Goal: Task Accomplishment & Management: Complete application form

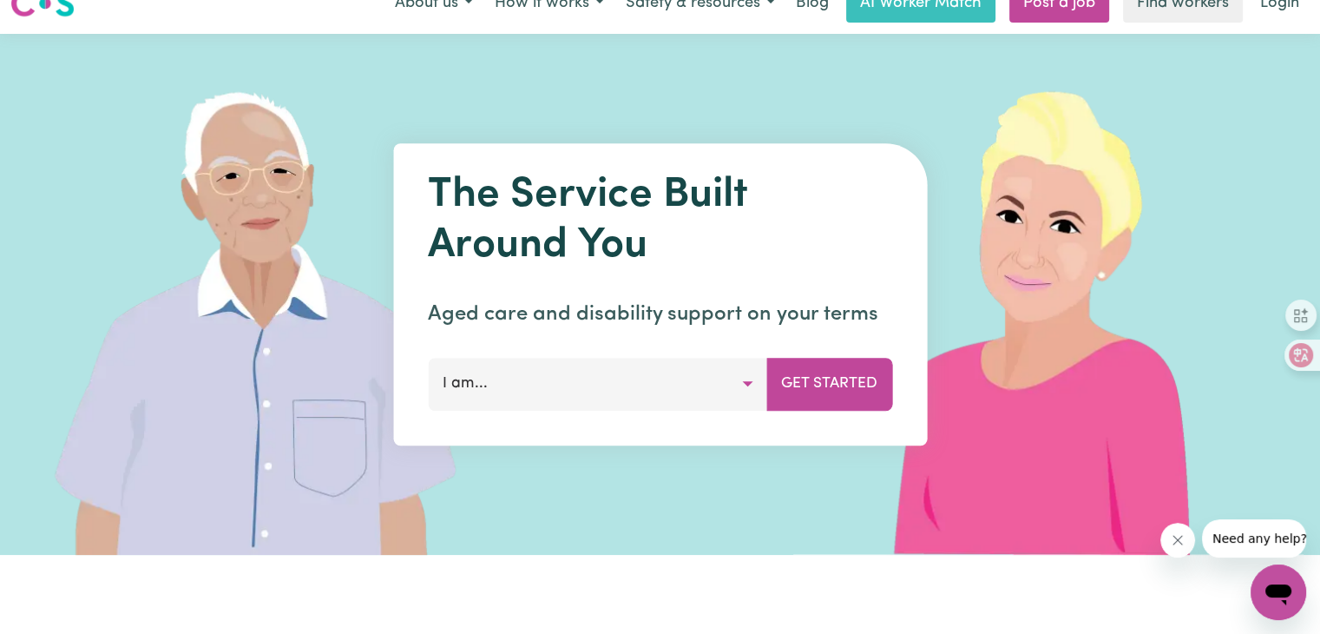
scroll to position [87, 0]
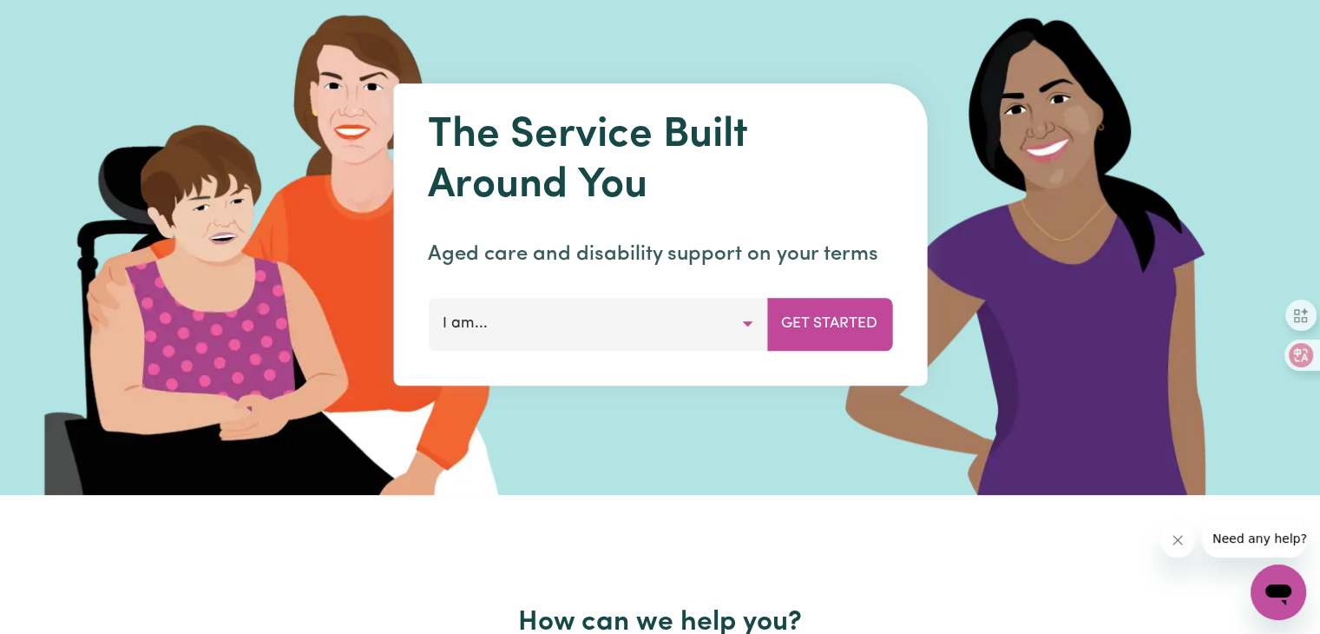
click at [741, 333] on button "I am..." at bounding box center [597, 324] width 339 height 52
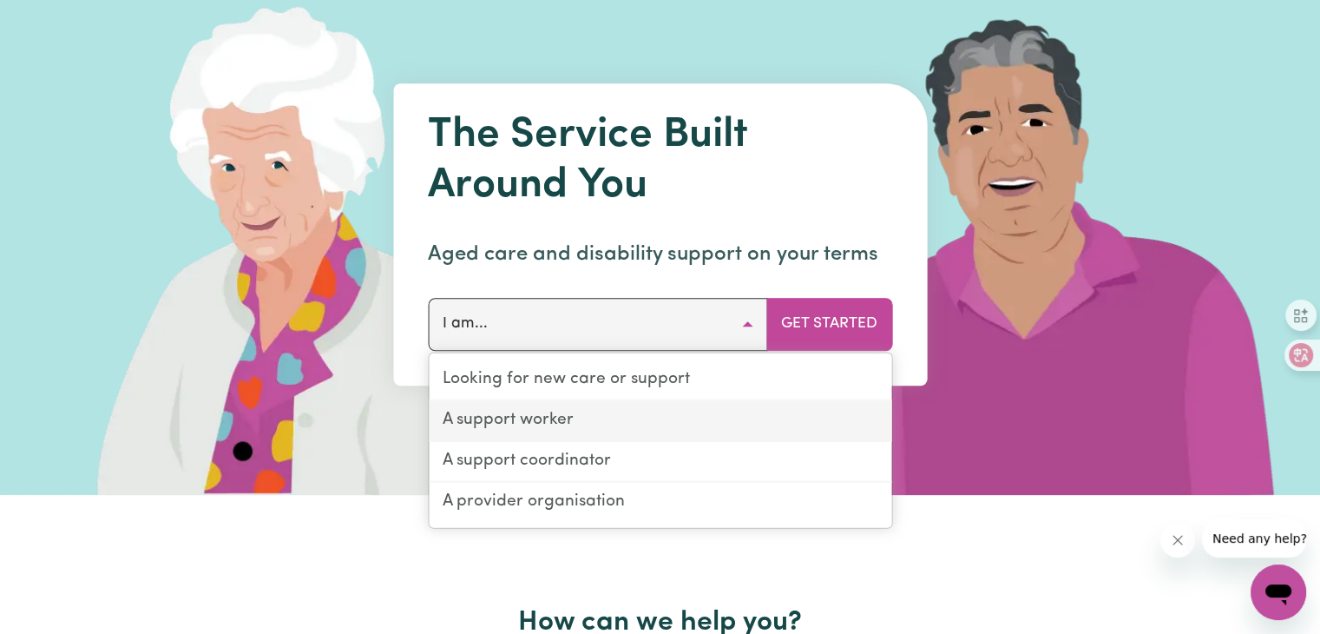
click at [528, 430] on link "A support worker" at bounding box center [660, 421] width 463 height 41
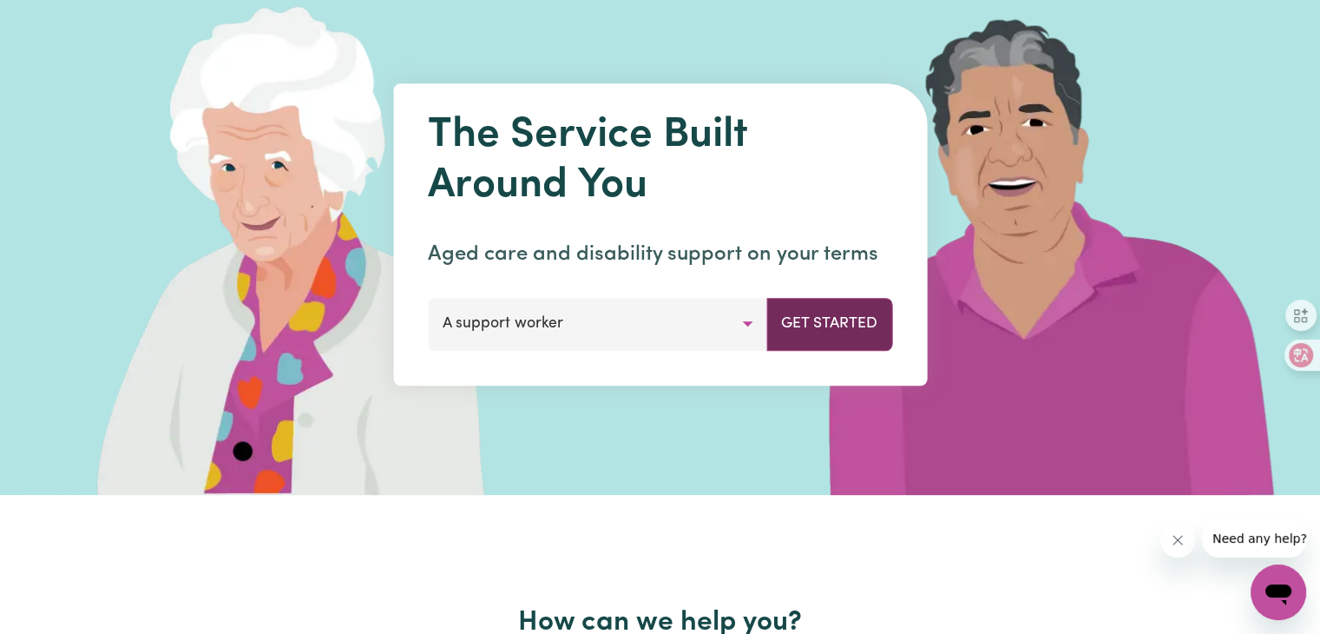
click at [816, 327] on button "Get Started" at bounding box center [829, 324] width 126 height 52
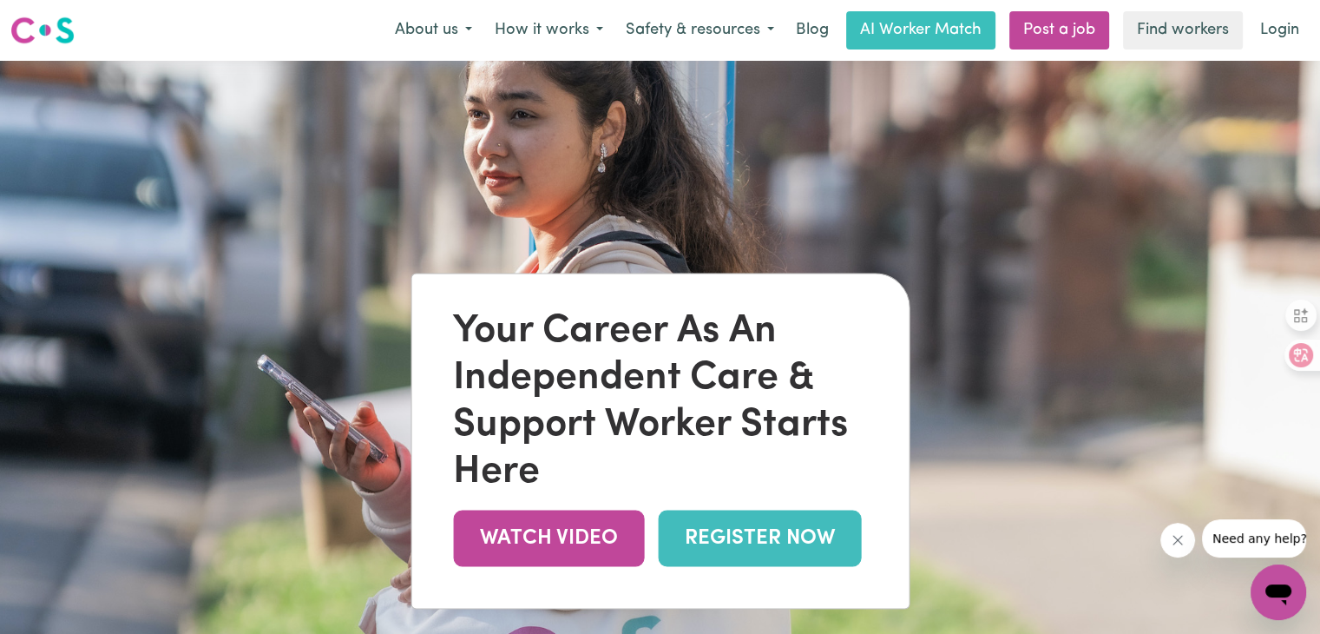
click at [778, 546] on link "REGISTER NOW" at bounding box center [759, 537] width 203 height 56
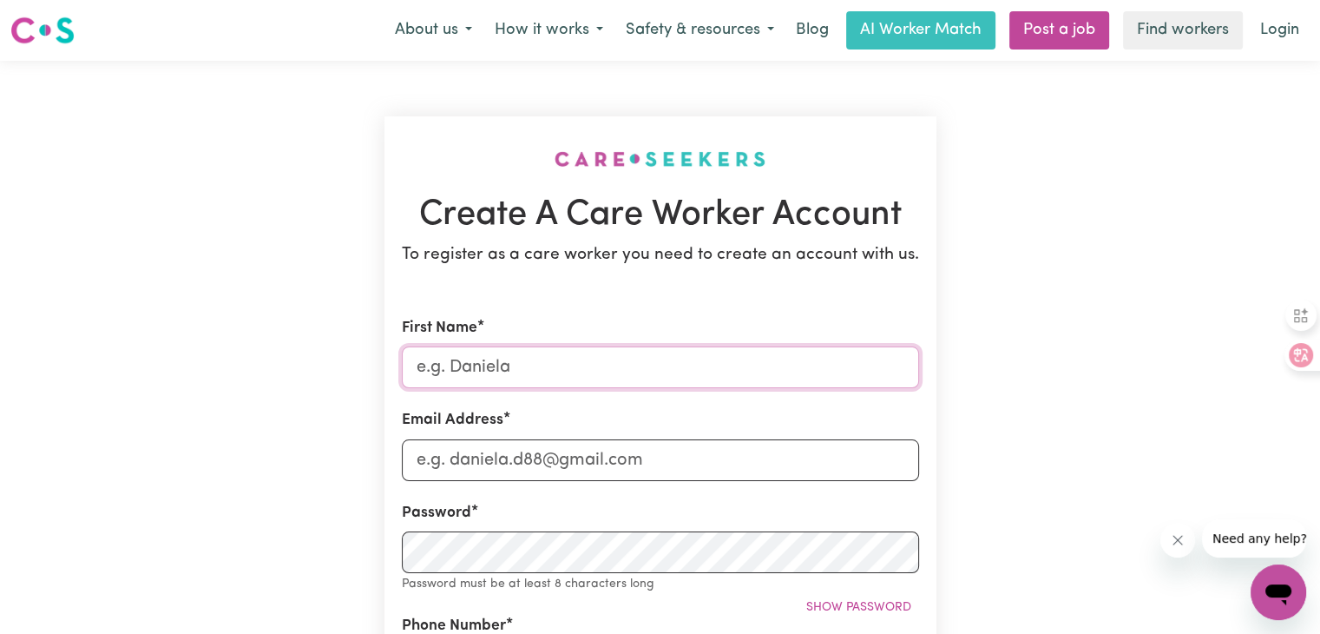
click at [611, 382] on input "First Name" at bounding box center [660, 367] width 517 height 42
click at [443, 456] on input "Email Address" at bounding box center [660, 460] width 517 height 42
click at [527, 365] on input "[PERSON_NAME]" at bounding box center [660, 367] width 517 height 42
type input "[PERSON_NAME]"
click at [517, 455] on input "Email Address" at bounding box center [660, 460] width 517 height 42
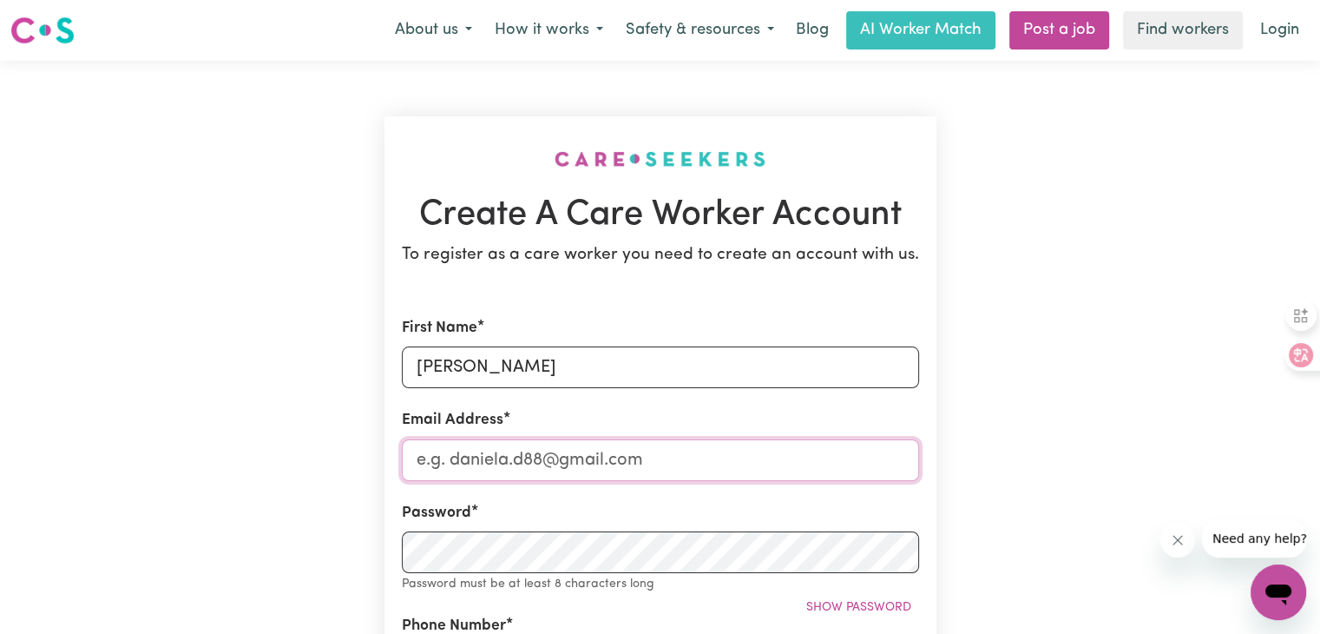
type input ","
type input "[EMAIL_ADDRESS][DOMAIN_NAME]"
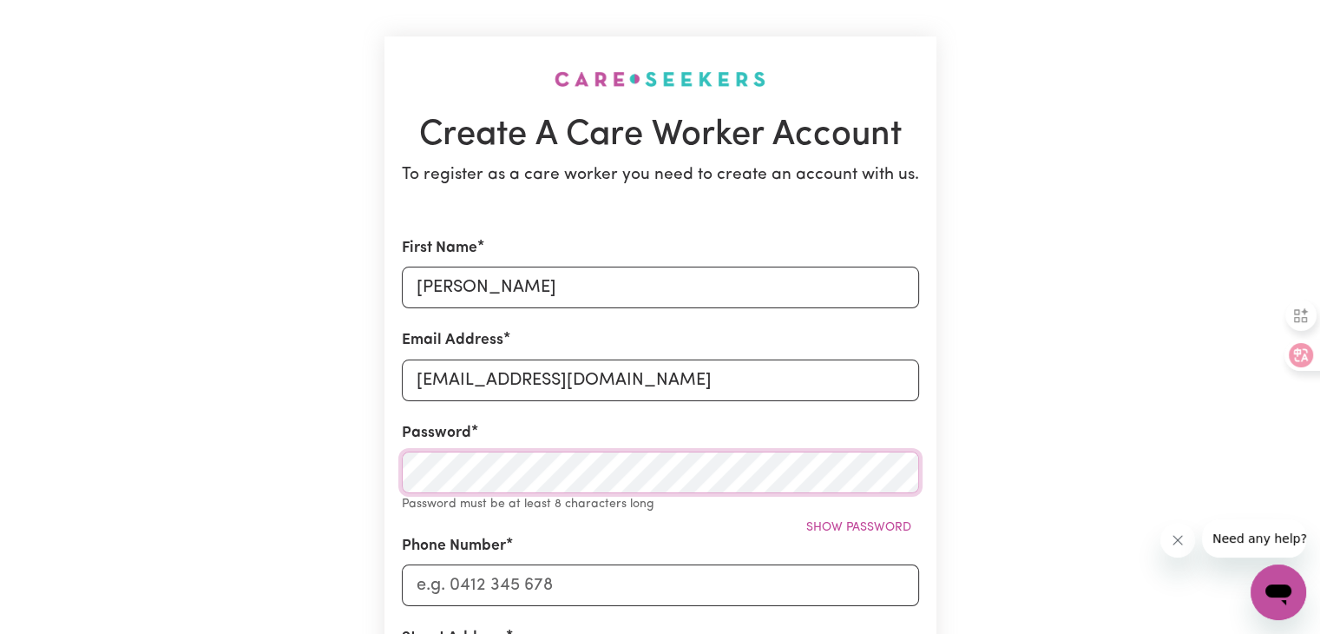
scroll to position [87, 0]
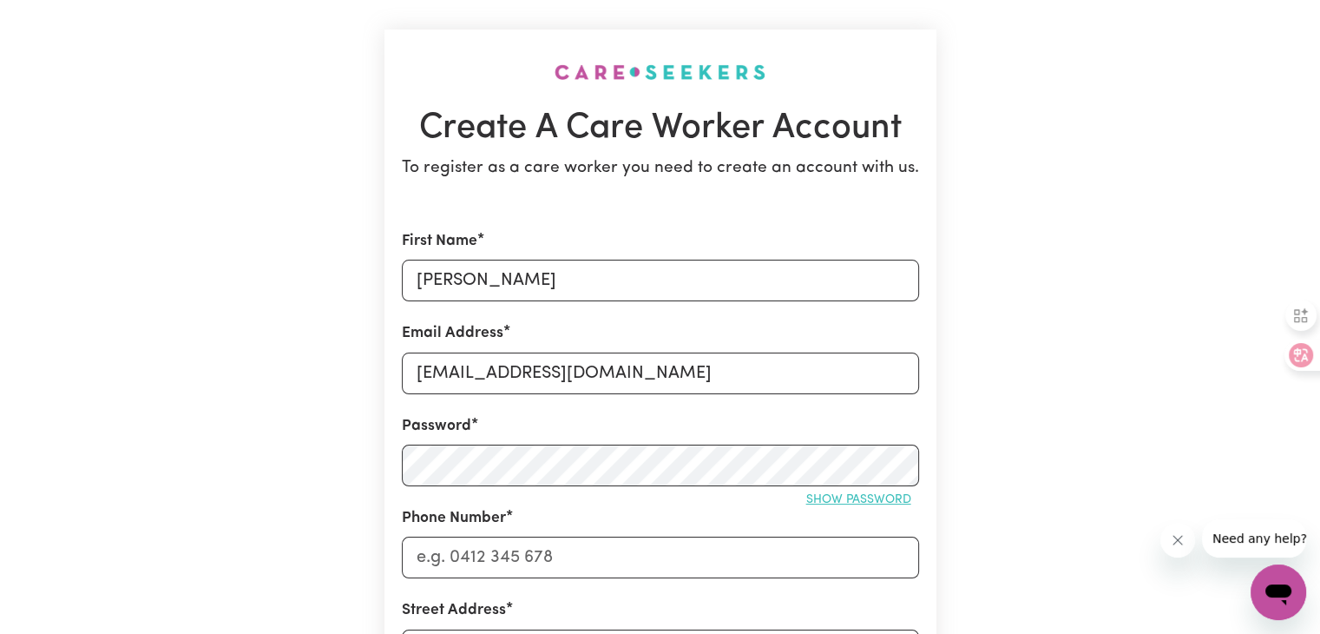
click at [875, 497] on span "Show password" at bounding box center [858, 499] width 105 height 13
click at [645, 555] on input "Phone Number" at bounding box center [660, 557] width 517 height 42
type input "0402044191"
click at [205, 480] on div "Create A Care Worker Account To register as a care worker you need to create an…" at bounding box center [661, 597] width 1146 height 1246
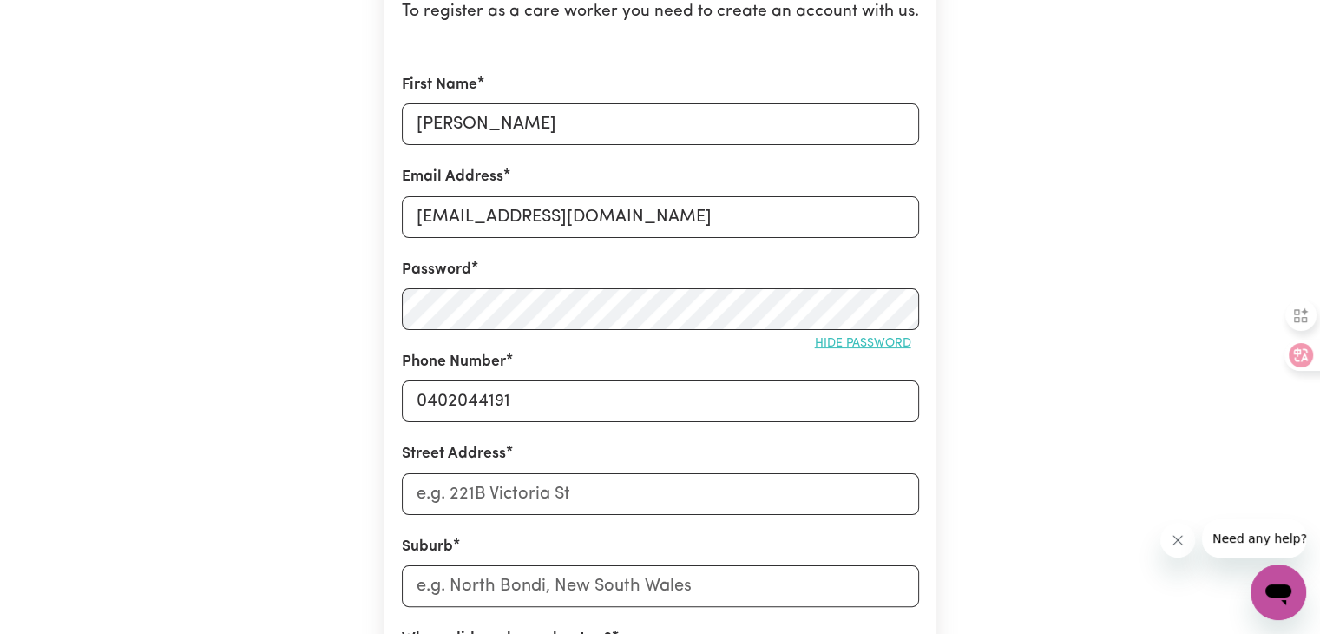
scroll to position [260, 0]
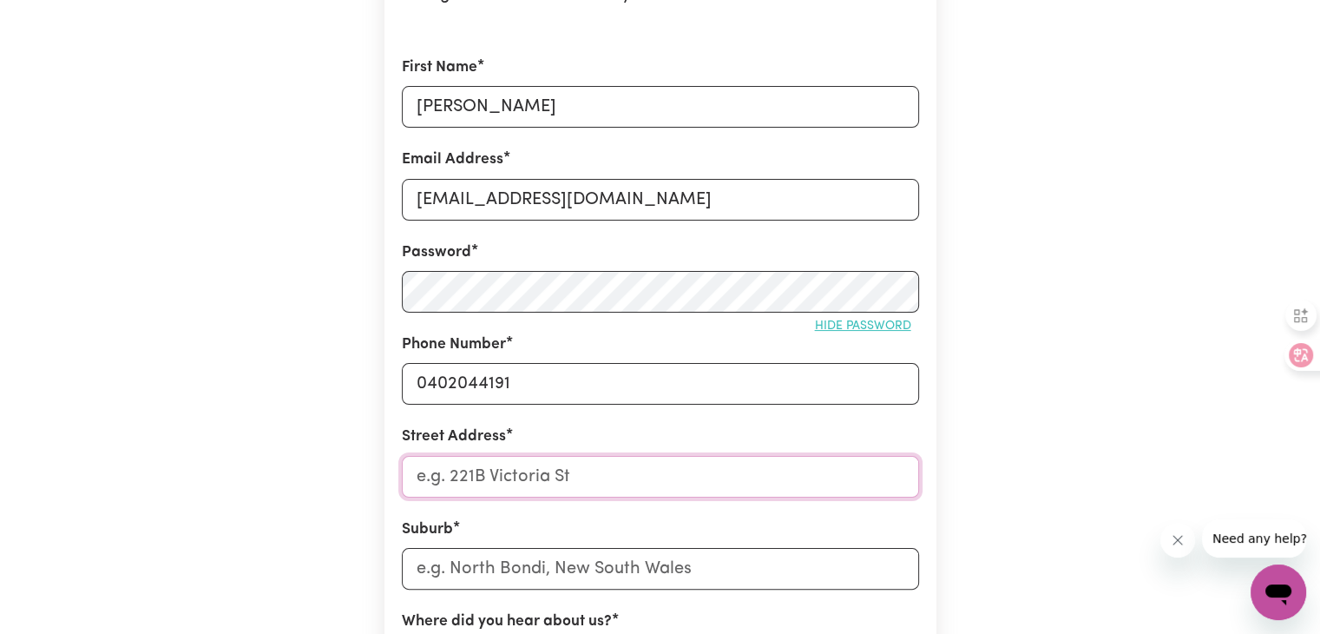
click at [413, 472] on input "Street Address" at bounding box center [660, 477] width 517 height 42
type input "36, [PERSON_NAME]"
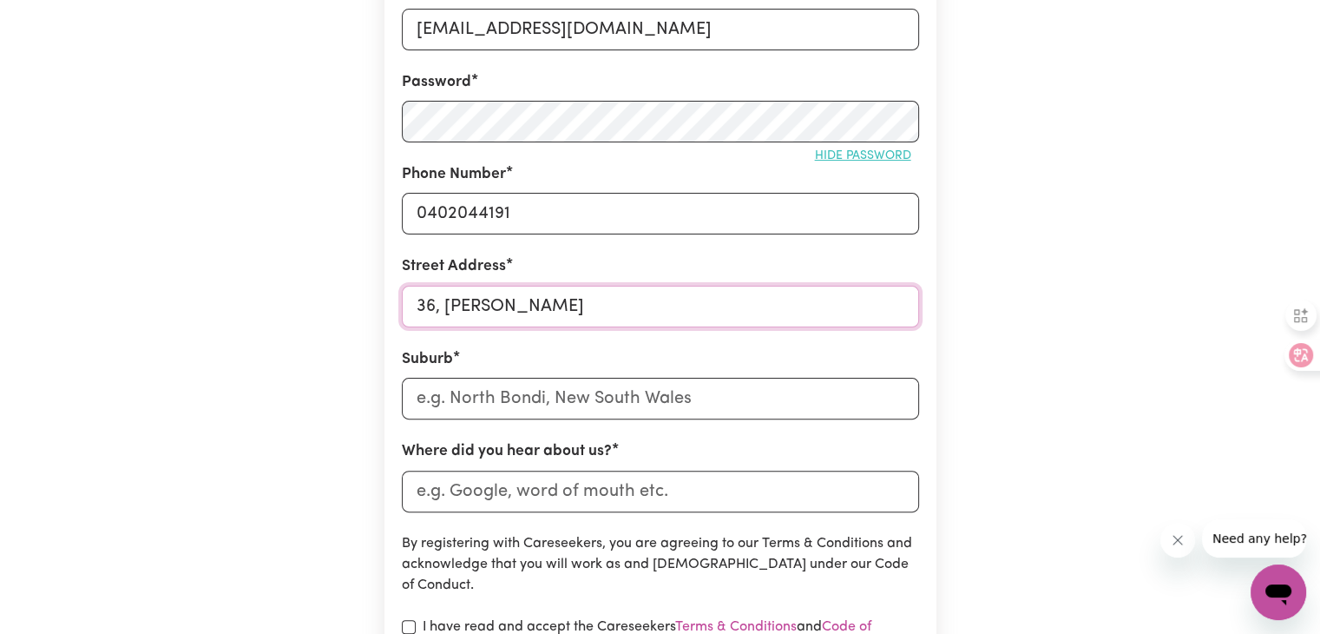
scroll to position [434, 0]
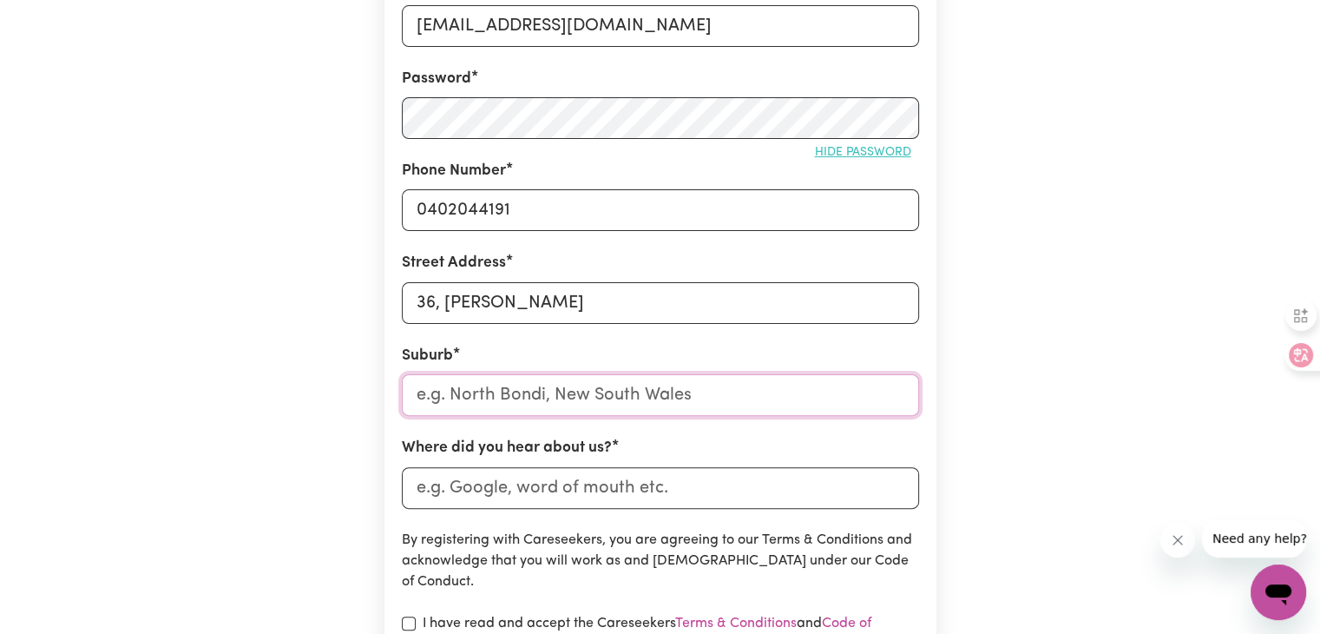
click at [575, 404] on input "text" at bounding box center [660, 395] width 517 height 42
type input "pae"
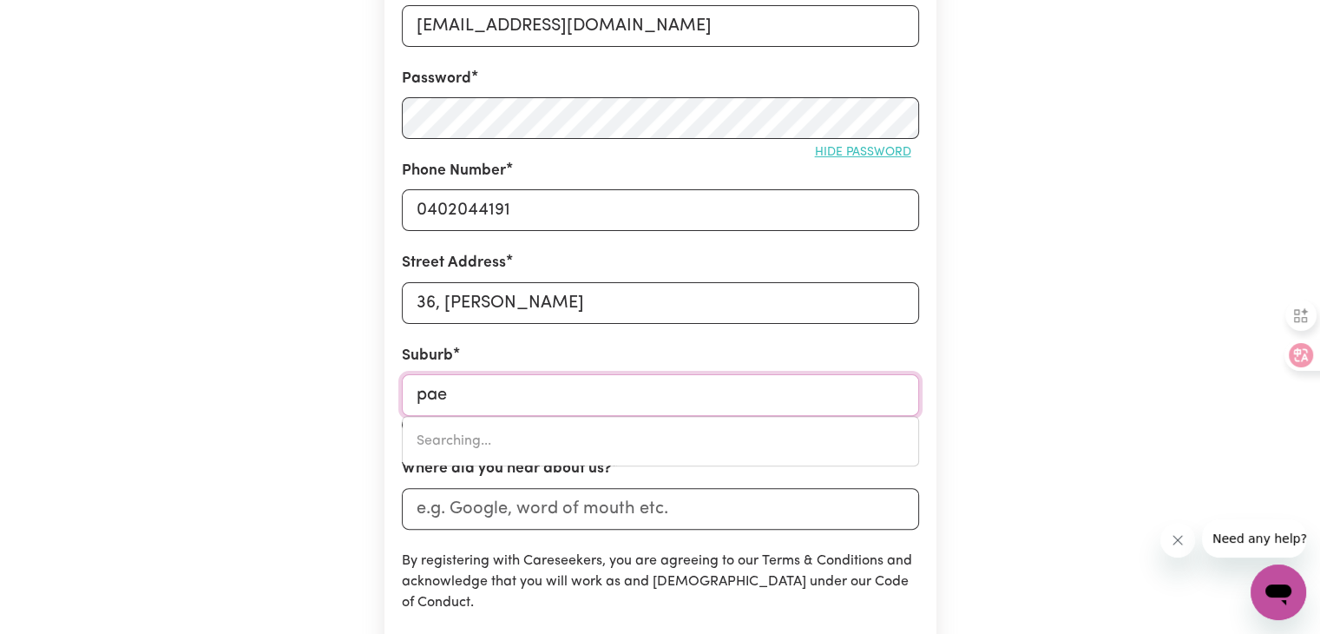
type input "paeCHTOWN, [GEOGRAPHIC_DATA], 5245"
type input "[PERSON_NAME]"
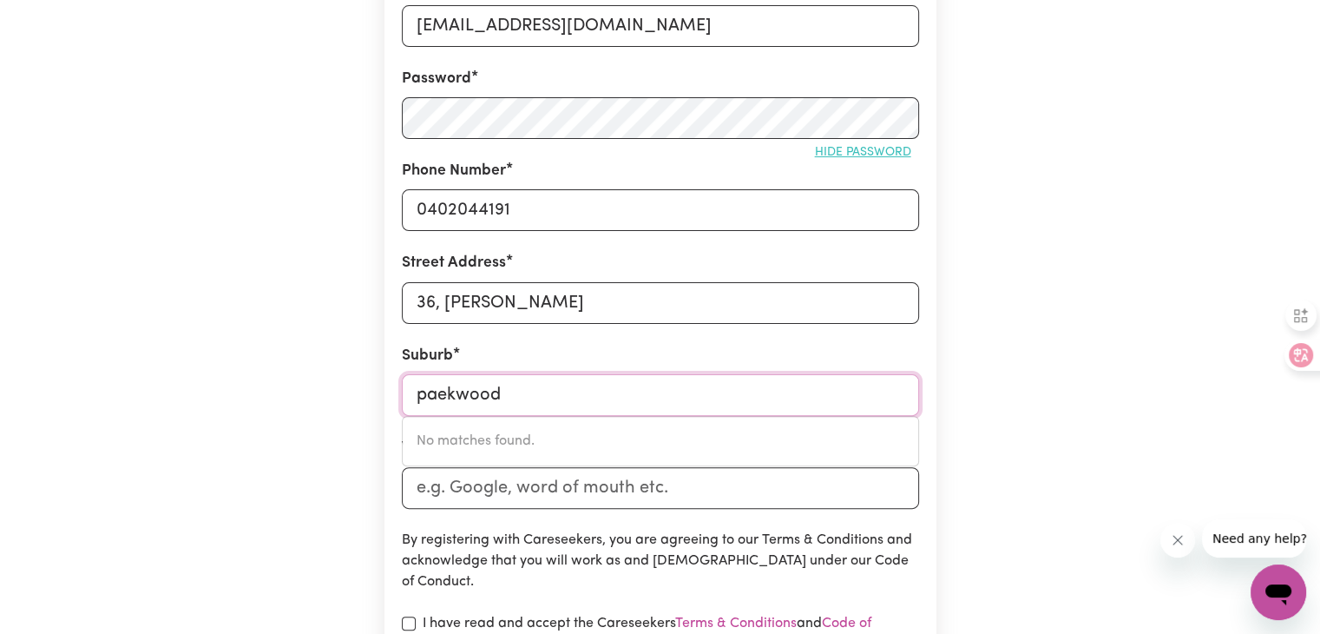
click at [451, 397] on input "paekwood" at bounding box center [660, 395] width 517 height 42
click at [511, 397] on input "parkwood" at bounding box center [660, 395] width 517 height 42
type input "parkwood"
click at [1156, 436] on div "Create A Care Worker Account To register as a care worker you need to create an…" at bounding box center [661, 250] width 1146 height 1246
click at [530, 487] on input "Where did you hear about us?" at bounding box center [660, 488] width 517 height 42
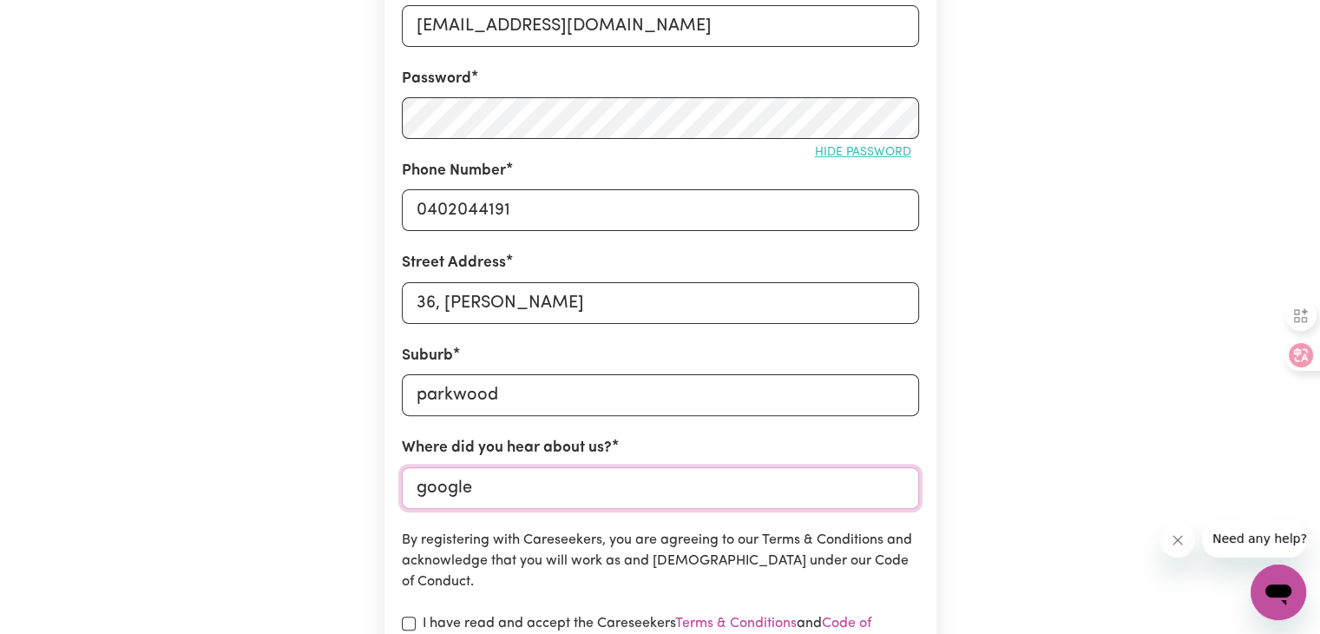
type input "google"
click at [1027, 359] on div "Create A Care Worker Account To register as a care worker you need to create an…" at bounding box center [661, 250] width 1146 height 1246
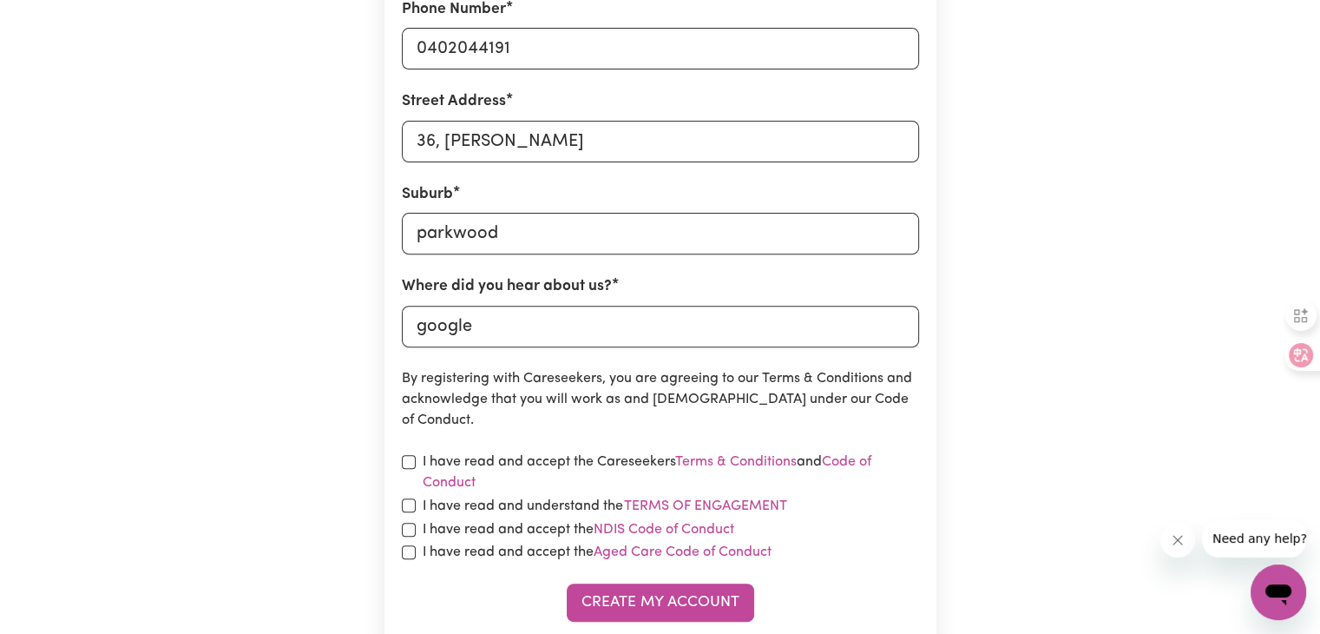
scroll to position [608, 0]
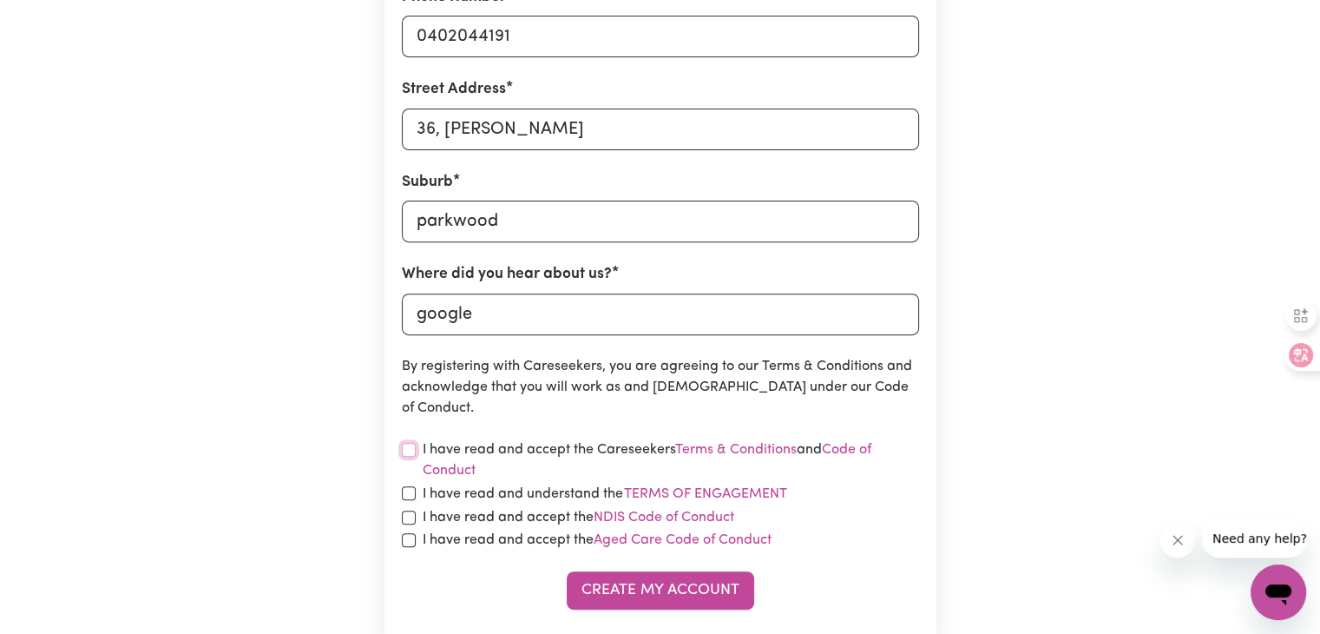
click at [406, 447] on input "checkbox" at bounding box center [409, 450] width 14 height 14
checkbox input "true"
click at [403, 497] on input "checkbox" at bounding box center [409, 493] width 14 height 14
checkbox input "true"
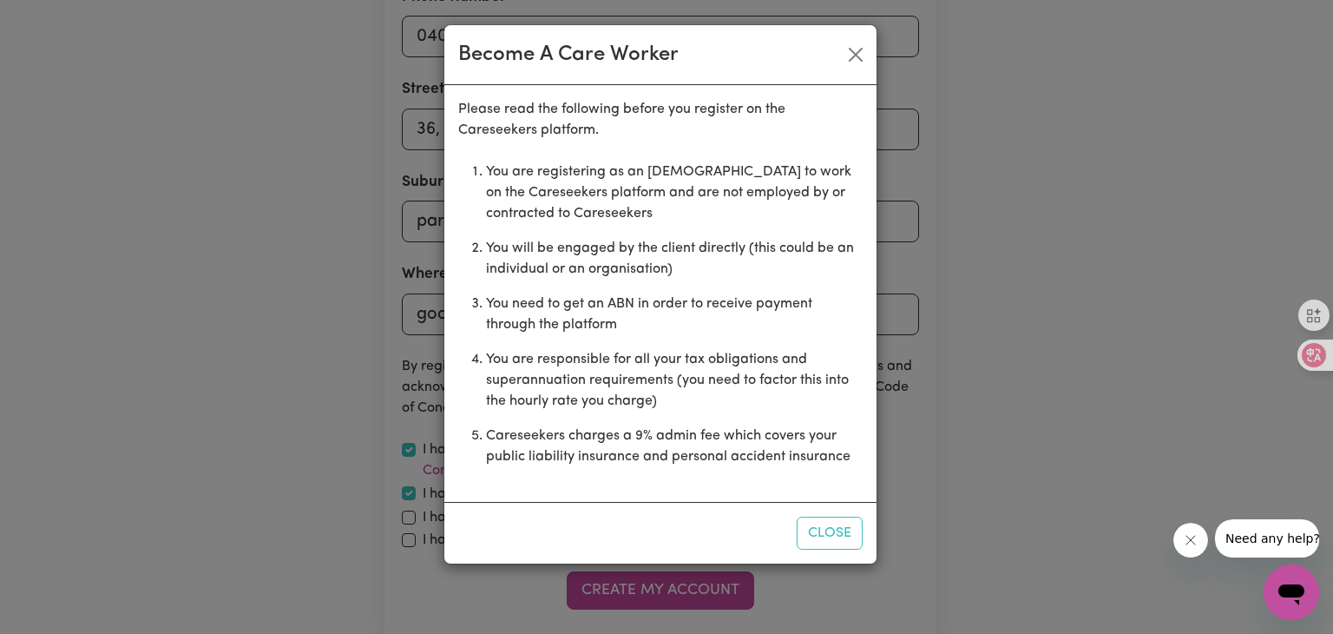
click at [406, 518] on div "Become A Care Worker Please read the following before you register on the Cares…" at bounding box center [666, 317] width 1333 height 634
click at [831, 542] on button "Close" at bounding box center [830, 532] width 66 height 33
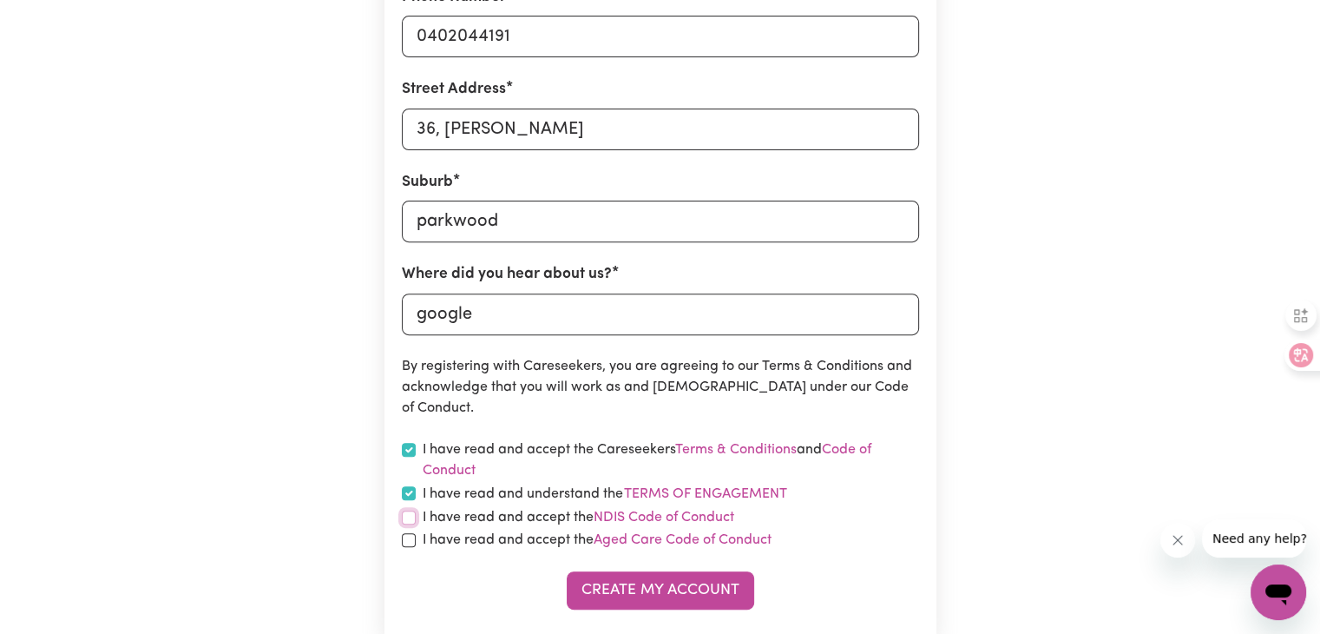
click at [403, 516] on input "checkbox" at bounding box center [409, 517] width 14 height 14
checkbox input "true"
click at [411, 536] on input "checkbox" at bounding box center [409, 540] width 14 height 14
checkbox input "true"
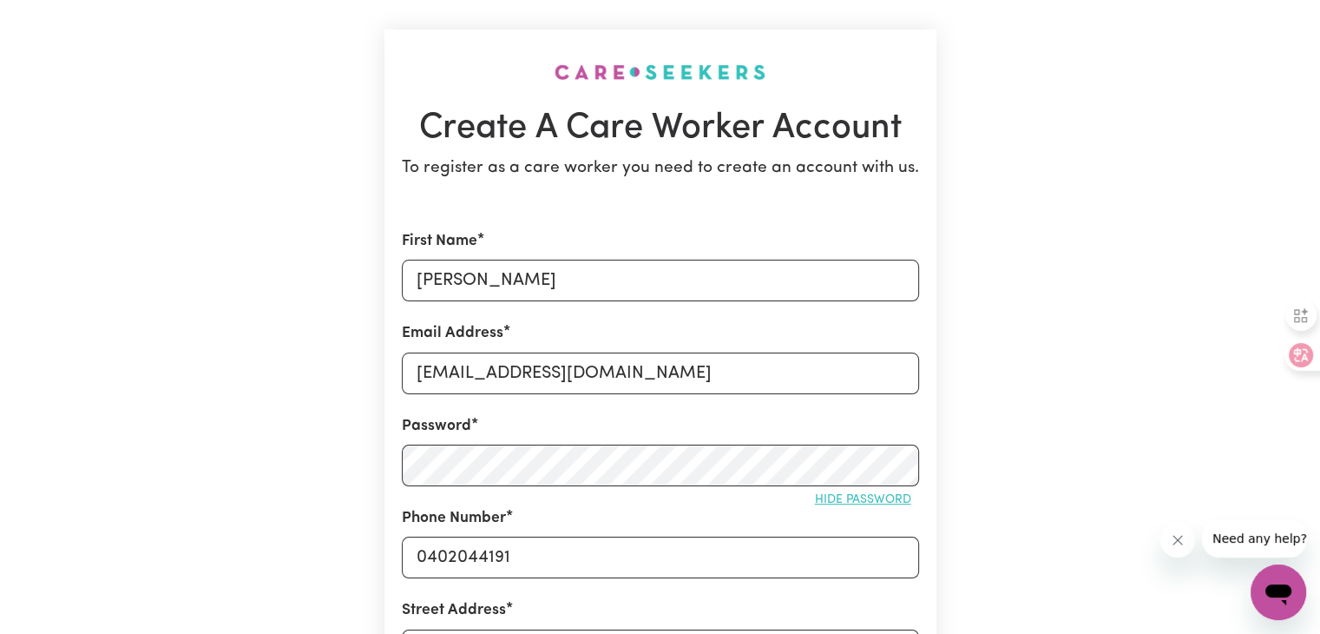
scroll to position [87, 0]
drag, startPoint x: 550, startPoint y: 285, endPoint x: 507, endPoint y: 283, distance: 43.4
click at [507, 283] on input "[PERSON_NAME]" at bounding box center [660, 281] width 517 height 42
type input "[PERSON_NAME]"
click at [1154, 198] on div "Create A Care Worker Account To register as a care worker you need to create an…" at bounding box center [661, 597] width 1146 height 1246
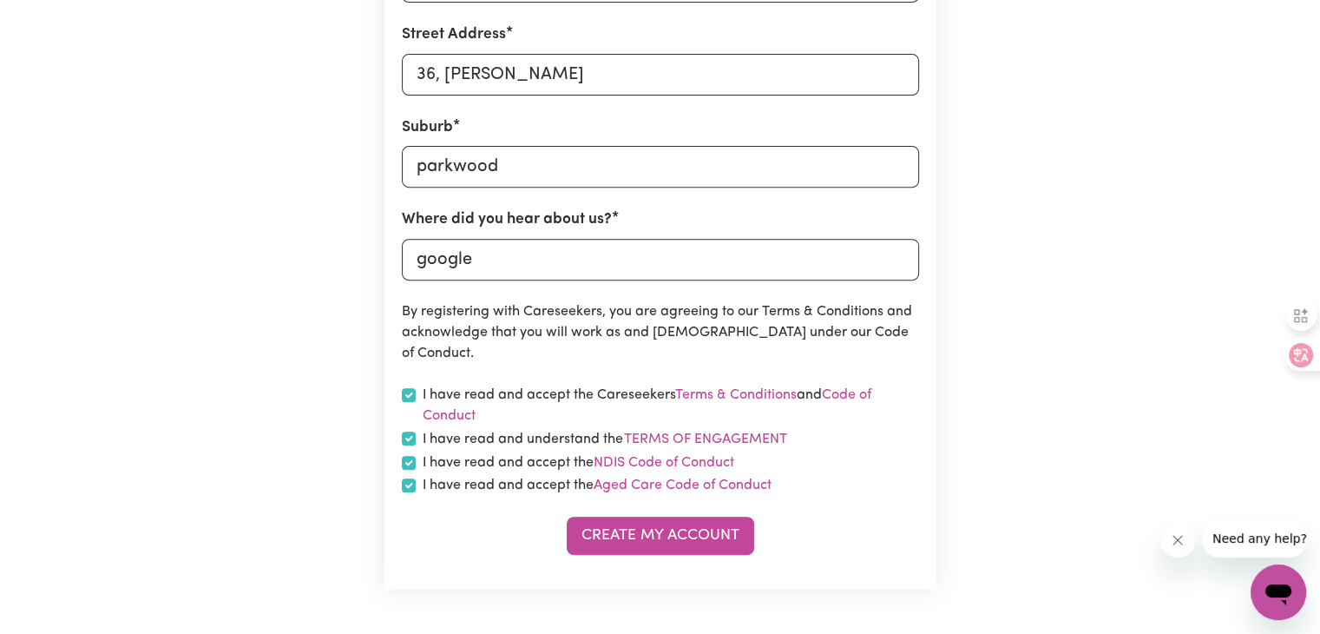
scroll to position [781, 0]
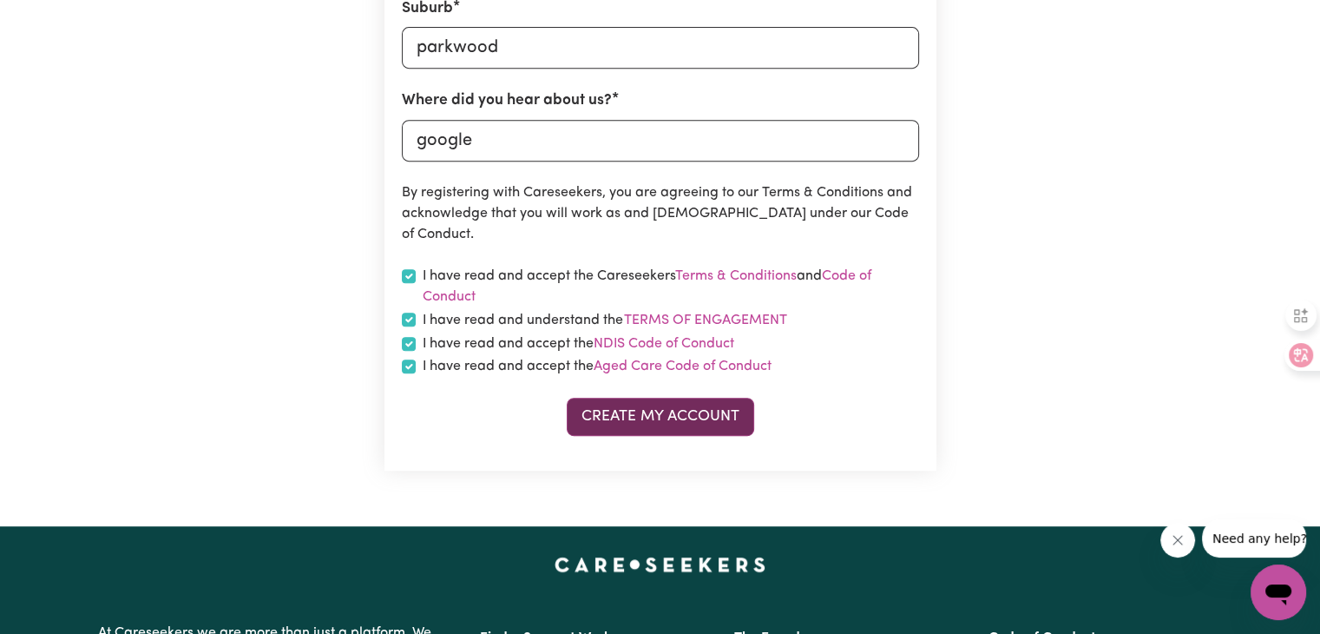
click at [695, 431] on button "Create My Account" at bounding box center [660, 417] width 187 height 38
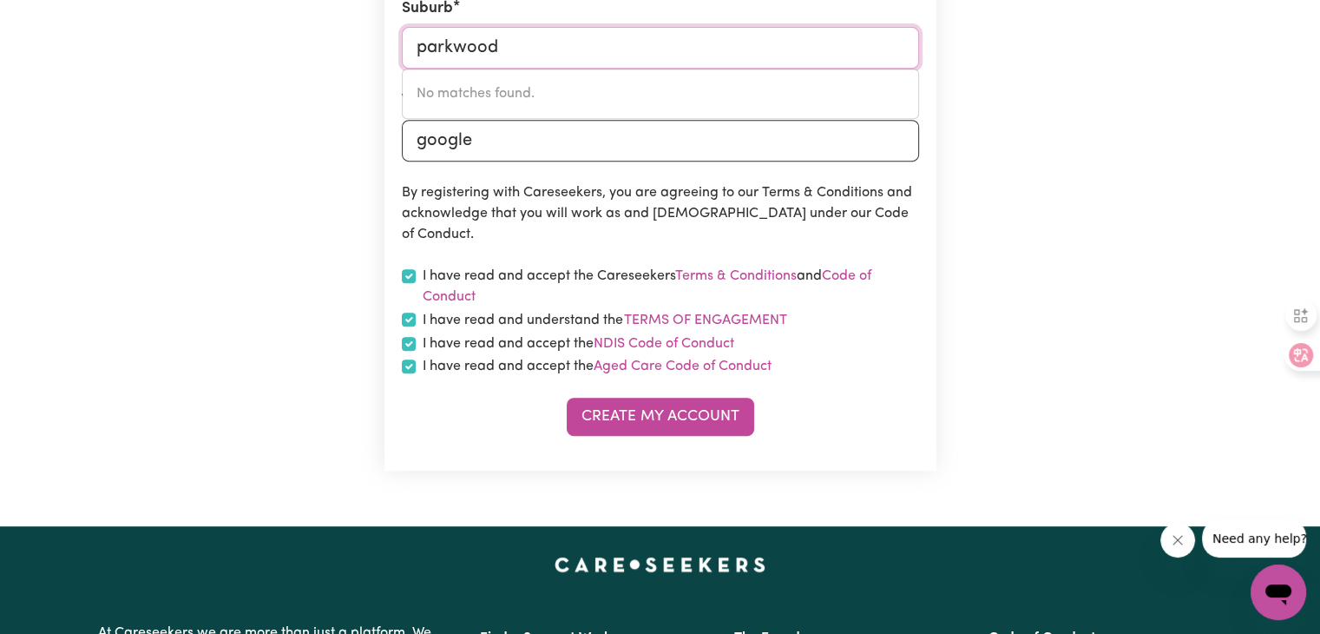
click at [791, 42] on input "parkwood" at bounding box center [660, 48] width 517 height 42
type input "parkwoo"
type input "parkwooD, [GEOGRAPHIC_DATA], 4214"
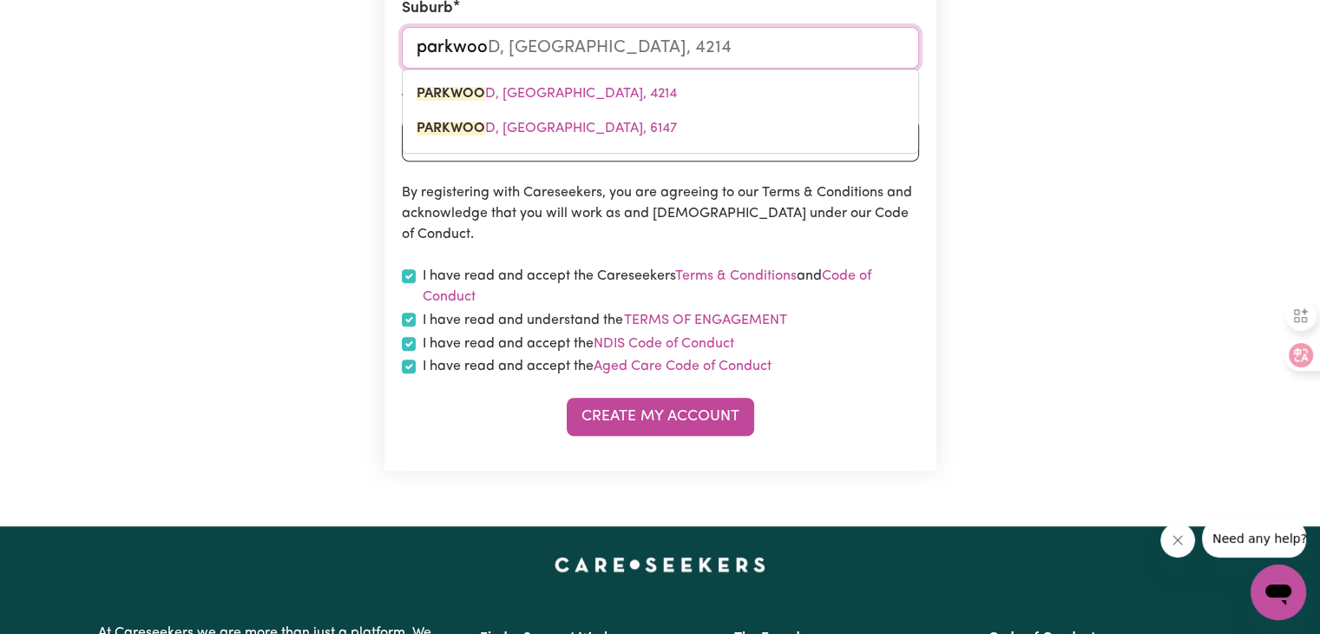
type input "parkwo"
type input "parkwoOD, [GEOGRAPHIC_DATA], 4214"
type input "parkw"
type input "parkwOOD, [GEOGRAPHIC_DATA], 4214"
type input "park"
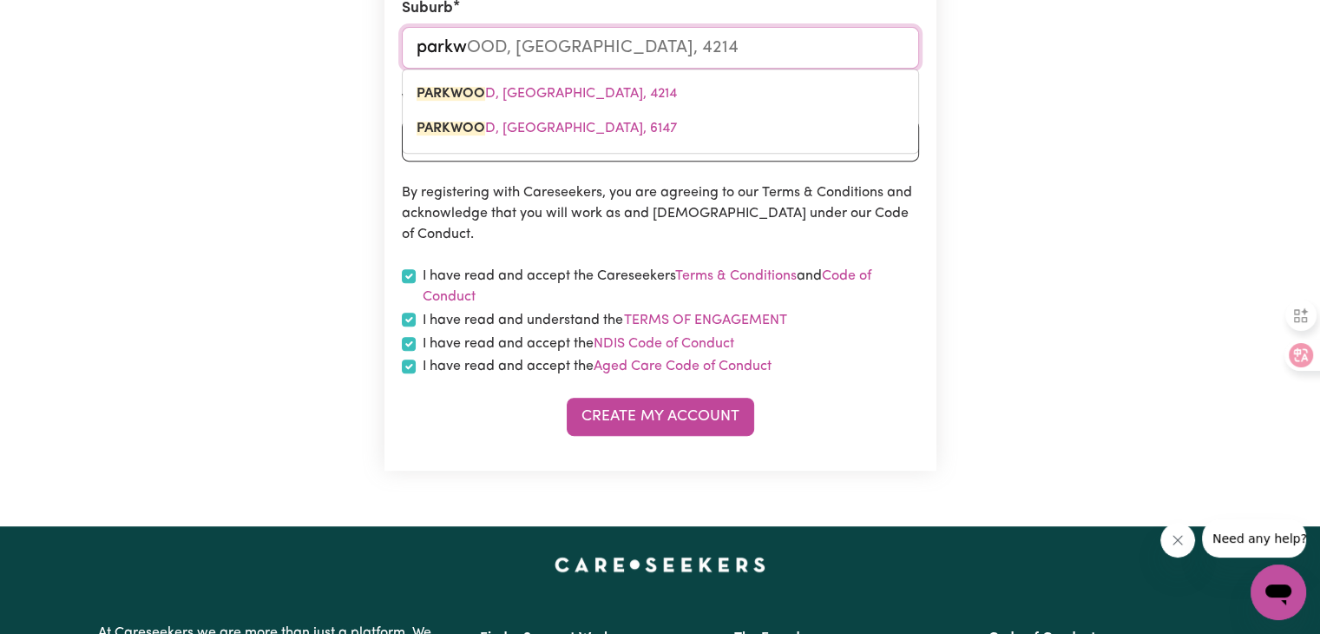
type input "parkWOOD, [GEOGRAPHIC_DATA], 4214"
type input "par"
type input "parKWOOD, [GEOGRAPHIC_DATA], 4214"
type input "pa"
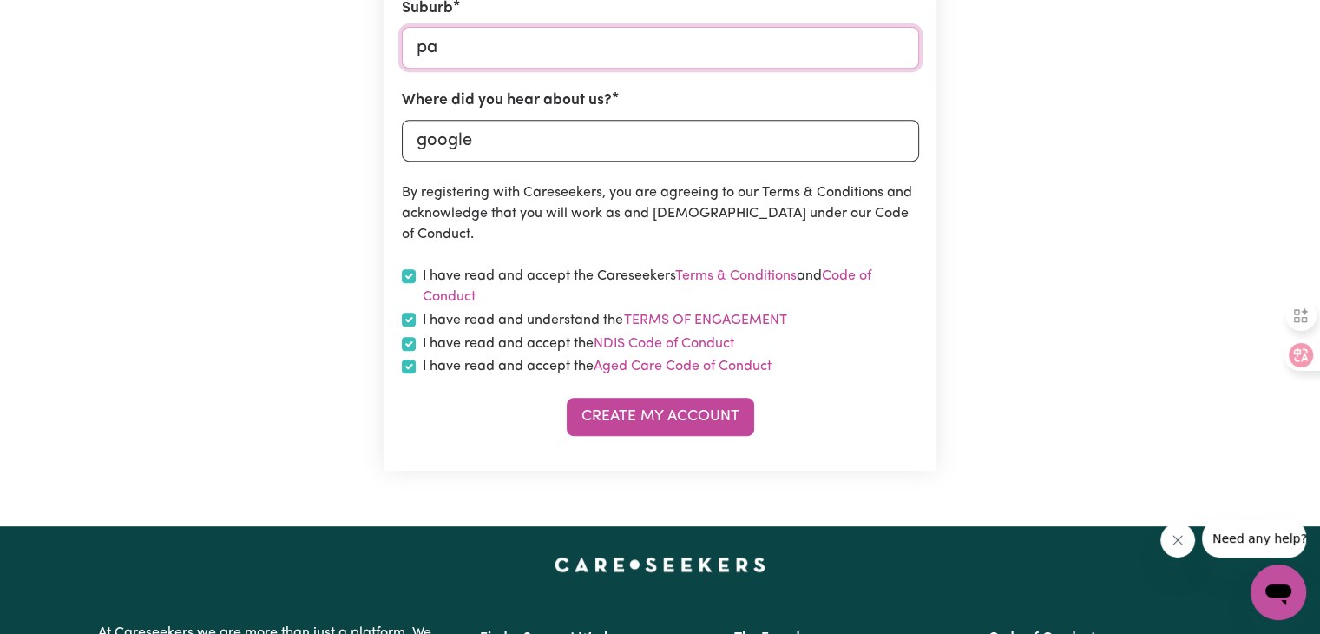
type input "p"
type input "par"
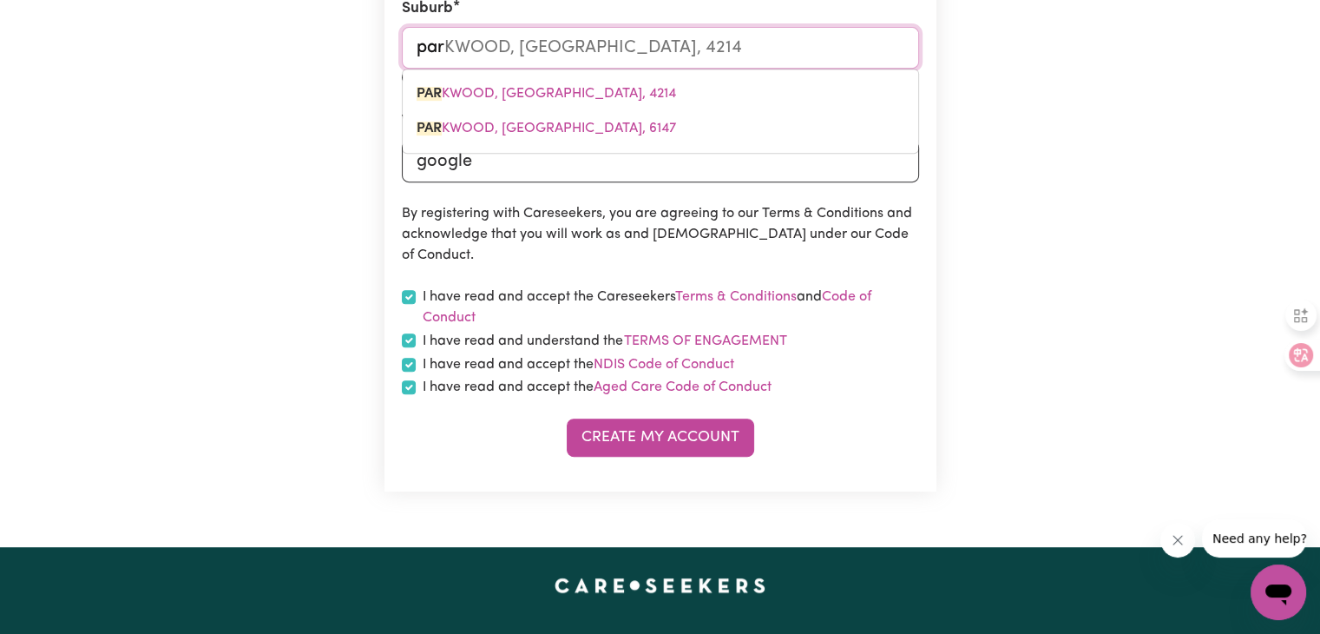
type input "parA, [GEOGRAPHIC_DATA], 2648"
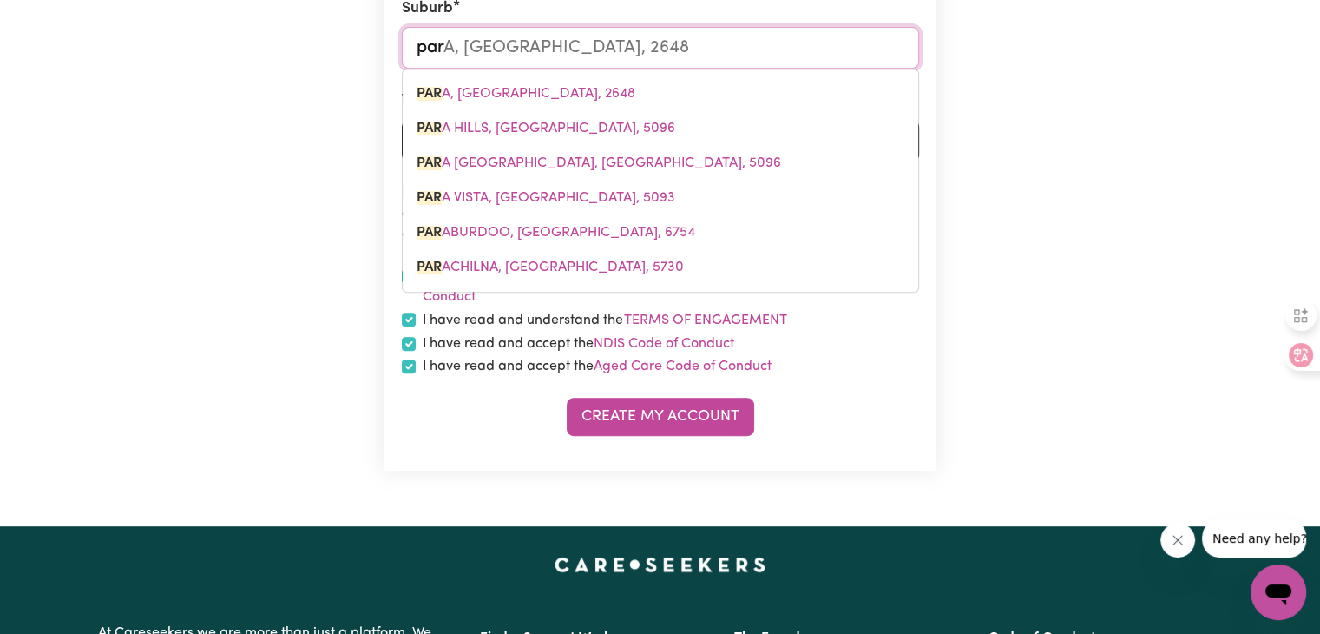
type input "park"
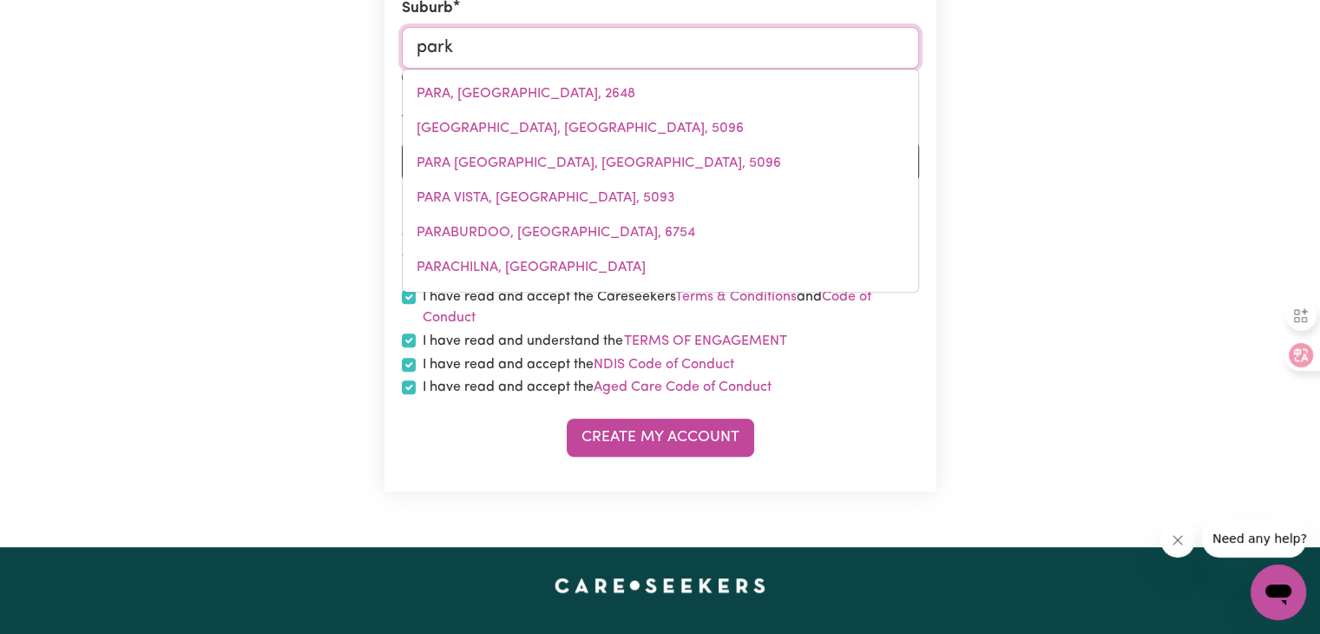
type input "[GEOGRAPHIC_DATA]"
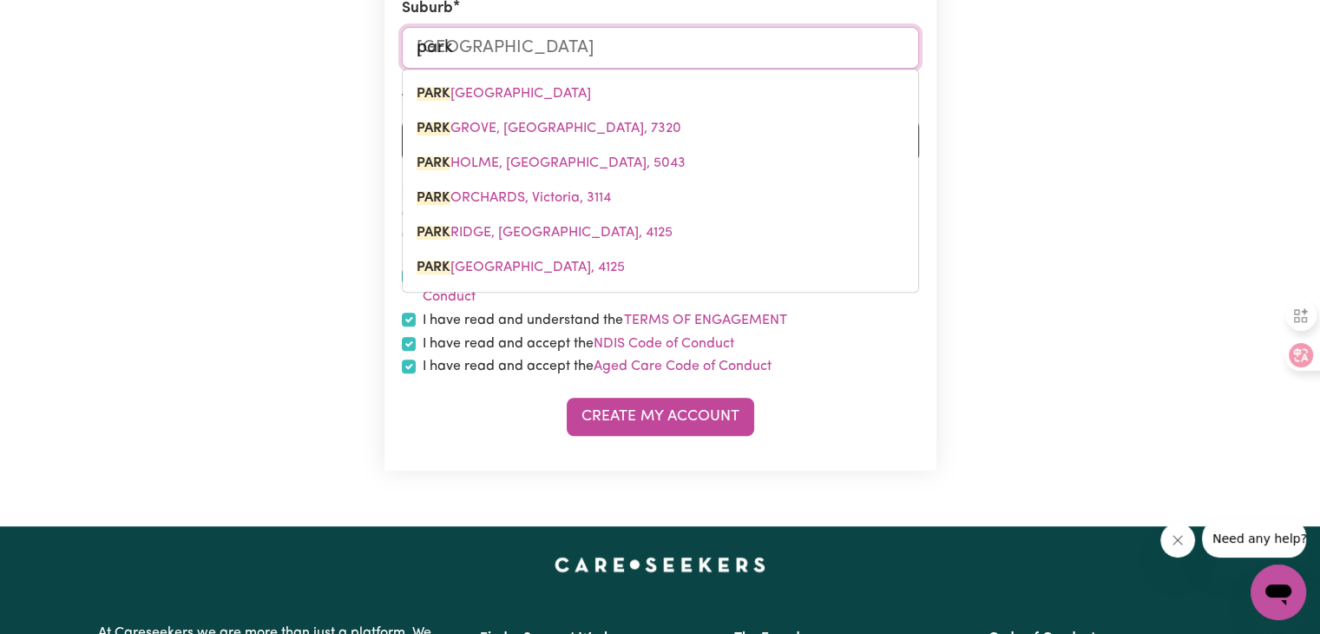
type input "parkw"
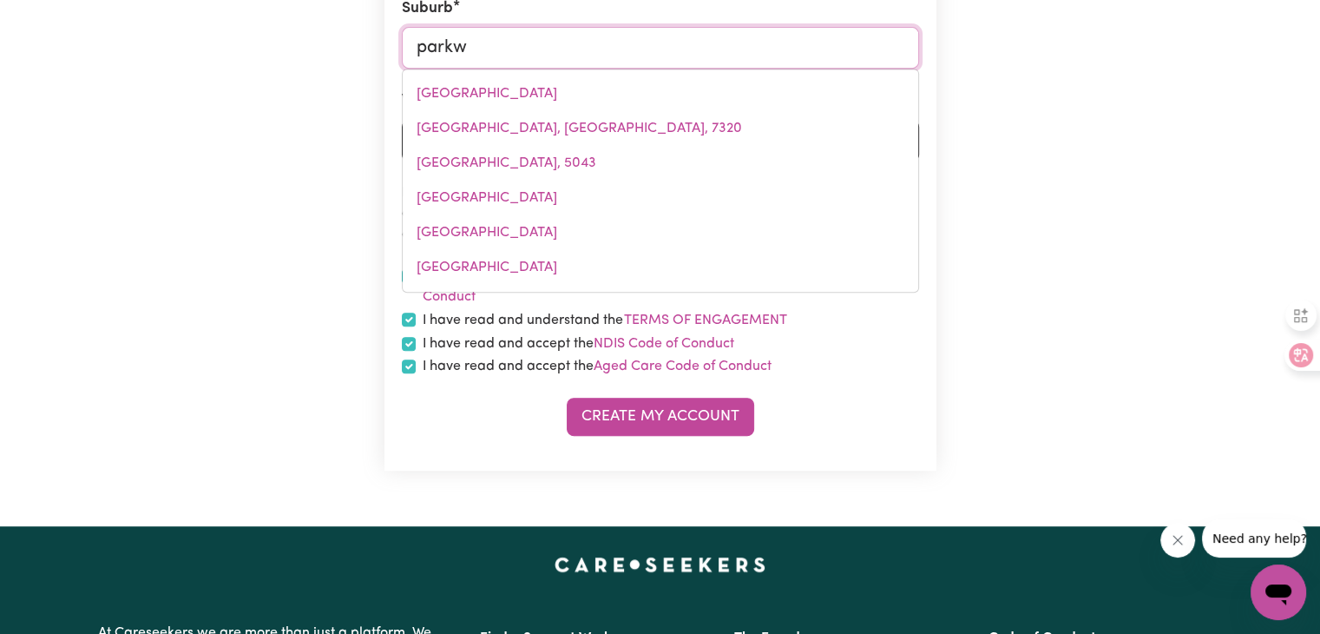
type input "parkwOOD, [GEOGRAPHIC_DATA], 4214"
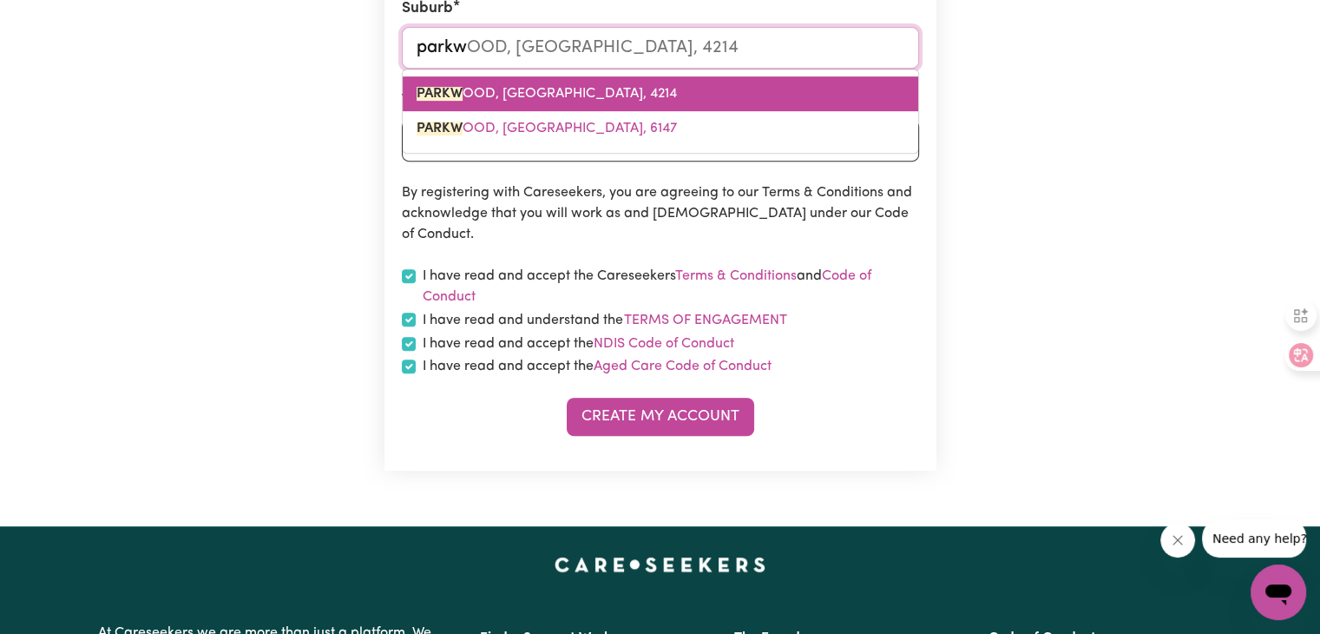
click at [586, 98] on span "PARKW OOD, [GEOGRAPHIC_DATA], 4214" at bounding box center [547, 94] width 260 height 14
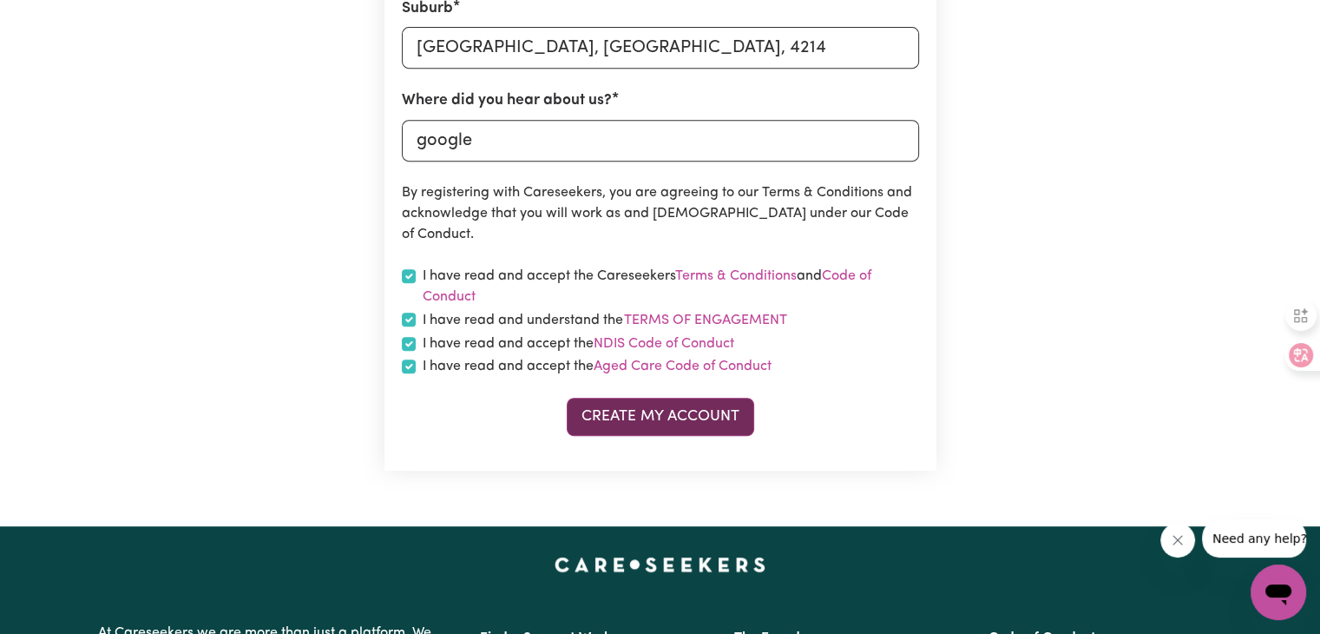
click at [714, 417] on button "Create My Account" at bounding box center [660, 417] width 187 height 38
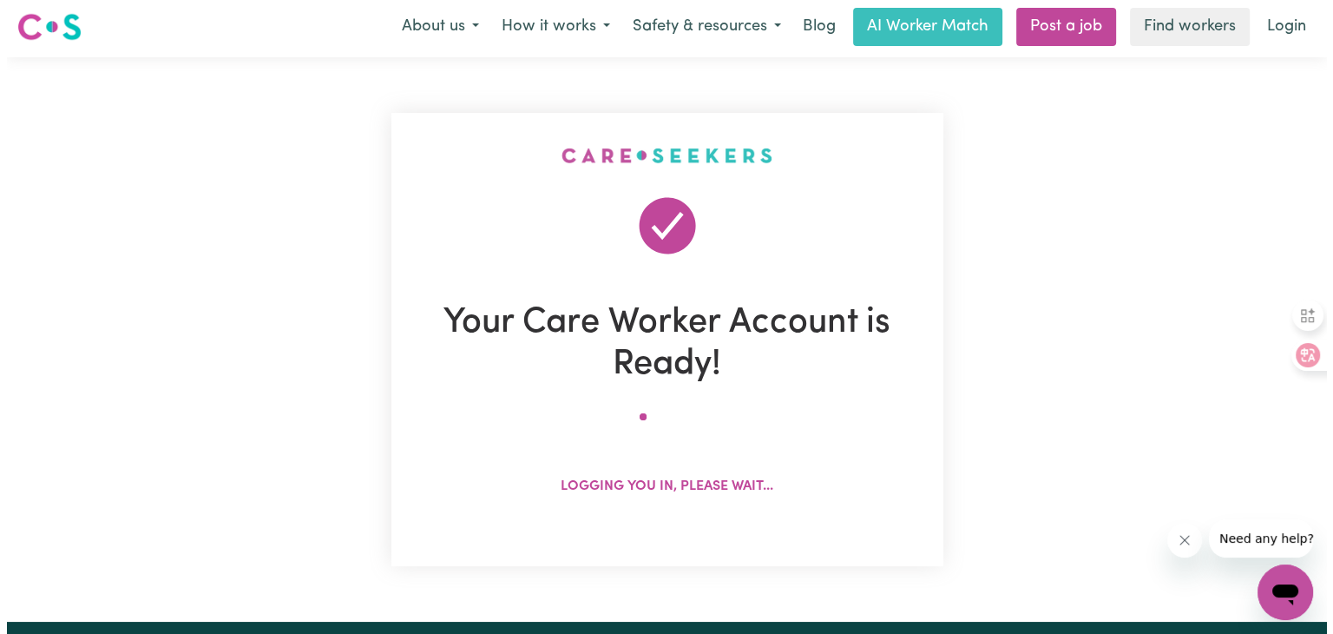
scroll to position [0, 0]
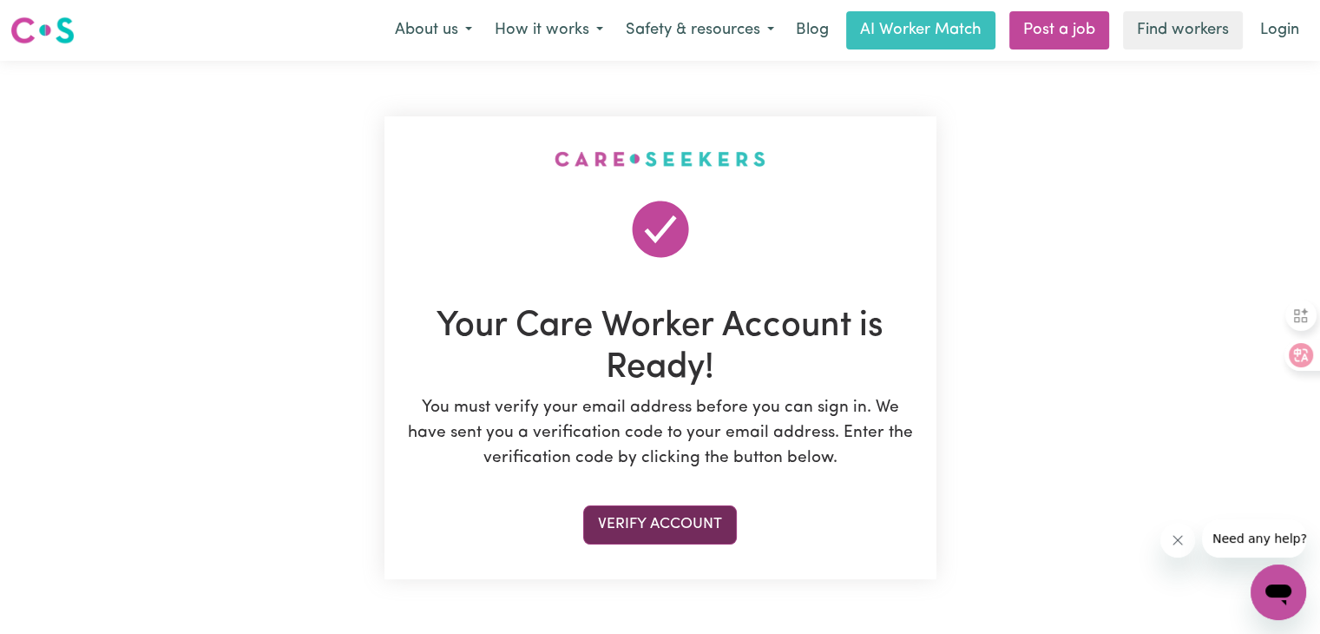
click at [625, 522] on button "Verify Account" at bounding box center [660, 524] width 154 height 38
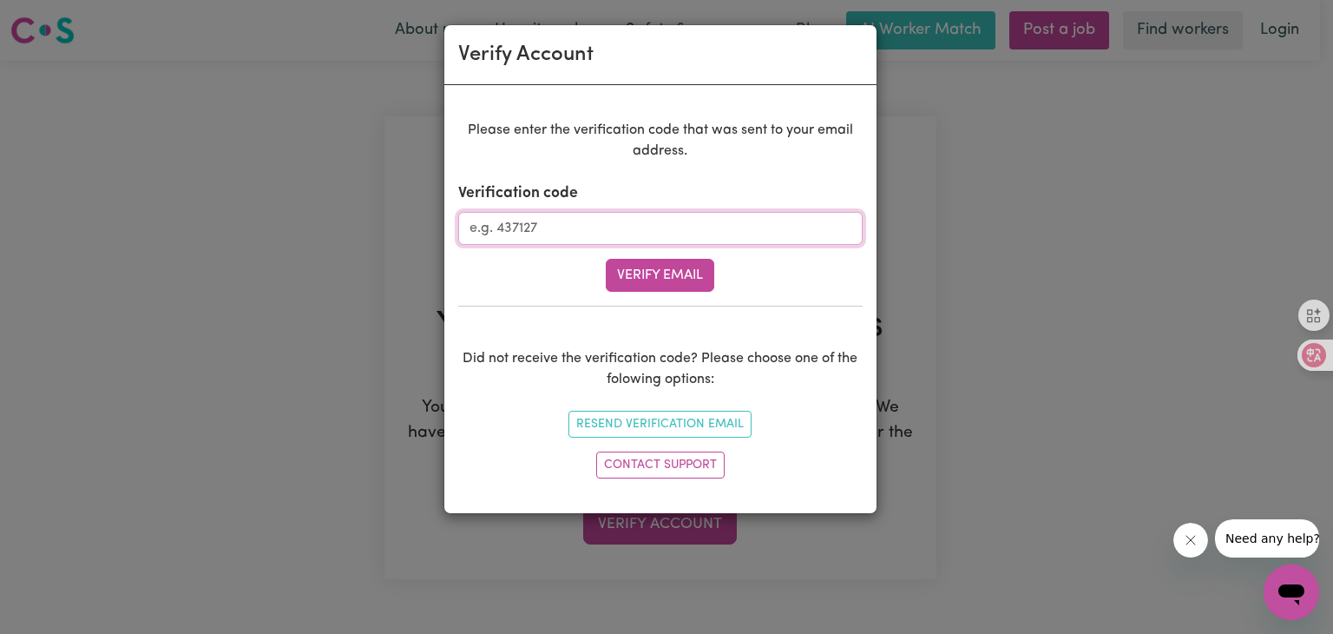
click at [611, 232] on input "Verification code" at bounding box center [660, 228] width 404 height 33
type input "329983"
click at [702, 279] on button "Verify Email" at bounding box center [660, 275] width 108 height 33
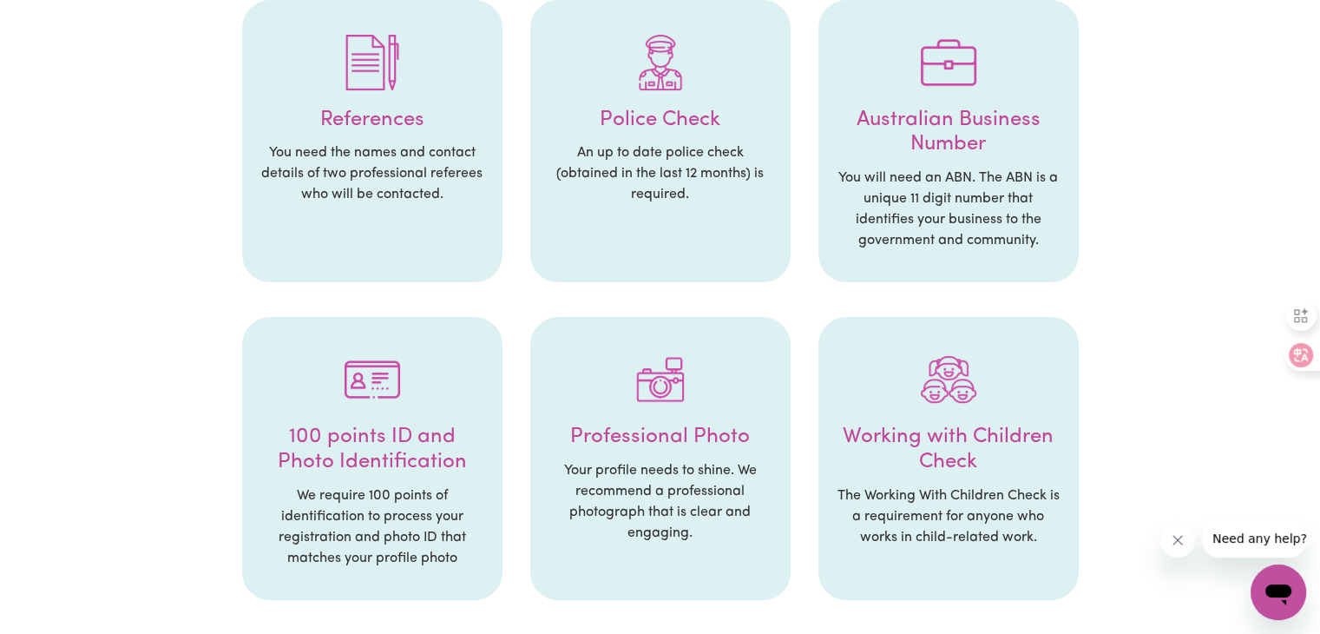
scroll to position [347, 0]
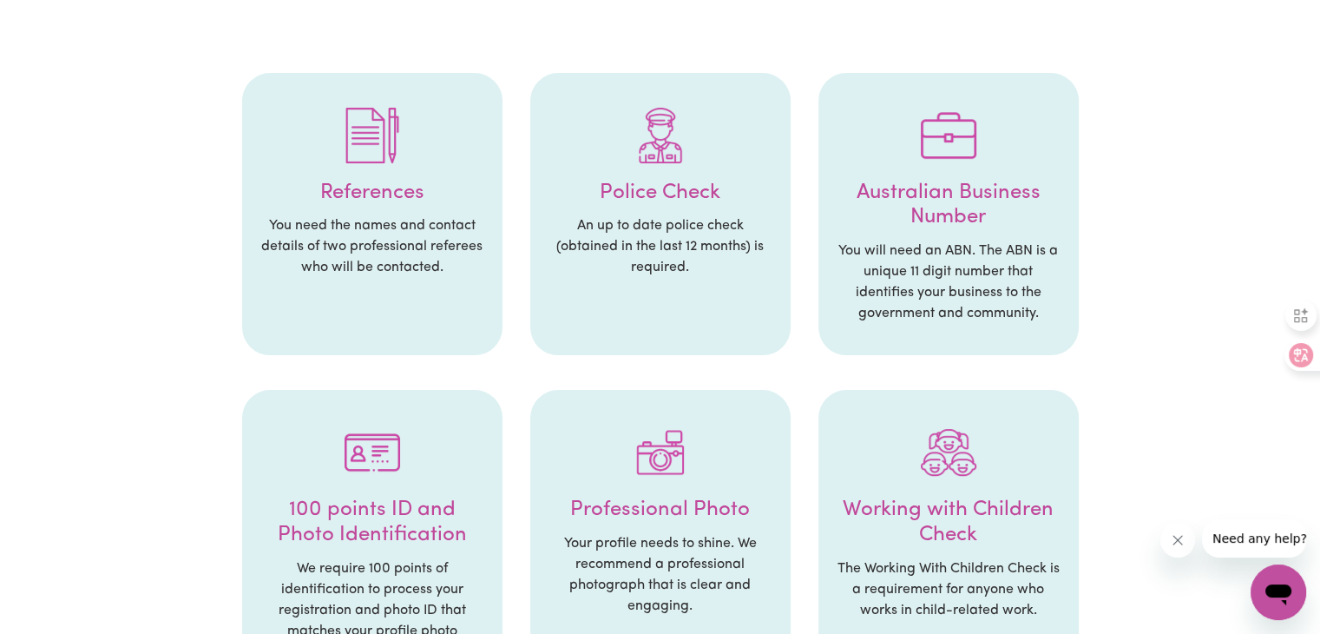
click at [385, 243] on p "You need the names and contact details of two professional referees who will be…" at bounding box center [373, 246] width 226 height 62
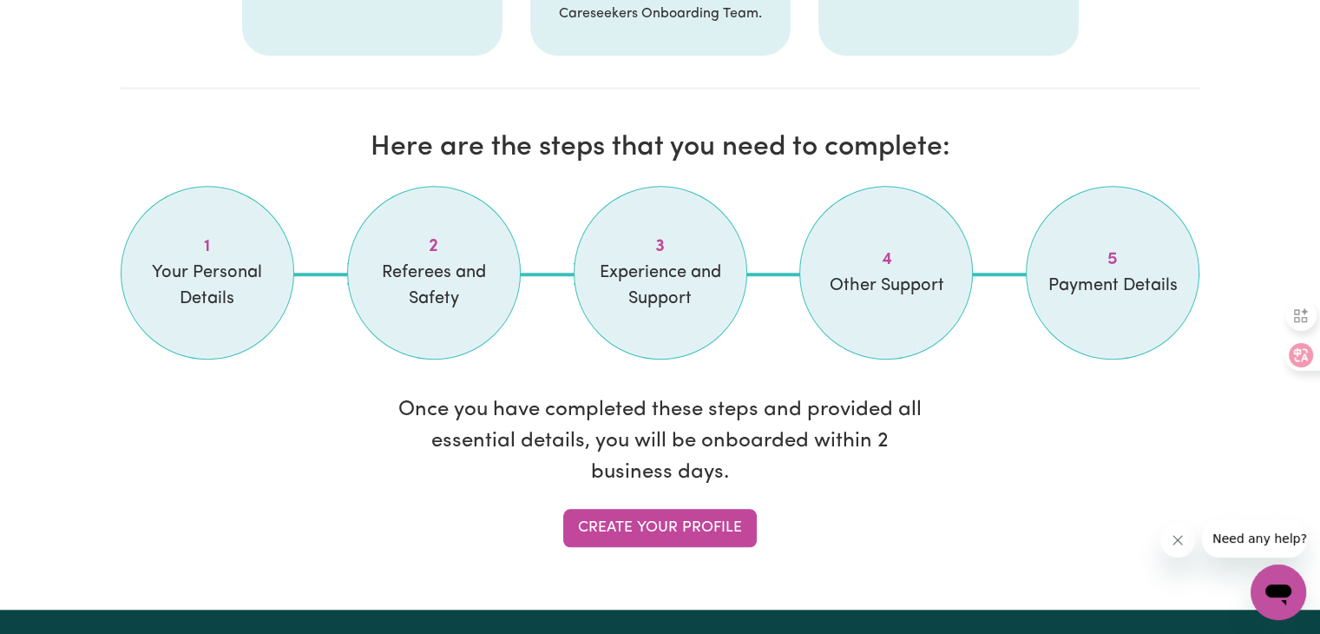
scroll to position [1562, 0]
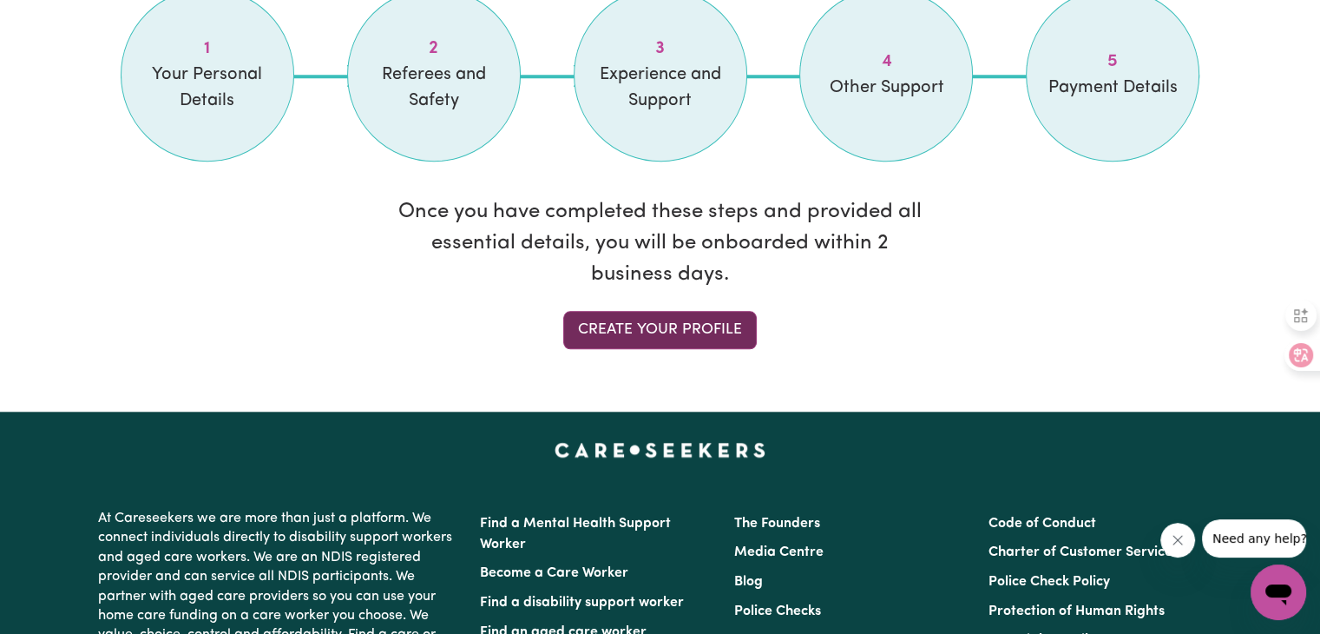
click at [674, 325] on link "Create your profile" at bounding box center [660, 330] width 194 height 38
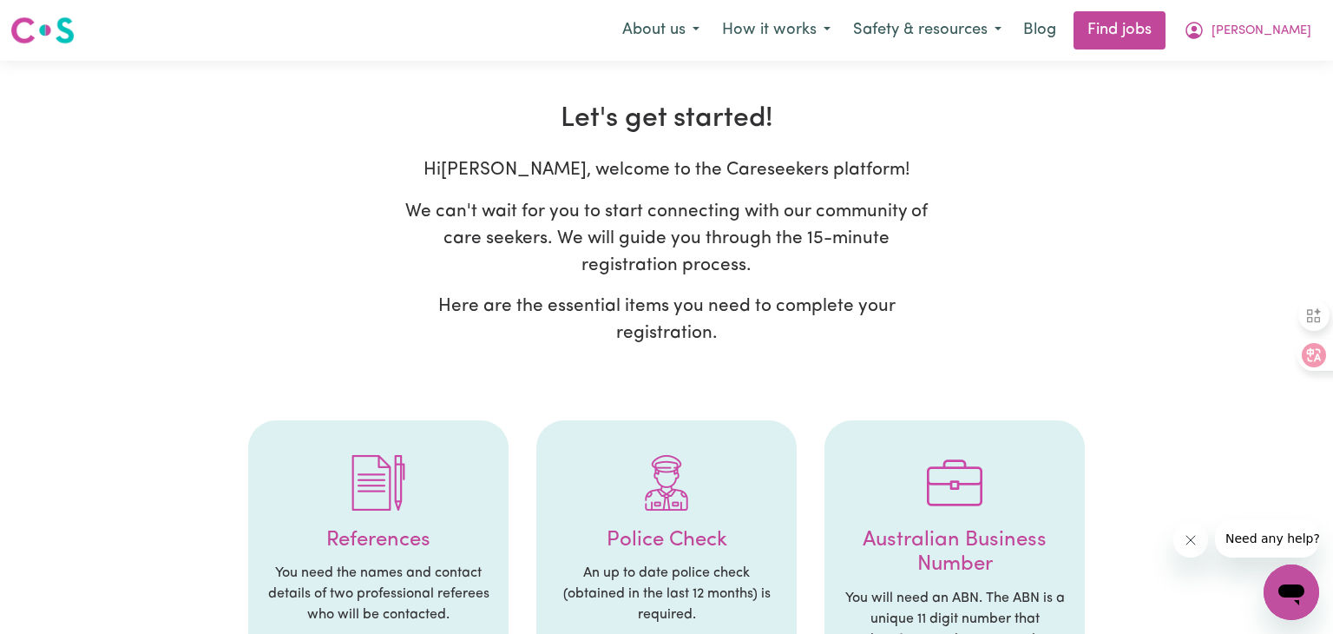
select select "Studying a healthcare related degree or qualification"
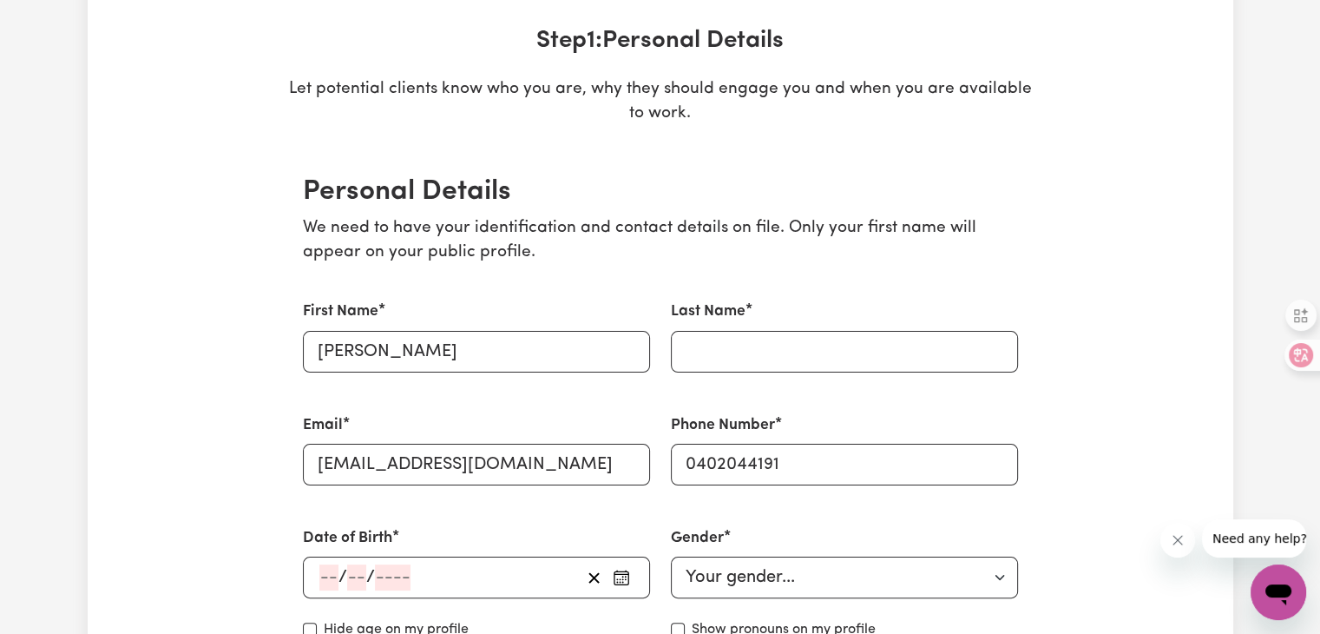
scroll to position [260, 0]
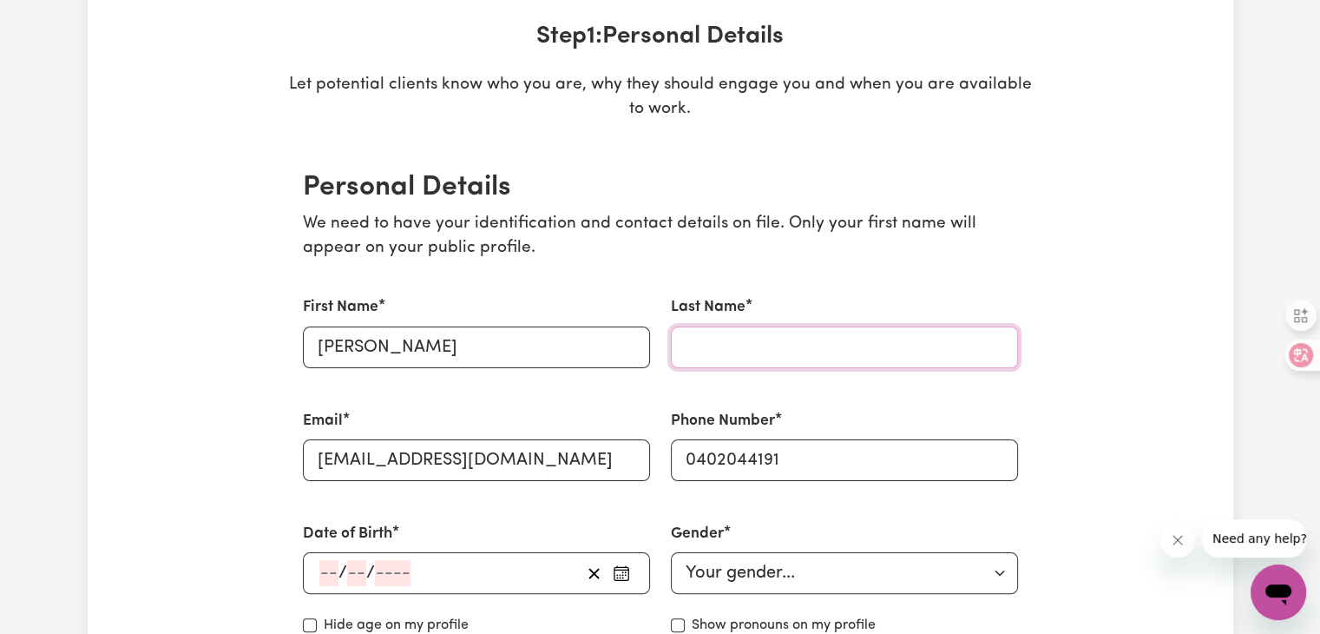
click at [742, 343] on input "Last Name" at bounding box center [844, 347] width 347 height 42
type input "[PERSON_NAME]"
click at [319, 577] on input "number" at bounding box center [328, 573] width 19 height 26
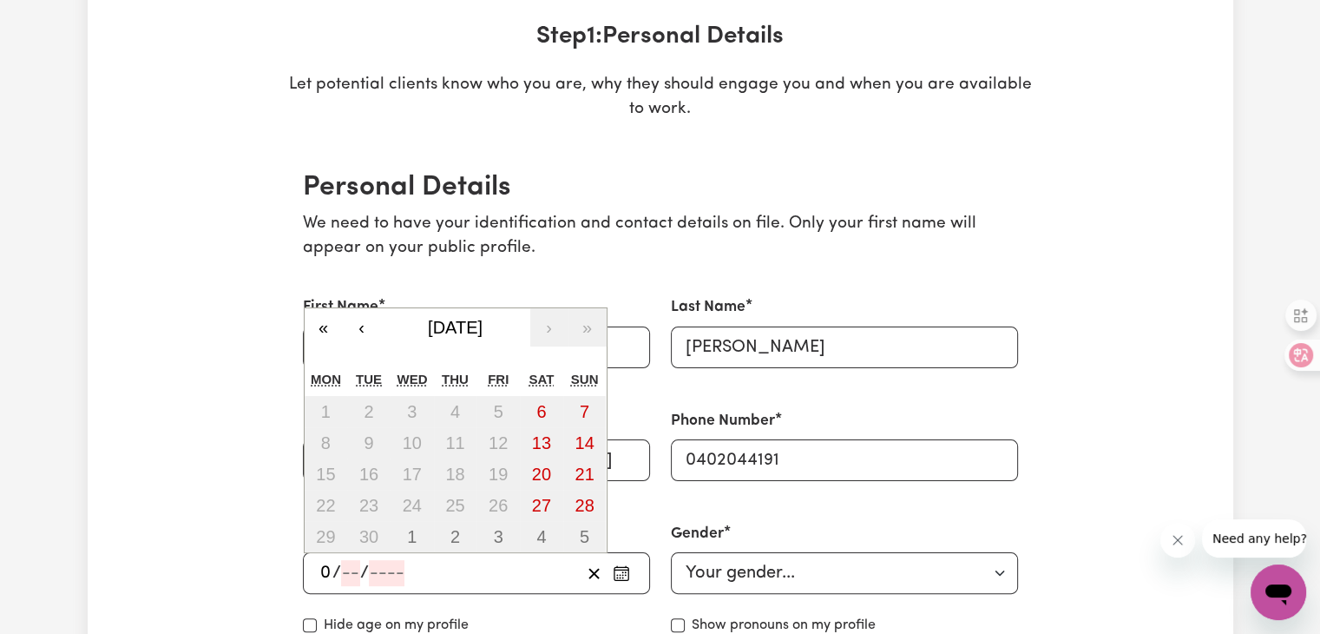
type input "08"
type input "18"
type input "0"
click at [361, 576] on input "18" at bounding box center [359, 573] width 17 height 26
type input "08"
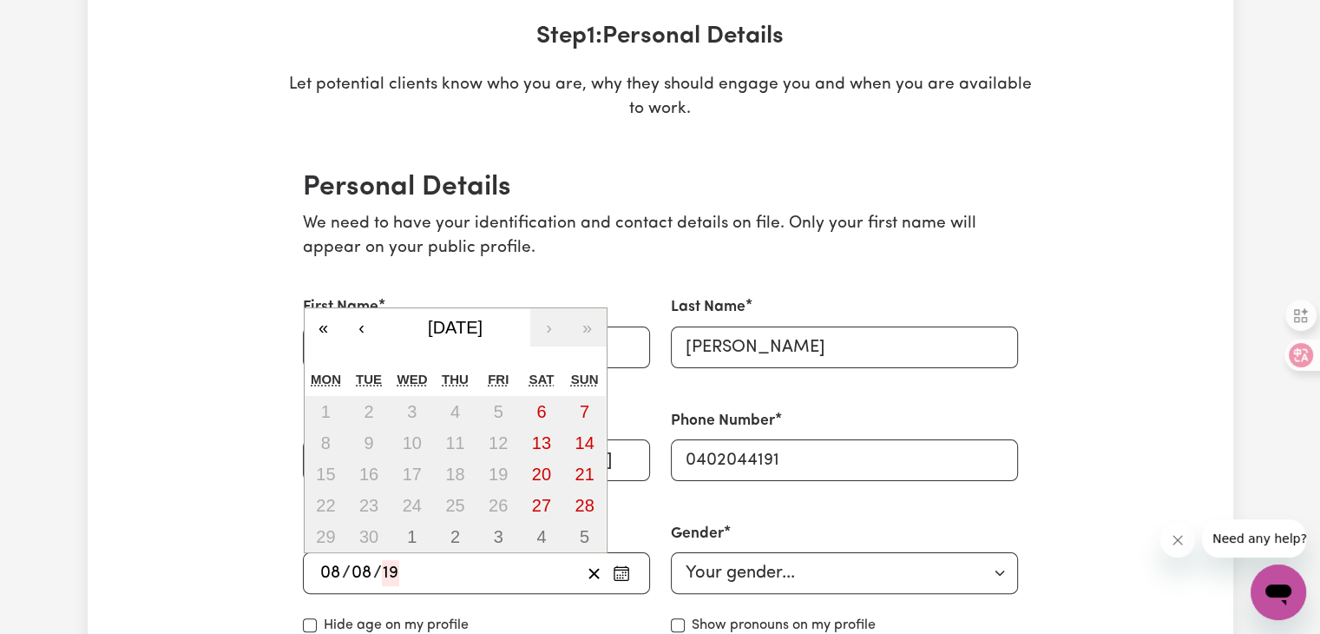
type input "199"
type input "[DATE]"
type input "8"
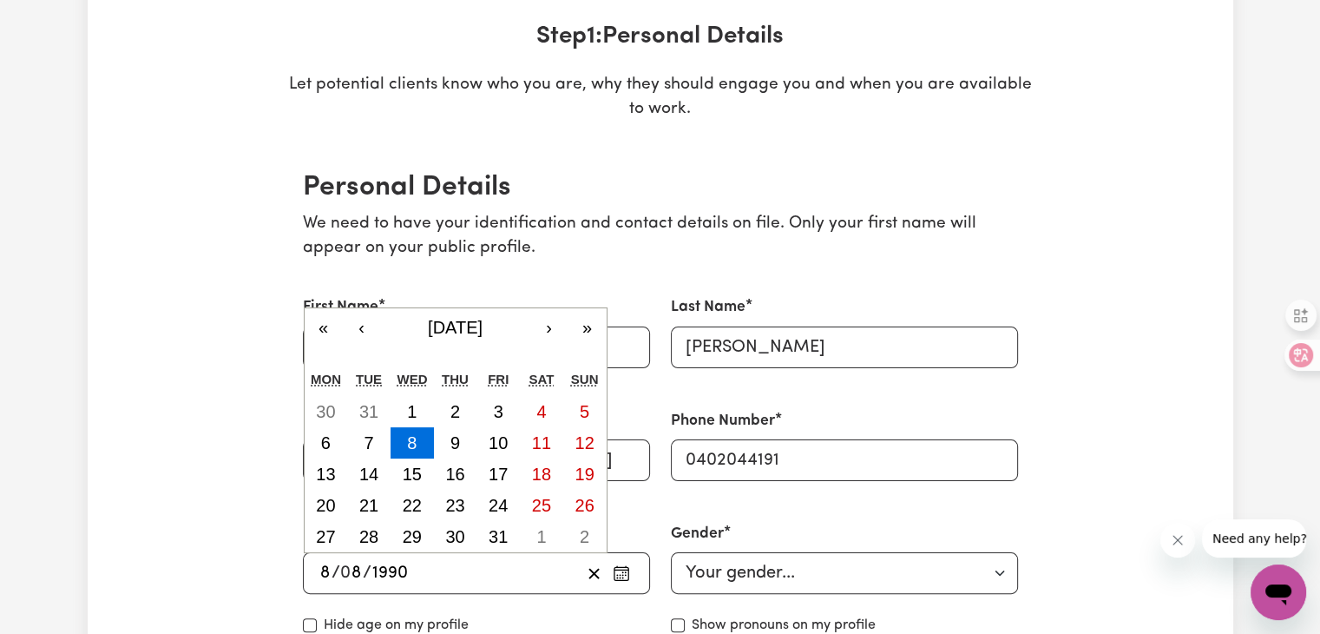
type input "1990"
click at [701, 571] on select "Your gender... [DEMOGRAPHIC_DATA] [DEMOGRAPHIC_DATA] [DEMOGRAPHIC_DATA] Other P…" at bounding box center [844, 573] width 347 height 42
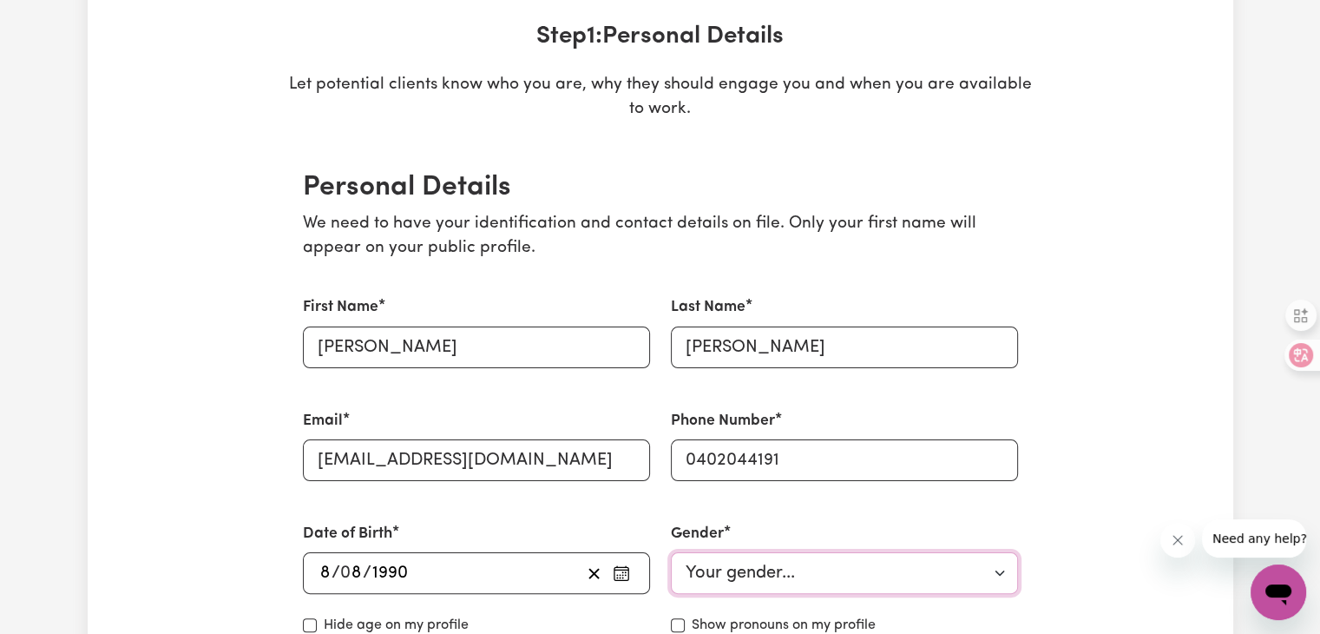
select select "[DEMOGRAPHIC_DATA]"
click at [671, 552] on select "Your gender... [DEMOGRAPHIC_DATA] [DEMOGRAPHIC_DATA] [DEMOGRAPHIC_DATA] Other P…" at bounding box center [844, 573] width 347 height 42
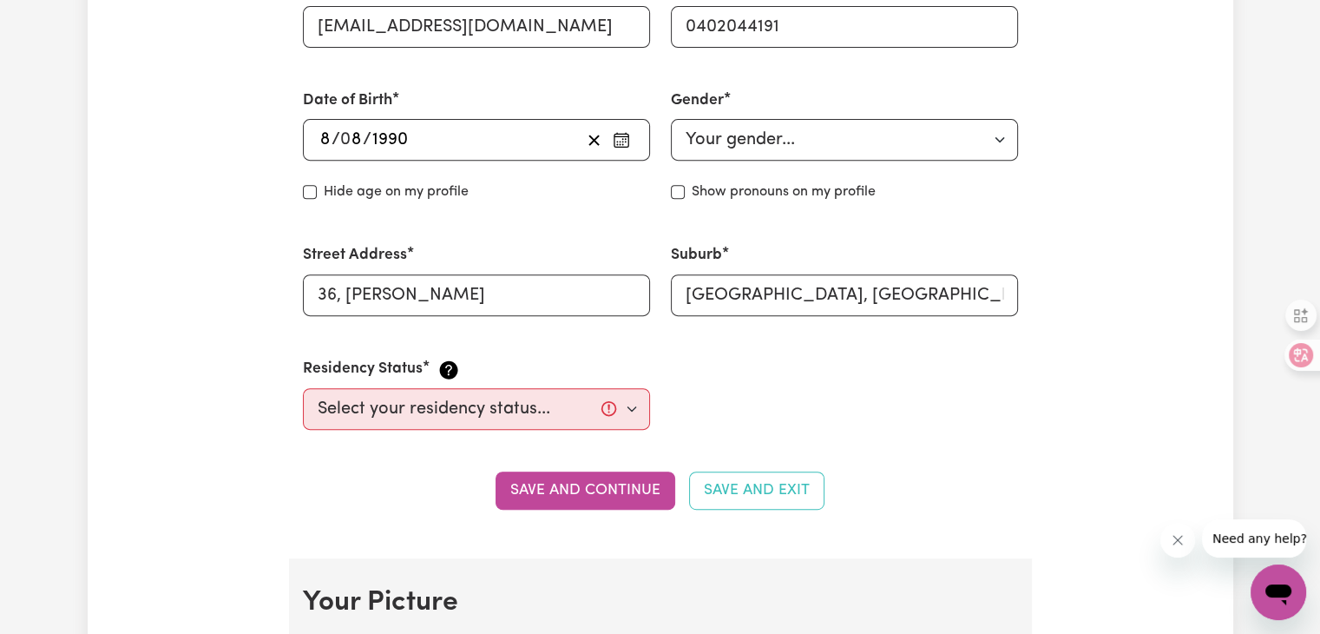
scroll to position [694, 0]
click at [539, 405] on select "Select your residency status... [DEMOGRAPHIC_DATA] citizen Australian PR [DEMOG…" at bounding box center [476, 408] width 347 height 42
select select "[DEMOGRAPHIC_DATA] Citizen"
click at [303, 387] on select "Select your residency status... [DEMOGRAPHIC_DATA] citizen Australian PR [DEMOG…" at bounding box center [476, 408] width 347 height 42
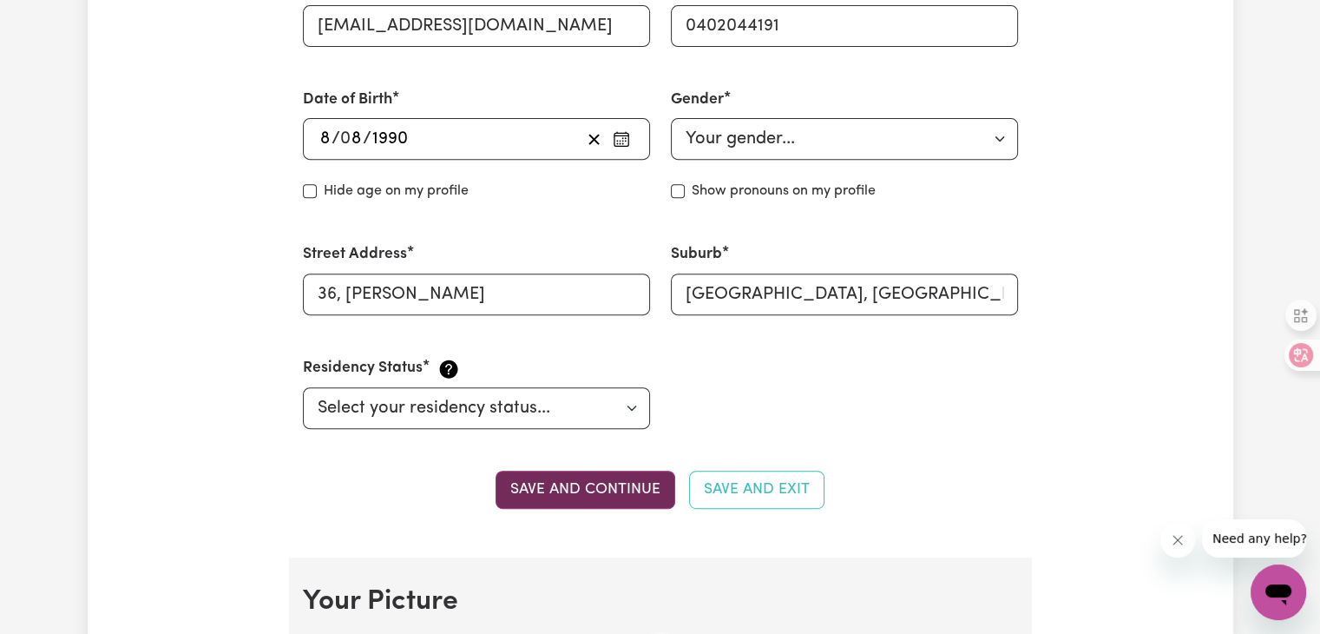
click at [618, 498] on button "Save and continue" at bounding box center [586, 489] width 180 height 38
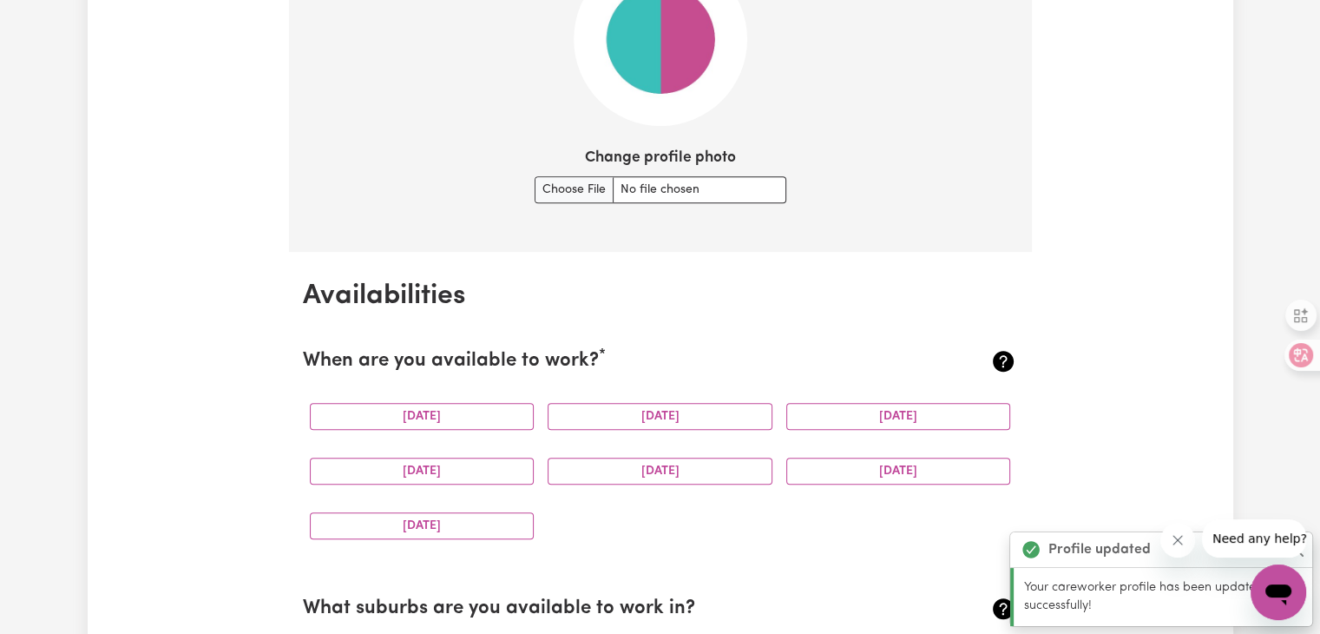
scroll to position [1423, 0]
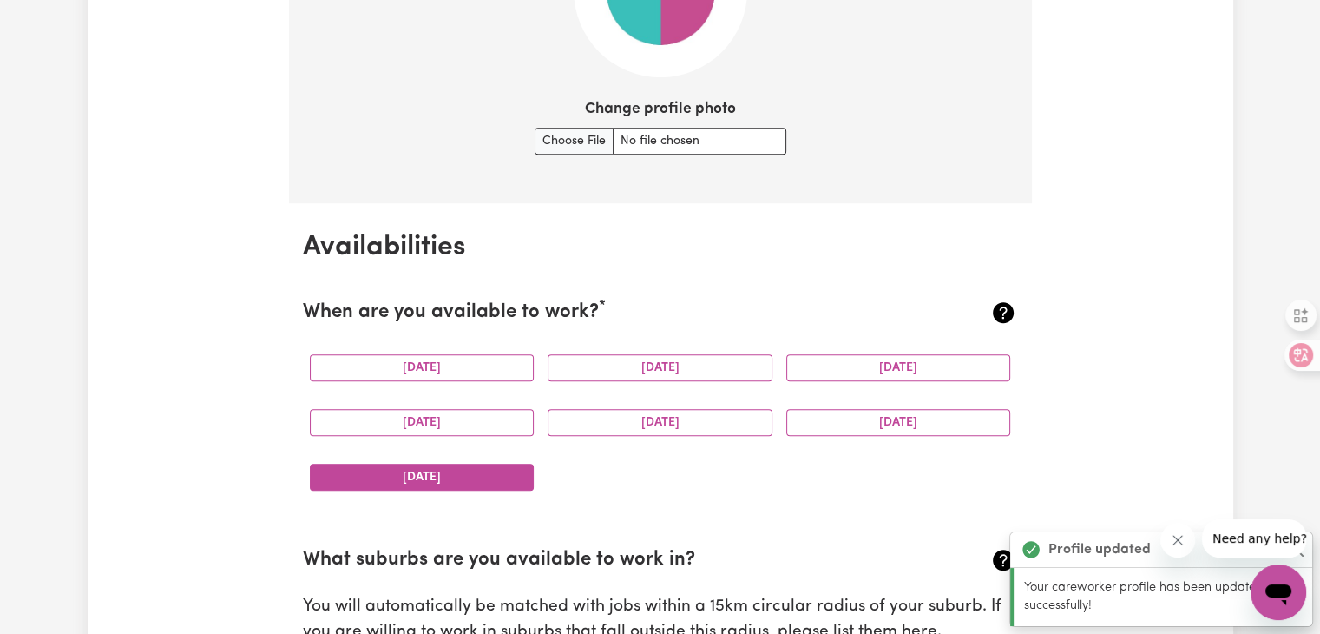
click at [477, 470] on button "[DATE]" at bounding box center [422, 476] width 225 height 27
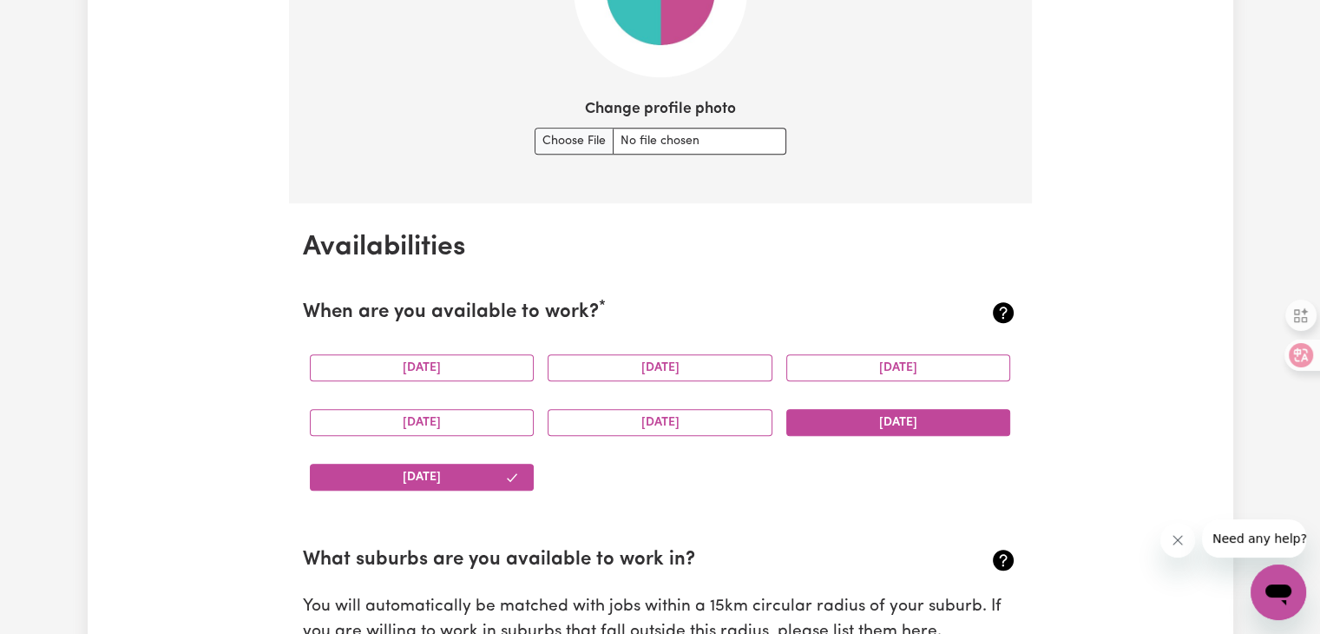
click at [831, 416] on button "[DATE]" at bounding box center [898, 422] width 225 height 27
click at [746, 417] on button "[DATE]" at bounding box center [660, 422] width 225 height 27
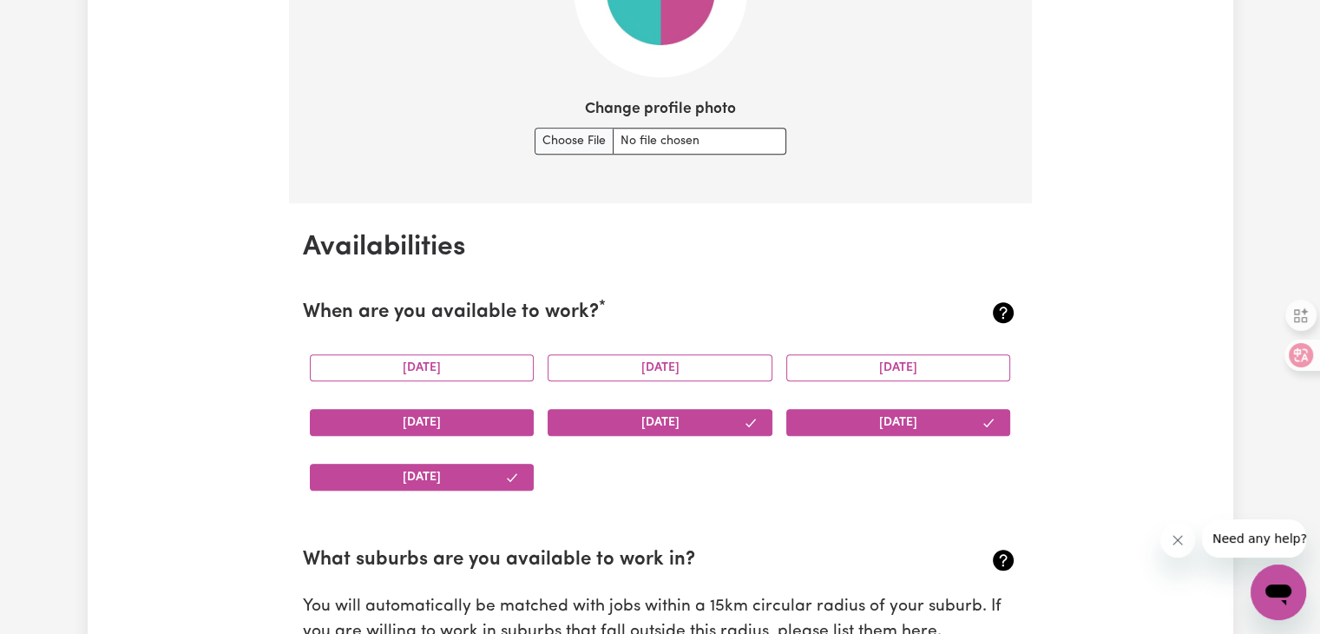
click at [484, 422] on button "[DATE]" at bounding box center [422, 422] width 225 height 27
click at [475, 367] on button "[DATE]" at bounding box center [422, 367] width 225 height 27
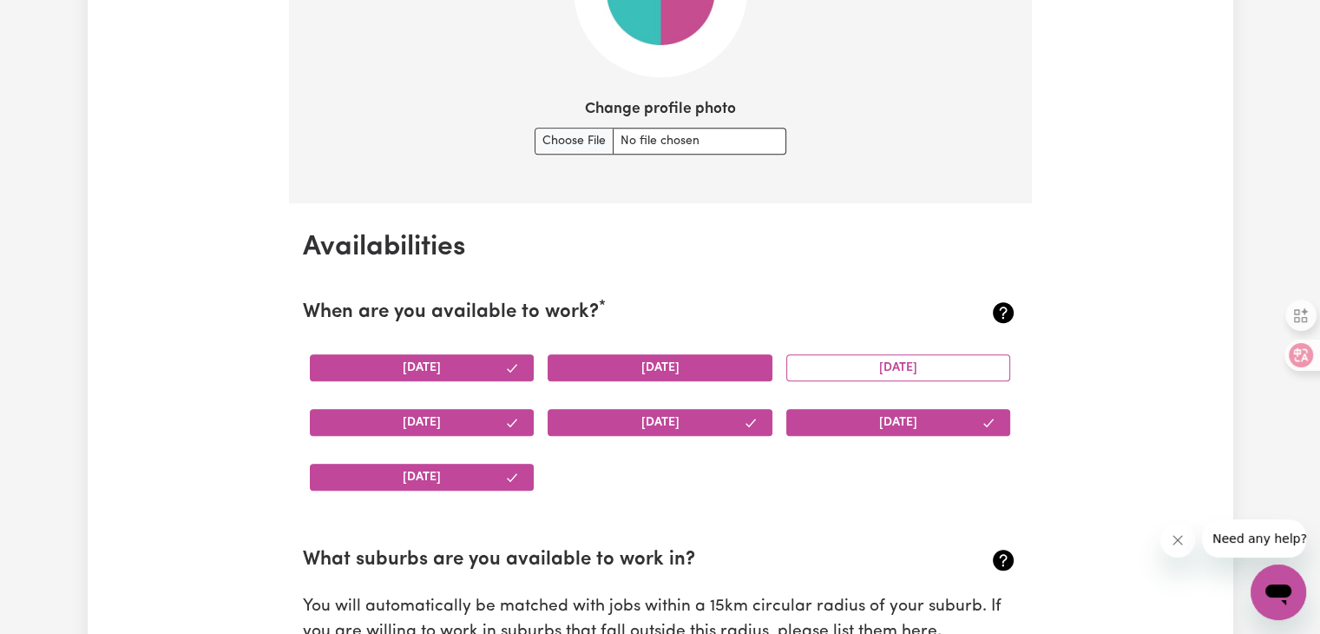
click at [611, 374] on button "[DATE]" at bounding box center [660, 367] width 225 height 27
click at [857, 387] on div "[DATE]" at bounding box center [898, 367] width 239 height 55
click at [863, 373] on button "[DATE]" at bounding box center [898, 367] width 225 height 27
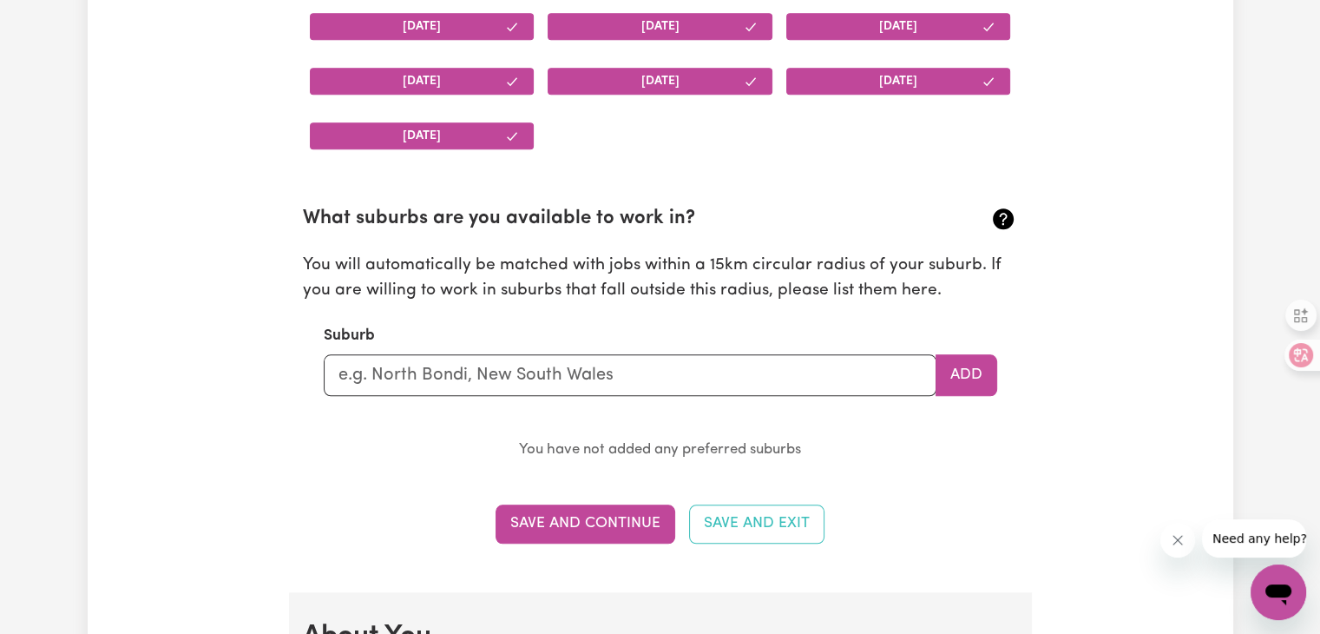
scroll to position [1771, 0]
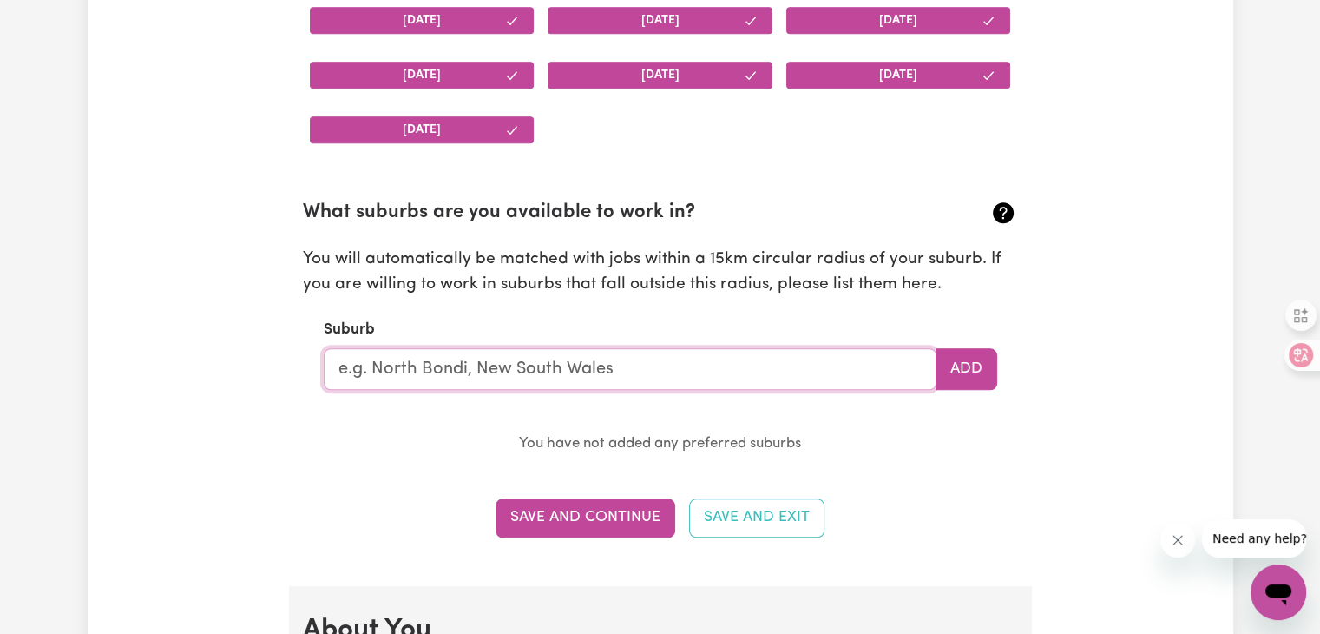
click at [643, 378] on input "text" at bounding box center [630, 369] width 613 height 42
click at [1081, 463] on div "Update Profile 1 2 3 4 5 Step 1 : Personal Details Let potential clients know w…" at bounding box center [661, 600] width 1146 height 4522
click at [562, 319] on div "Suburb Add" at bounding box center [661, 354] width 674 height 71
click at [526, 362] on input "text" at bounding box center [630, 369] width 613 height 42
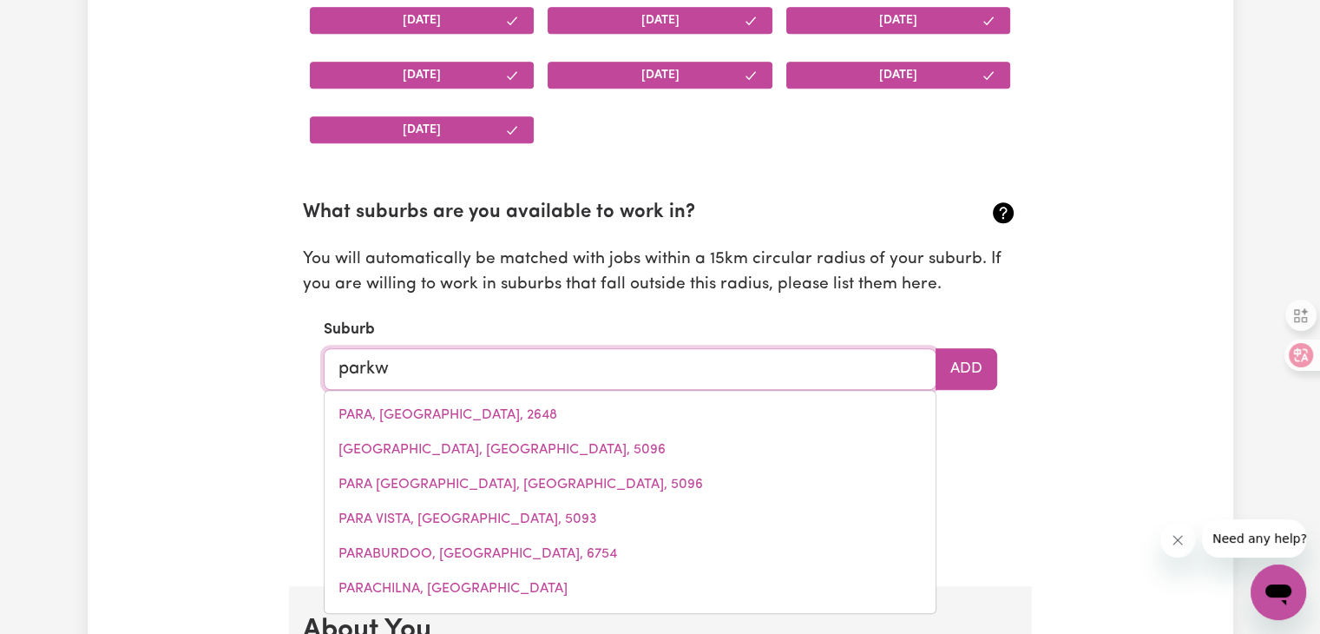
type input "parkwo"
type input "parkwoOD, [GEOGRAPHIC_DATA], 4214"
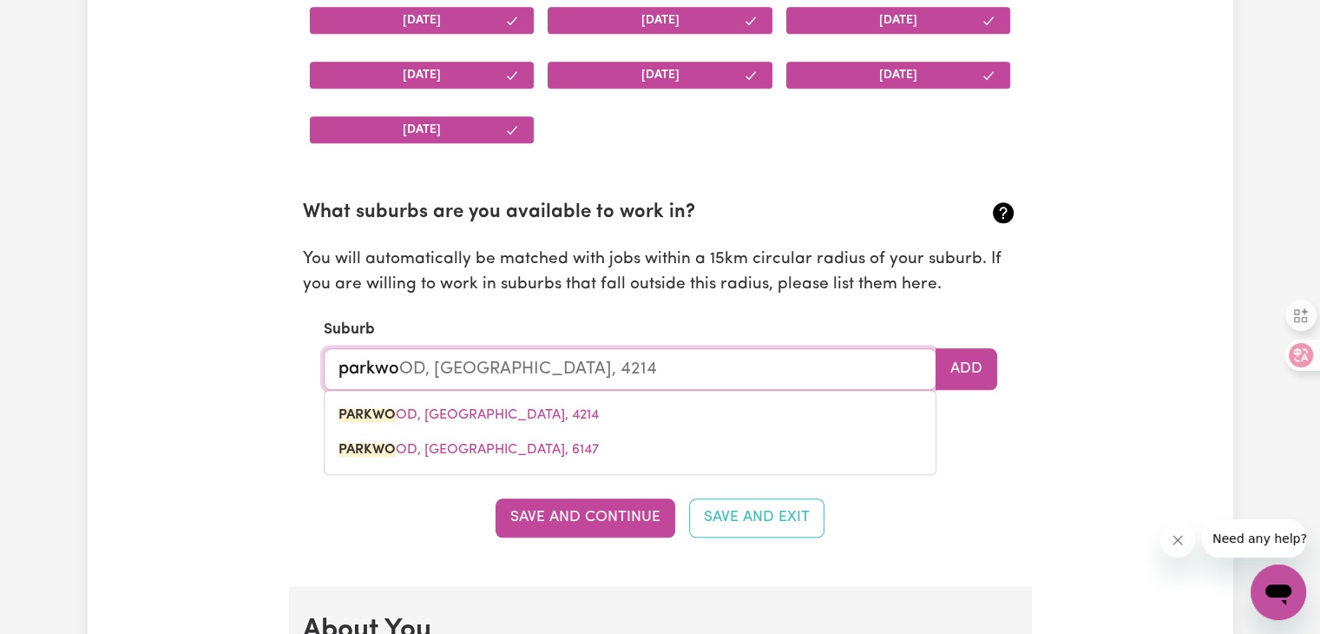
type input "parkwoo"
type input "parkwooD, [GEOGRAPHIC_DATA], 4214"
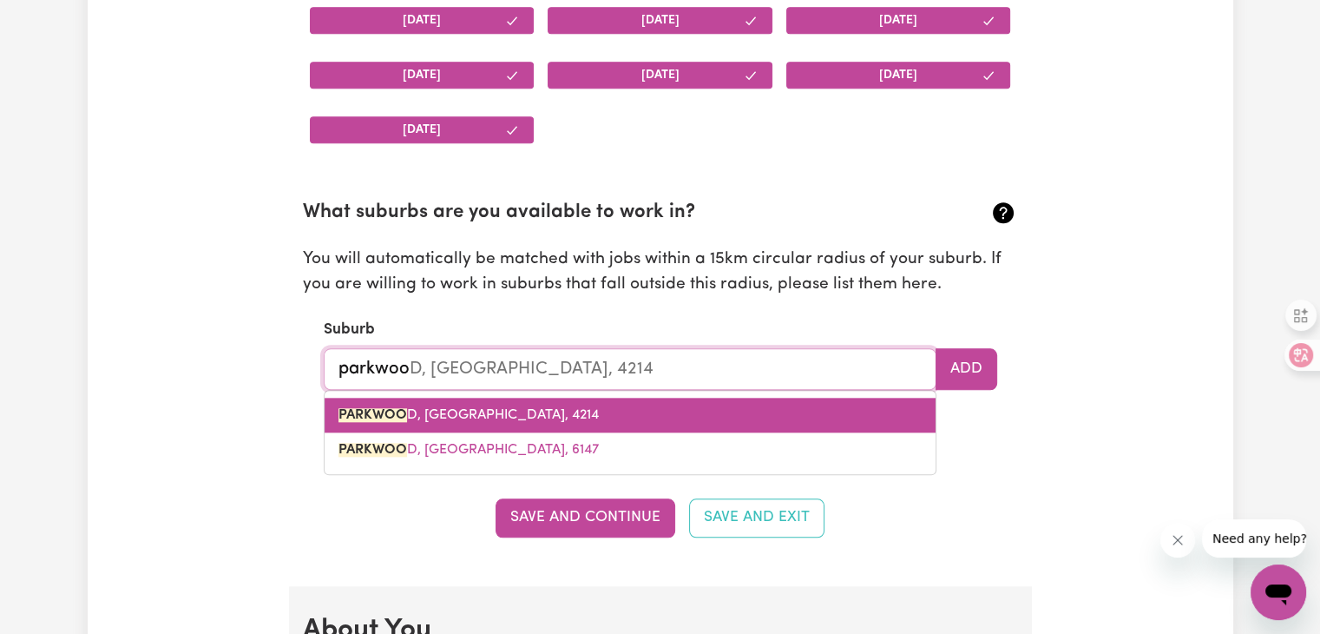
click at [375, 410] on mark "PARKWOO" at bounding box center [372, 415] width 69 height 14
type input "[GEOGRAPHIC_DATA], [GEOGRAPHIC_DATA], 4214"
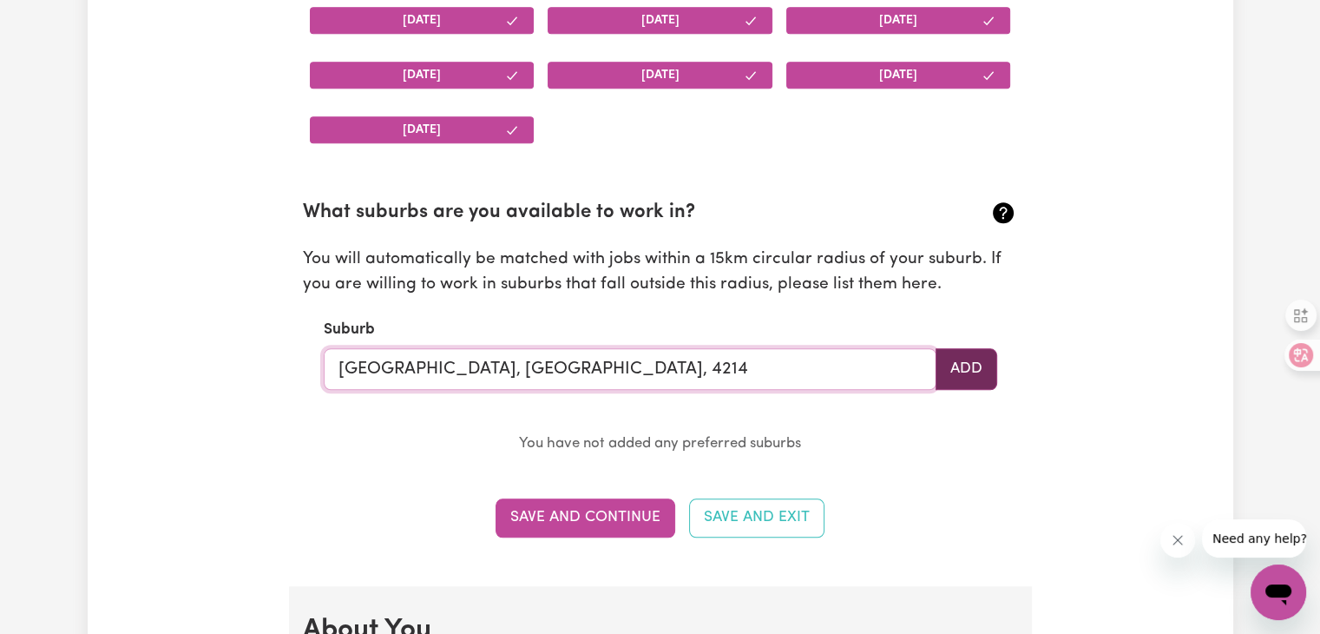
type input "[GEOGRAPHIC_DATA], [GEOGRAPHIC_DATA], 4214"
click at [958, 371] on button "Add" at bounding box center [967, 369] width 62 height 42
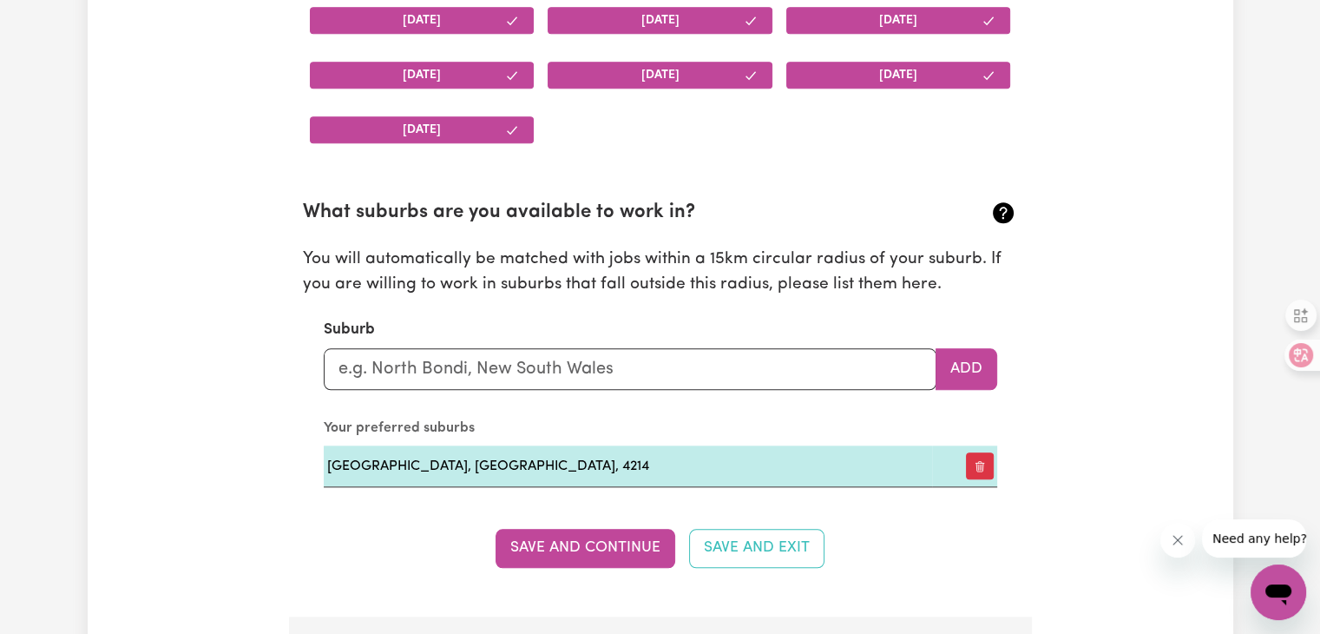
click at [663, 388] on section "What suburbs are you available to work in? You will automatically be matched wi…" at bounding box center [660, 329] width 715 height 316
click at [651, 368] on input "text" at bounding box center [630, 369] width 613 height 42
type input "sou"
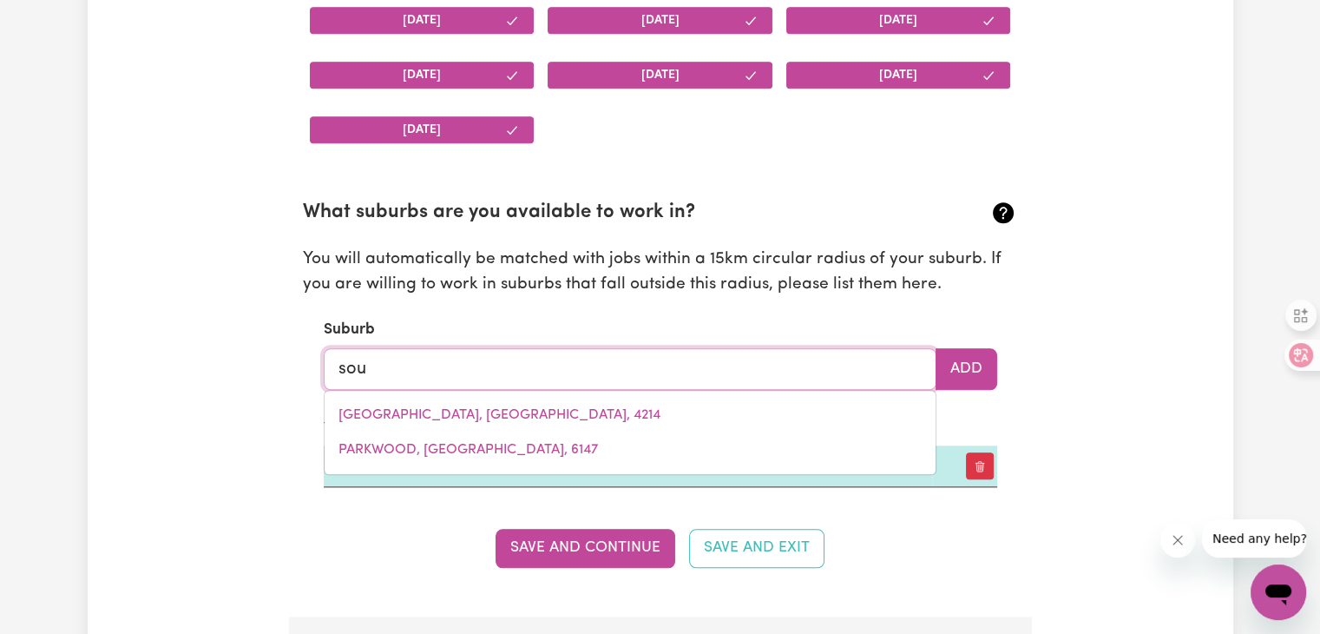
type input "souTH ALBURY, [GEOGRAPHIC_DATA], 2640"
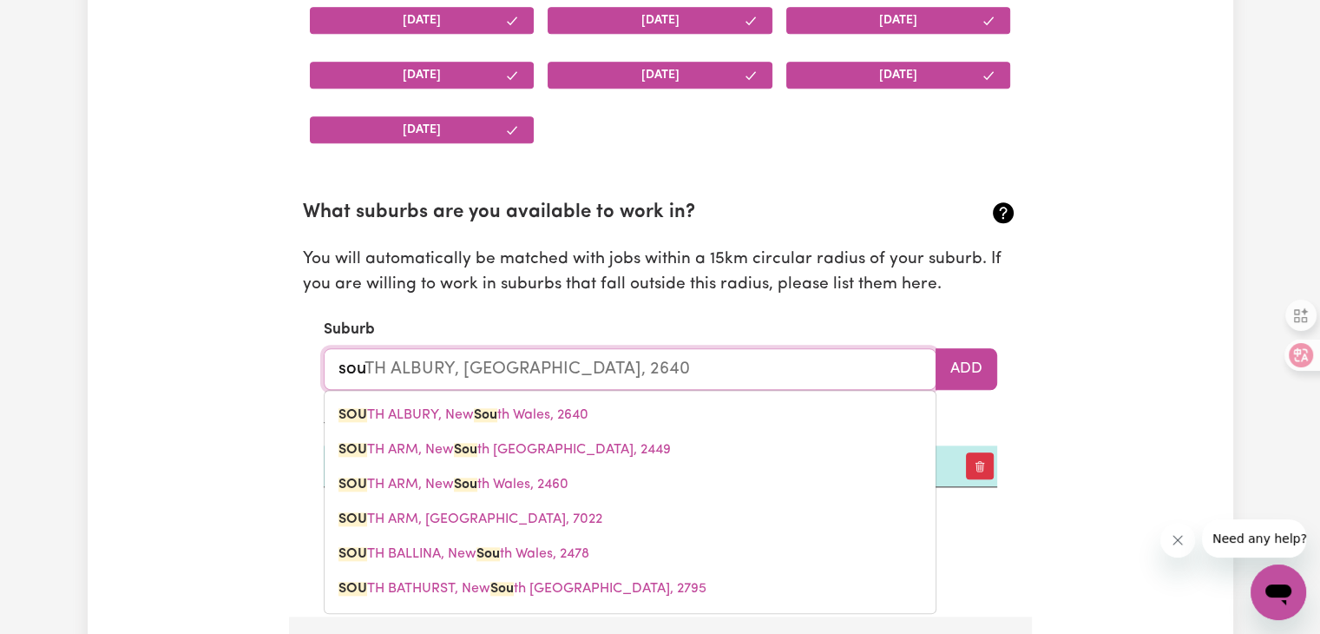
type input "sout"
type input "soutH ALBURY, [GEOGRAPHIC_DATA], 2640"
type input "south"
type input "[GEOGRAPHIC_DATA], [GEOGRAPHIC_DATA], 2640"
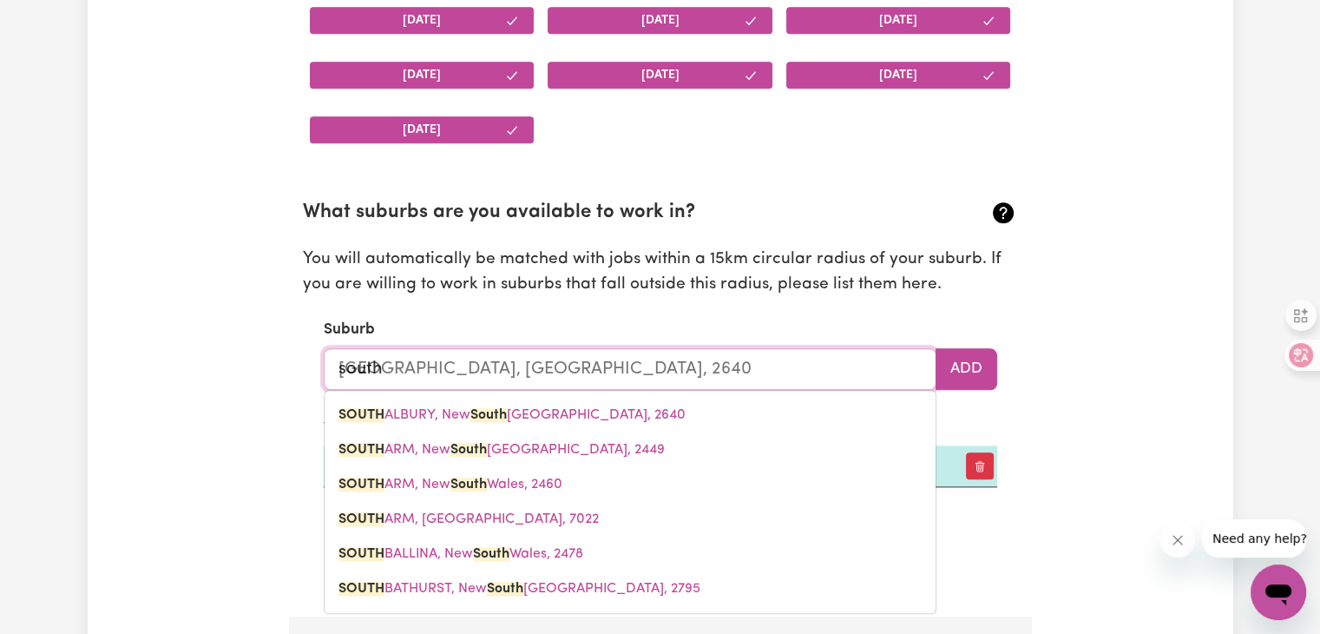
type input "southp"
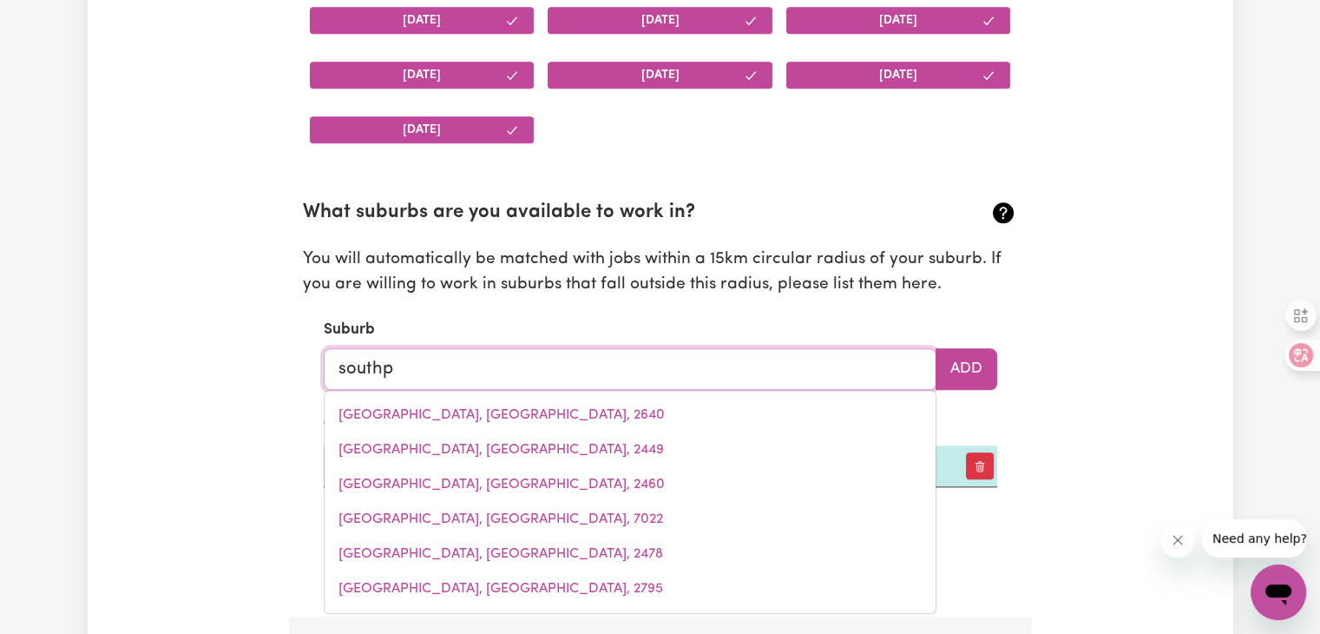
type input "southpo"
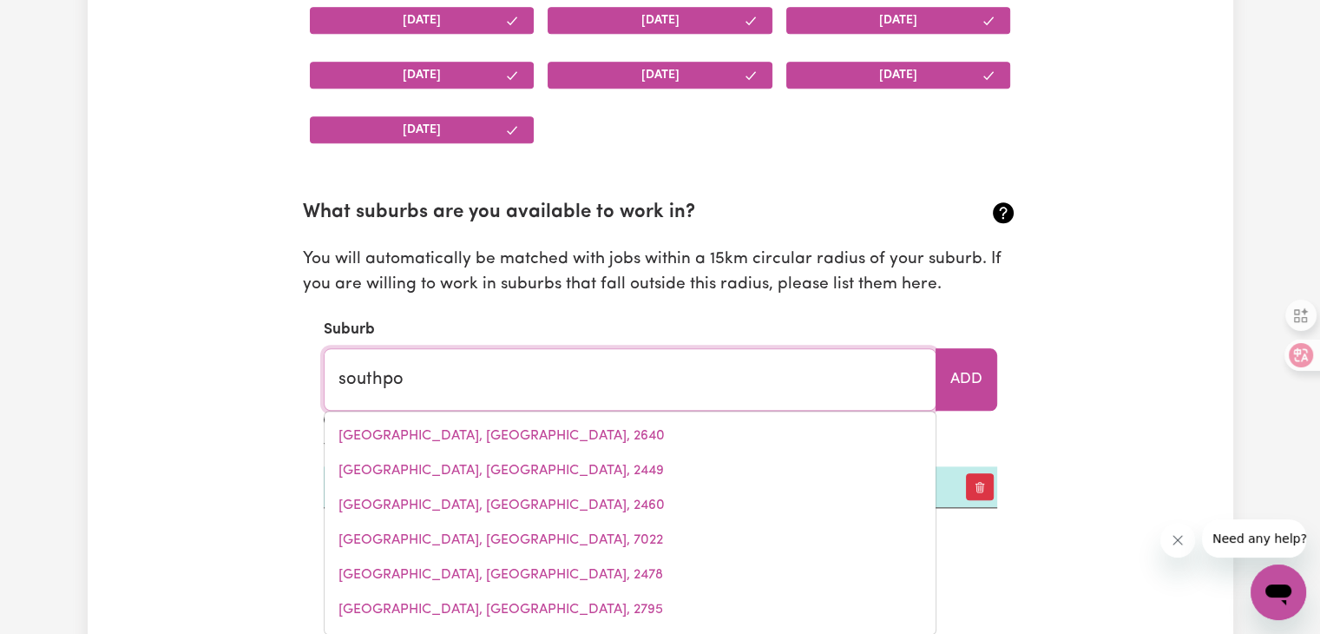
type input "southpoRT, [GEOGRAPHIC_DATA], 0822"
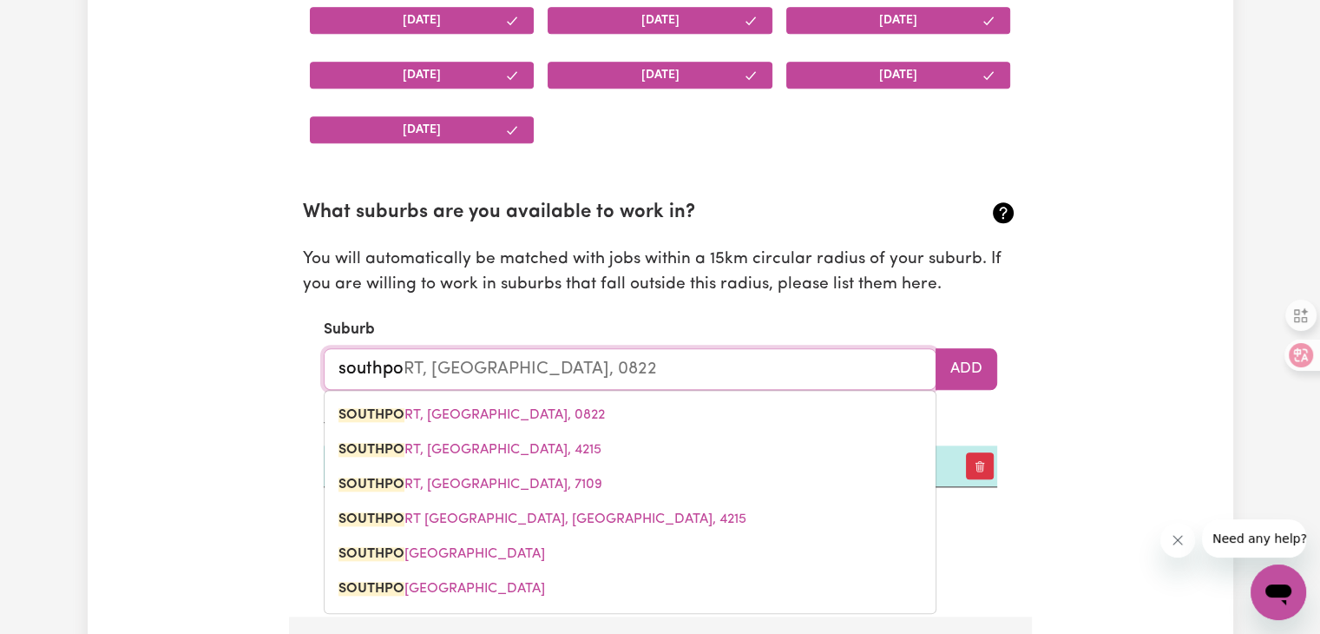
type input "southpor"
type input "southporT, [GEOGRAPHIC_DATA], 0822"
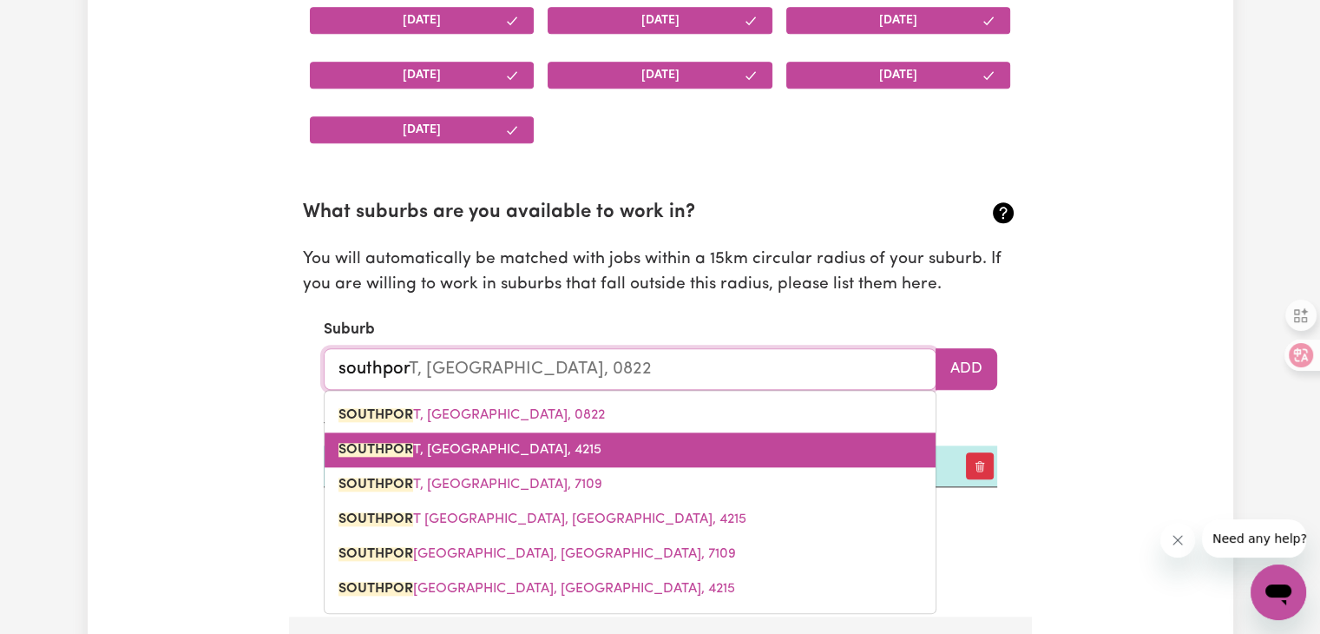
click at [518, 452] on span "SOUTHPOR T, [GEOGRAPHIC_DATA], 4215" at bounding box center [469, 450] width 263 height 14
type input "[GEOGRAPHIC_DATA], [GEOGRAPHIC_DATA], 4215"
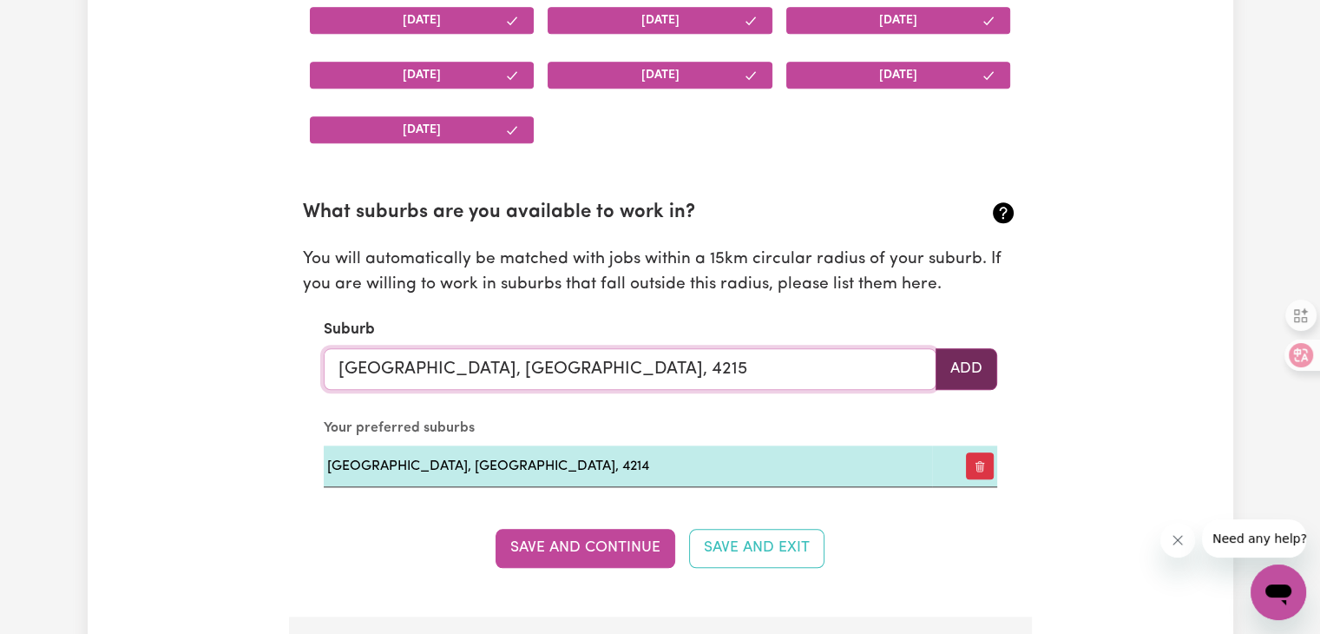
type input "[GEOGRAPHIC_DATA], [GEOGRAPHIC_DATA], 4215"
click at [960, 365] on button "Add" at bounding box center [967, 369] width 62 height 42
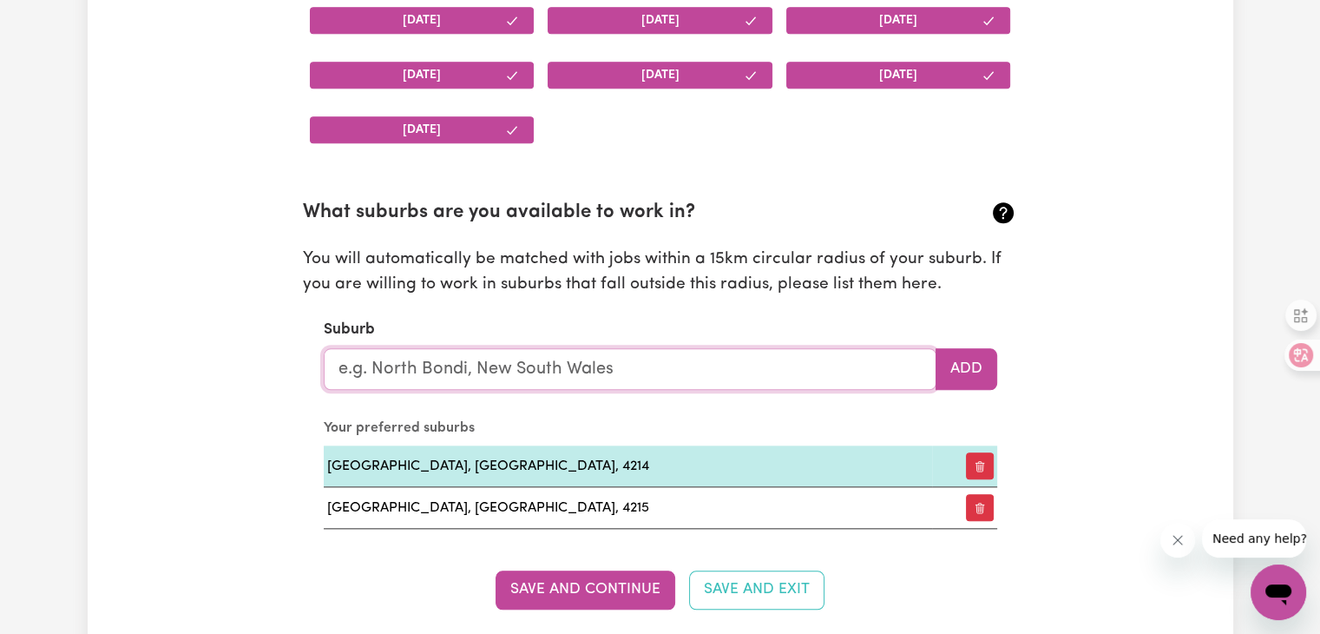
click at [728, 376] on input "text" at bounding box center [630, 369] width 613 height 42
type input "gold c"
type input "gold cOAST MC, [GEOGRAPHIC_DATA], 4217"
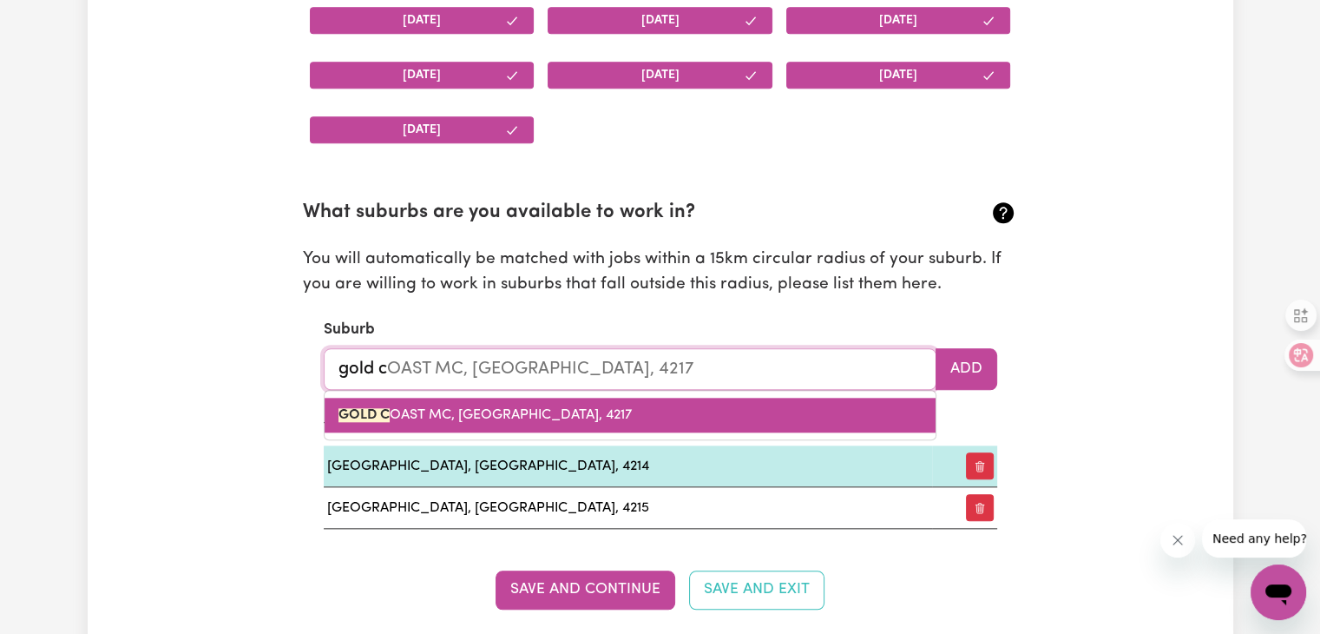
click at [638, 406] on link "GOLD C OAST MC, [GEOGRAPHIC_DATA], 4217" at bounding box center [630, 415] width 611 height 35
type input "GOLD COAST MC, [GEOGRAPHIC_DATA], 4217"
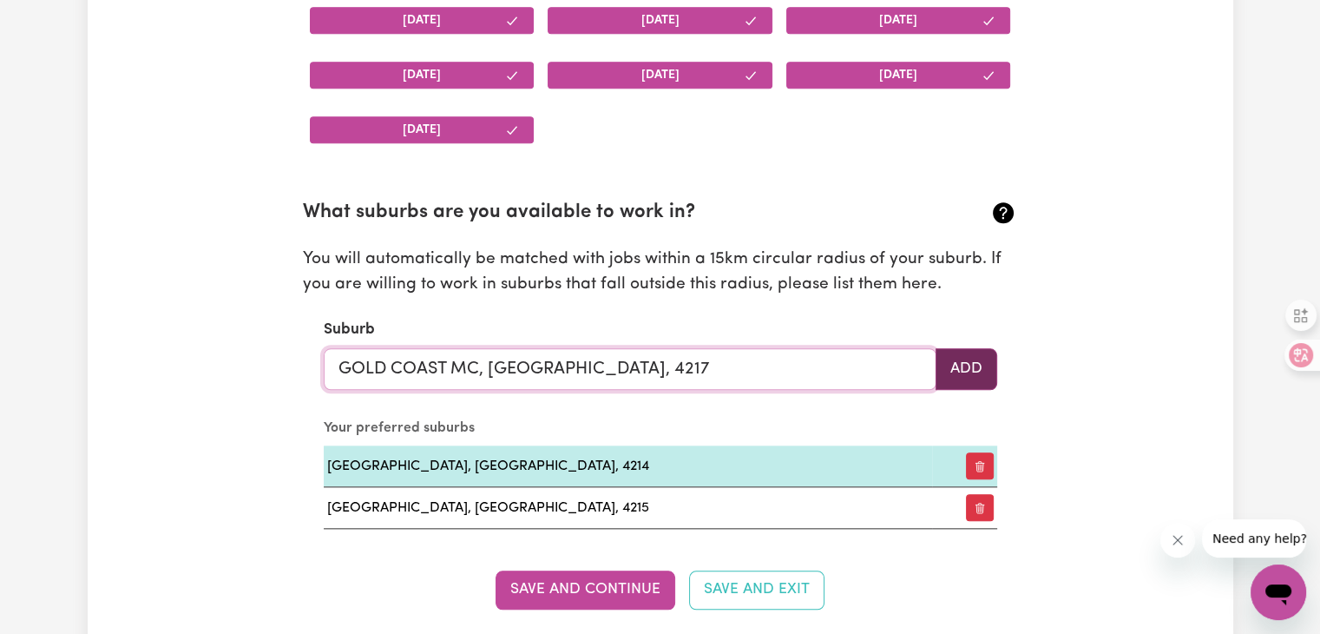
type input "GOLD COAST MC, [GEOGRAPHIC_DATA], 4217"
click at [968, 361] on button "Add" at bounding box center [967, 369] width 62 height 42
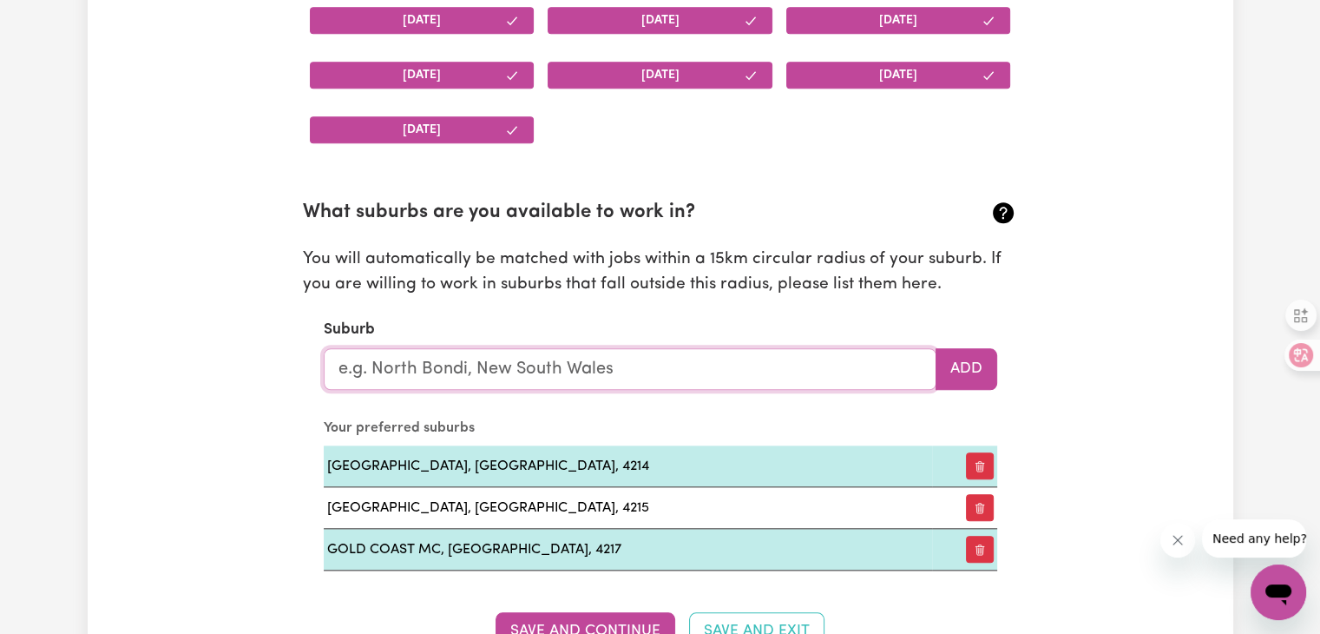
click at [508, 370] on input "text" at bounding box center [630, 369] width 613 height 42
type input "pin"
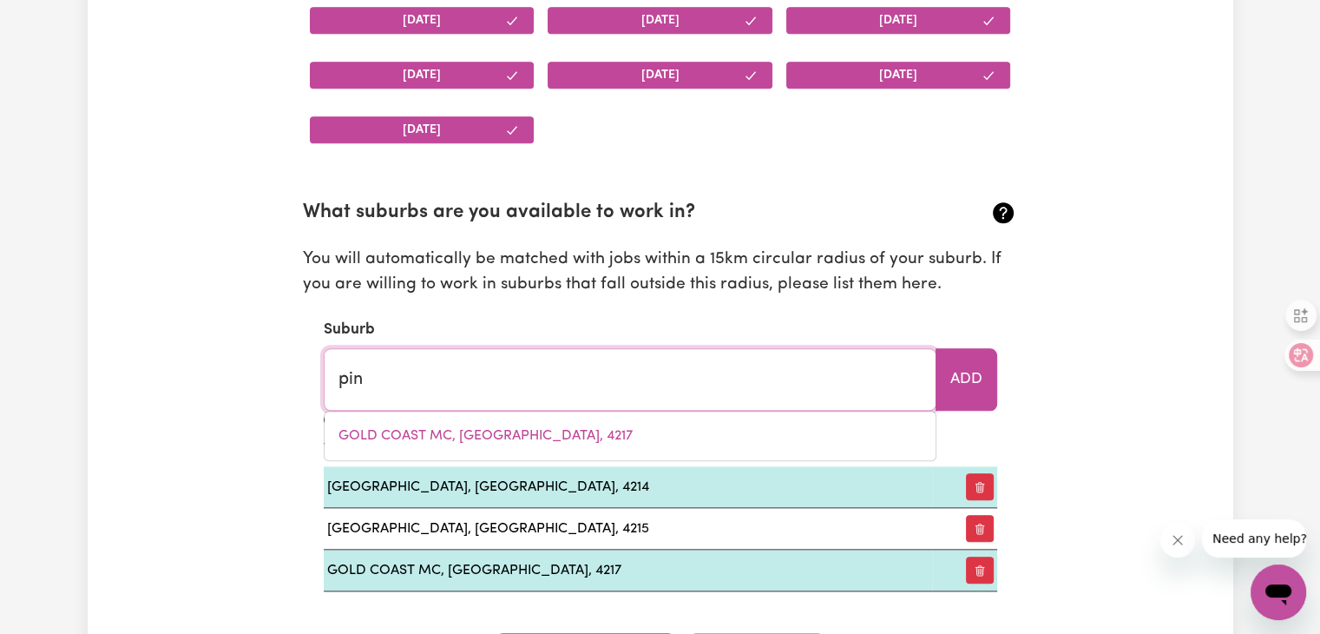
type input "[GEOGRAPHIC_DATA][PERSON_NAME], [GEOGRAPHIC_DATA], 4860"
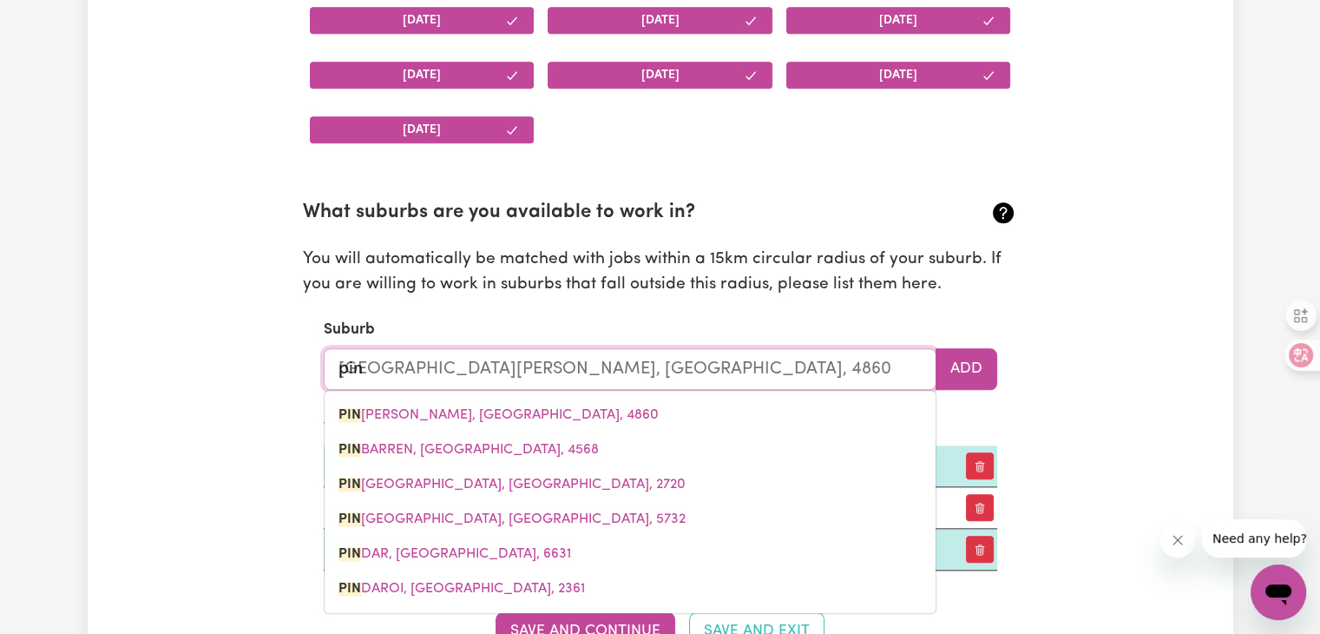
type input "pine"
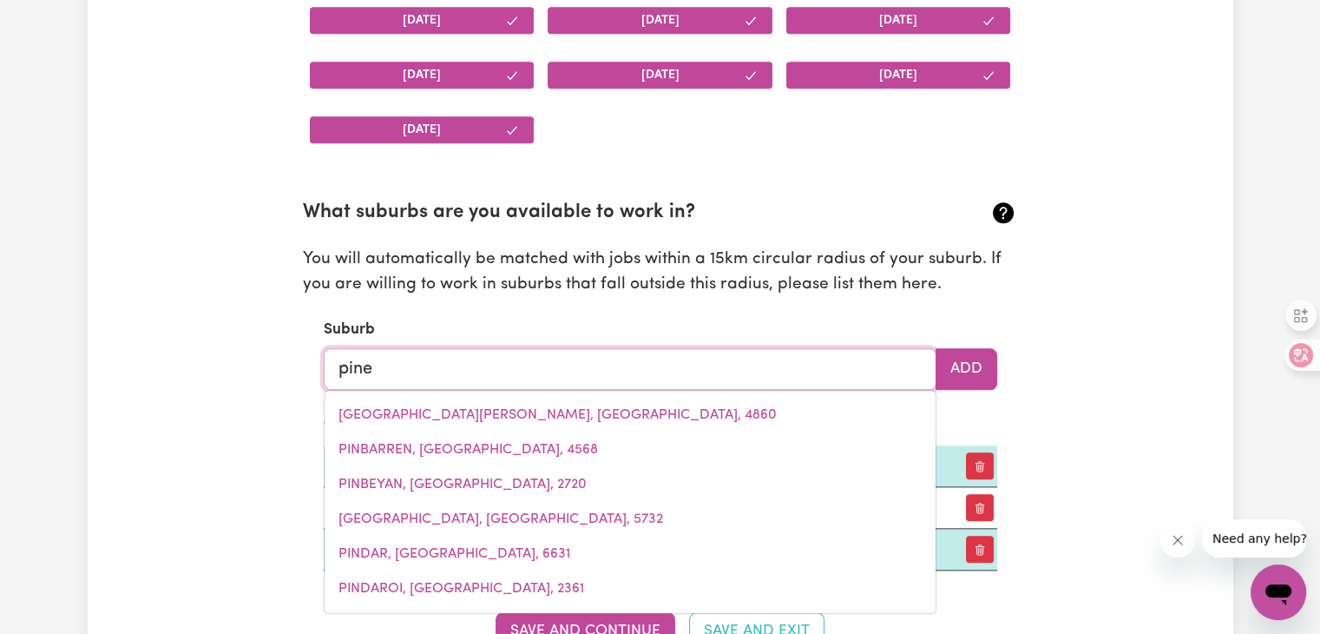
type input "[GEOGRAPHIC_DATA], [GEOGRAPHIC_DATA], 2648"
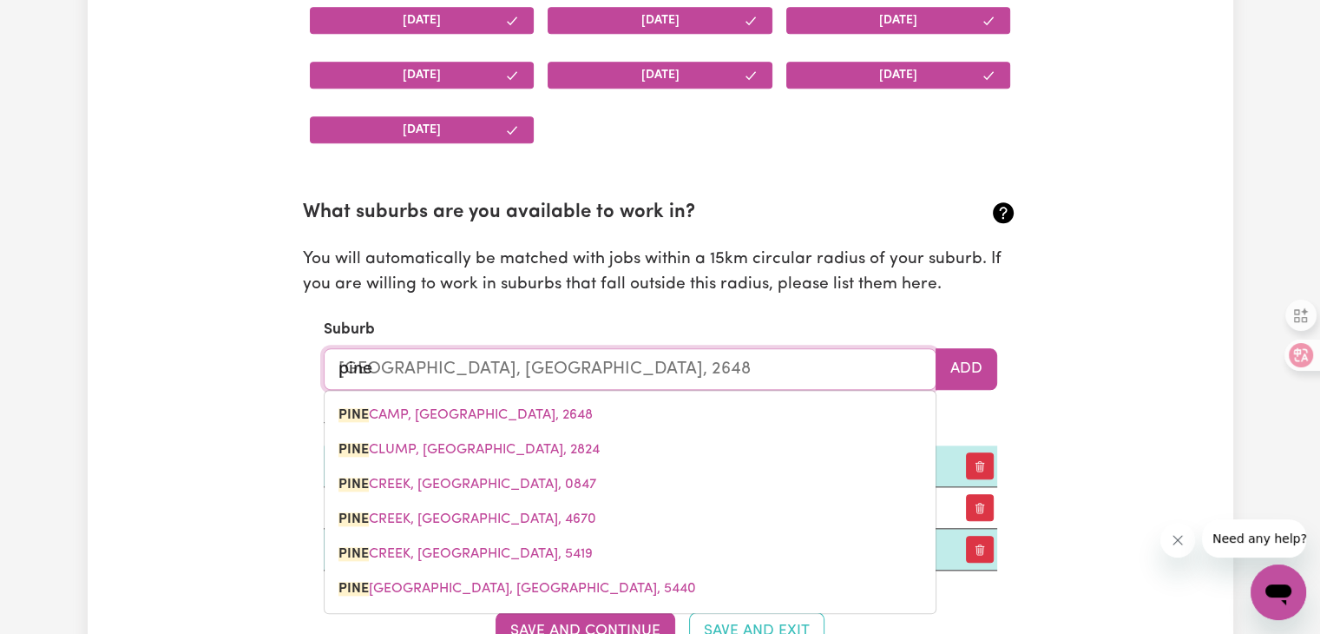
type input "pinep"
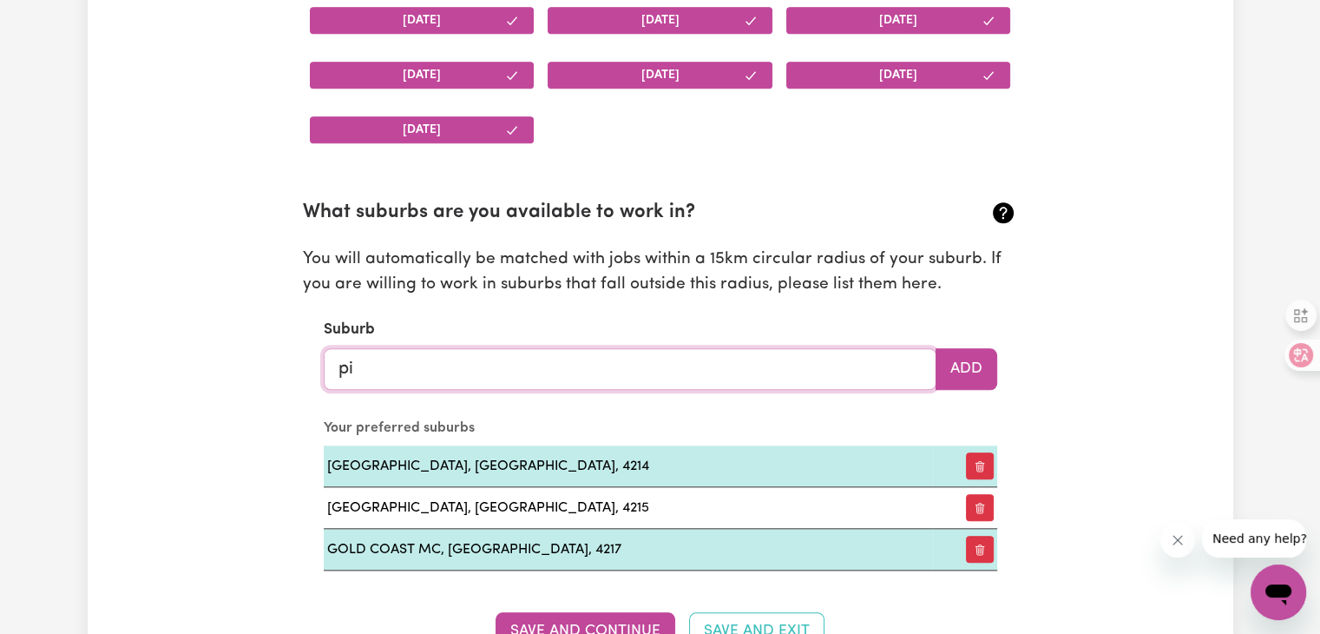
type input "p"
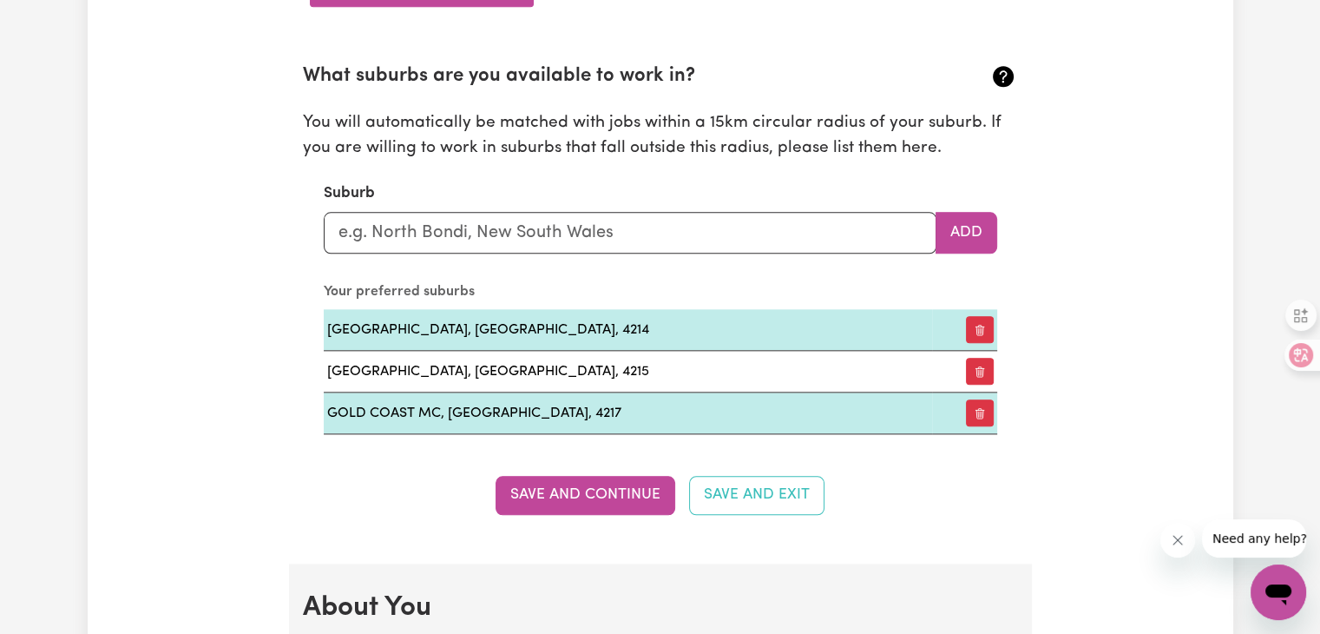
scroll to position [1944, 0]
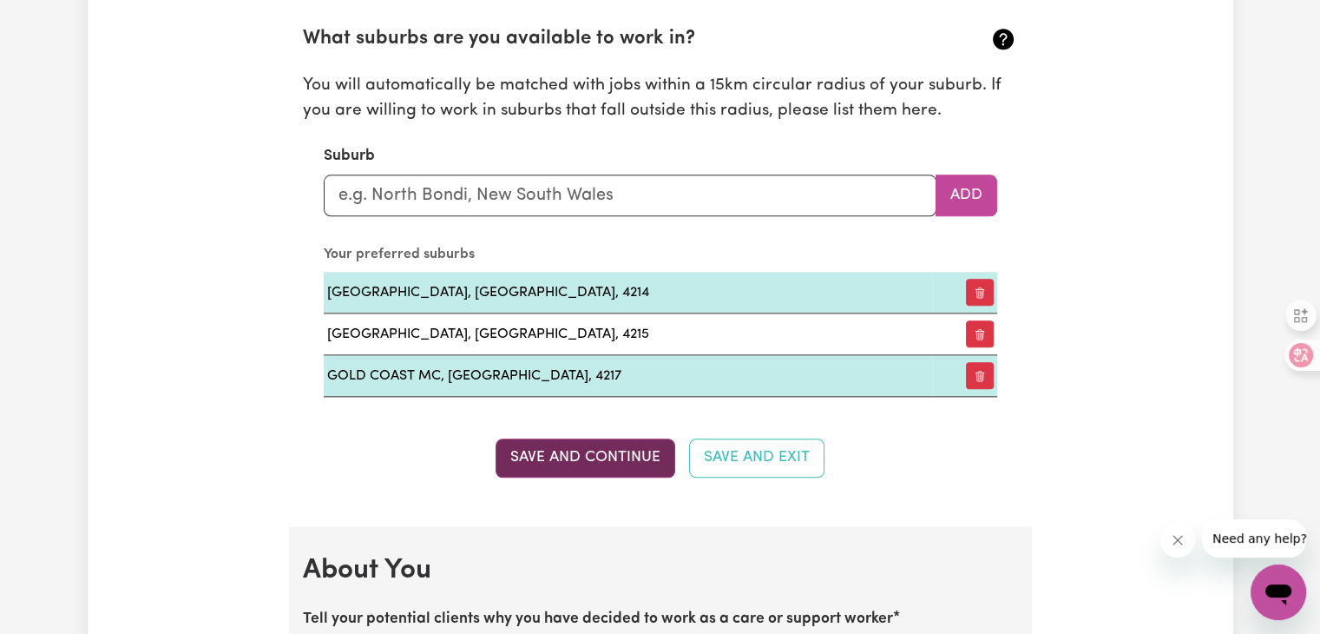
click at [575, 455] on button "Save and Continue" at bounding box center [586, 457] width 180 height 38
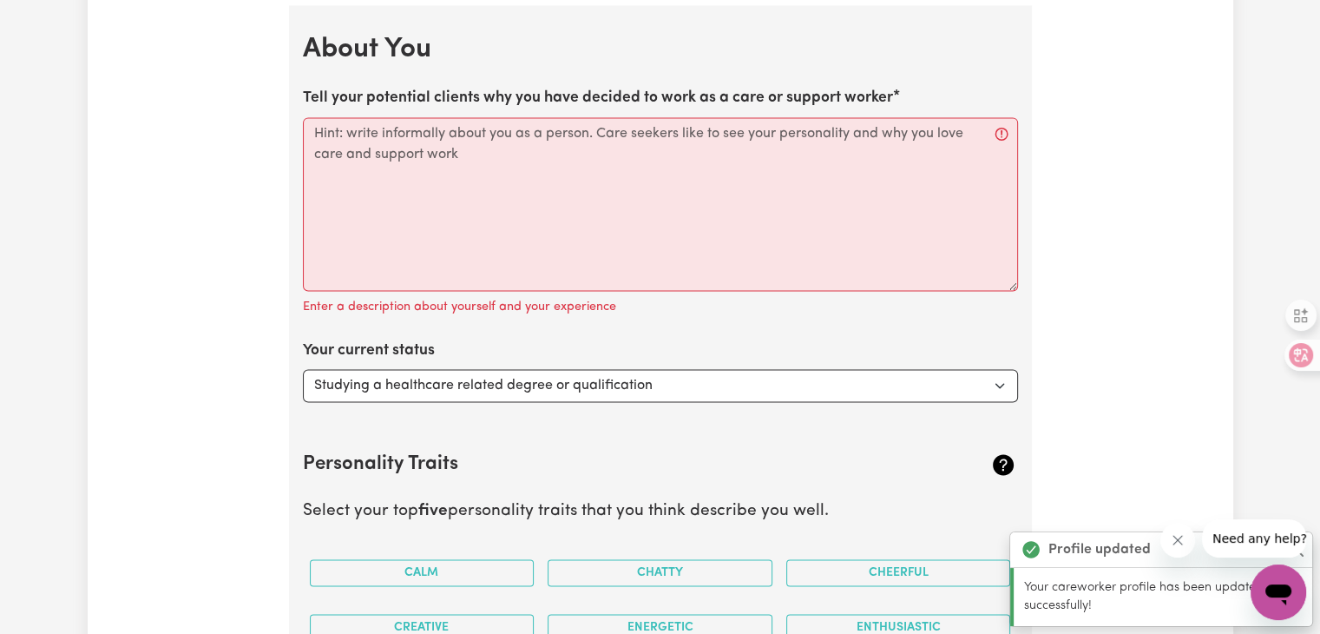
scroll to position [2465, 0]
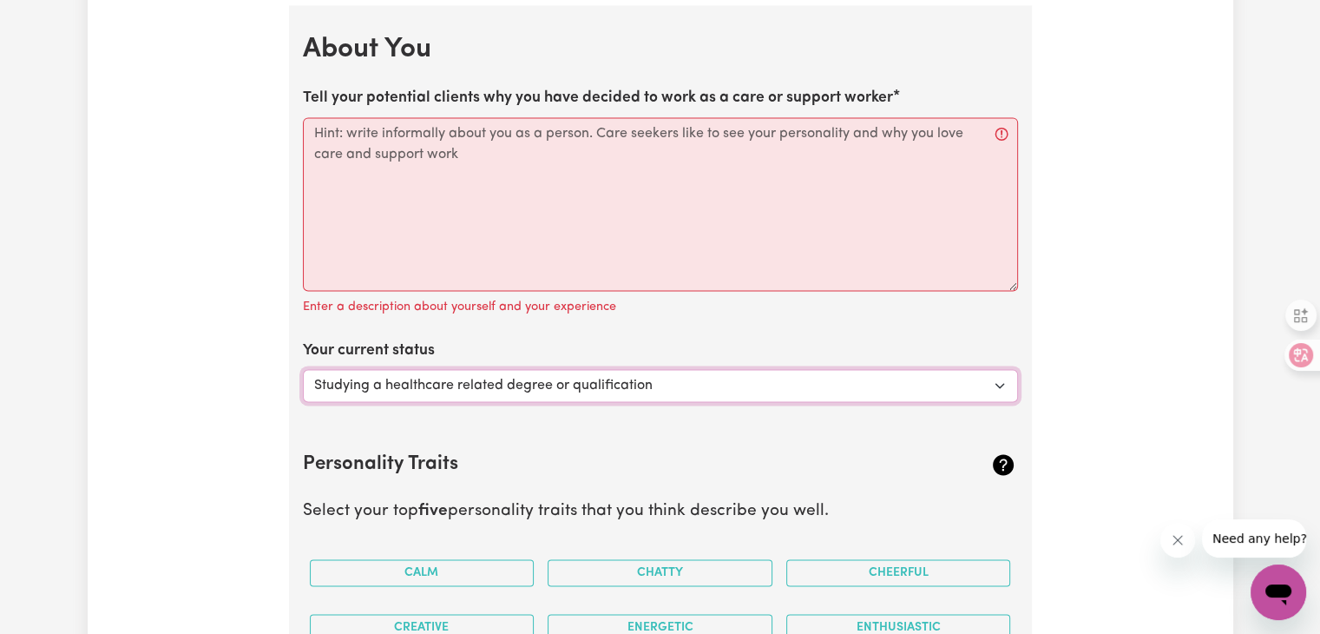
click at [616, 382] on select "Select... Studying a healthcare related degree or qualification Studying a non-…" at bounding box center [660, 385] width 715 height 33
select select "Looking for extra work to fill my week and/or weekends"
click at [303, 369] on select "Select... Studying a healthcare related degree or qualification Studying a non-…" at bounding box center [660, 385] width 715 height 33
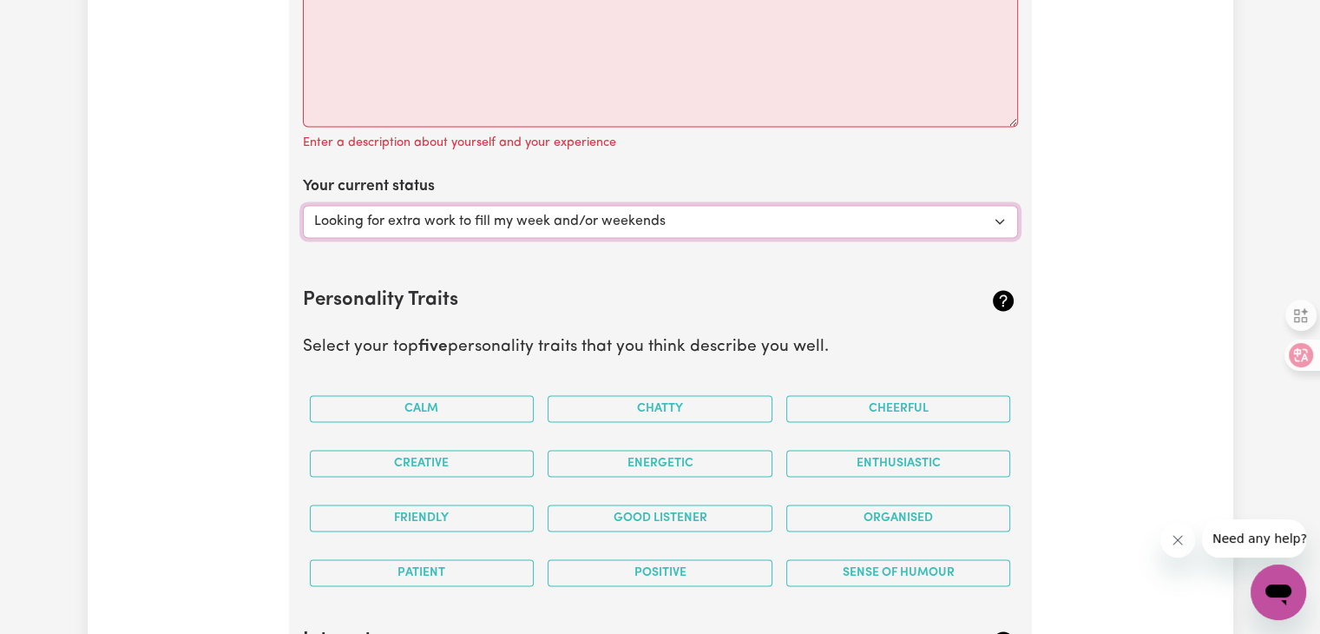
scroll to position [2638, 0]
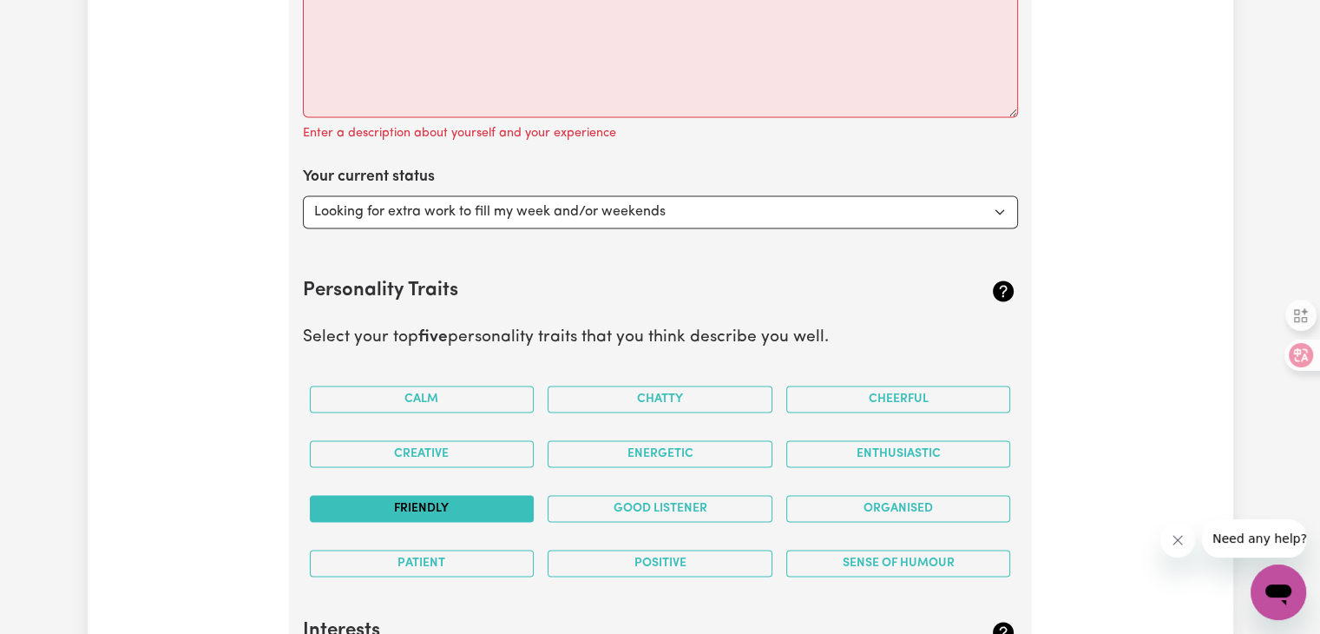
click at [424, 501] on button "Friendly" at bounding box center [422, 508] width 225 height 27
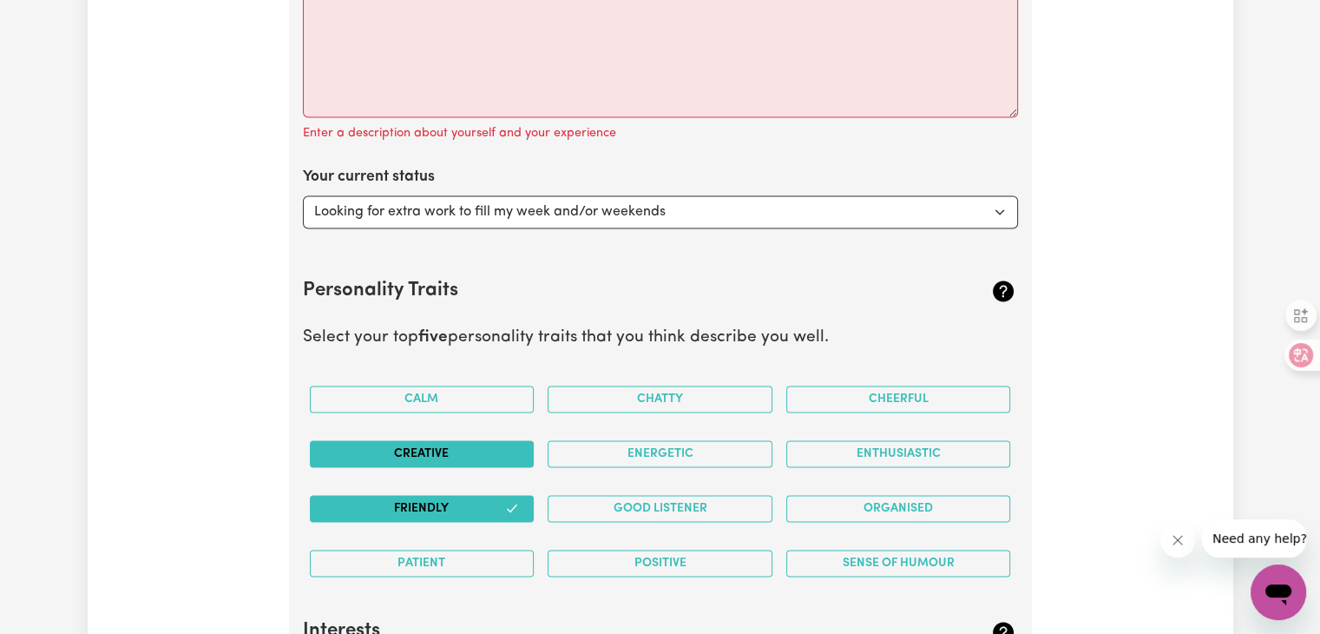
click at [444, 456] on button "Creative" at bounding box center [422, 453] width 225 height 27
click at [448, 558] on button "Patient" at bounding box center [422, 562] width 225 height 27
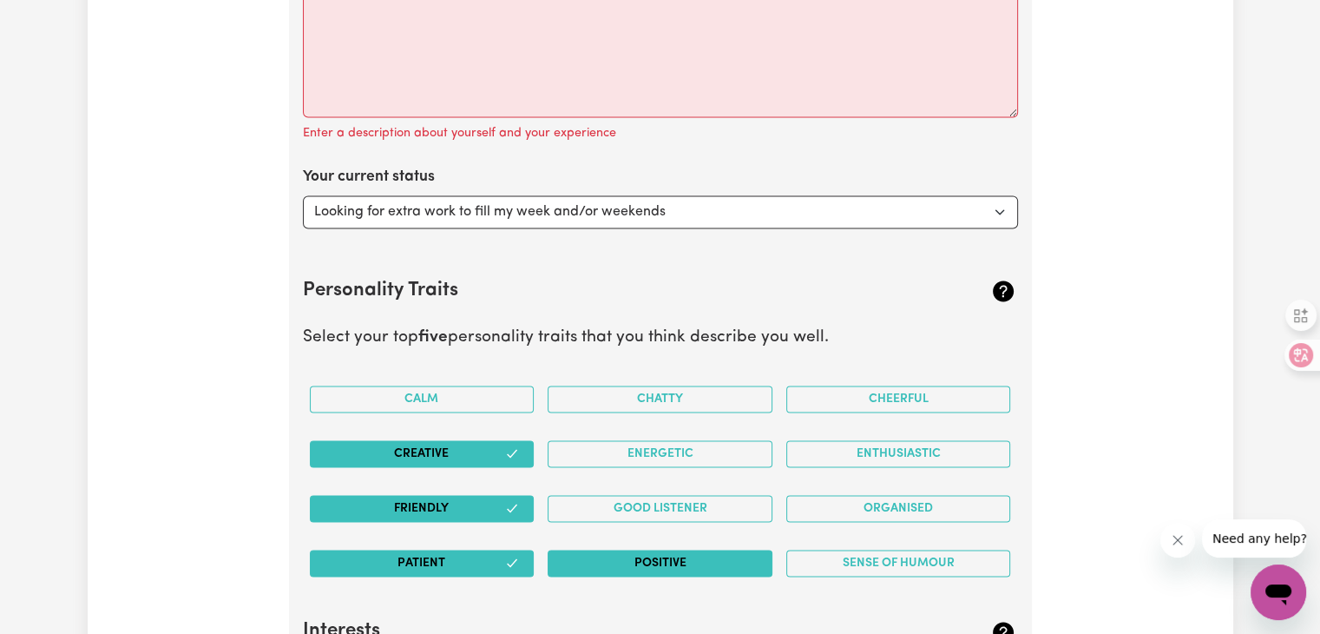
click at [605, 561] on button "Positive" at bounding box center [660, 562] width 225 height 27
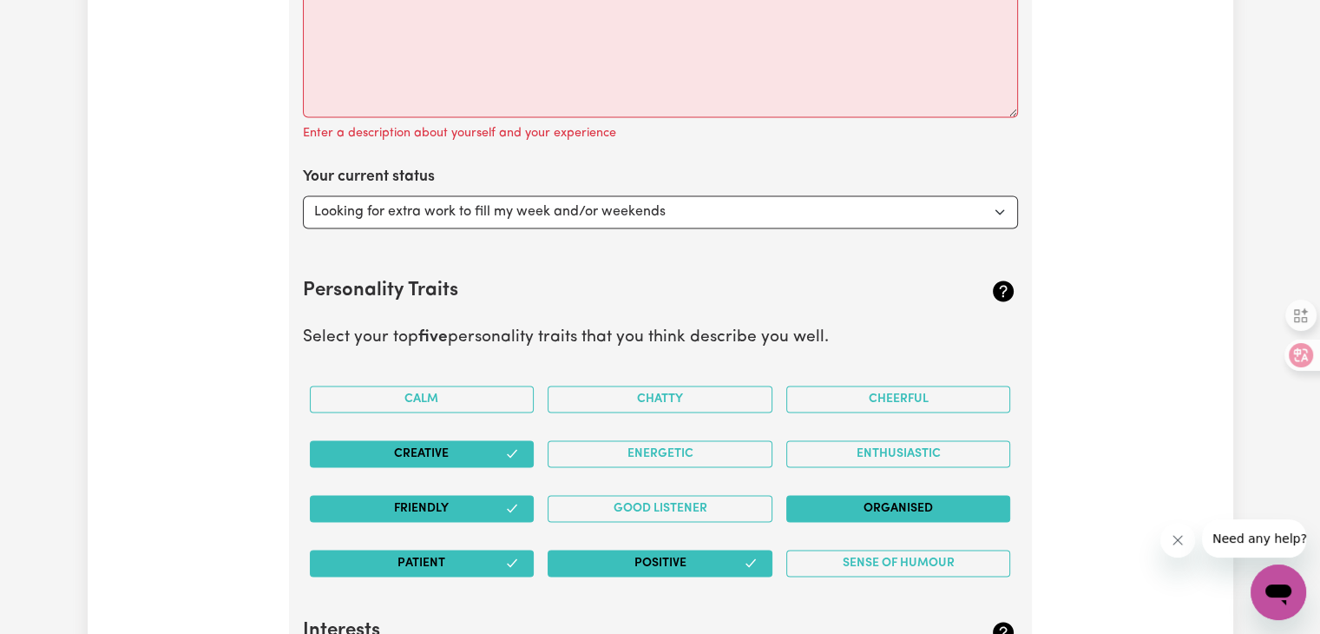
click at [985, 509] on button "Organised" at bounding box center [898, 508] width 225 height 27
click at [394, 390] on button "Calm" at bounding box center [422, 398] width 225 height 27
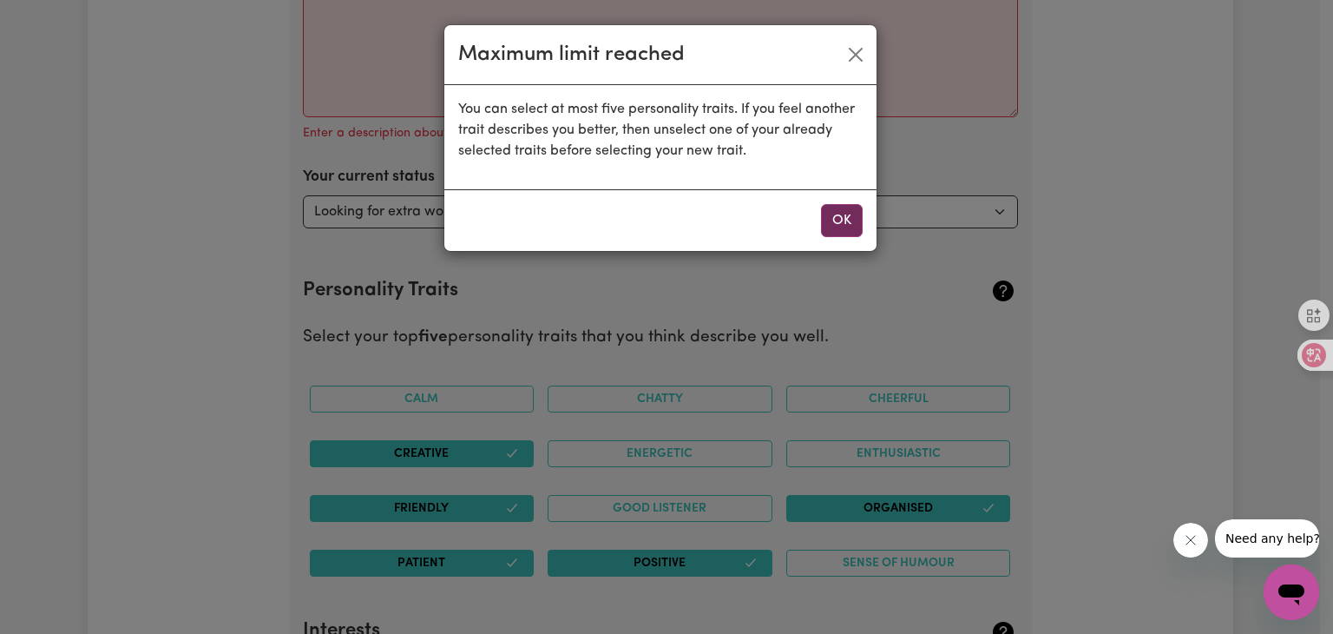
click at [822, 215] on button "OK" at bounding box center [842, 220] width 42 height 33
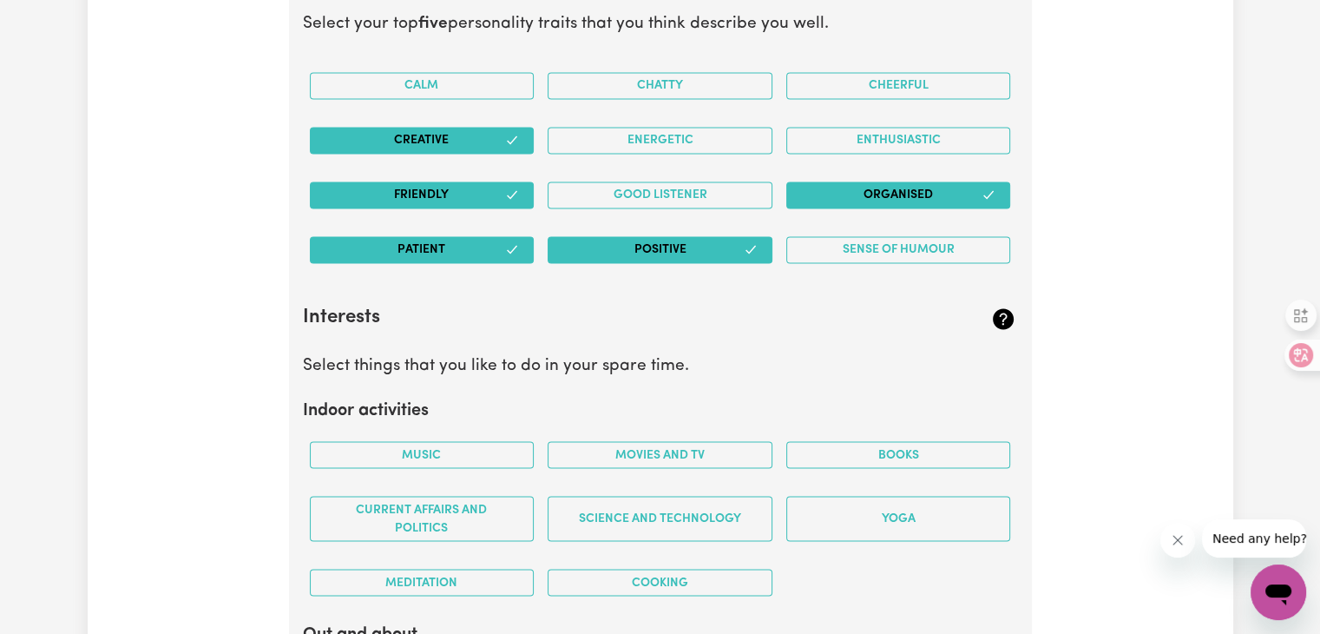
scroll to position [3072, 0]
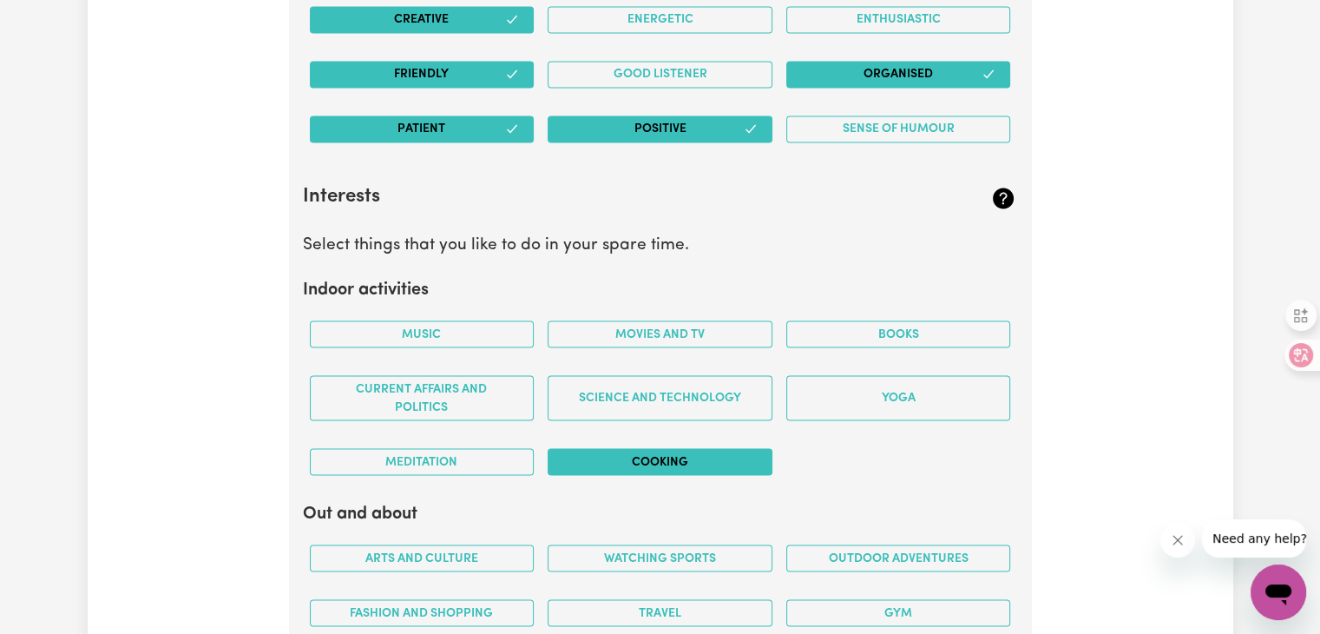
click at [671, 455] on button "Cooking" at bounding box center [660, 461] width 225 height 27
click at [858, 334] on button "Books" at bounding box center [898, 333] width 225 height 27
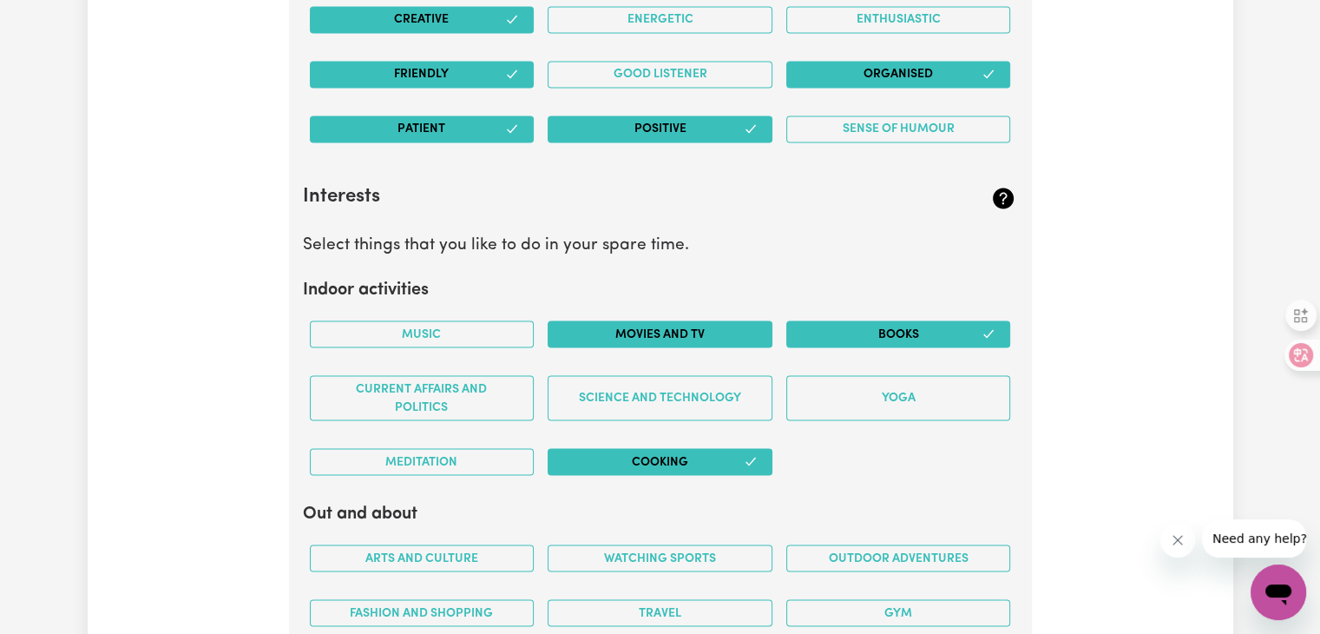
click at [670, 326] on button "Movies and TV" at bounding box center [660, 333] width 225 height 27
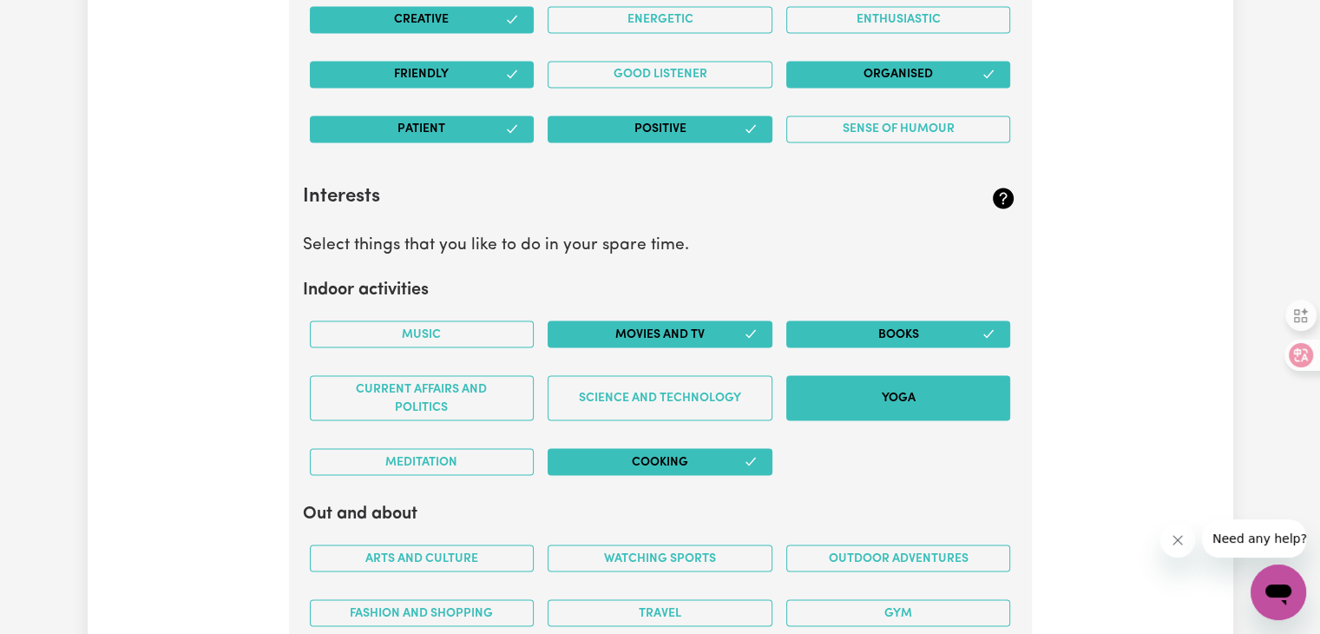
click at [791, 400] on button "Yoga" at bounding box center [898, 397] width 225 height 45
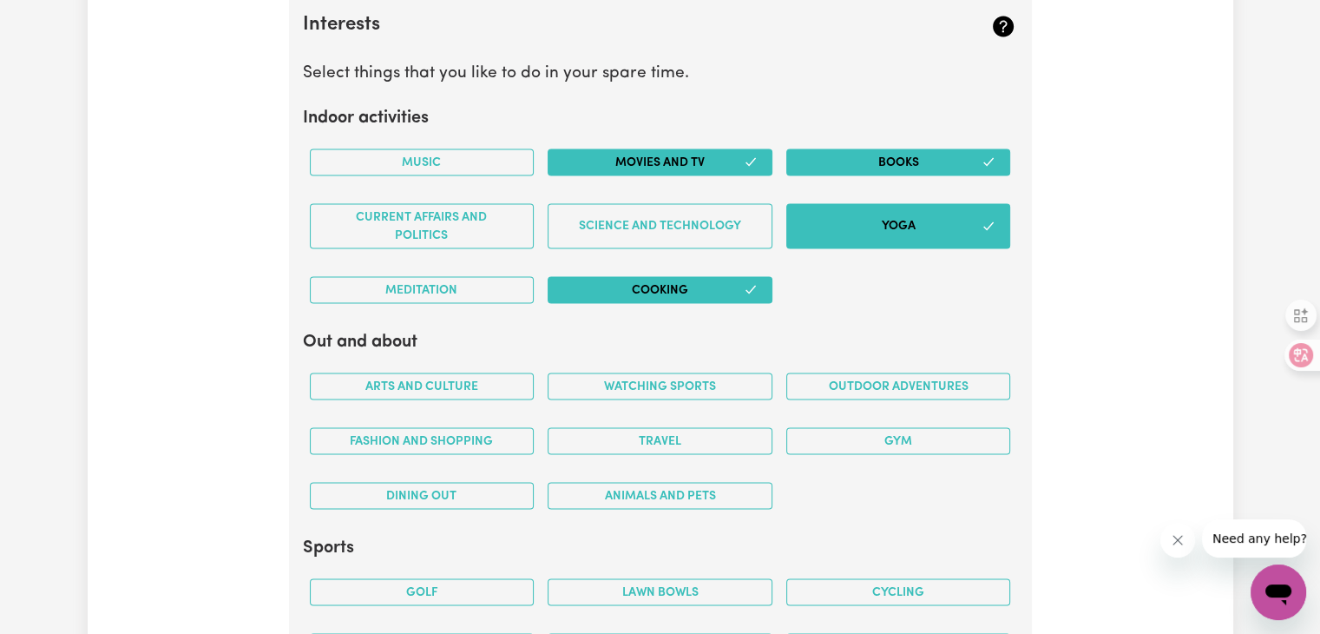
scroll to position [3246, 0]
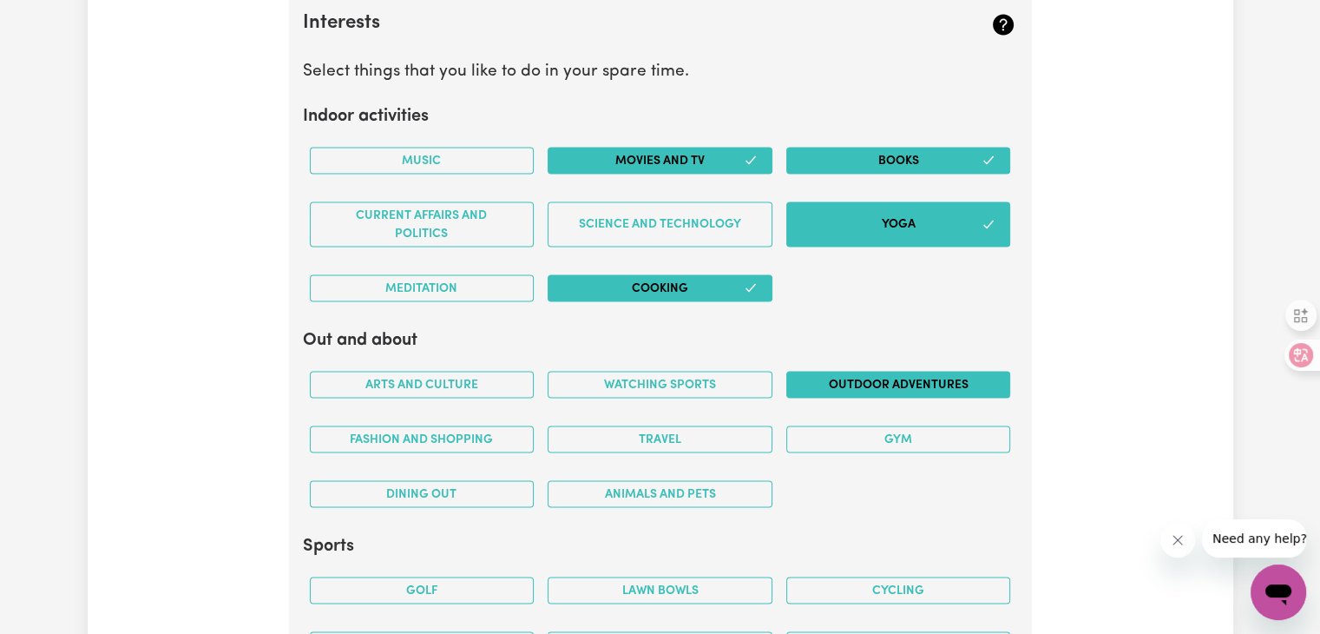
click at [852, 372] on button "Outdoor adventures" at bounding box center [898, 384] width 225 height 27
click at [694, 417] on div "Travel" at bounding box center [660, 438] width 239 height 55
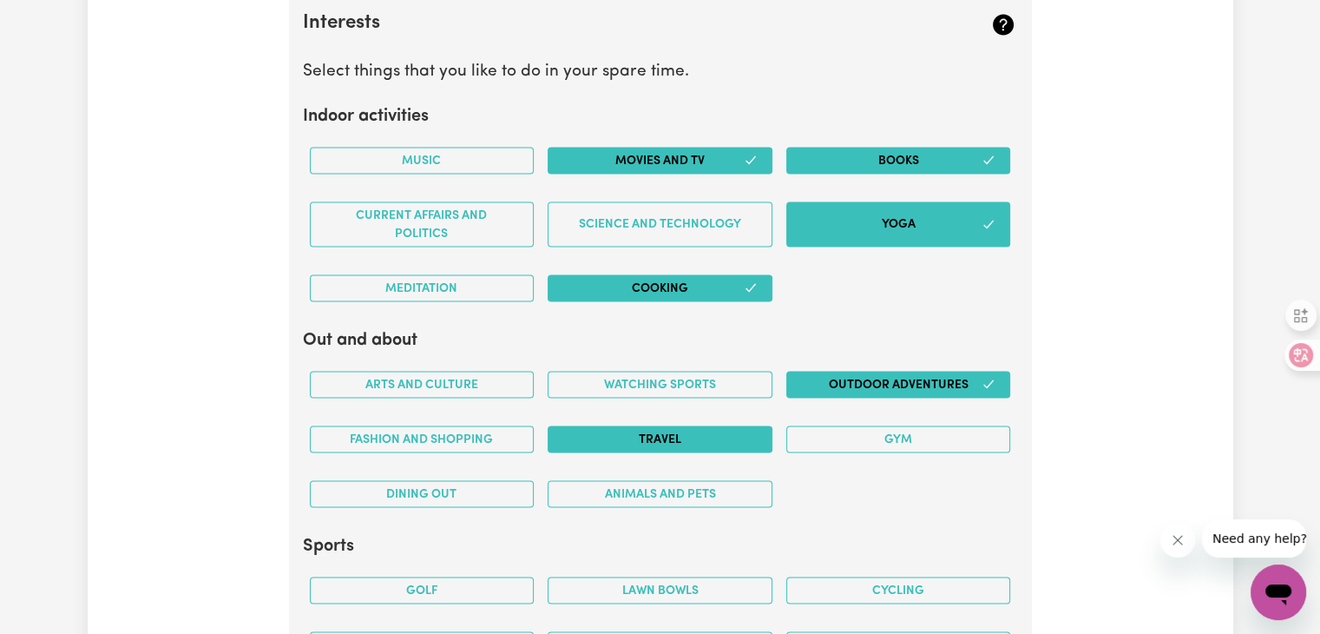
click at [691, 425] on button "Travel" at bounding box center [660, 438] width 225 height 27
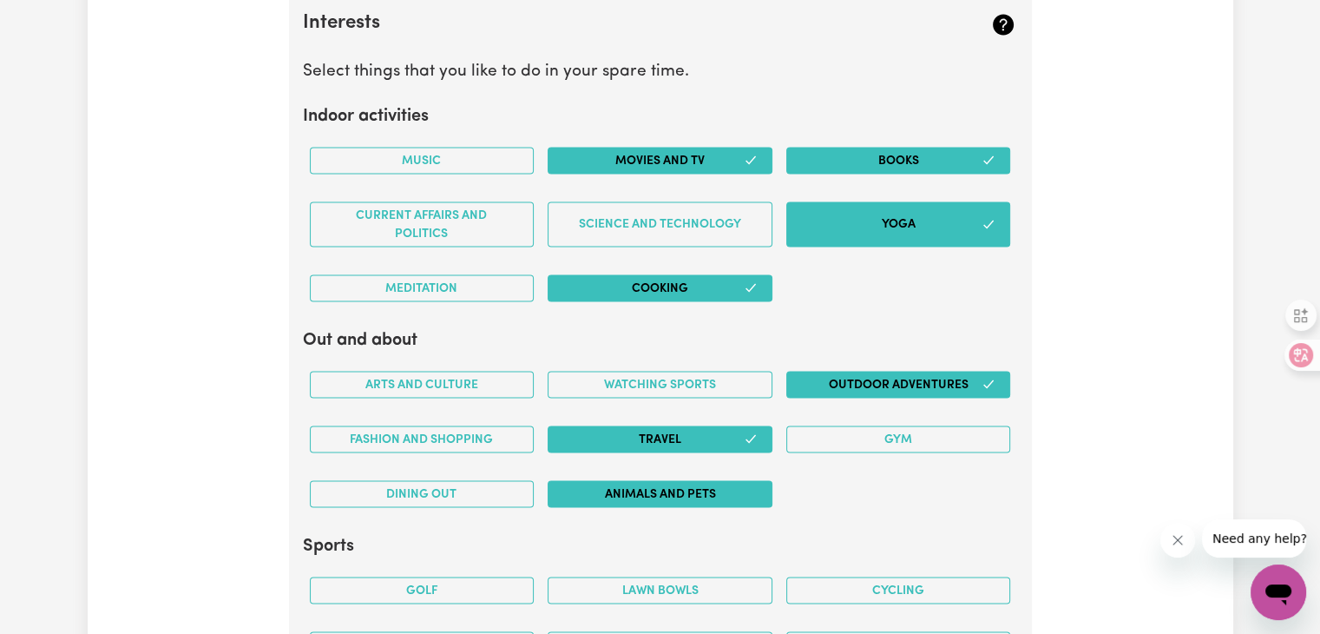
click at [602, 483] on button "Animals and pets" at bounding box center [660, 493] width 225 height 27
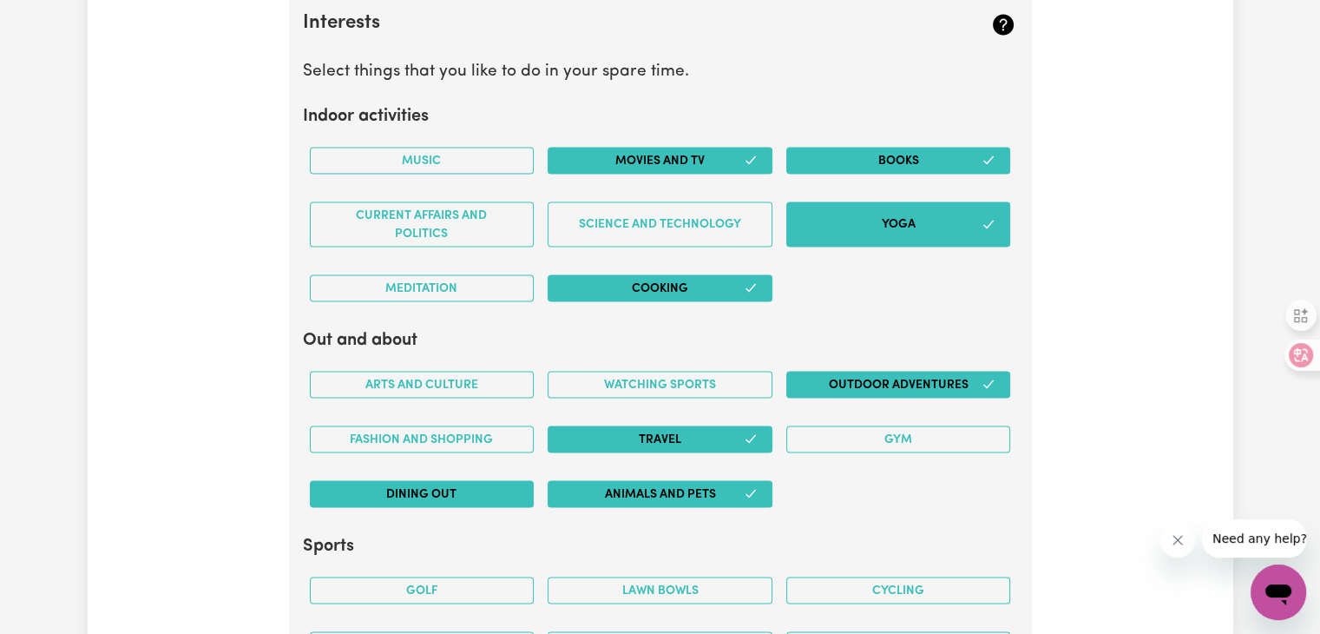
click at [513, 487] on button "Dining out" at bounding box center [422, 493] width 225 height 27
click at [509, 429] on button "Fashion and shopping" at bounding box center [422, 438] width 225 height 27
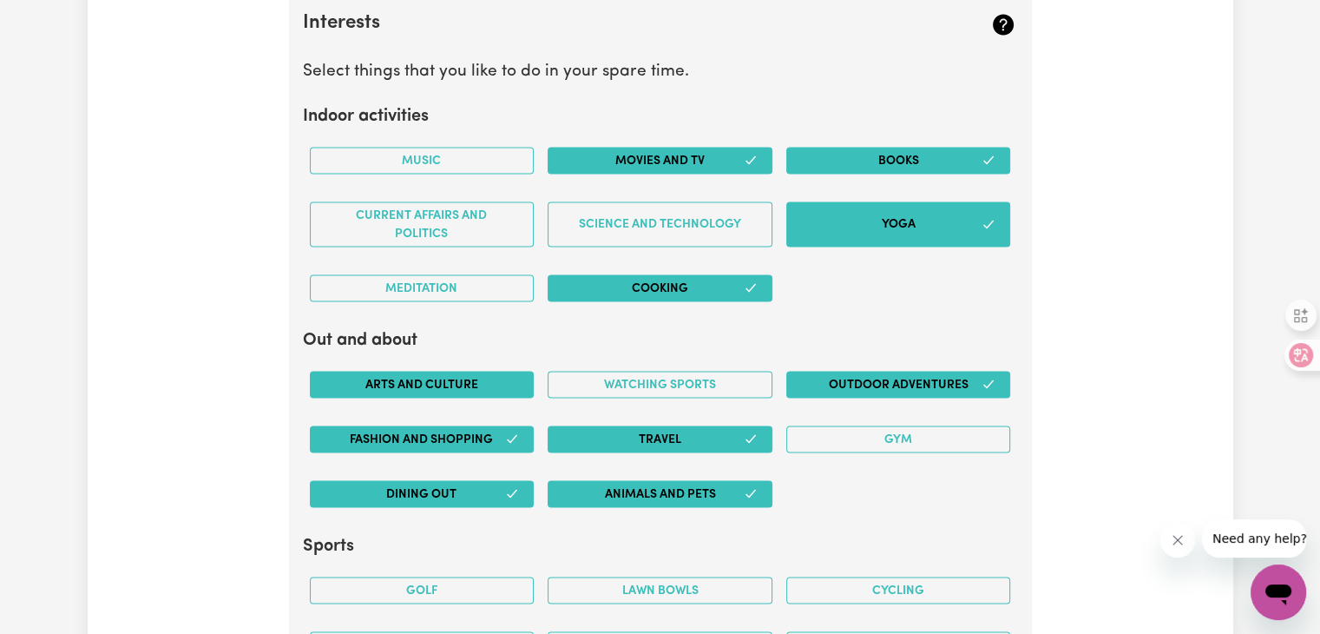
click at [509, 387] on button "Arts and Culture" at bounding box center [422, 384] width 225 height 27
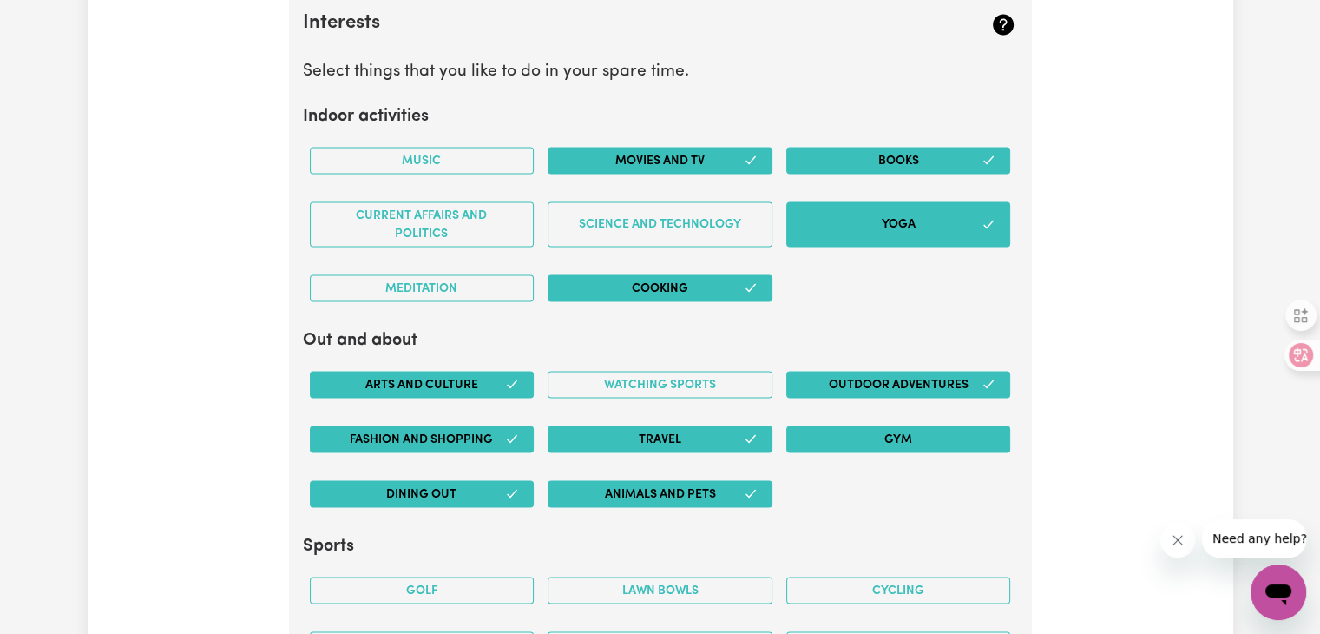
click at [913, 432] on button "Gym" at bounding box center [898, 438] width 225 height 27
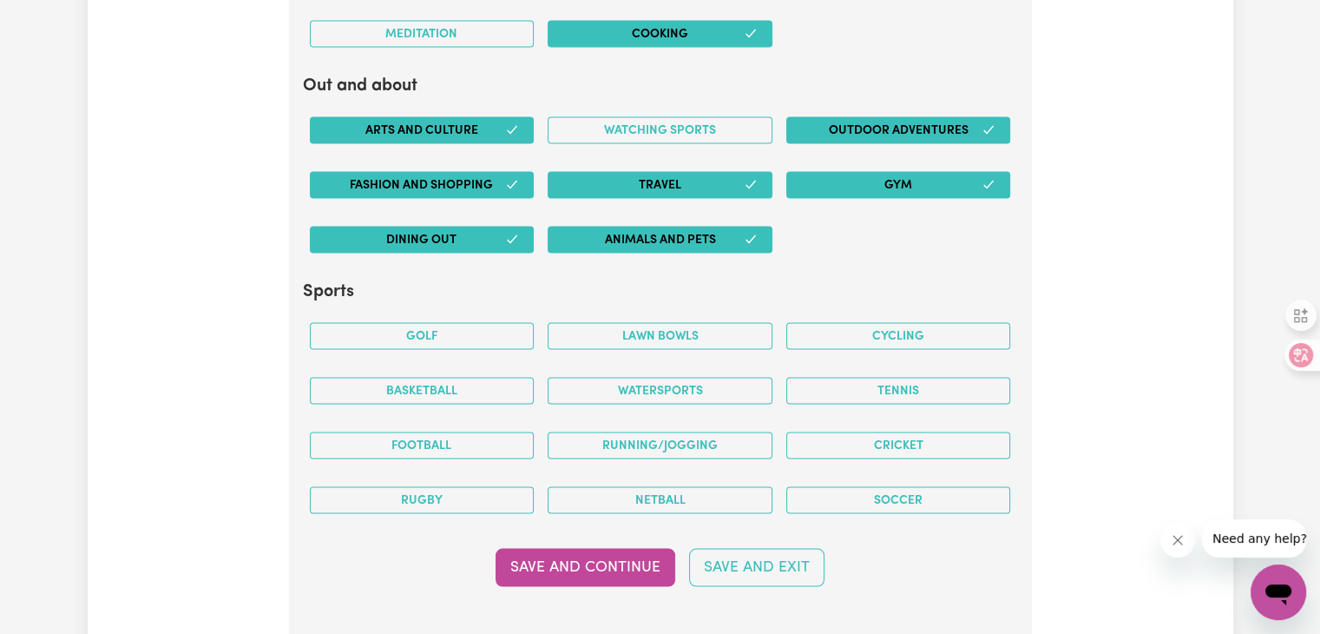
scroll to position [3506, 0]
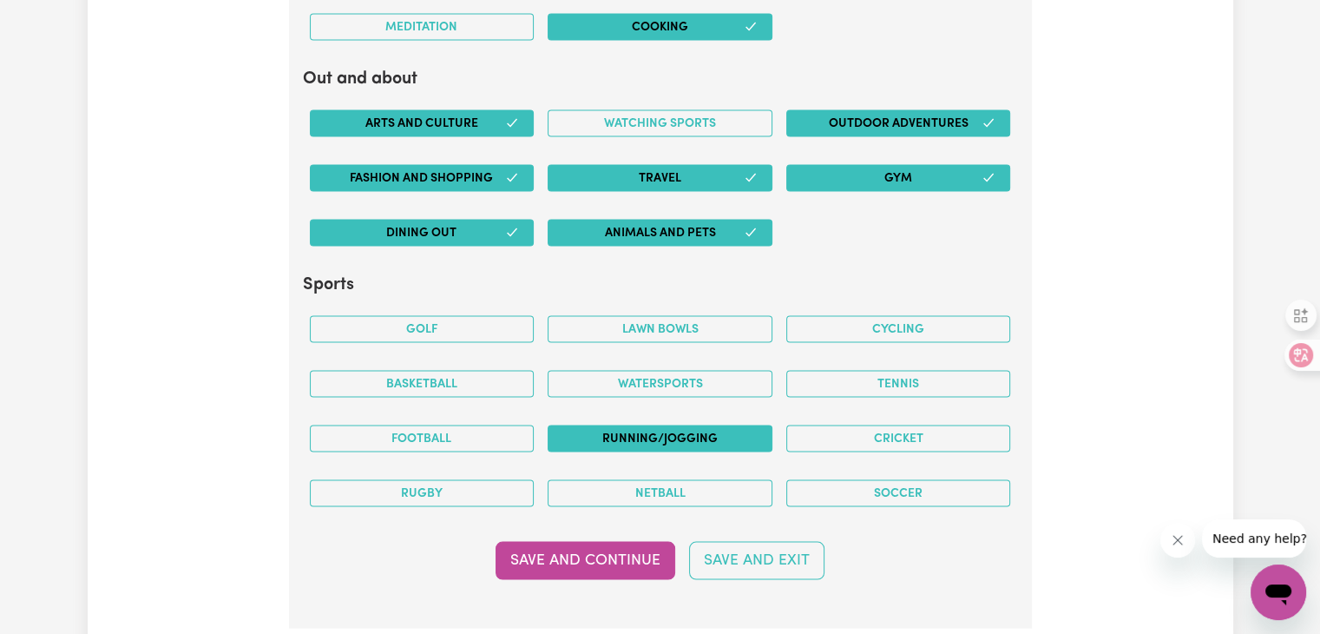
click at [650, 435] on button "Running/Jogging" at bounding box center [660, 438] width 225 height 27
click at [645, 376] on button "Watersports" at bounding box center [660, 384] width 225 height 27
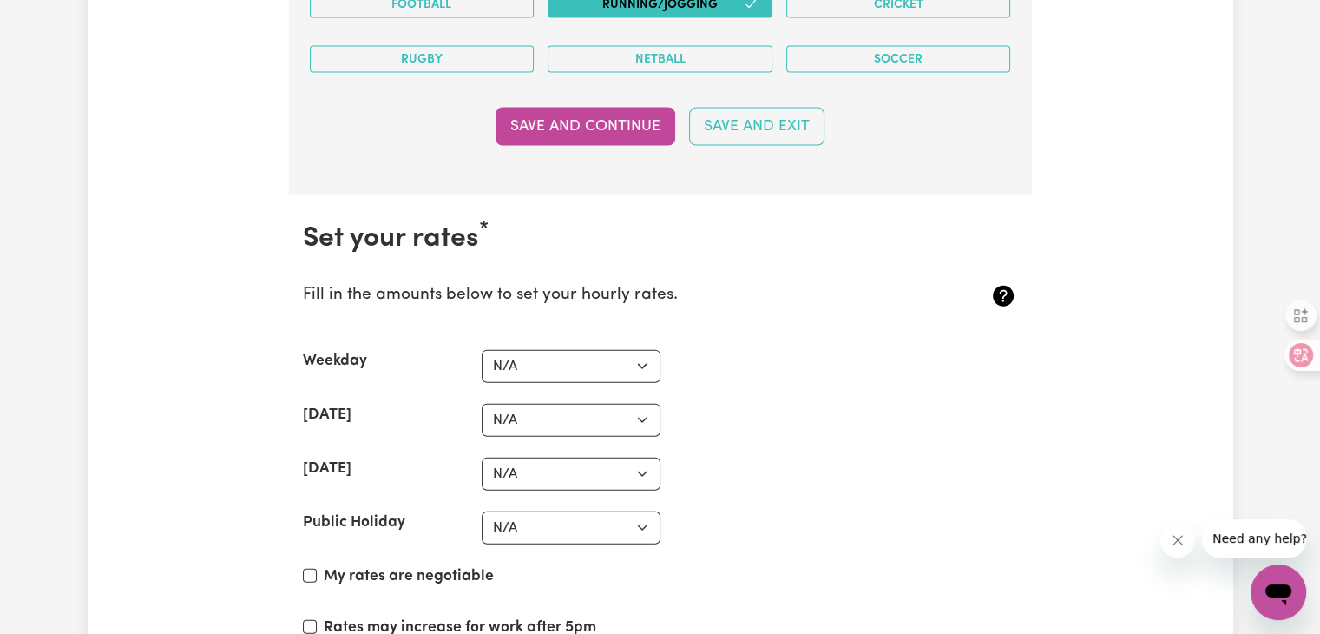
scroll to position [3940, 0]
click at [598, 351] on select "N/A $37 $38 $39 $40 $41 $42 $43 $44 $45 $46 $47 $48 $49 $50 $51 $52 $53 $54 $55…" at bounding box center [571, 366] width 179 height 33
select select "50"
click at [482, 350] on select "N/A $37 $38 $39 $40 $41 $42 $43 $44 $45 $46 $47 $48 $49 $50 $51 $52 $53 $54 $55…" at bounding box center [571, 366] width 179 height 33
click at [629, 410] on select "N/A $37 $38 $39 $40 $41 $42 $43 $44 $45 $46 $47 $48 $49 $50 $51 $52 $53 $54 $55…" at bounding box center [571, 420] width 179 height 33
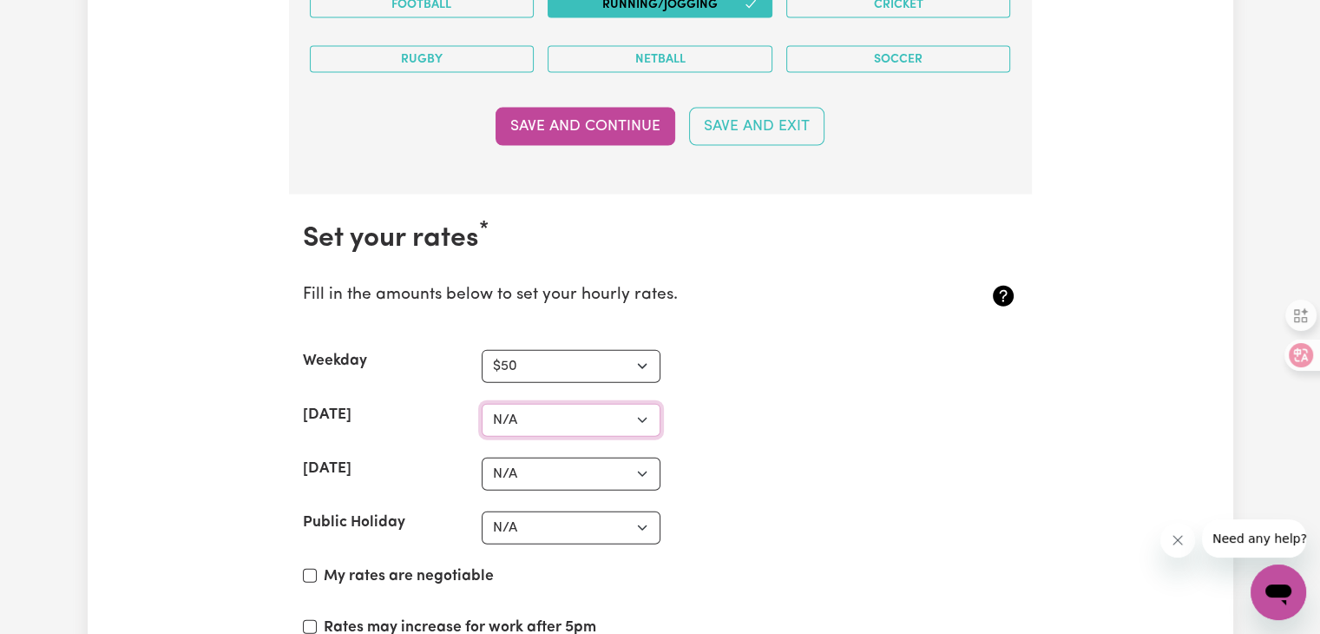
select select "65"
click at [482, 404] on select "N/A $37 $38 $39 $40 $41 $42 $43 $44 $45 $46 $47 $48 $49 $50 $51 $52 $53 $54 $55…" at bounding box center [571, 420] width 179 height 33
click at [567, 458] on select "N/A $37 $38 $39 $40 $41 $42 $43 $44 $45 $46 $47 $48 $49 $50 $51 $52 $53 $54 $55…" at bounding box center [571, 473] width 179 height 33
select select "80"
click at [482, 457] on select "N/A $37 $38 $39 $40 $41 $42 $43 $44 $45 $46 $47 $48 $49 $50 $51 $52 $53 $54 $55…" at bounding box center [571, 473] width 179 height 33
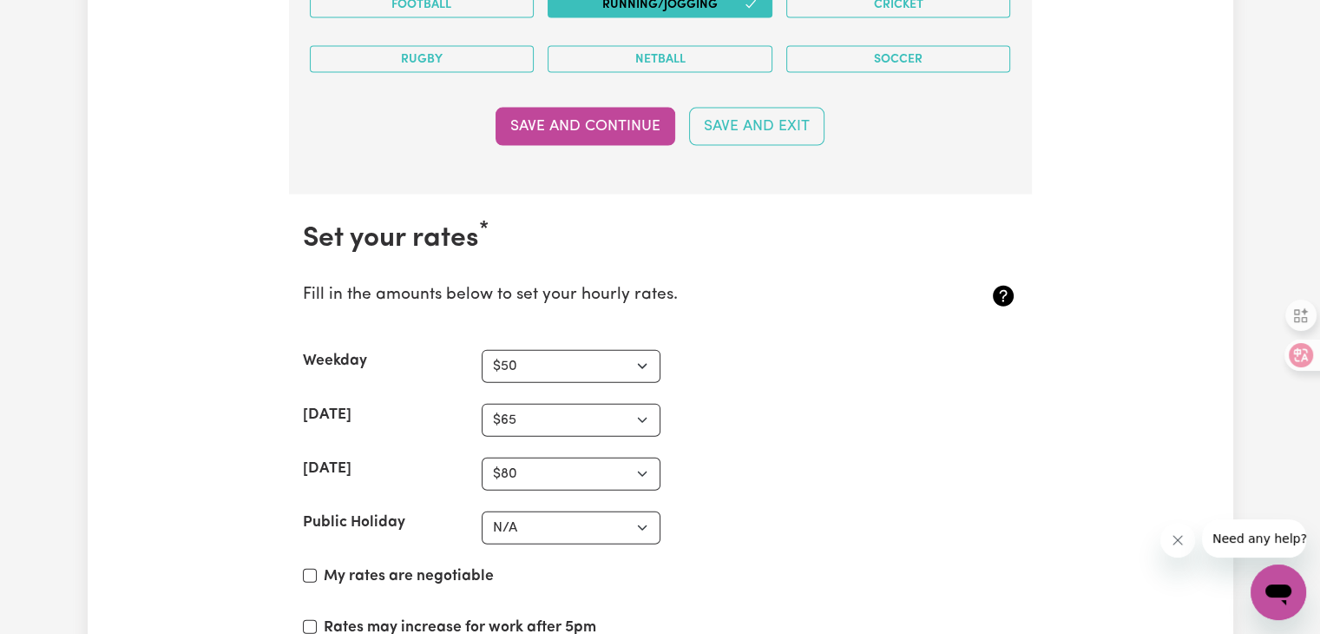
click at [767, 521] on div "Public Holiday N/A $37 $38 $39 $40 $41 $42 $43 $44 $45 $46 $47 $48 $49 $50 $51 …" at bounding box center [660, 527] width 715 height 33
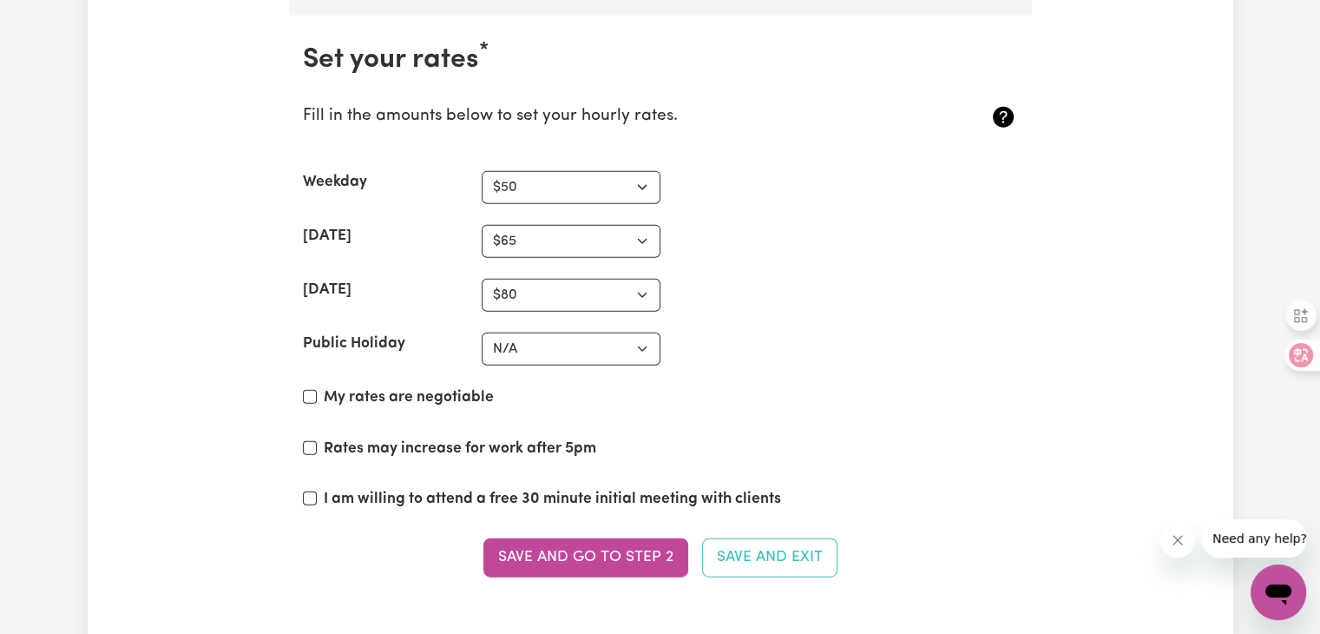
scroll to position [4201, 0]
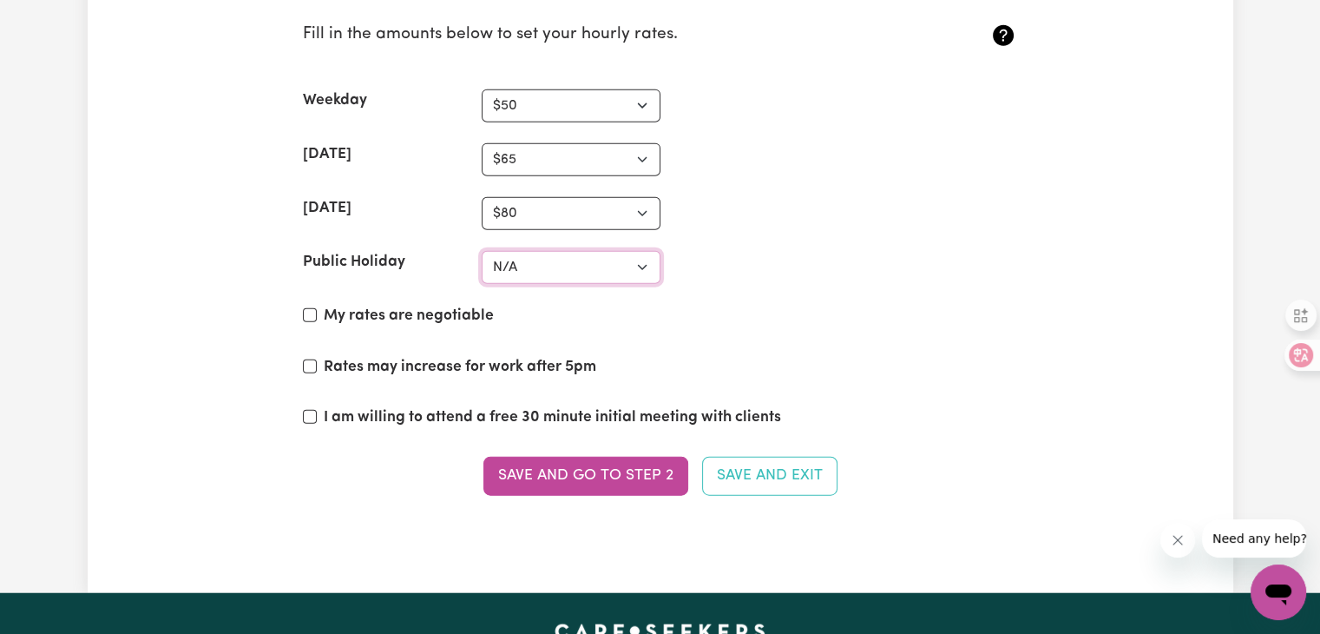
click at [564, 267] on select "N/A $37 $38 $39 $40 $41 $42 $43 $44 $45 $46 $47 $48 $49 $50 $51 $52 $53 $54 $55…" at bounding box center [571, 267] width 179 height 33
select select "100"
click at [482, 251] on select "N/A $37 $38 $39 $40 $41 $42 $43 $44 $45 $46 $47 $48 $49 $50 $51 $52 $53 $54 $55…" at bounding box center [571, 267] width 179 height 33
click at [861, 312] on div "My rates are negotiable" at bounding box center [660, 320] width 715 height 30
click at [395, 311] on label "My rates are negotiable" at bounding box center [409, 316] width 170 height 23
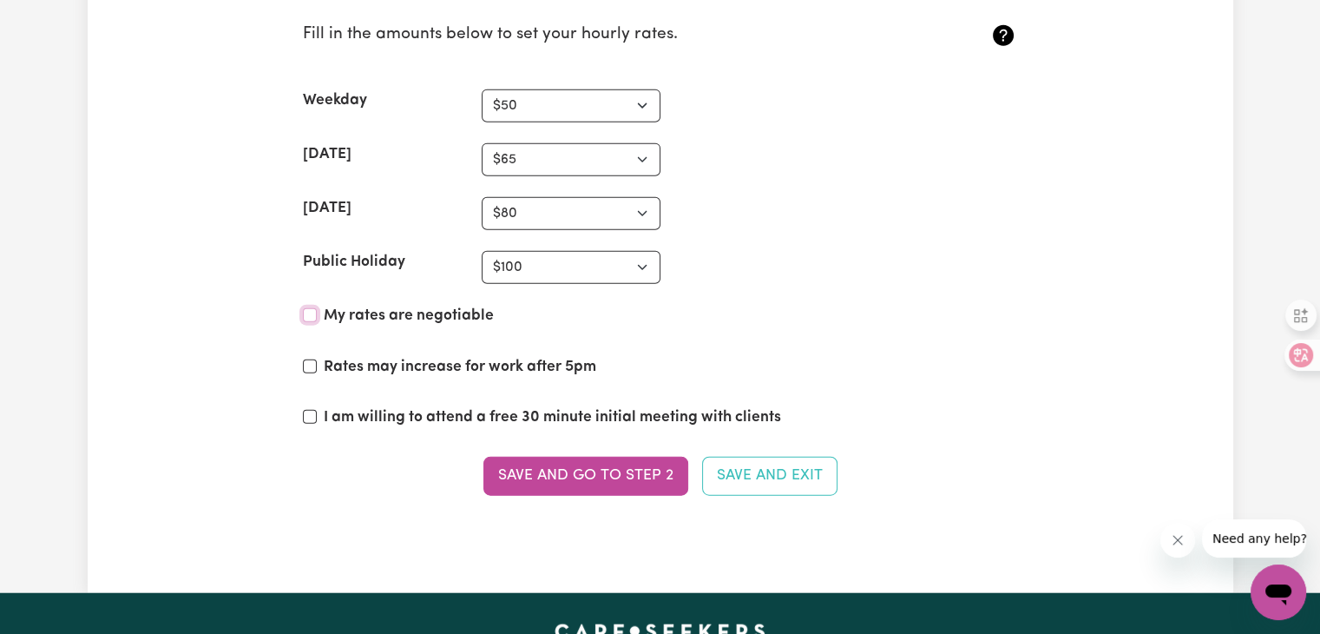
click at [317, 311] on input "My rates are negotiable" at bounding box center [310, 315] width 14 height 14
click at [395, 311] on label "My rates are negotiable" at bounding box center [409, 316] width 170 height 23
click at [317, 311] on input "My rates are negotiable" at bounding box center [310, 315] width 14 height 14
checkbox input "false"
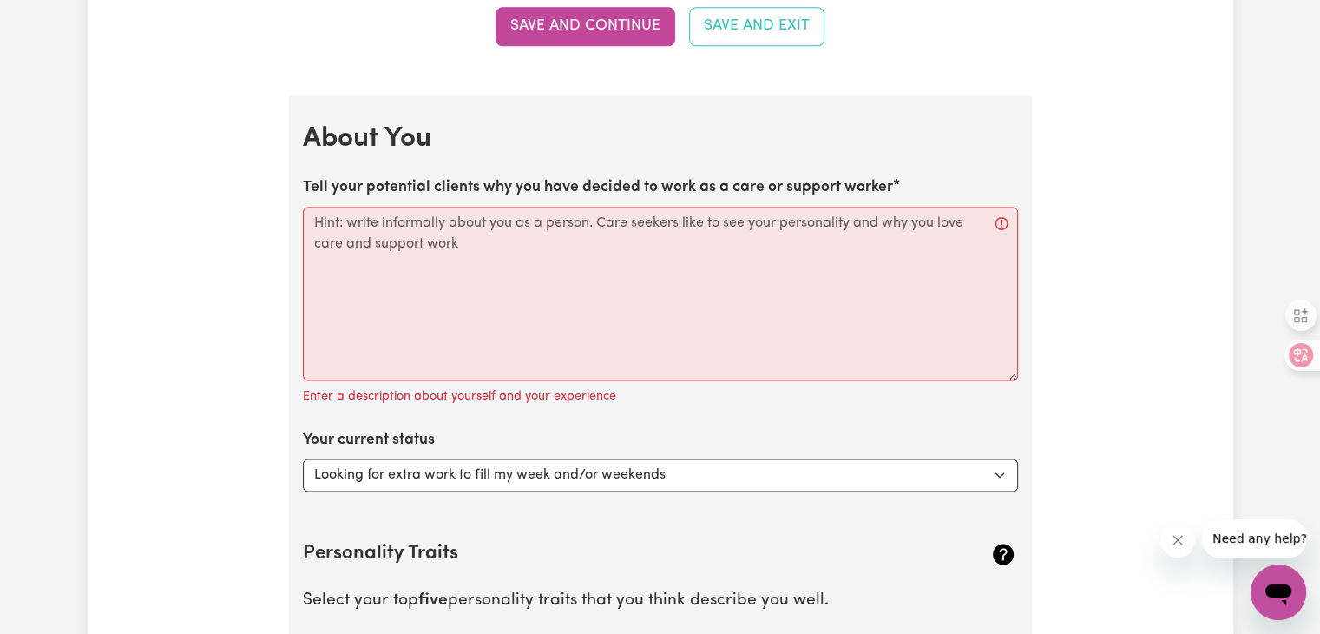
scroll to position [2378, 0]
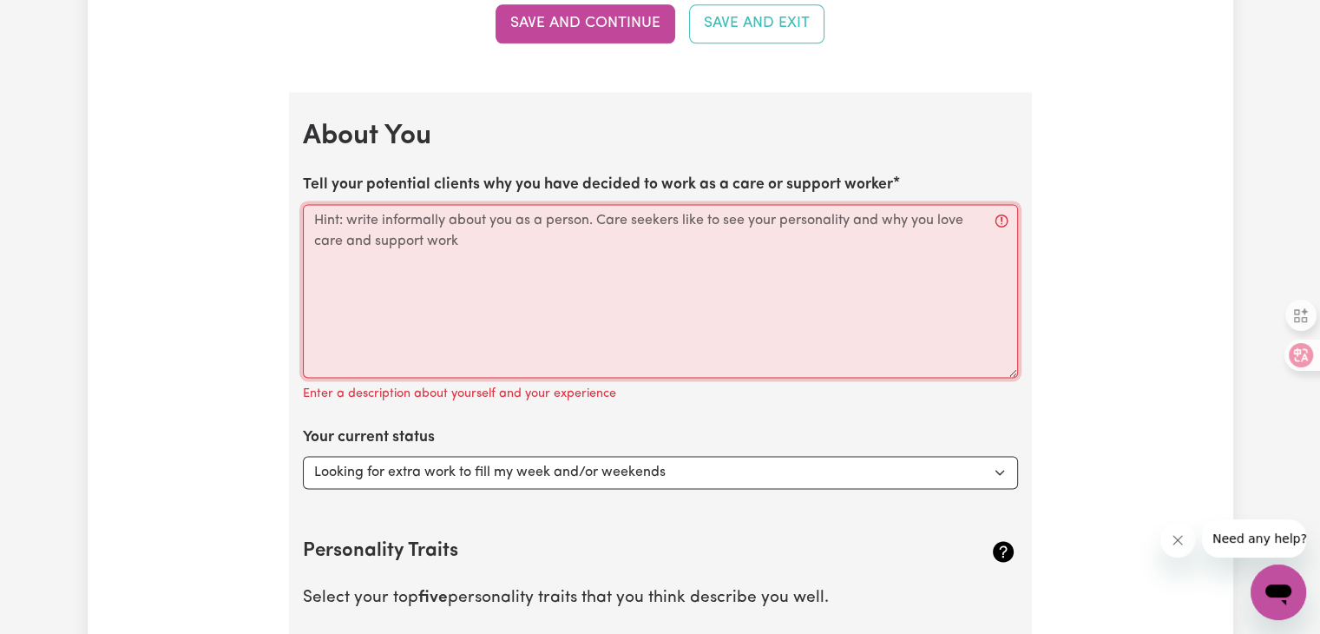
click at [700, 292] on textarea "Tell your potential clients why you have decided to work as a care or support w…" at bounding box center [660, 291] width 715 height 174
click at [544, 239] on textarea "Tell your potential clients why you have decided to work as a care or support w…" at bounding box center [660, 291] width 715 height 174
paste textarea "Hi, I'm a caring and enthusiastic person who has work in agecare. I am passiona…"
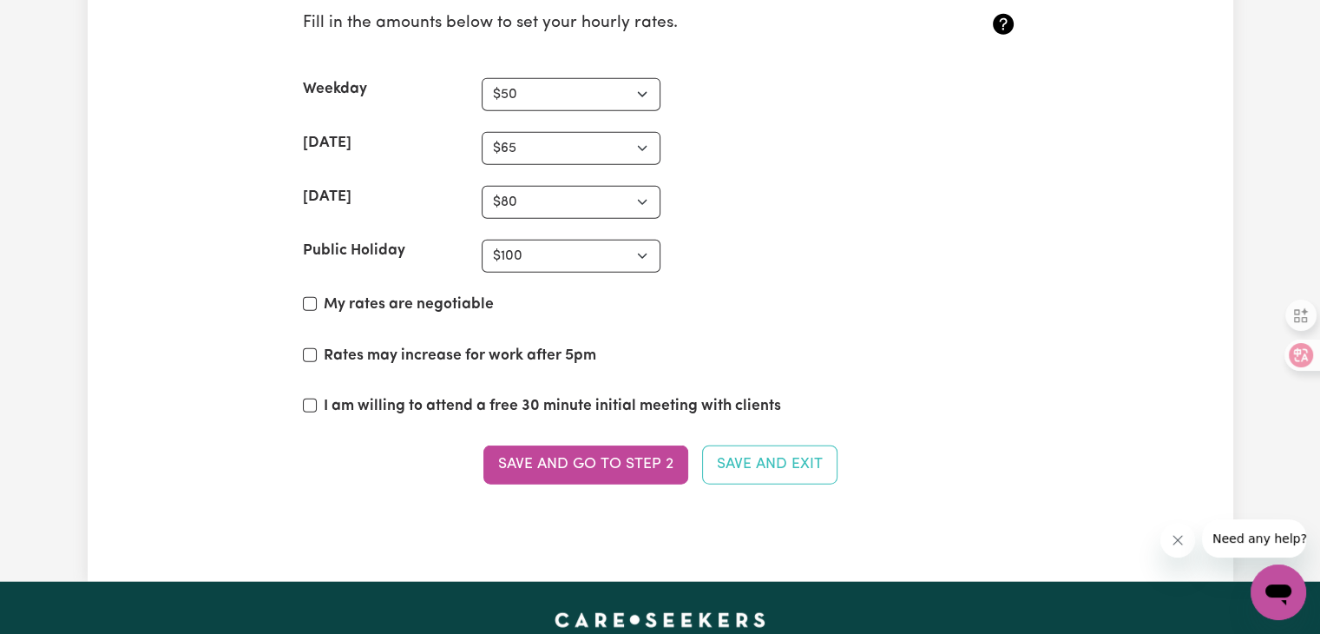
scroll to position [4201, 0]
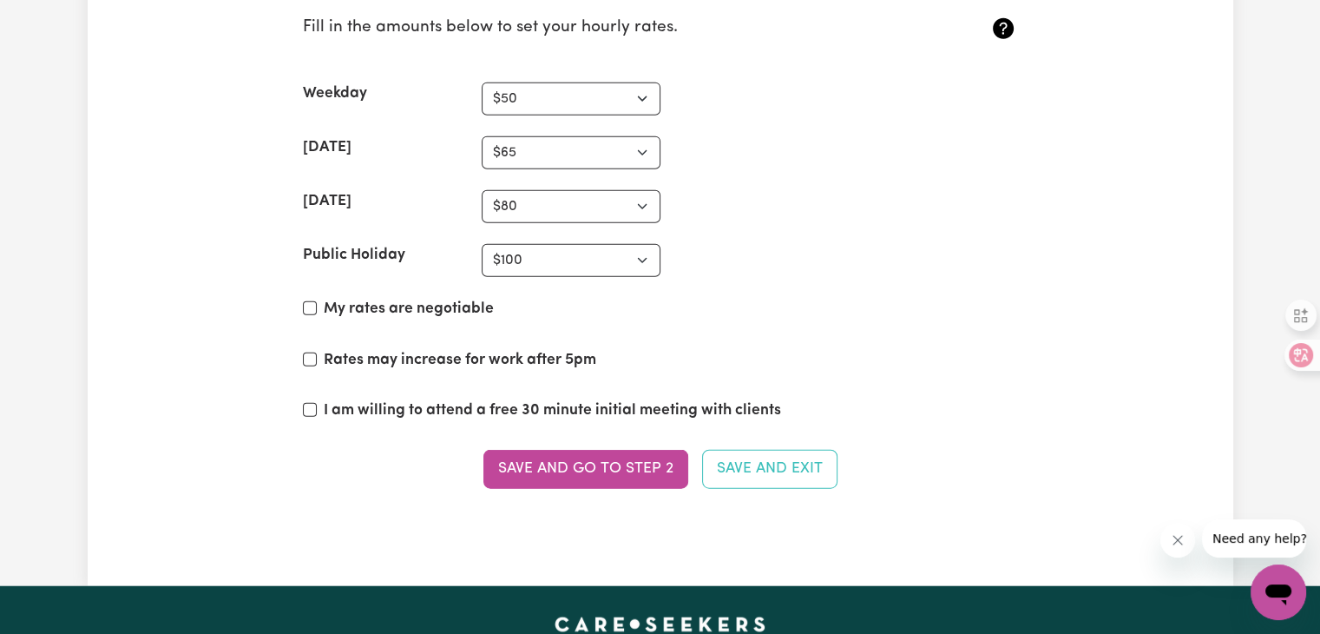
type textarea "Hi, I'm a caring and enthusiastic person who has work in agecare. I am passiona…"
click at [558, 192] on select "N/A $37 $38 $39 $40 $41 $42 $43 $44 $45 $46 $47 $48 $49 $50 $51 $52 $53 $54 $55…" at bounding box center [571, 206] width 179 height 33
click at [752, 210] on div "[DATE] N/A $37 $38 $39 $40 $41 $42 $43 $44 $45 $46 $47 $48 $49 $50 $51 $52 $53 …" at bounding box center [660, 206] width 715 height 33
click at [578, 453] on button "Save and go to Step 2" at bounding box center [585, 469] width 205 height 38
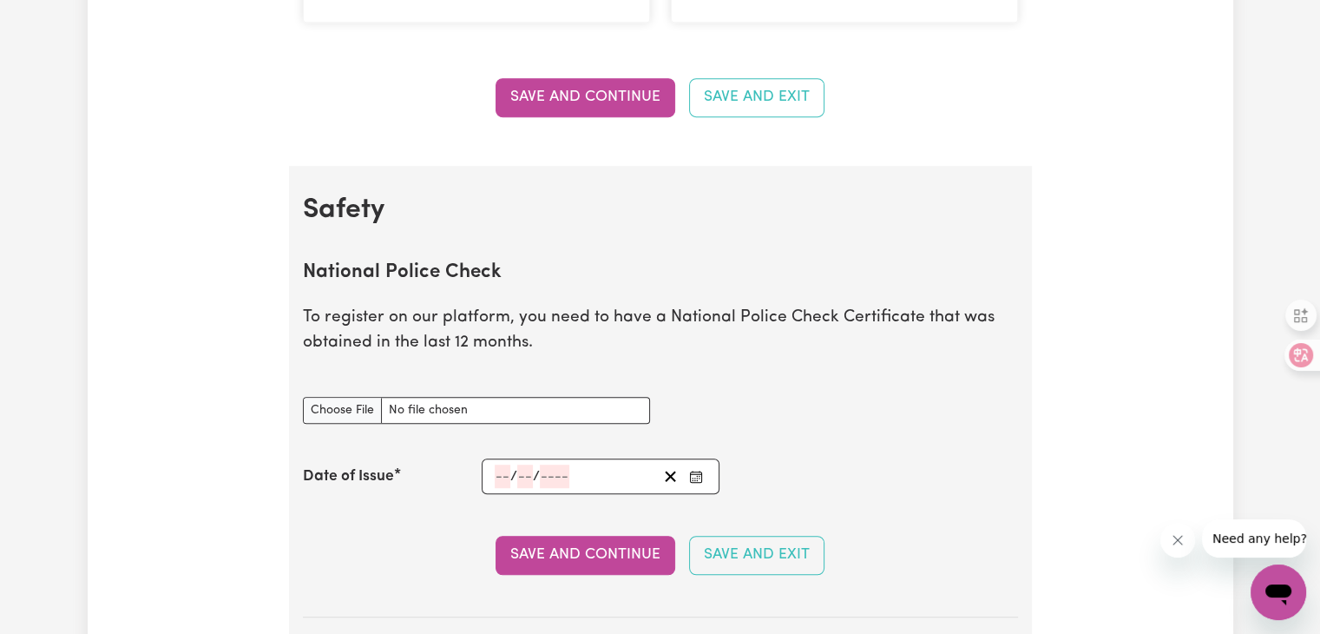
scroll to position [955, 0]
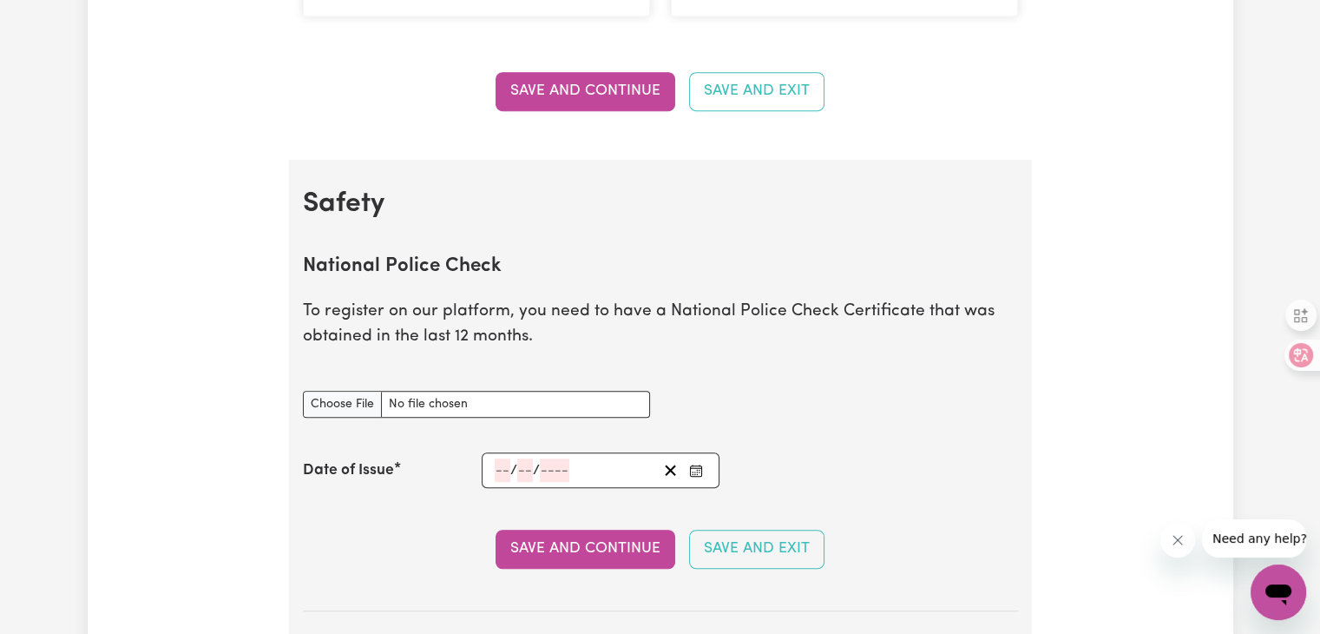
click at [755, 408] on div "National Police Check document" at bounding box center [660, 404] width 736 height 69
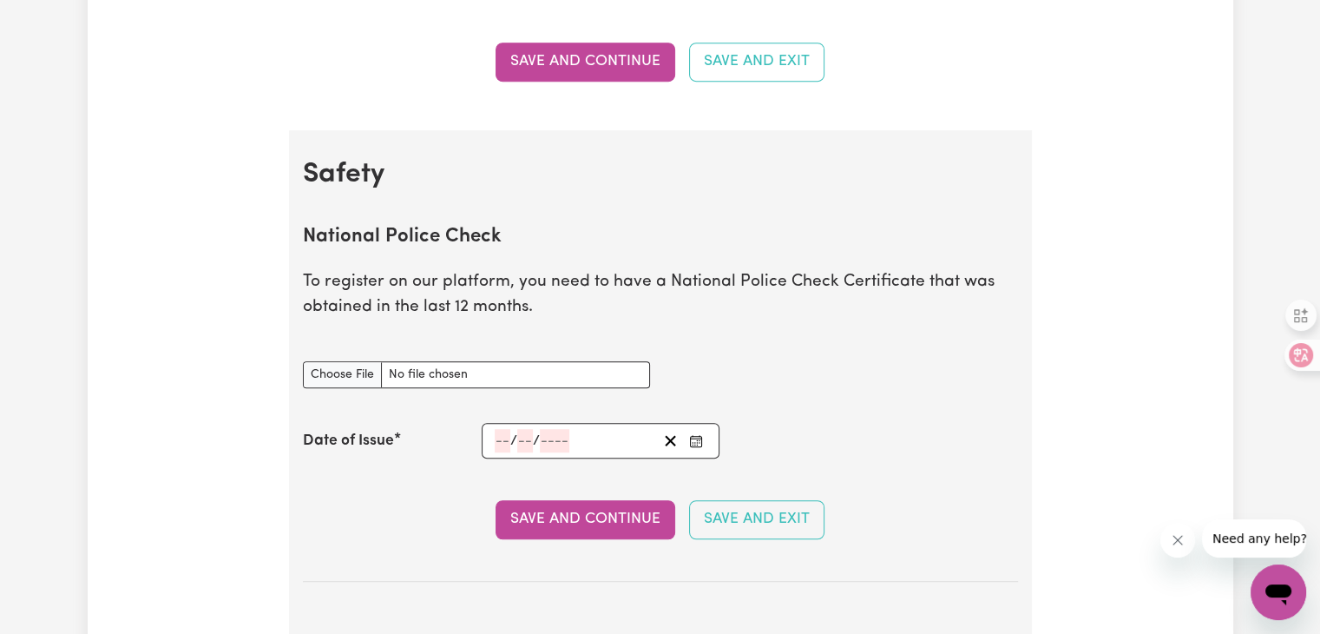
scroll to position [1042, 0]
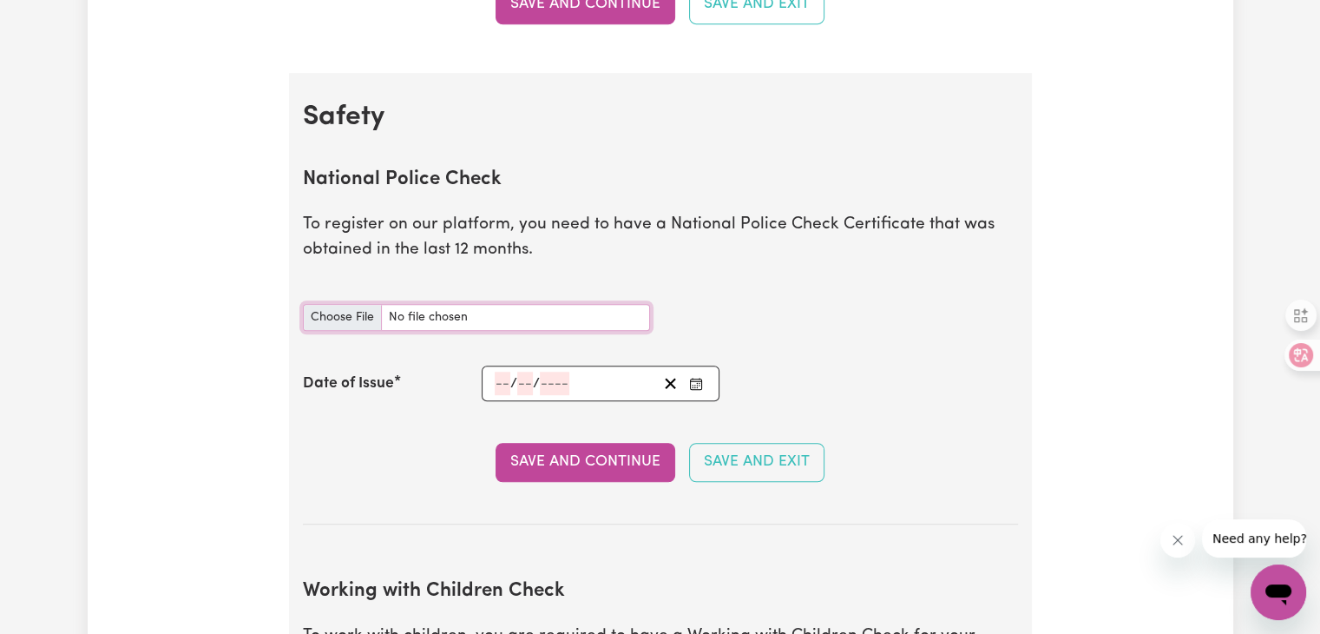
click at [479, 318] on input "National Police Check document" at bounding box center [476, 317] width 347 height 27
type input "C:\fakepath\National_Police_Check-10294173-1744589784-Criminal_History_Certific…"
click at [496, 384] on input "number" at bounding box center [503, 382] width 16 height 23
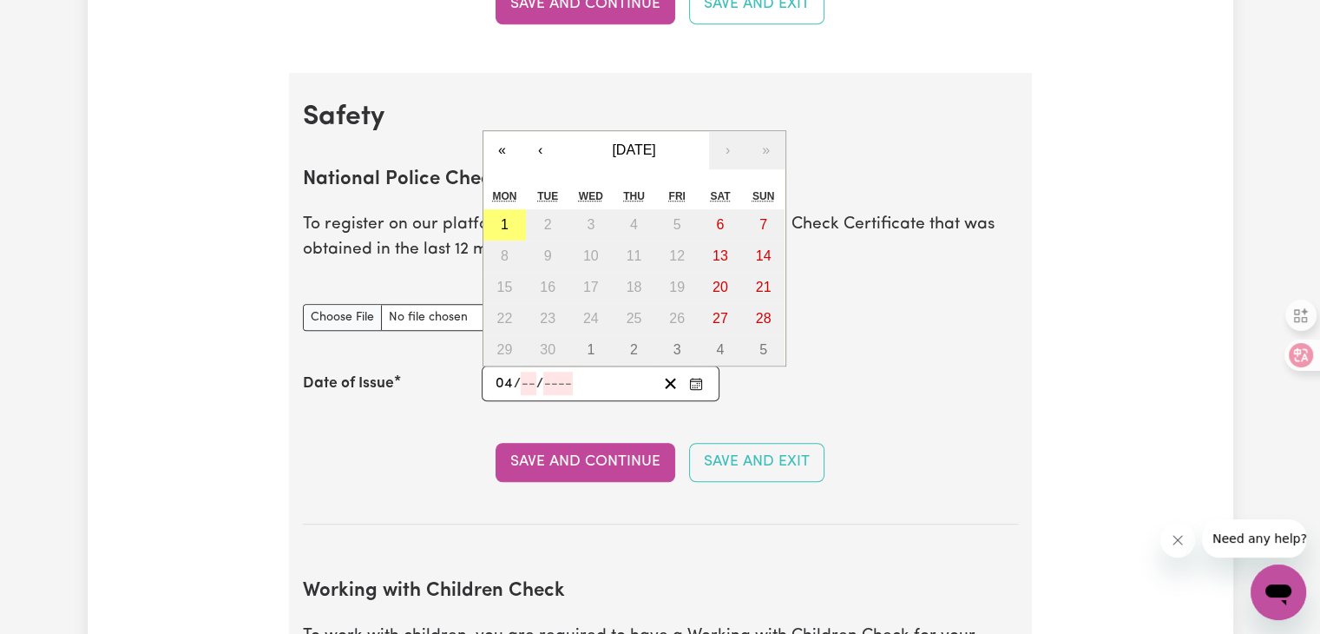
click at [500, 390] on input "04" at bounding box center [504, 382] width 19 height 23
type input "14"
type input "04"
type input "0002-04-14"
type input "4"
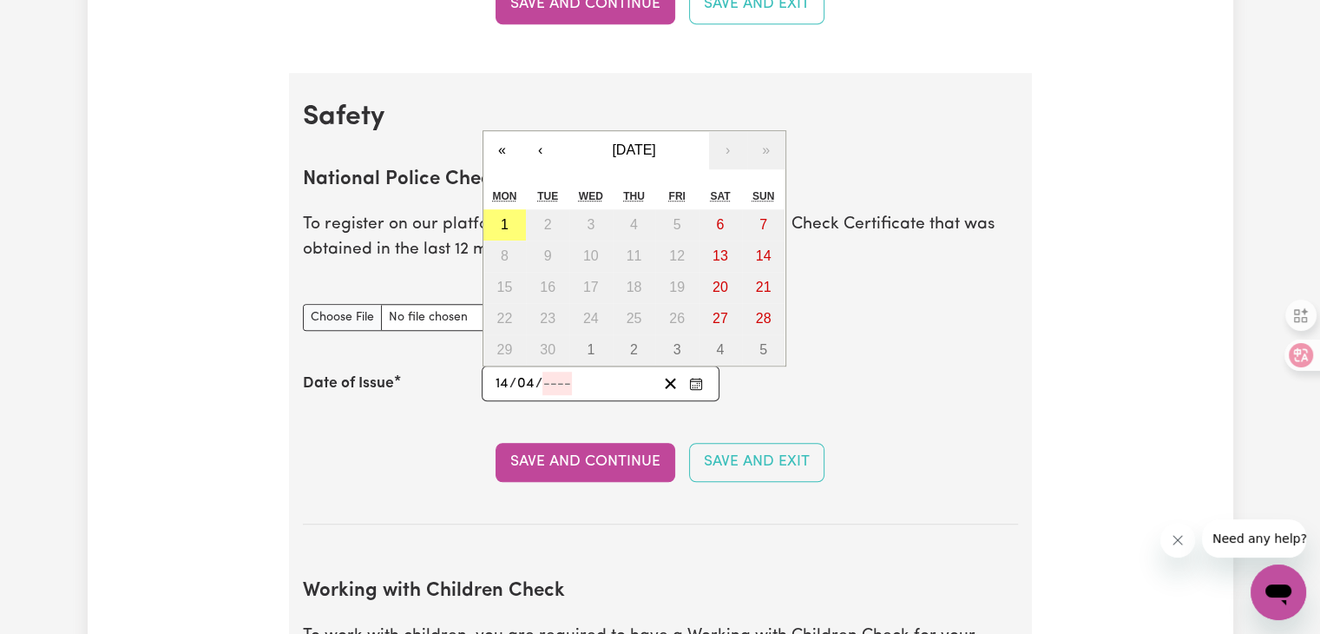
type input "2"
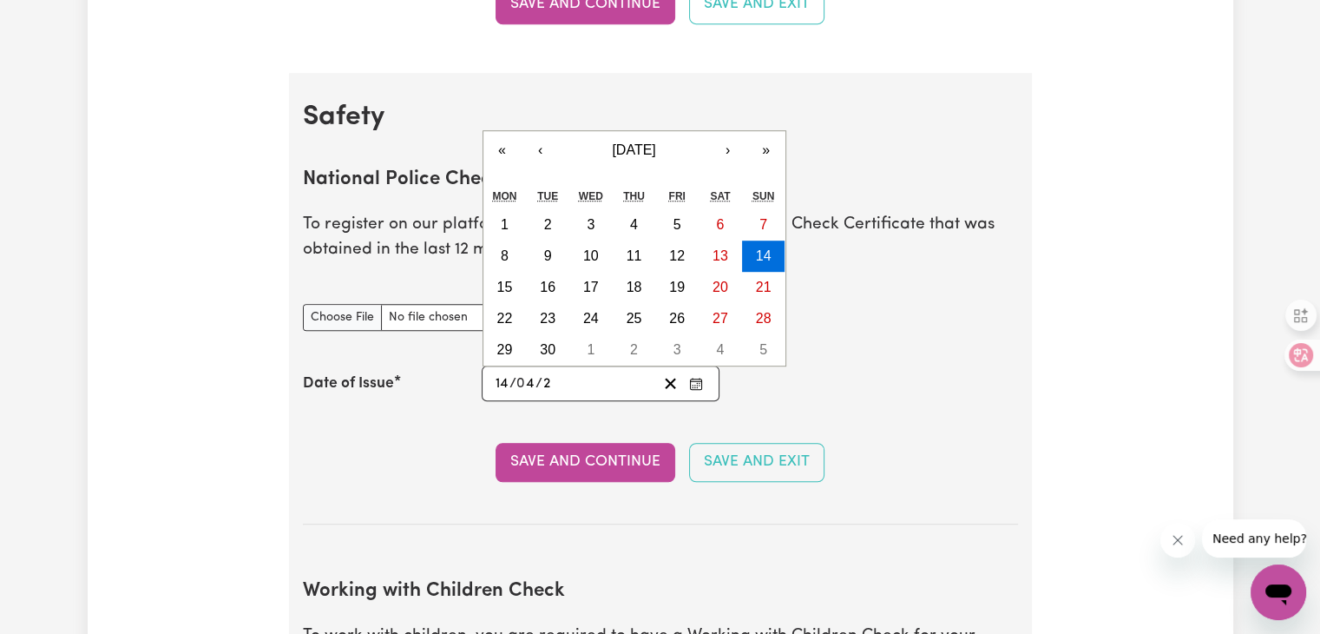
type input "0025-04-14"
type input "25"
type input "0002-04-14"
type input "2"
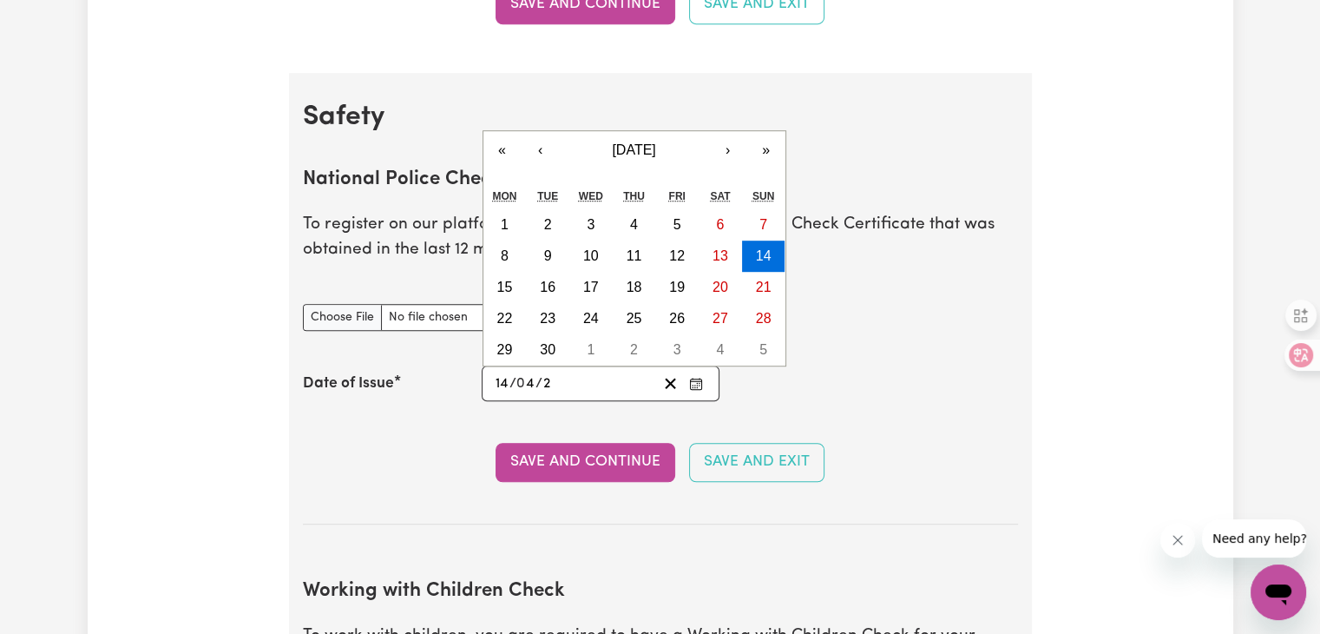
type input "0020-04-14"
type input "20"
type input "0202-04-14"
type input "202"
type input "[DATE]"
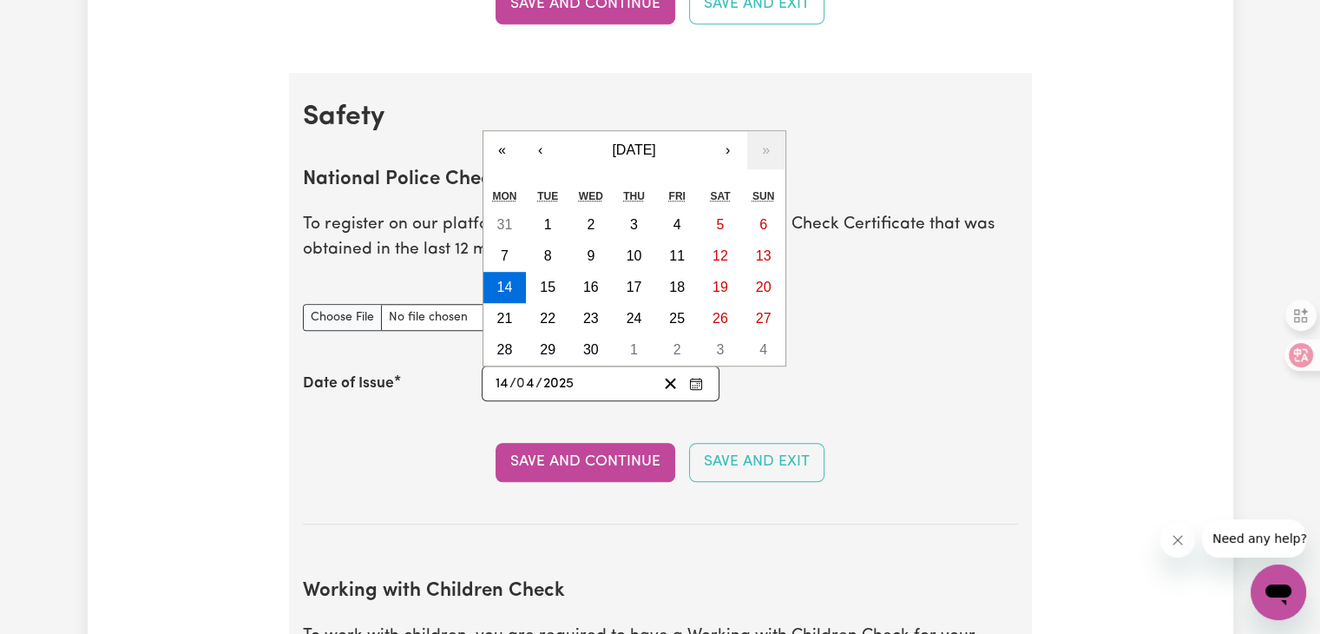
type input "2025"
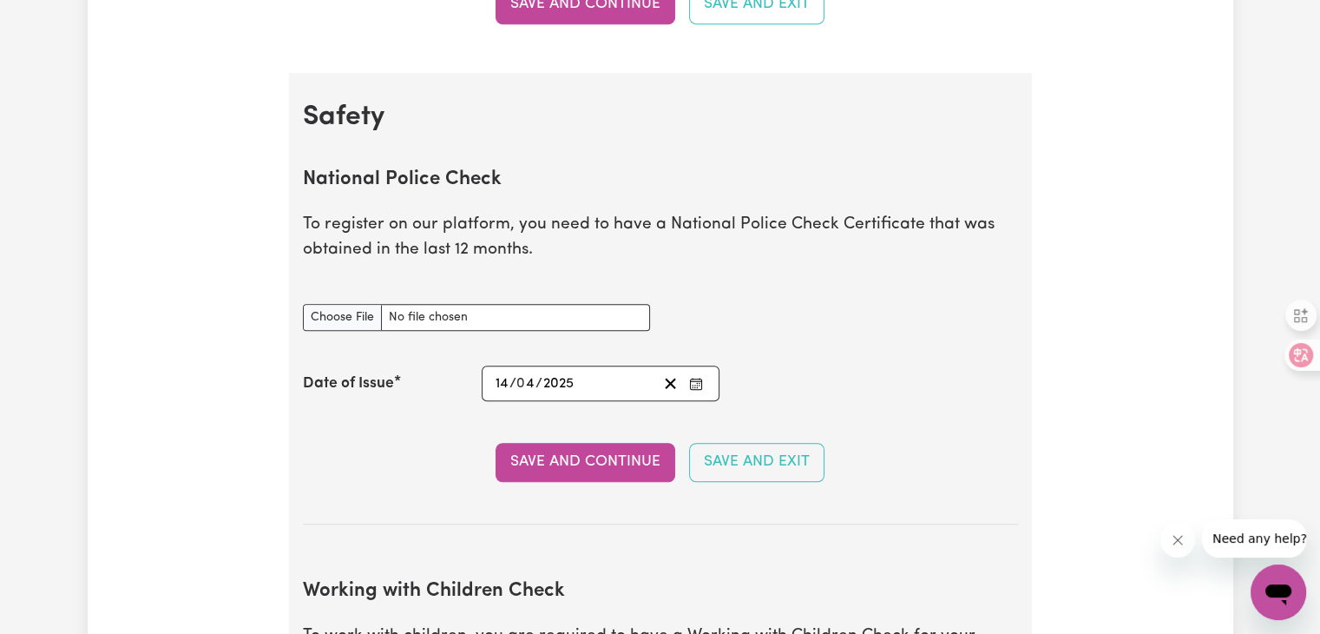
click at [904, 355] on section "National Police Check To register on our platform, you need to have a National …" at bounding box center [660, 333] width 715 height 384
click at [562, 461] on button "Save and Continue" at bounding box center [586, 462] width 180 height 38
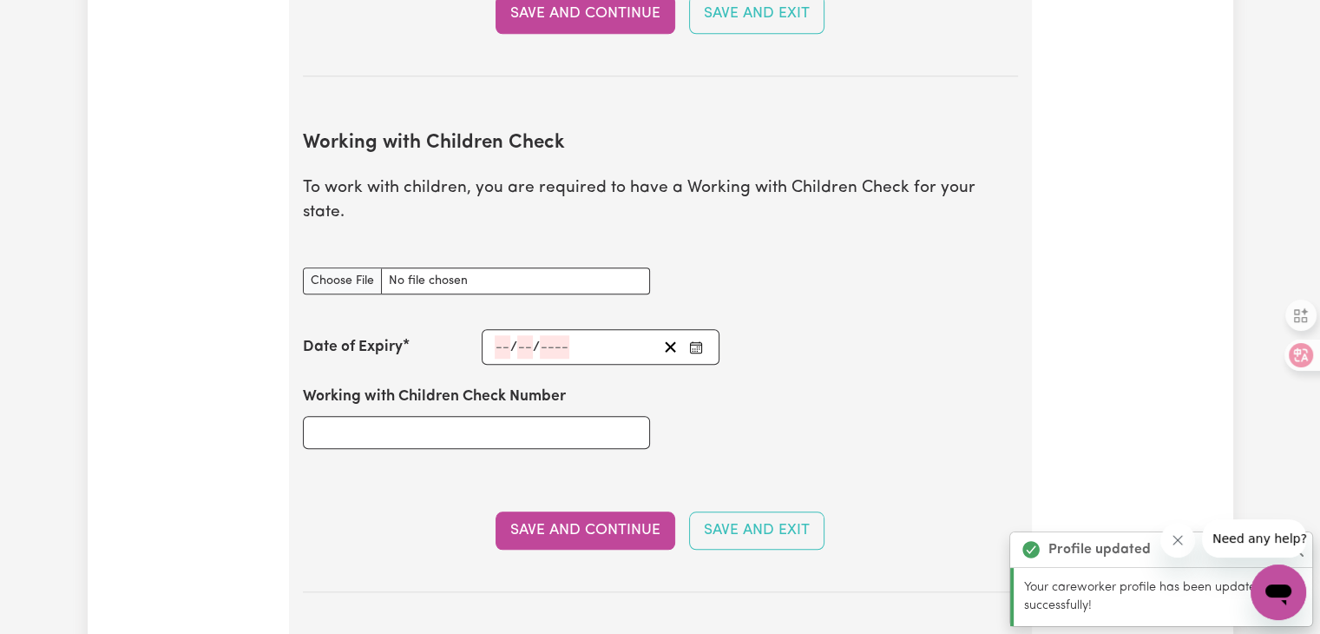
scroll to position [1592, 0]
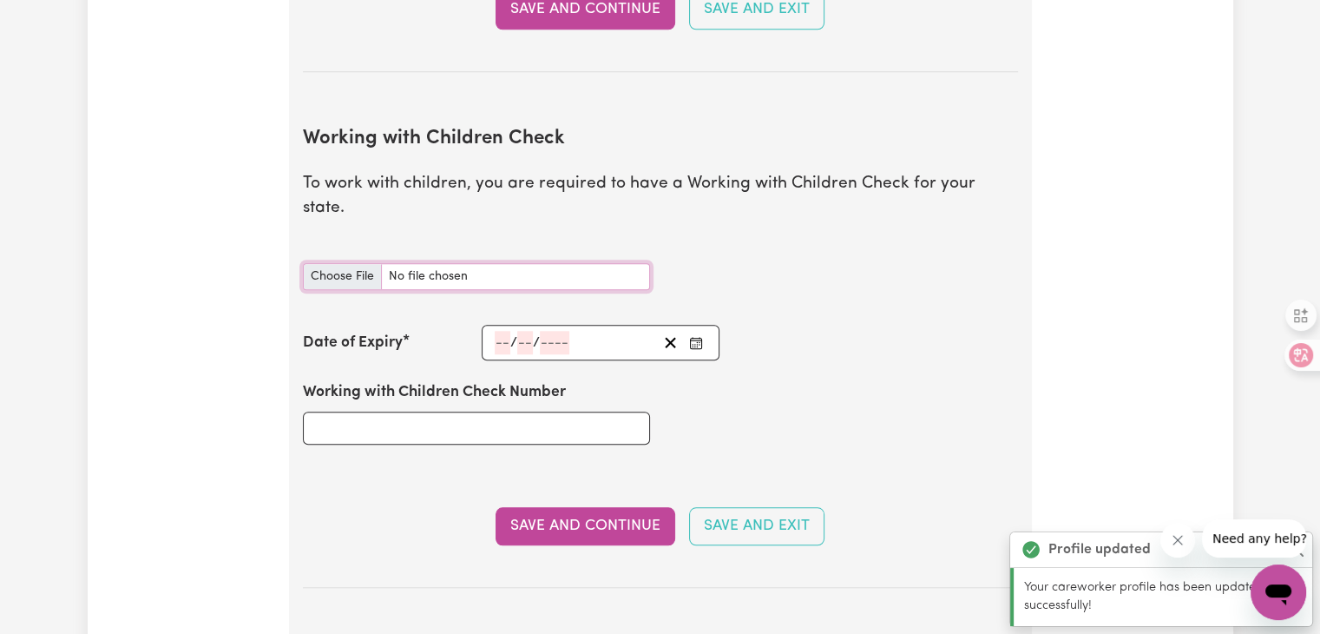
click at [416, 263] on input "Working with Children Check document" at bounding box center [476, 276] width 347 height 27
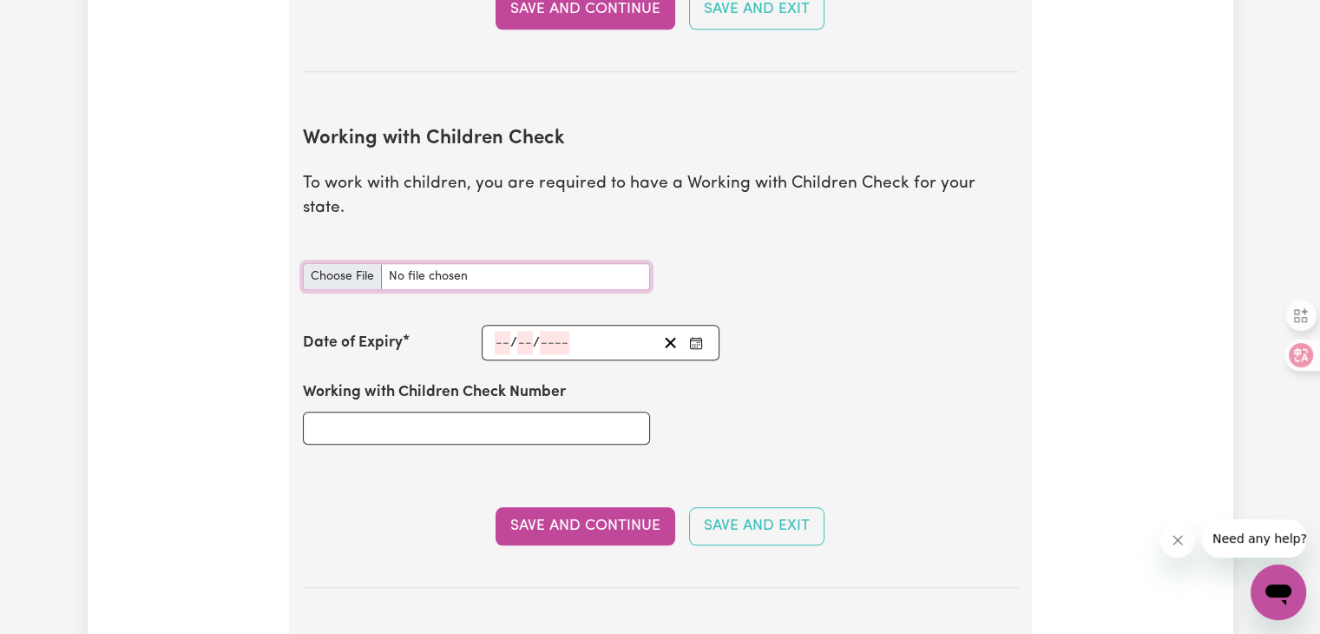
type input "C:\fakepath\blue card.pdf"
click at [476, 411] on input "Working with Children Check Number" at bounding box center [476, 427] width 347 height 33
click at [818, 385] on div "Working with Children Check Number" at bounding box center [660, 412] width 736 height 104
click at [444, 263] on input "Working with Children Check document" at bounding box center [476, 276] width 347 height 27
click at [516, 411] on input "Working with Children Check Number" at bounding box center [476, 427] width 347 height 33
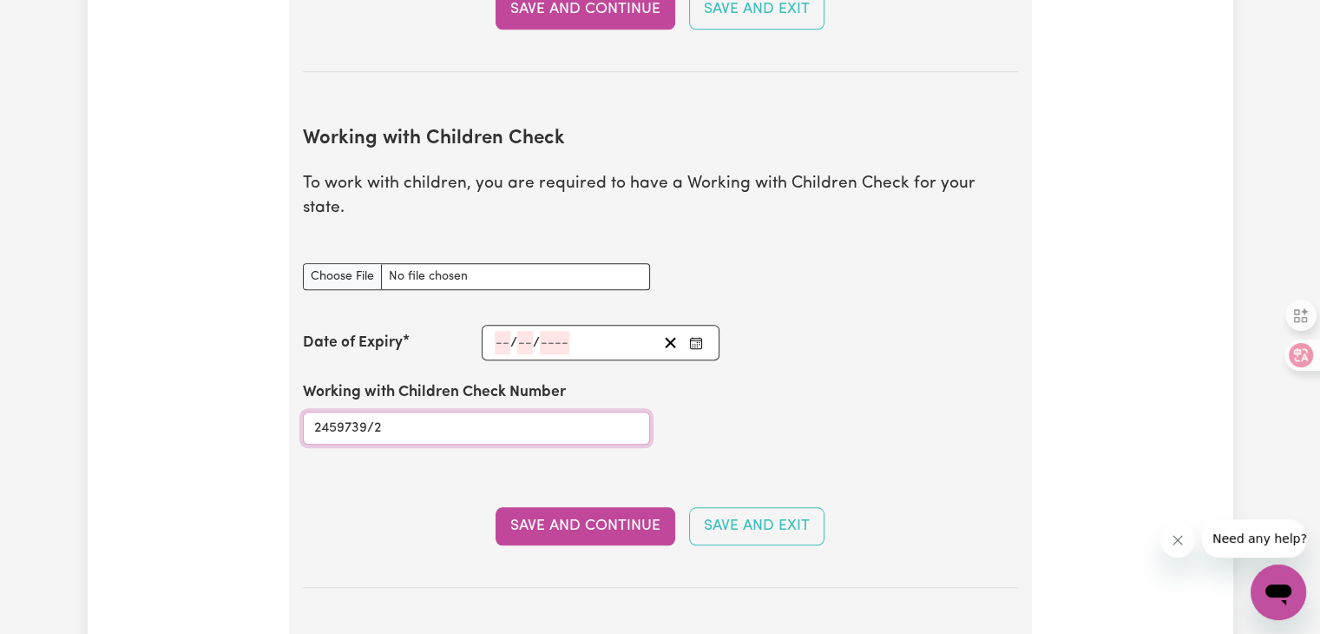
type input "2459739/2"
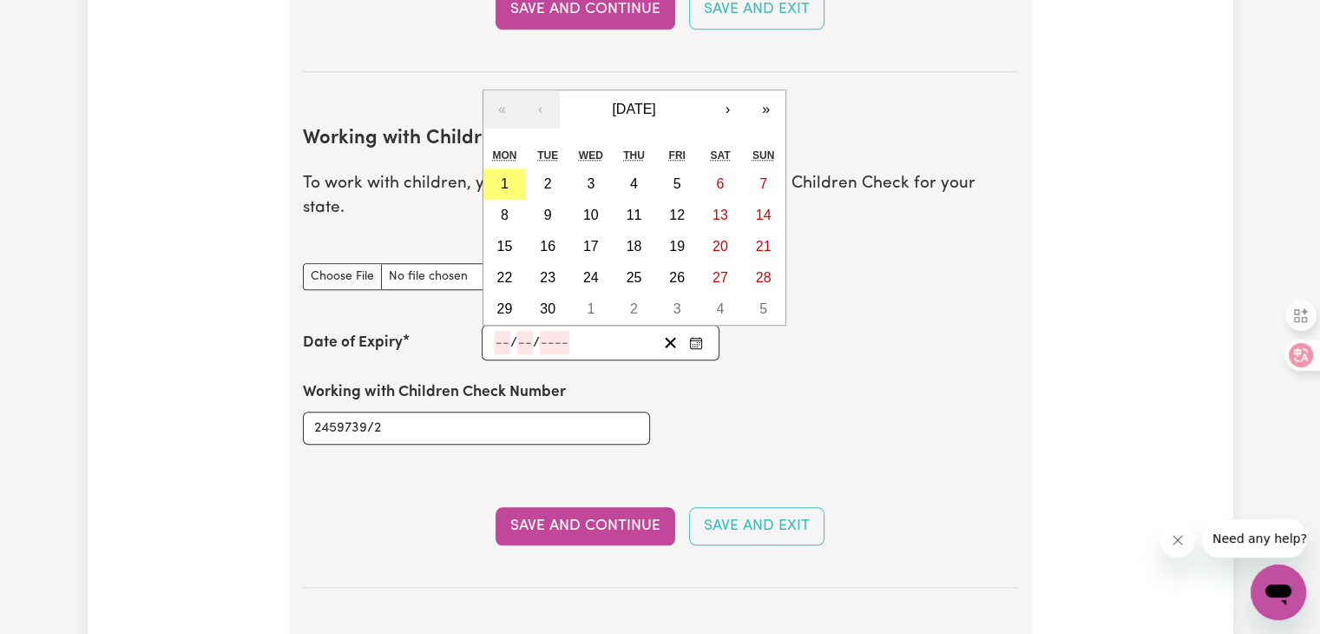
click at [499, 331] on input "number" at bounding box center [503, 342] width 16 height 23
type input "23"
type input "04"
type input "202"
type input "[DATE]"
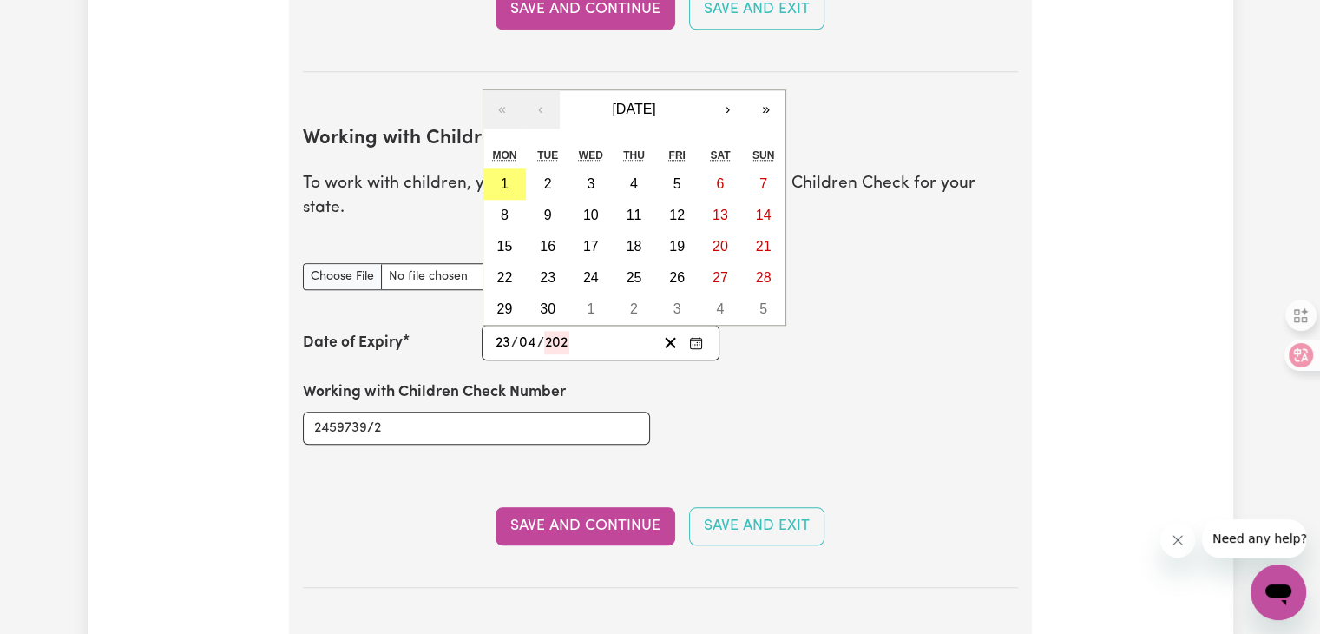
type input "4"
type input "2028"
click at [818, 404] on div "Working with Children Check Number 2459739/2" at bounding box center [660, 412] width 736 height 104
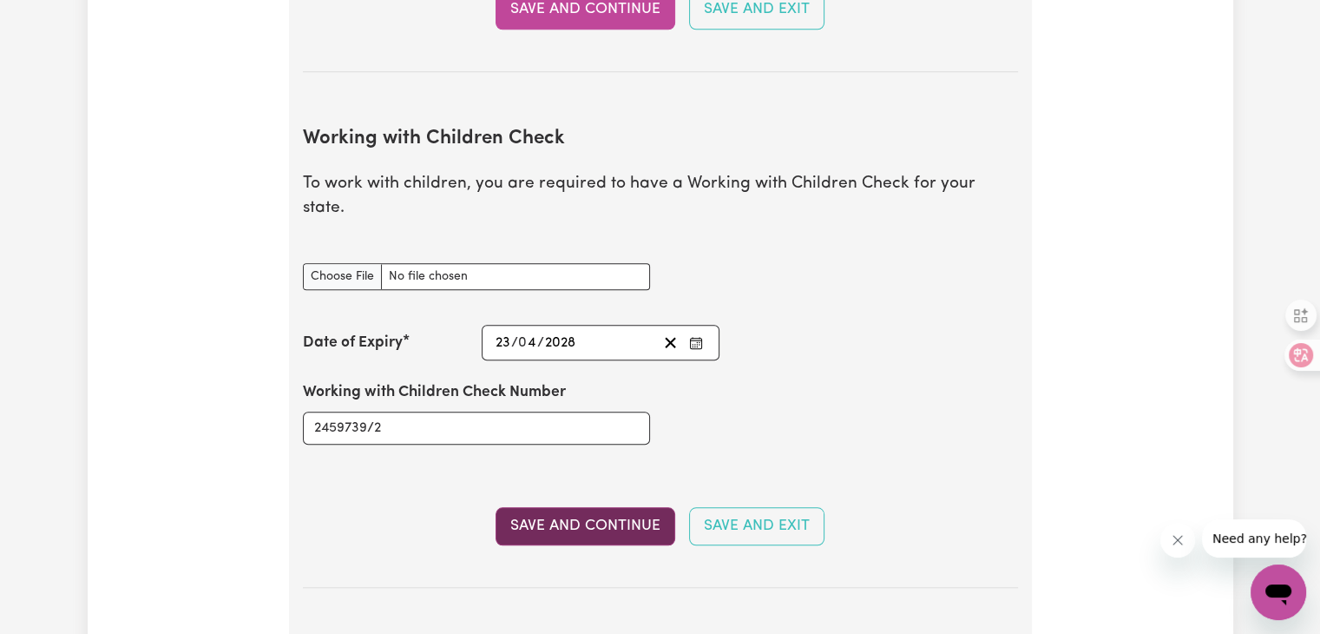
click at [591, 507] on button "Save and Continue" at bounding box center [586, 526] width 180 height 38
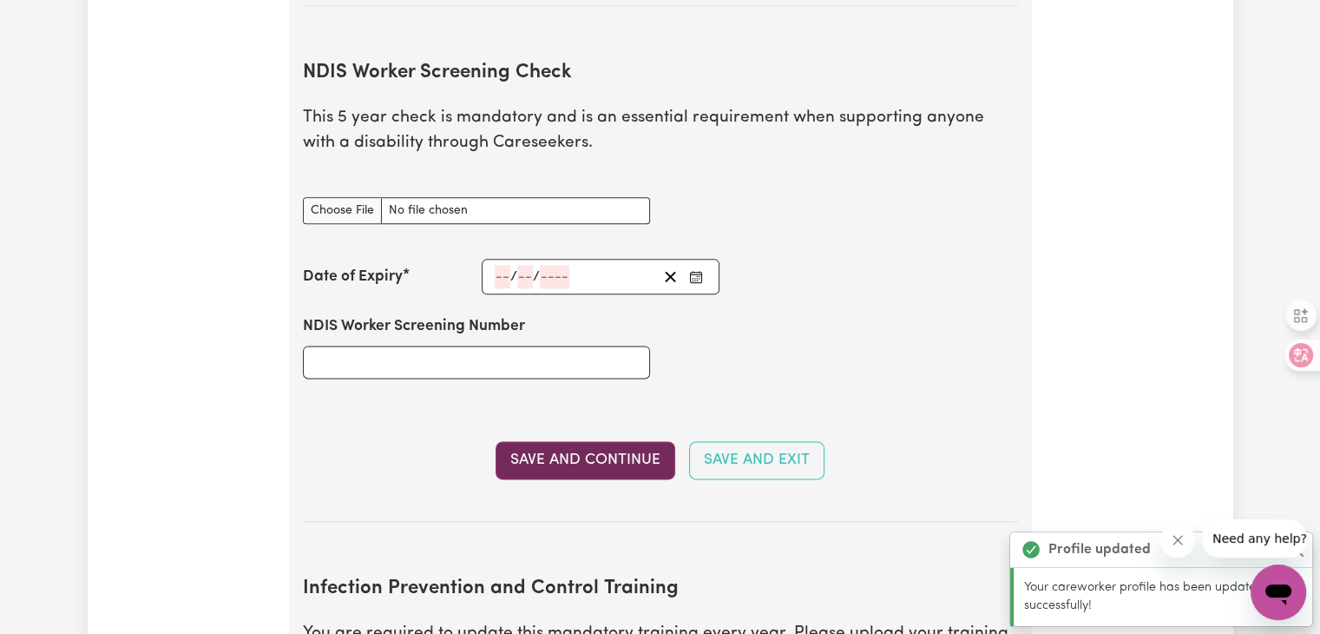
scroll to position [2179, 0]
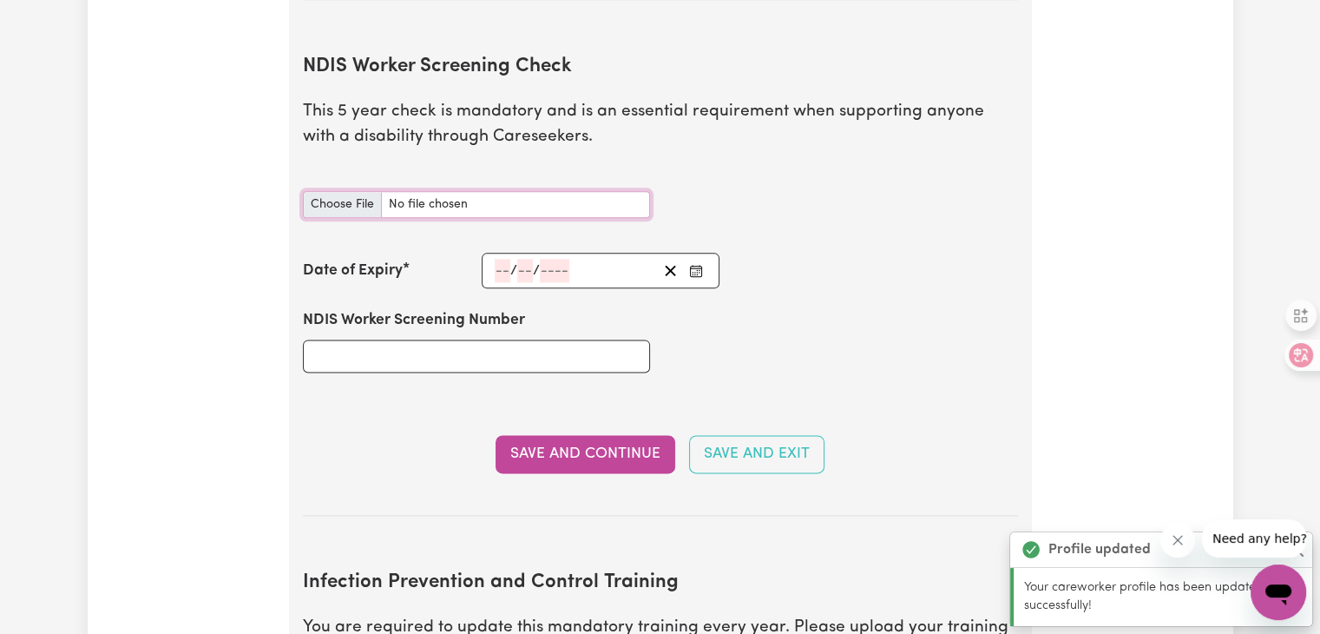
click at [428, 191] on input "NDIS Worker Screening Check document" at bounding box center [476, 204] width 347 height 27
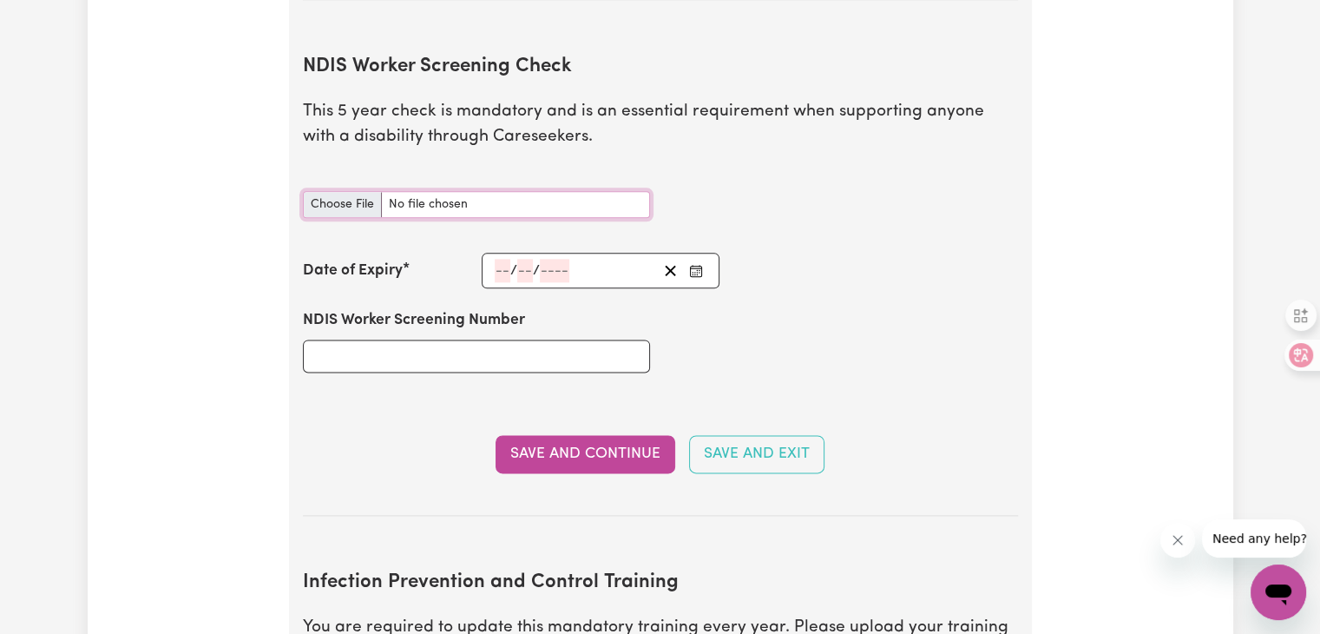
type input "C:\fakepath\NDIS.pdf"
click at [493, 253] on div "/ /" at bounding box center [601, 271] width 239 height 36
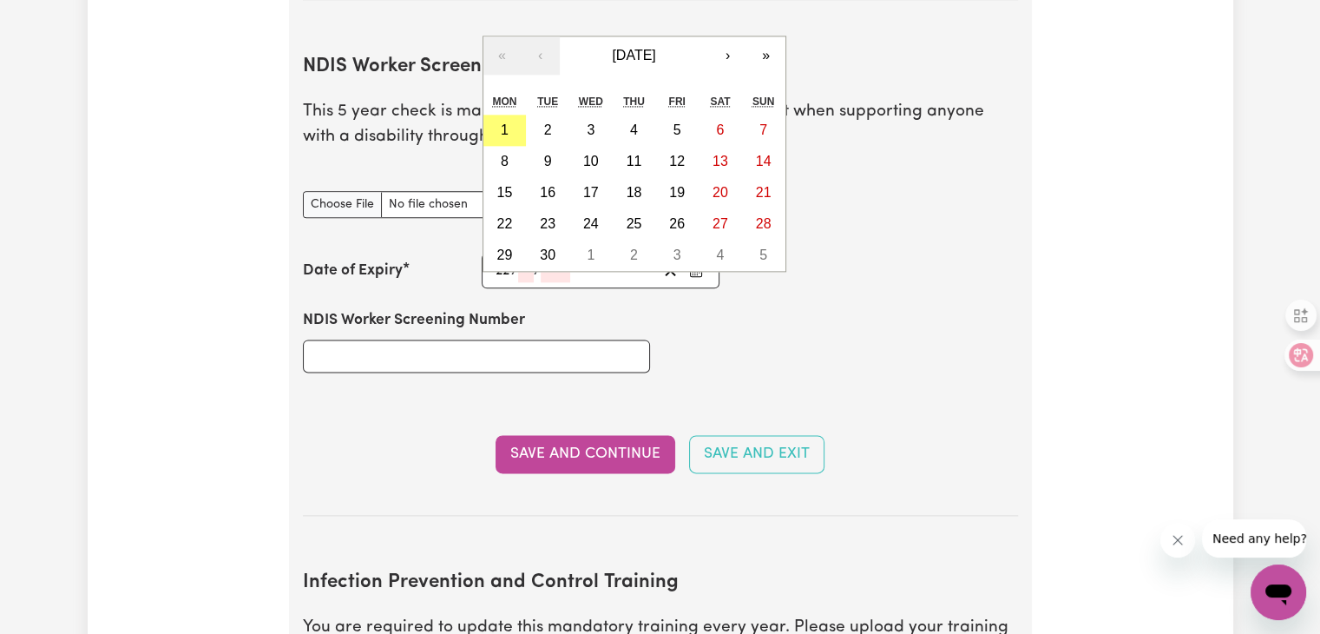
type input "22"
type input "10"
type input "202"
type input "[DATE]"
type input "2029"
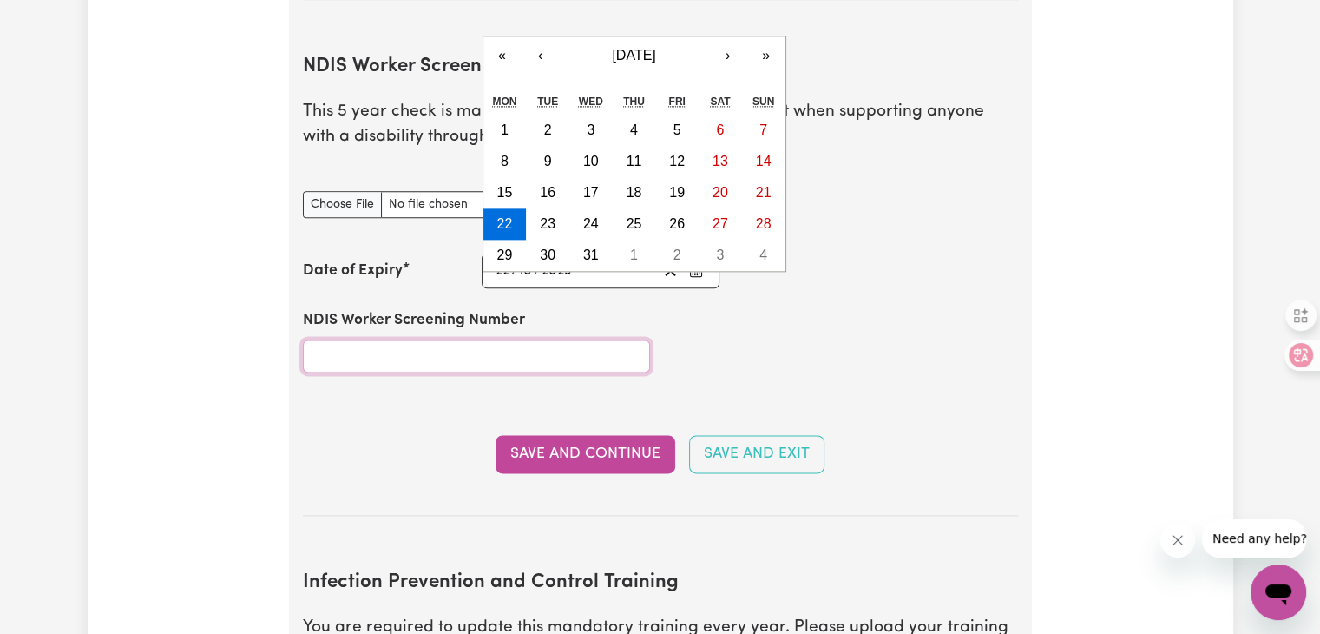
click at [482, 339] on input "NDIS Worker Screening Number" at bounding box center [476, 355] width 347 height 33
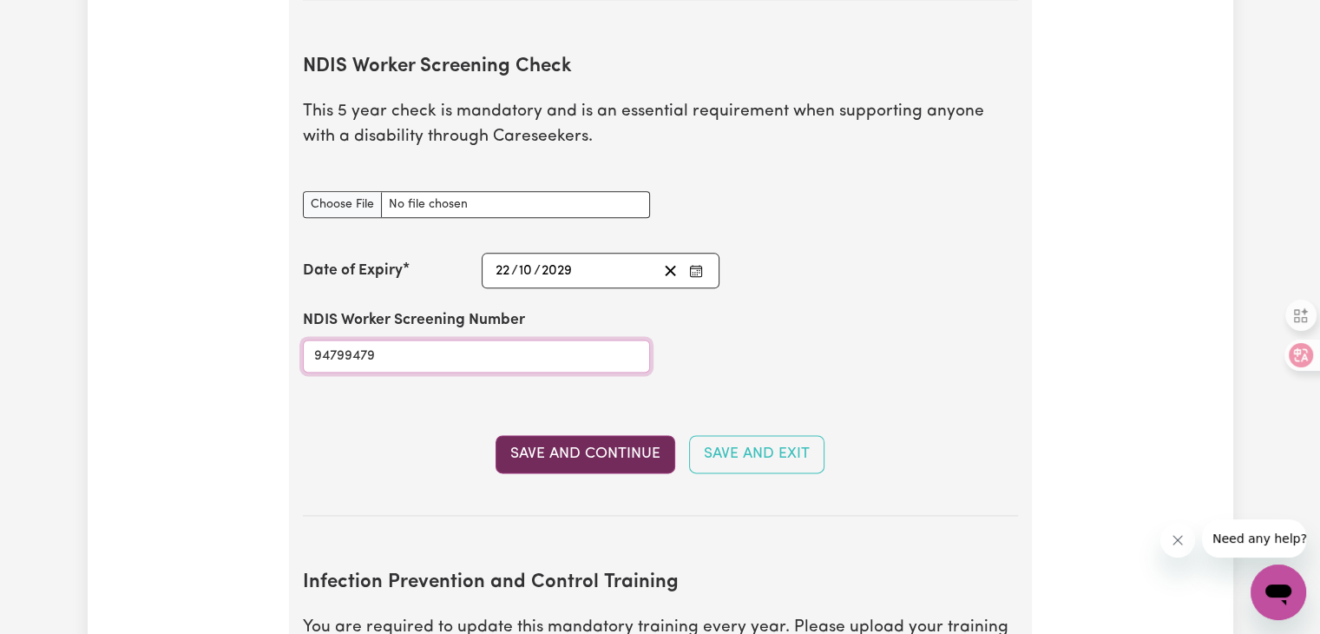
type input "94799479"
click at [617, 435] on button "Save and Continue" at bounding box center [586, 454] width 180 height 38
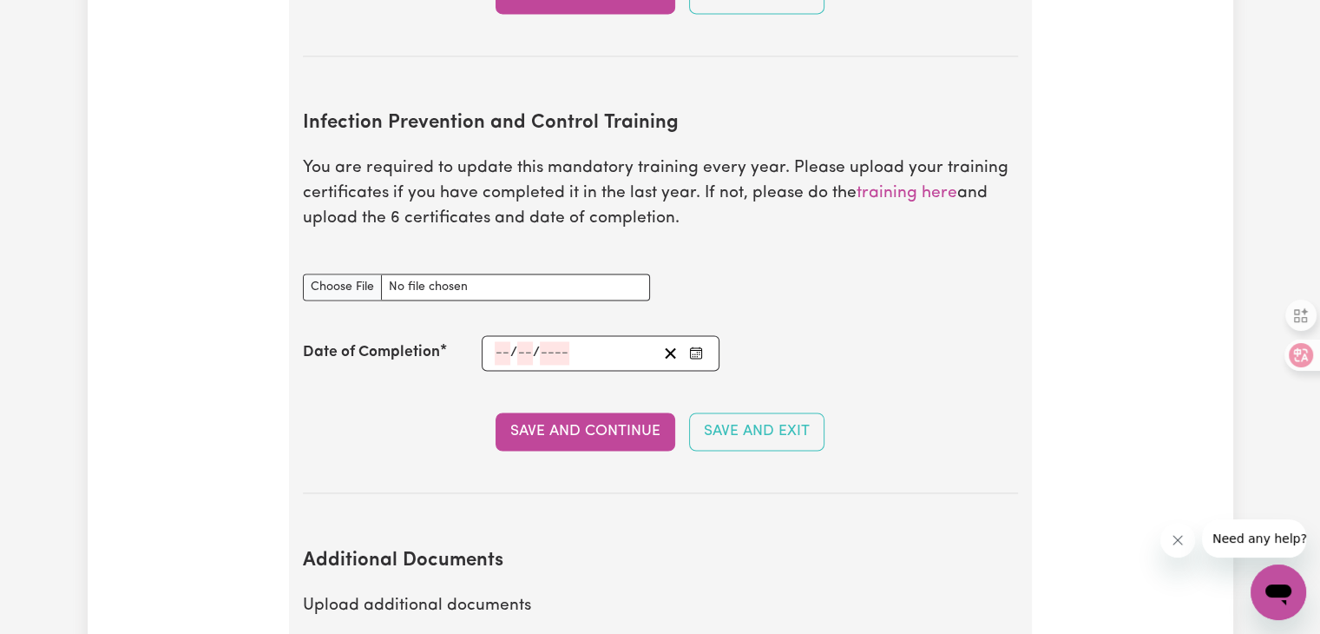
scroll to position [2694, 0]
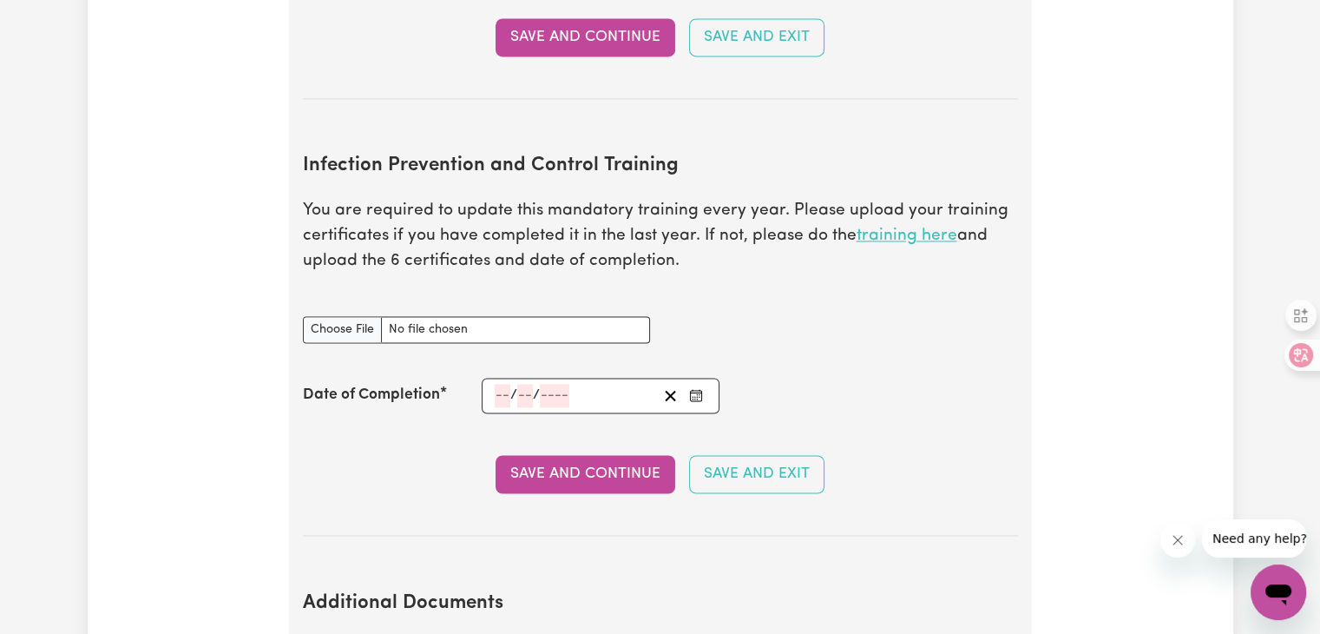
click at [899, 227] on link "training here" at bounding box center [907, 235] width 101 height 16
click at [831, 331] on div "Infection Prevention and Control Training document" at bounding box center [660, 329] width 736 height 69
click at [531, 316] on input "Infection Prevention and Control Training document" at bounding box center [476, 329] width 347 height 27
type input "C:\fakepath\Chain of Infection.pdf"
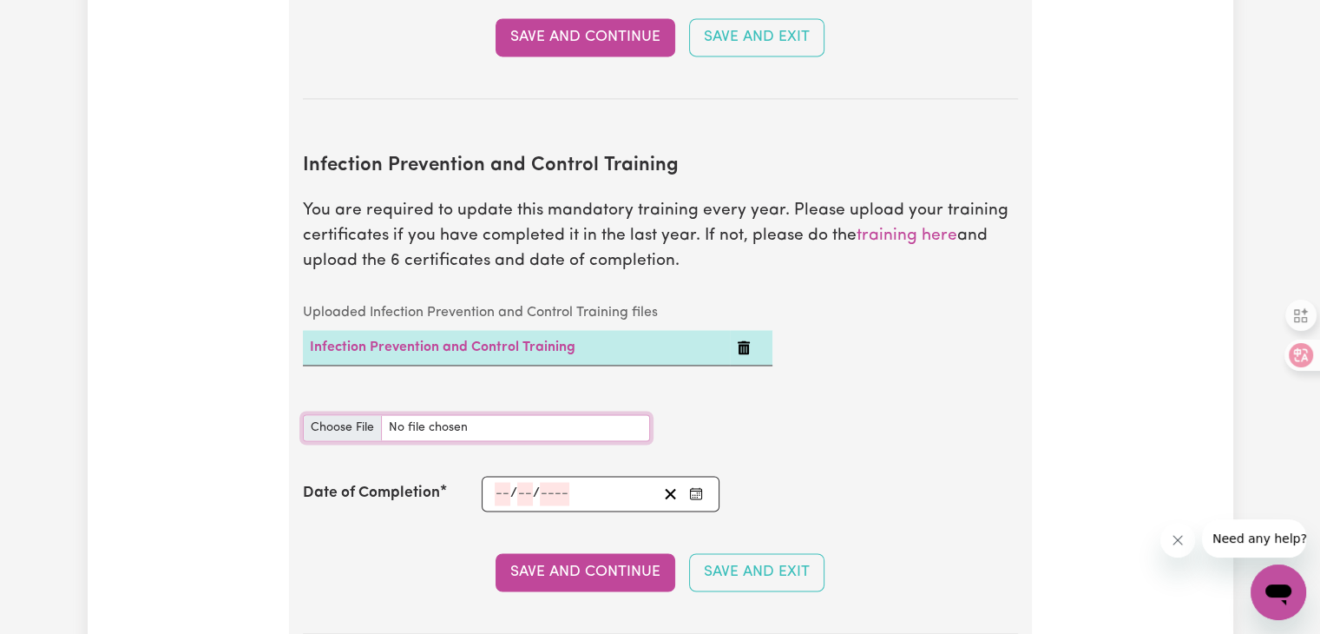
click at [443, 414] on input "Infection Prevention and Control Training document" at bounding box center [476, 427] width 347 height 27
click at [666, 330] on td "Infection Prevention and Control Training" at bounding box center [516, 348] width 427 height 36
click at [477, 414] on input "Infection Prevention and Control Training document" at bounding box center [476, 427] width 347 height 27
type input "C:\fakepath\Cleaning.pdf"
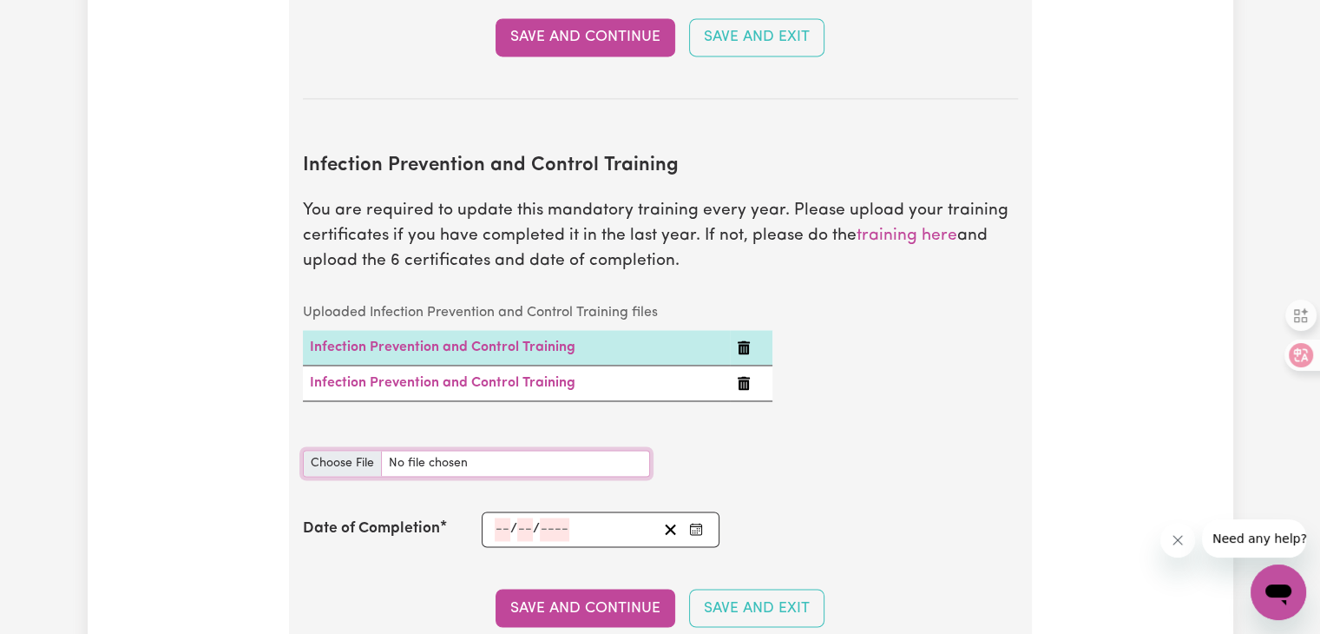
click at [413, 450] on input "Infection Prevention and Control Training document" at bounding box center [476, 463] width 347 height 27
type input "C:\fakepath\Hand Hygiene.pdf"
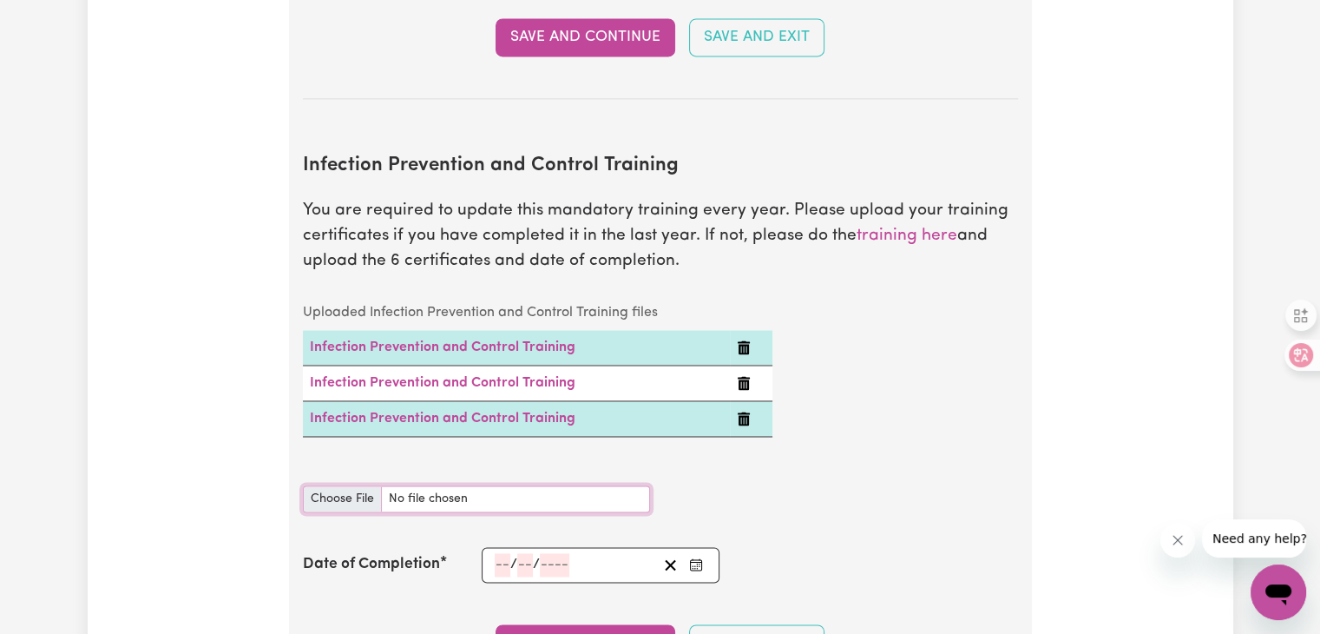
click at [422, 485] on input "Infection Prevention and Control Training document" at bounding box center [476, 498] width 347 height 27
type input "C:\fakepath\Outbreaks.pdf"
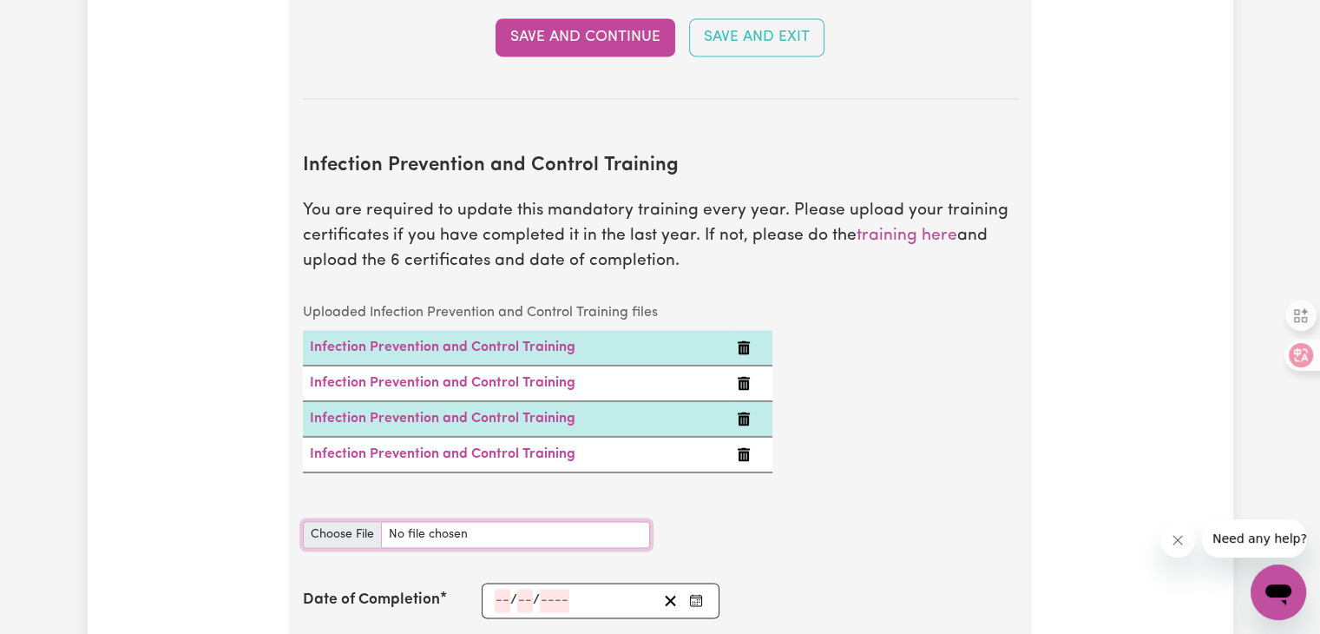
click at [403, 521] on input "Infection Prevention and Control Training document" at bounding box center [476, 534] width 347 height 27
type input "C:\fakepath\Personal Protective Equipment (PPE).pdf"
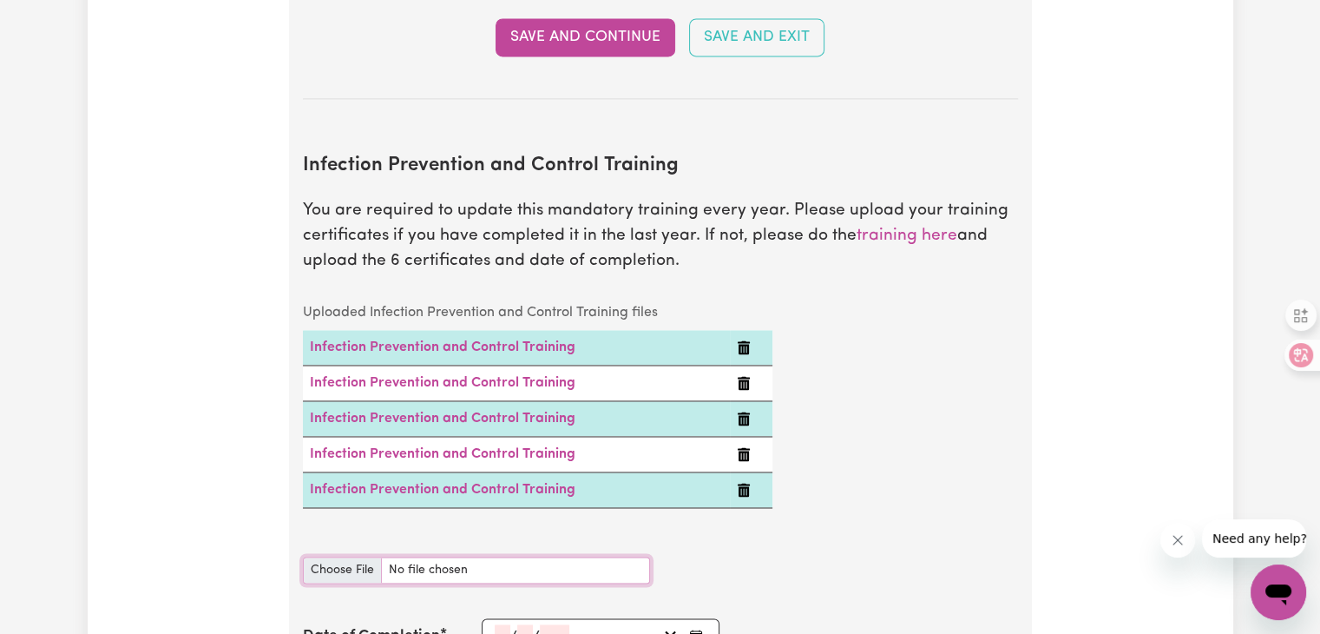
click at [413, 556] on input "Infection Prevention and Control Training document" at bounding box center [476, 569] width 347 height 27
type input "C:\fakepath\Waste Management.pdf"
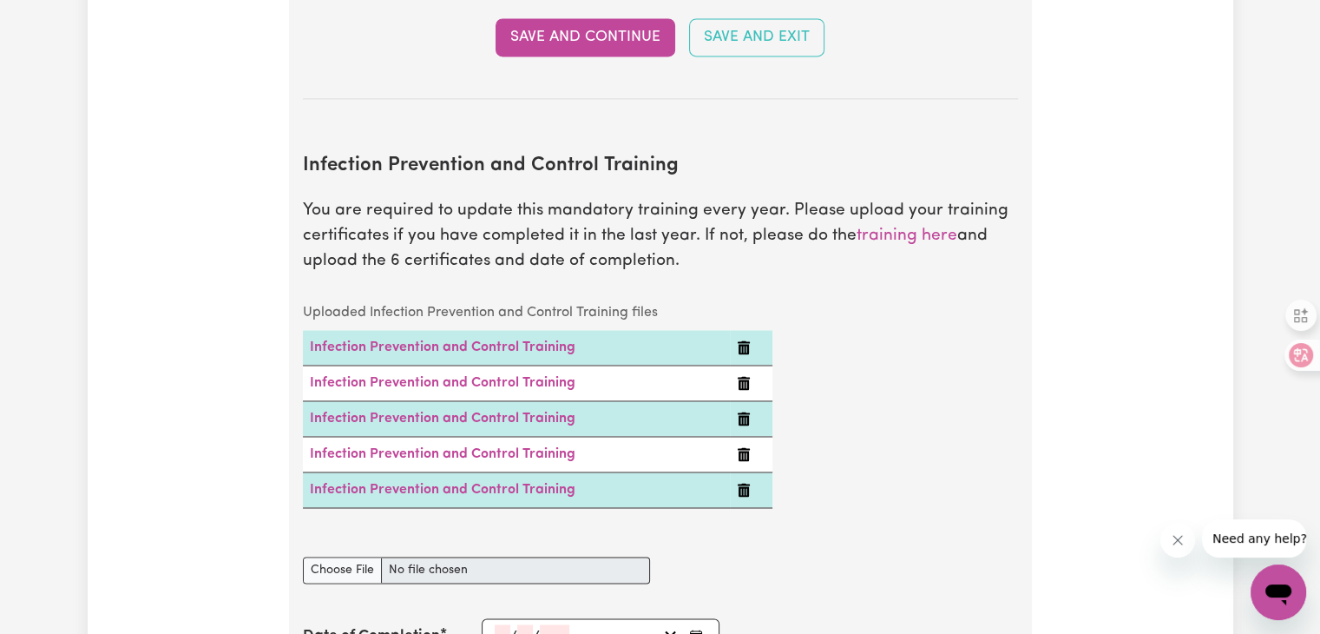
click at [489, 618] on div "/ /" at bounding box center [601, 636] width 239 height 36
click at [500, 624] on input "number" at bounding box center [503, 635] width 16 height 23
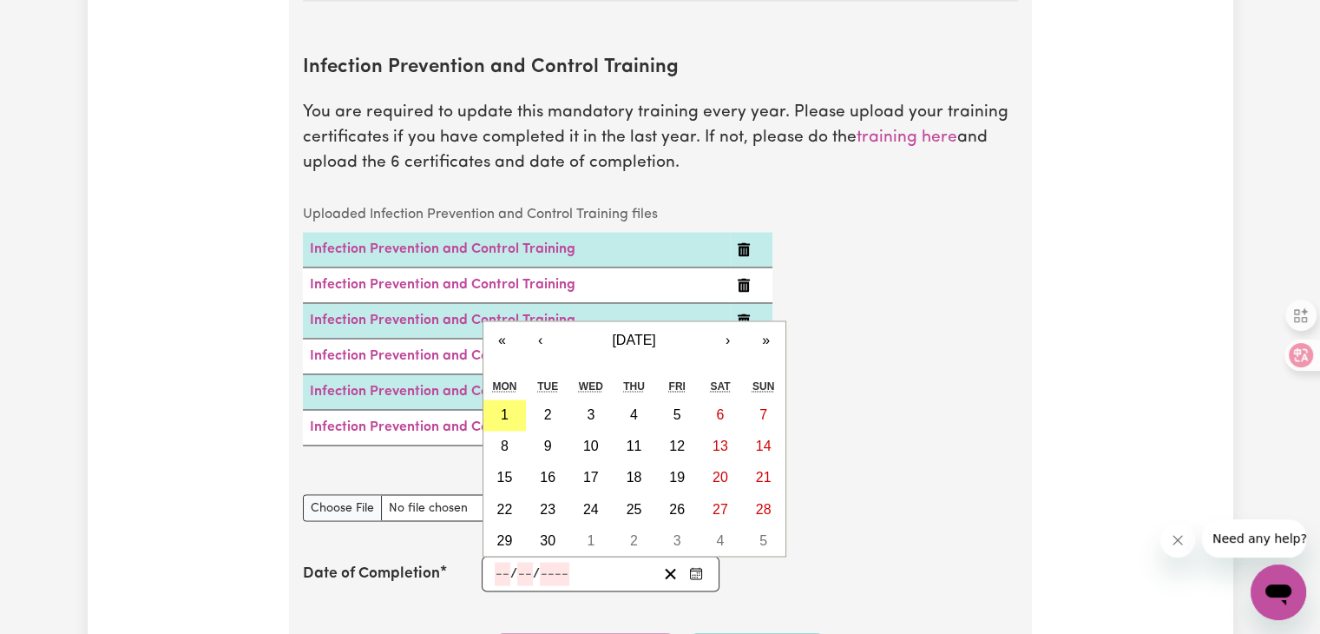
scroll to position [2868, 0]
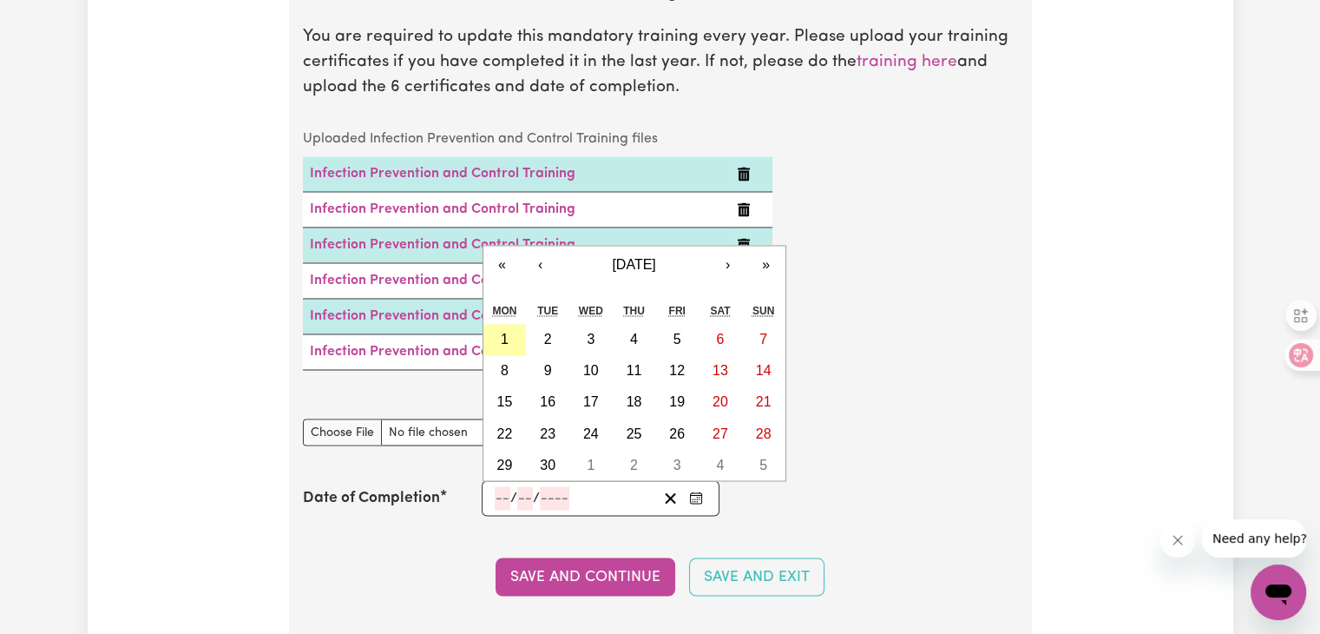
click at [510, 324] on button "1" at bounding box center [504, 339] width 43 height 31
type input "[DATE]"
type input "1"
type input "9"
type input "2025"
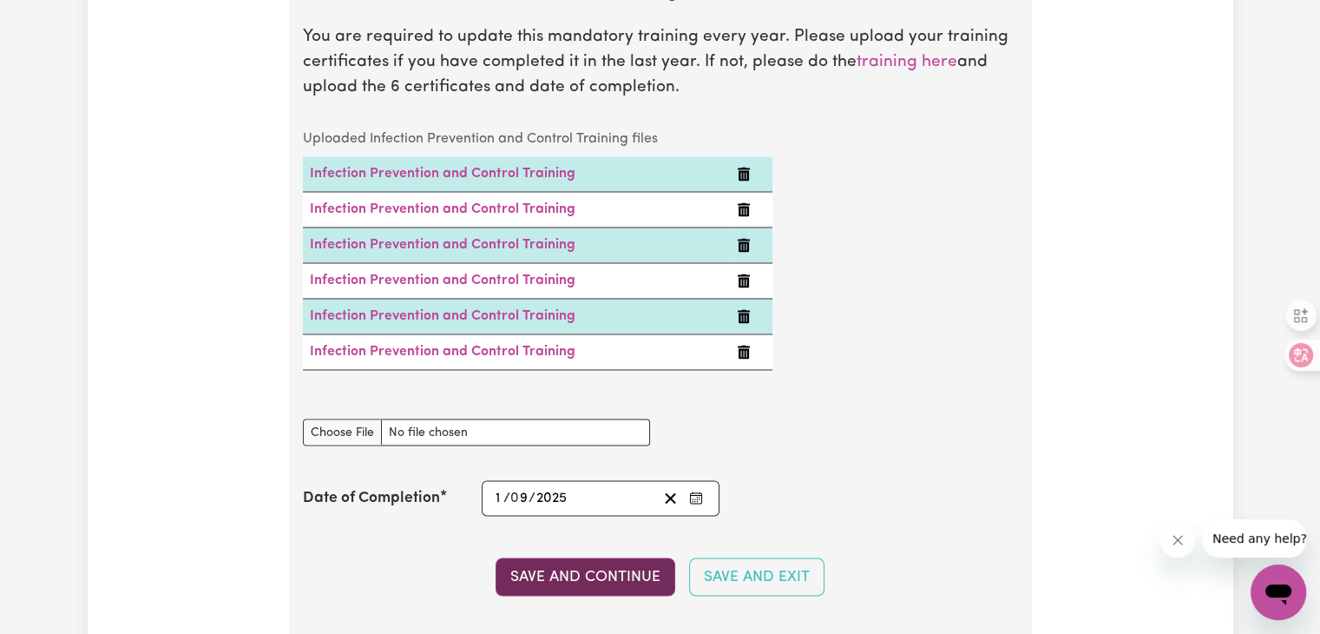
click at [607, 557] on button "Save and Continue" at bounding box center [586, 576] width 180 height 38
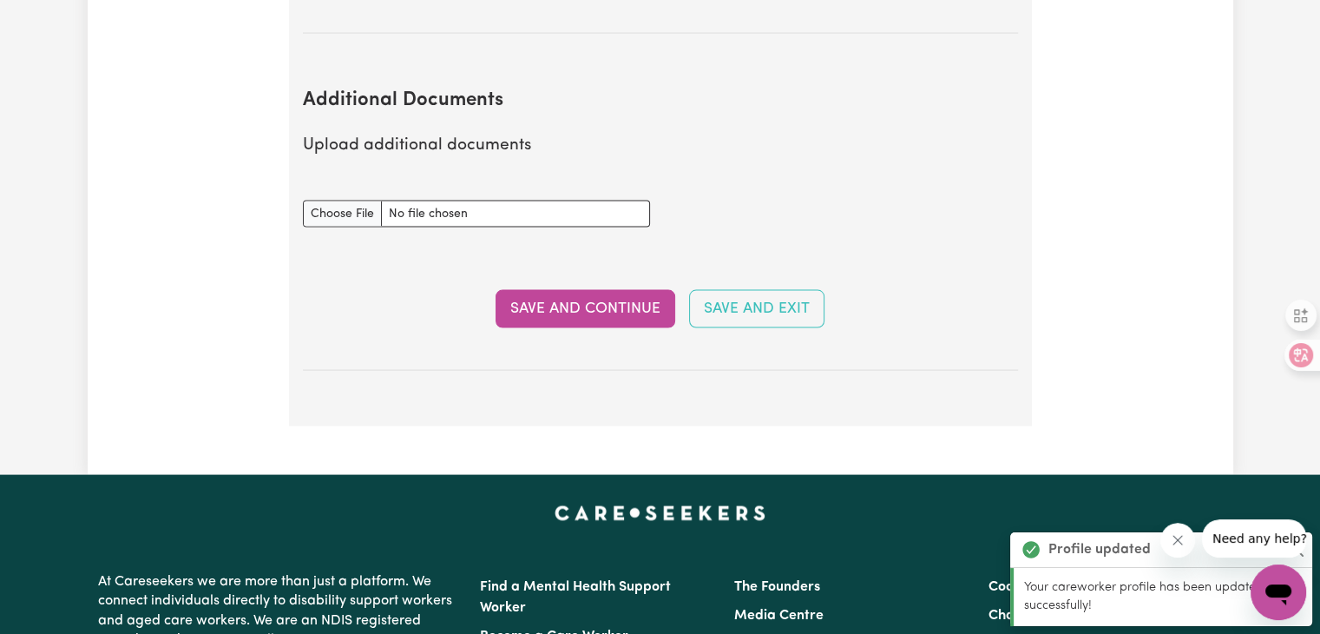
scroll to position [3502, 0]
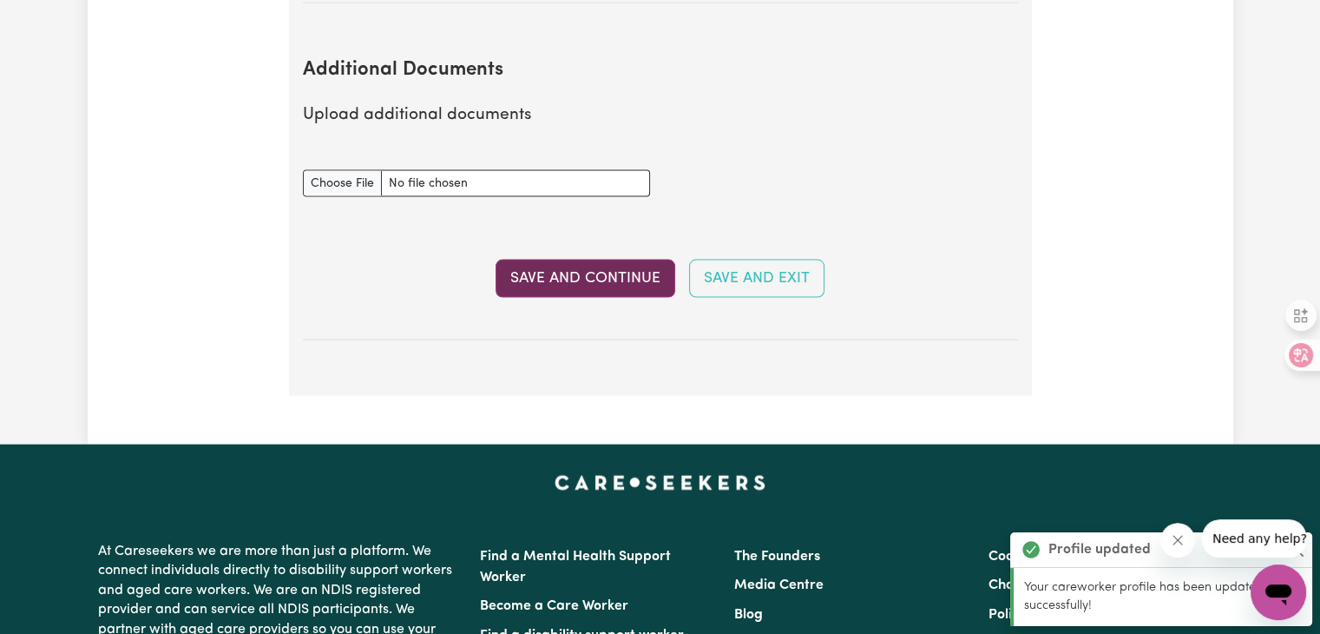
click at [568, 260] on button "Save and Continue" at bounding box center [586, 279] width 180 height 38
select select "Certificate III (Individual Support)"
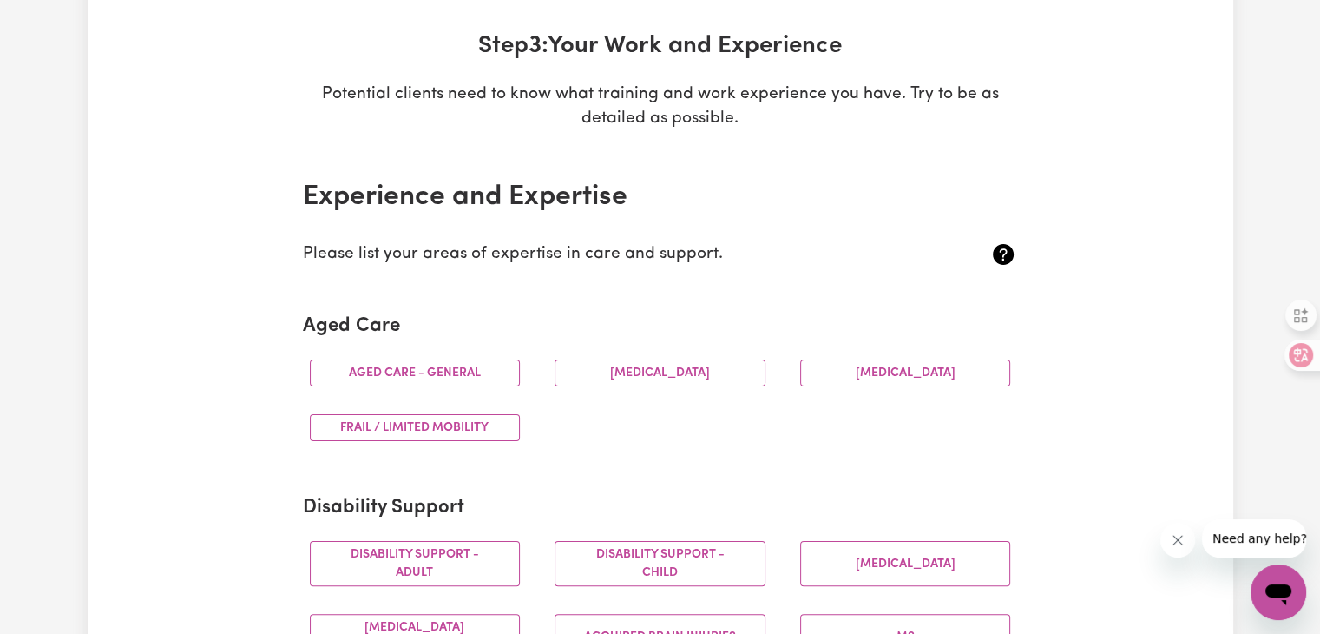
scroll to position [260, 0]
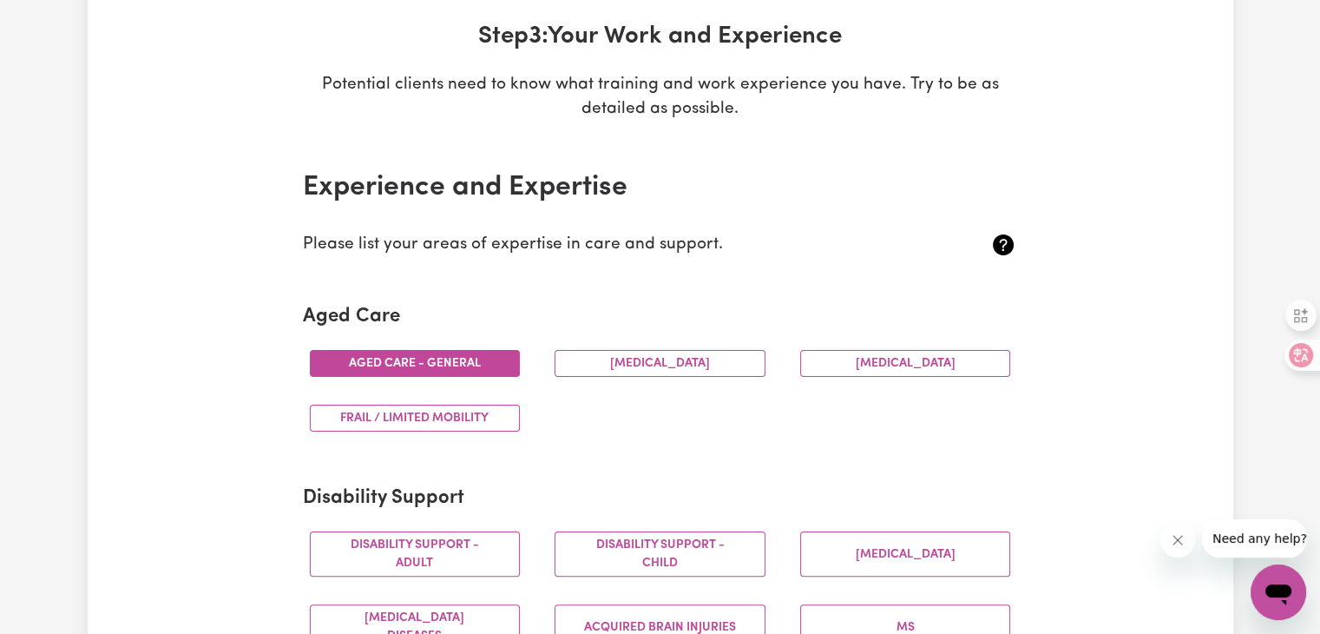
click at [424, 368] on button "Aged care - General" at bounding box center [415, 363] width 211 height 27
click at [649, 366] on button "[MEDICAL_DATA]" at bounding box center [660, 363] width 211 height 27
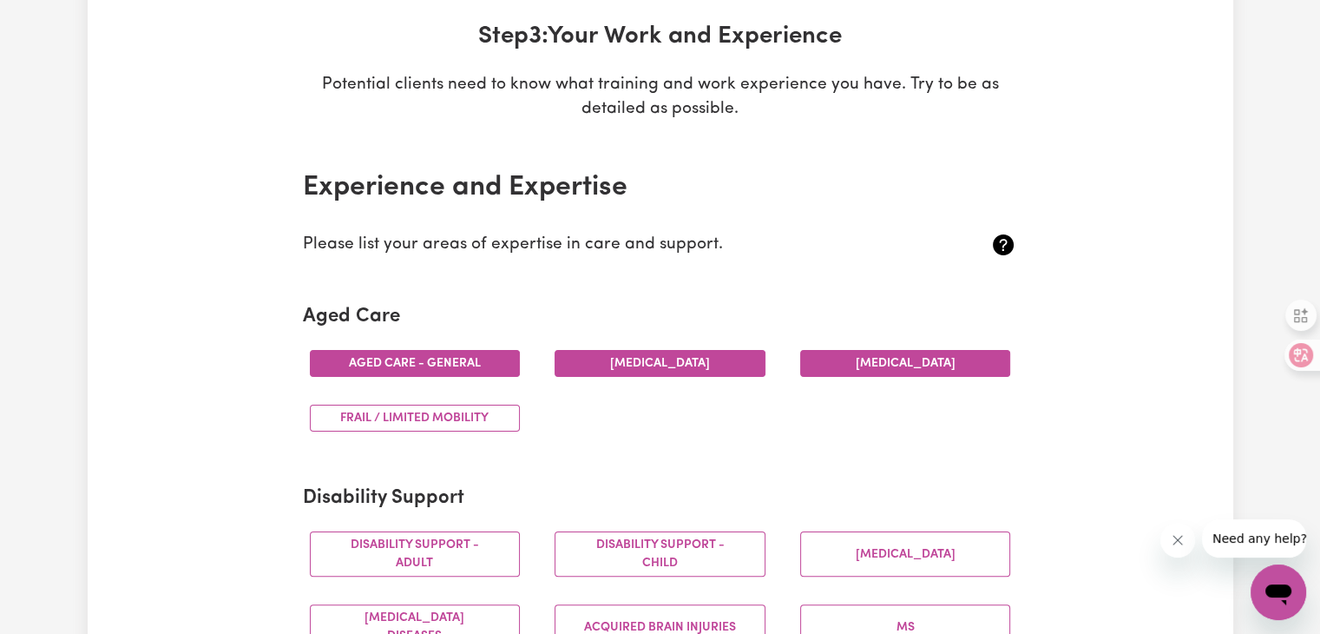
click at [809, 370] on button "[MEDICAL_DATA]" at bounding box center [905, 363] width 211 height 27
click at [443, 421] on button "Frail / limited mobility" at bounding box center [415, 417] width 211 height 27
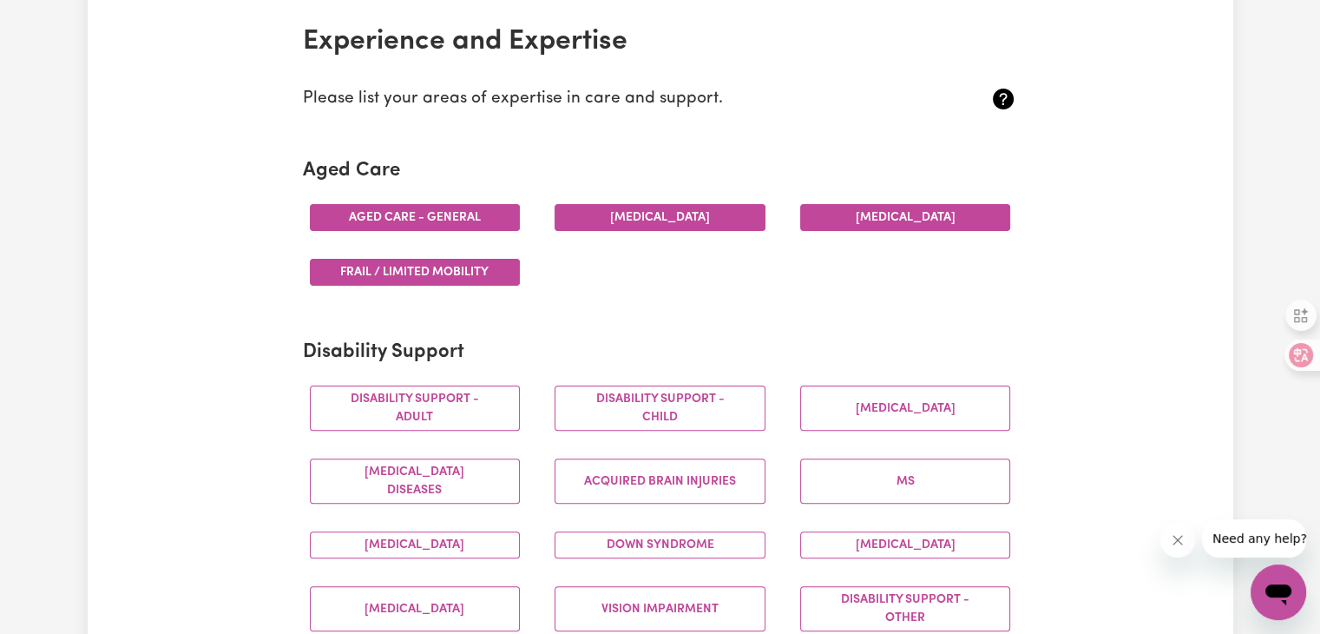
scroll to position [434, 0]
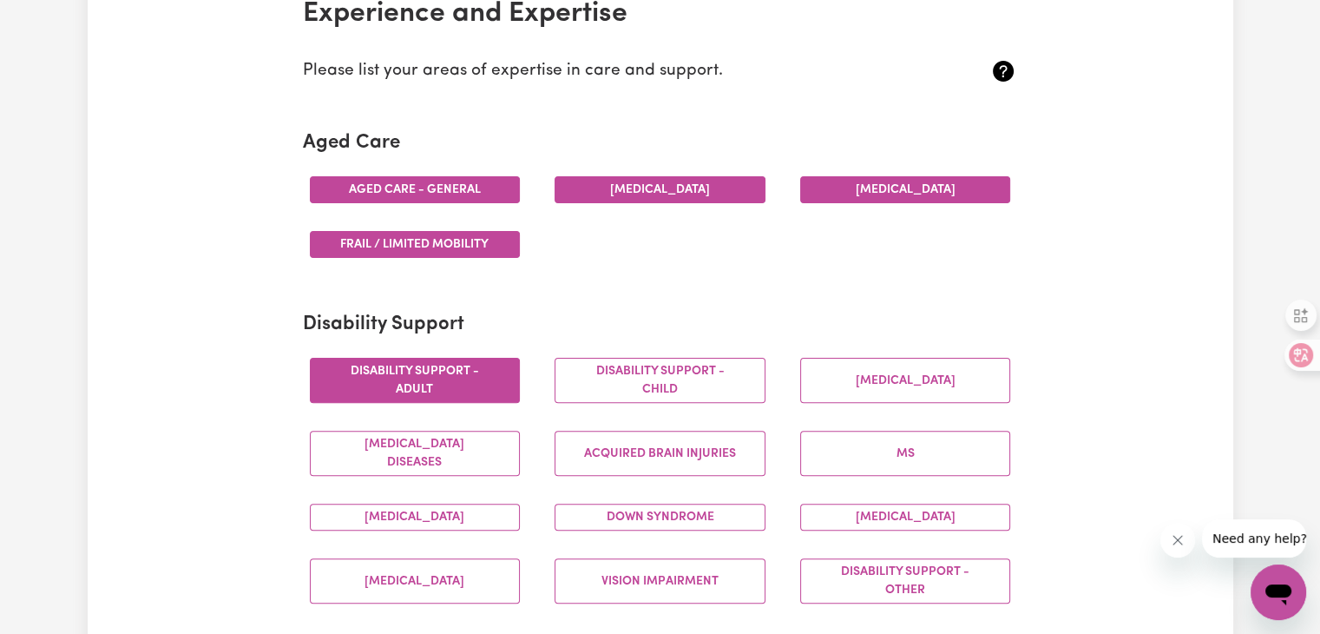
click at [486, 375] on button "Disability support - Adult" at bounding box center [415, 380] width 211 height 45
click at [667, 575] on button "Vision impairment" at bounding box center [660, 580] width 211 height 45
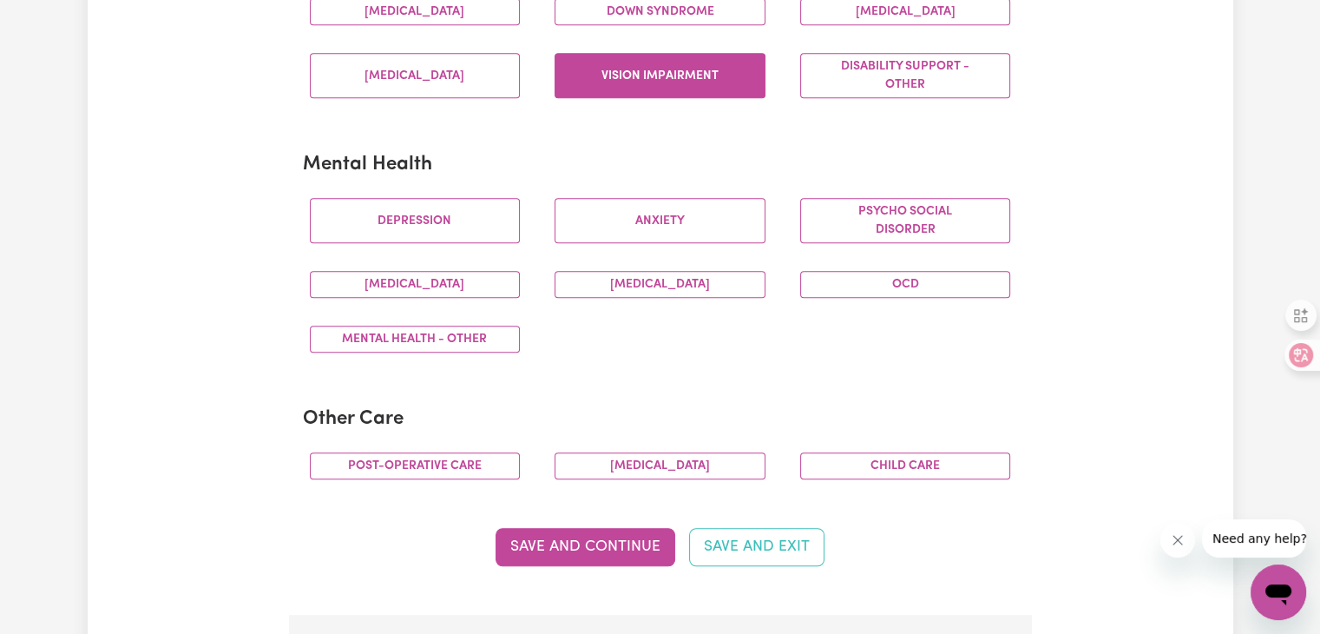
scroll to position [955, 0]
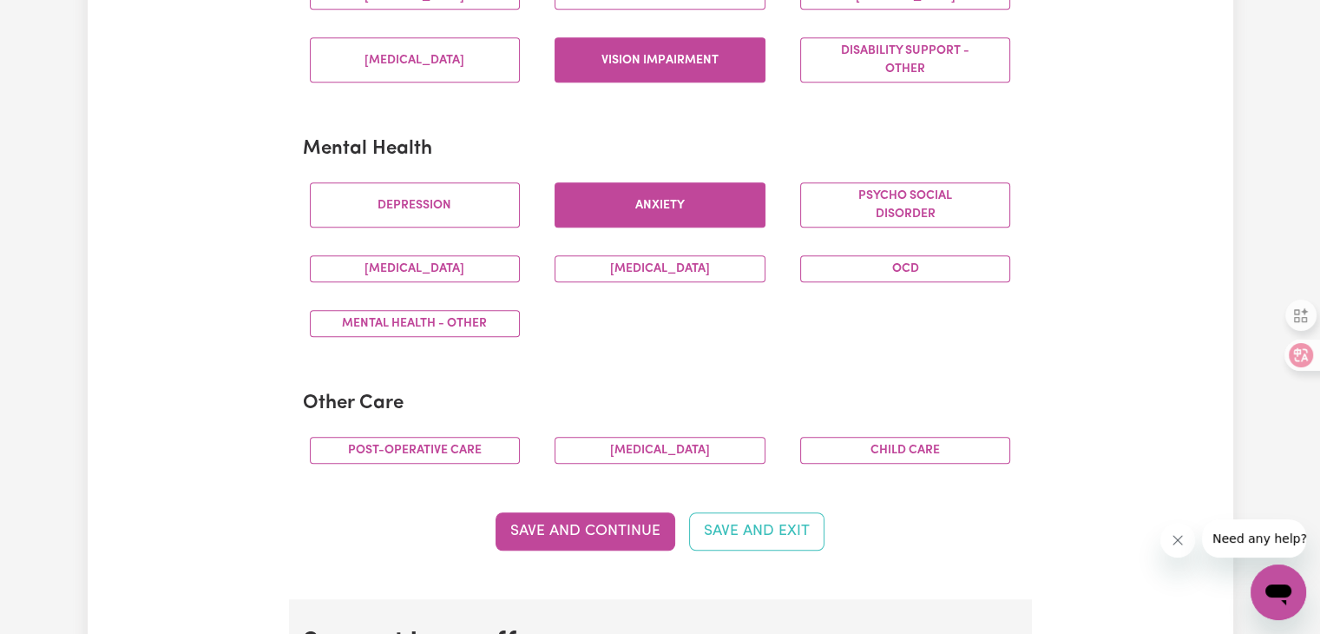
click at [647, 196] on button "Anxiety" at bounding box center [660, 204] width 211 height 45
click at [892, 266] on button "OCD" at bounding box center [905, 268] width 211 height 27
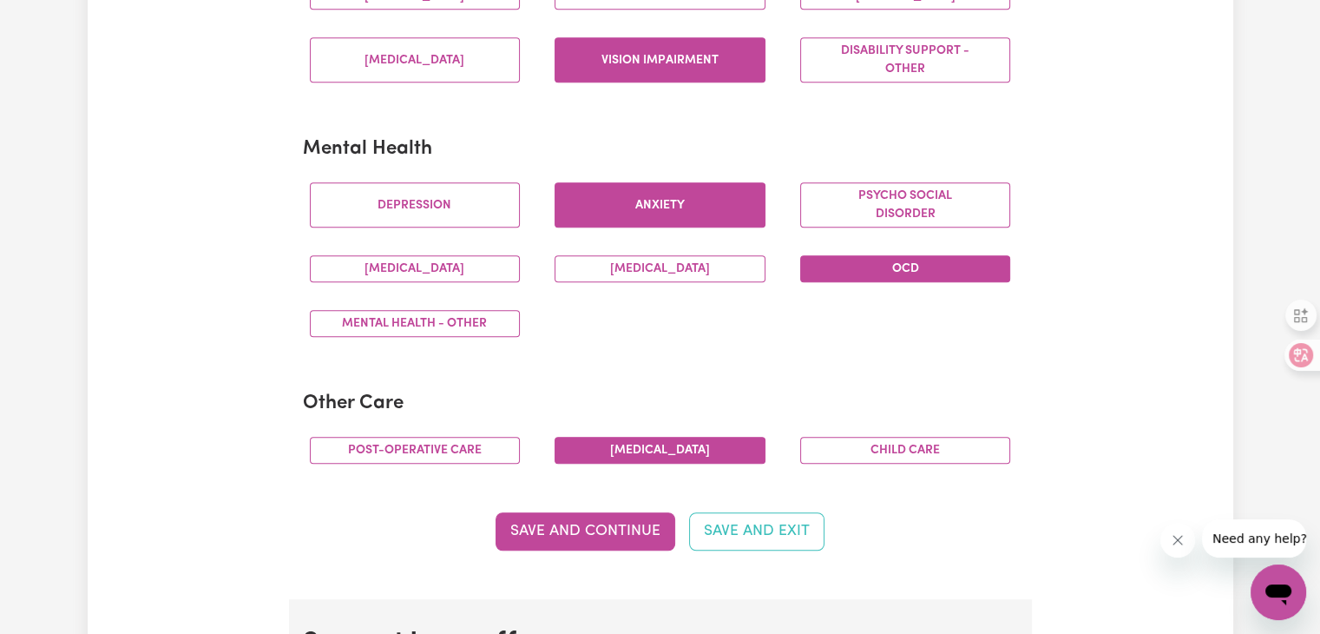
click at [653, 437] on button "[MEDICAL_DATA]" at bounding box center [660, 450] width 211 height 27
click at [419, 440] on button "Post-operative care" at bounding box center [415, 450] width 211 height 27
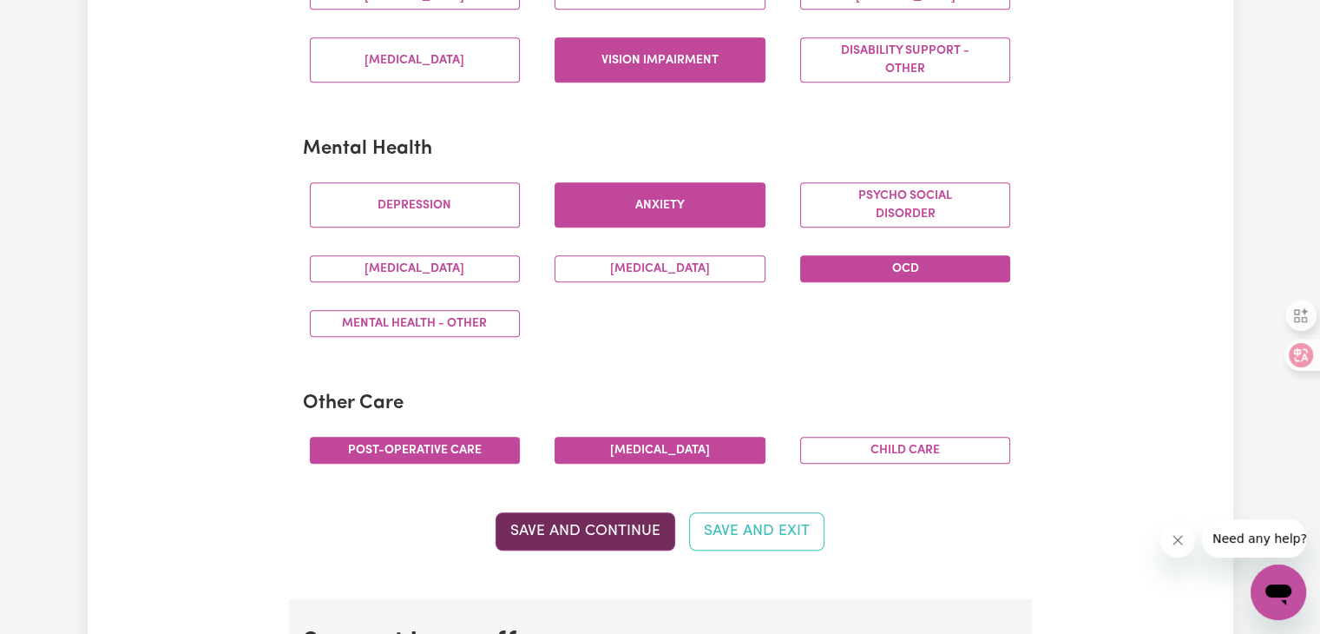
click at [622, 522] on button "Save and Continue" at bounding box center [586, 531] width 180 height 38
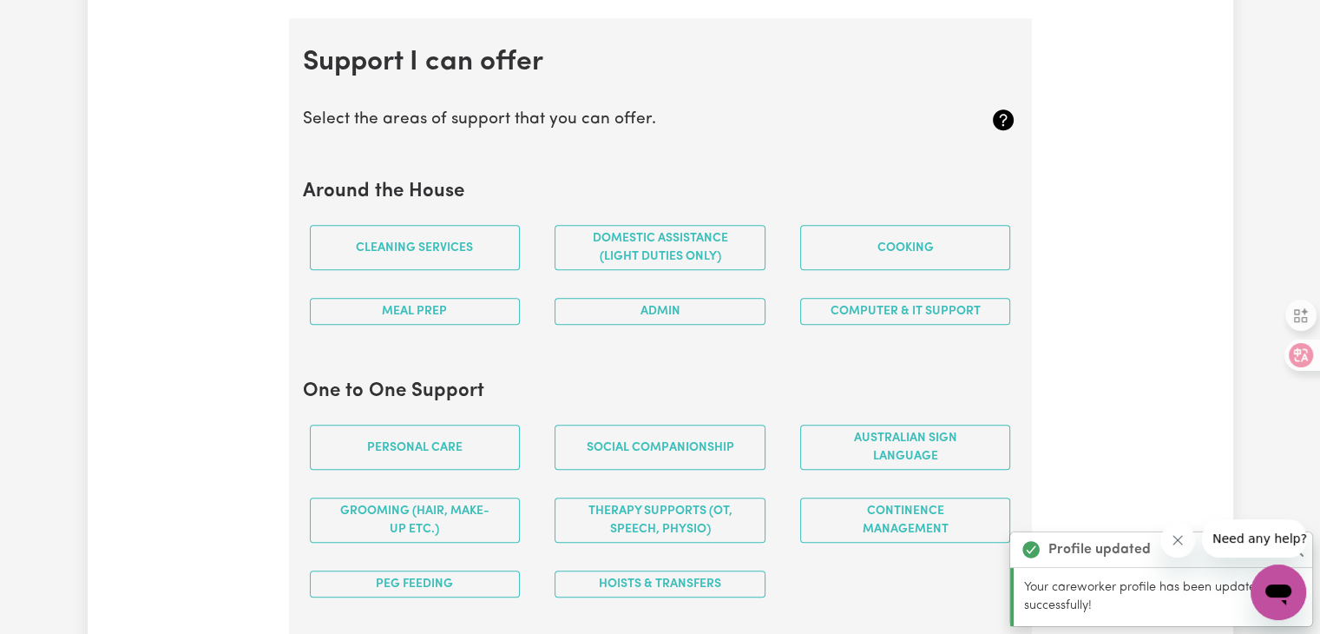
scroll to position [1550, 0]
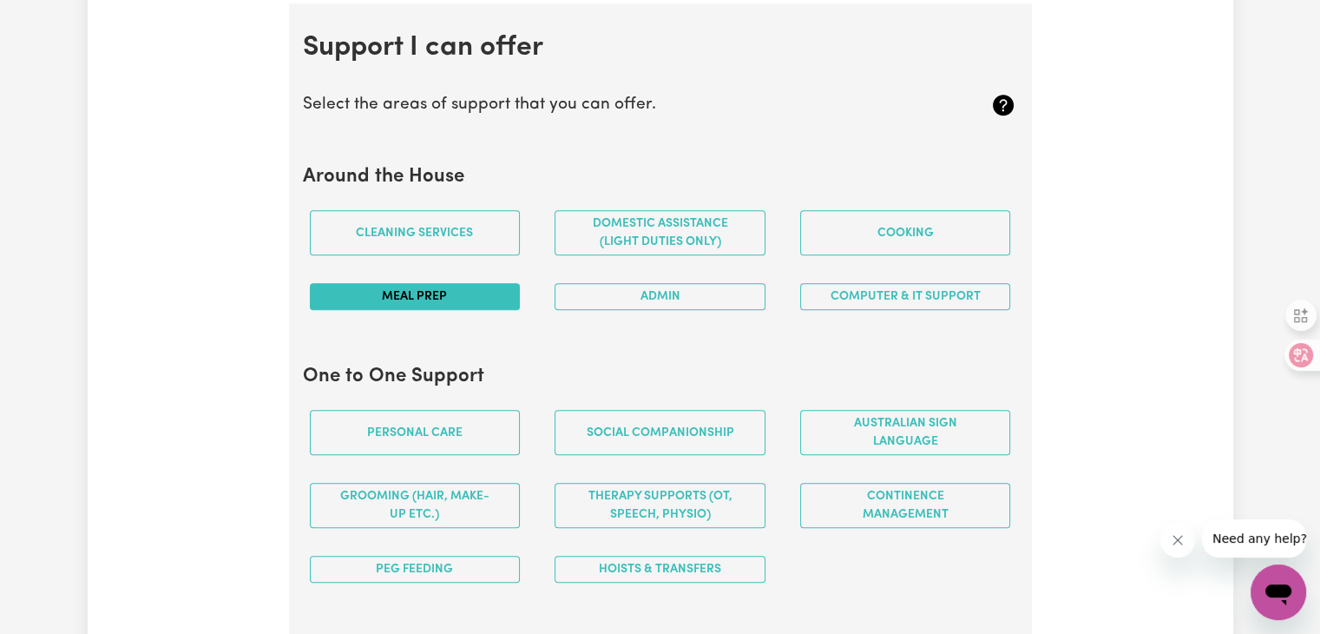
click at [499, 296] on button "Meal prep" at bounding box center [415, 296] width 211 height 27
click at [712, 230] on button "Domestic assistance (light duties only)" at bounding box center [660, 232] width 211 height 45
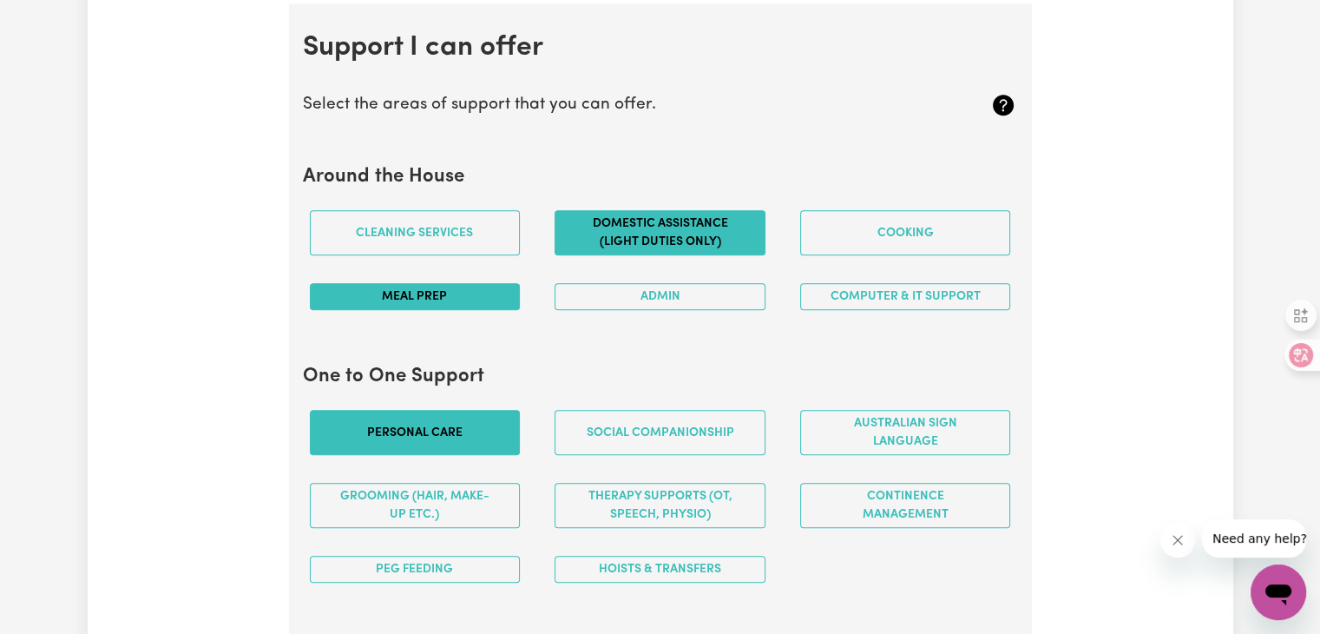
click at [388, 422] on button "Personal care" at bounding box center [415, 432] width 211 height 45
click at [414, 563] on button "PEG feeding" at bounding box center [415, 568] width 211 height 27
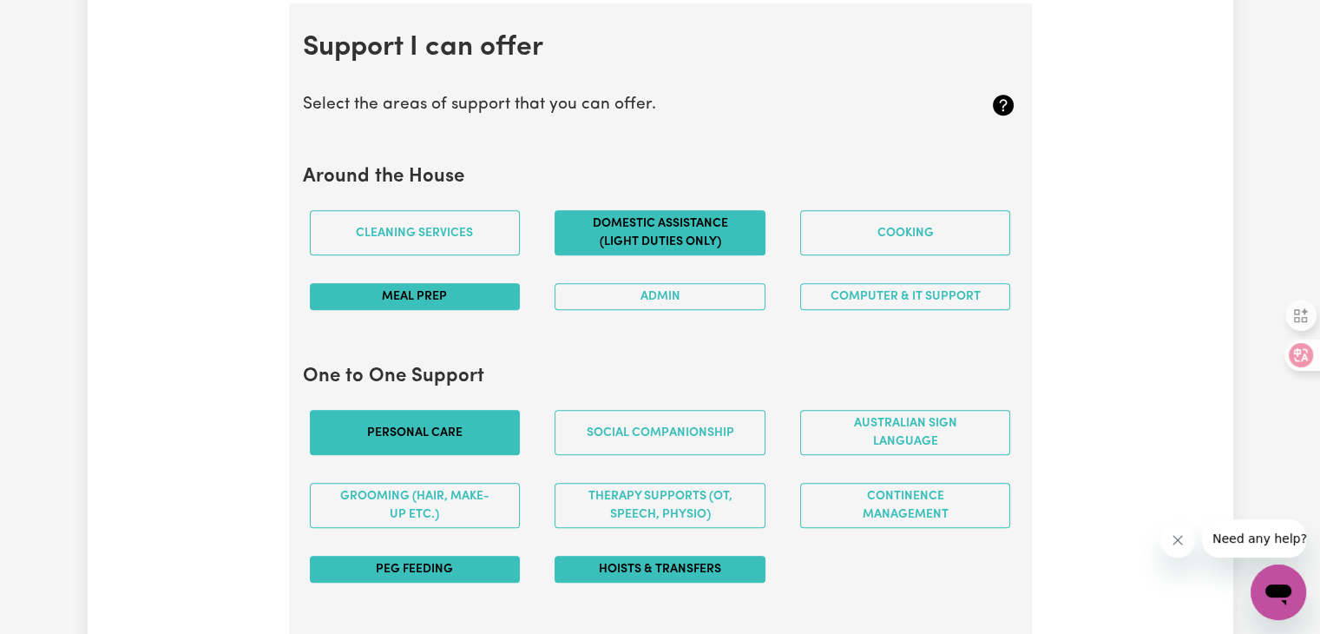
click at [617, 561] on button "Hoists & transfers" at bounding box center [660, 568] width 211 height 27
click at [882, 230] on button "Cooking" at bounding box center [905, 232] width 211 height 45
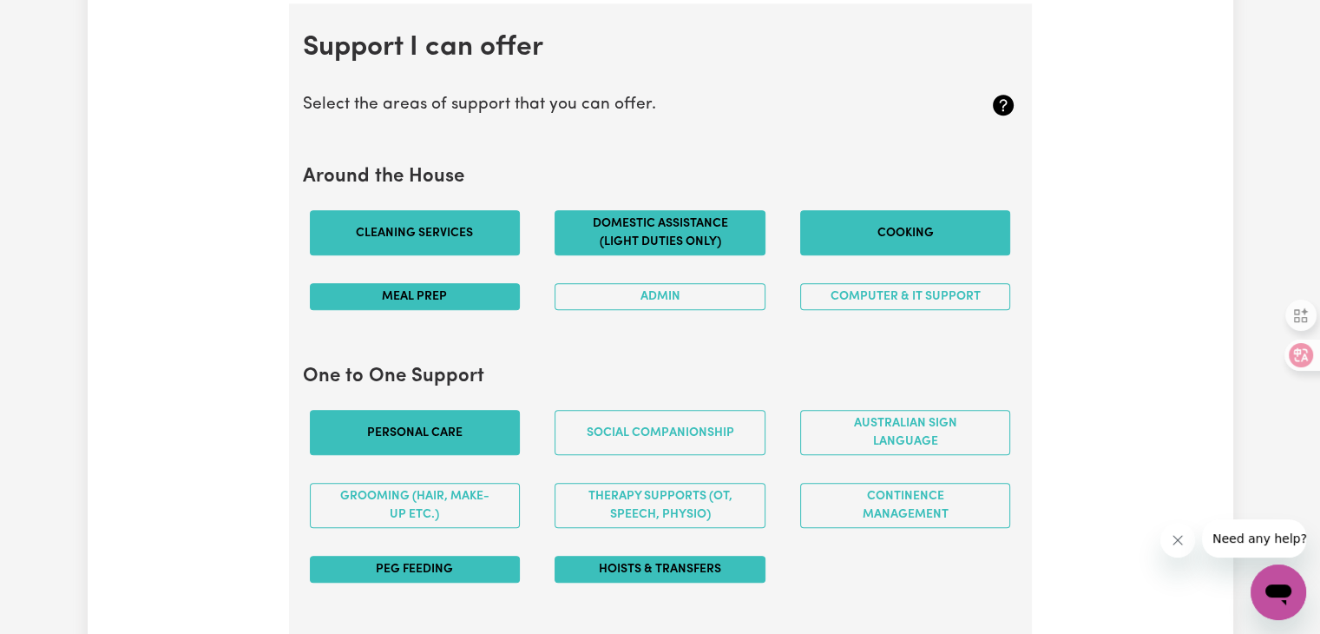
click at [480, 240] on button "Cleaning services" at bounding box center [415, 232] width 211 height 45
click at [490, 232] on button "Cleaning services" at bounding box center [415, 232] width 211 height 45
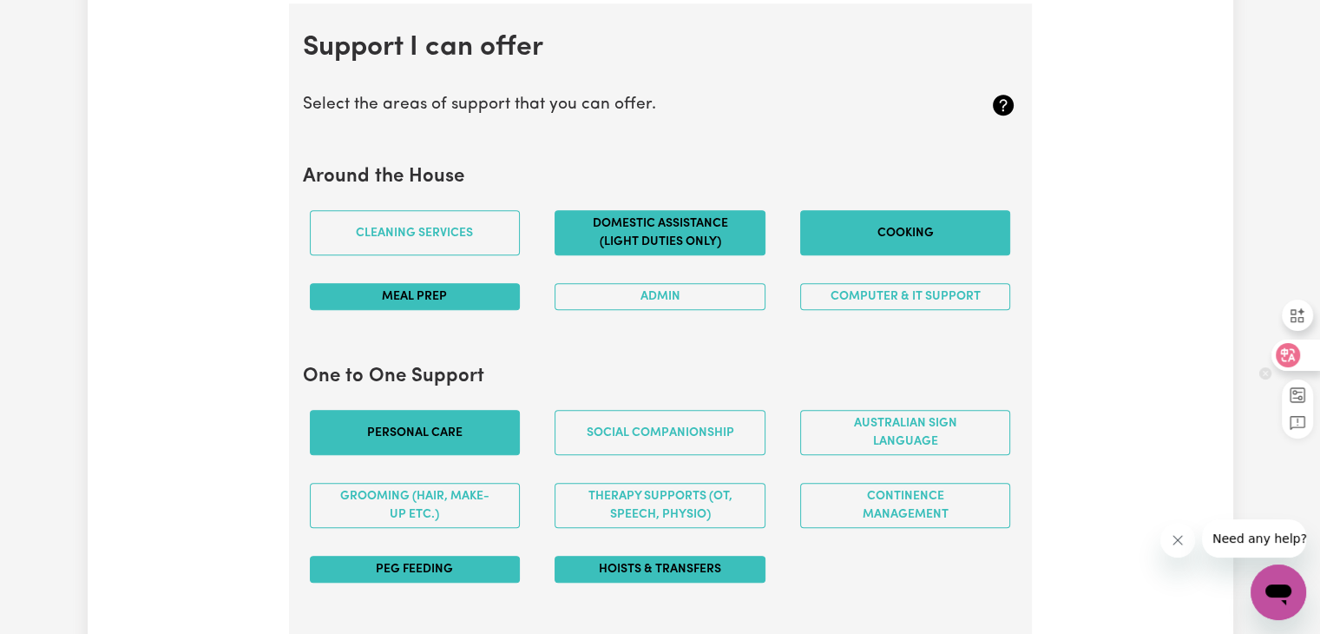
click at [1298, 348] on div at bounding box center [1295, 354] width 47 height 31
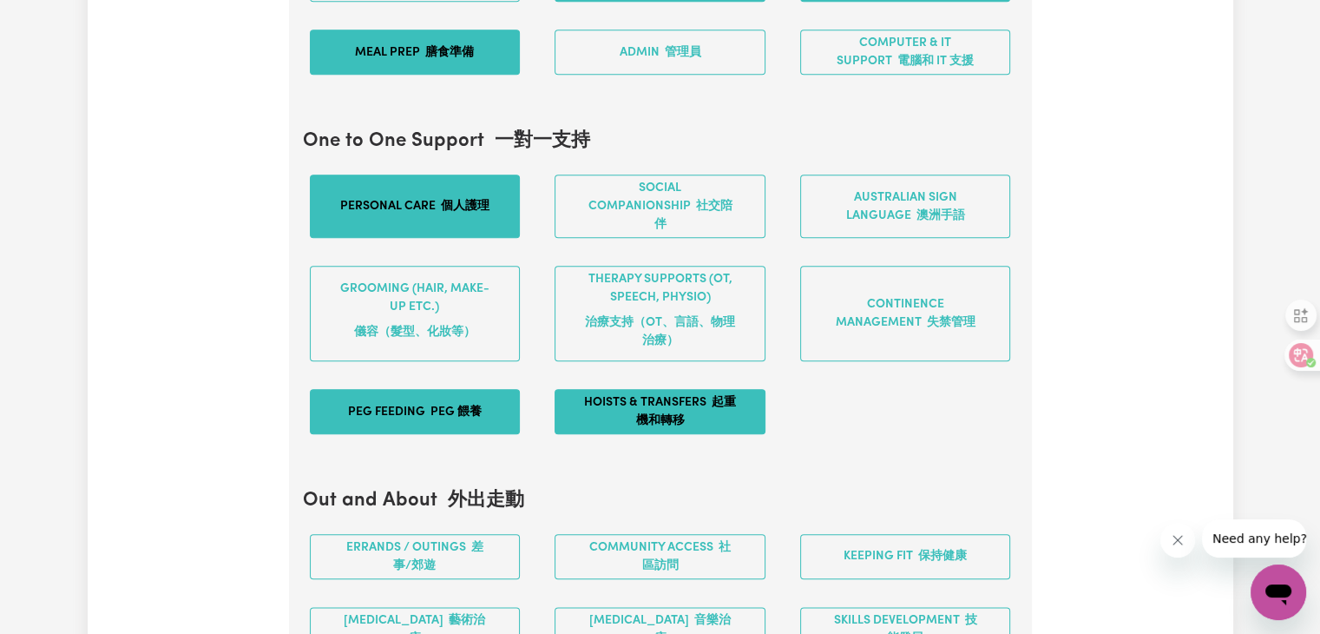
scroll to position [1897, 0]
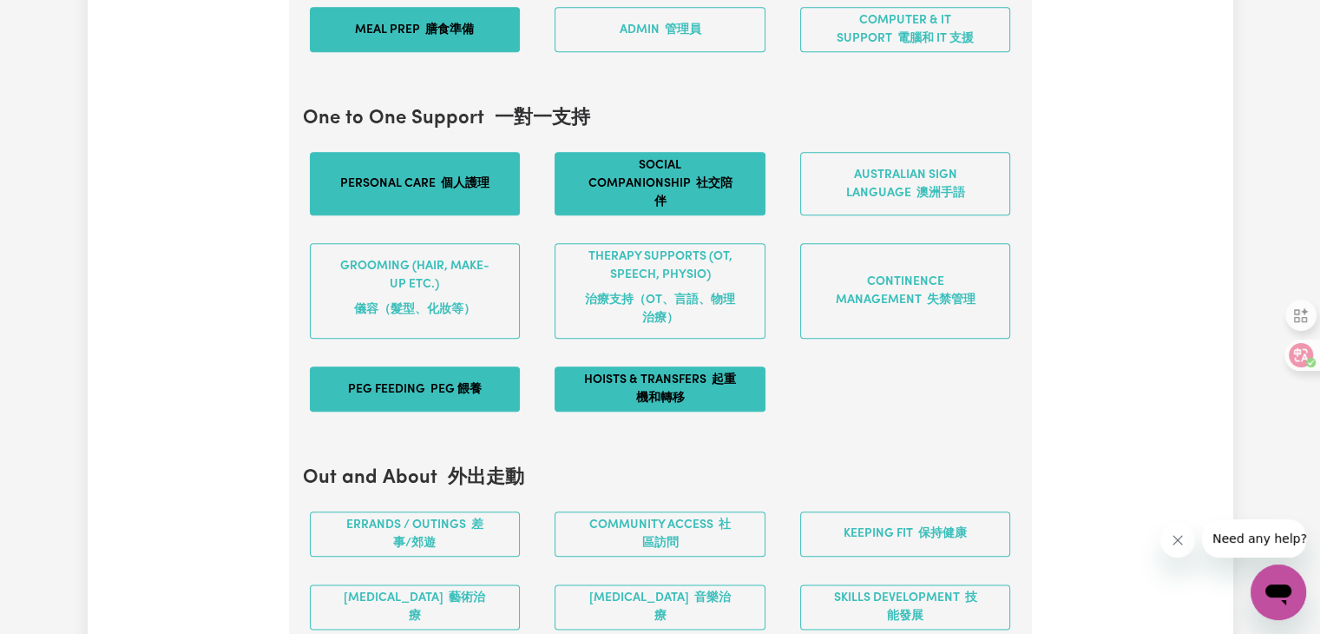
click at [619, 168] on button "Social companionship 社交陪伴" at bounding box center [660, 183] width 211 height 63
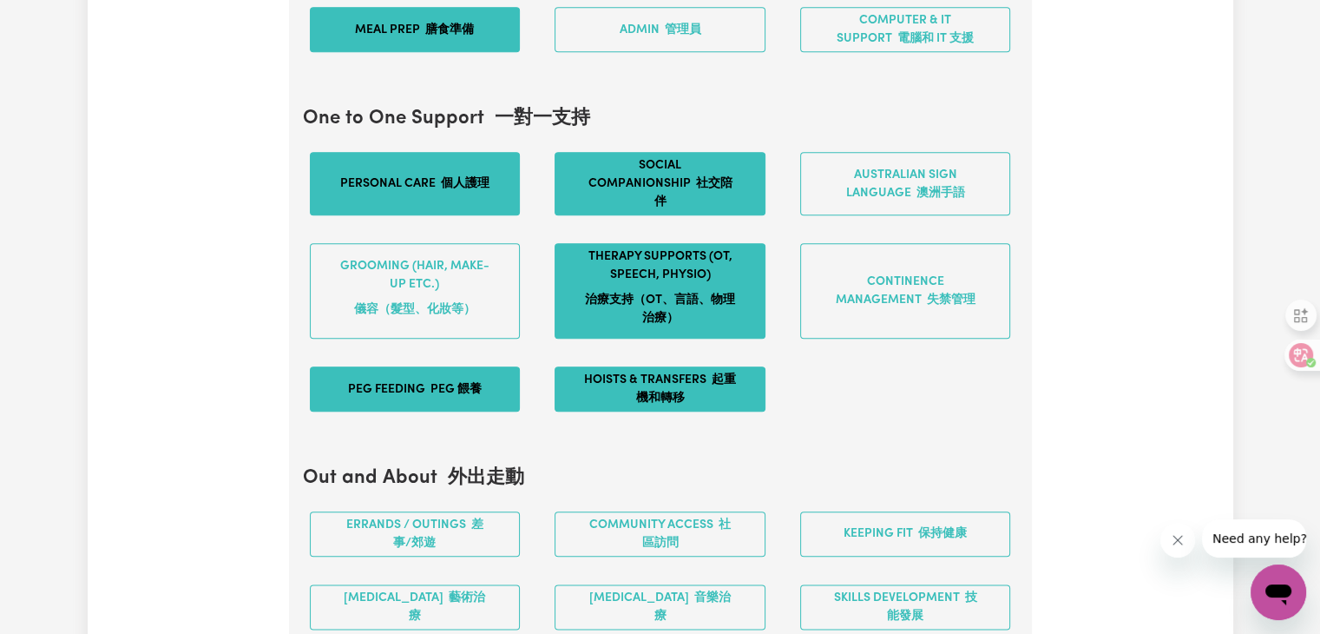
click at [628, 304] on font "治療支持（OT、言語、物理治療）" at bounding box center [660, 309] width 154 height 36
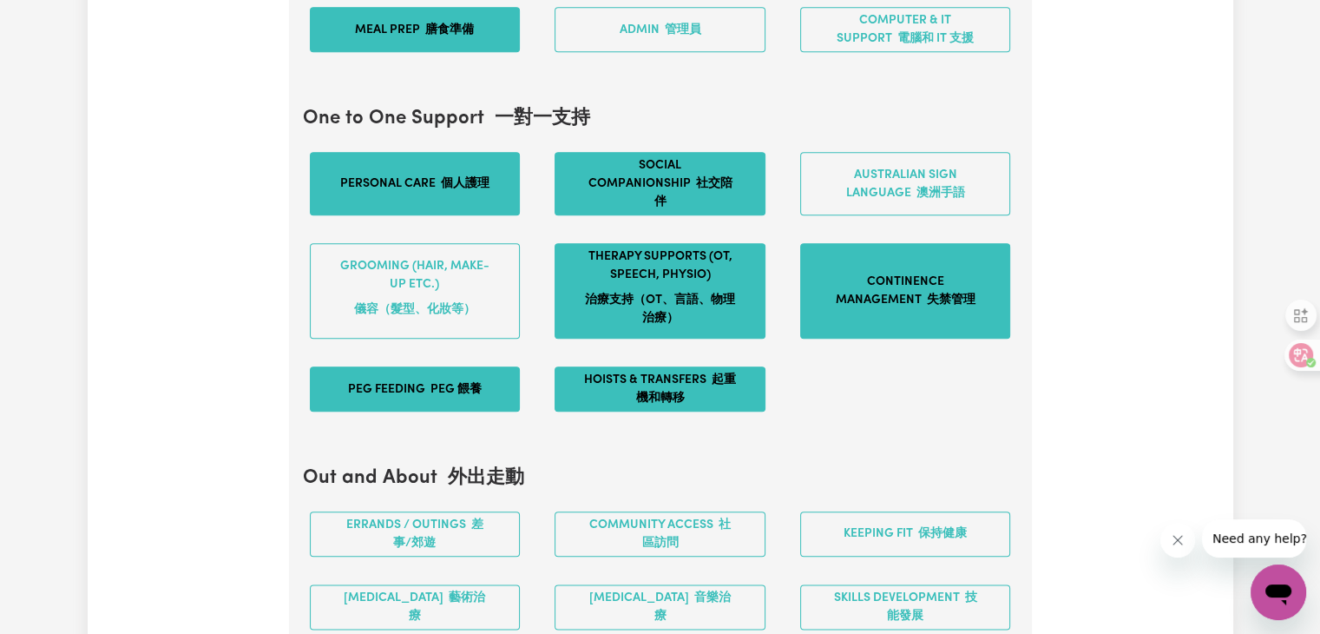
click at [971, 285] on button "Continence management 失禁管理" at bounding box center [905, 290] width 211 height 95
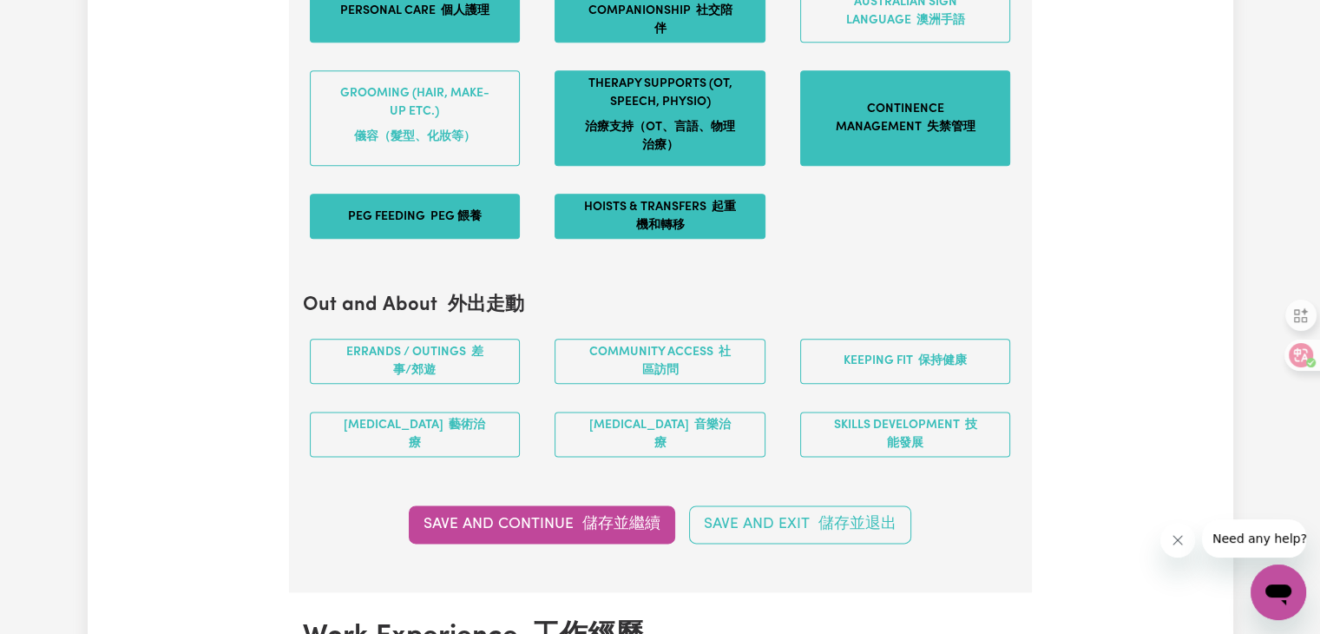
scroll to position [2071, 0]
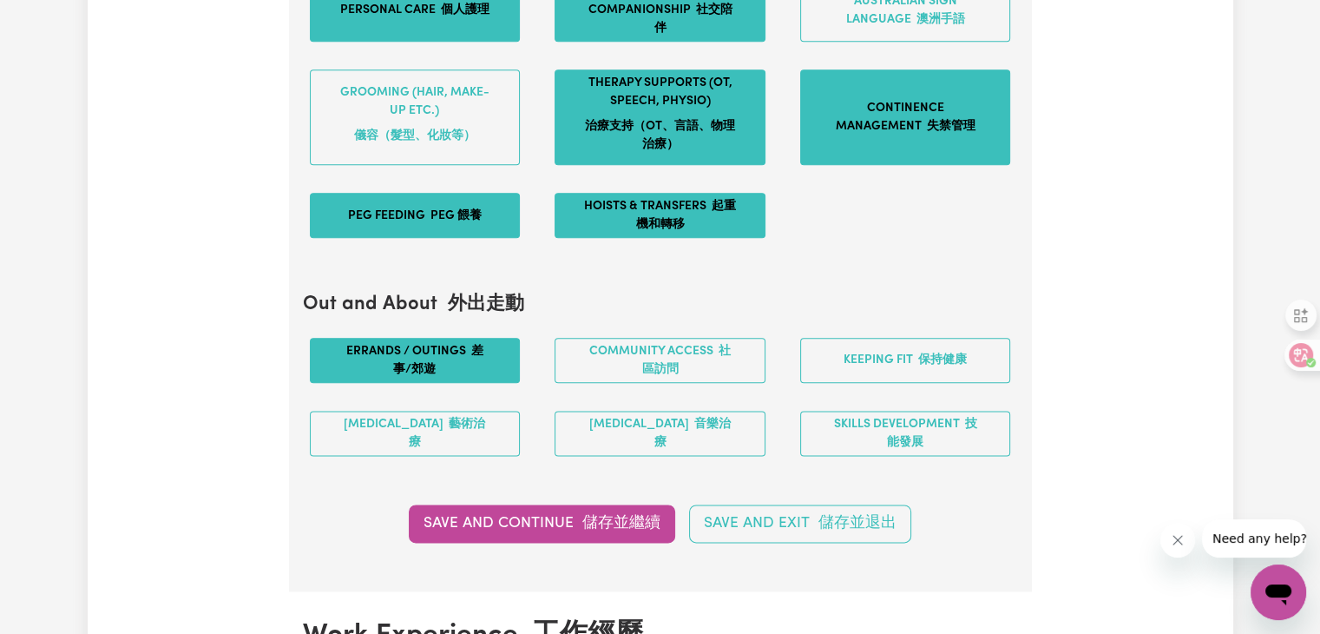
click at [420, 358] on font "差事/郊遊" at bounding box center [438, 360] width 90 height 31
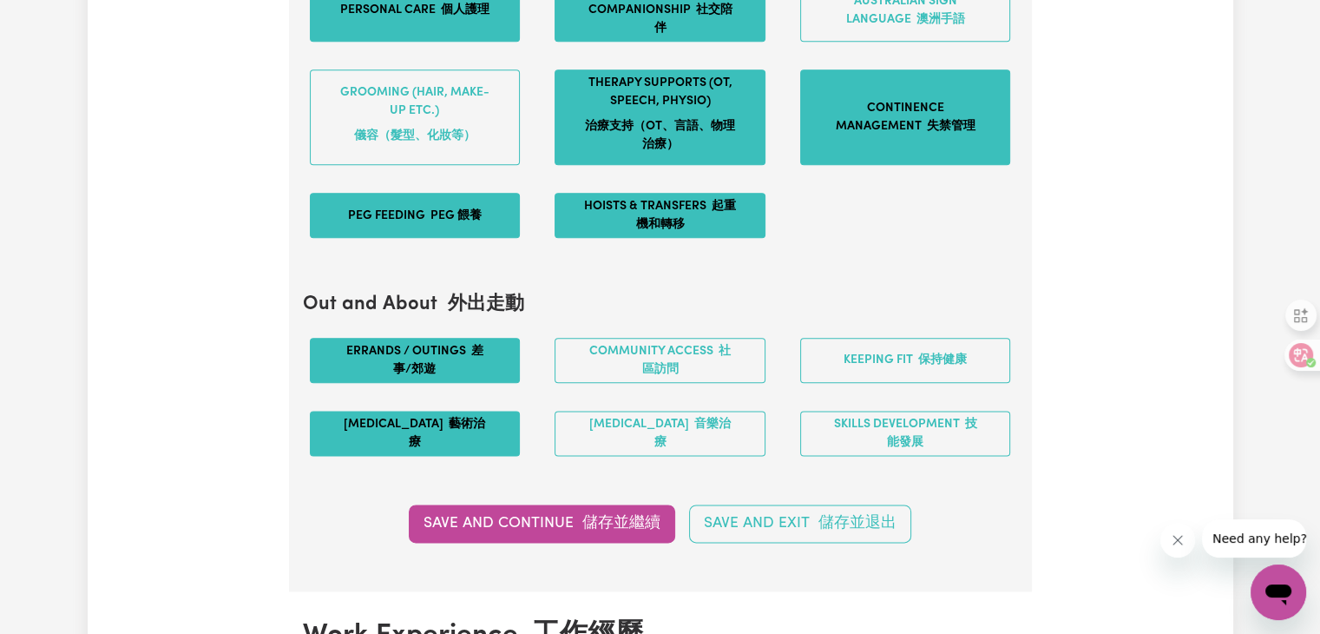
click at [430, 411] on button "[MEDICAL_DATA] 藝術治療" at bounding box center [415, 433] width 211 height 45
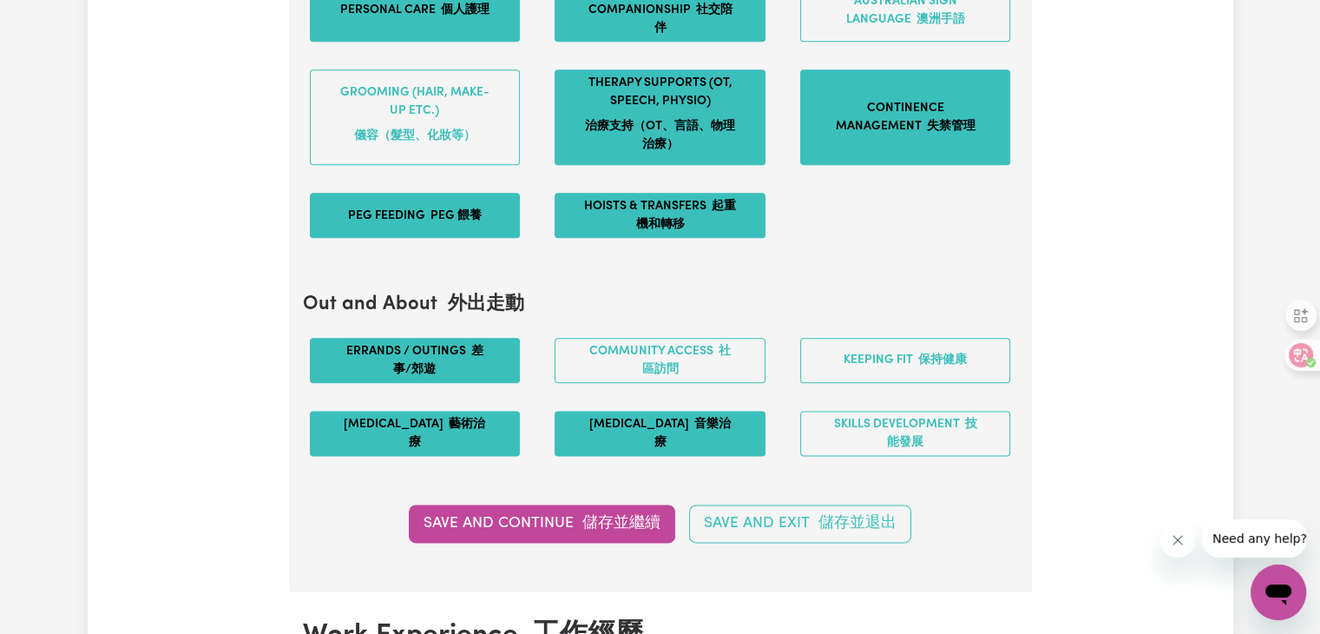
click at [596, 426] on button "[MEDICAL_DATA] 音樂治療" at bounding box center [660, 433] width 211 height 45
click at [625, 345] on button "Community access 社區訪問" at bounding box center [660, 360] width 211 height 45
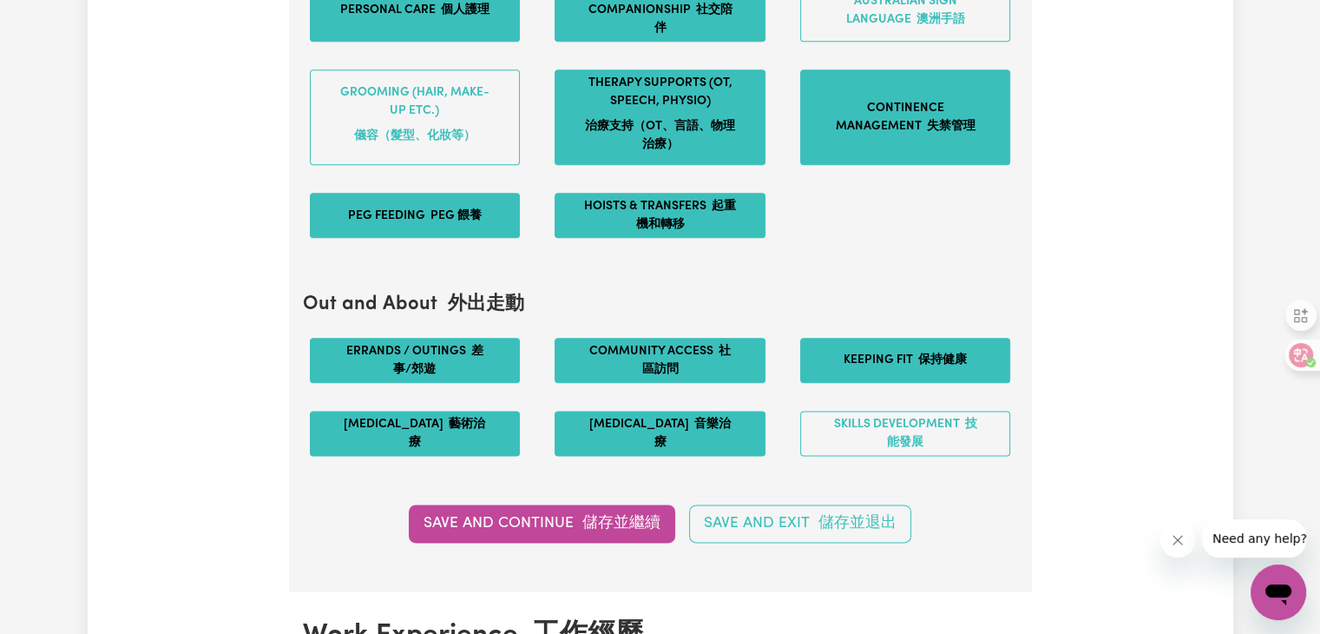
click at [879, 358] on button "Keeping fit 保持健康" at bounding box center [905, 360] width 211 height 45
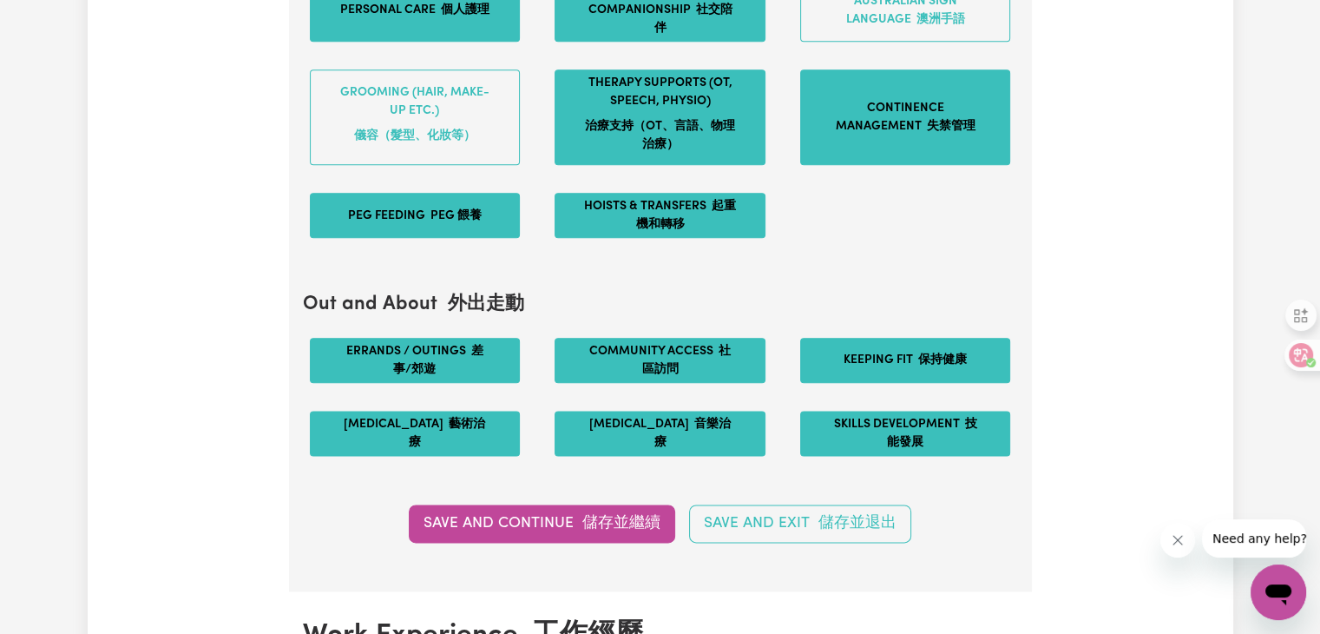
click at [908, 427] on font "技能發展" at bounding box center [932, 432] width 90 height 31
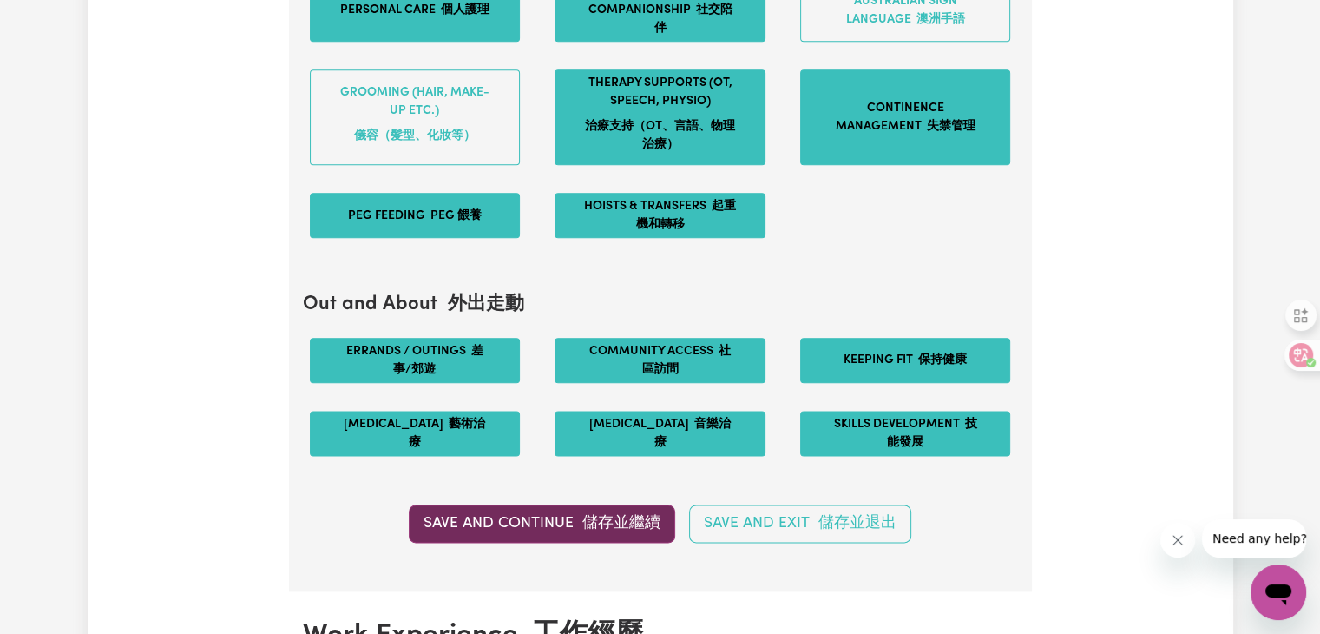
click at [611, 518] on font "儲存並繼續" at bounding box center [621, 523] width 78 height 15
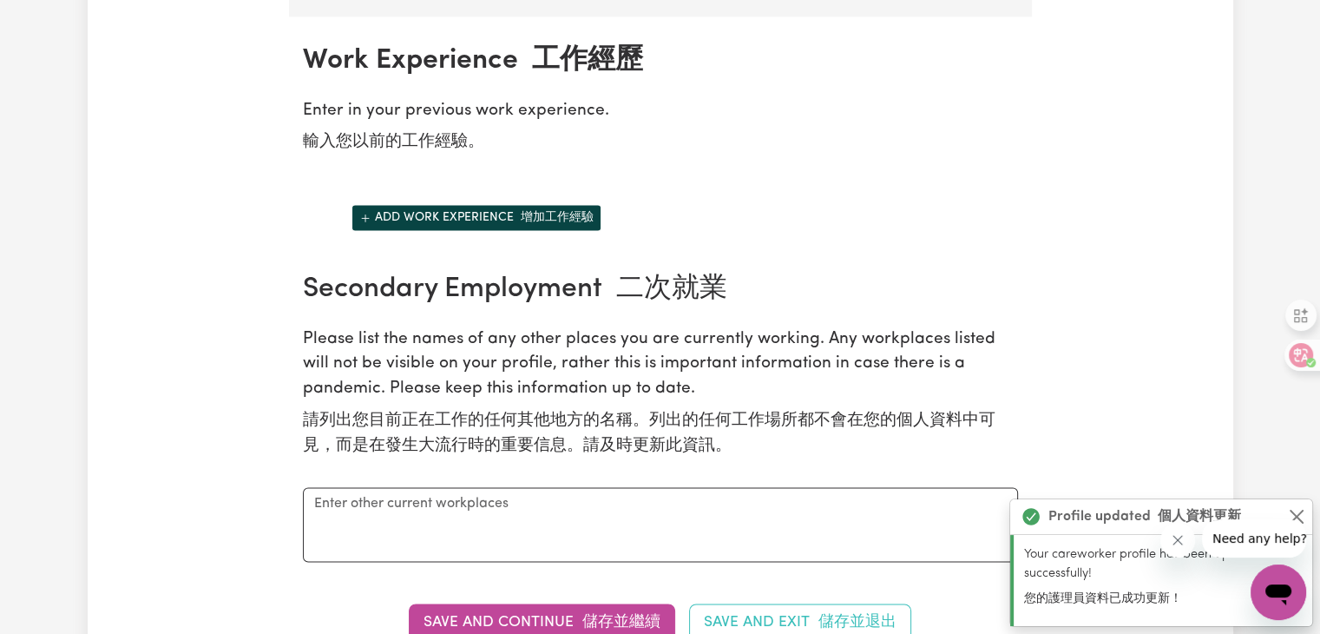
scroll to position [2655, 0]
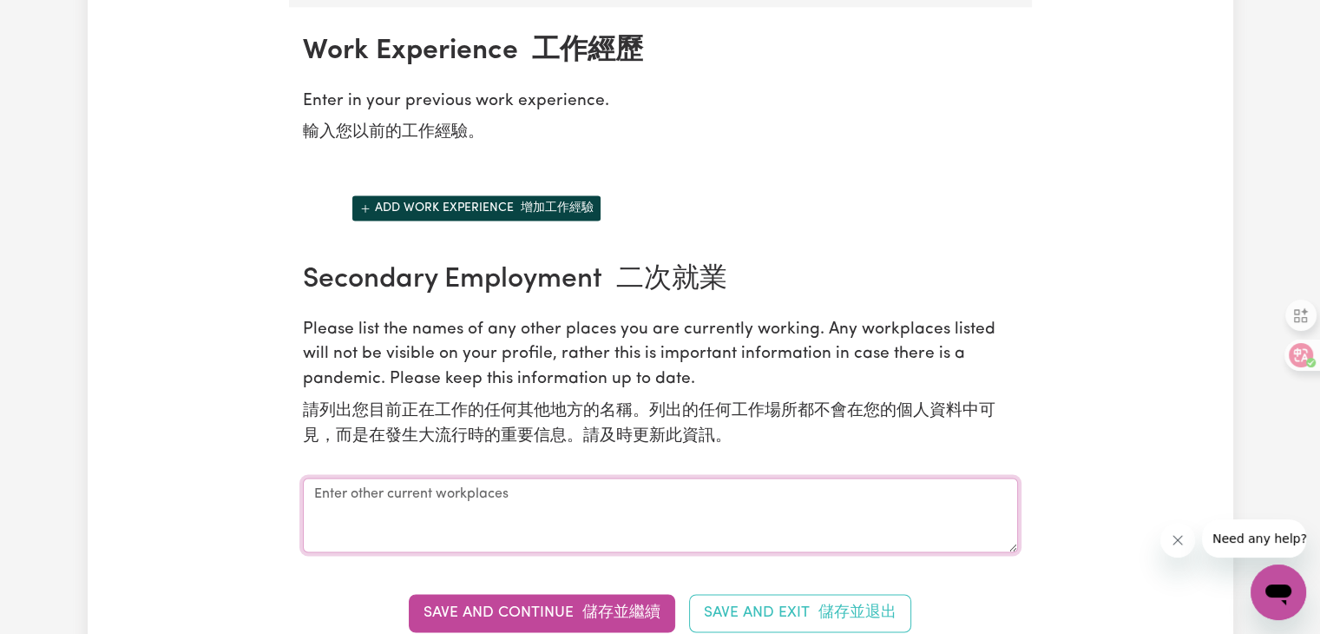
click at [647, 487] on textarea at bounding box center [660, 514] width 715 height 75
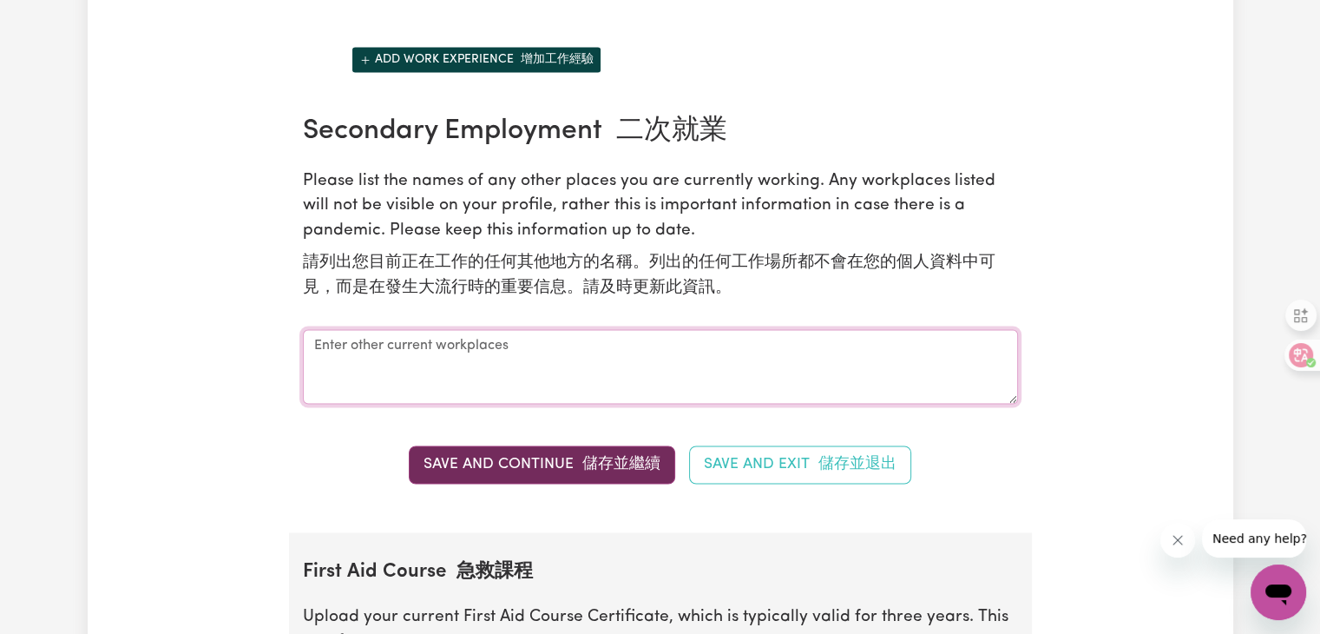
scroll to position [2829, 0]
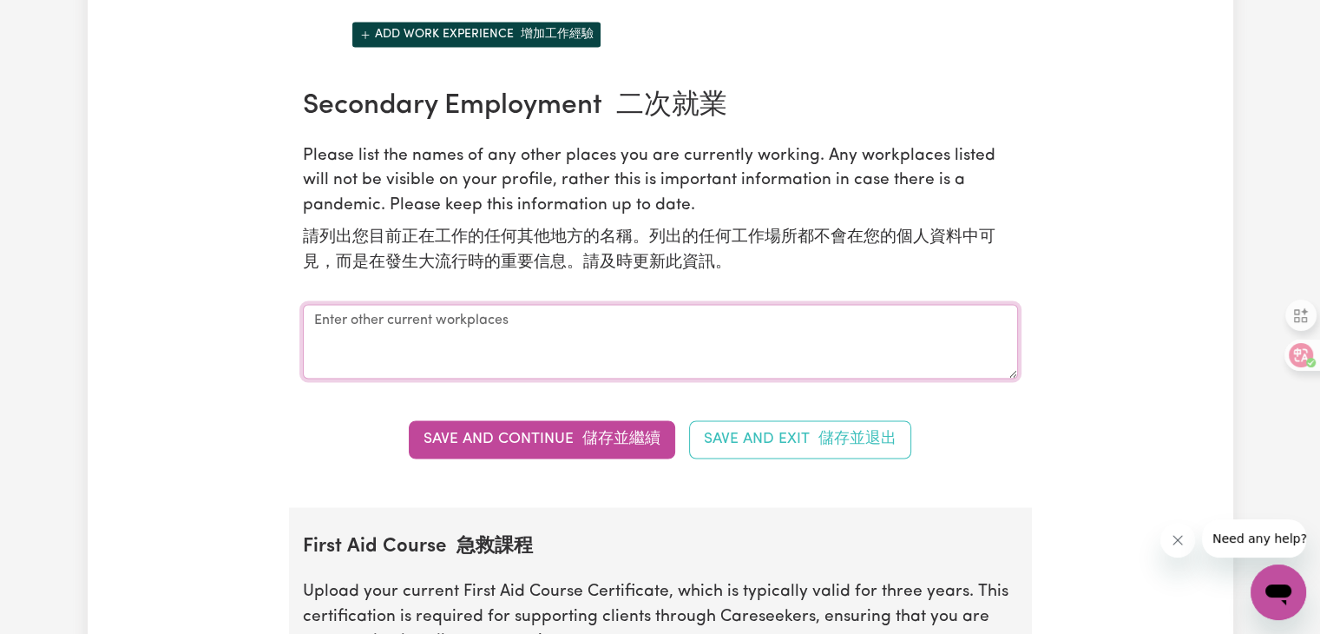
click at [576, 327] on textarea at bounding box center [660, 341] width 715 height 75
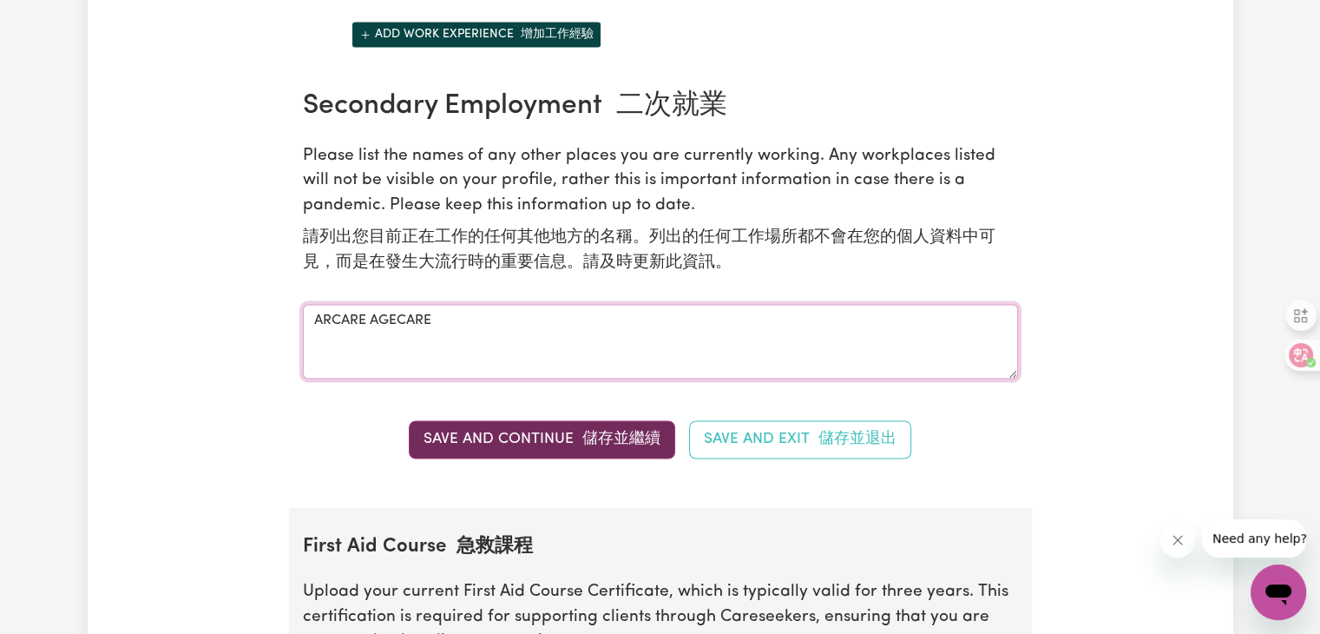
type textarea "ARCARE AGECARE"
click at [568, 428] on button "Save and Continue 儲存並繼續" at bounding box center [542, 439] width 266 height 38
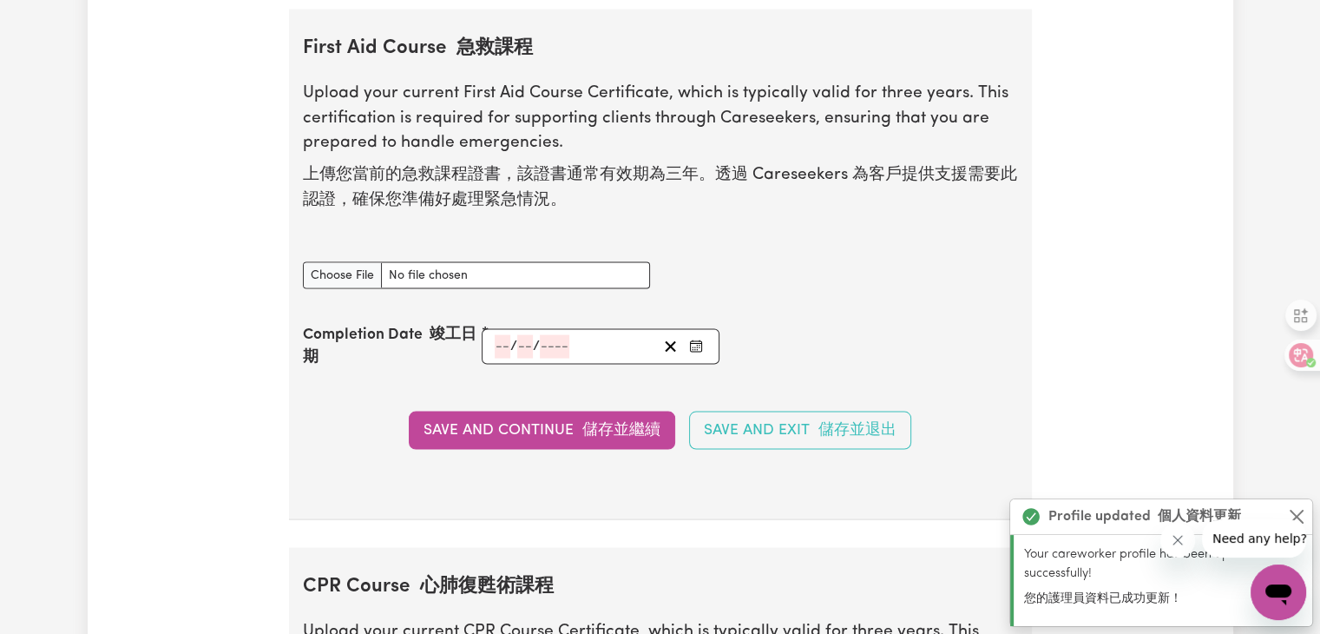
scroll to position [3328, 0]
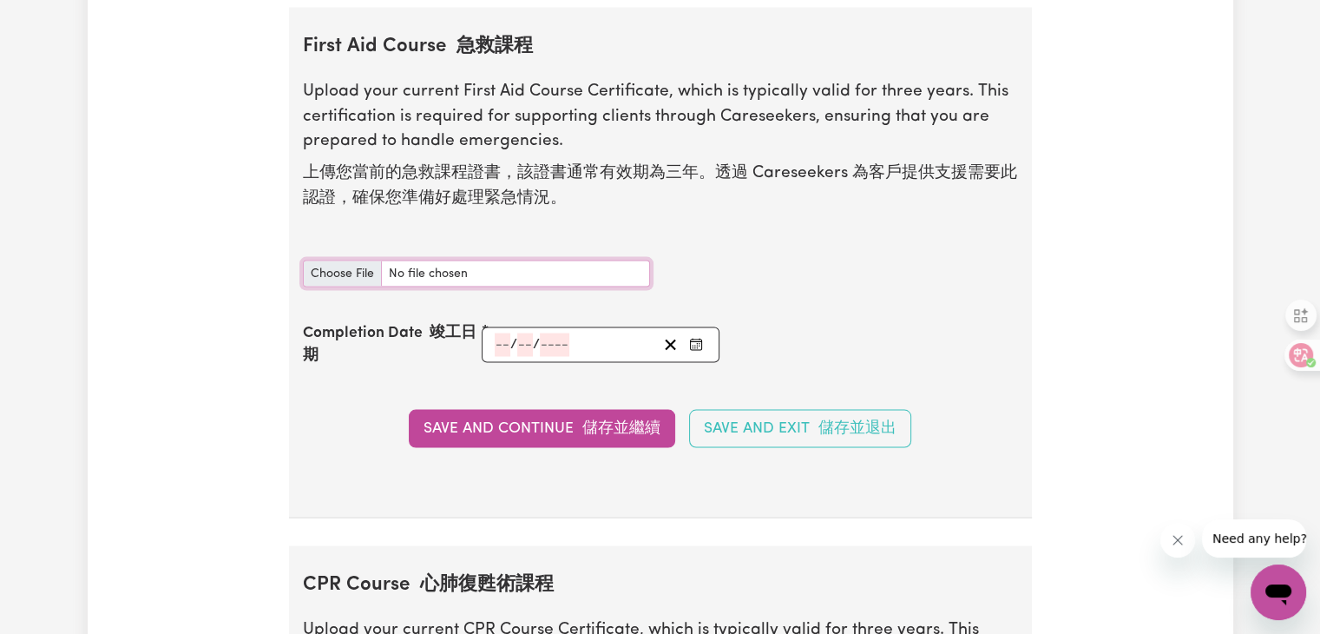
click at [412, 261] on input "First Aid Course document" at bounding box center [476, 273] width 347 height 27
type input "C:\fakepath\Statement of Attainment - First Aid & CPR course - [PERSON_NAME].pdf"
click at [500, 342] on input "number" at bounding box center [503, 344] width 16 height 23
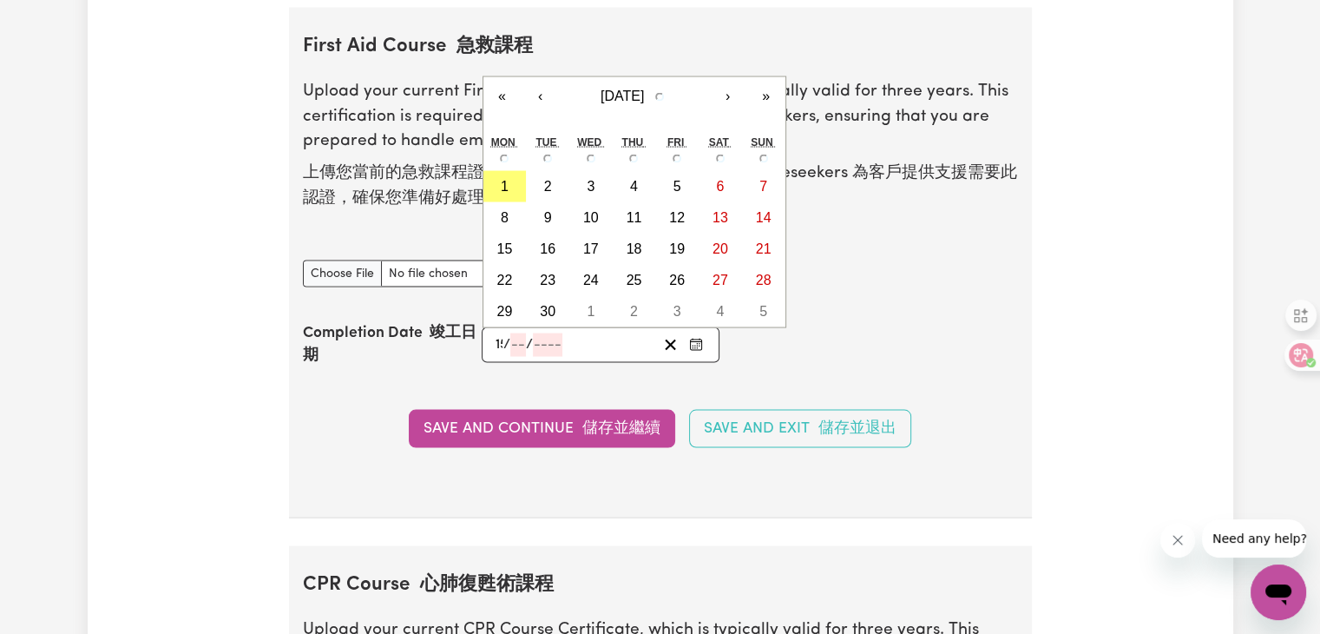
type input "15"
type input "11"
type input "202"
type input "[DATE]"
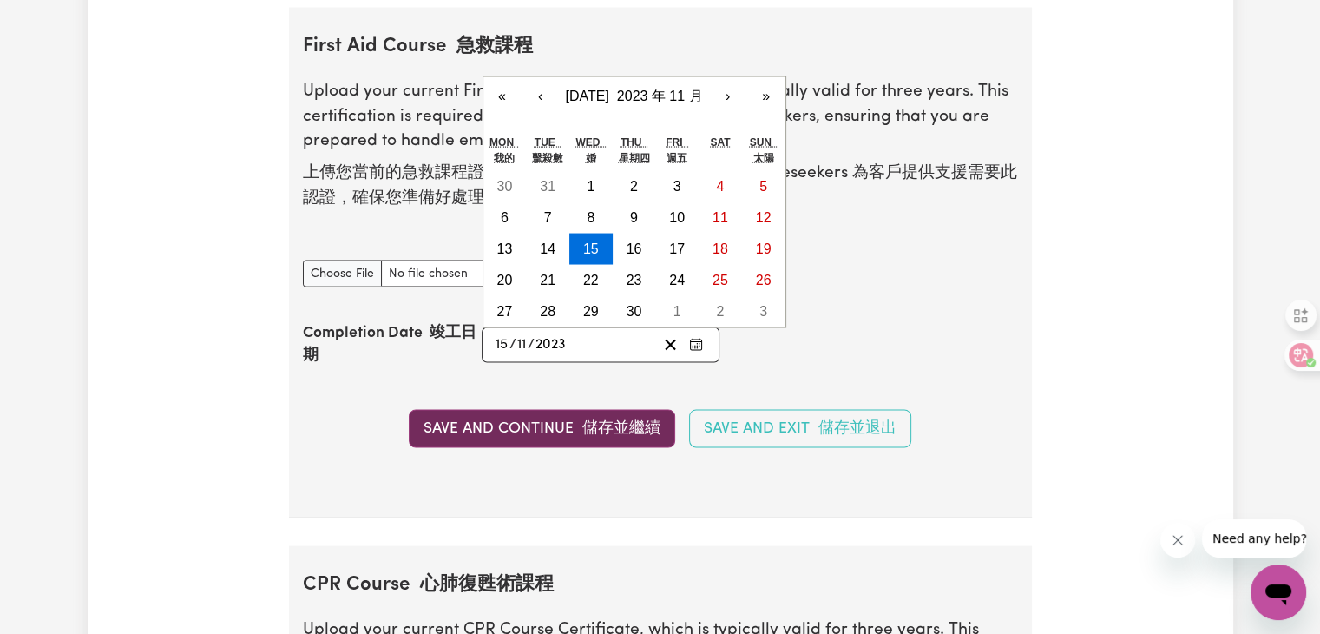
type input "2023"
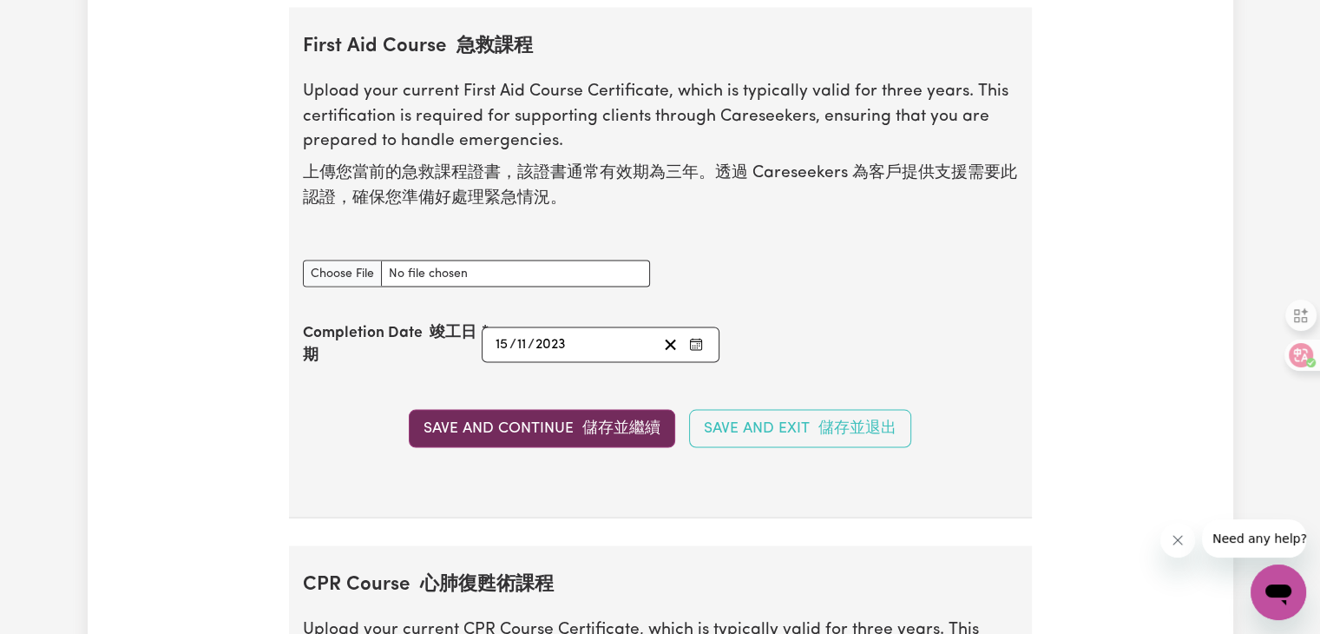
click at [580, 424] on font "button" at bounding box center [578, 428] width 9 height 15
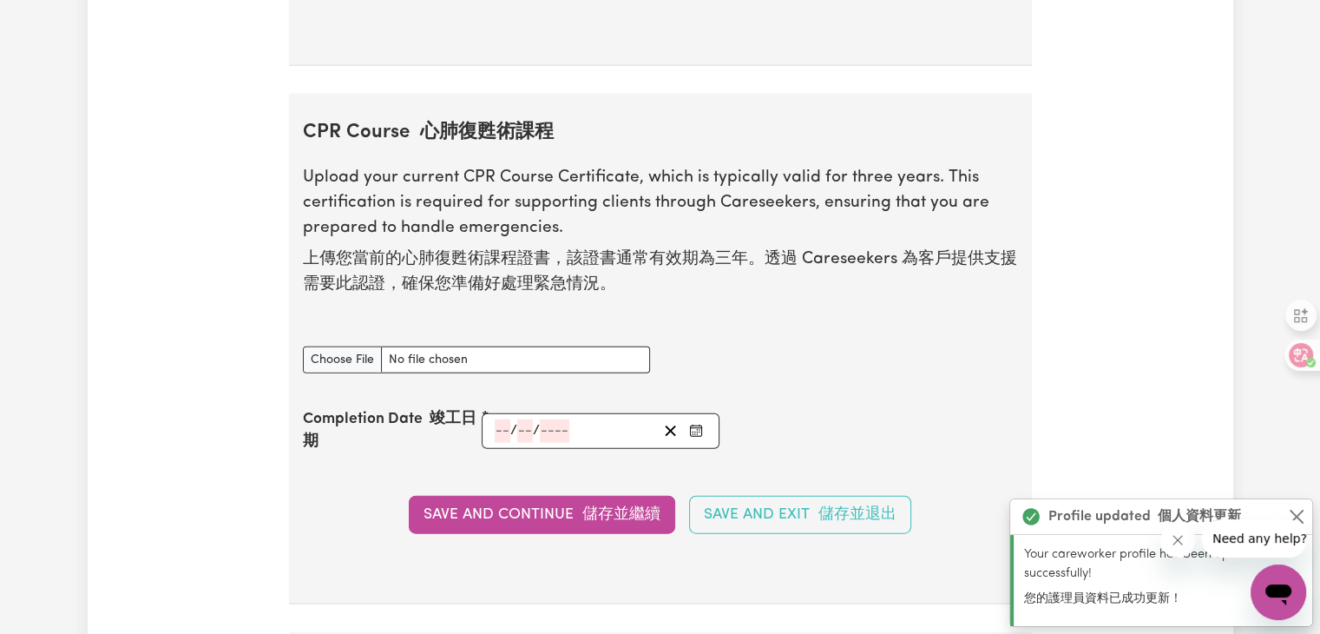
scroll to position [3952, 0]
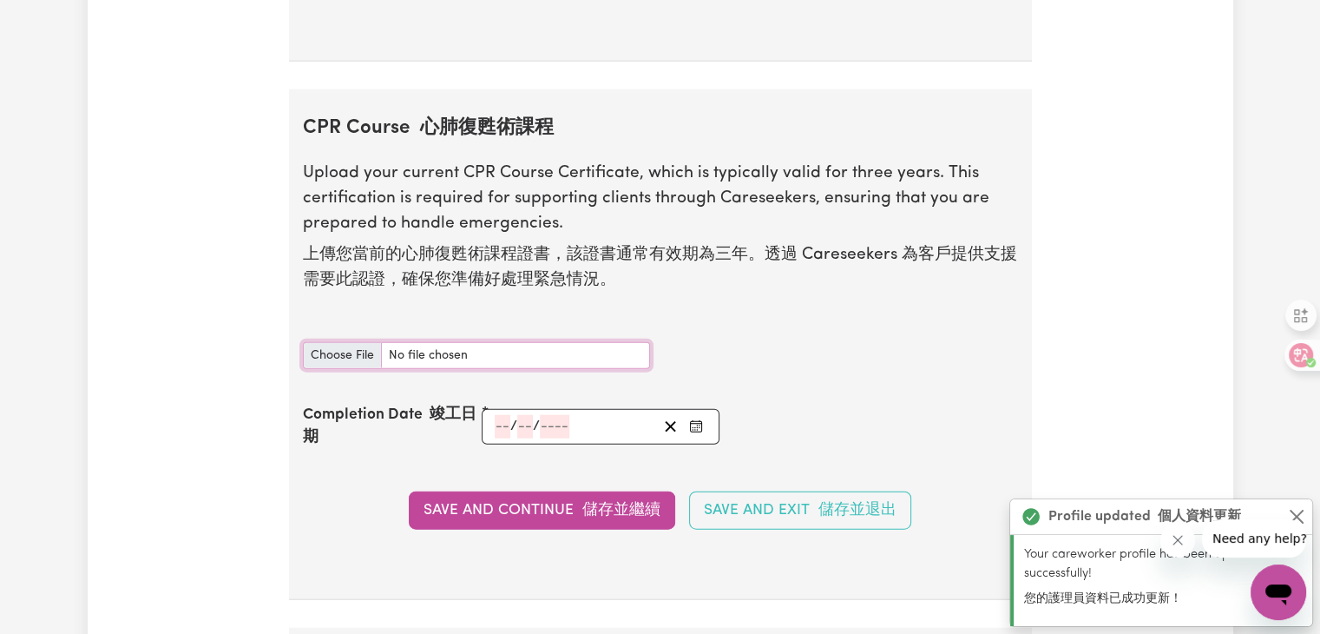
click at [546, 345] on input "CPR Course document" at bounding box center [476, 355] width 347 height 27
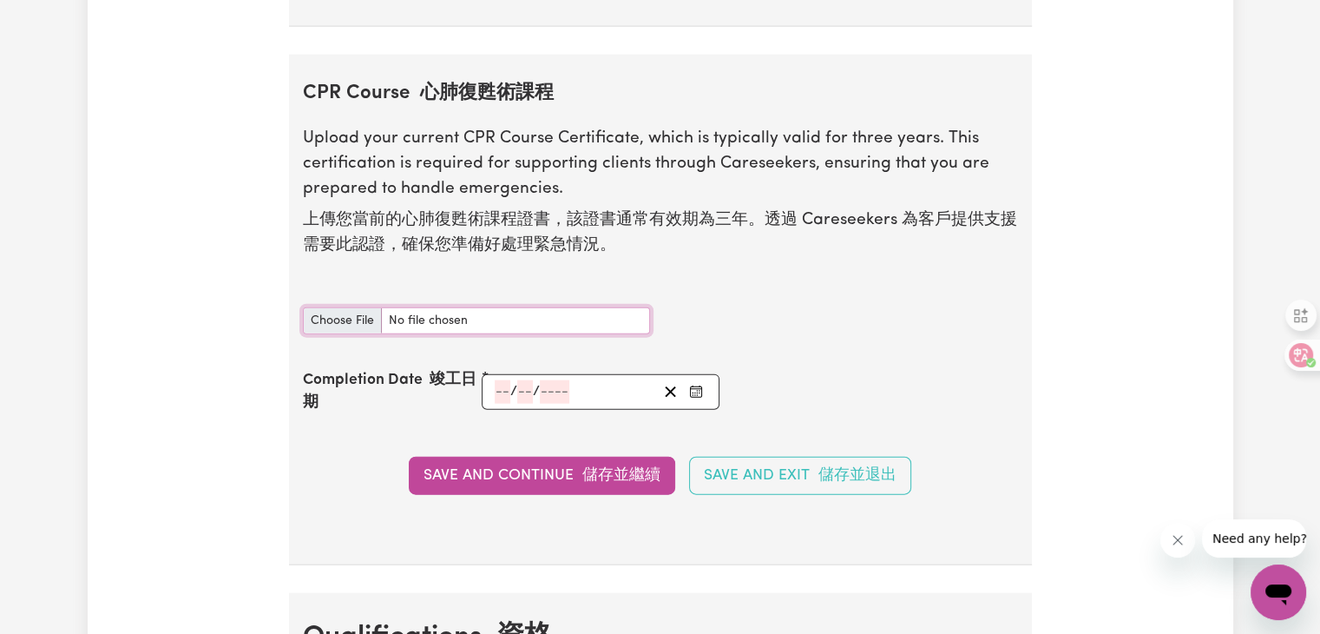
type input "C:\fakepath\cpr.pdf"
click at [496, 390] on input "number" at bounding box center [503, 391] width 16 height 23
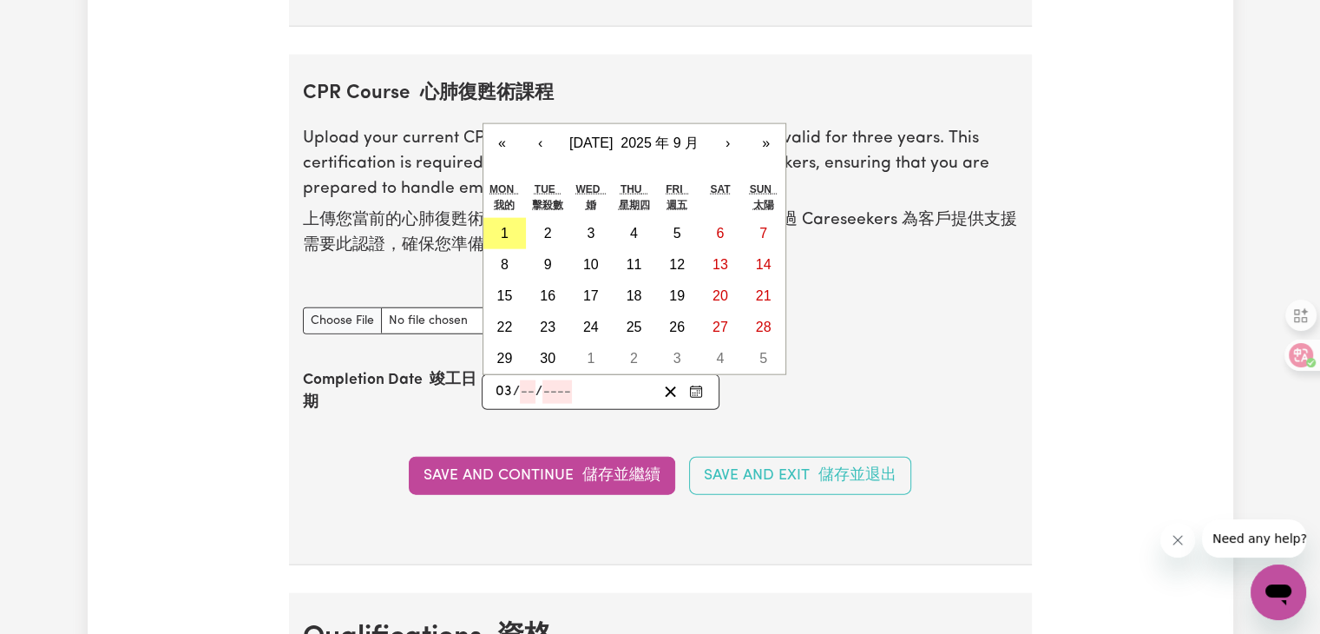
type input "03"
type input "12"
type input "202"
type input "[DATE]"
type input "3"
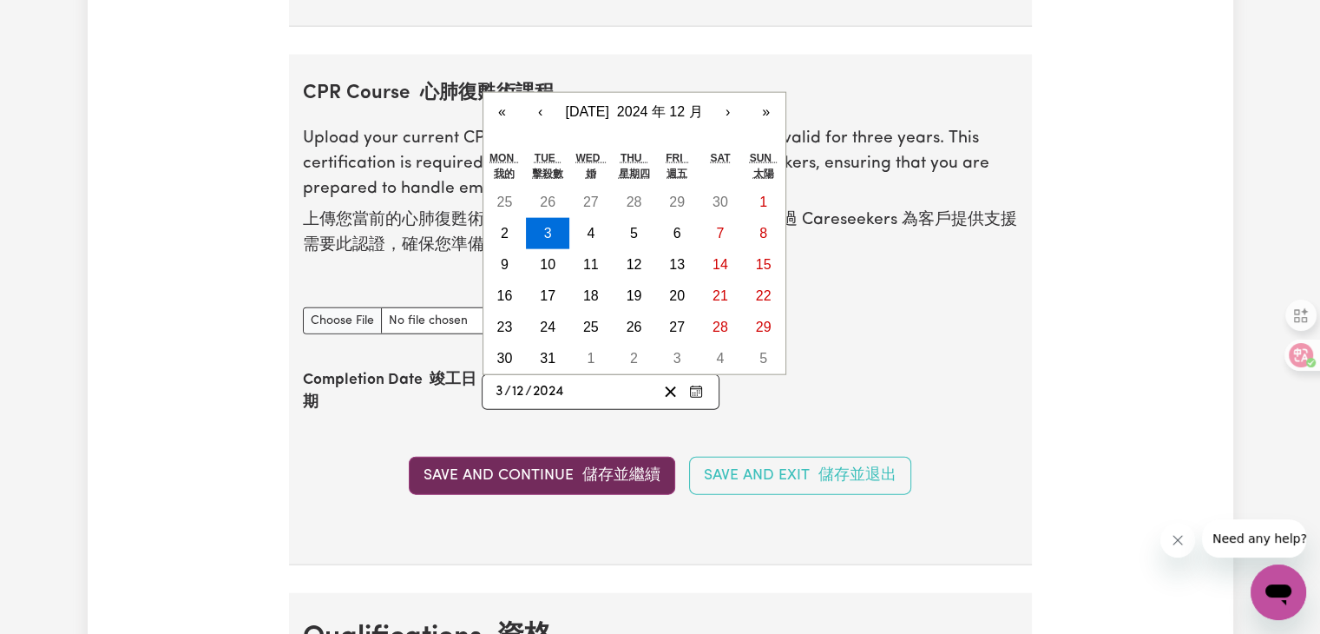
type input "2024"
click at [545, 459] on button "Save and Continue 儲存並繼續" at bounding box center [542, 476] width 266 height 38
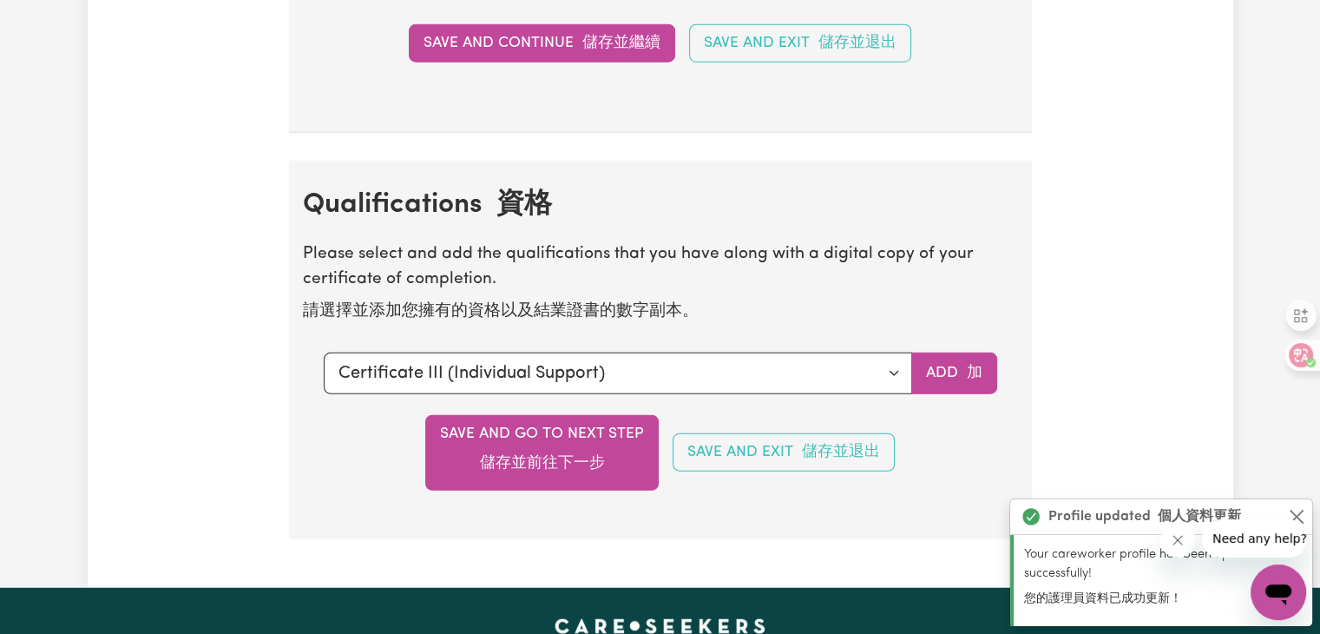
scroll to position [4535, 0]
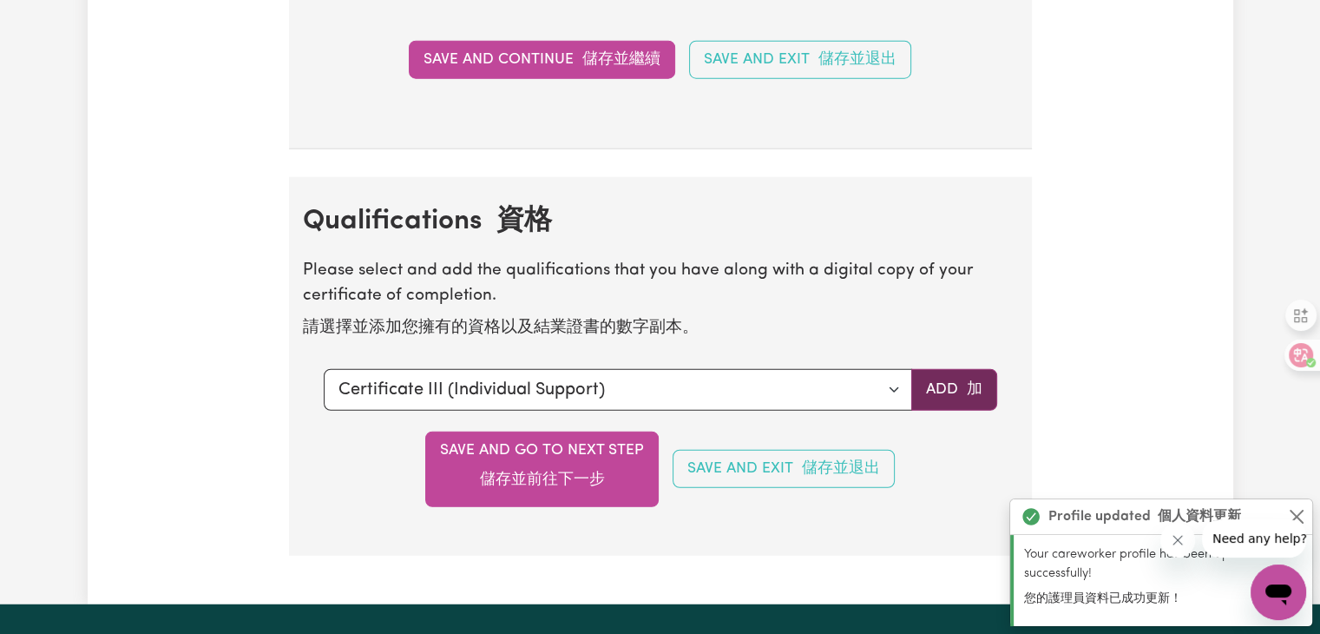
click at [942, 384] on button "Add 加" at bounding box center [954, 390] width 86 height 42
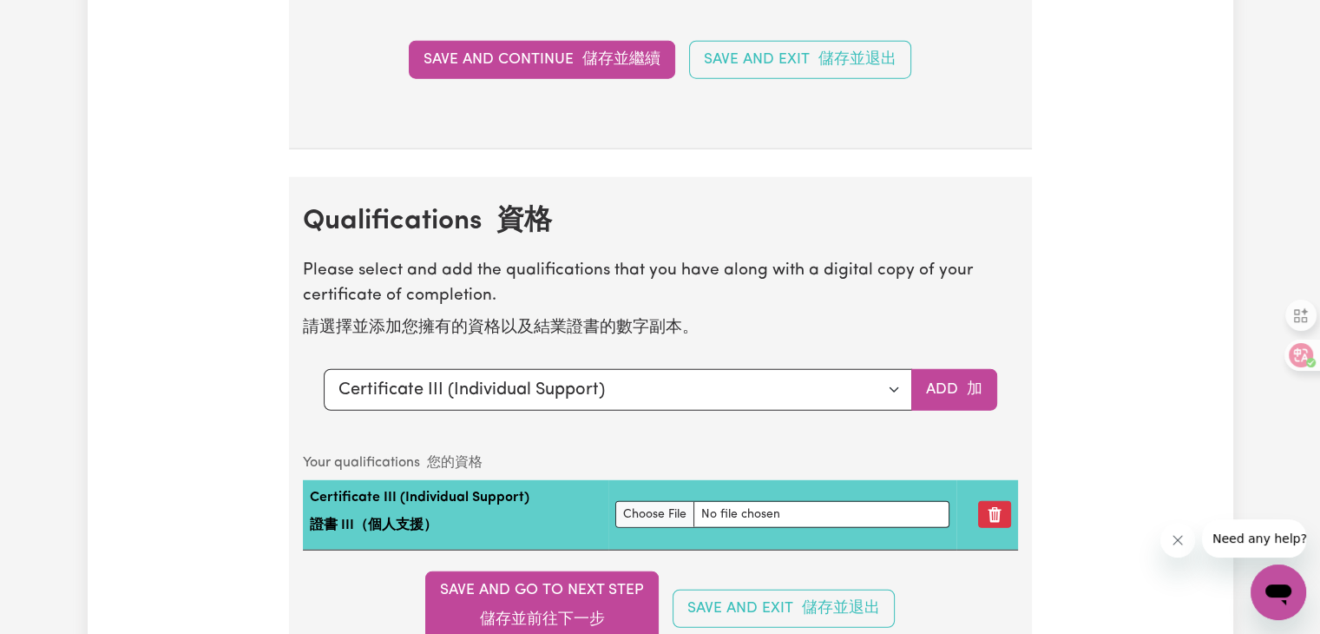
scroll to position [4500, 0]
click at [746, 501] on input "file" at bounding box center [782, 514] width 334 height 27
type input "C:\fakepath\certificate individual service.pdf"
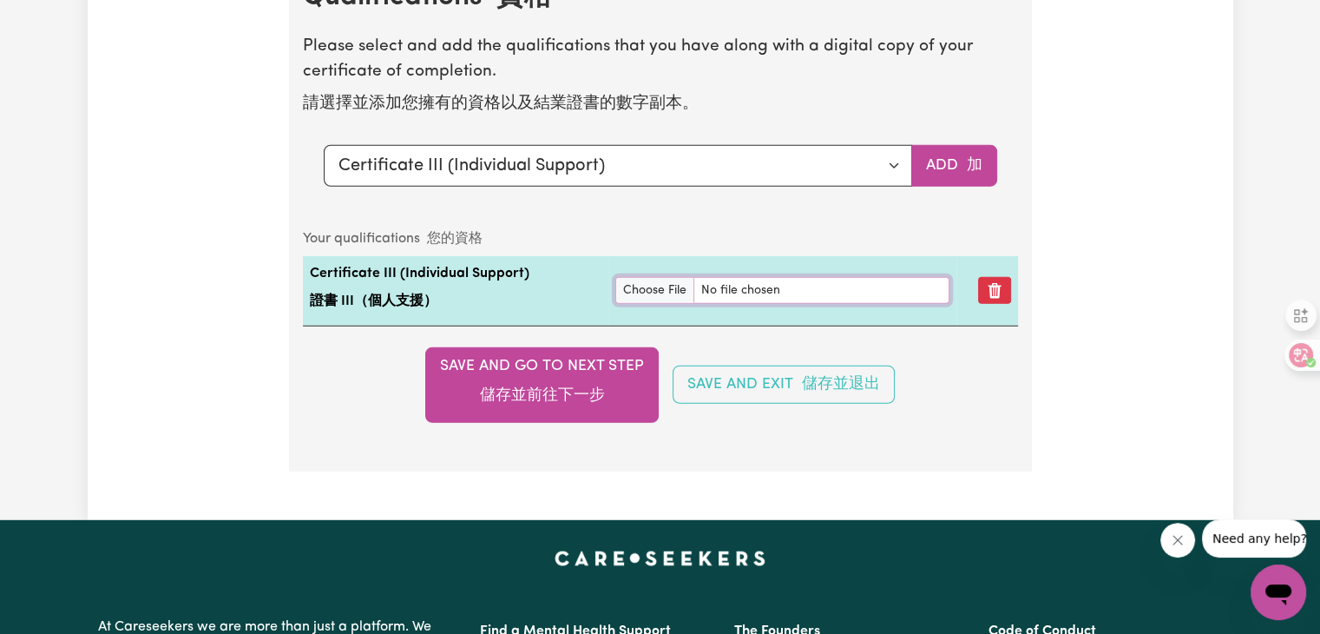
scroll to position [4761, 0]
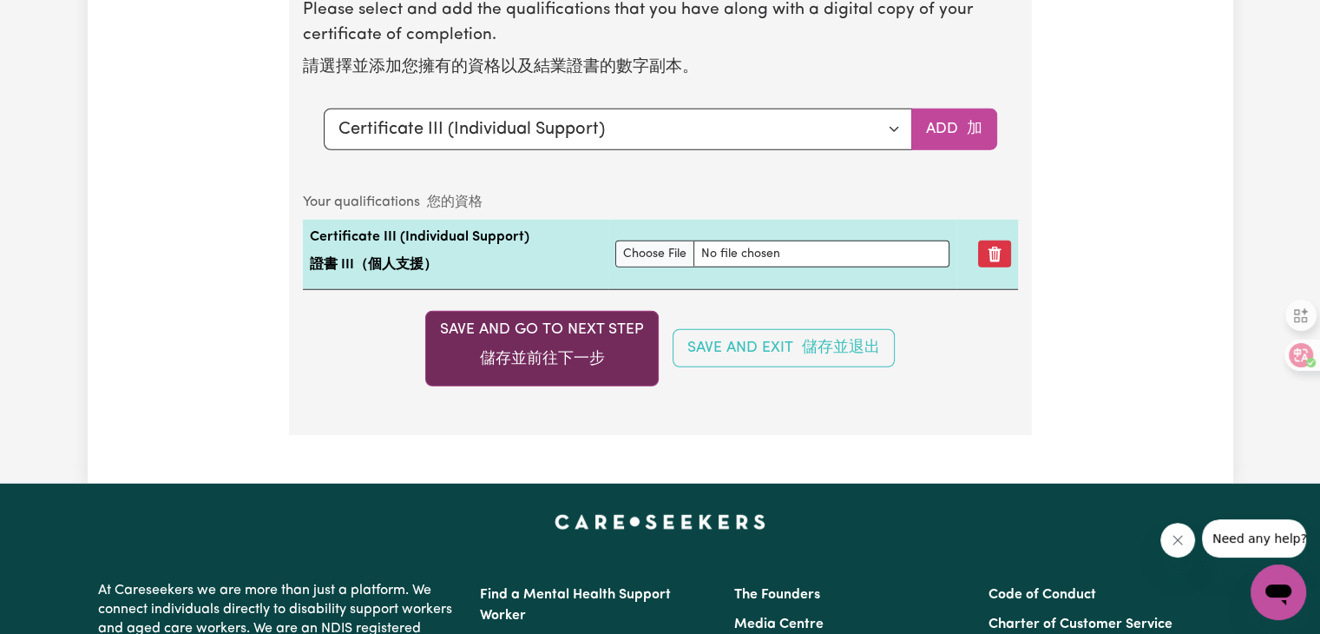
click at [613, 343] on button "Save and go to next step 儲存並前往下一步" at bounding box center [541, 349] width 233 height 76
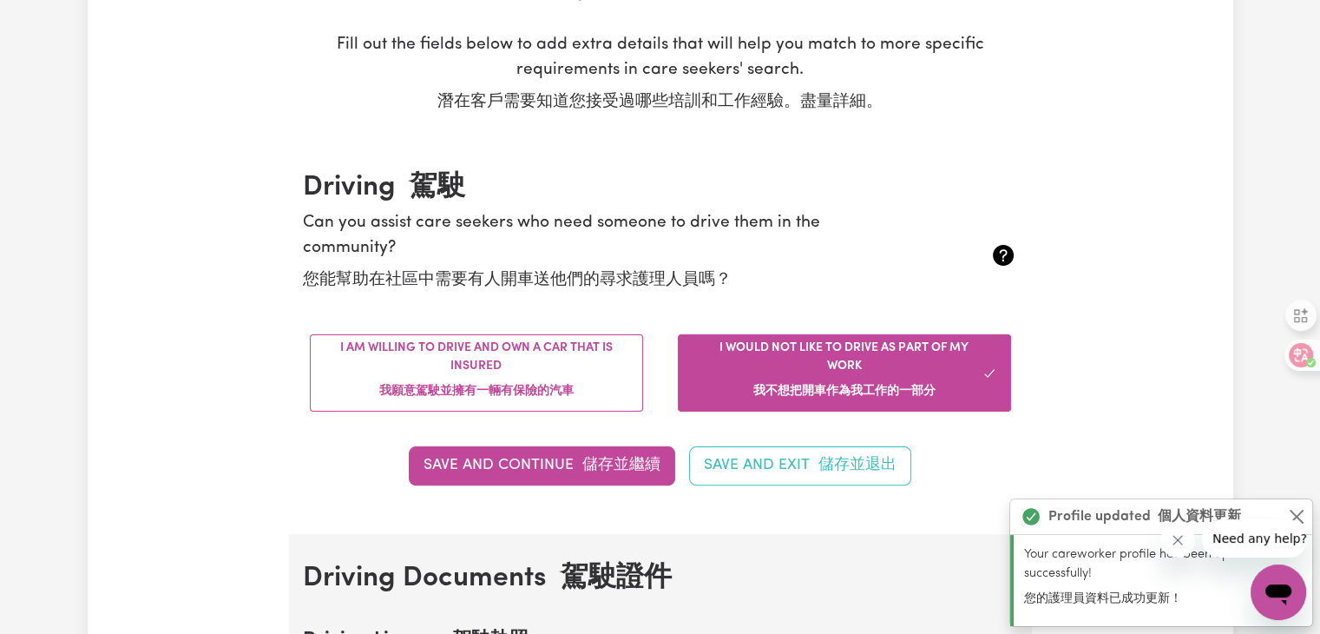
scroll to position [347, 0]
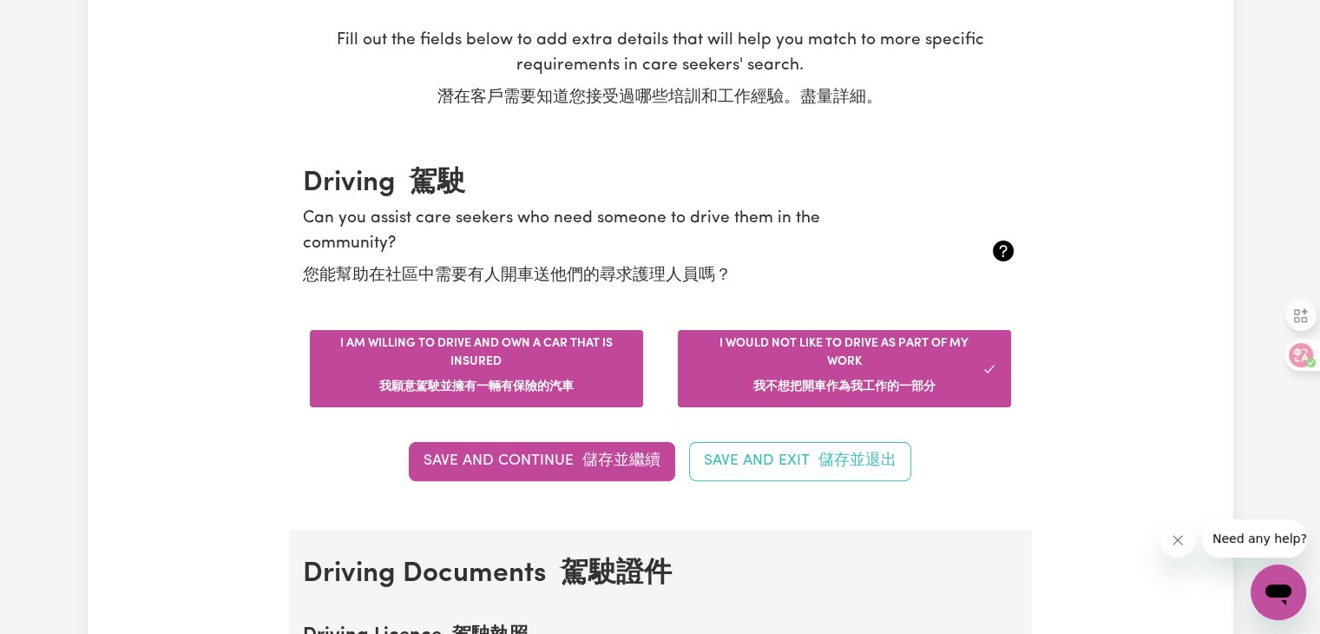
click at [393, 365] on button "I am willing to drive and own a car that is insured 我願意駕駛並擁有一輛有保險的汽車" at bounding box center [476, 368] width 333 height 77
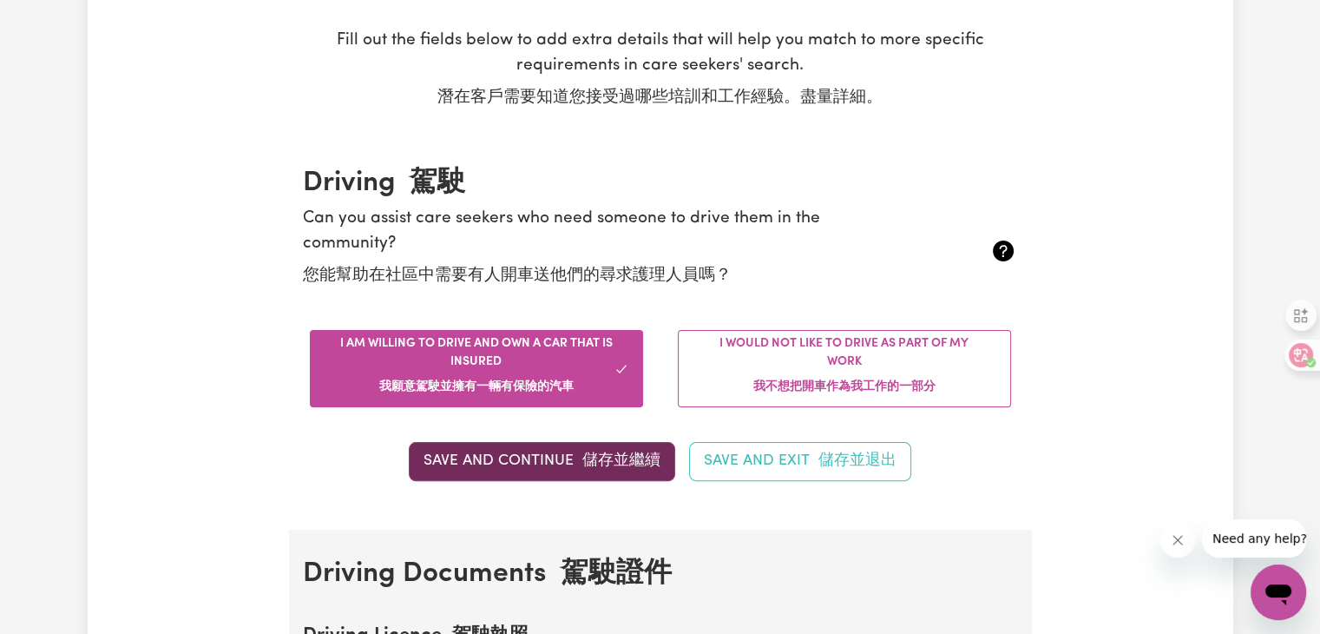
click at [543, 461] on button "Save and Continue 儲存並繼續" at bounding box center [542, 461] width 266 height 38
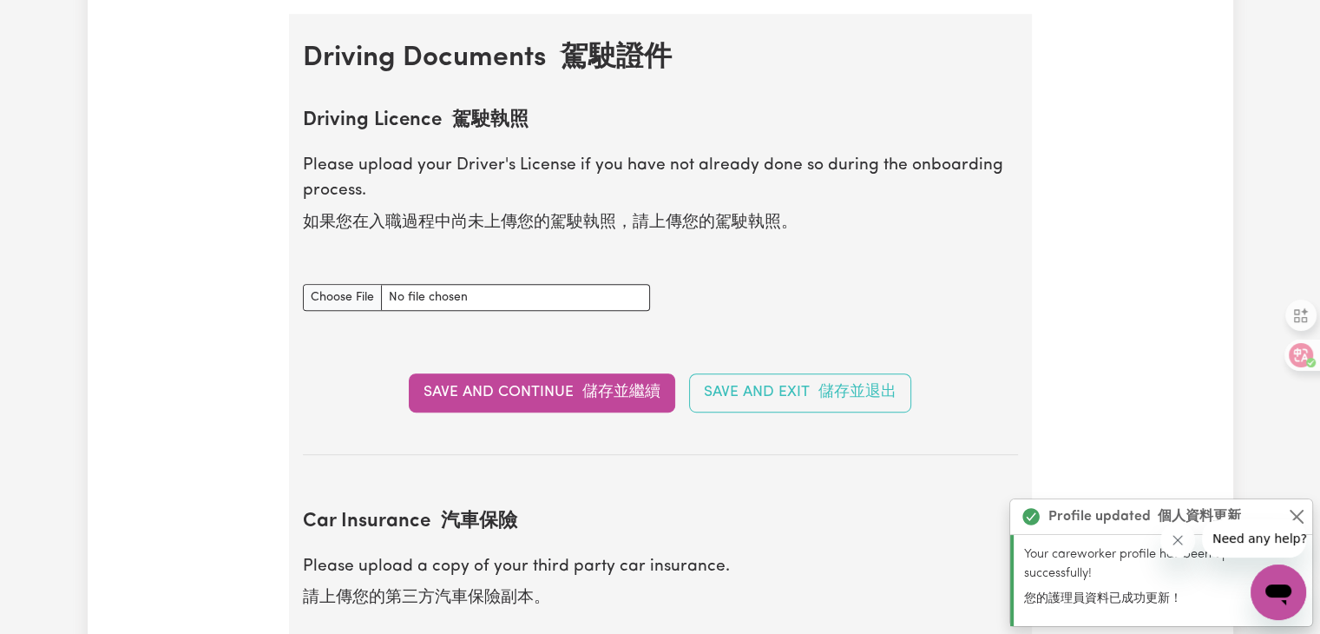
scroll to position [857, 0]
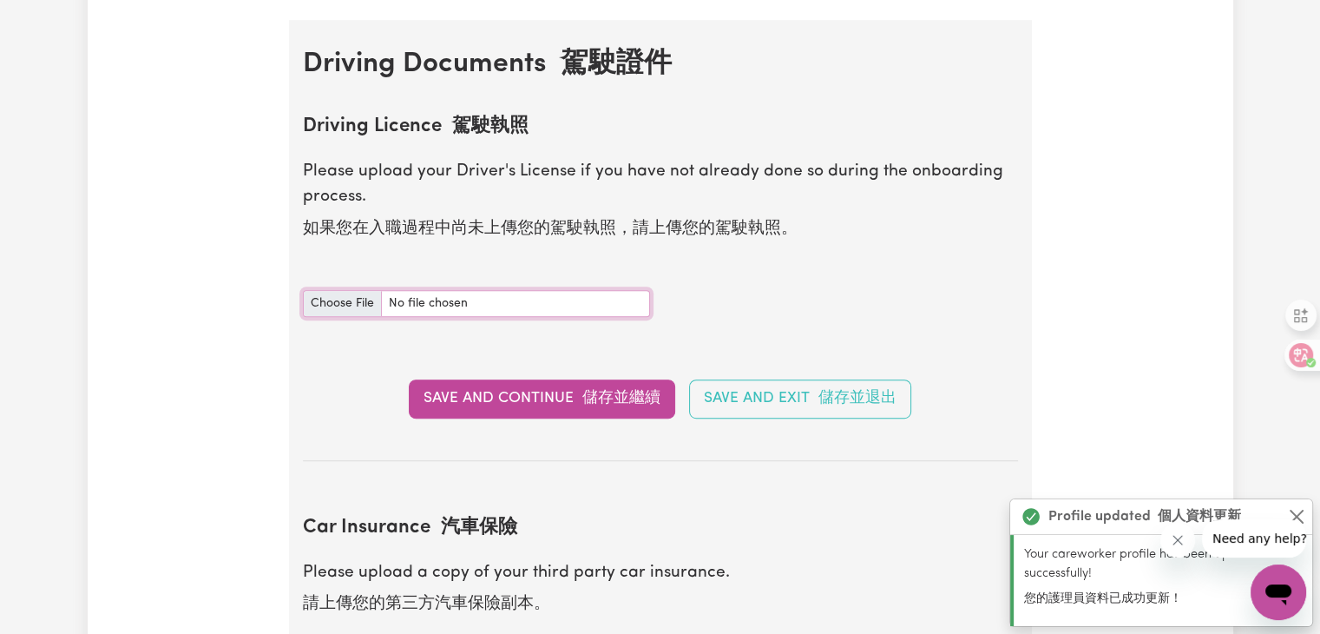
click at [476, 296] on input "Driving Licence document" at bounding box center [476, 303] width 347 height 27
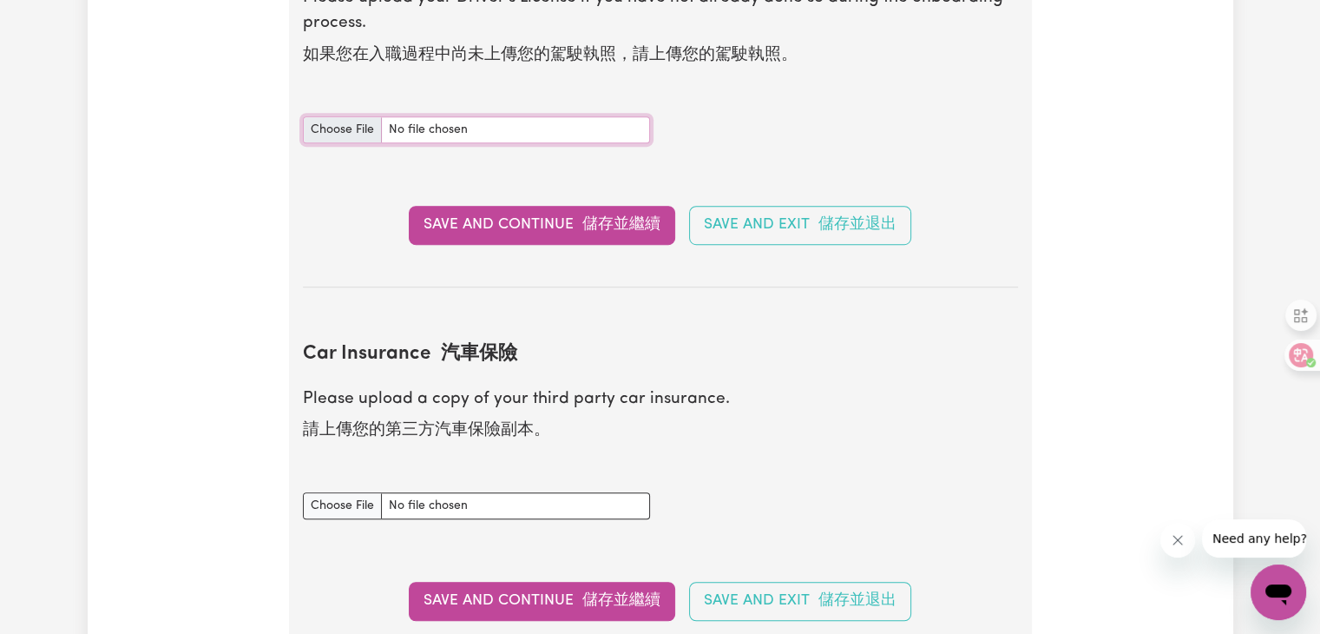
scroll to position [1117, 0]
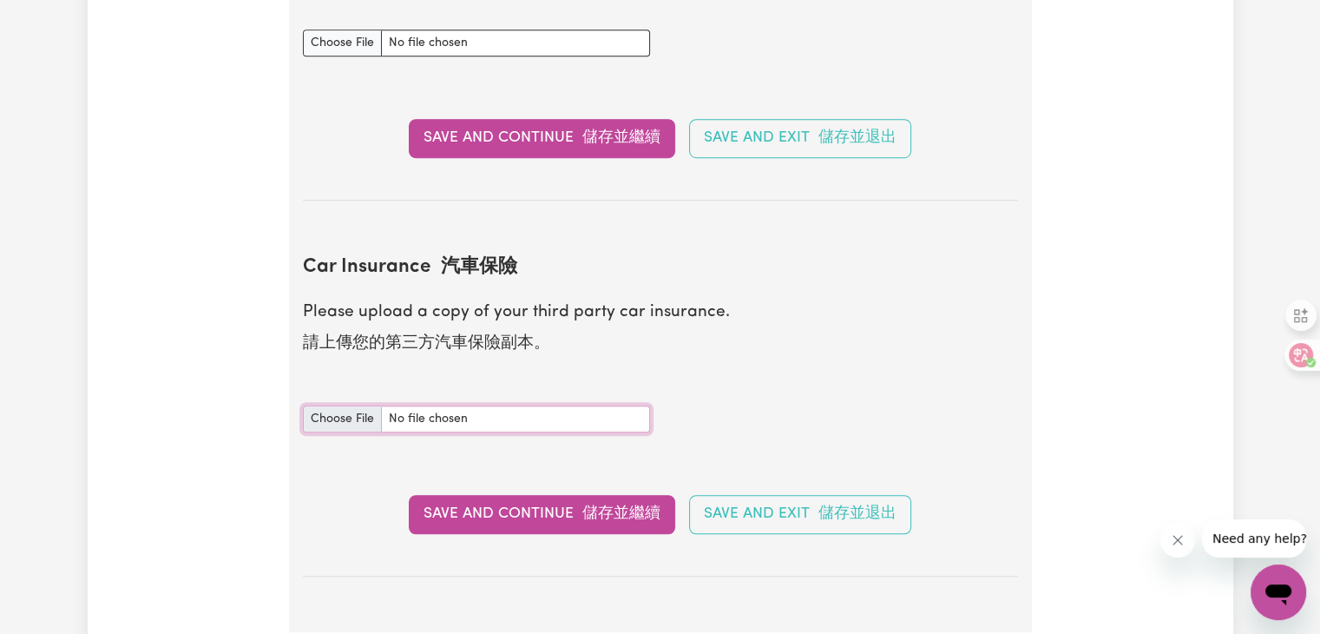
click at [531, 421] on input "Car Insurance document" at bounding box center [476, 418] width 347 height 27
type input "C:\fakepath\Certificate of Currency RACQ.pdf"
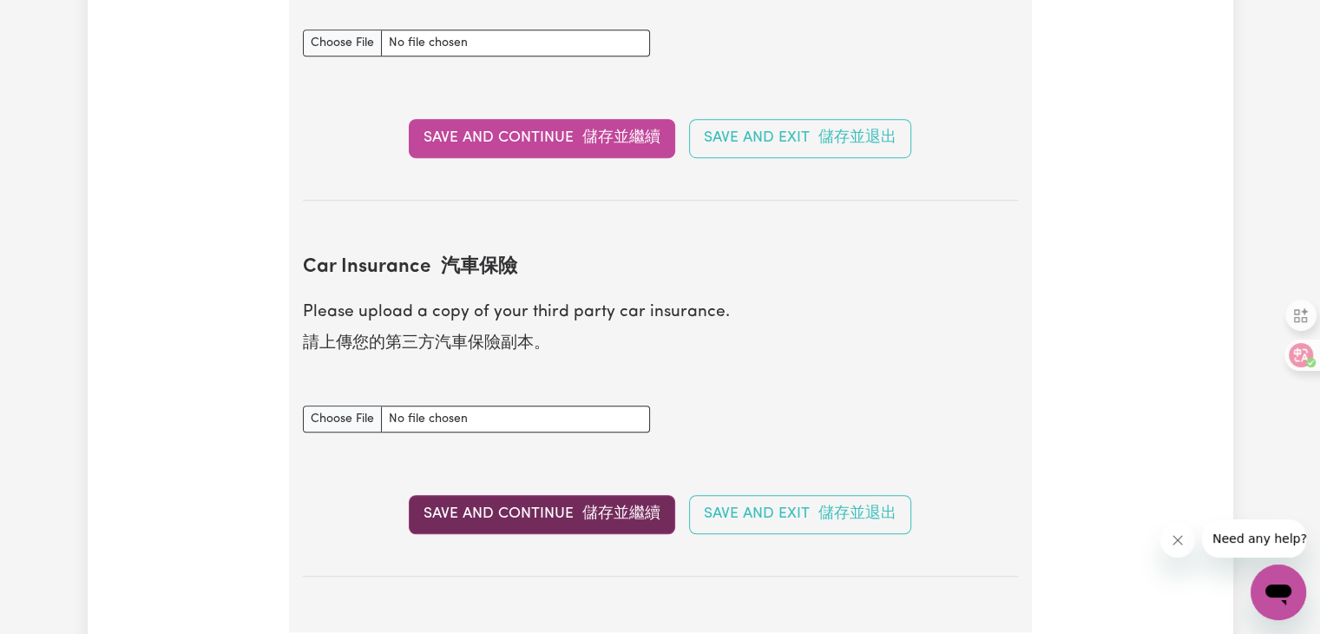
click at [585, 515] on font "儲存並繼續" at bounding box center [621, 513] width 78 height 15
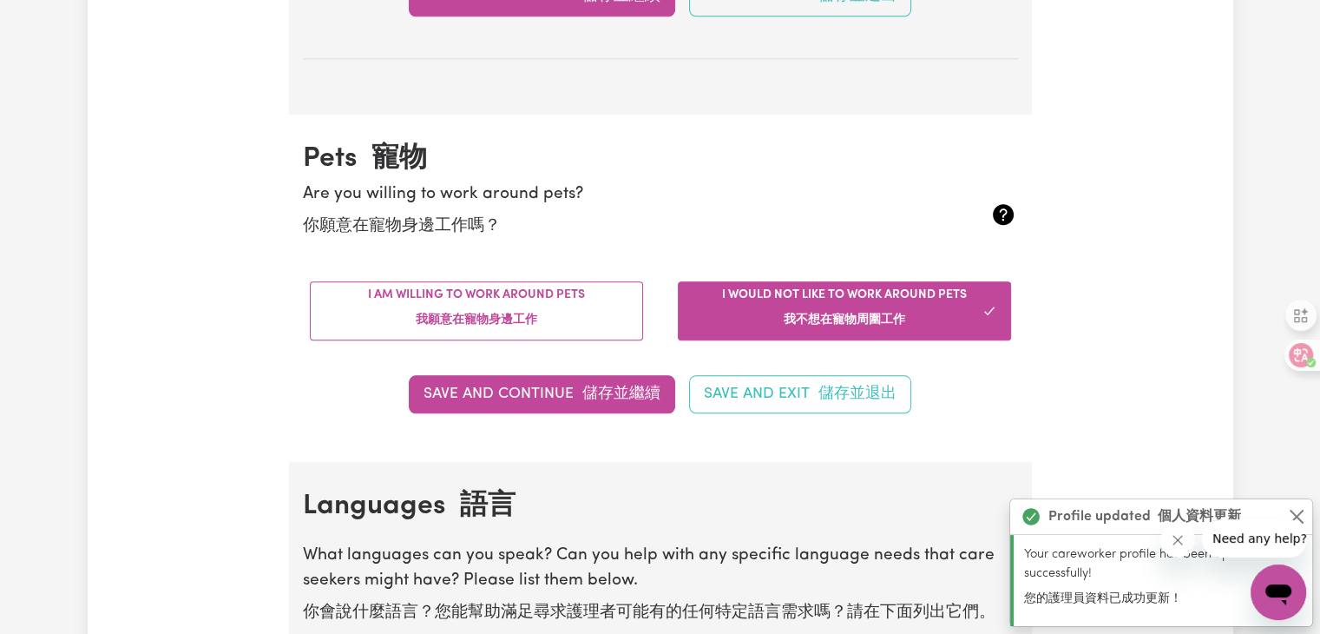
scroll to position [1747, 0]
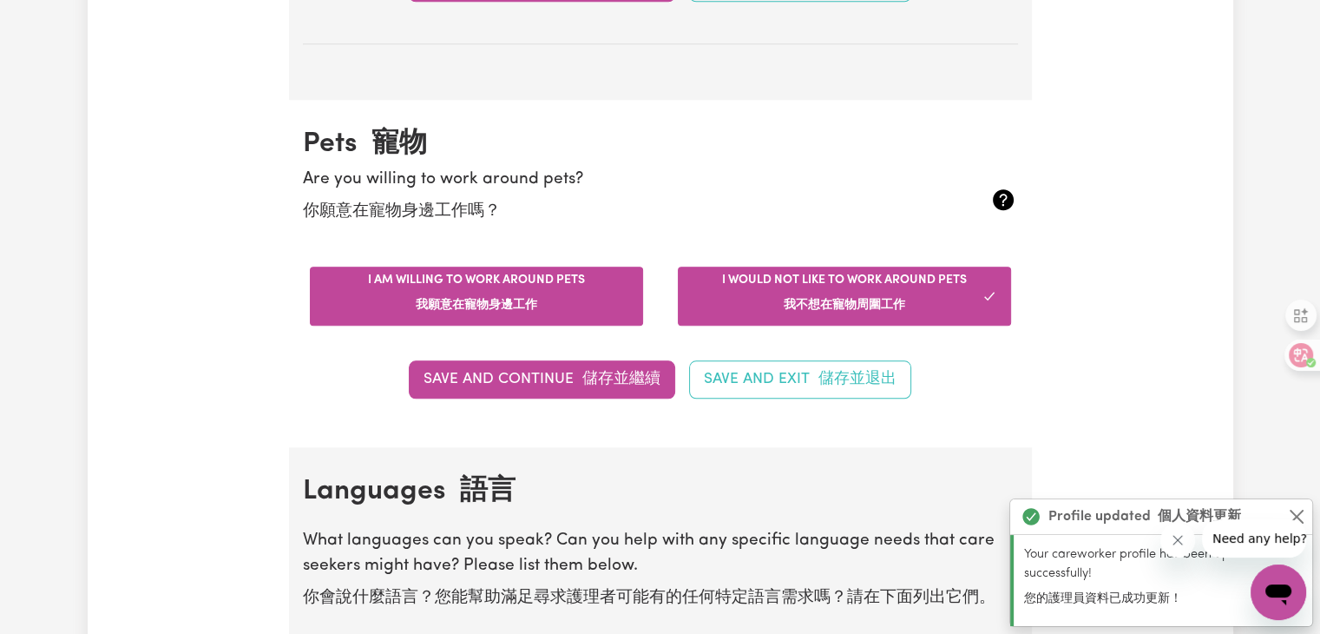
click at [500, 301] on font "我願意在寵物身邊工作" at bounding box center [477, 305] width 122 height 13
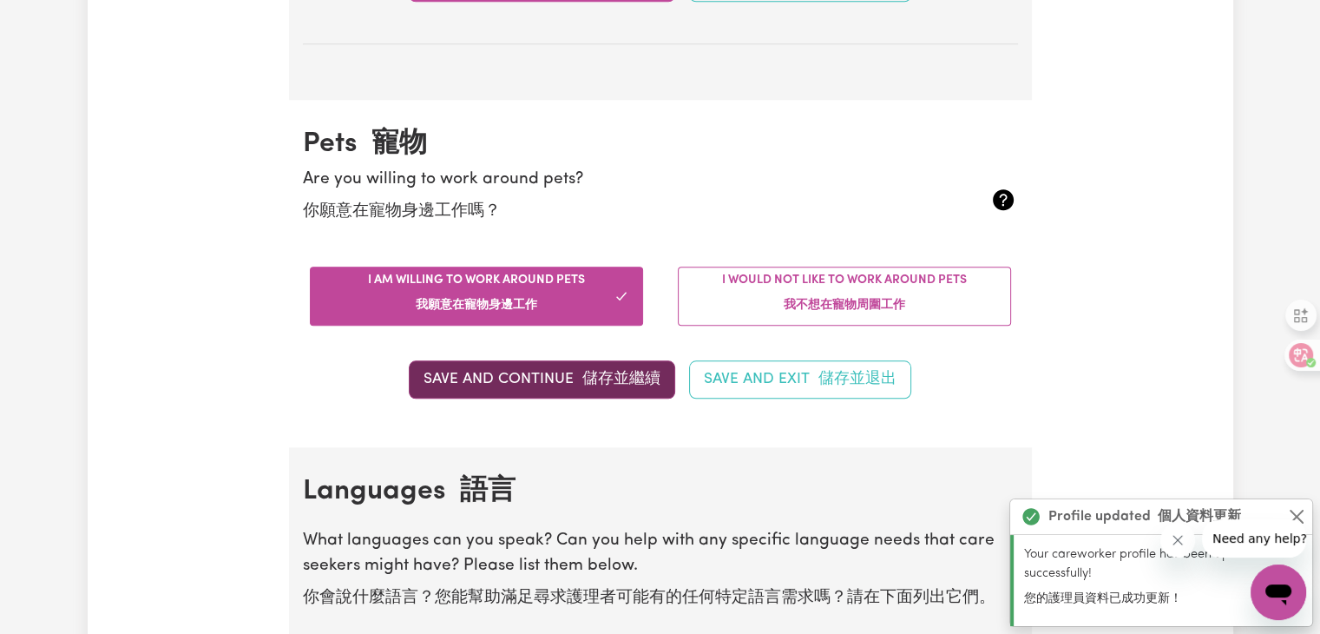
click at [549, 384] on button "Save and Continue 儲存並繼續" at bounding box center [542, 379] width 266 height 38
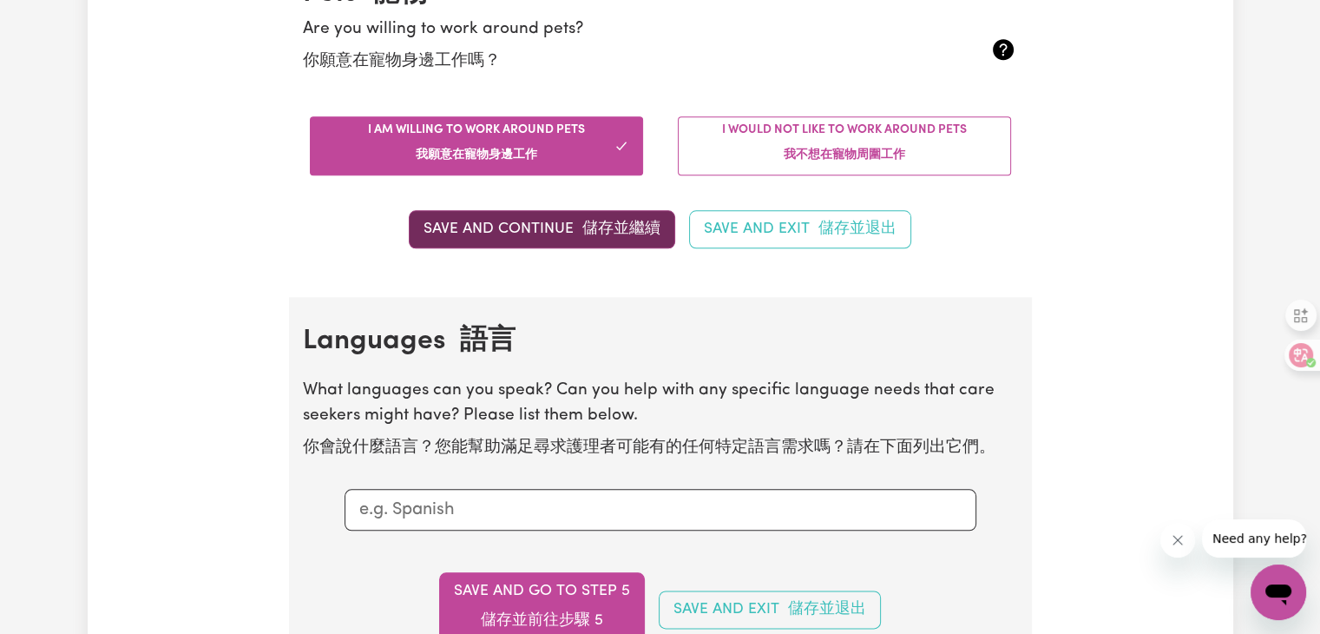
scroll to position [2191, 0]
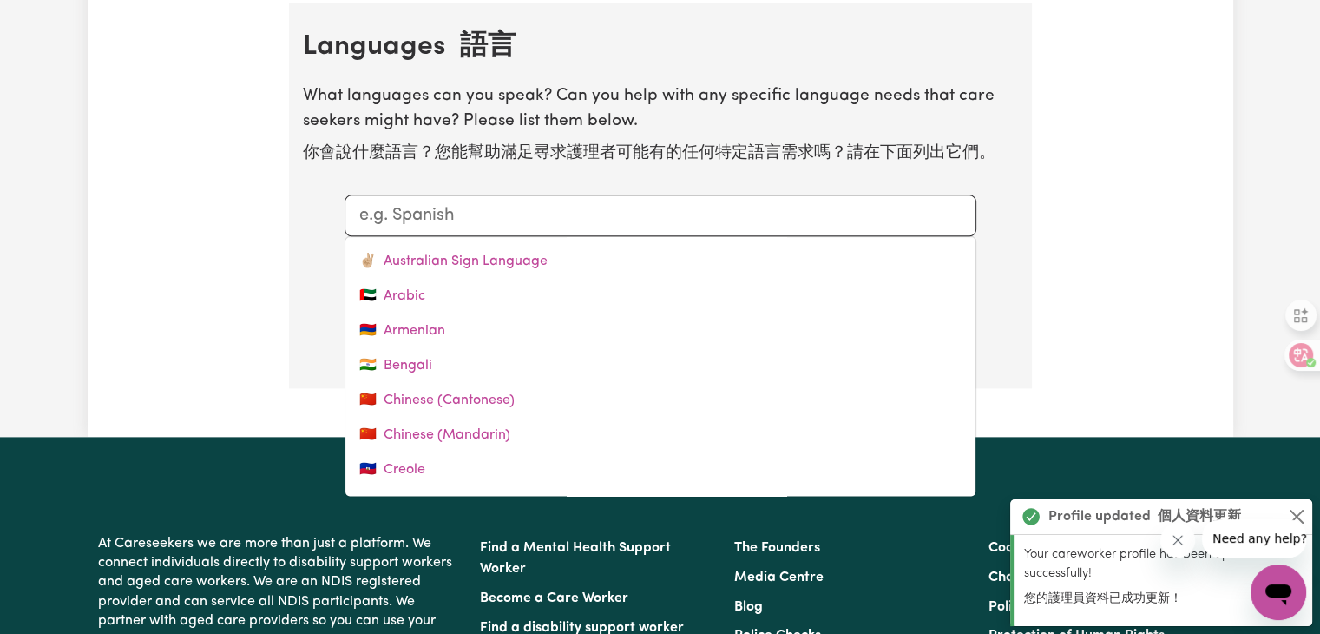
click at [496, 213] on input "text" at bounding box center [660, 215] width 602 height 26
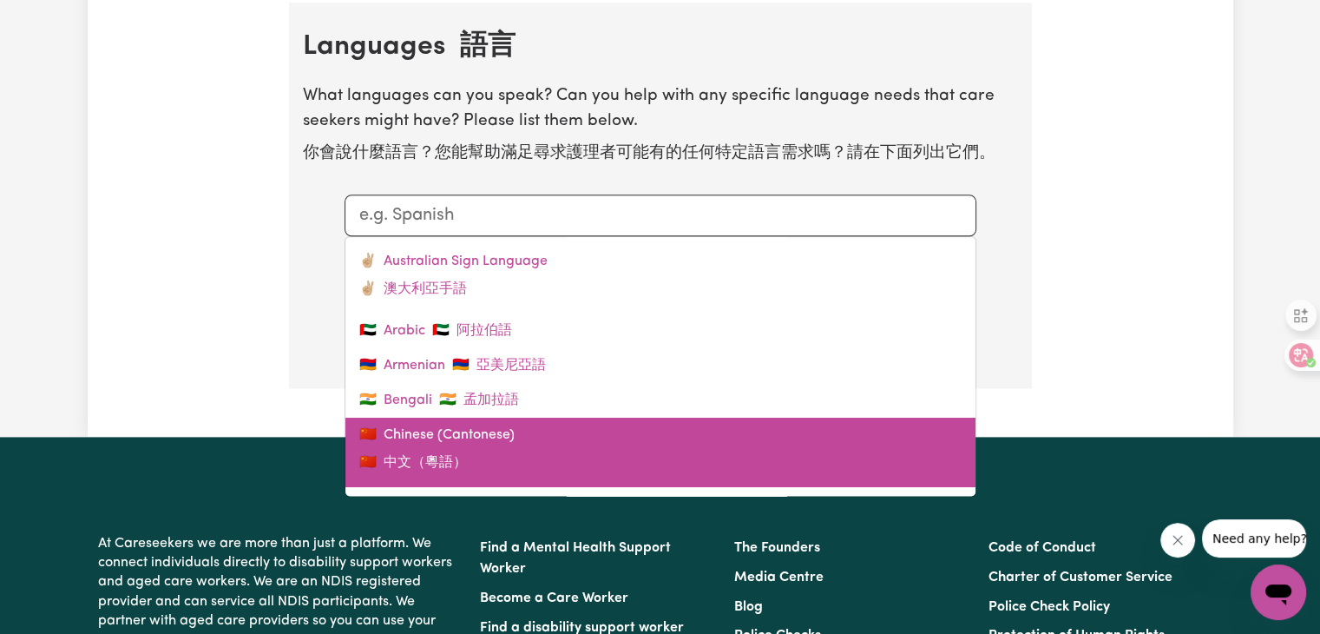
click at [472, 444] on link "🇨🇳 Chinese (Cantonese) 🇨🇳 中文（粵語）" at bounding box center [660, 451] width 630 height 69
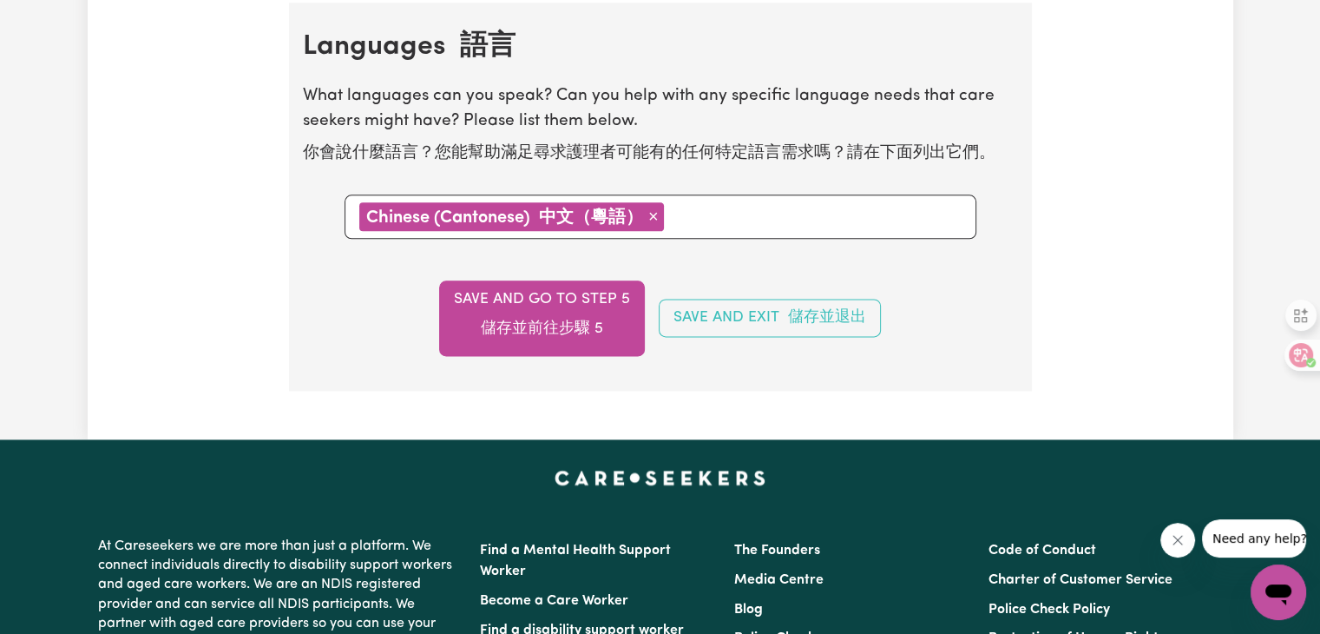
click at [713, 216] on input "text" at bounding box center [815, 215] width 292 height 26
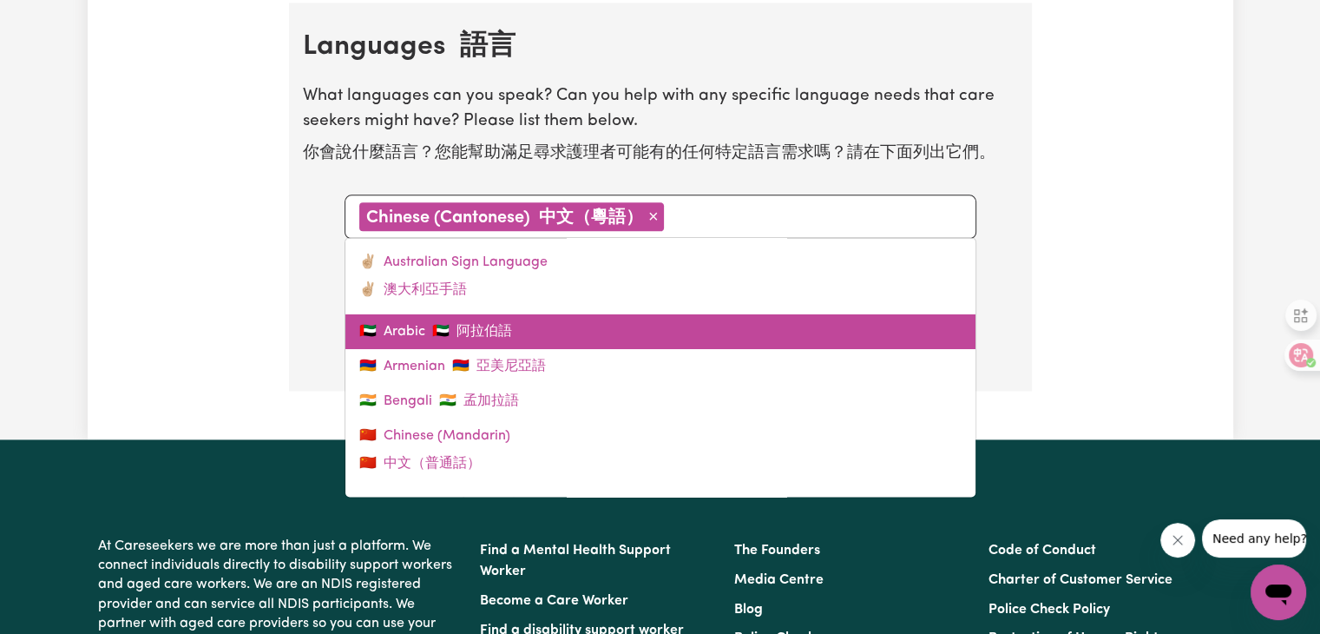
scroll to position [87, 0]
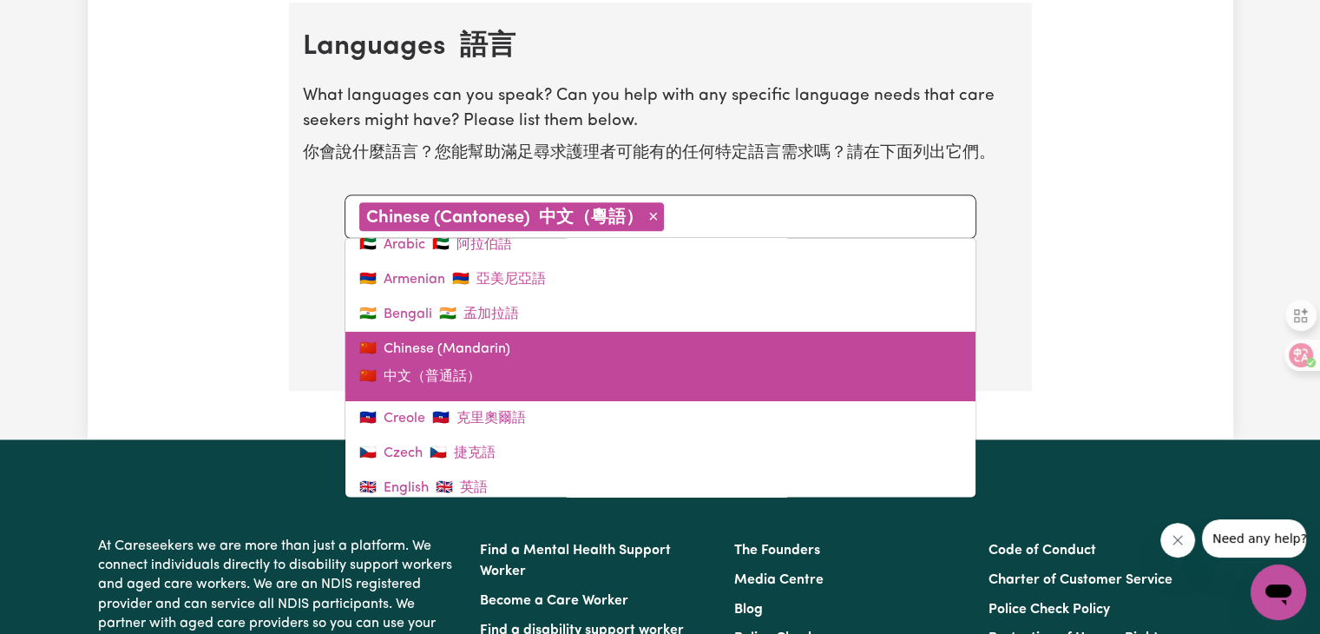
click at [486, 369] on link "🇨🇳 Chinese (Mandarin) 🇨🇳 中文（普通話）" at bounding box center [660, 366] width 630 height 69
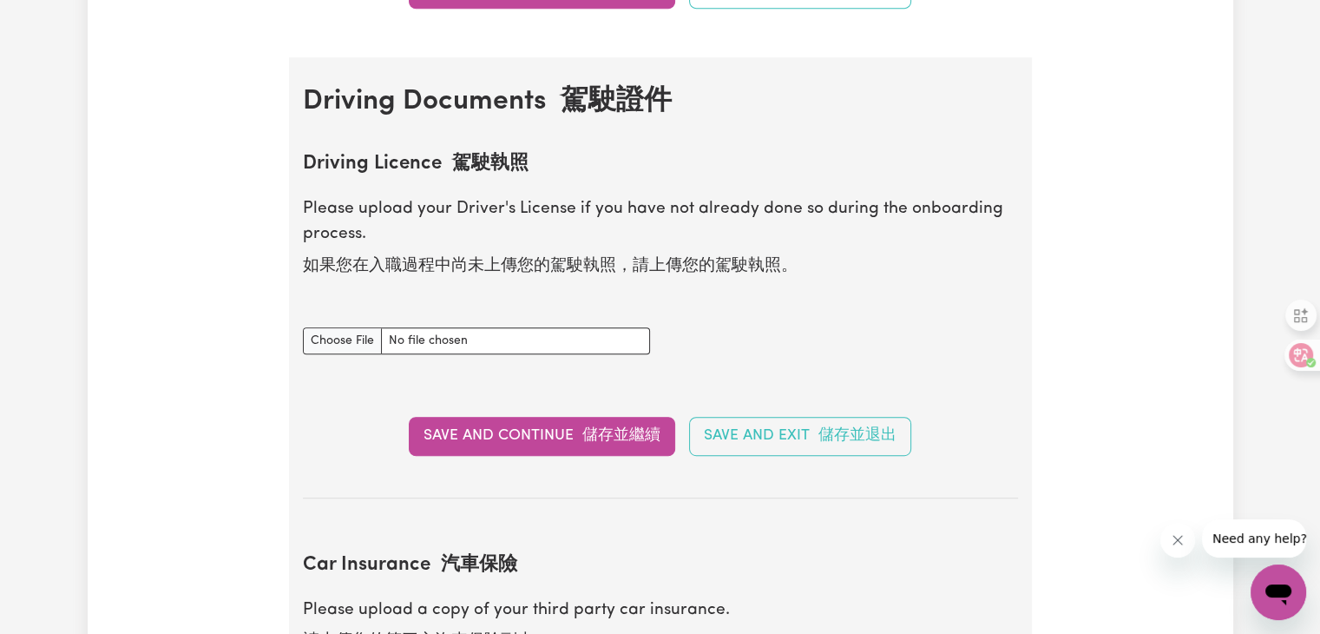
scroll to position [803, 0]
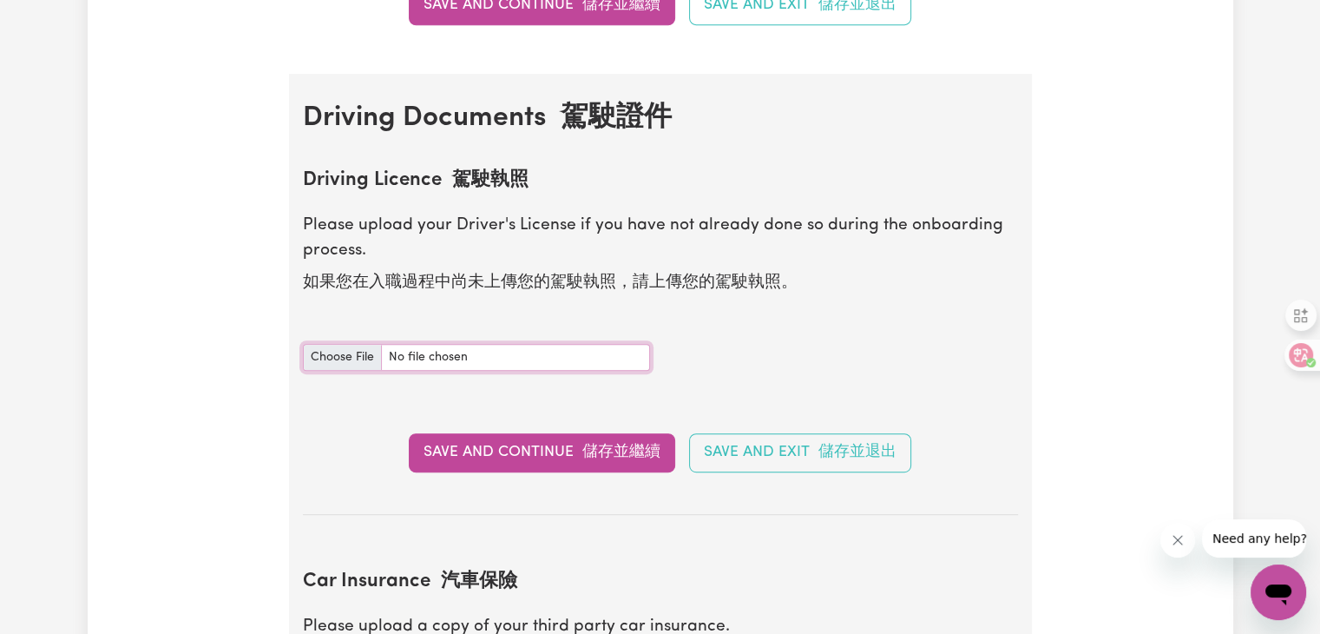
click at [544, 356] on input "Driving Licence document" at bounding box center [476, 357] width 347 height 27
type input "C:\fakepath\driver licence F.pdf"
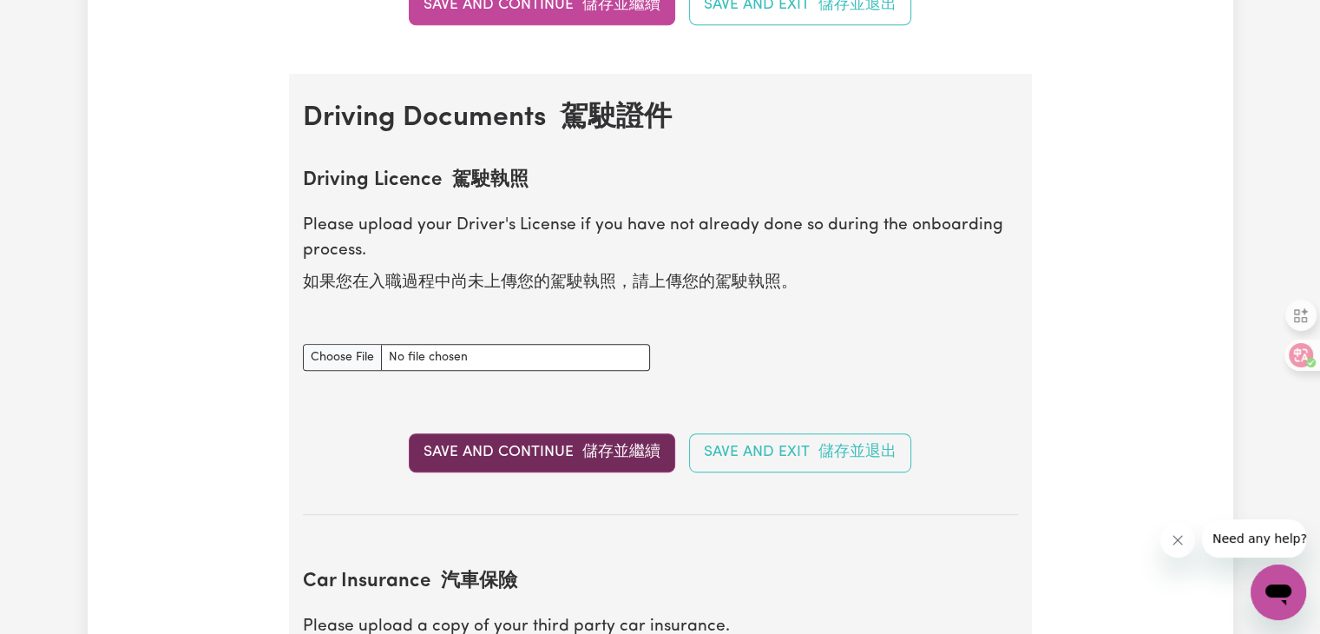
click at [638, 445] on font "儲存並繼續" at bounding box center [621, 451] width 78 height 15
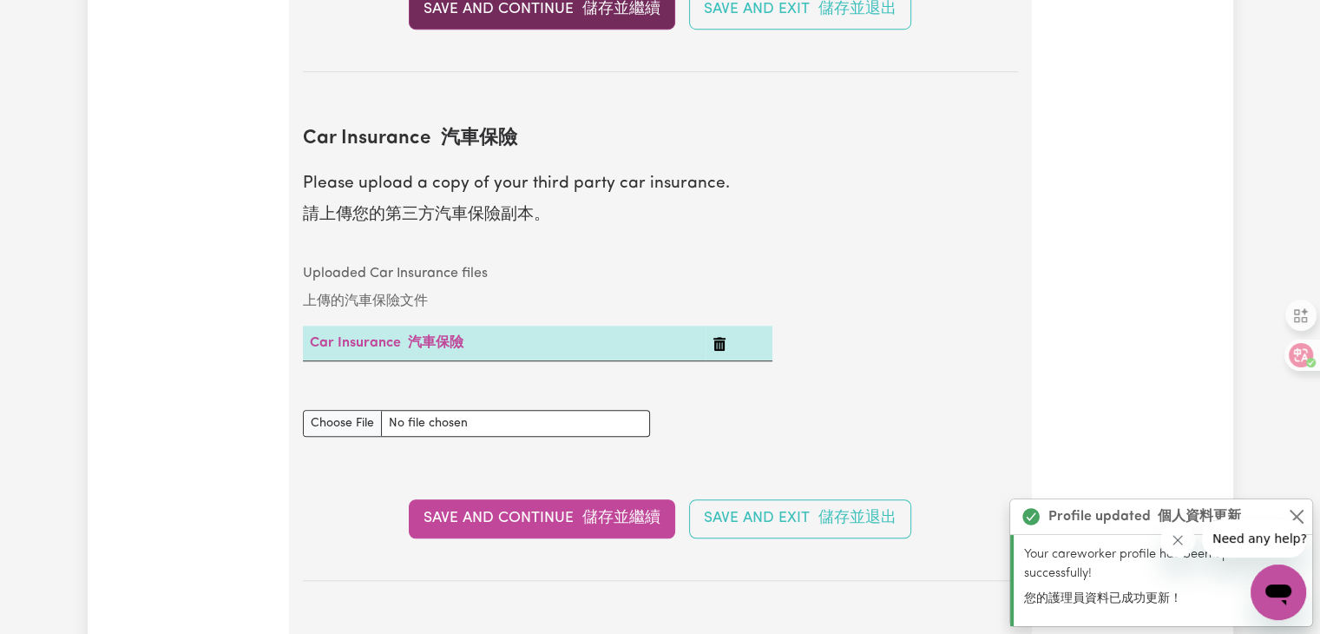
scroll to position [1344, 0]
click at [1288, 513] on button "Close" at bounding box center [1296, 516] width 21 height 21
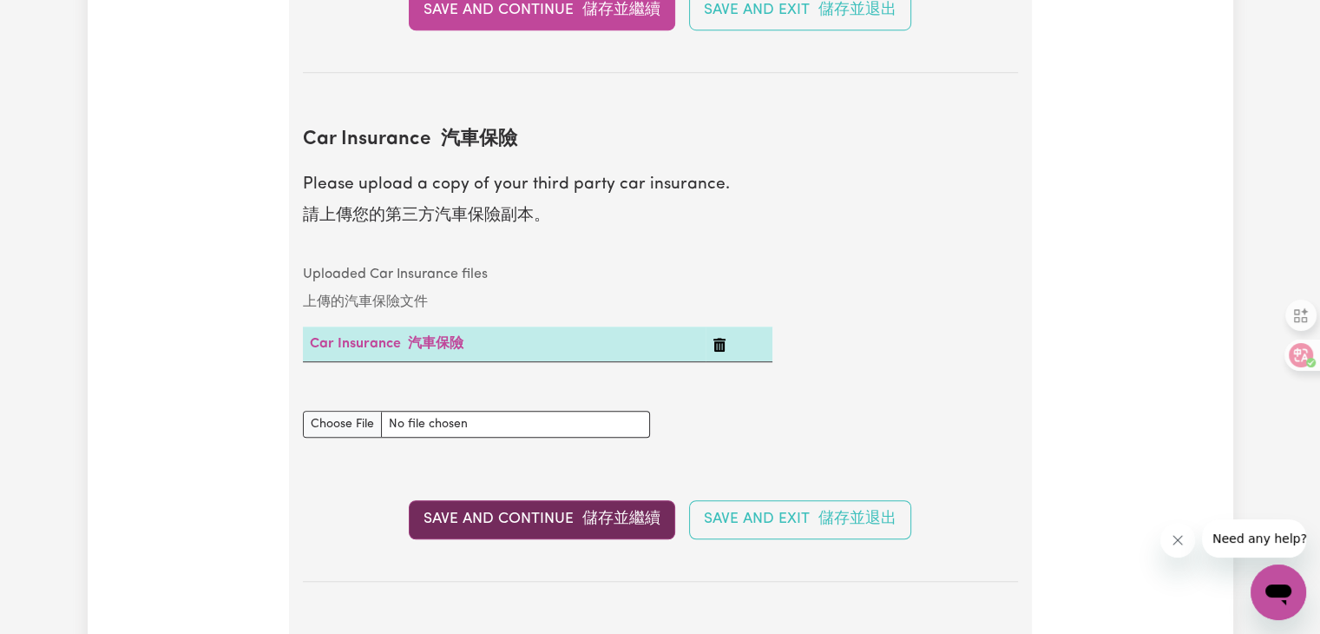
scroll to position [1083, 0]
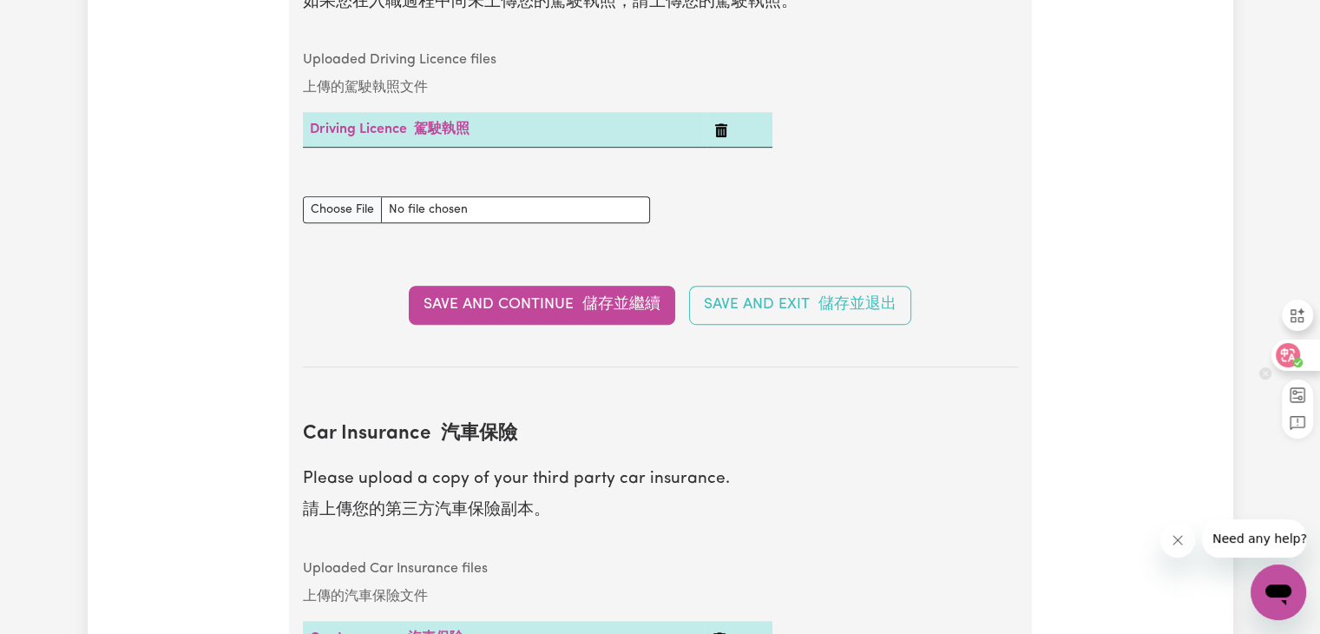
click at [1287, 354] on icon at bounding box center [1288, 355] width 15 height 14
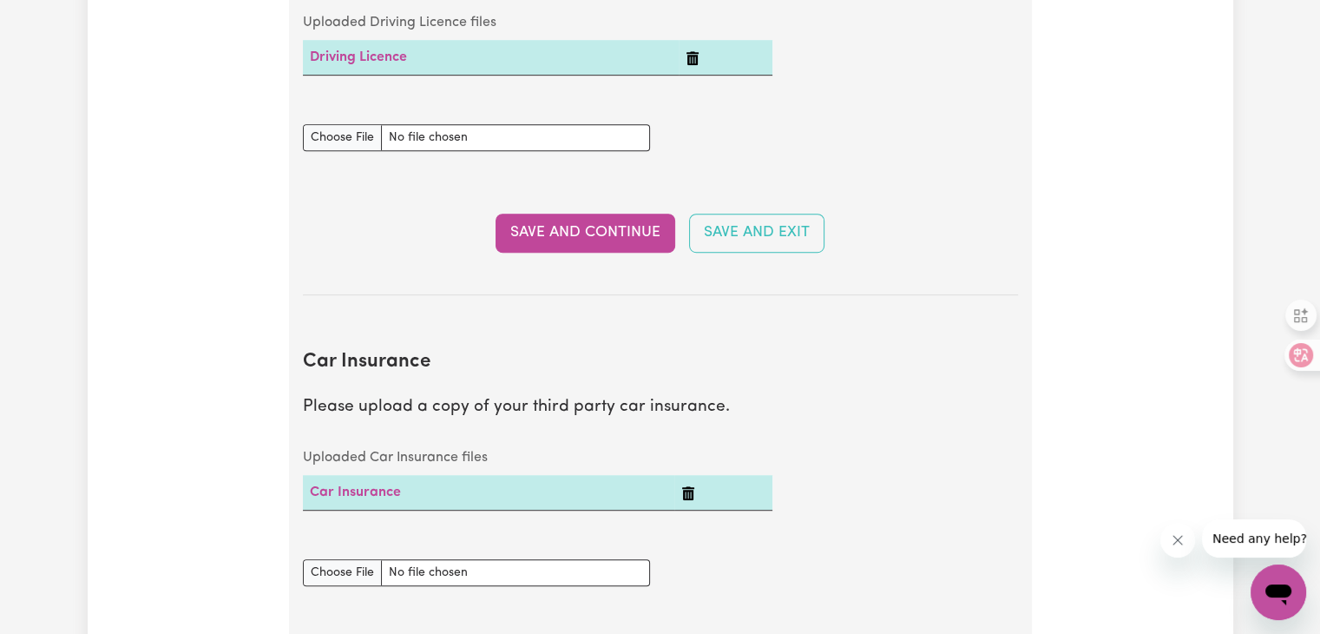
scroll to position [930, 0]
click at [570, 239] on button "Save and Continue" at bounding box center [586, 231] width 180 height 38
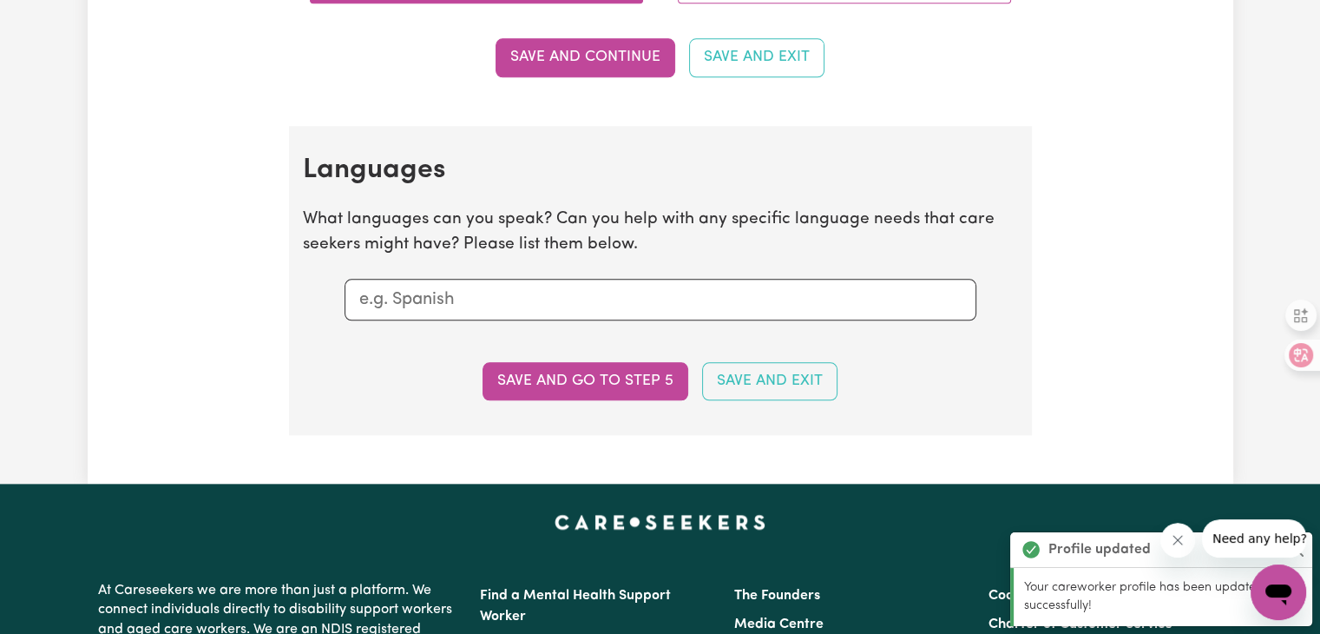
scroll to position [1944, 0]
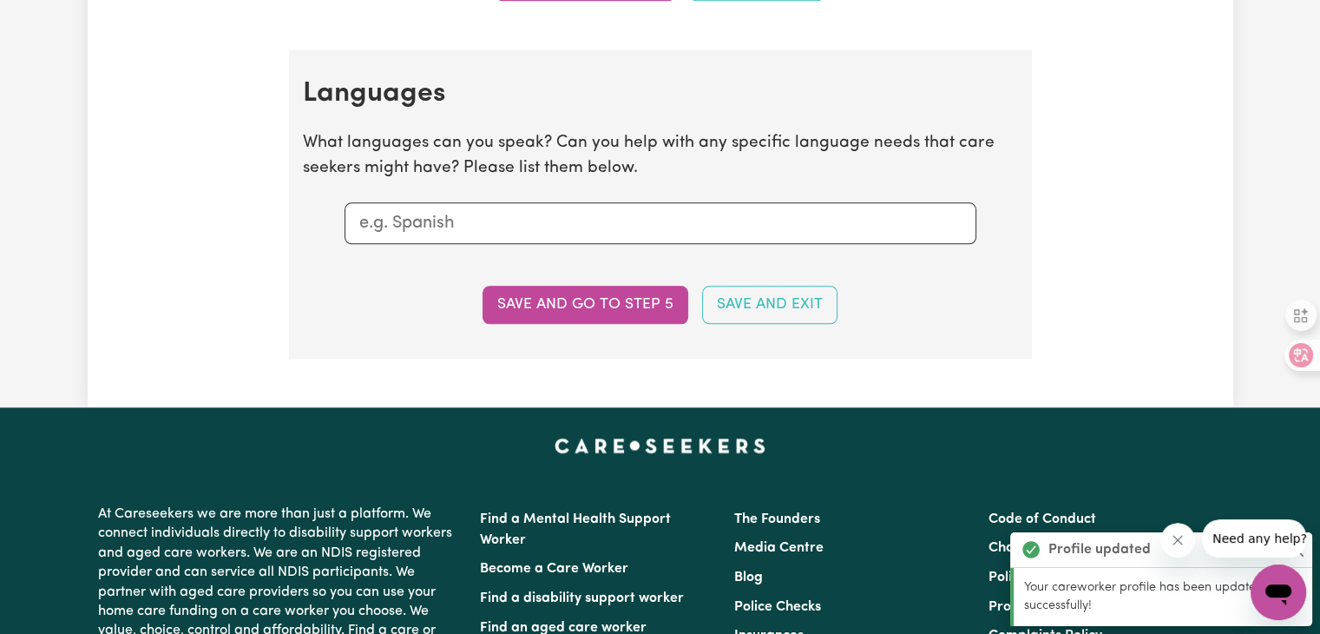
click at [525, 220] on input "text" at bounding box center [660, 223] width 602 height 26
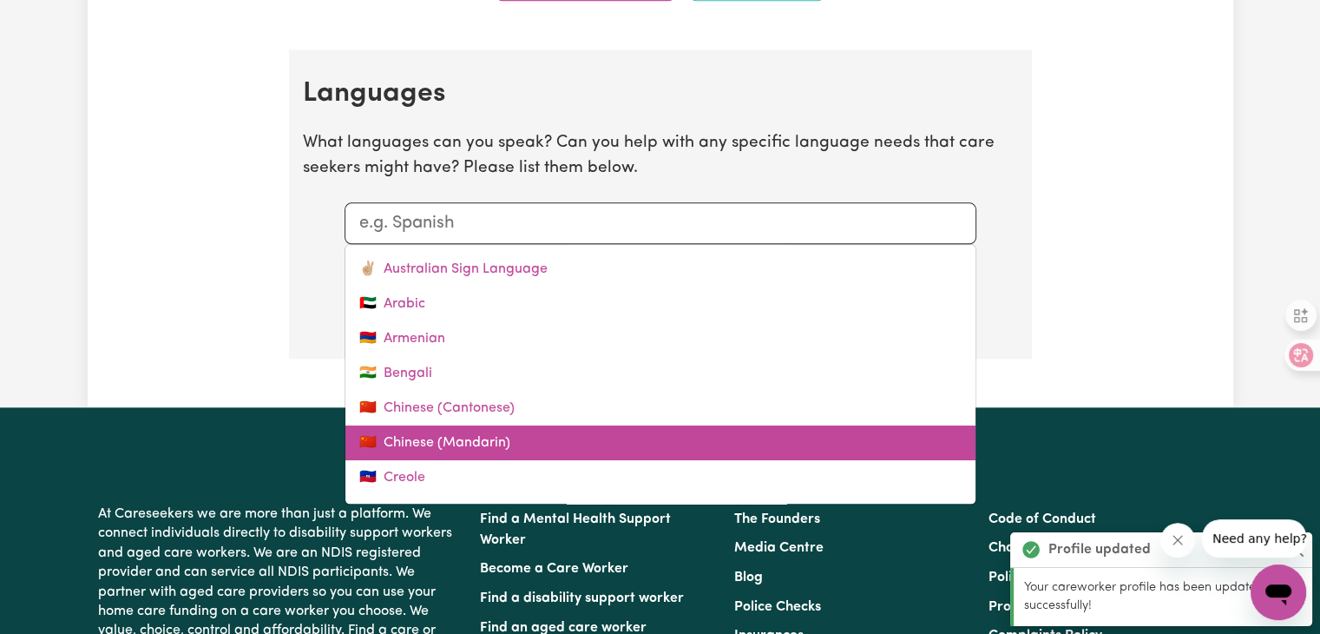
click at [485, 436] on link "🇨🇳 Chinese (Mandarin)" at bounding box center [660, 442] width 630 height 35
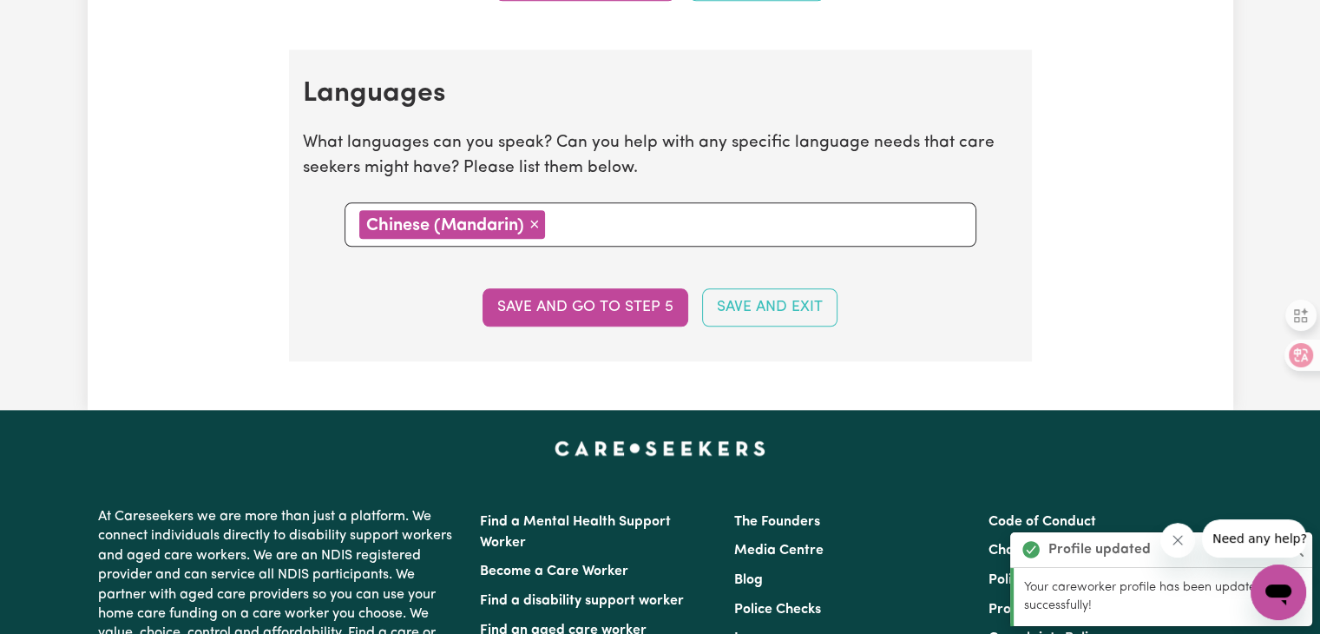
click at [567, 220] on input "text" at bounding box center [755, 223] width 411 height 26
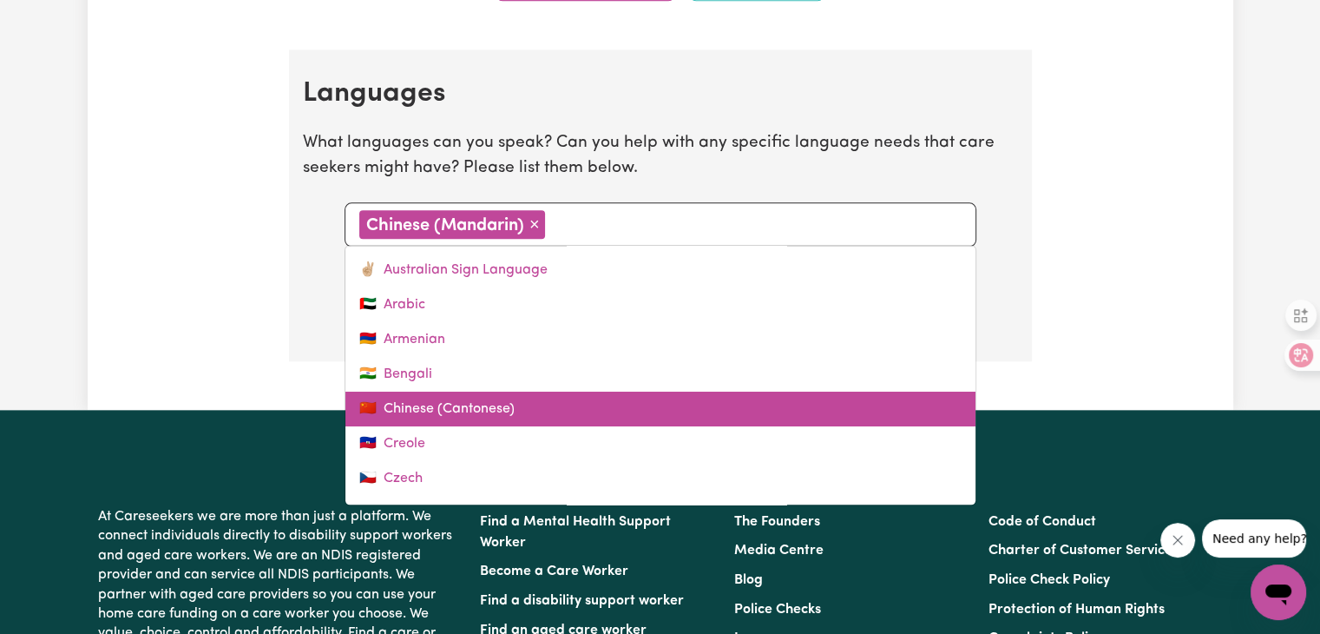
click at [505, 415] on link "🇨🇳 Chinese (Cantonese)" at bounding box center [660, 408] width 630 height 35
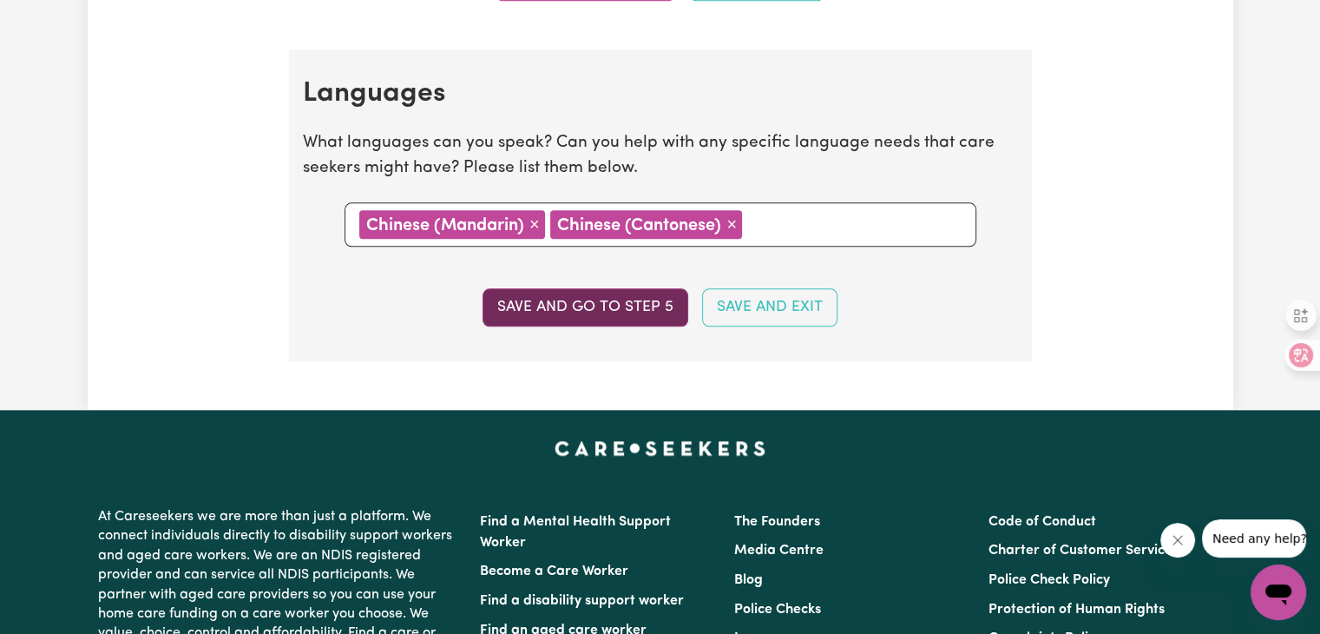
click at [578, 302] on button "Save and go to step 5" at bounding box center [586, 307] width 206 height 38
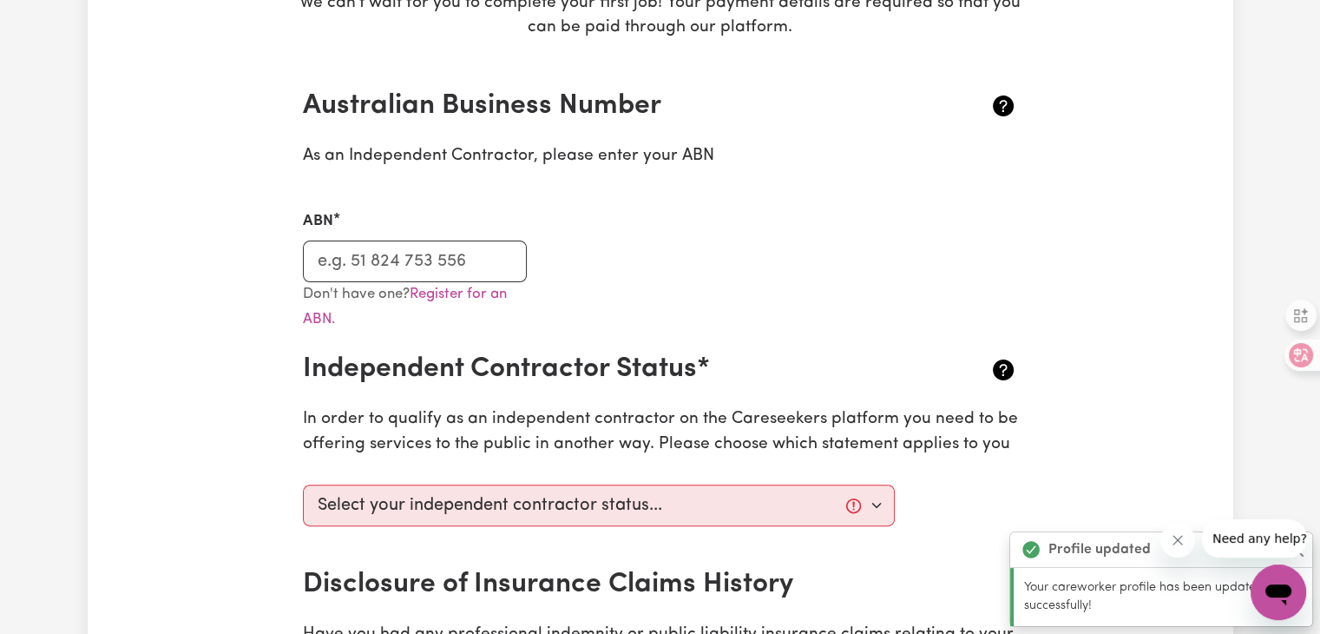
scroll to position [347, 0]
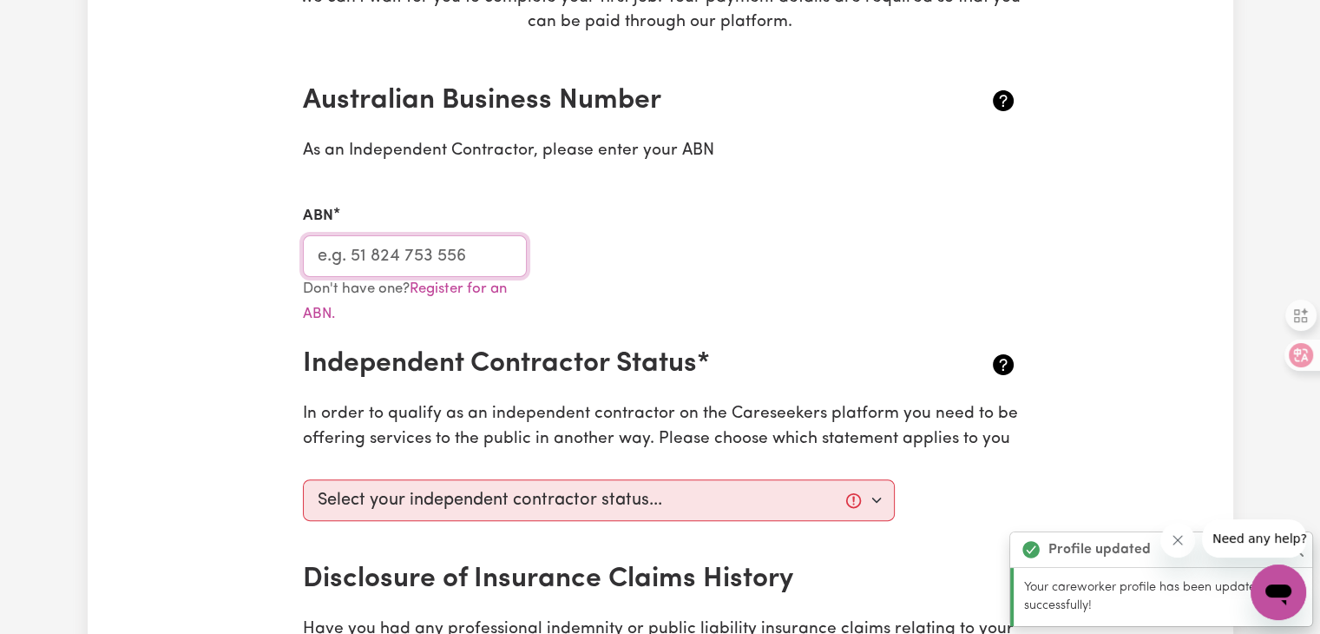
click at [369, 255] on input "ABN" at bounding box center [415, 256] width 225 height 42
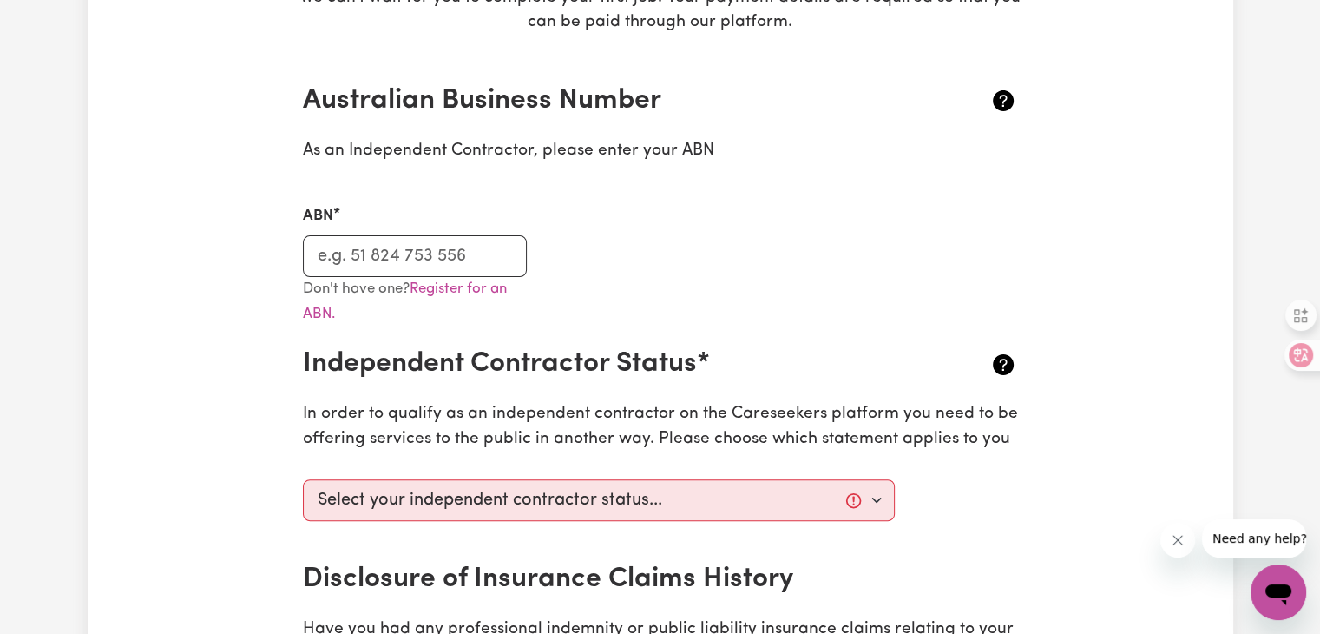
click at [1180, 538] on icon "Close message from company" at bounding box center [1178, 540] width 14 height 14
click at [413, 271] on input "ABN" at bounding box center [415, 256] width 225 height 42
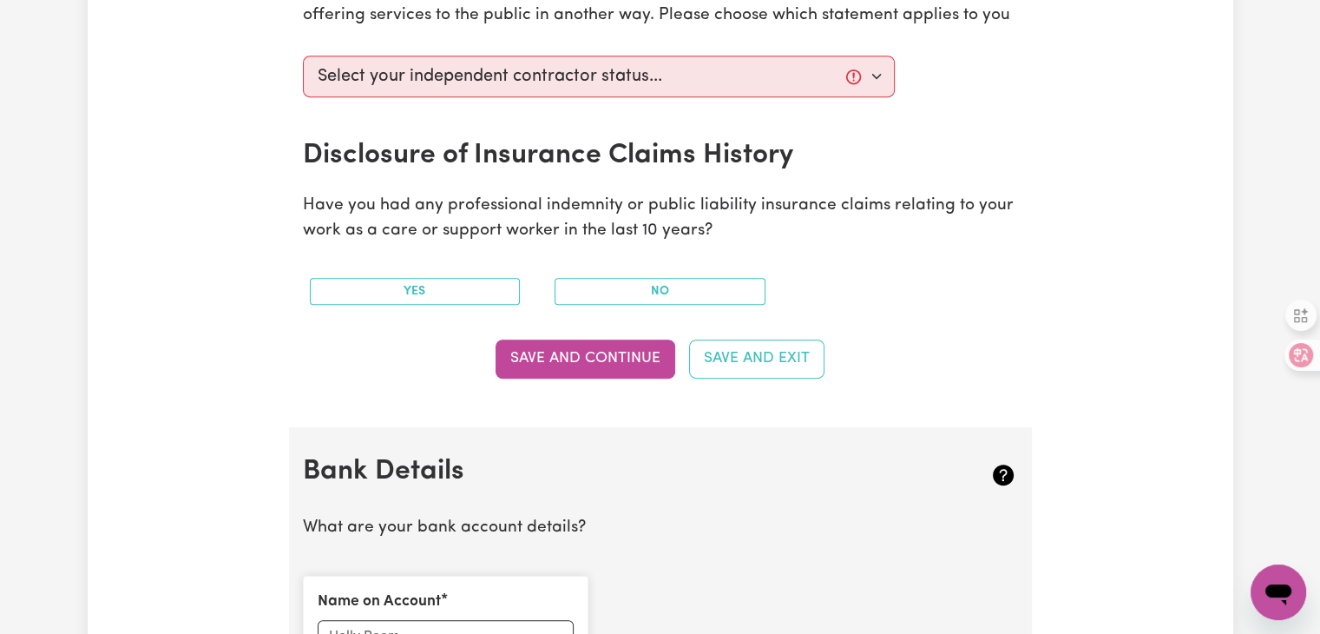
scroll to position [781, 0]
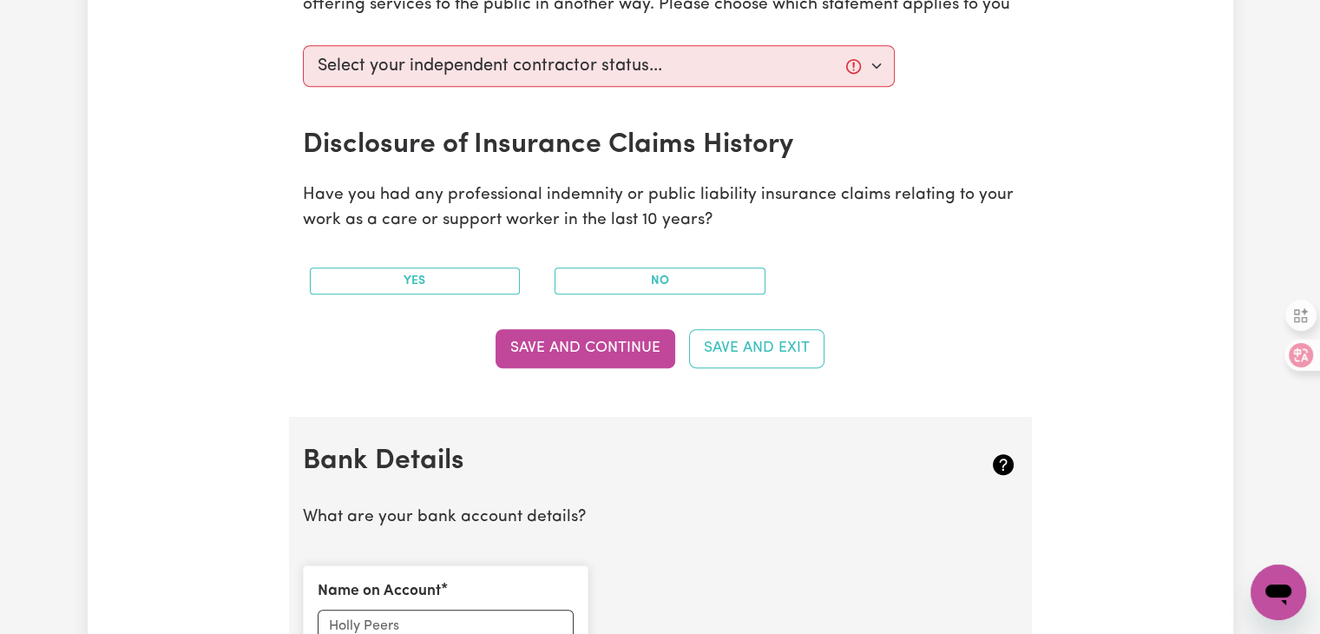
click at [640, 288] on button "No" at bounding box center [660, 280] width 211 height 27
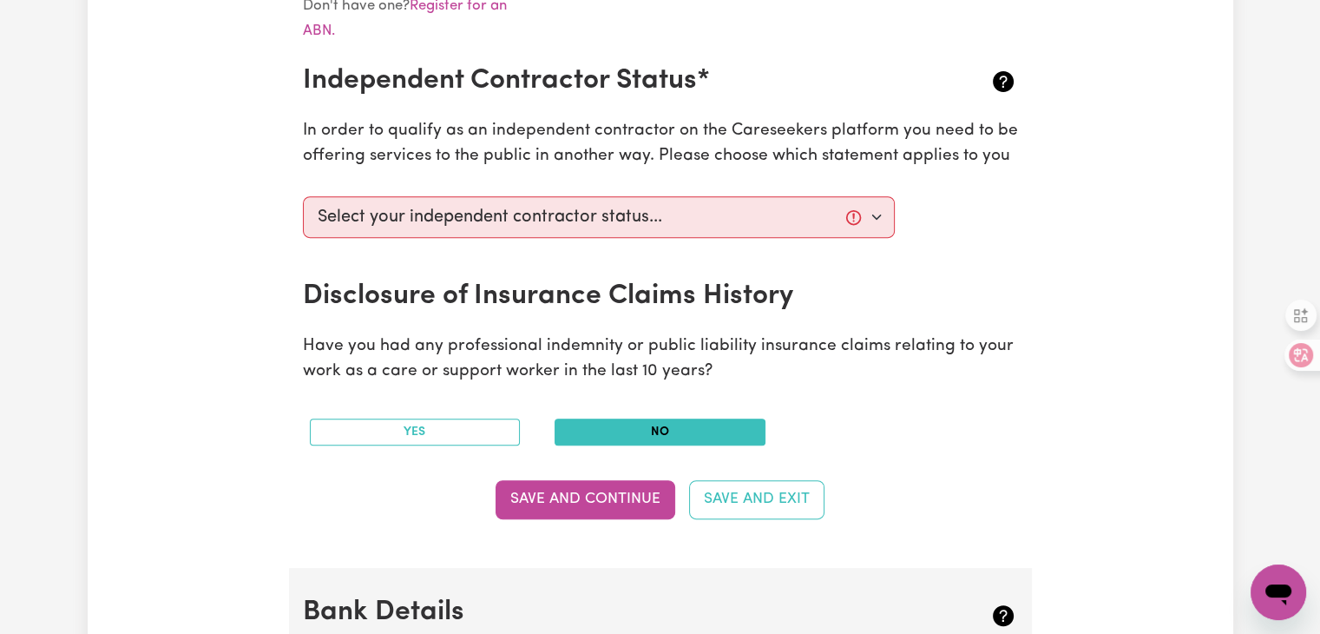
scroll to position [608, 0]
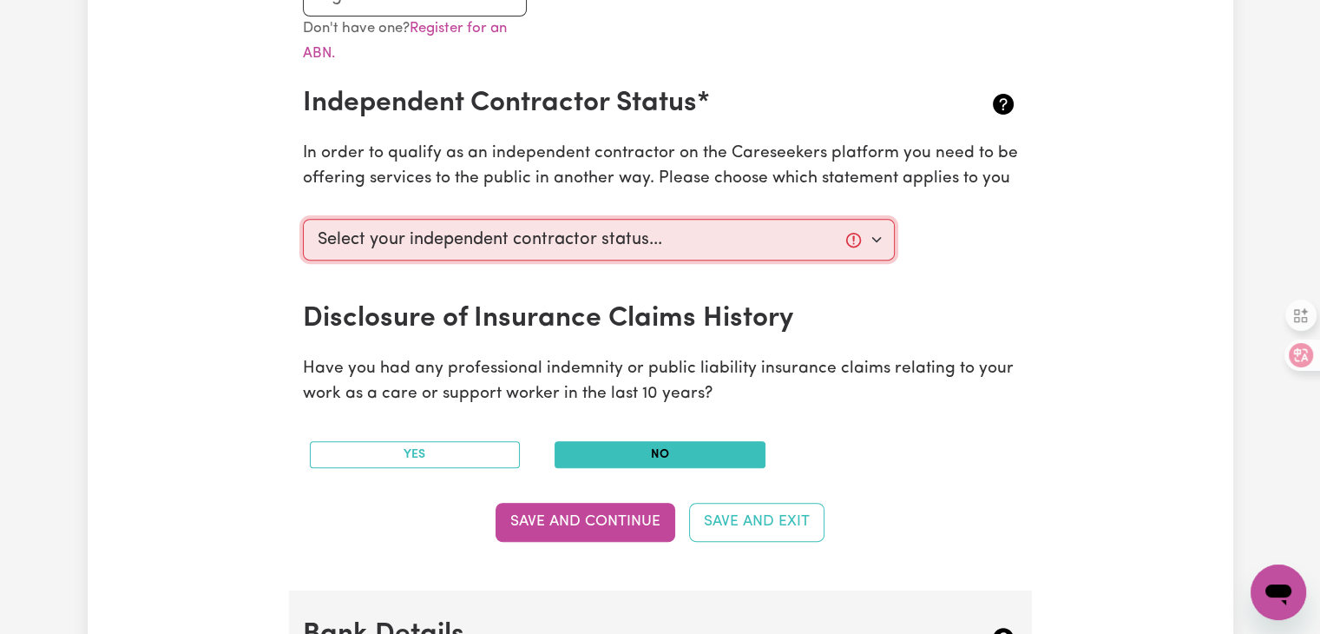
click at [697, 243] on select "Select your independent contractor status... I am providing services through an…" at bounding box center [599, 240] width 593 height 42
click at [303, 219] on select "Select your independent contractor status... I am providing services through an…" at bounding box center [599, 240] width 593 height 42
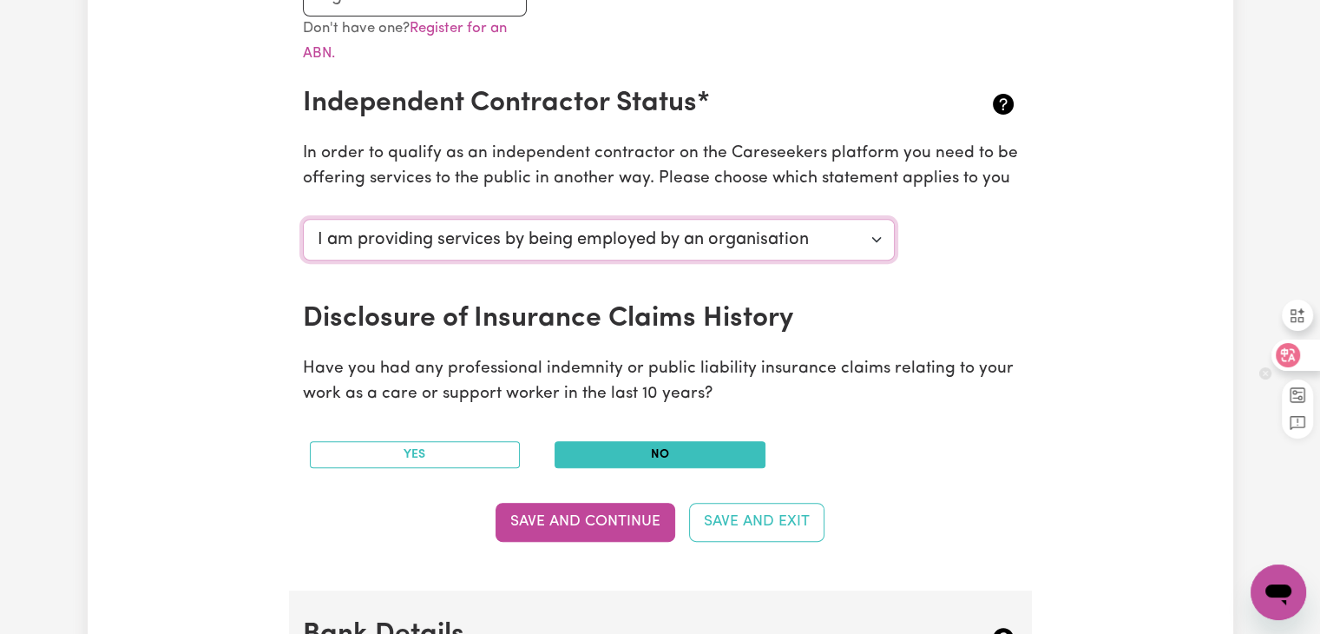
click at [1288, 358] on icon at bounding box center [1288, 355] width 24 height 24
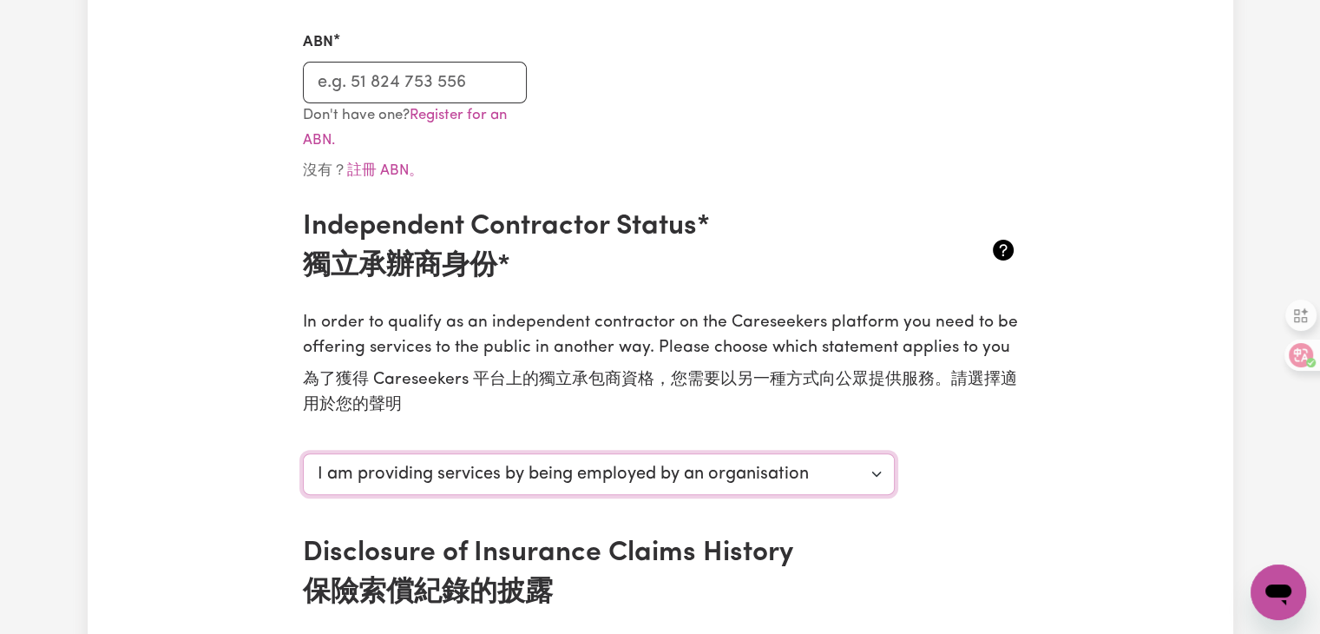
scroll to position [434, 0]
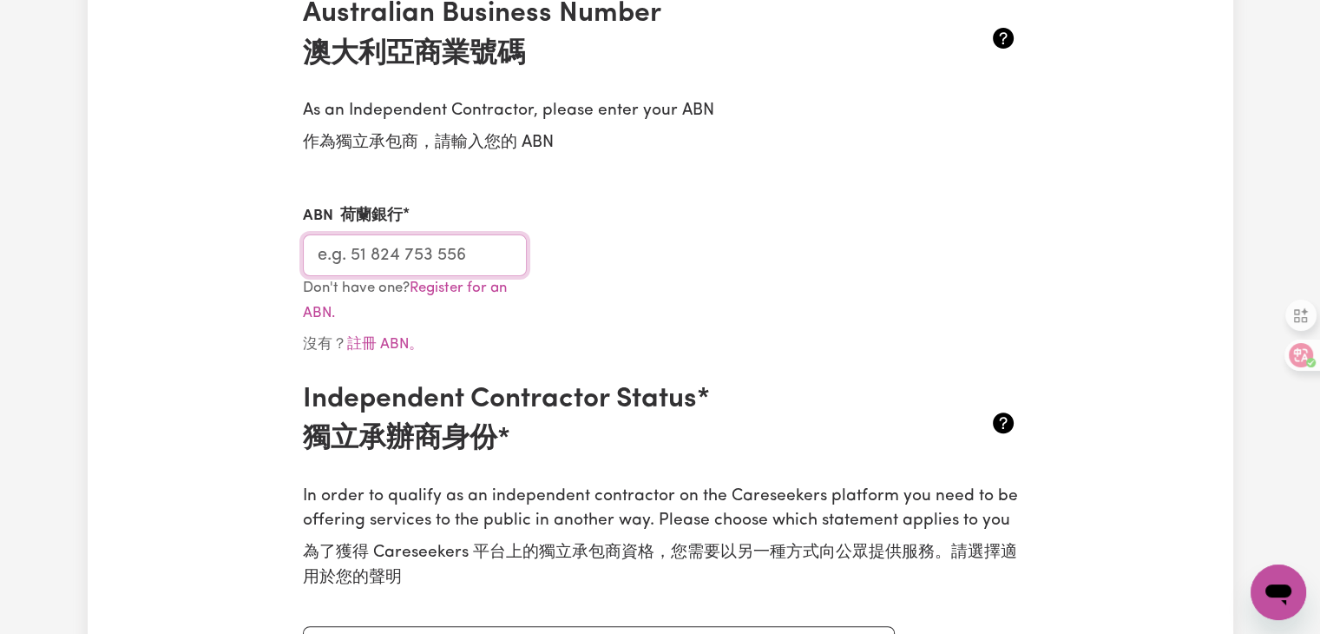
click at [392, 260] on input "ABN 荷蘭銀行" at bounding box center [415, 255] width 225 height 42
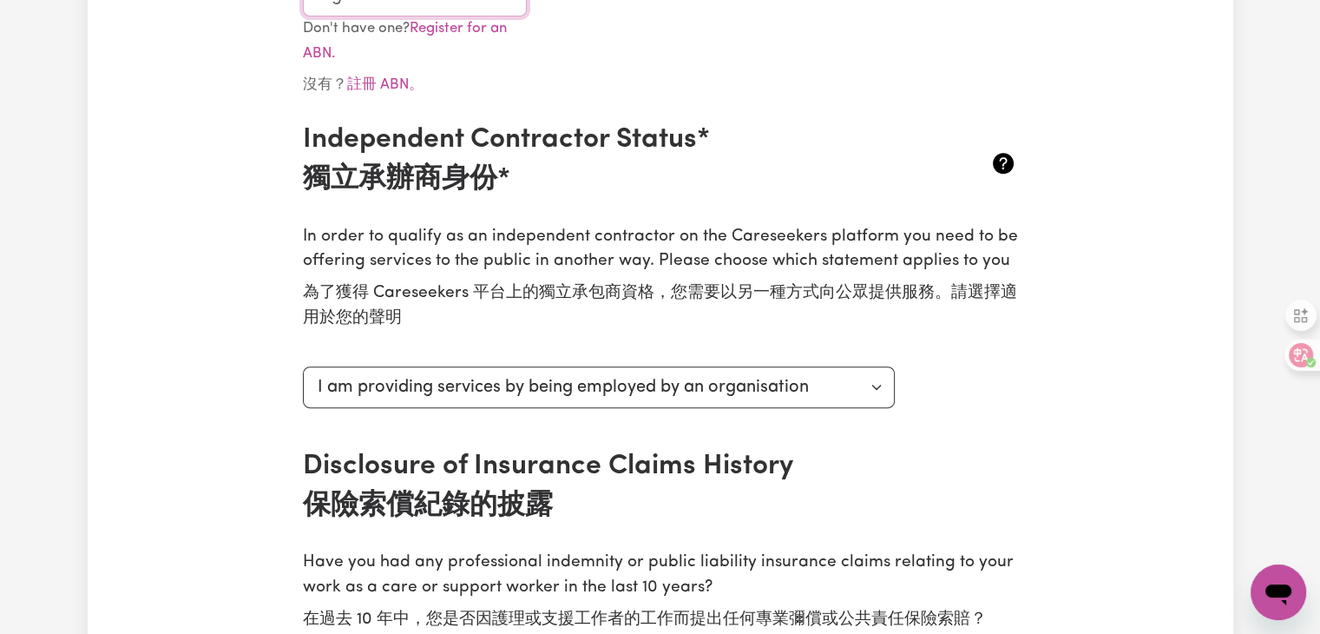
scroll to position [694, 0]
click at [870, 388] on select "Select your independent contractor status... I am providing services through an…" at bounding box center [599, 386] width 593 height 42
select select "I am providing services privately on my own"
click at [303, 365] on select "Select your independent contractor status... I am providing services through an…" at bounding box center [599, 386] width 593 height 42
click at [1040, 398] on div "Update Profile 更新設定檔 1 2 3 4 5 Step 5 : Payment Details We can't wait for you t…" at bounding box center [661, 511] width 764 height 2193
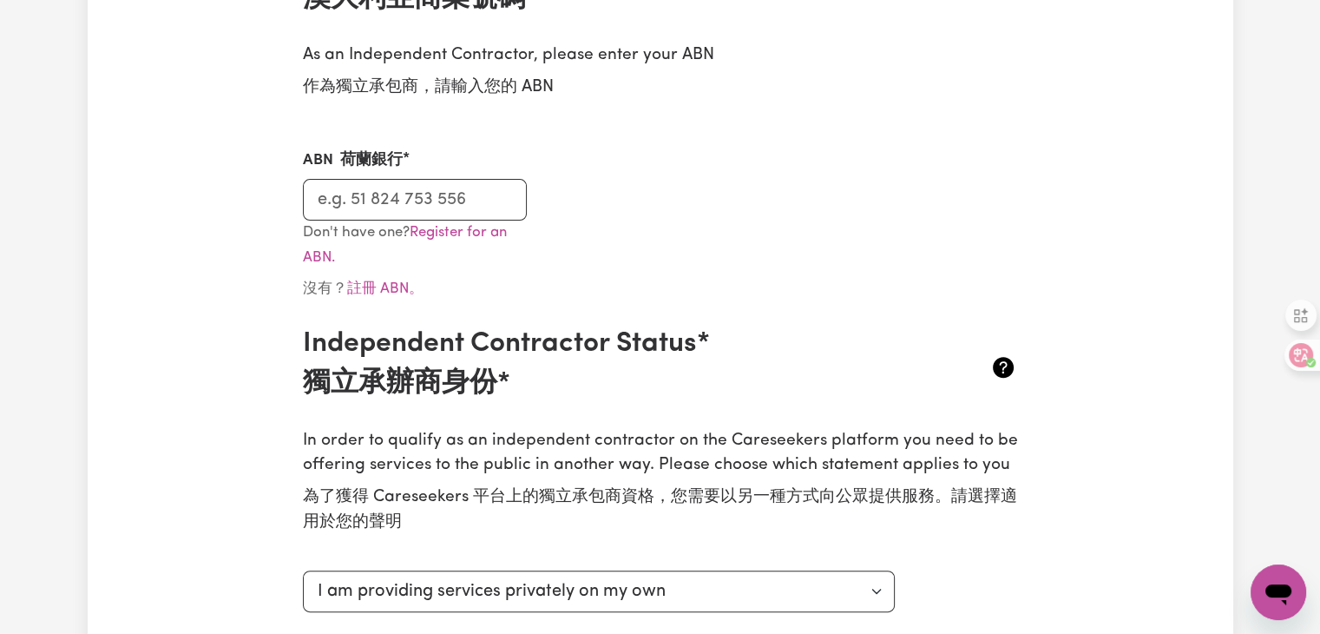
scroll to position [434, 0]
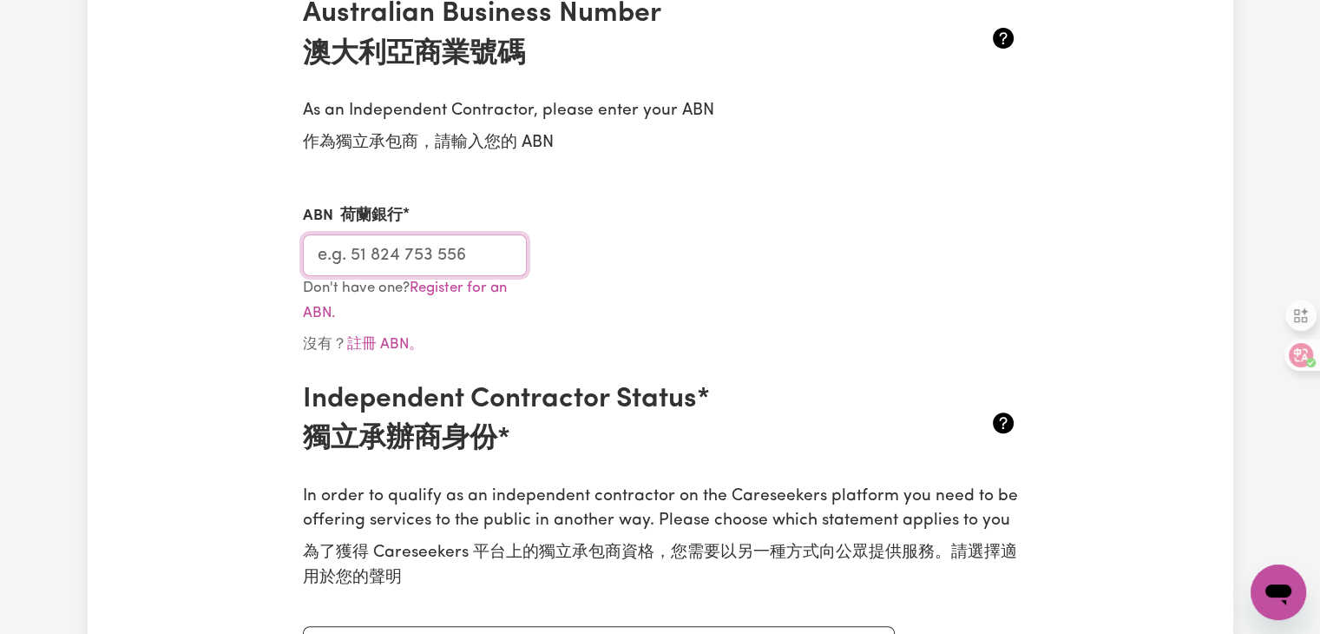
click at [316, 255] on input "ABN 荷蘭銀行" at bounding box center [415, 255] width 225 height 42
paste input "26 886 737 193"
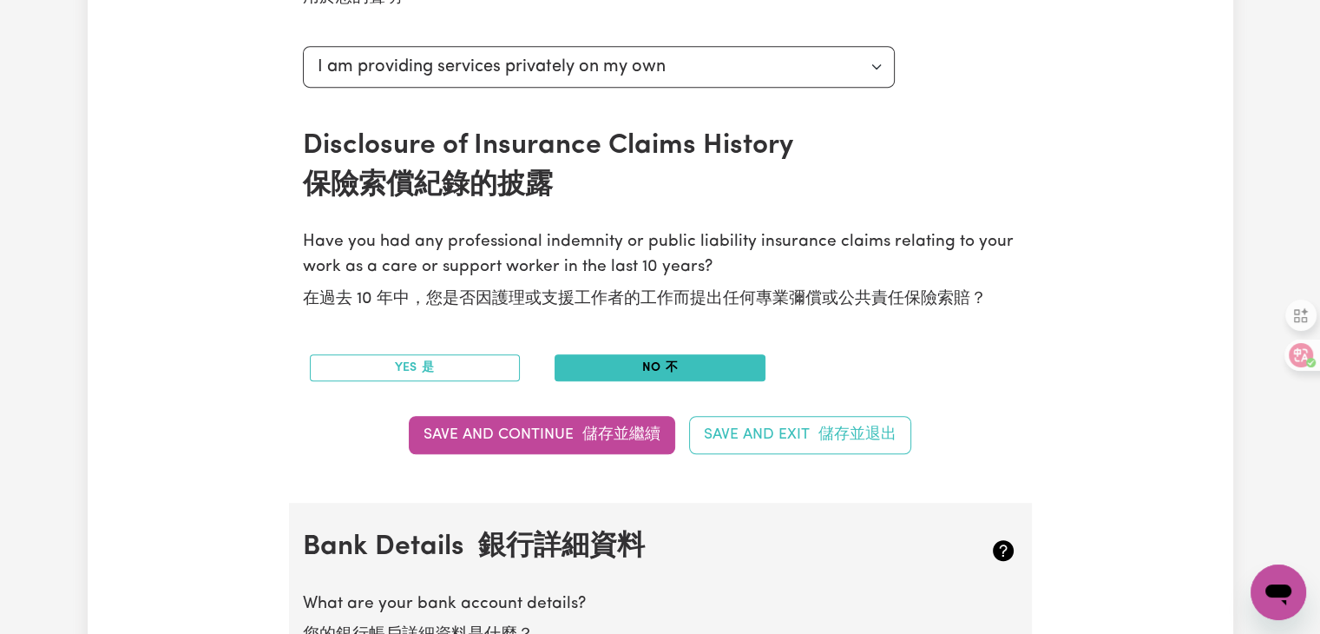
scroll to position [1128, 0]
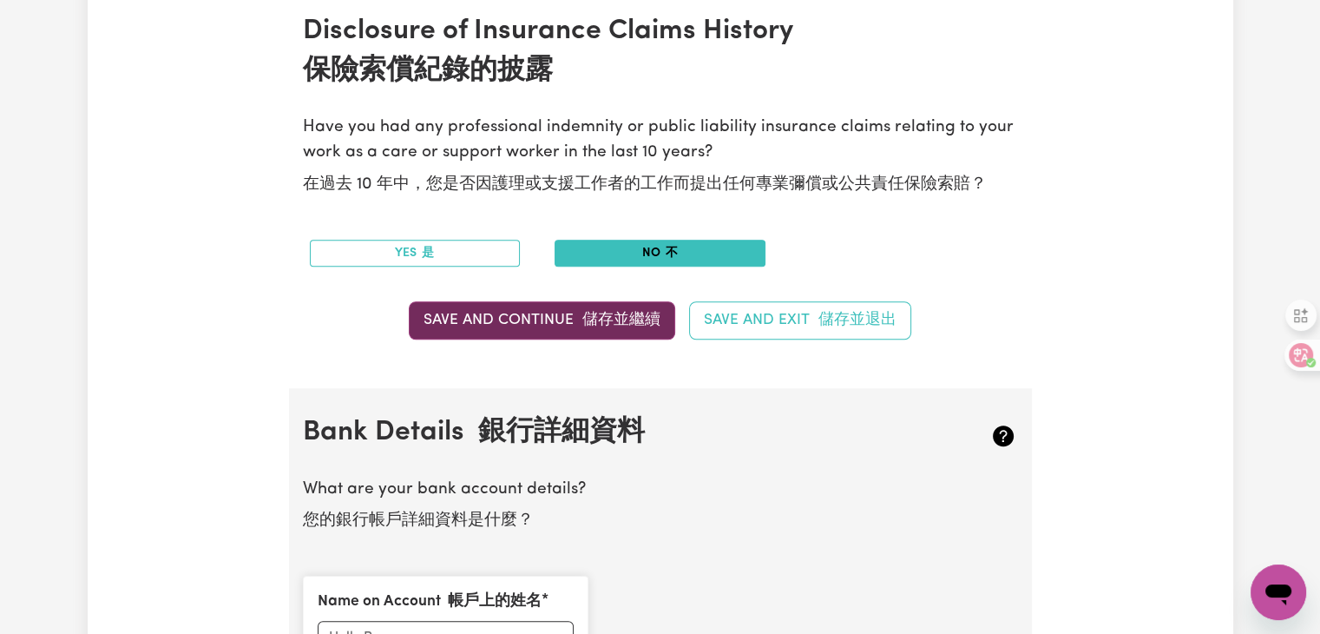
type input "26 886 737 193"
click at [597, 318] on font "儲存並繼續" at bounding box center [621, 319] width 78 height 15
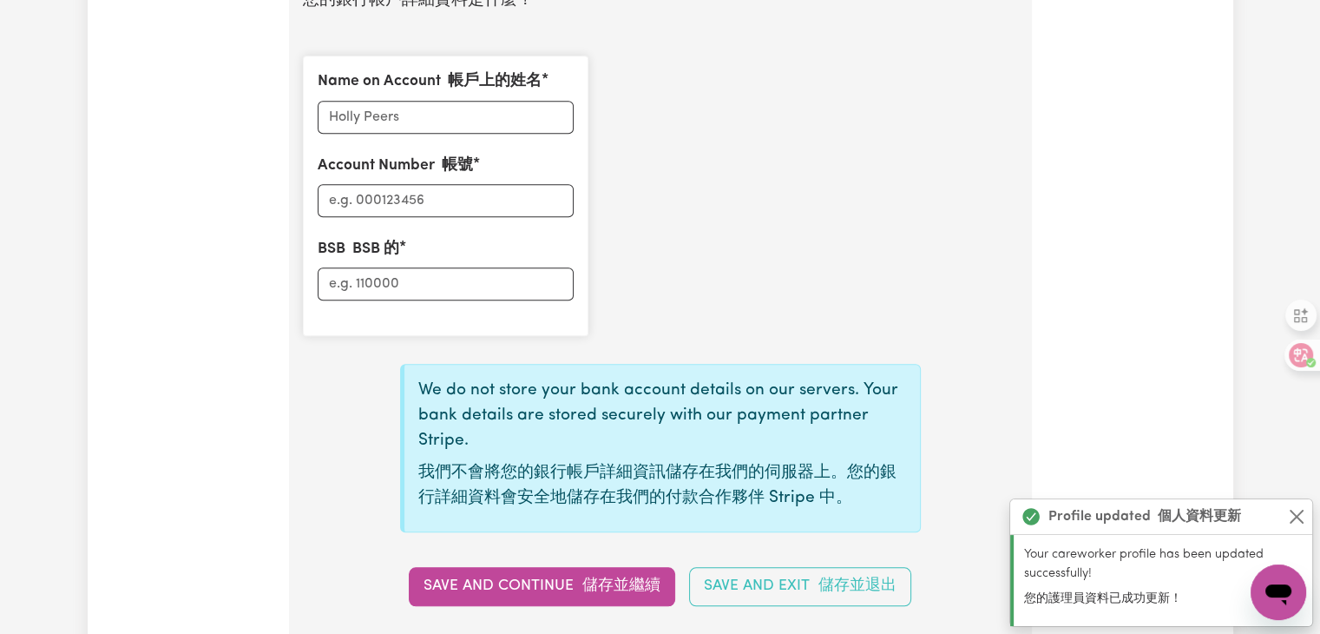
scroll to position [1644, 0]
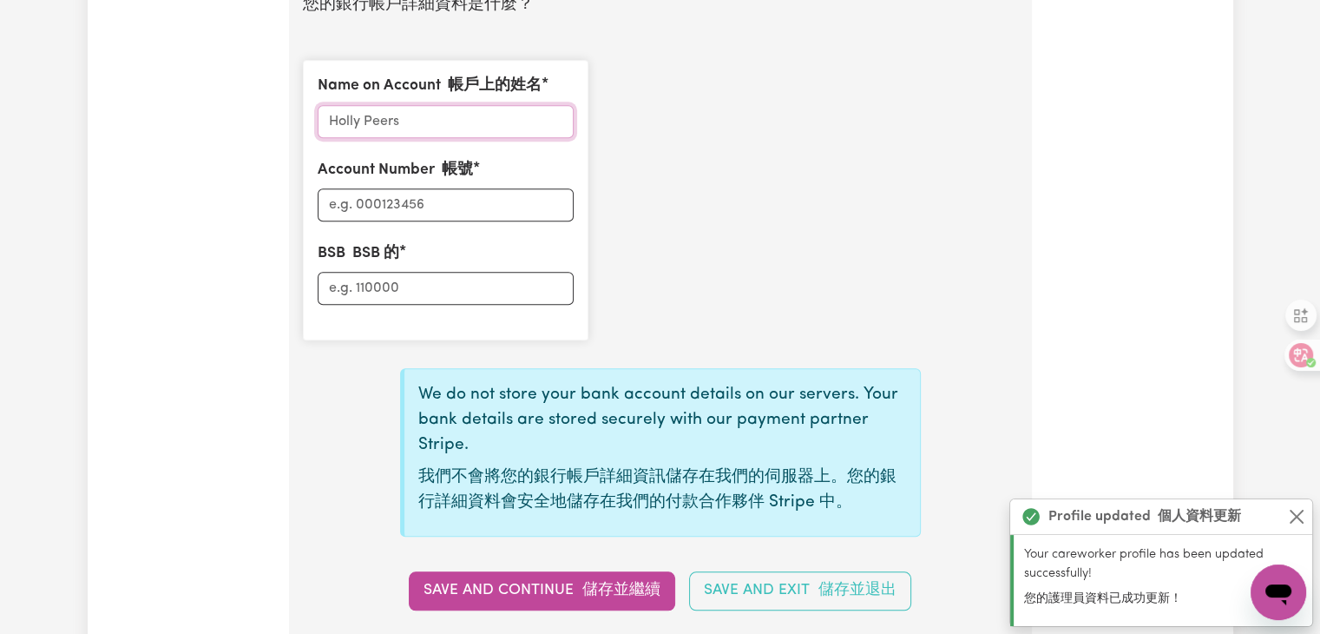
click at [414, 119] on input "Name on Account 帳戶上的姓名" at bounding box center [446, 121] width 256 height 33
type input "[PERSON_NAME]"
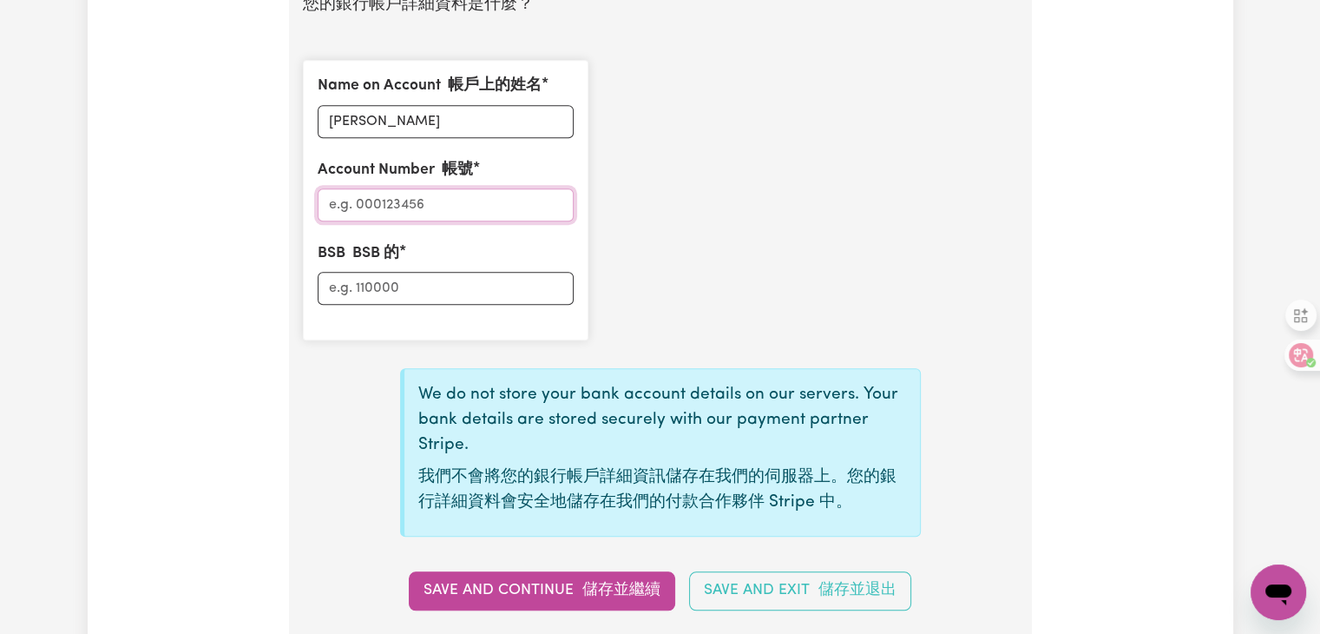
click at [418, 192] on input "Account Number 帳號" at bounding box center [446, 204] width 256 height 33
type input "11373956"
click at [424, 272] on input "BSB BSB 的" at bounding box center [446, 288] width 256 height 33
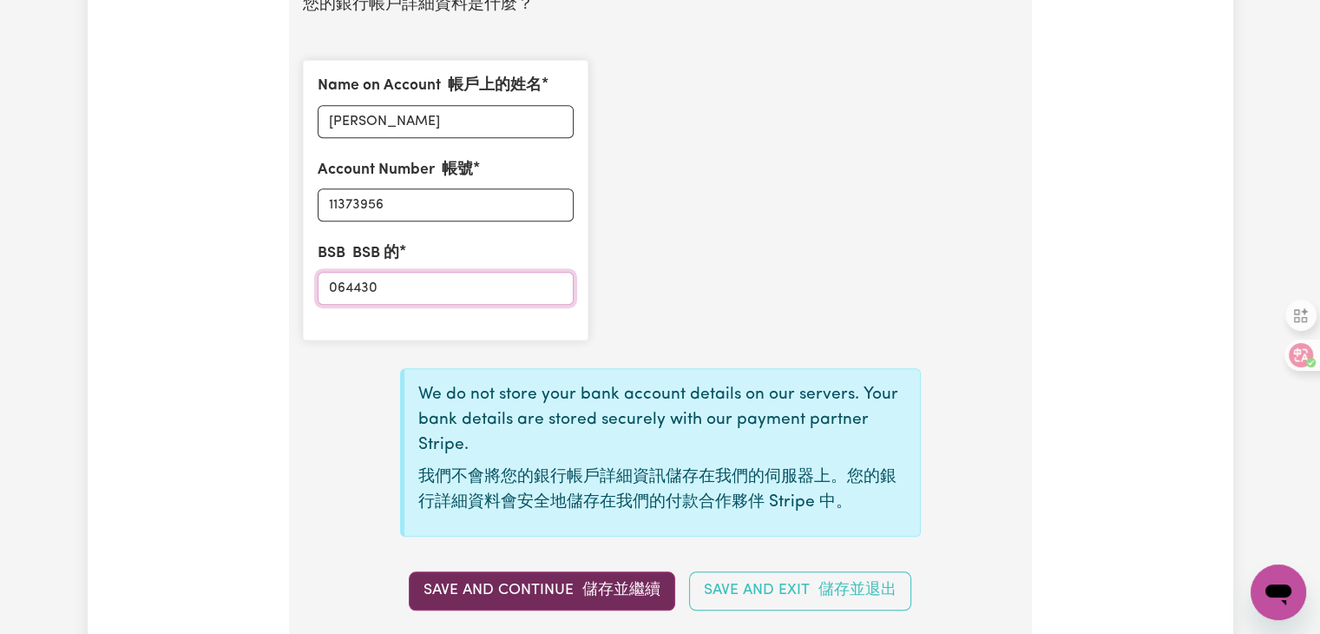
type input "064430"
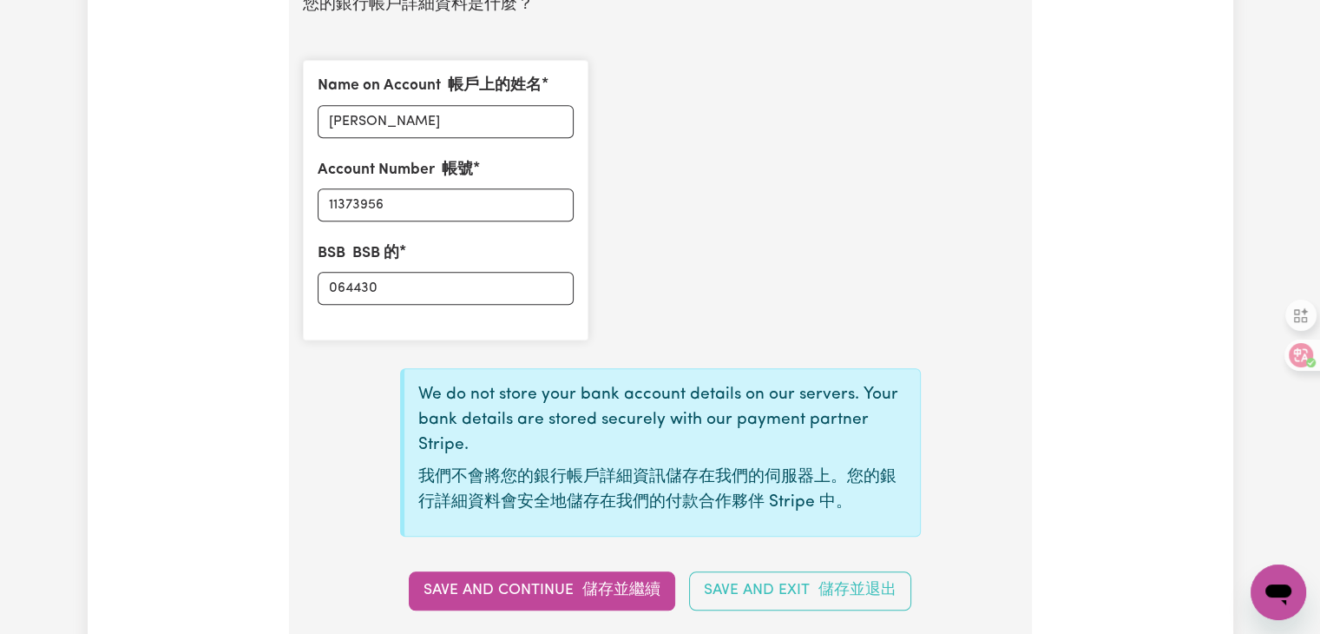
click at [529, 600] on button "Save and Continue 儲存並繼續" at bounding box center [542, 590] width 266 height 38
type input "****3956"
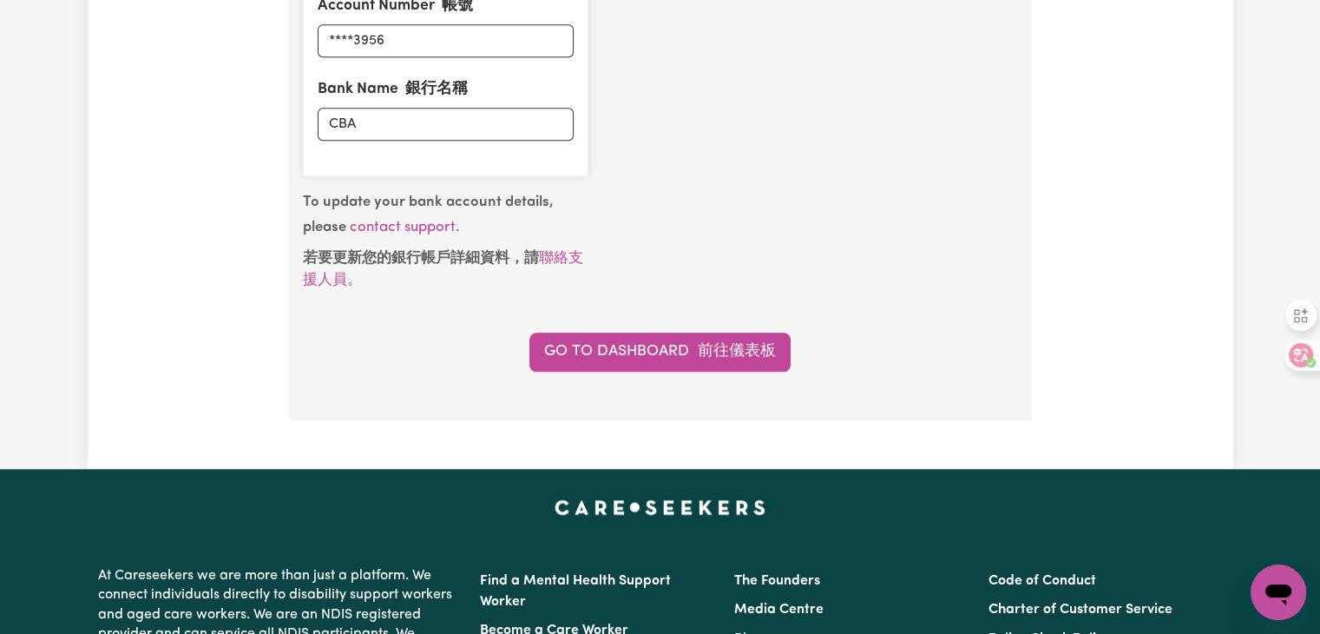
scroll to position [1904, 0]
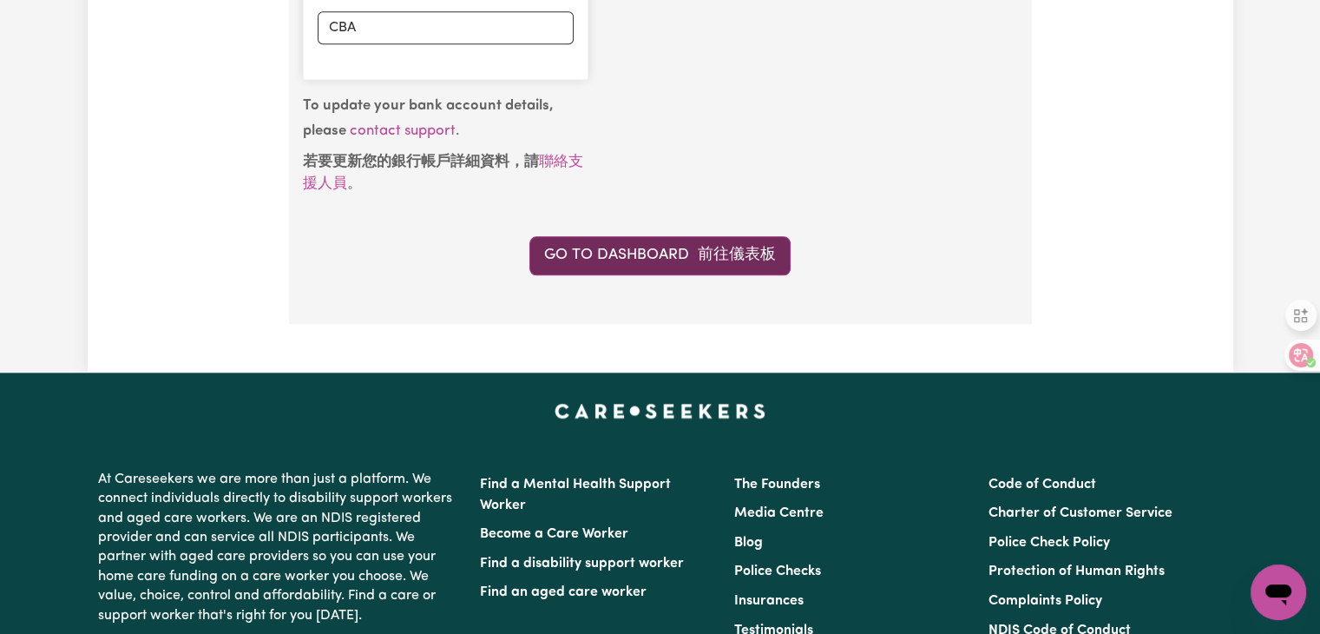
click at [673, 256] on link "Go to Dashboard 前往儀表板" at bounding box center [659, 255] width 261 height 38
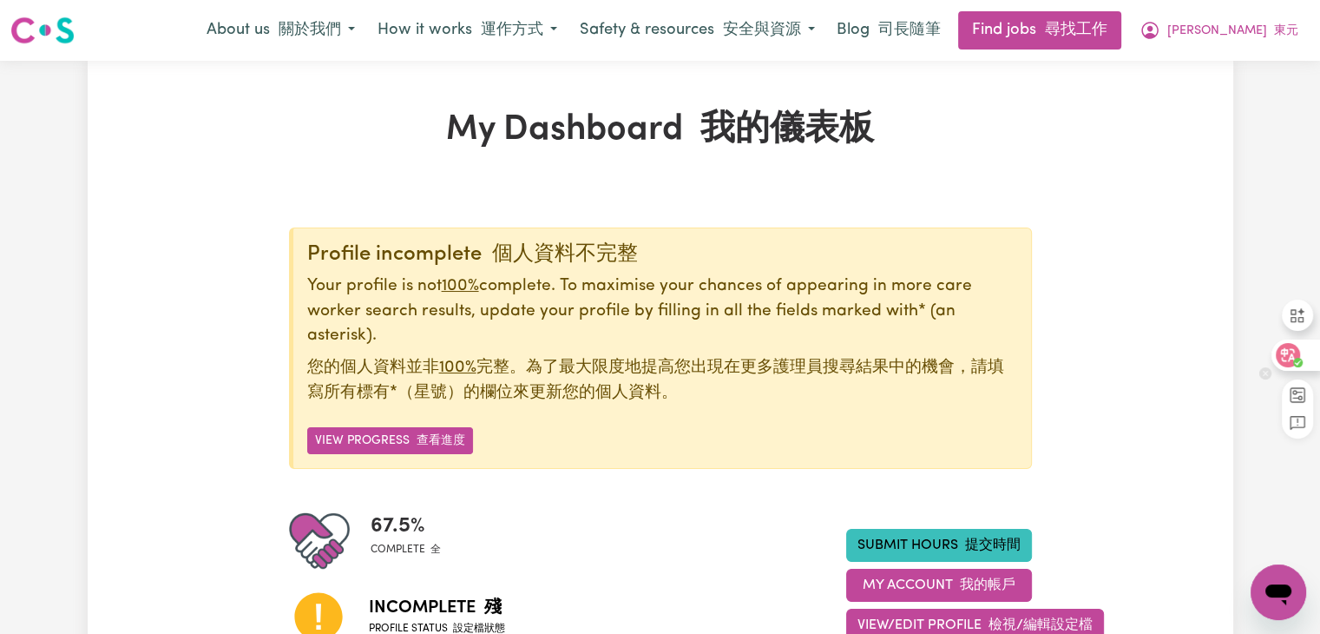
click at [1293, 349] on icon at bounding box center [1288, 355] width 15 height 14
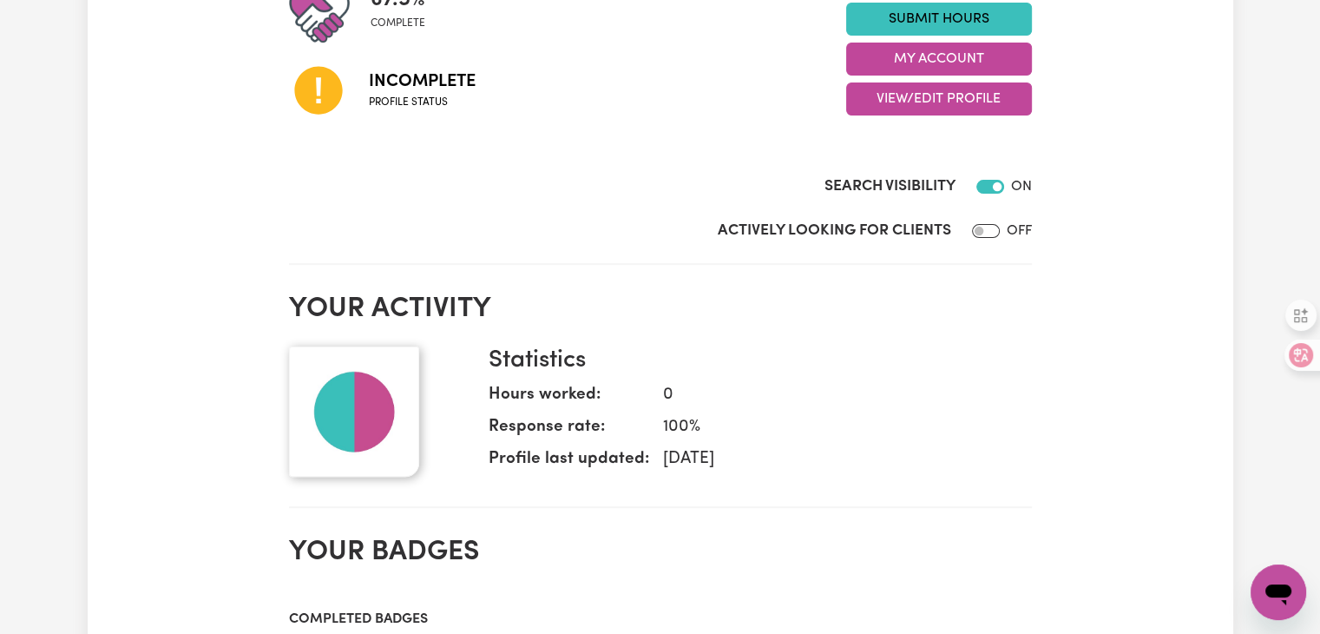
scroll to position [347, 0]
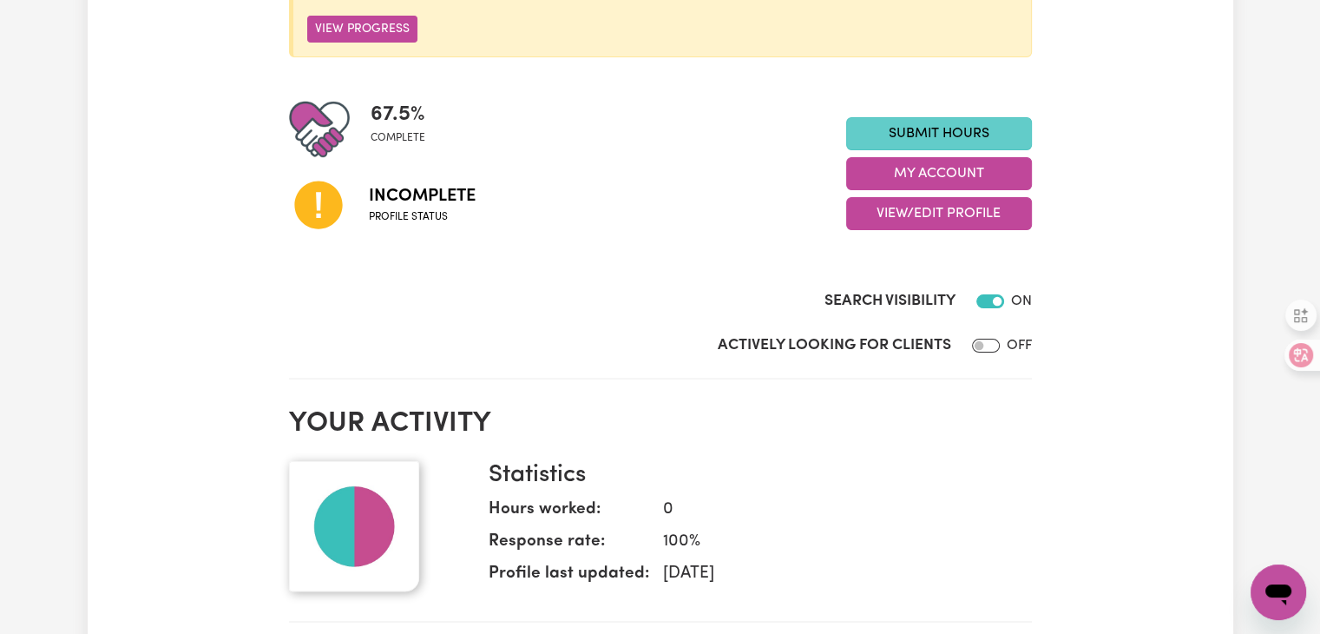
click at [921, 134] on link "Submit Hours" at bounding box center [939, 133] width 186 height 33
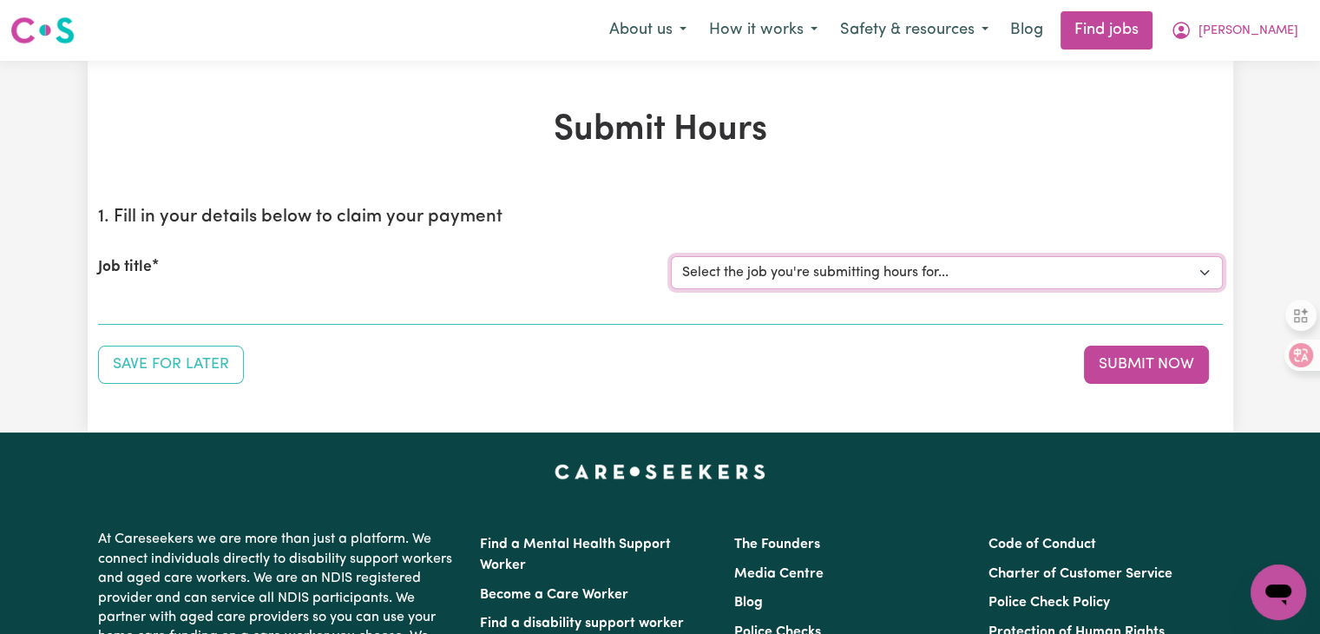
click at [755, 279] on select "Select the job you're submitting hours for..." at bounding box center [947, 272] width 552 height 33
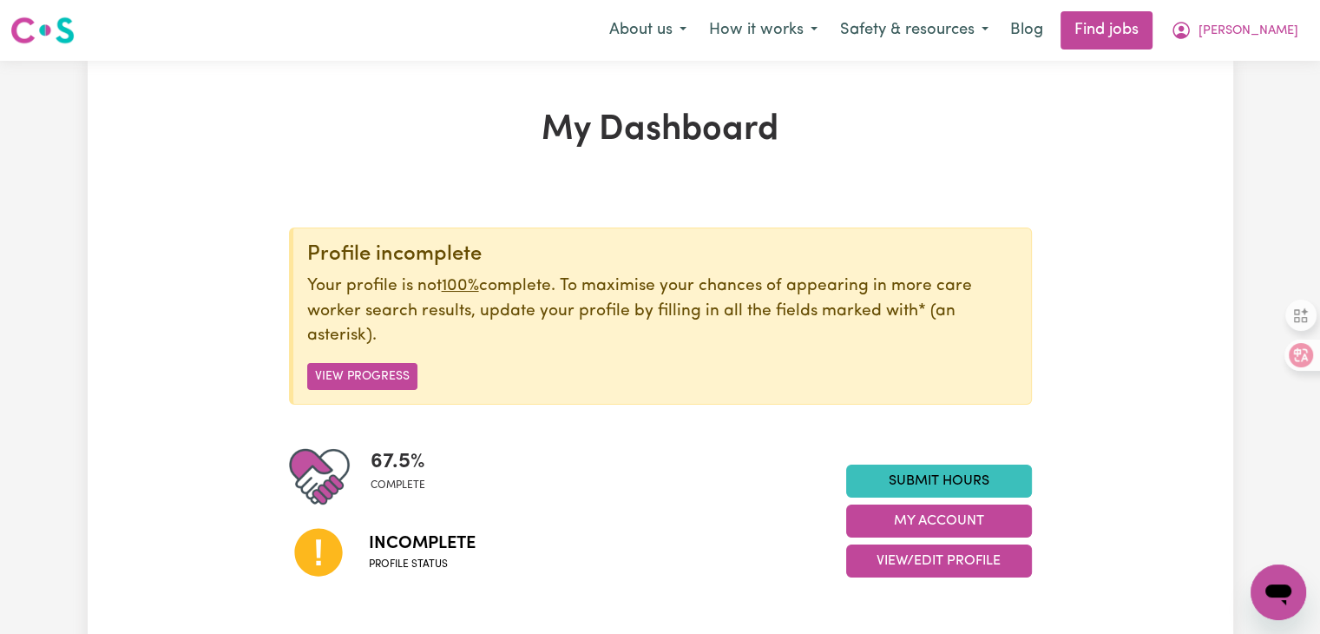
click at [393, 458] on span "67.5 %" at bounding box center [398, 461] width 55 height 31
drag, startPoint x: 358, startPoint y: 544, endPoint x: 368, endPoint y: 544, distance: 10.4
click at [358, 544] on div at bounding box center [329, 551] width 80 height 89
click at [934, 517] on button "My Account" at bounding box center [939, 520] width 186 height 33
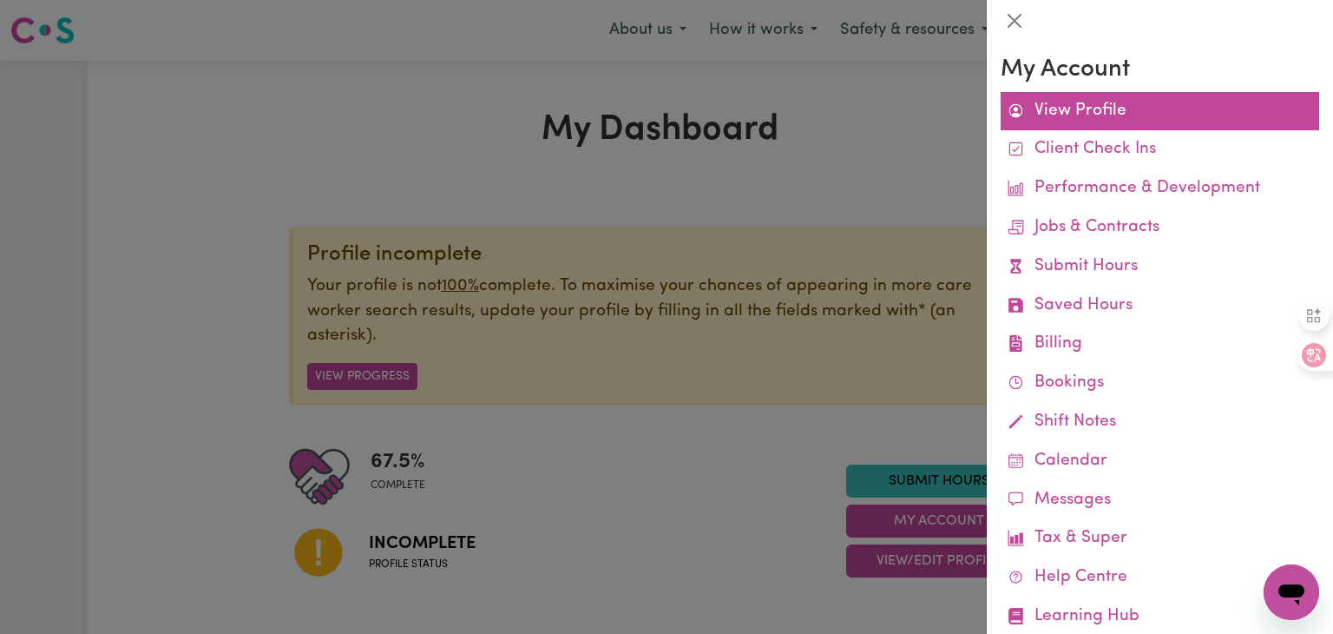
click at [1122, 108] on link "View Profile" at bounding box center [1160, 111] width 319 height 39
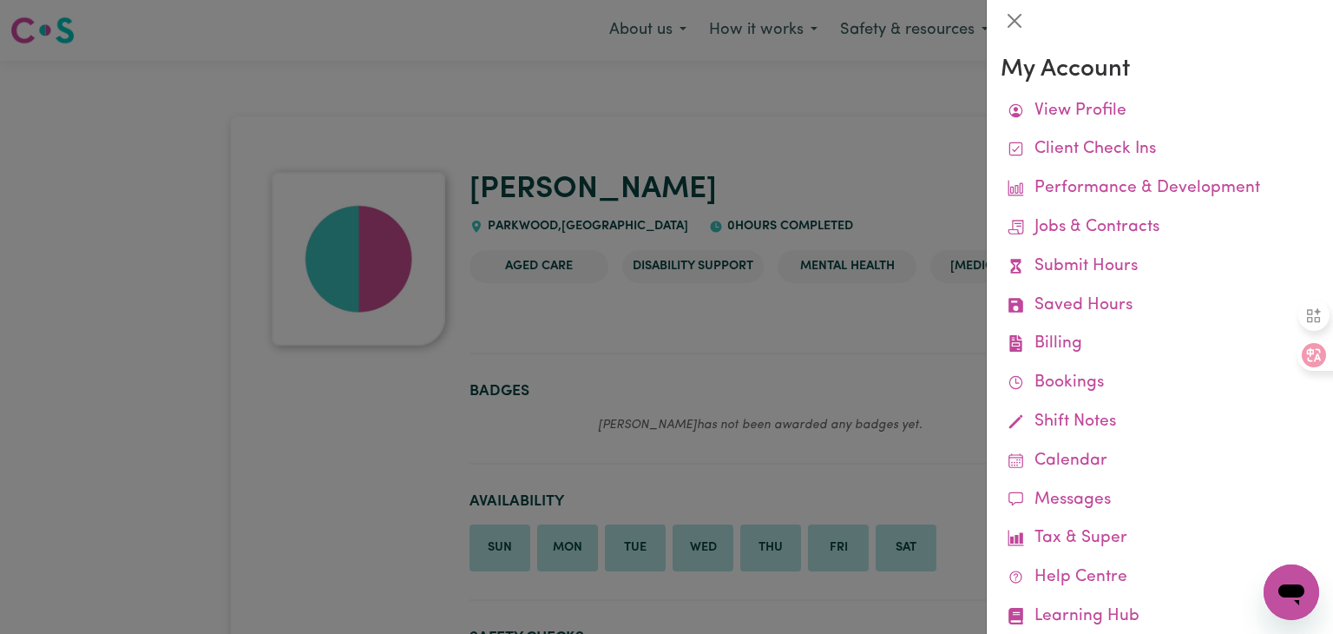
click at [918, 337] on div at bounding box center [666, 317] width 1333 height 634
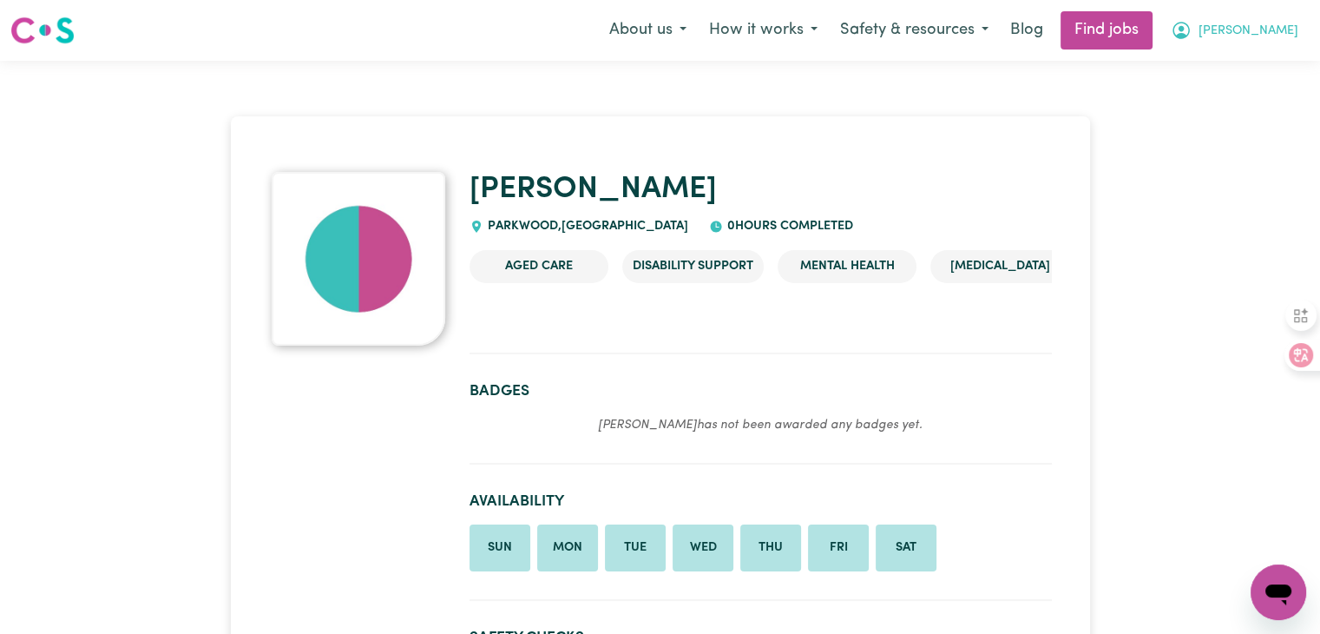
click at [1239, 29] on span "[PERSON_NAME]" at bounding box center [1249, 31] width 100 height 19
click at [1234, 64] on link "My Account" at bounding box center [1240, 67] width 137 height 33
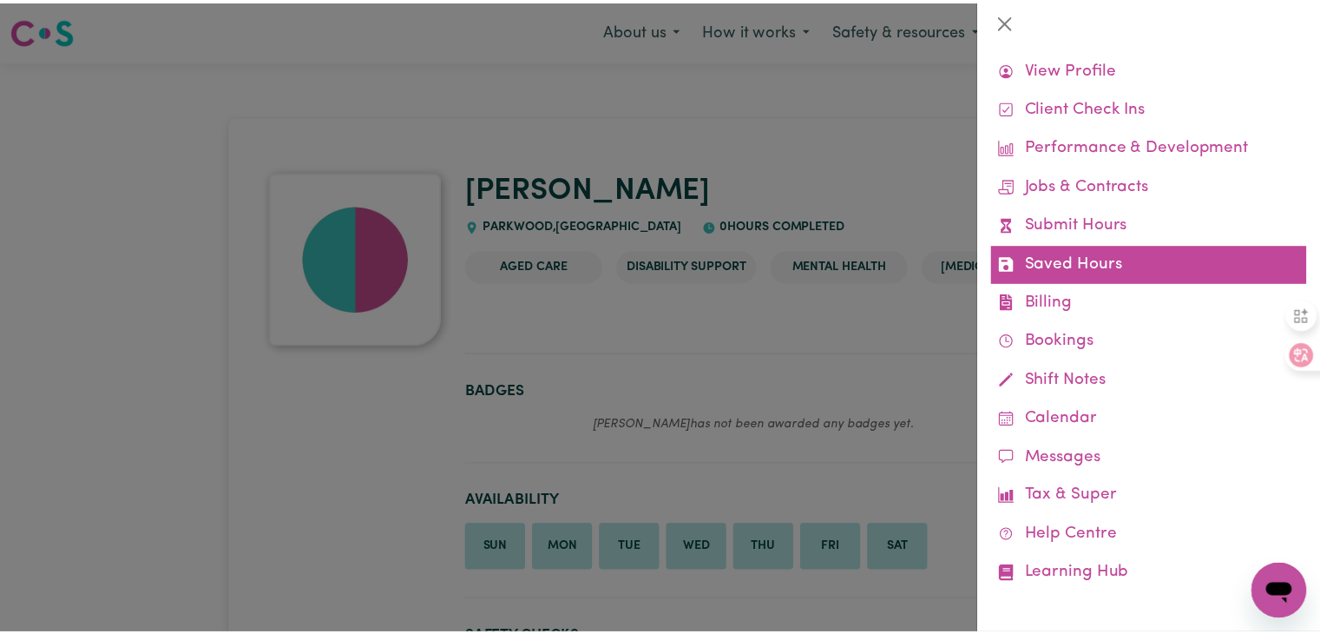
scroll to position [44, 0]
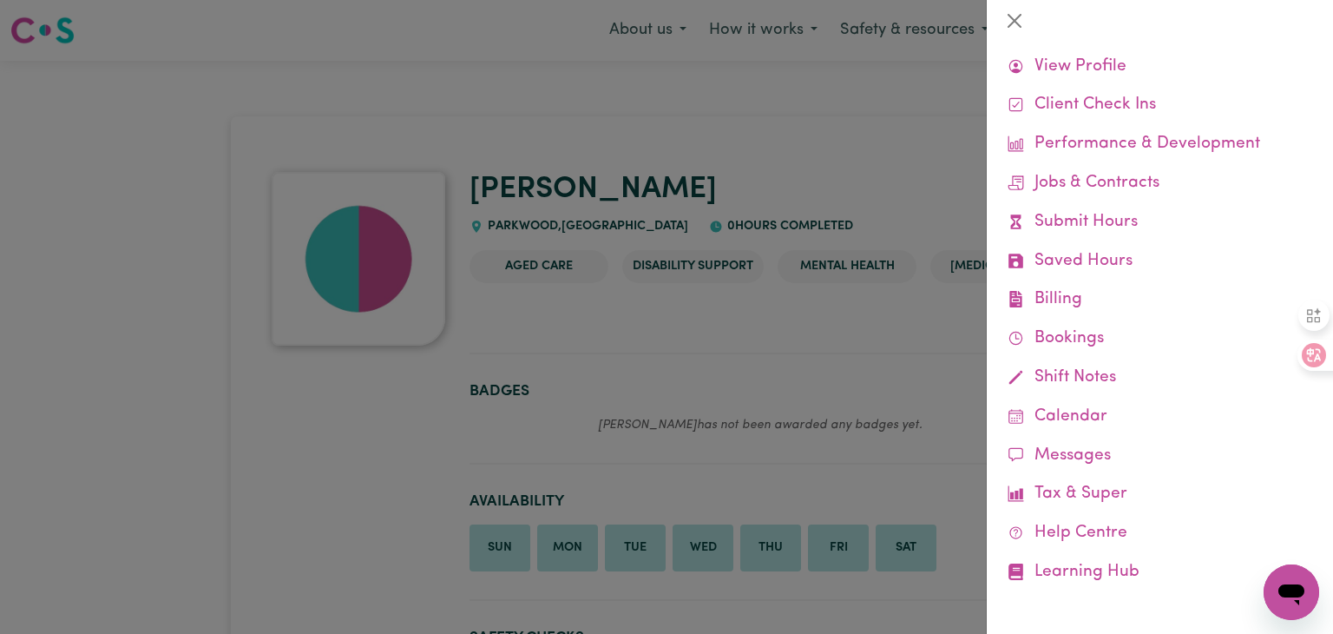
click at [778, 95] on div at bounding box center [666, 317] width 1333 height 634
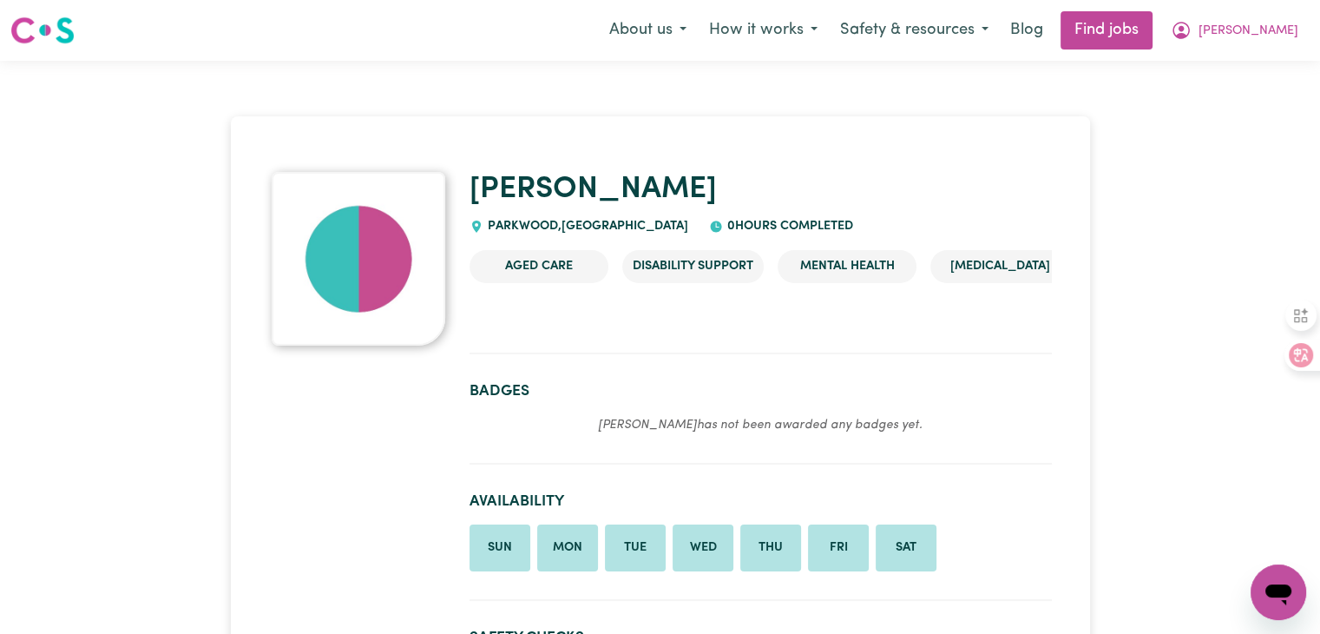
click at [323, 251] on img at bounding box center [359, 259] width 174 height 174
click at [341, 260] on img at bounding box center [359, 259] width 174 height 174
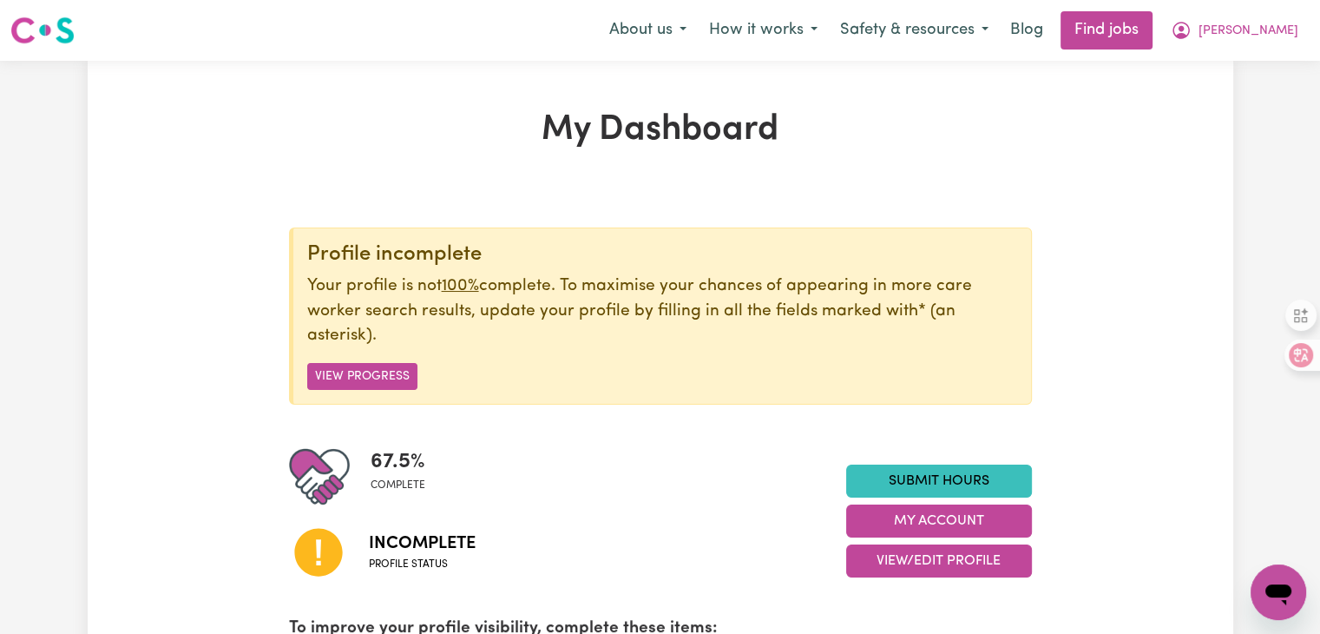
click at [500, 362] on div "Profile incomplete Your profile is not 100% complete. To maximise your chances …" at bounding box center [660, 315] width 743 height 177
click at [342, 379] on button "View Progress" at bounding box center [362, 376] width 110 height 27
click at [379, 378] on button "View Progress" at bounding box center [362, 376] width 110 height 27
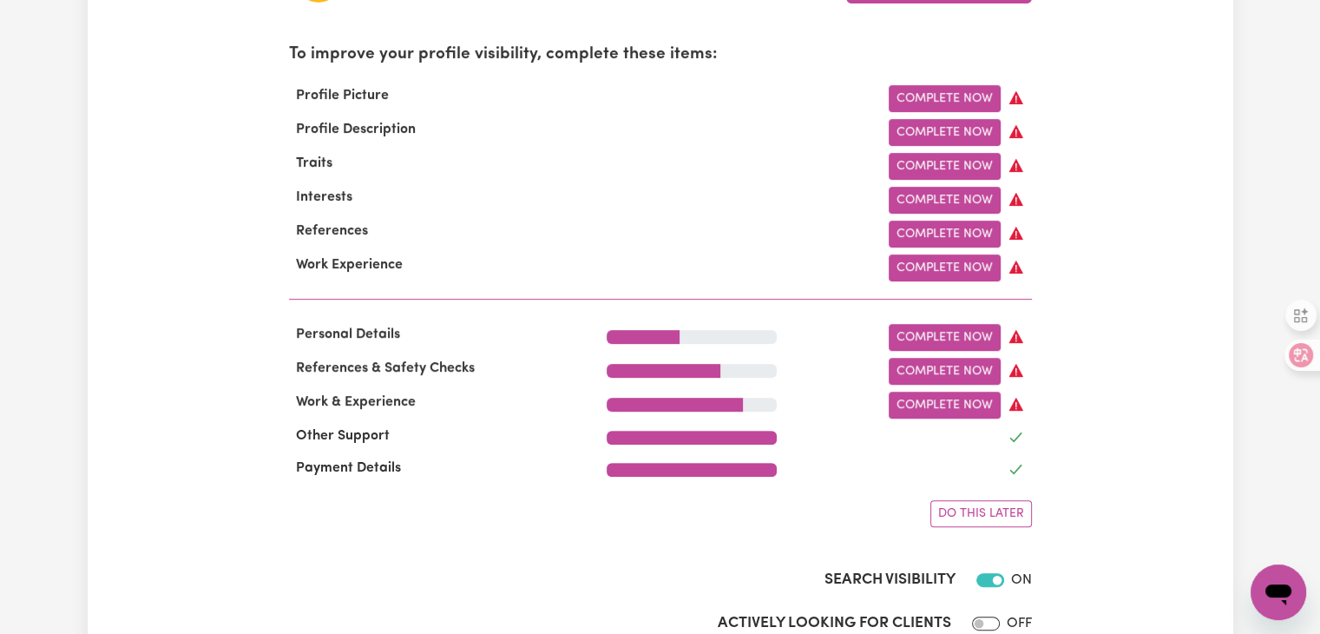
scroll to position [608, 0]
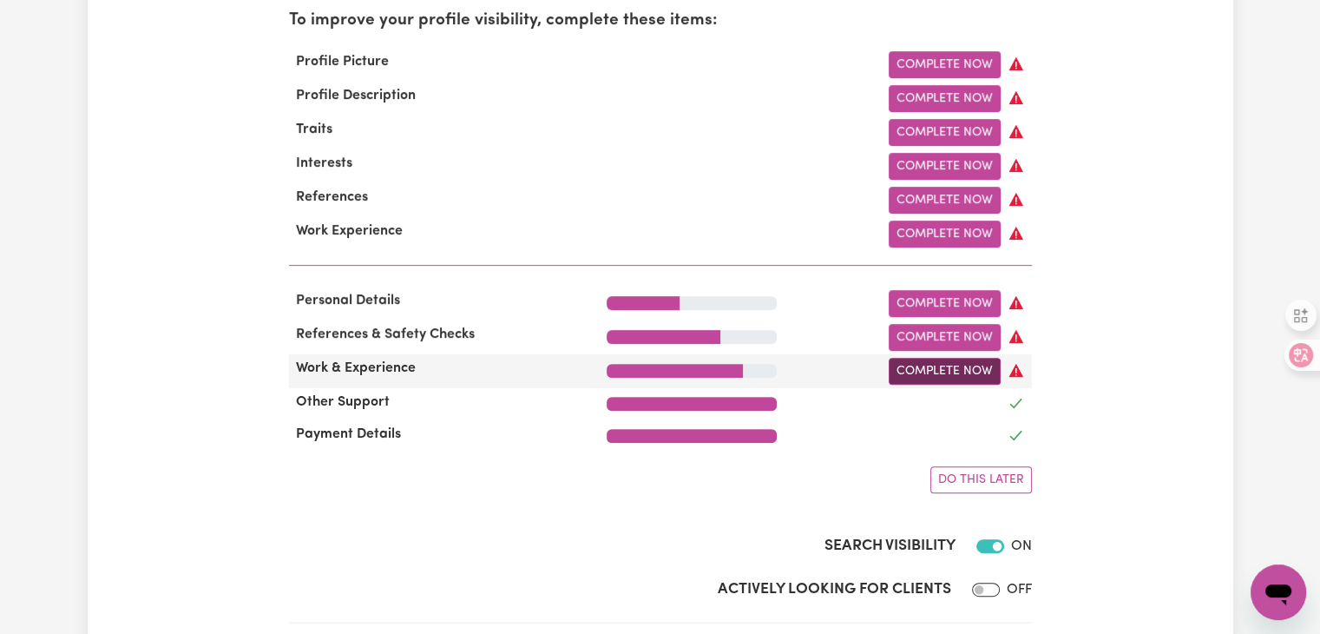
click at [955, 383] on link "Complete Now" at bounding box center [945, 371] width 112 height 27
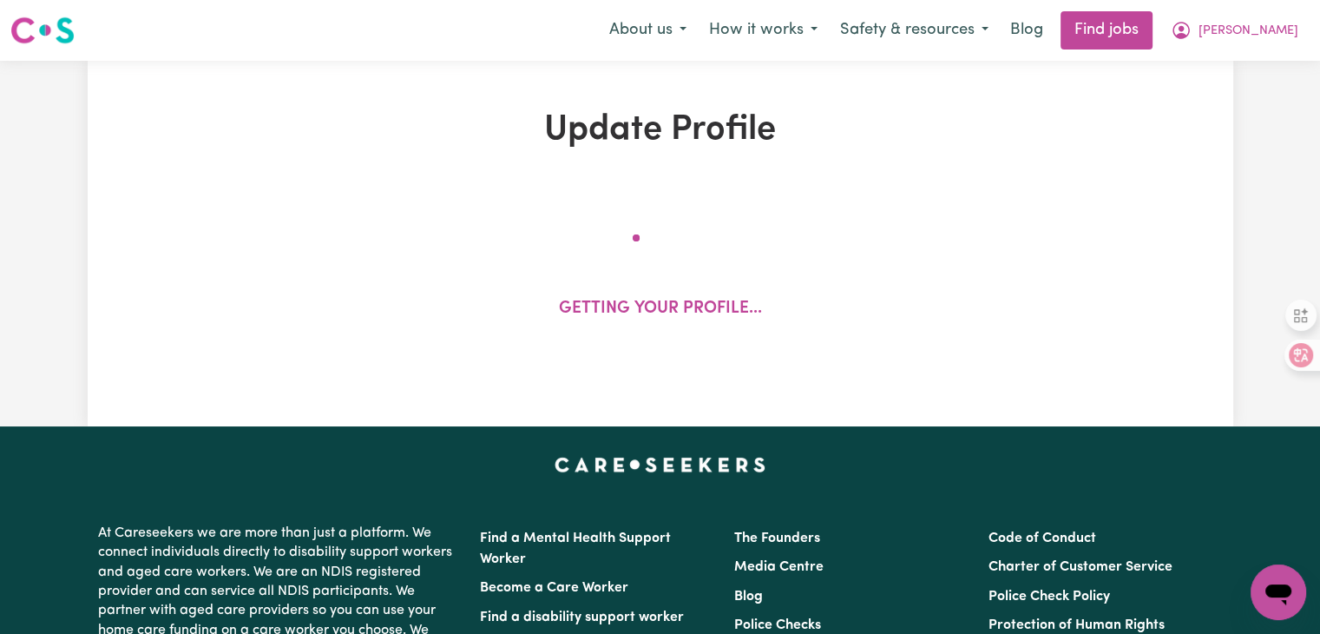
select select "Certificate III (Individual Support)"
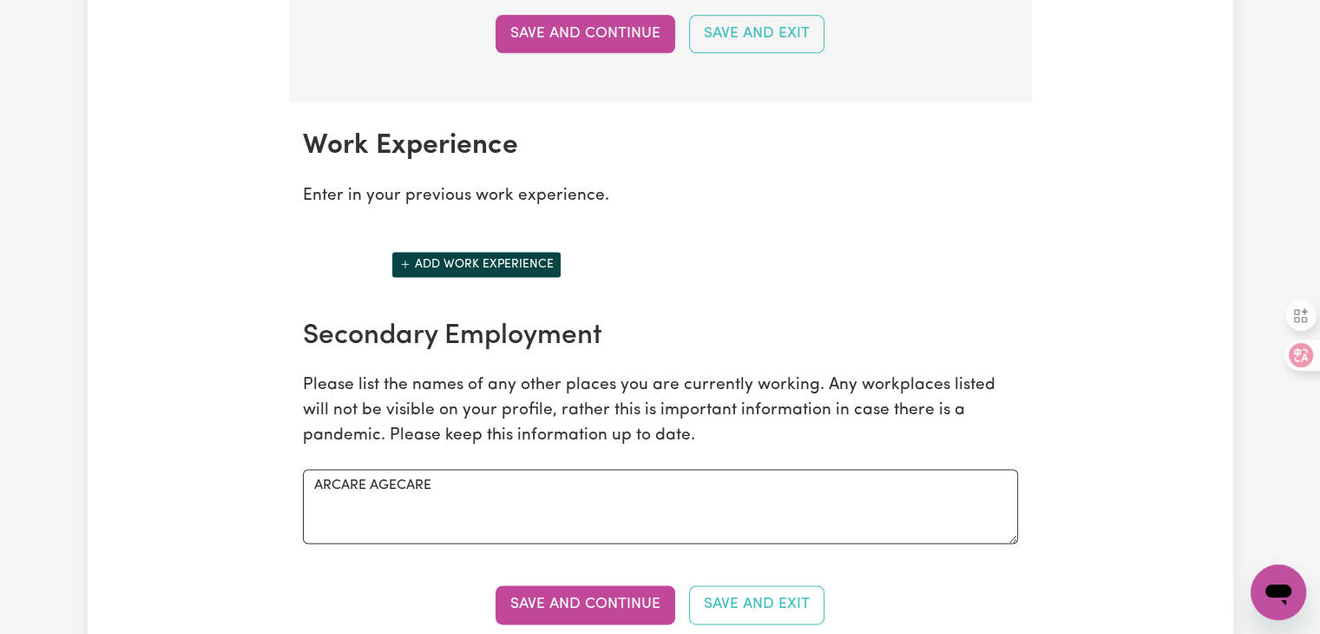
scroll to position [2343, 0]
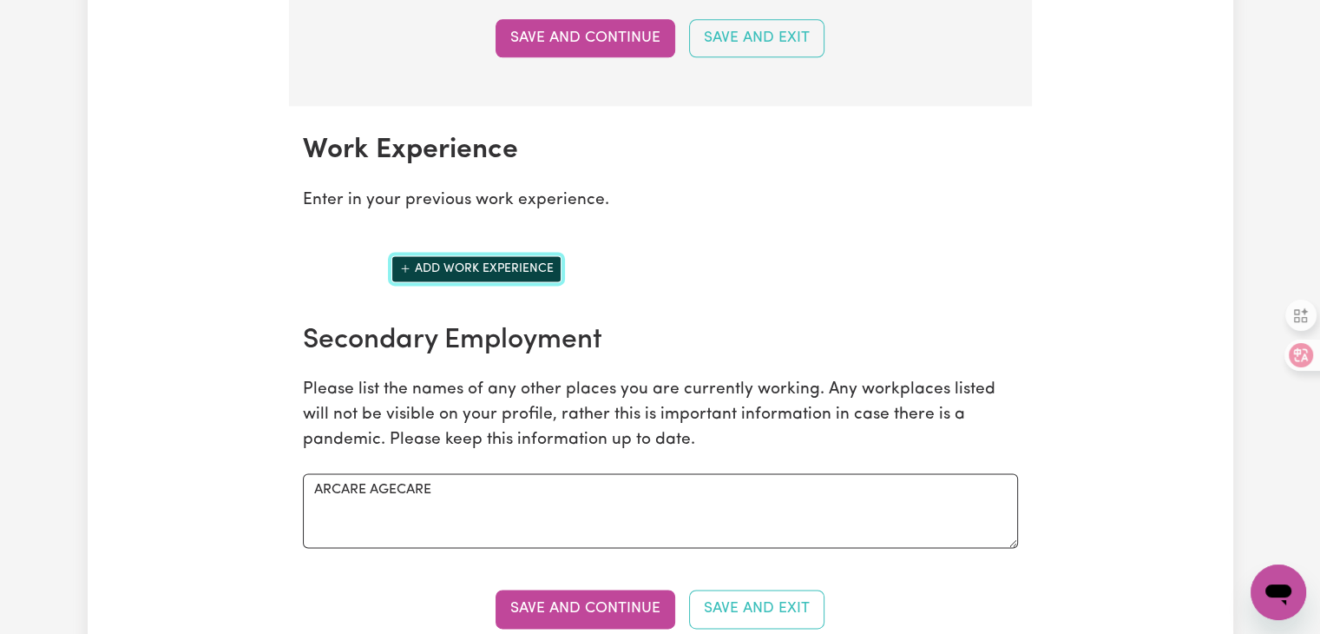
click at [500, 258] on button "Add work experience" at bounding box center [476, 268] width 170 height 27
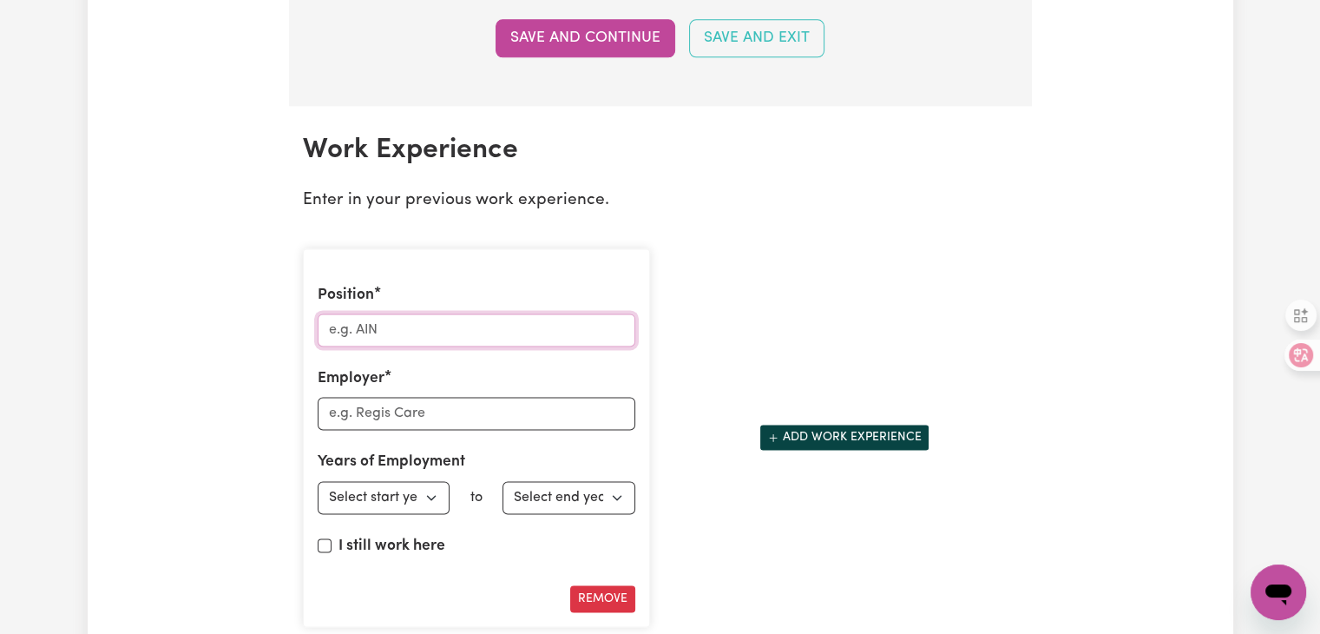
click at [448, 324] on input "Position" at bounding box center [477, 329] width 318 height 33
click at [441, 407] on input "Employer" at bounding box center [477, 413] width 318 height 33
click at [443, 340] on div "Position Employer Years of Employment Employed from Select start year [DATE] 19…" at bounding box center [476, 437] width 347 height 379
click at [451, 320] on input "Position" at bounding box center [477, 329] width 318 height 33
type input "AIN"
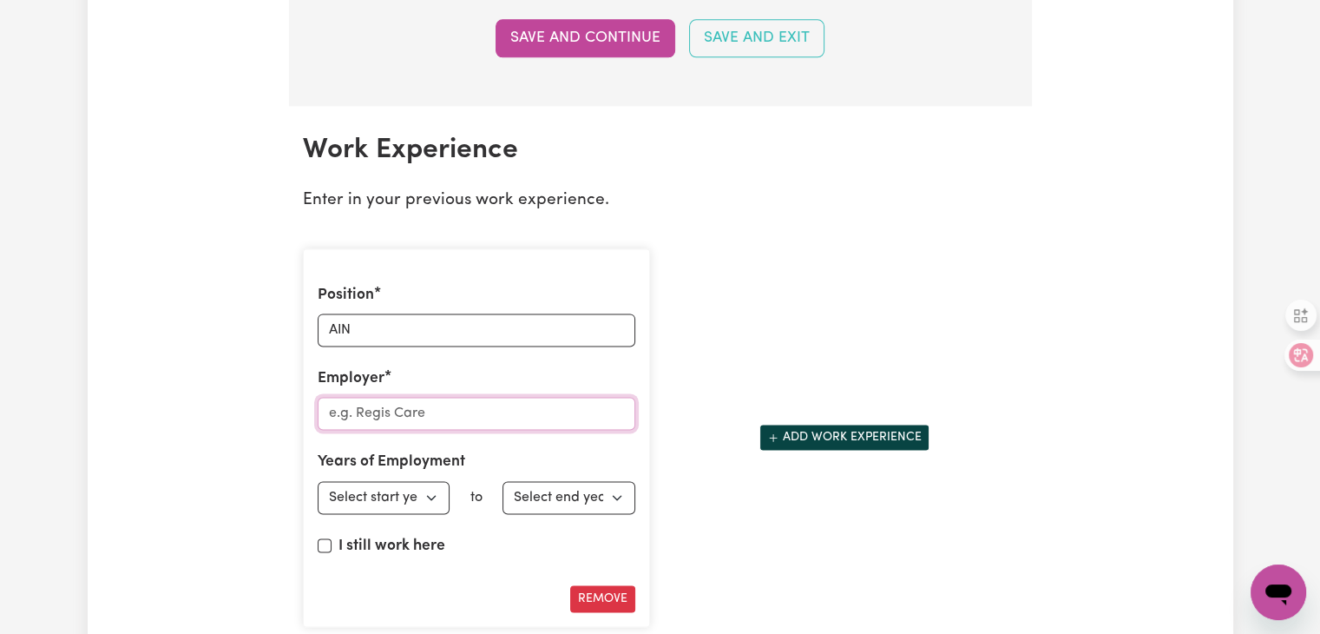
click at [447, 411] on input "Employer" at bounding box center [477, 413] width 318 height 33
type input "A"
type input "ARCARE AGECARE"
click at [397, 544] on label "I still work here" at bounding box center [391, 546] width 107 height 23
click at [332, 544] on input "I still work here" at bounding box center [325, 545] width 14 height 14
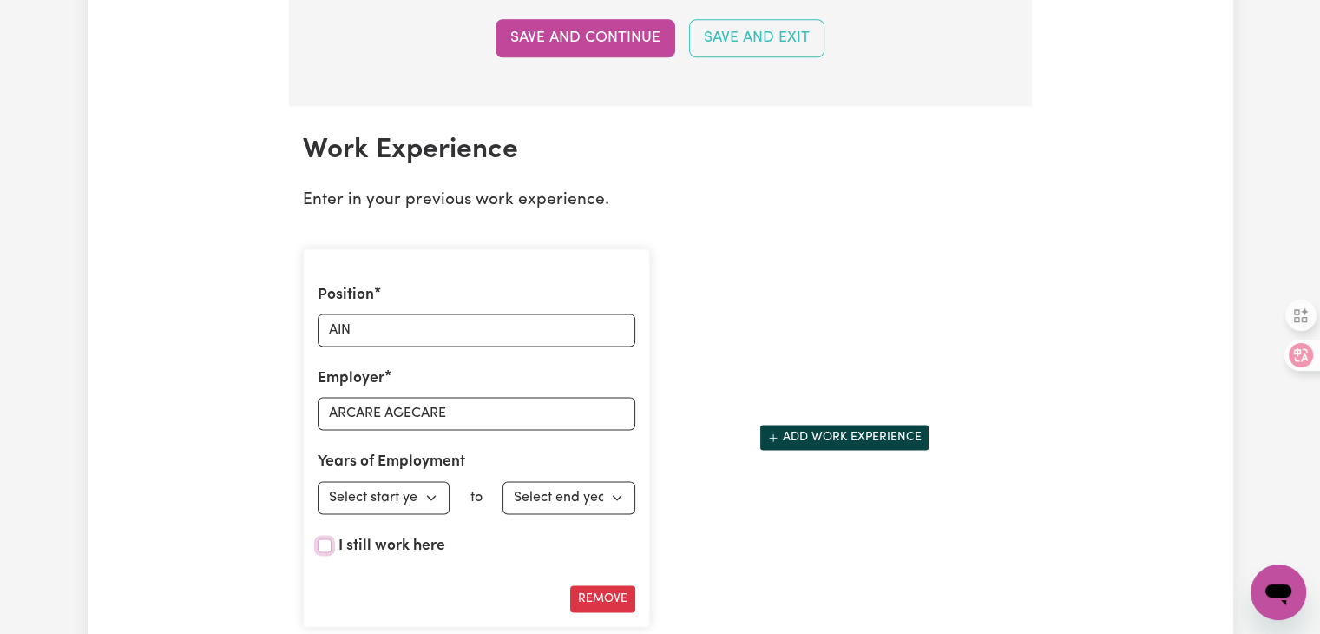
checkbox input "true"
click at [430, 490] on select "Select start year [DATE] 1952 1953 1954 1955 1956 1957 1958 1959 1960 1961 1962…" at bounding box center [384, 497] width 133 height 33
select select "2025"
click at [318, 481] on select "Select start year [DATE] 1952 1953 1954 1955 1956 1957 1958 1959 1960 1961 1962…" at bounding box center [384, 497] width 133 height 33
click at [676, 500] on div "Position AIN Employer ARCARE AGECARE Years of Employment Employed from Select s…" at bounding box center [660, 437] width 736 height 407
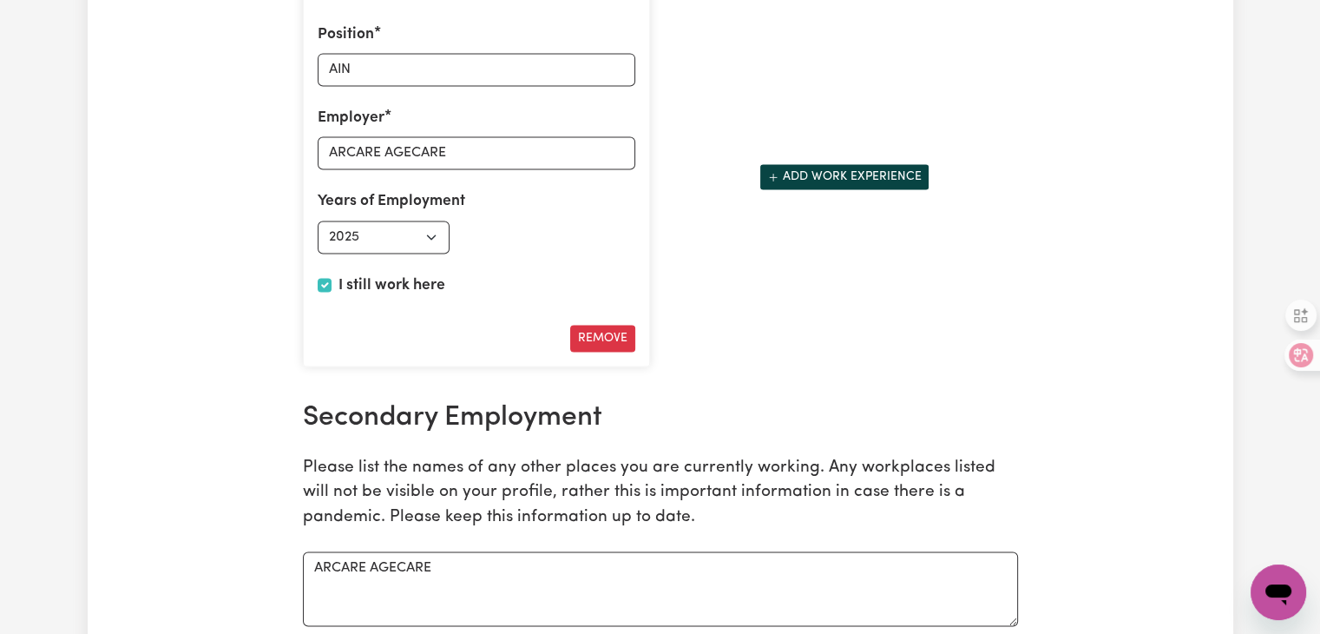
click at [800, 404] on h2 "Secondary Employment" at bounding box center [660, 417] width 715 height 33
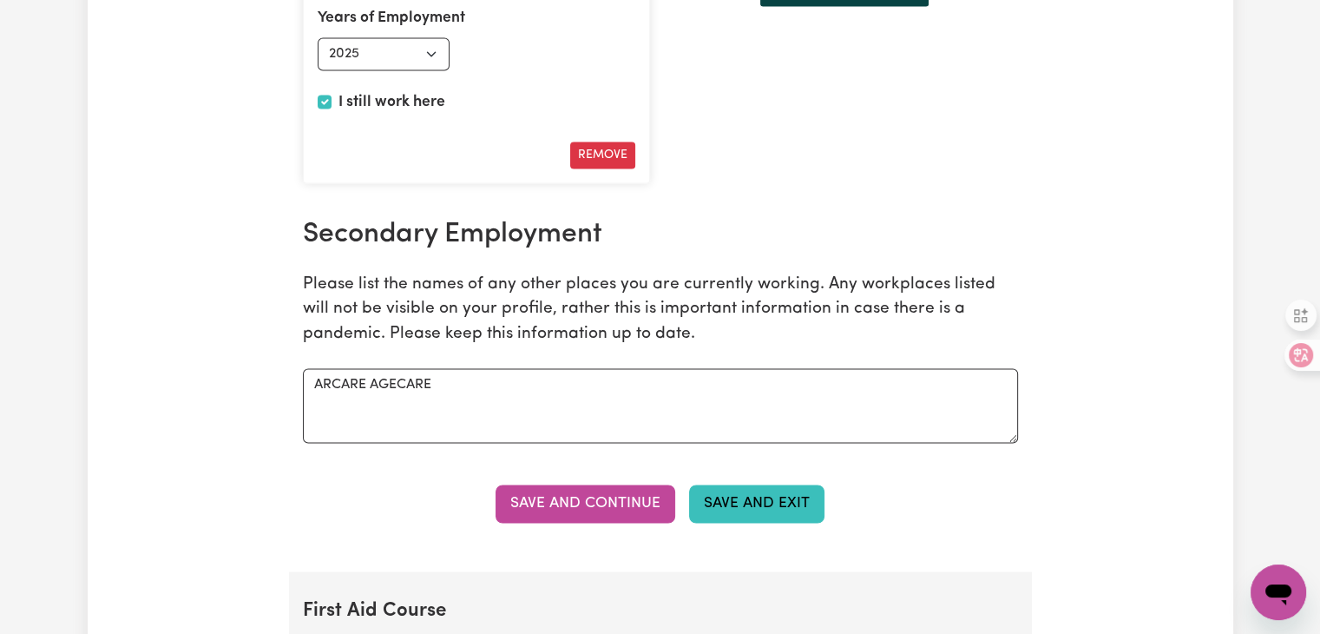
scroll to position [2864, 0]
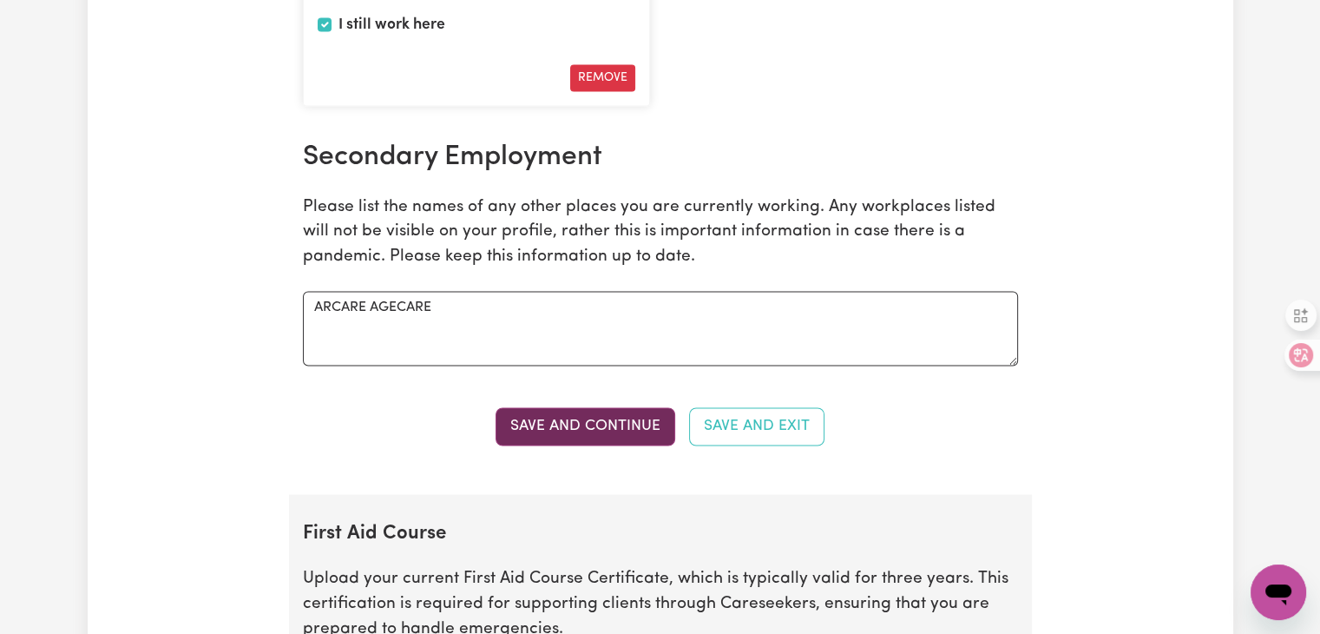
click at [614, 417] on button "Save and Continue" at bounding box center [586, 426] width 180 height 38
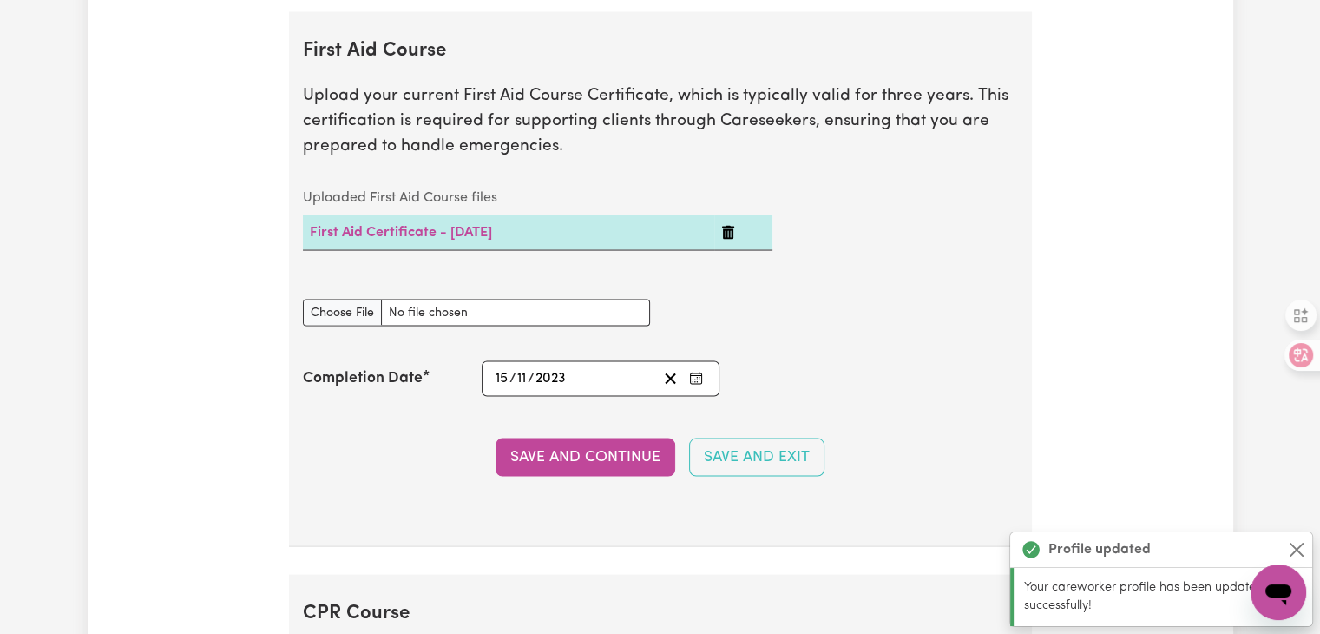
scroll to position [3349, 0]
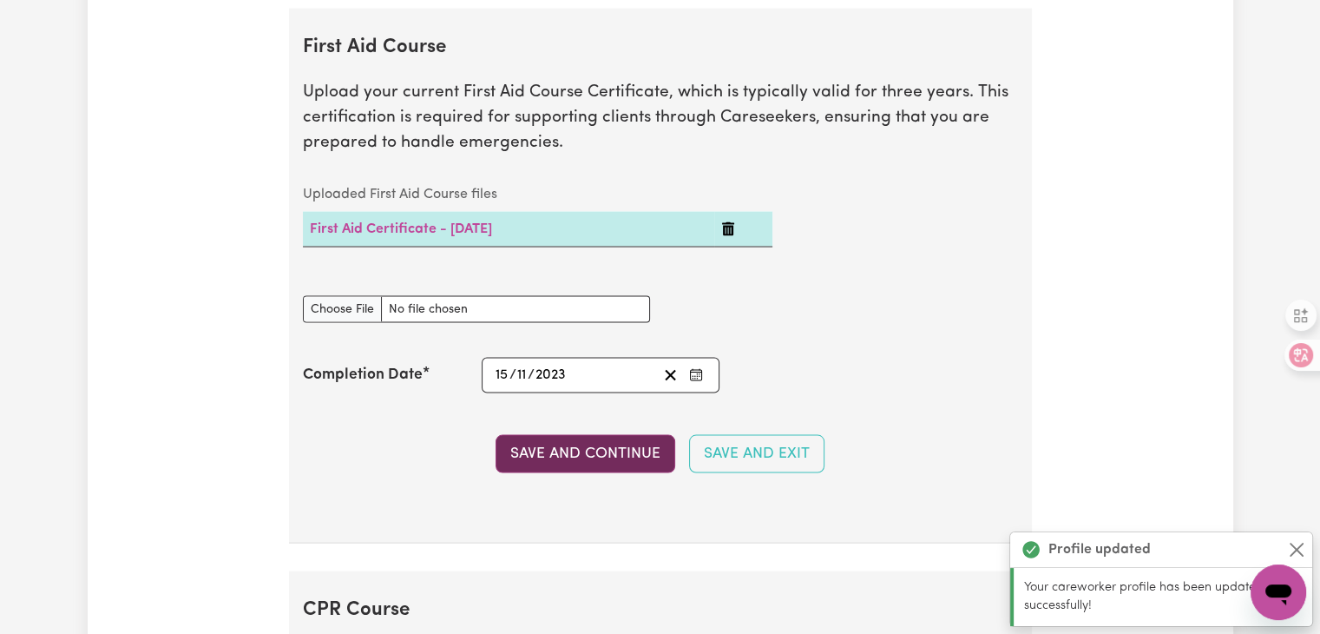
click at [596, 445] on button "Save and Continue" at bounding box center [586, 454] width 180 height 38
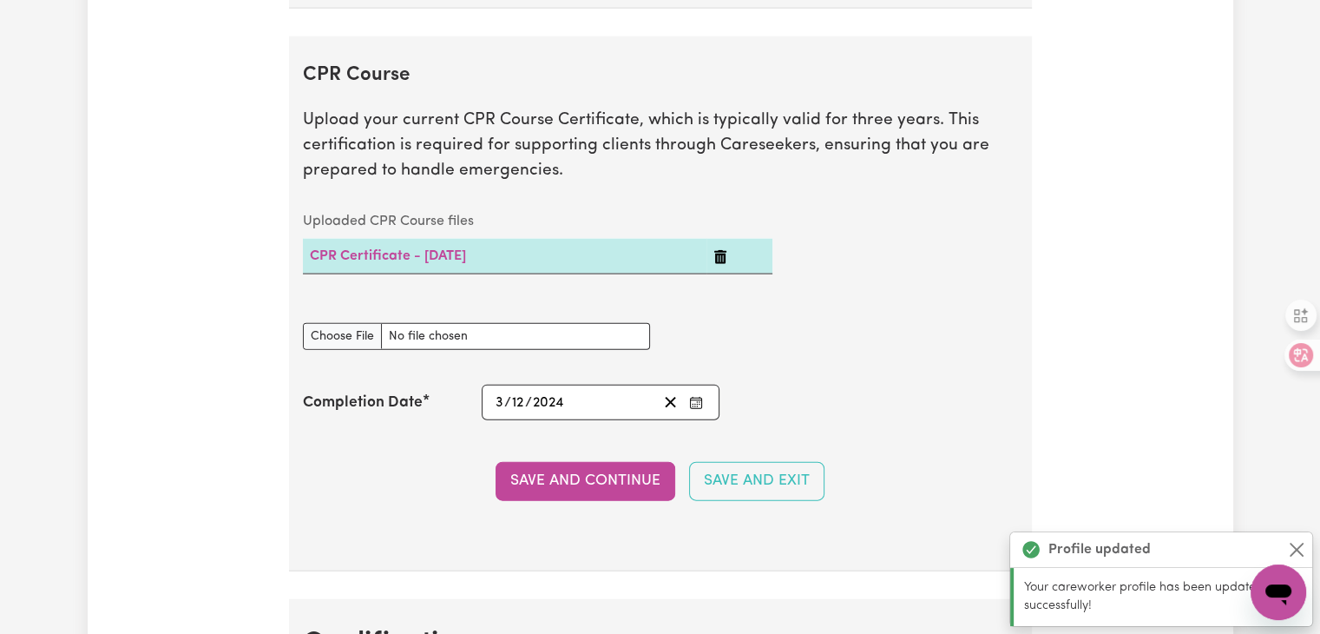
scroll to position [3910, 0]
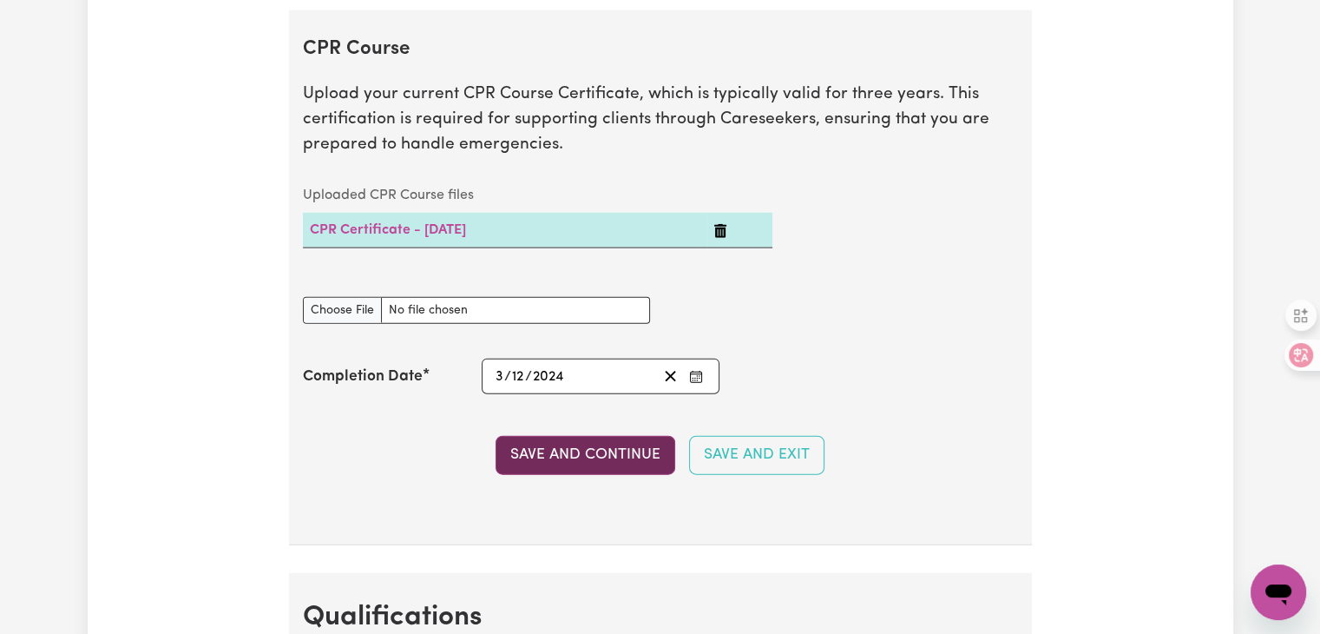
click at [590, 442] on button "Save and Continue" at bounding box center [586, 455] width 180 height 38
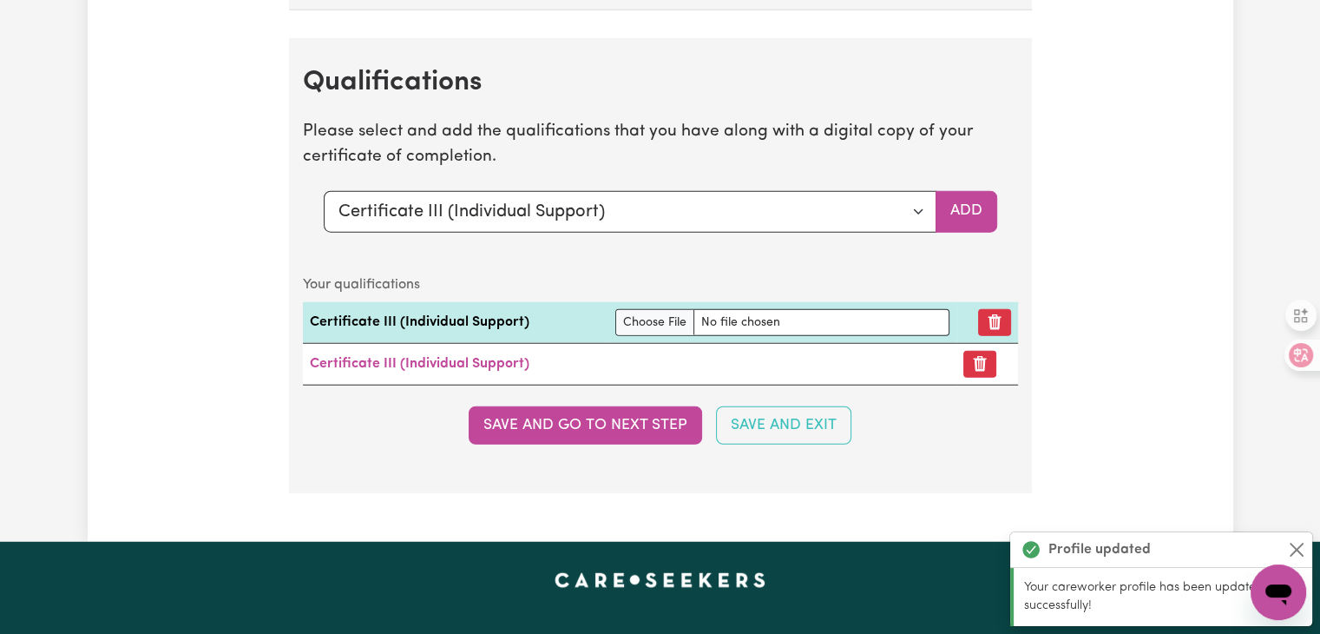
scroll to position [4472, 0]
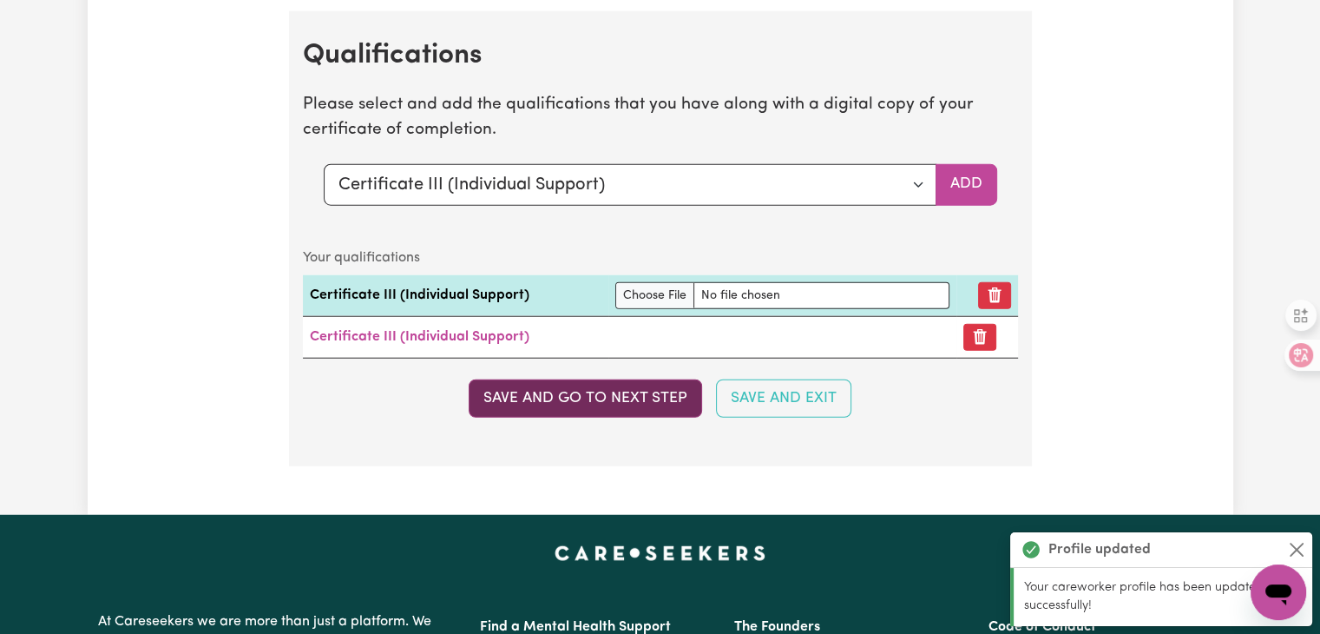
click at [616, 404] on button "Save and go to next step" at bounding box center [585, 398] width 233 height 38
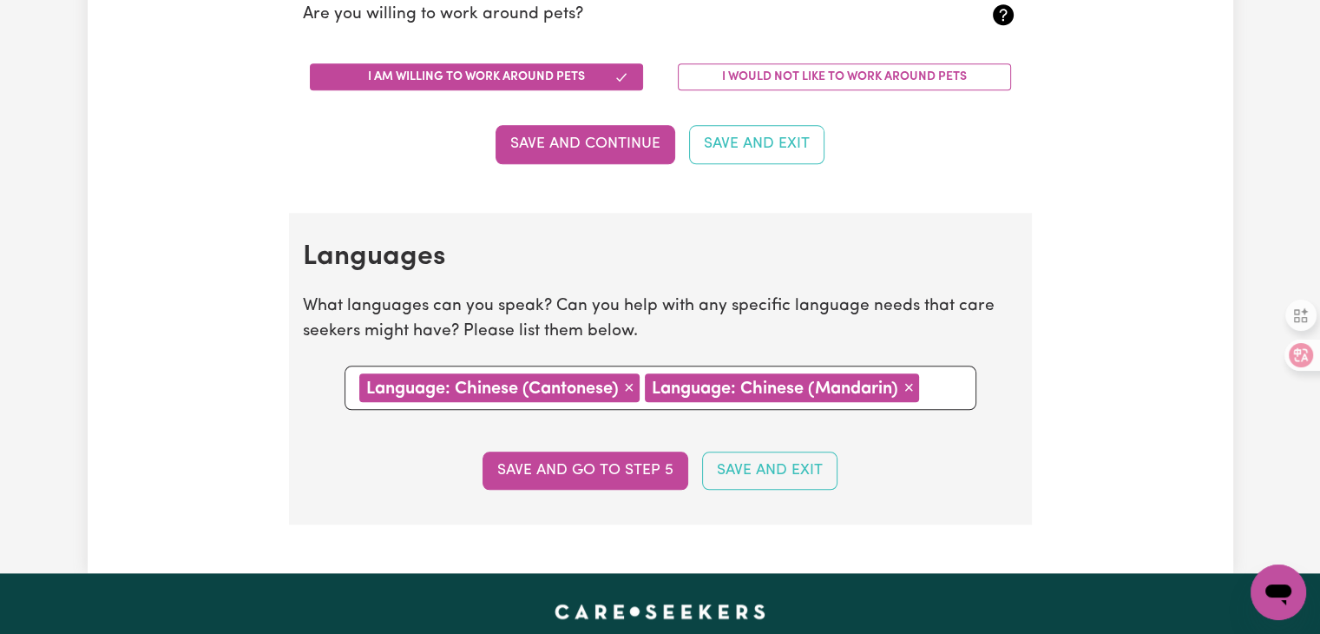
scroll to position [1736, 0]
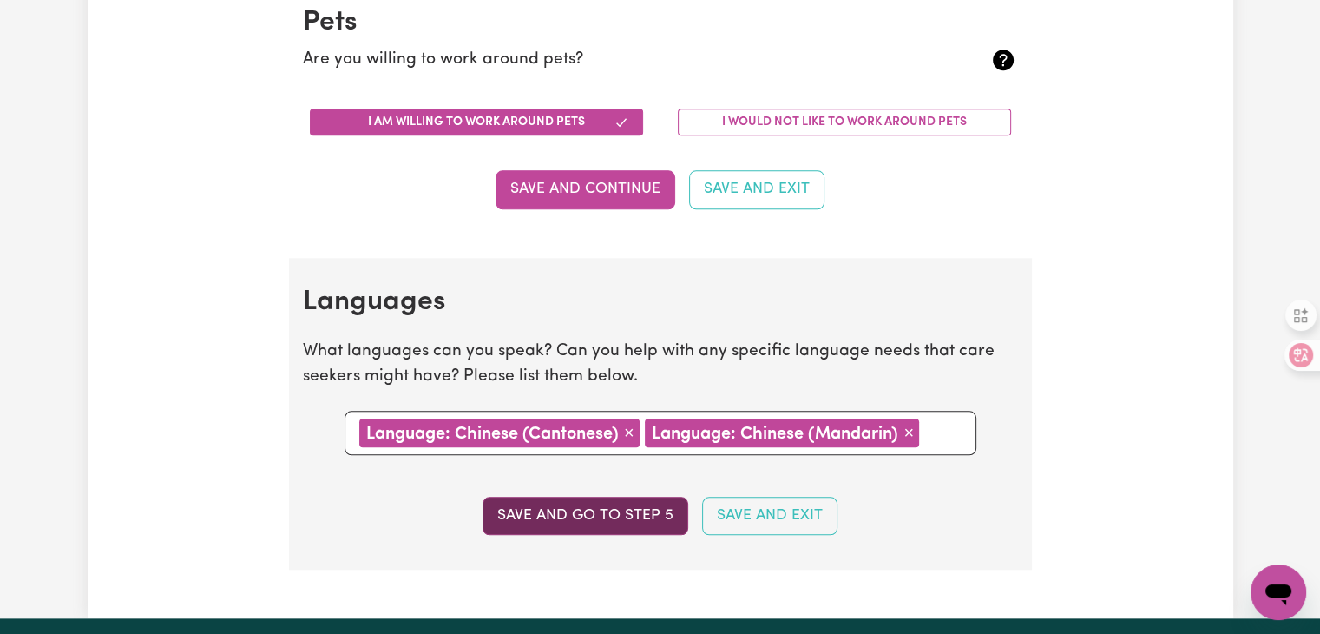
click at [582, 515] on button "Save and go to step 5" at bounding box center [586, 515] width 206 height 38
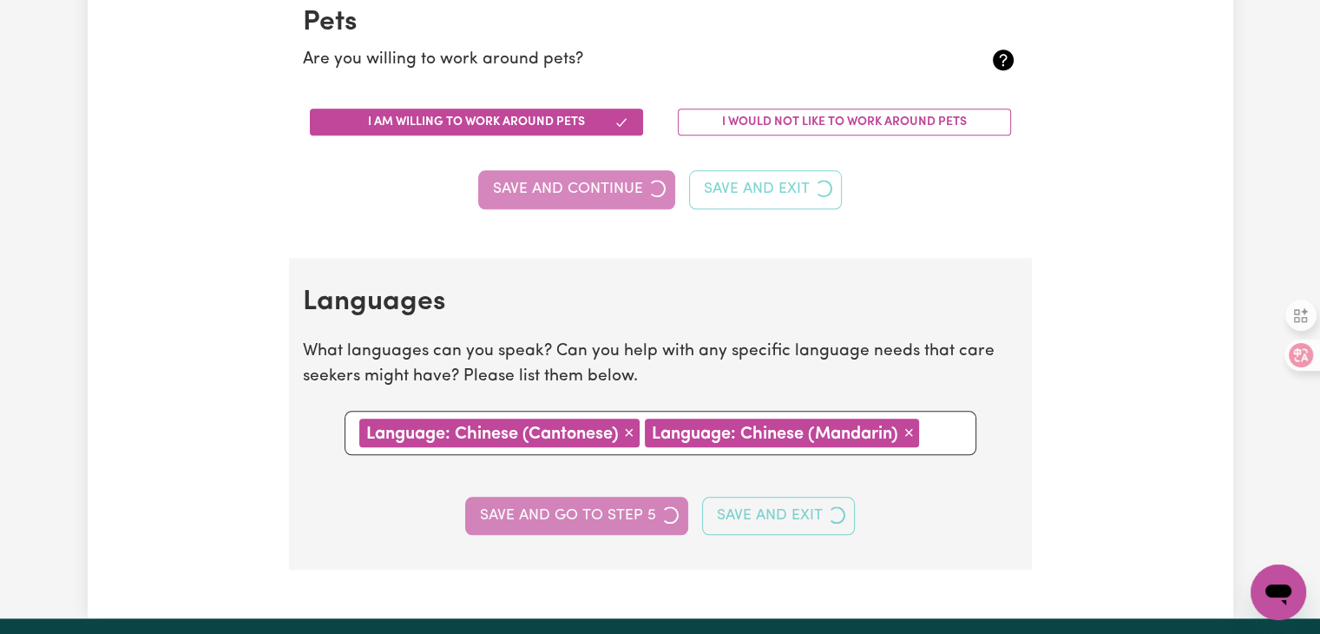
select select "I am providing services privately on my own"
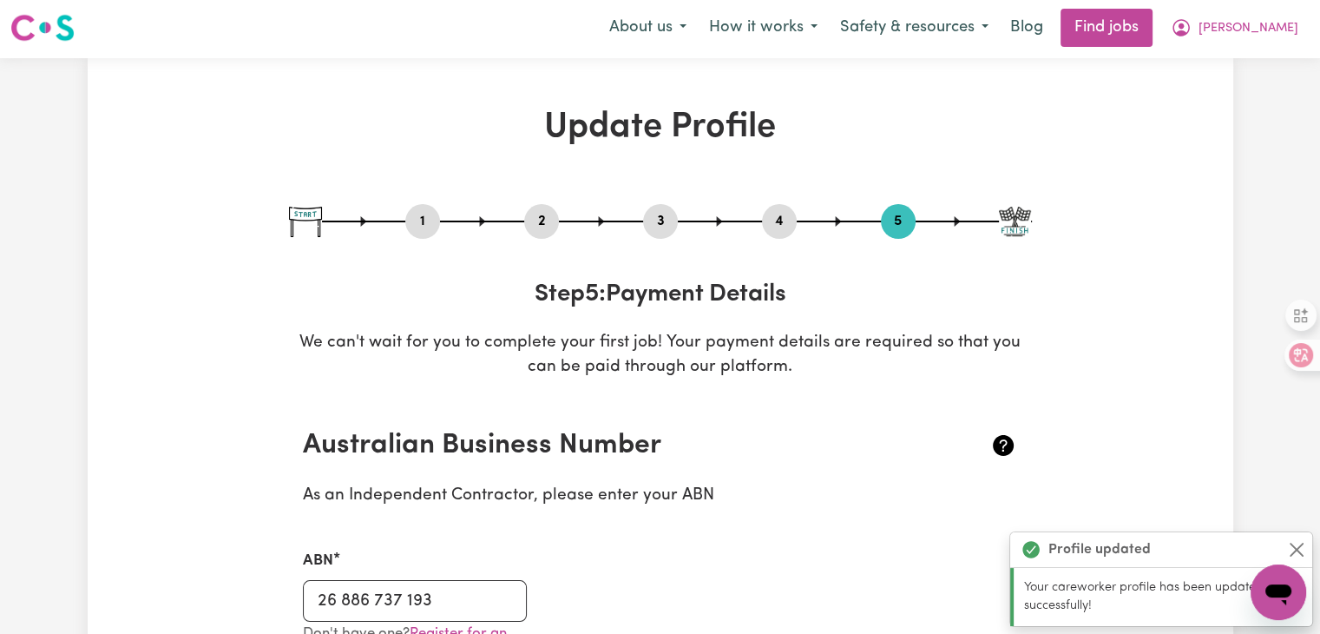
scroll to position [0, 0]
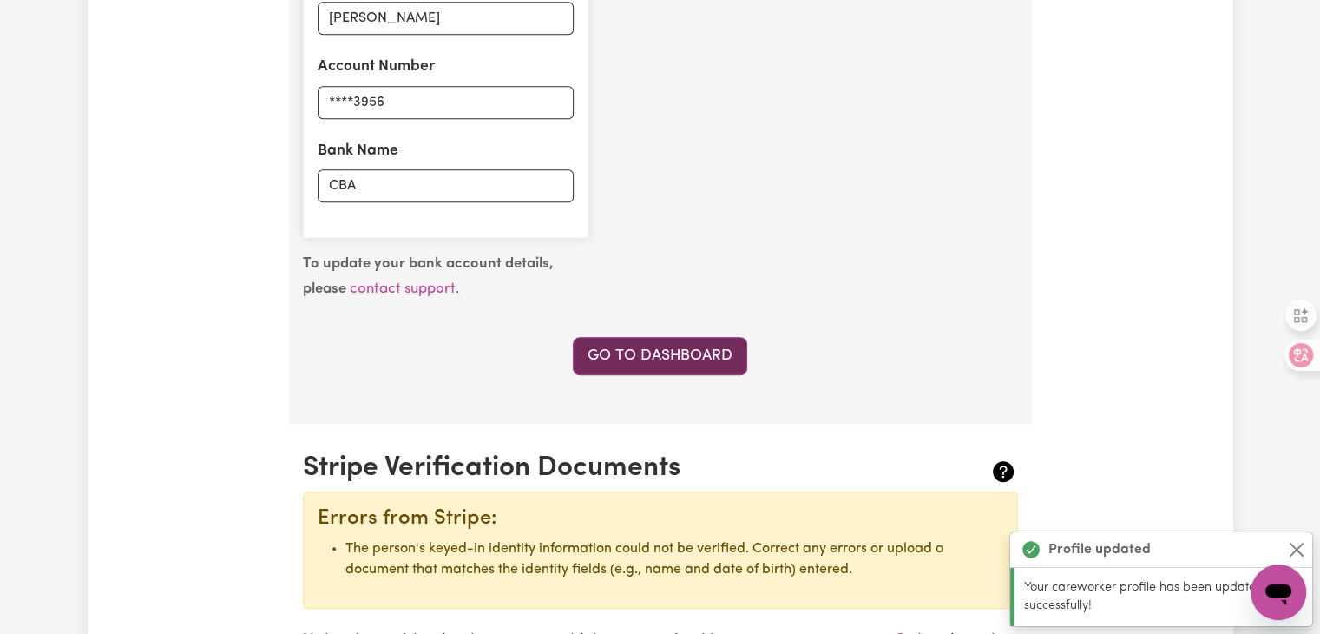
click at [634, 338] on link "Go to Dashboard" at bounding box center [660, 356] width 174 height 38
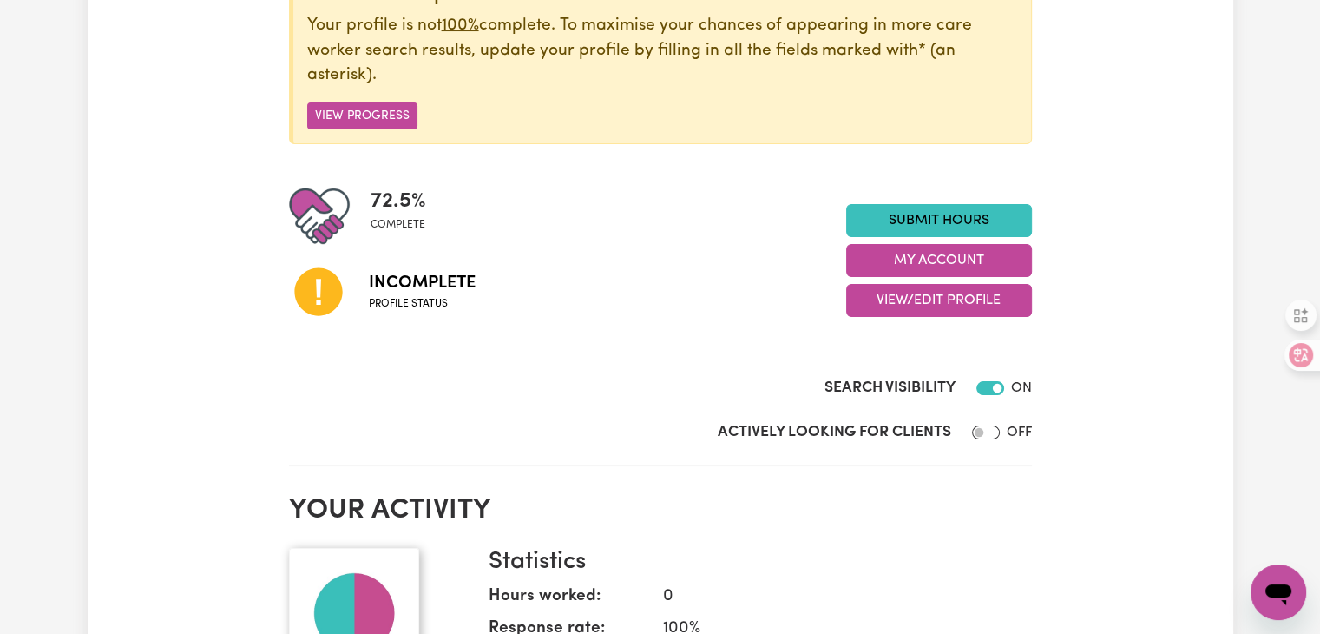
scroll to position [260, 0]
click at [378, 115] on button "View Progress" at bounding box center [362, 115] width 110 height 27
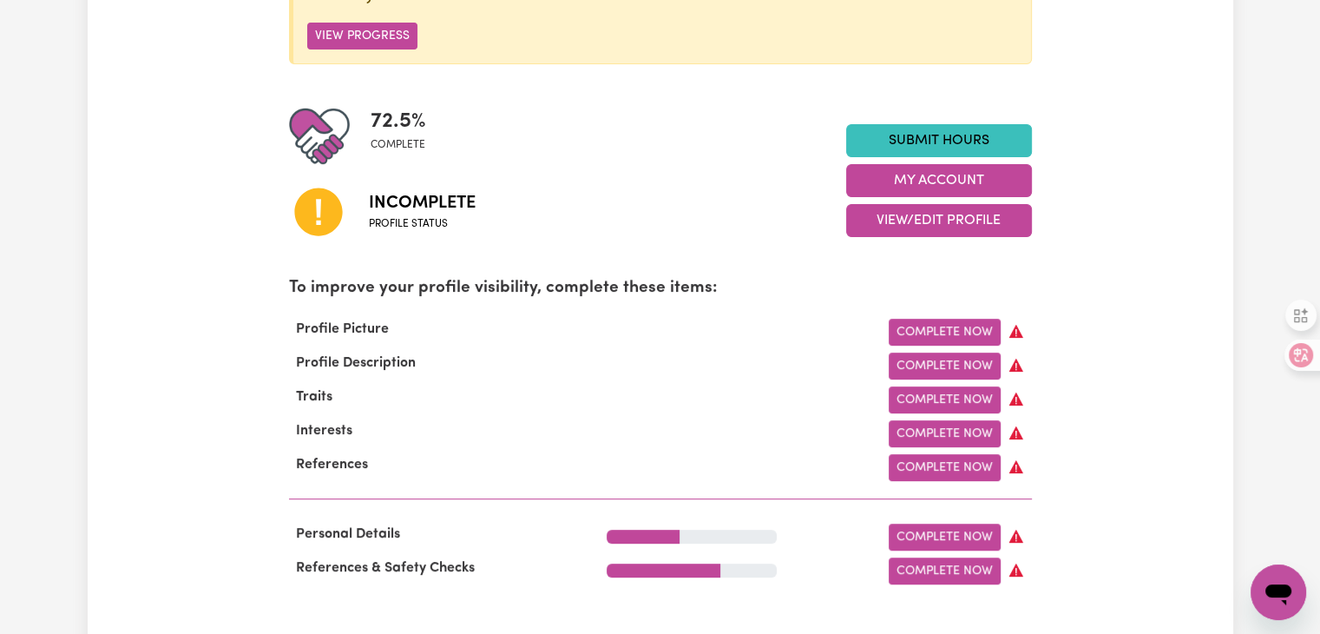
scroll to position [347, 0]
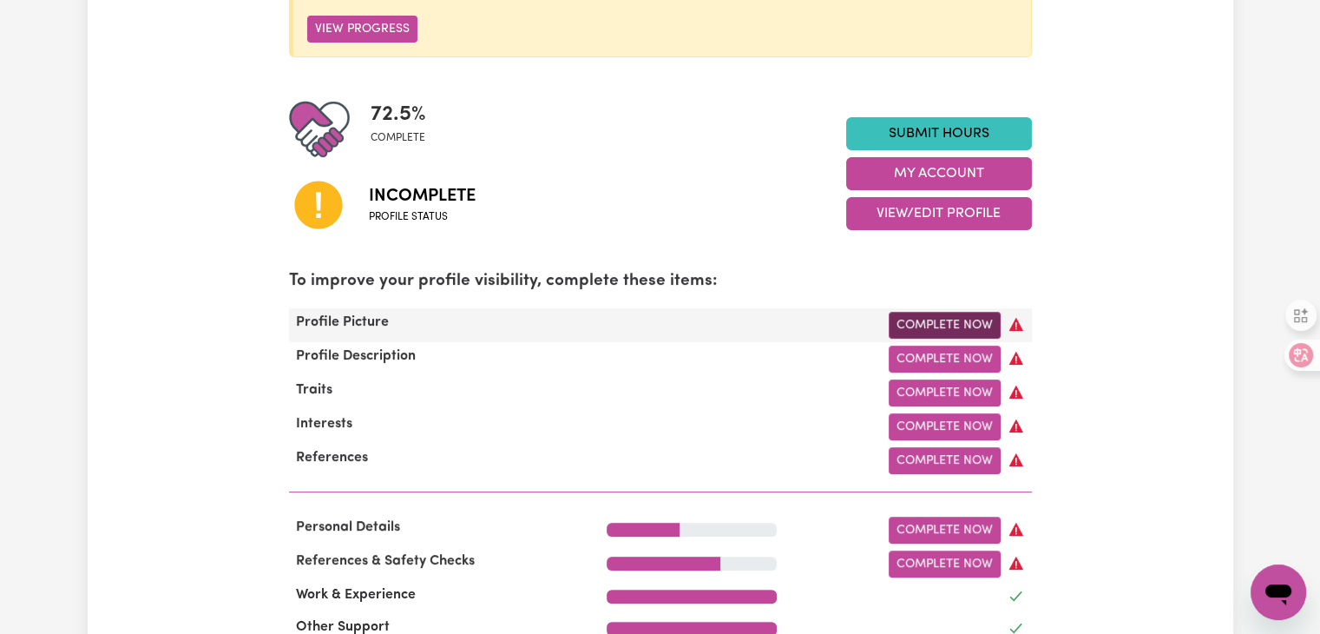
click at [955, 325] on link "Complete Now" at bounding box center [945, 325] width 112 height 27
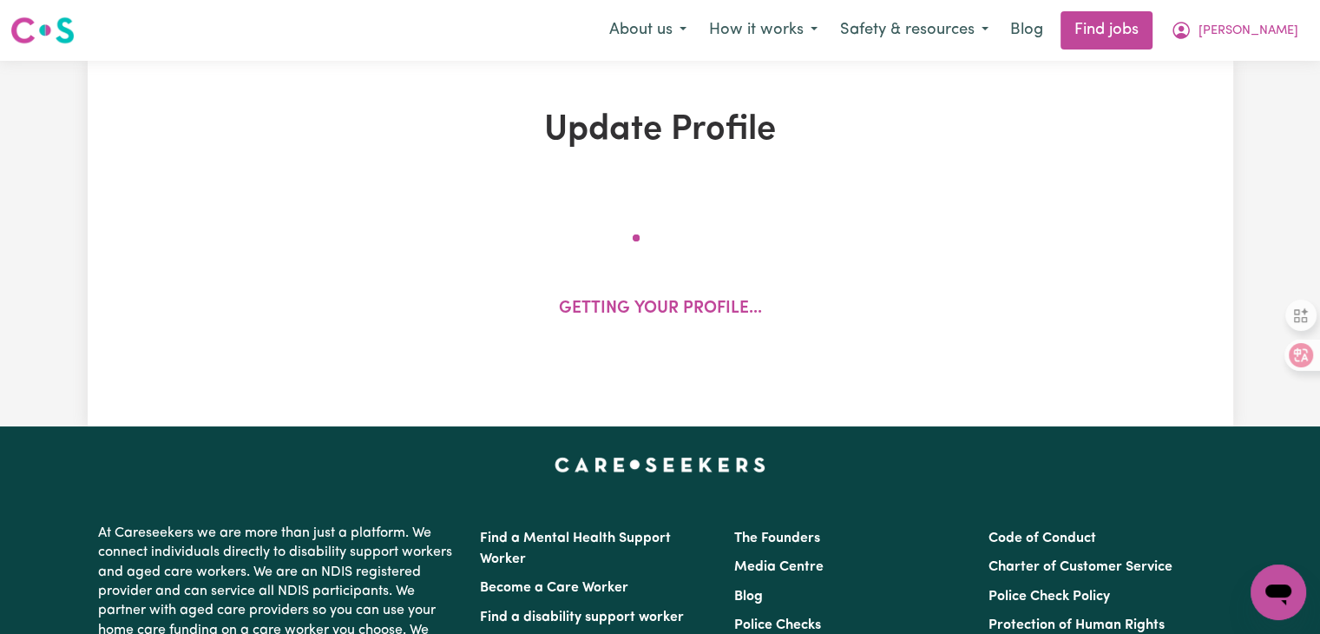
select select "[DEMOGRAPHIC_DATA]"
select select "[DEMOGRAPHIC_DATA] Citizen"
select select "Studying a healthcare related degree or qualification"
select select "50"
select select "65"
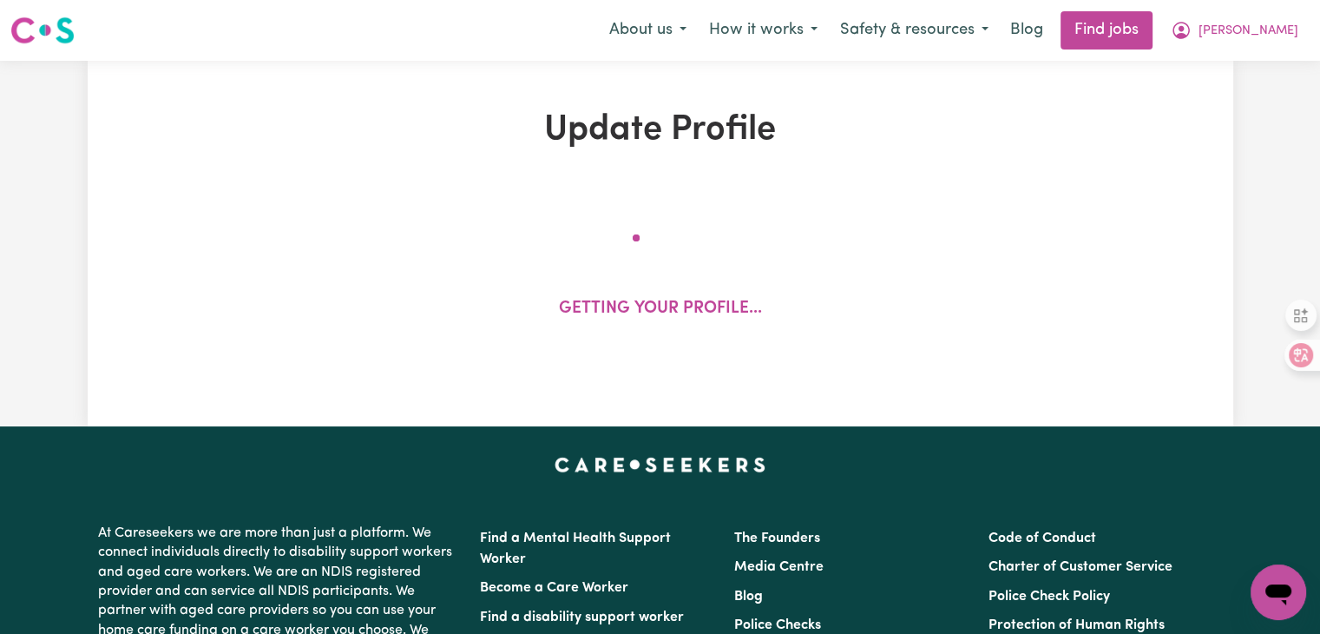
select select "80"
select select "100"
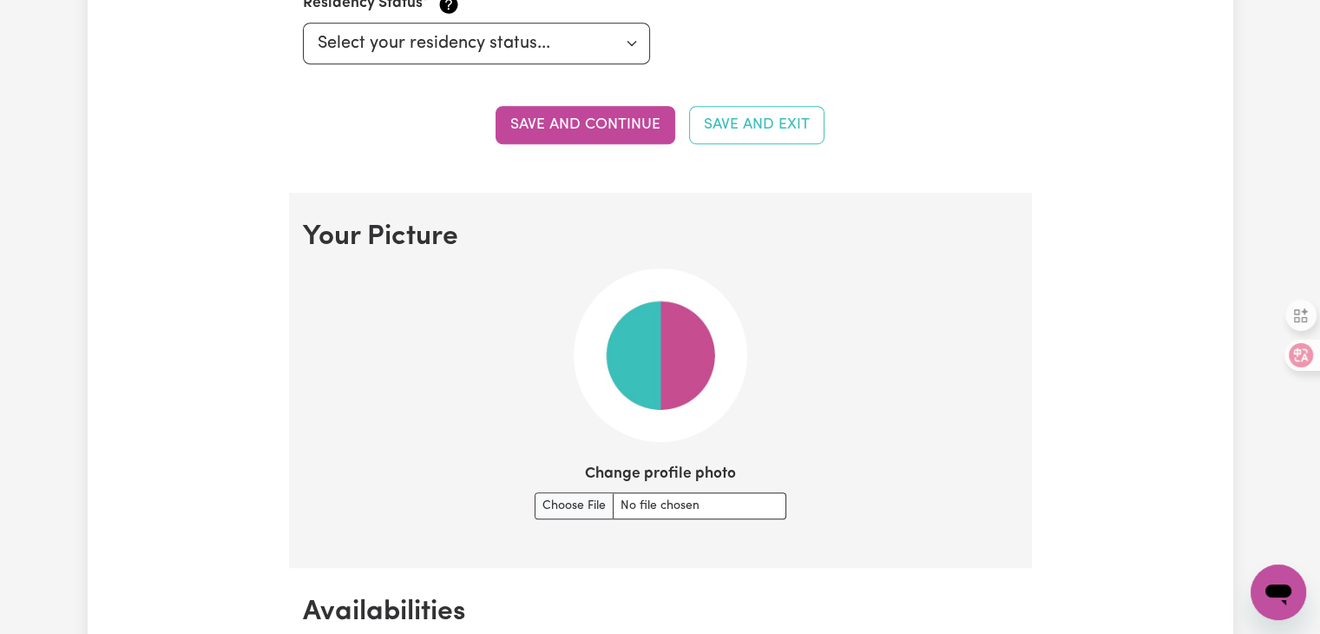
scroll to position [1128, 0]
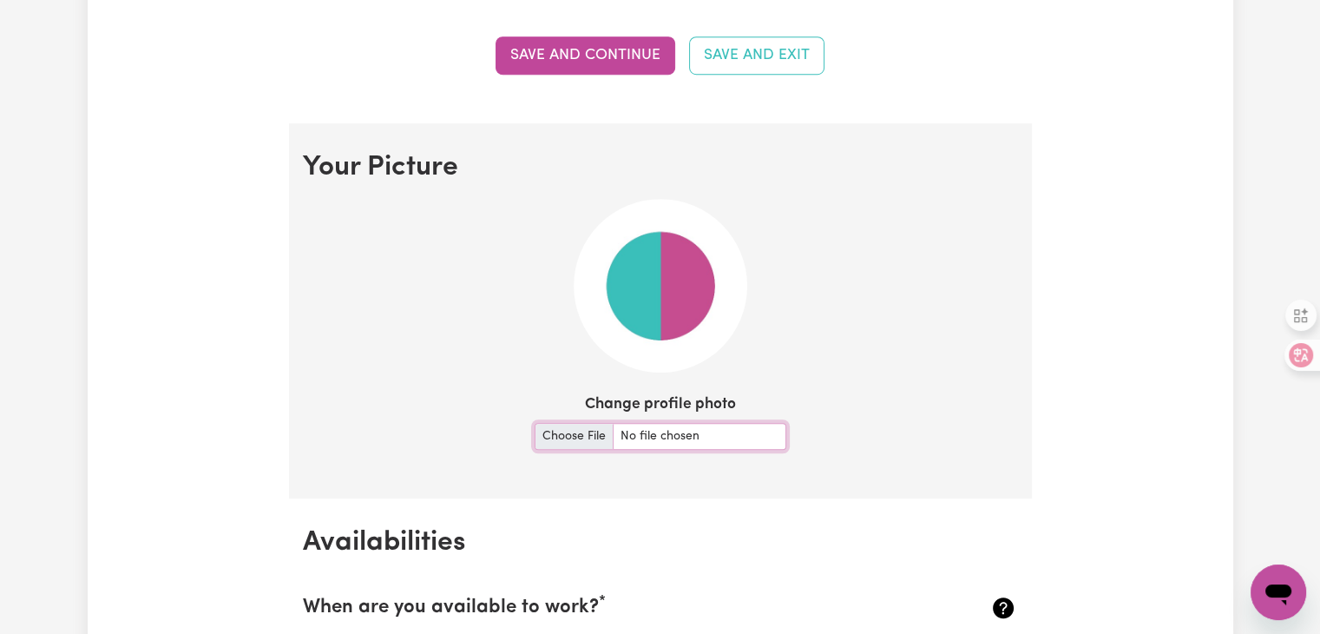
click at [642, 430] on input "Change profile photo" at bounding box center [661, 436] width 252 height 27
type input "C:\fakepath\2024-05-11-20-53-02-317.jpg"
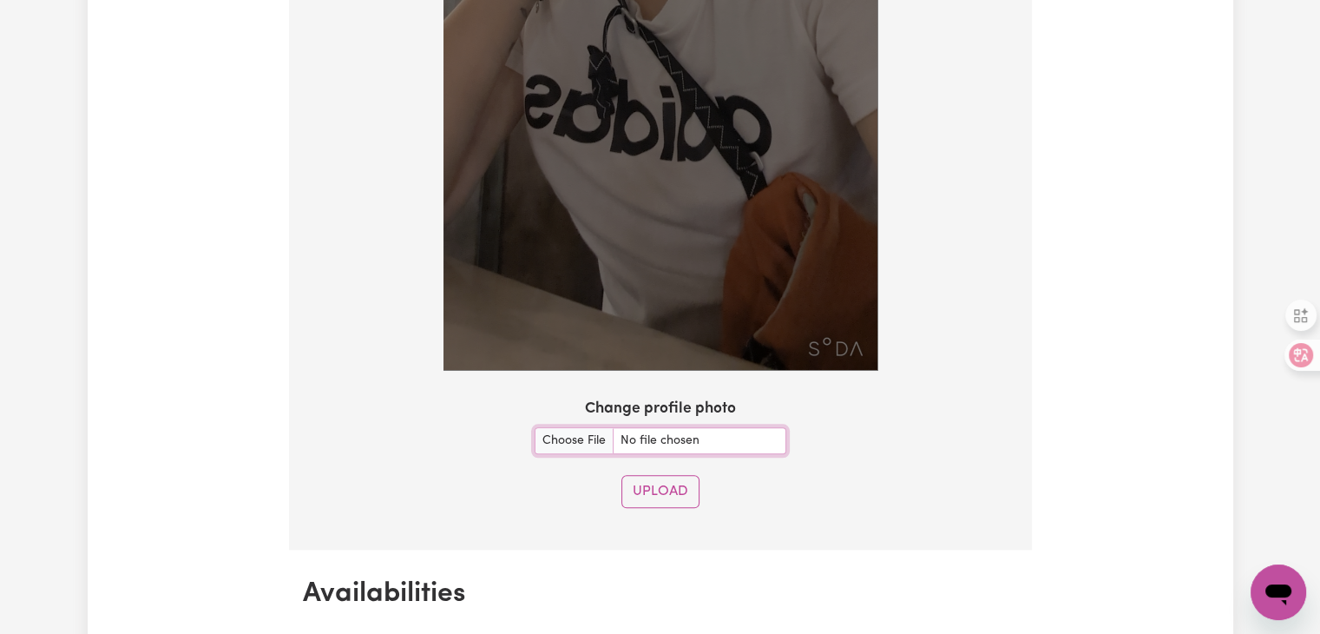
scroll to position [1996, 0]
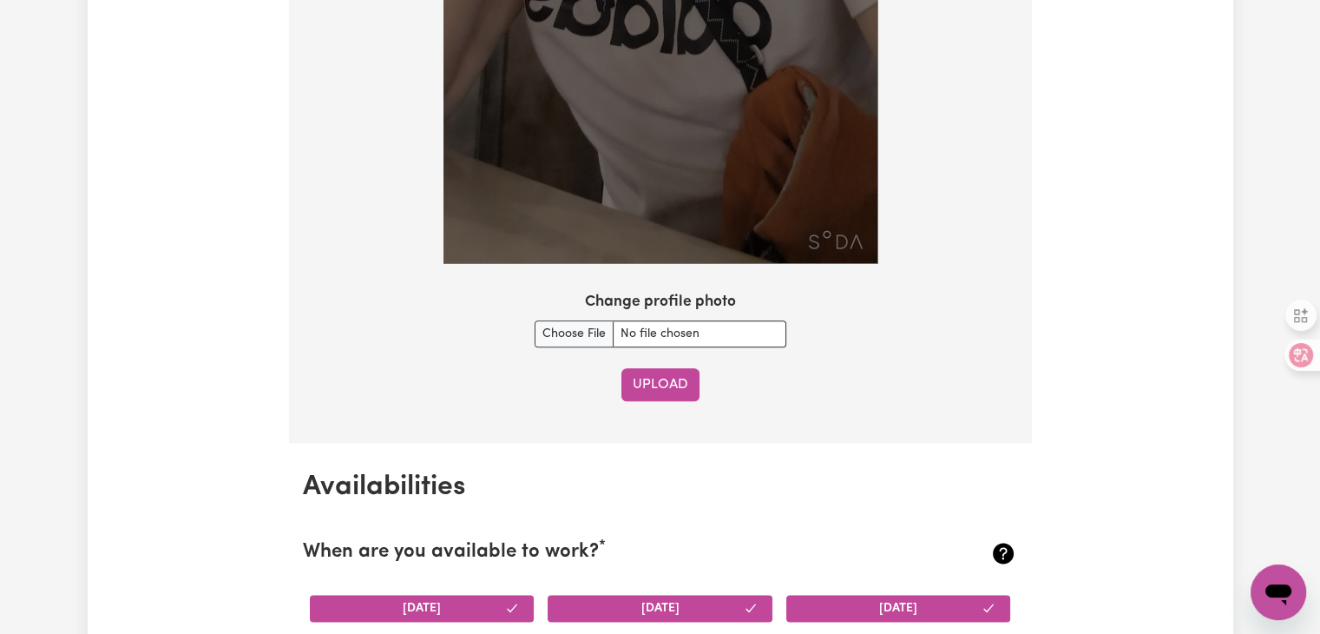
click at [674, 383] on button "Upload" at bounding box center [660, 384] width 78 height 33
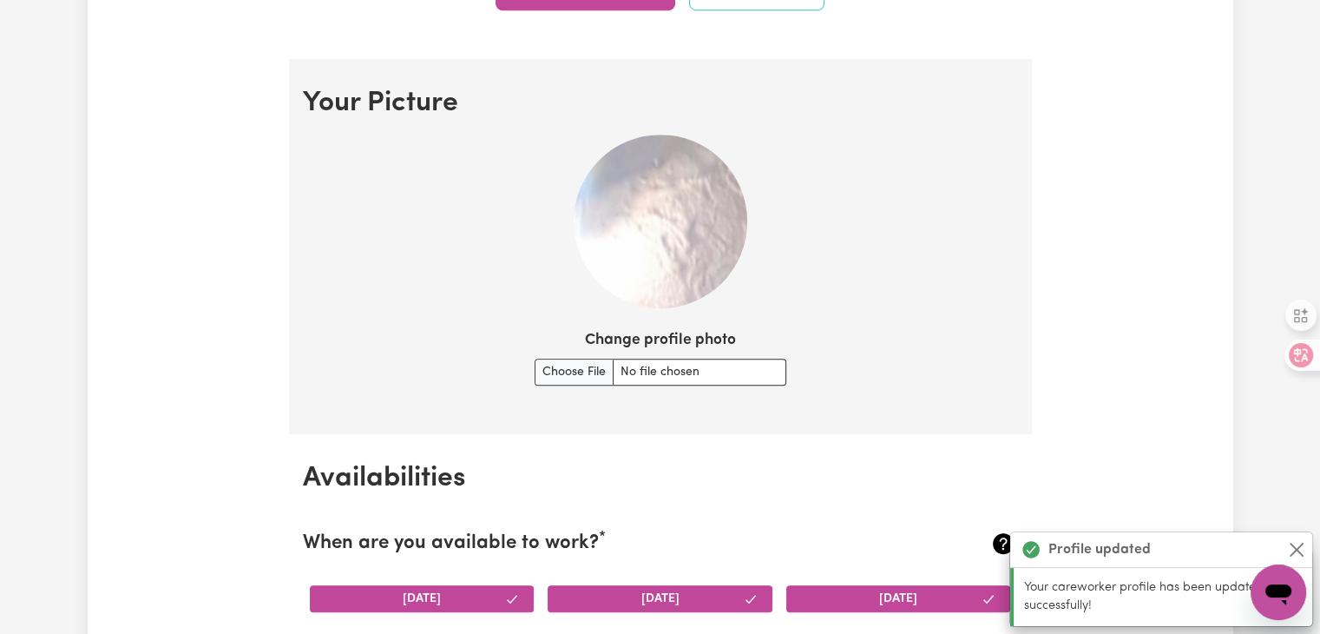
scroll to position [1191, 0]
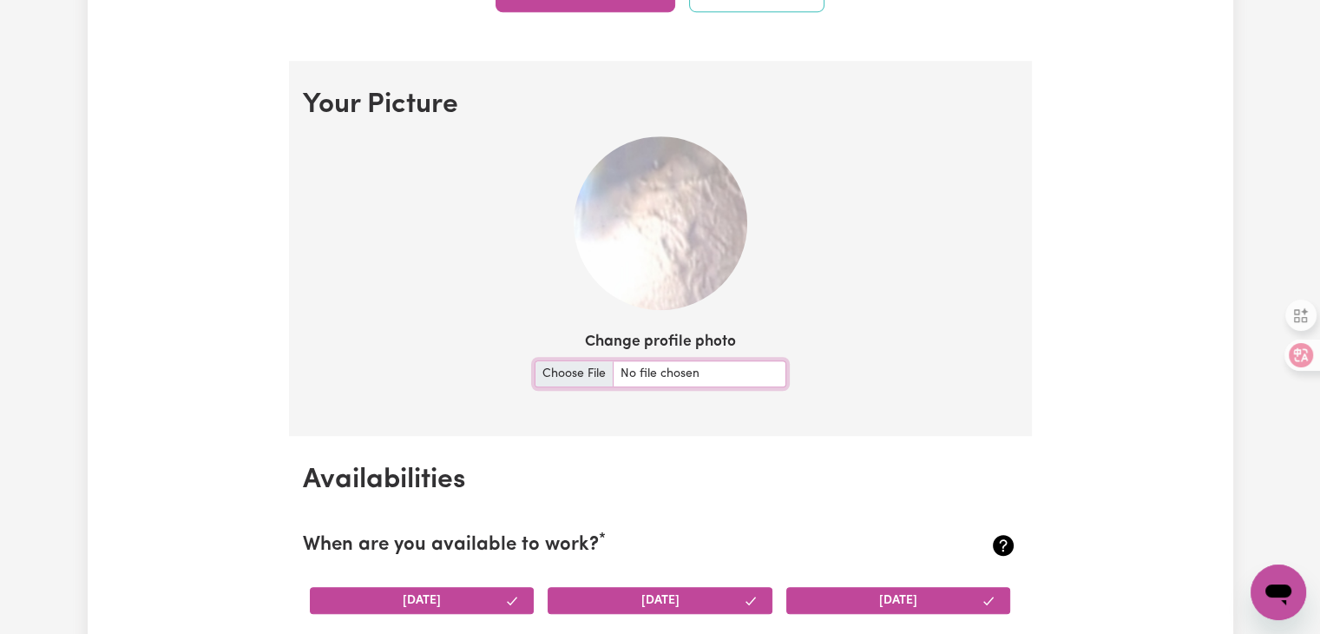
click at [654, 371] on input "Change profile photo" at bounding box center [661, 373] width 252 height 27
type input "C:\fakepath\2024-05-11-20-53-02-317.jpg"
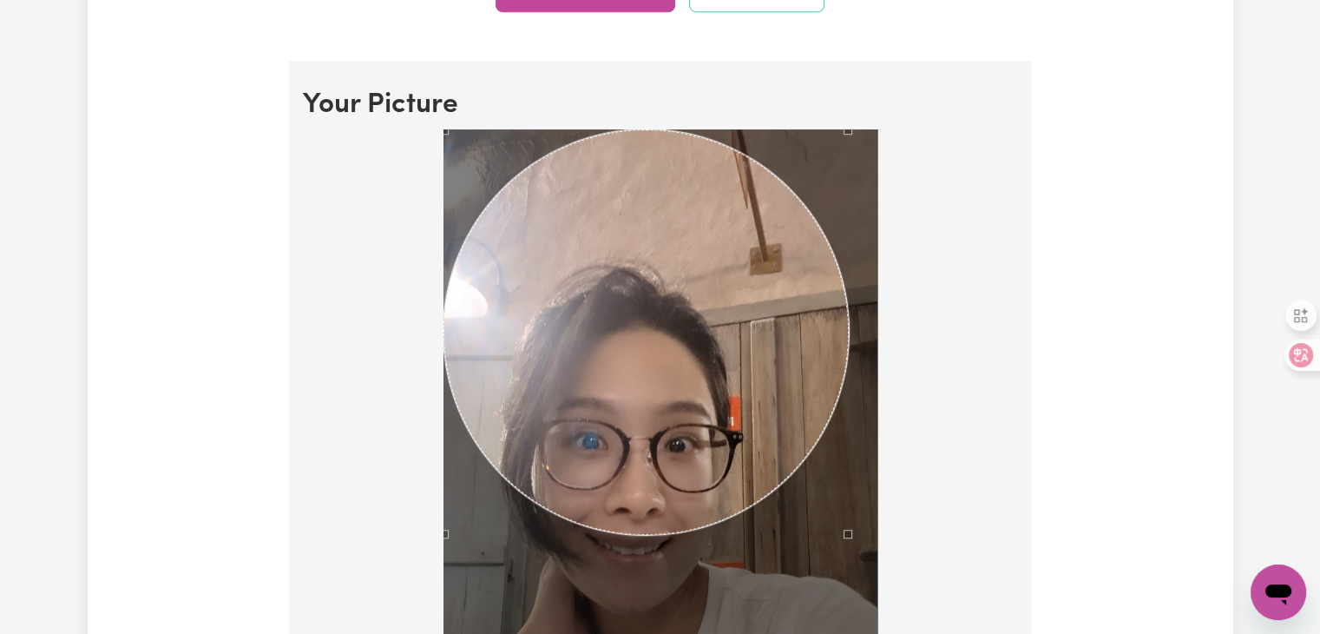
click at [846, 633] on div at bounding box center [661, 598] width 434 height 939
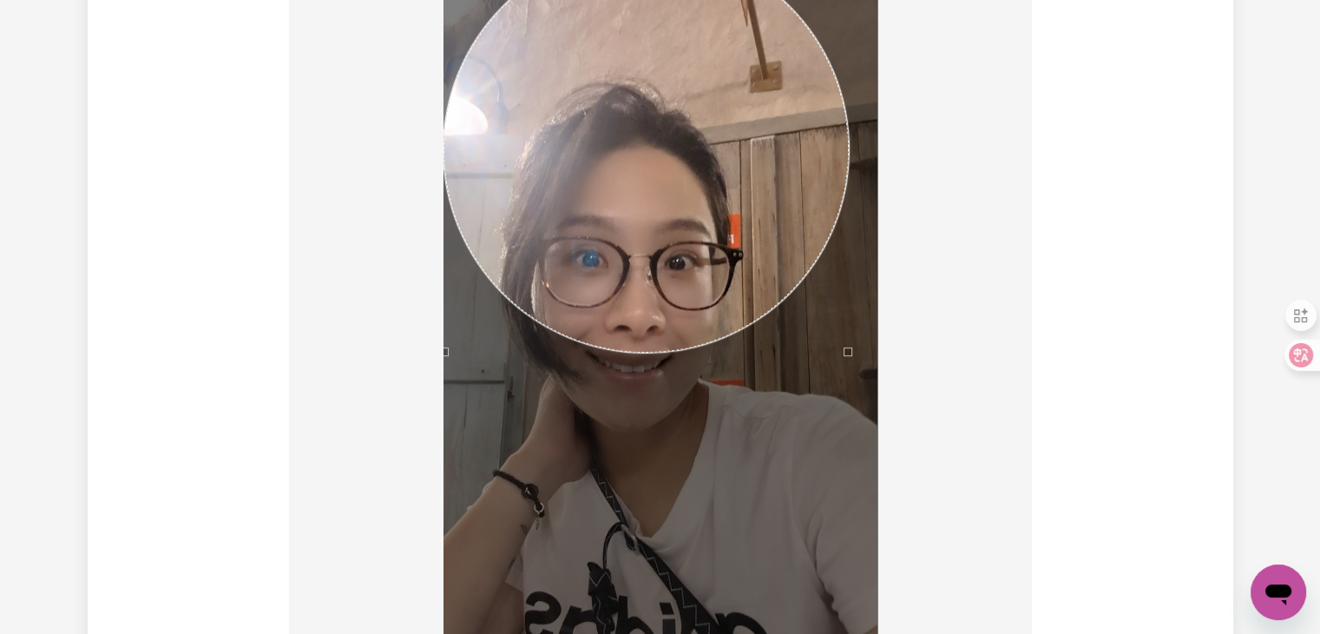
scroll to position [1451, 0]
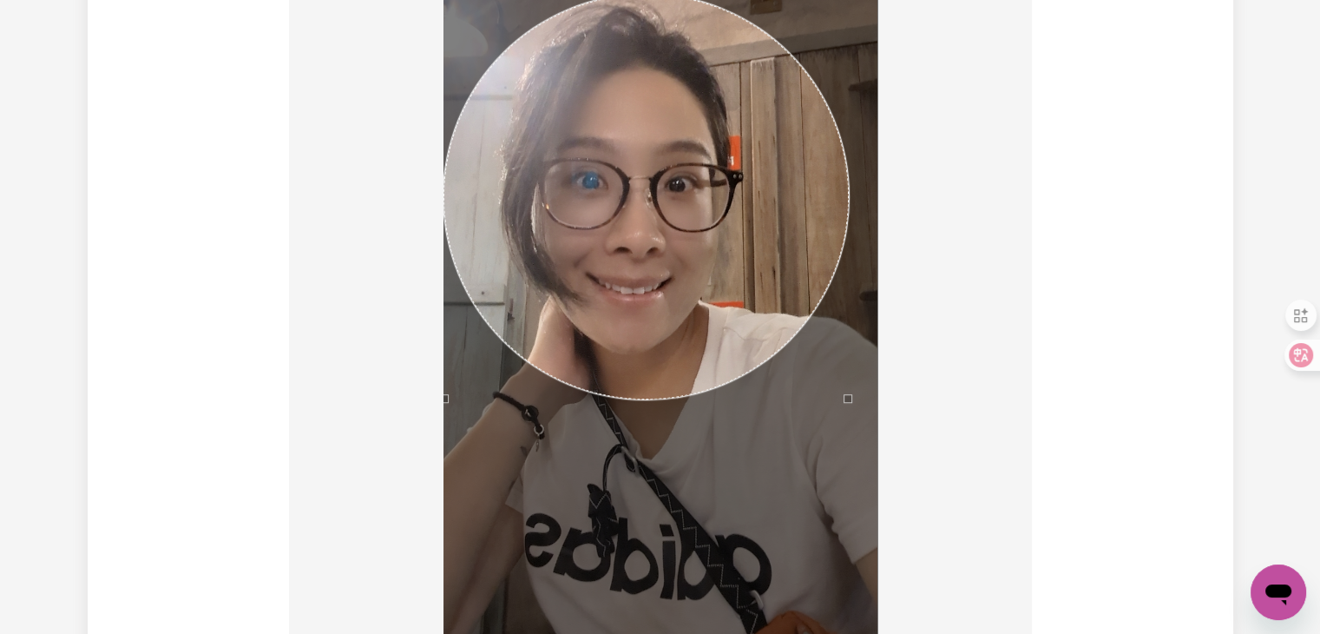
click at [697, 279] on div "Use the arrow keys to move the crop selection area" at bounding box center [646, 196] width 405 height 405
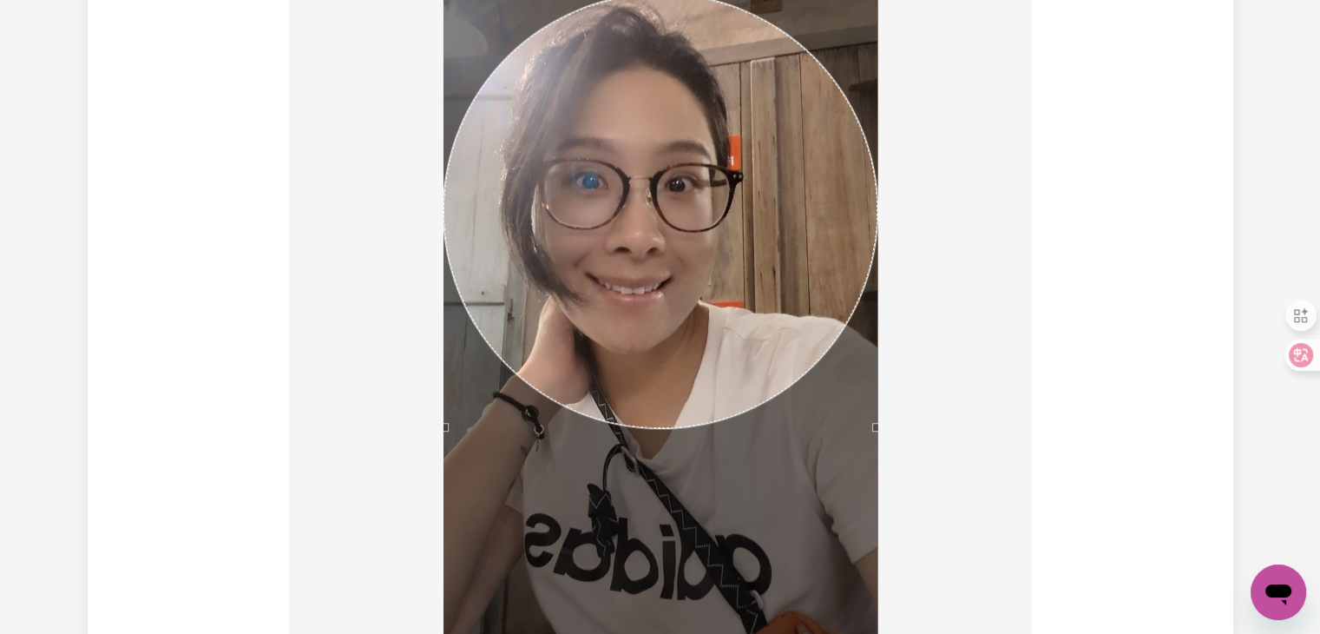
click at [917, 475] on div at bounding box center [660, 342] width 715 height 946
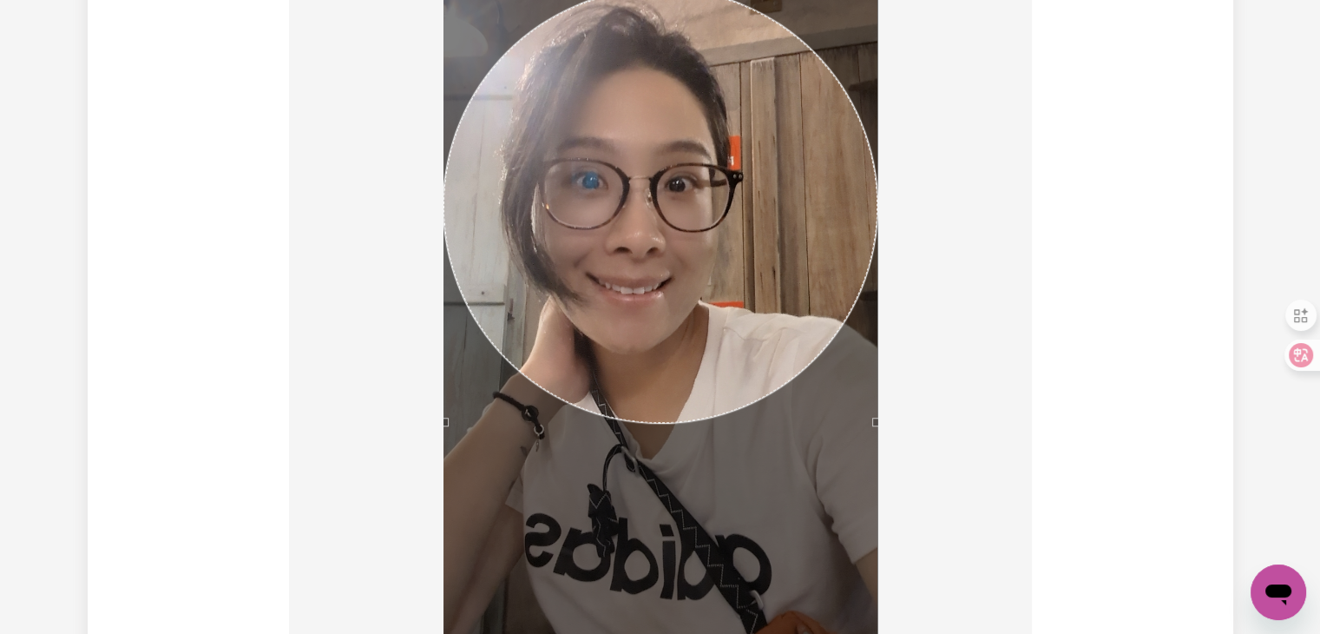
click at [649, 275] on div "Use the arrow keys to move the crop selection area" at bounding box center [661, 206] width 434 height 434
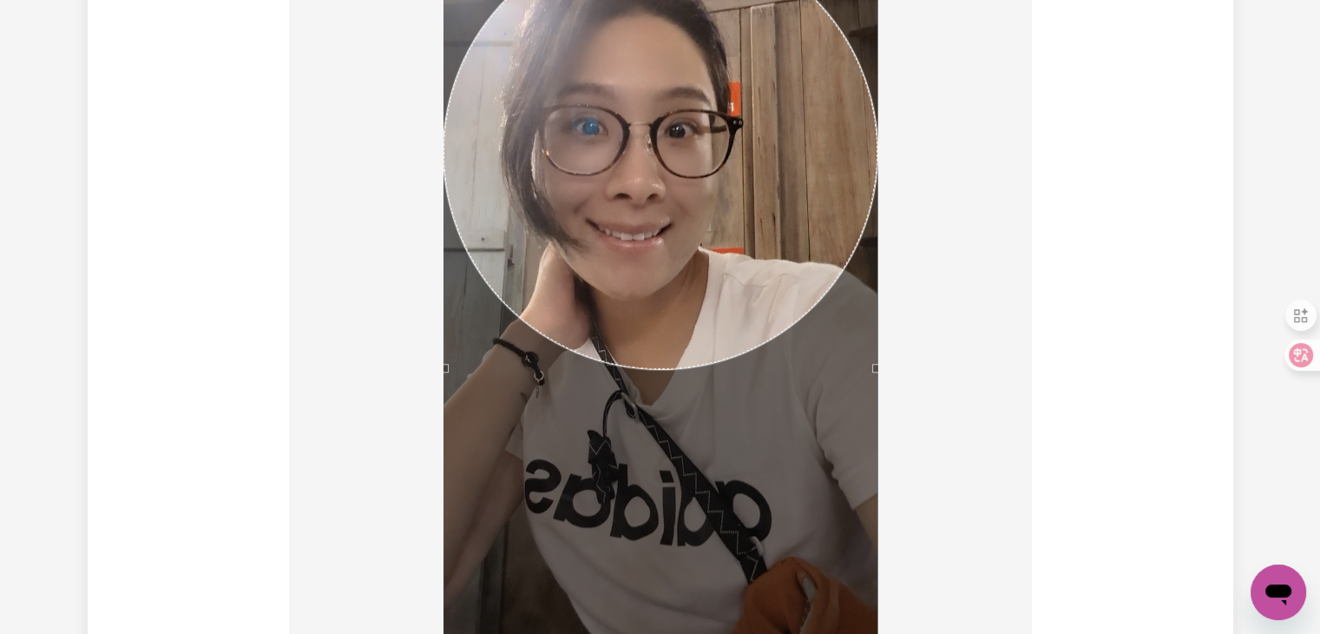
scroll to position [1798, 0]
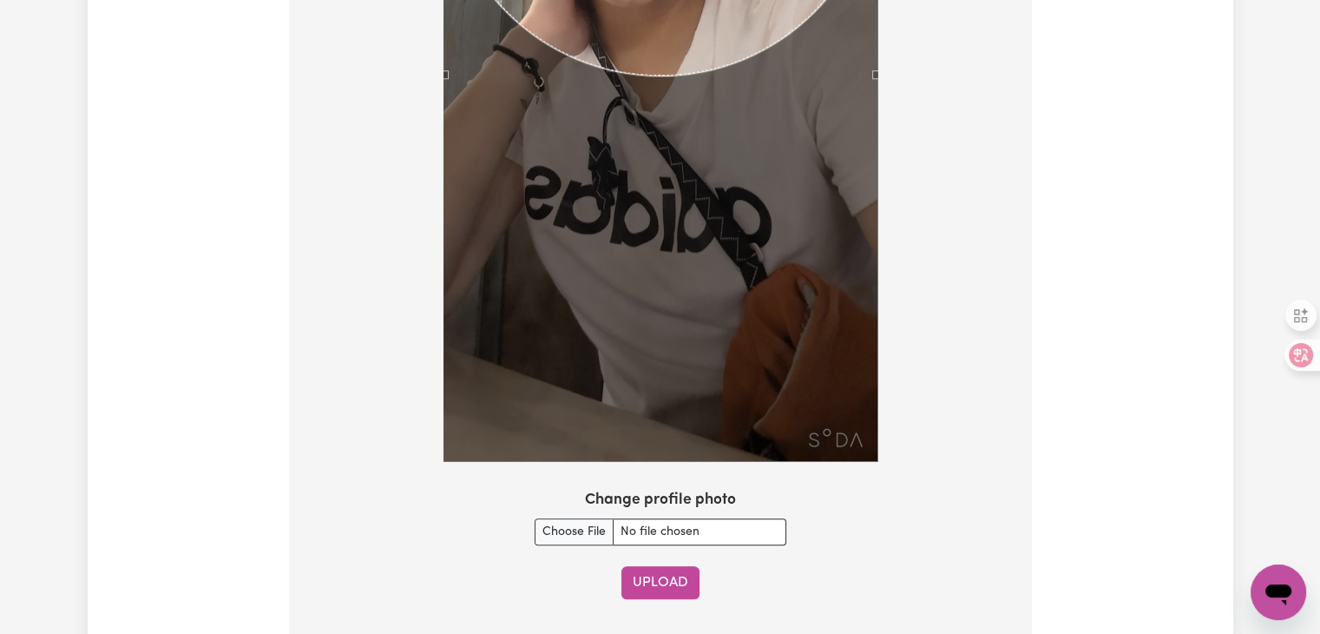
click at [674, 580] on button "Upload" at bounding box center [660, 582] width 78 height 33
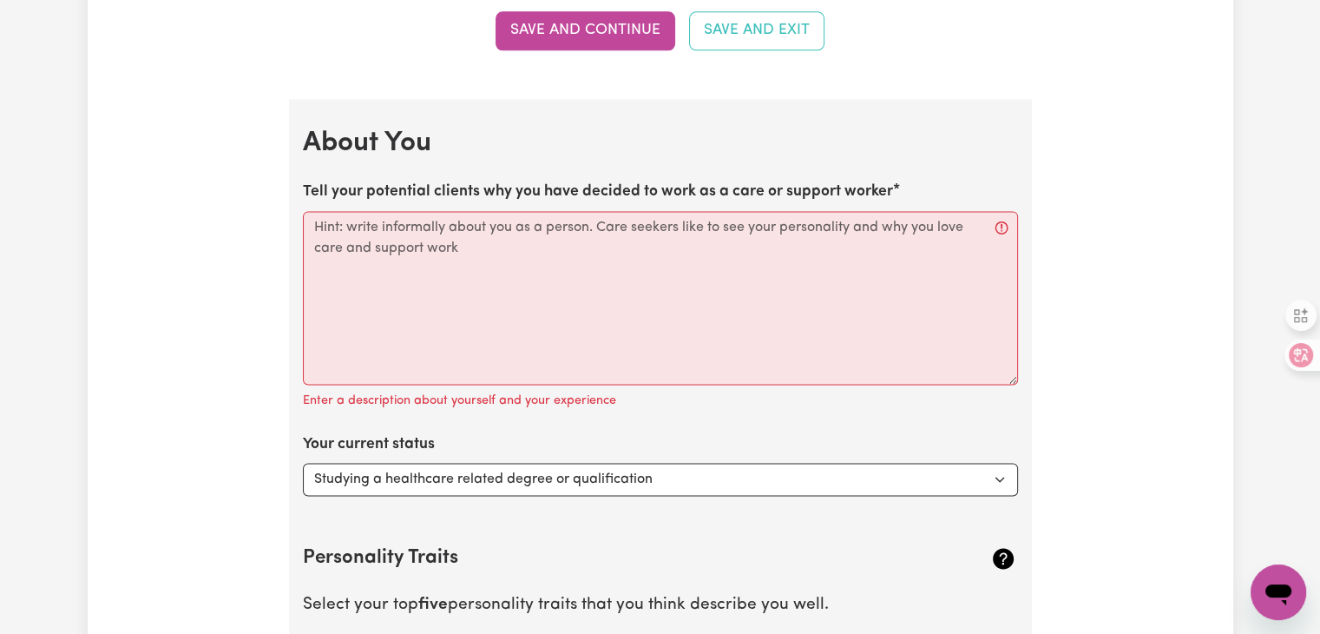
scroll to position [2319, 0]
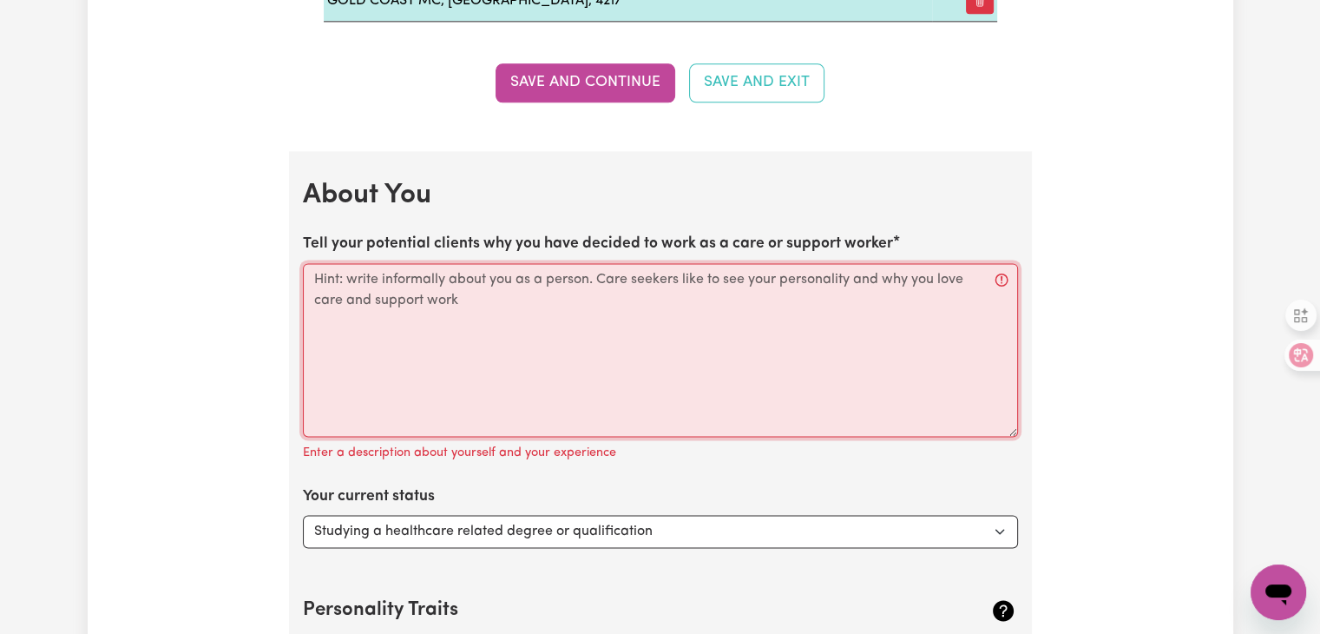
click at [500, 295] on textarea "Tell your potential clients why you have decided to work as a care or support w…" at bounding box center [660, 350] width 715 height 174
paste textarea "26 886 737 193"
type textarea "26 886 737 193"
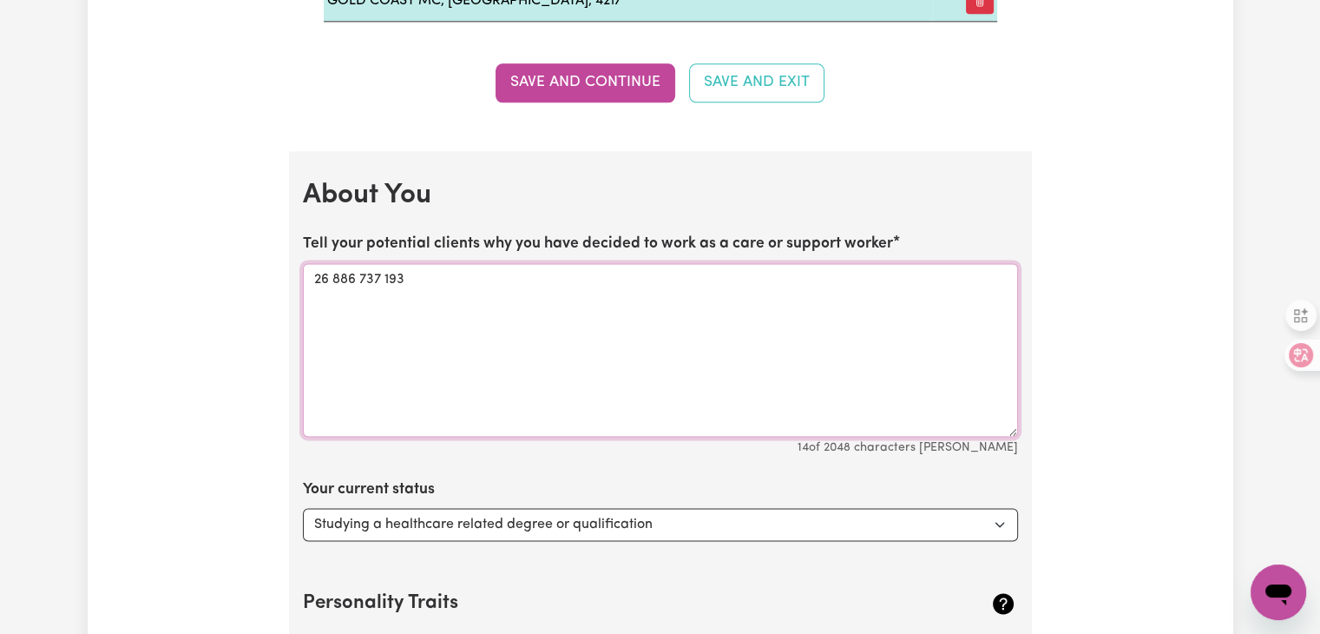
drag, startPoint x: 456, startPoint y: 276, endPoint x: 273, endPoint y: 261, distance: 182.9
click at [273, 261] on div "Update Profile 1 2 3 4 5 Step 1 : Personal Details Let potential clients know w…" at bounding box center [661, 104] width 1146 height 4629
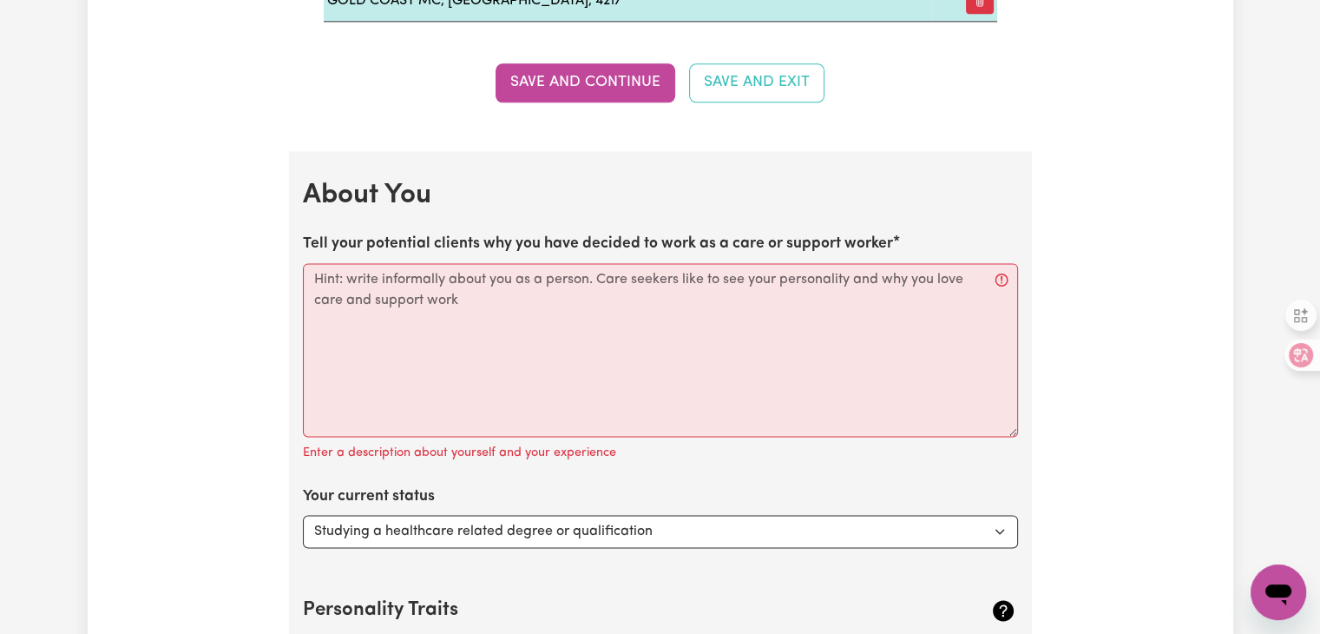
click at [1083, 232] on div "Update Profile 1 2 3 4 5 Step 1 : Personal Details Let potential clients know w…" at bounding box center [661, 108] width 1146 height 4636
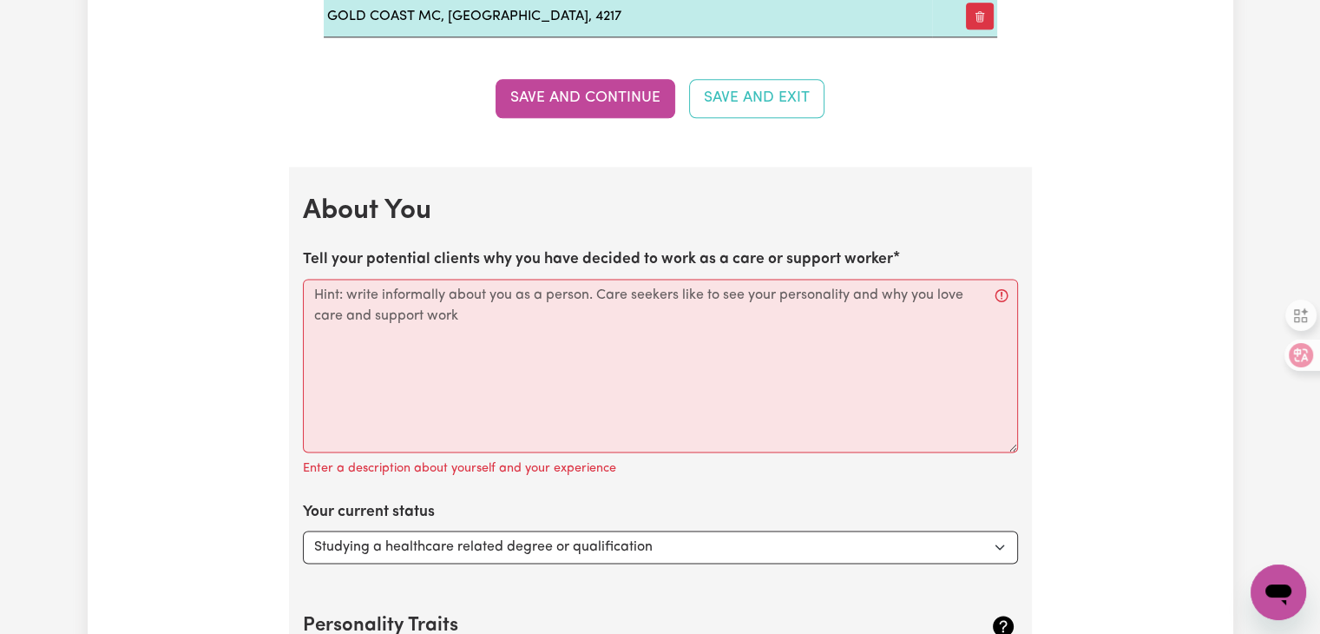
scroll to position [2406, 0]
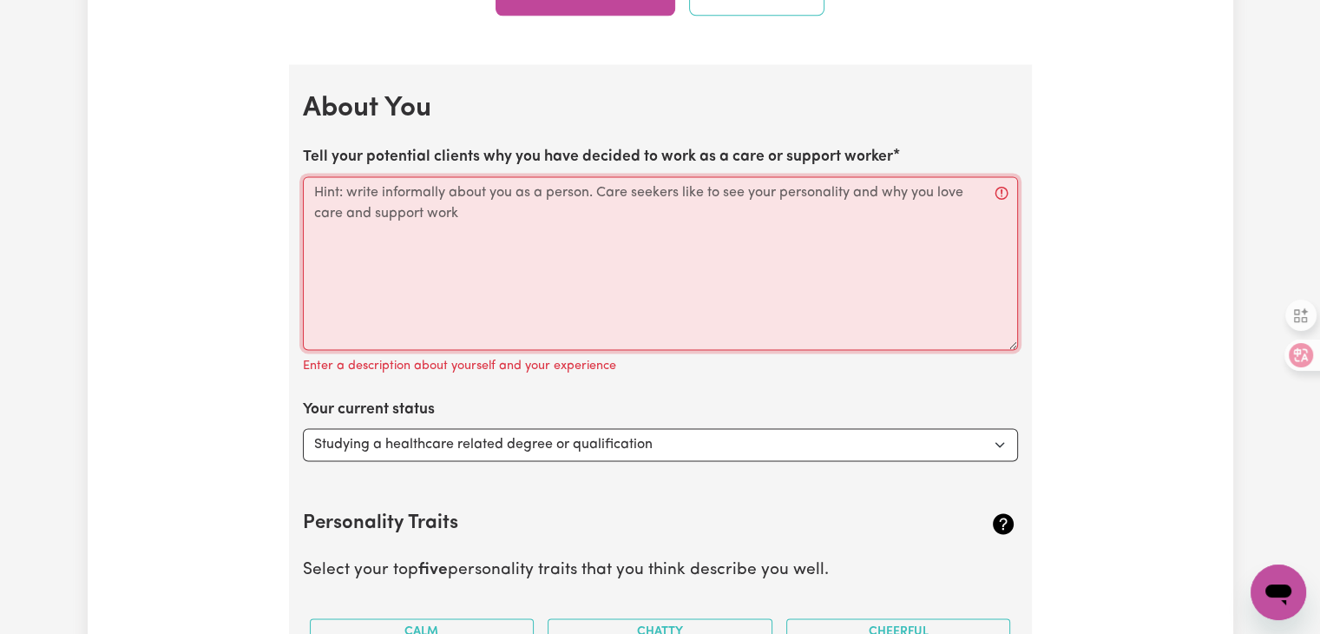
click at [429, 216] on textarea "Tell your potential clients why you have decided to work as a care or support w…" at bounding box center [660, 263] width 715 height 174
paste textarea "Hi! I’m [PERSON_NAME], a caring, adventurous and down-to-earth person who recen…"
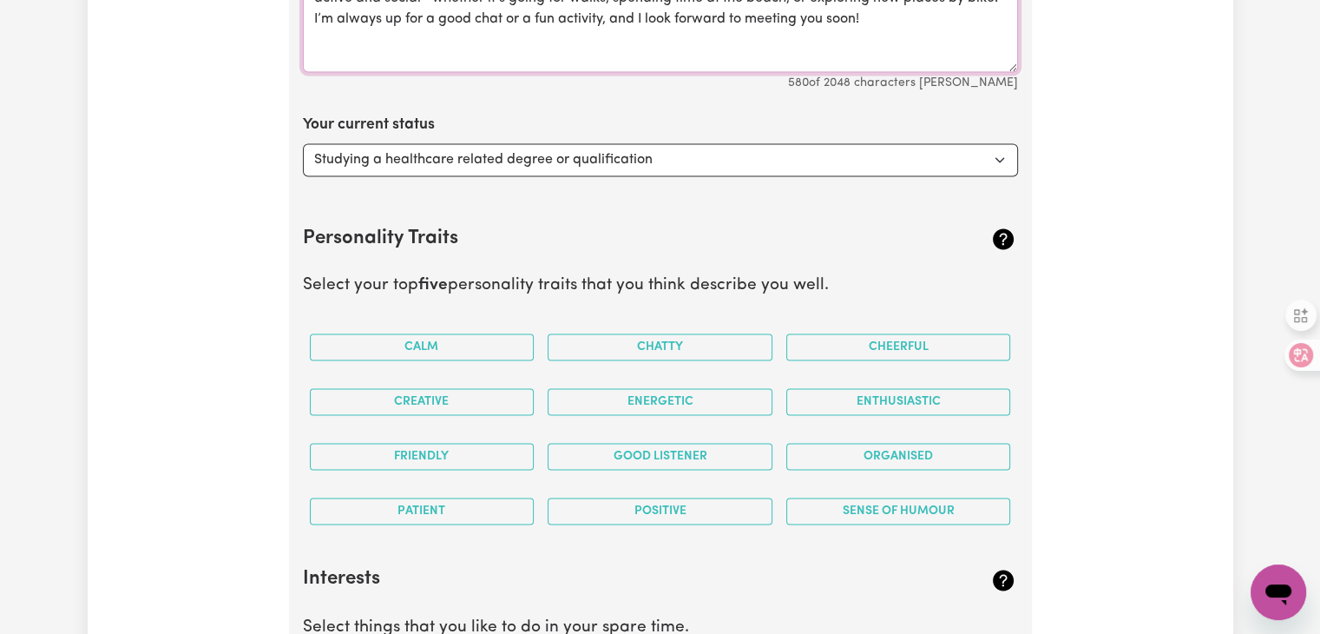
scroll to position [2666, 0]
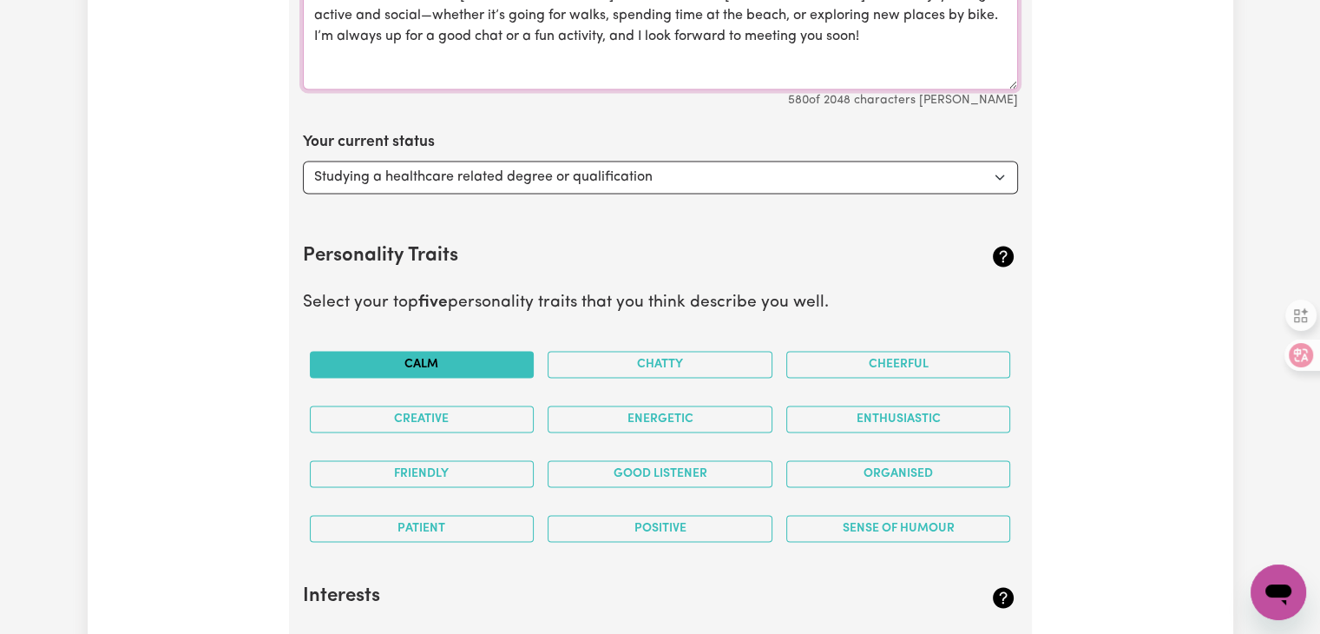
type textarea "Hi! I’m [PERSON_NAME], a caring, adventurous and down-to-earth person who recen…"
click at [465, 361] on button "Calm" at bounding box center [422, 364] width 225 height 27
click at [437, 473] on button "Friendly" at bounding box center [422, 473] width 225 height 27
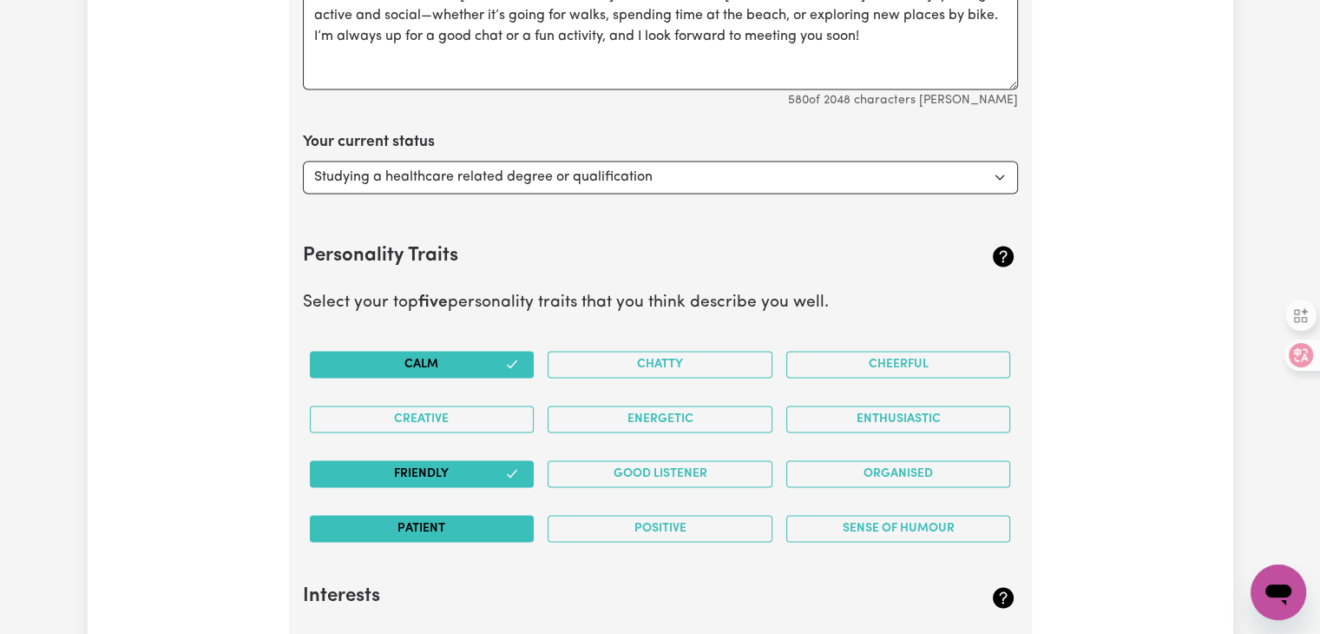
click at [443, 528] on button "Patient" at bounding box center [422, 528] width 225 height 27
click at [674, 525] on button "Positive" at bounding box center [660, 528] width 225 height 27
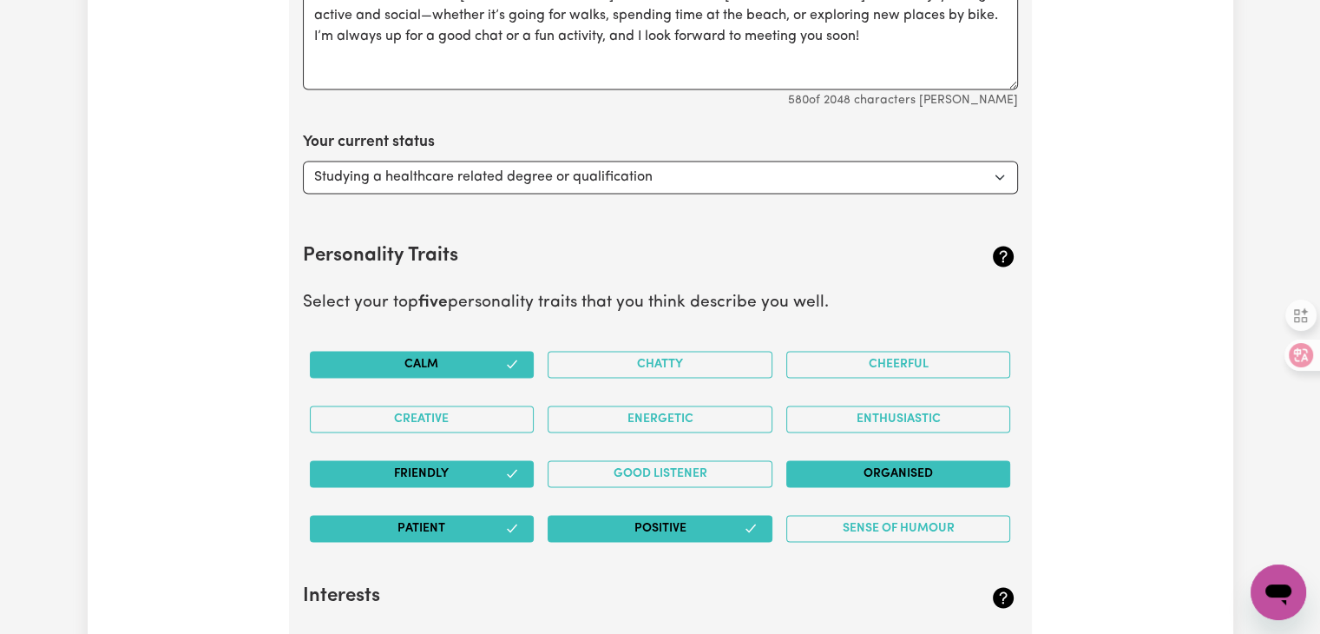
click at [884, 460] on button "Organised" at bounding box center [898, 473] width 225 height 27
click at [696, 466] on button "Good Listener" at bounding box center [660, 473] width 225 height 27
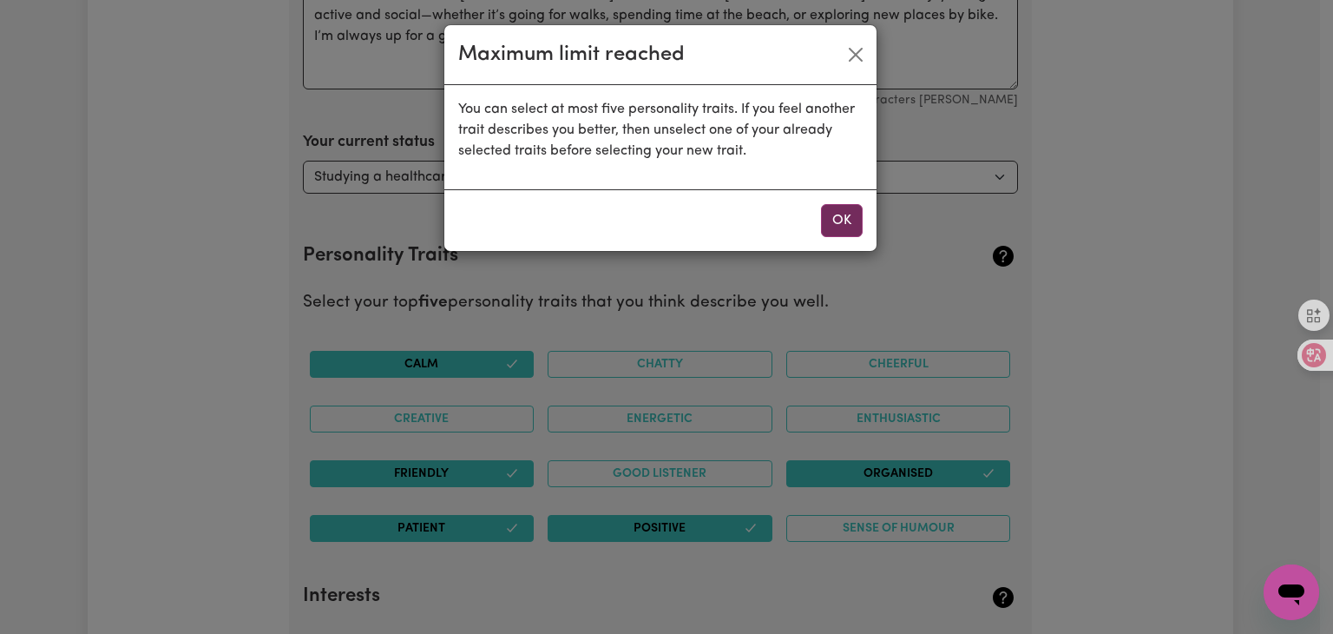
click at [831, 218] on button "OK" at bounding box center [842, 220] width 42 height 33
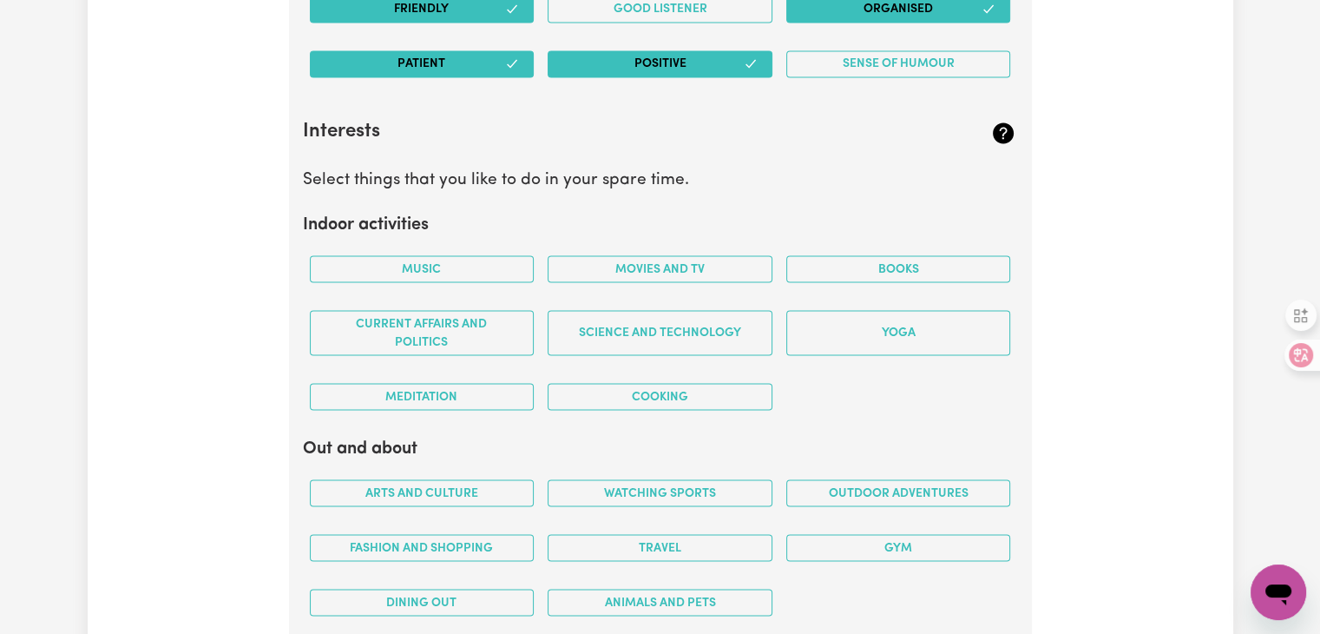
scroll to position [3187, 0]
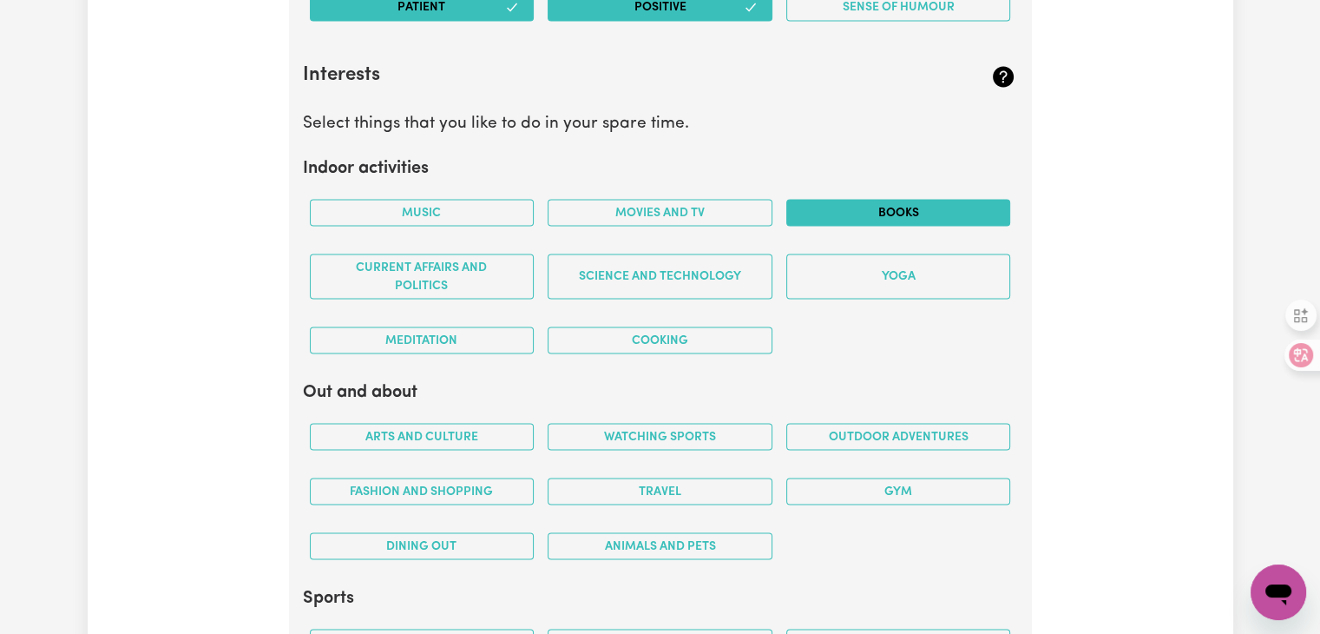
click at [951, 199] on button "Books" at bounding box center [898, 212] width 225 height 27
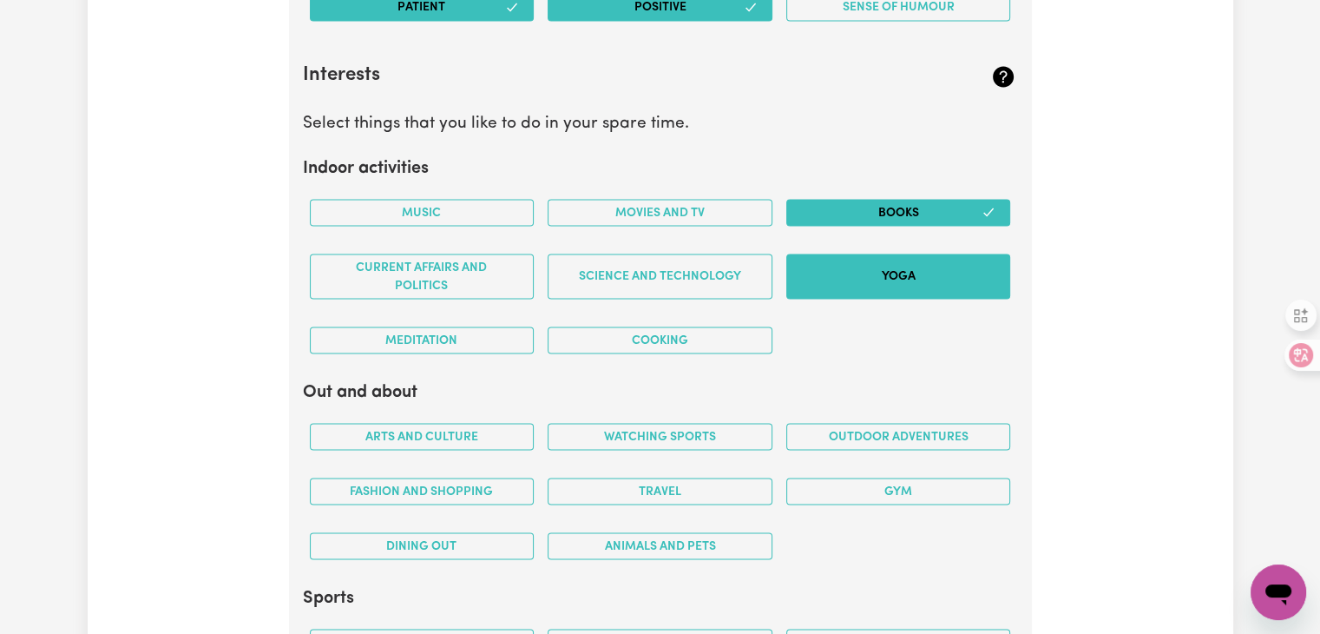
click at [903, 266] on button "Yoga" at bounding box center [898, 275] width 225 height 45
click at [485, 205] on button "Music" at bounding box center [422, 212] width 225 height 27
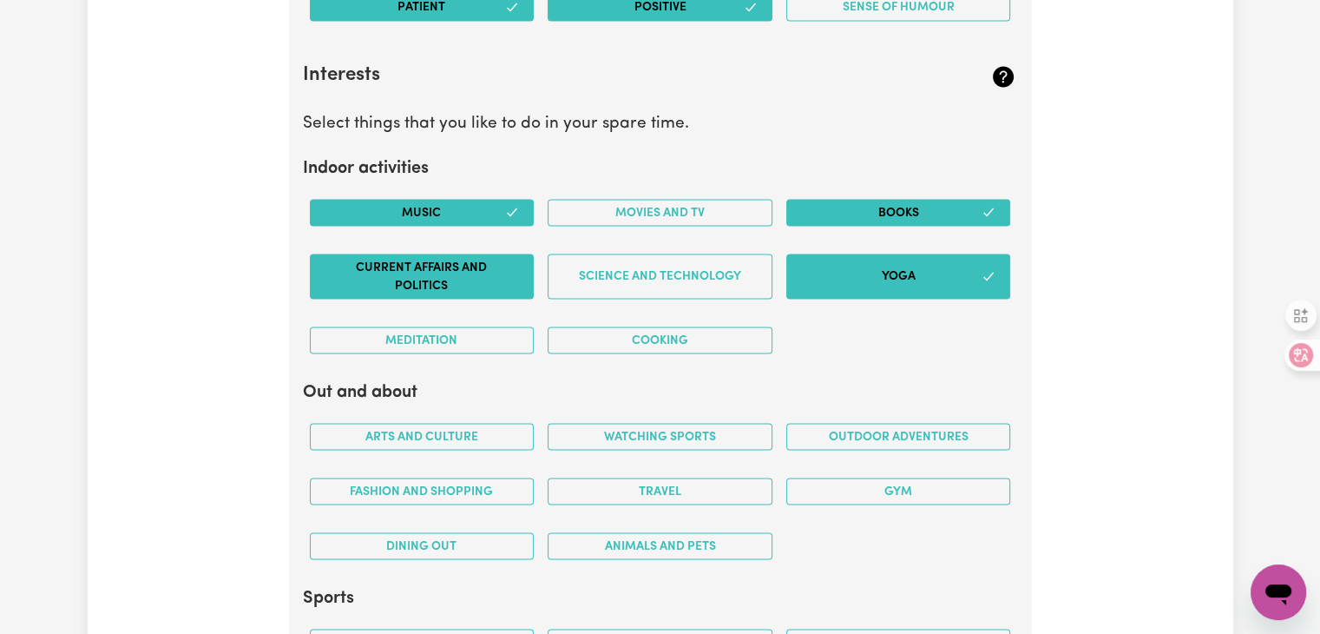
click at [469, 260] on button "Current Affairs and Politics" at bounding box center [422, 275] width 225 height 45
click at [585, 327] on button "Cooking" at bounding box center [660, 339] width 225 height 27
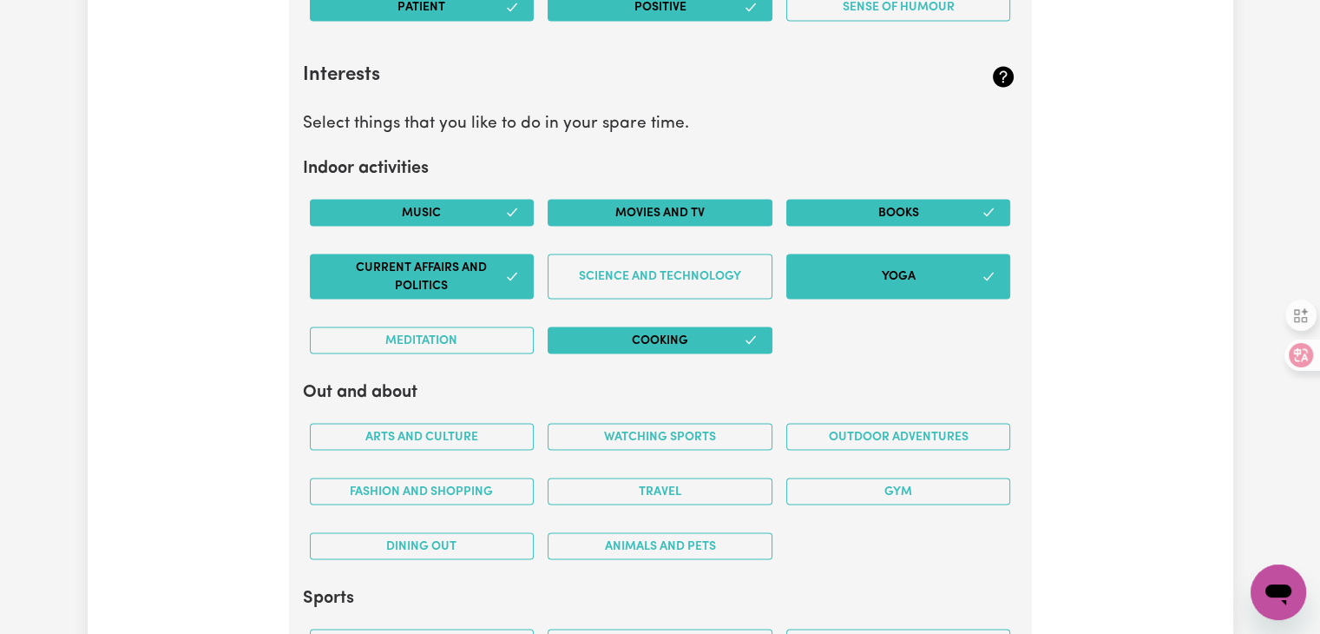
click at [640, 207] on button "Movies and TV" at bounding box center [660, 212] width 225 height 27
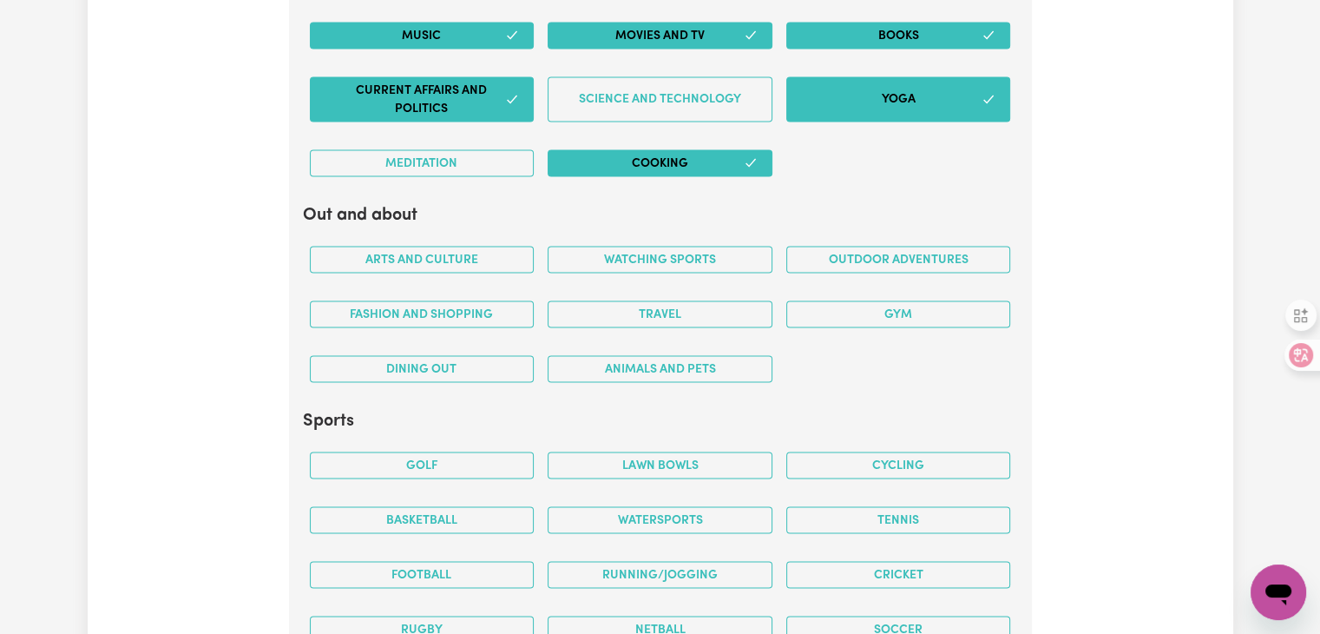
scroll to position [3447, 0]
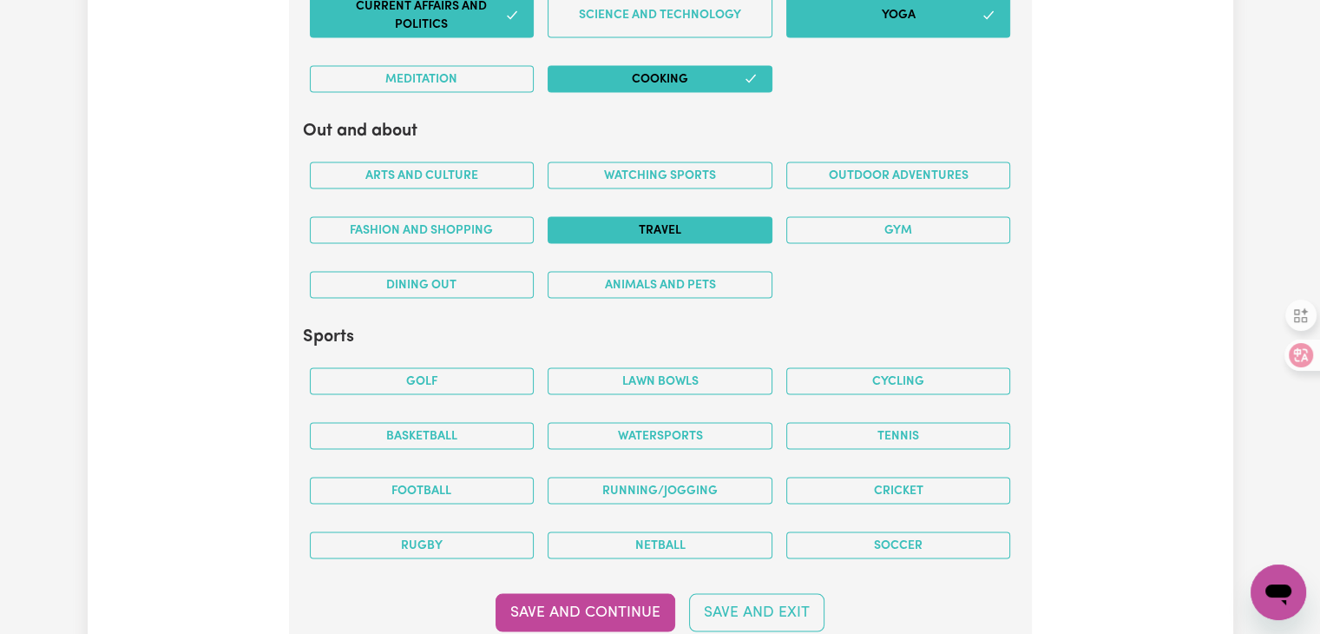
click at [674, 233] on button "Travel" at bounding box center [660, 230] width 225 height 27
click at [692, 182] on div "Watching sports" at bounding box center [660, 175] width 239 height 55
click at [844, 171] on button "Outdoor adventures" at bounding box center [898, 175] width 225 height 27
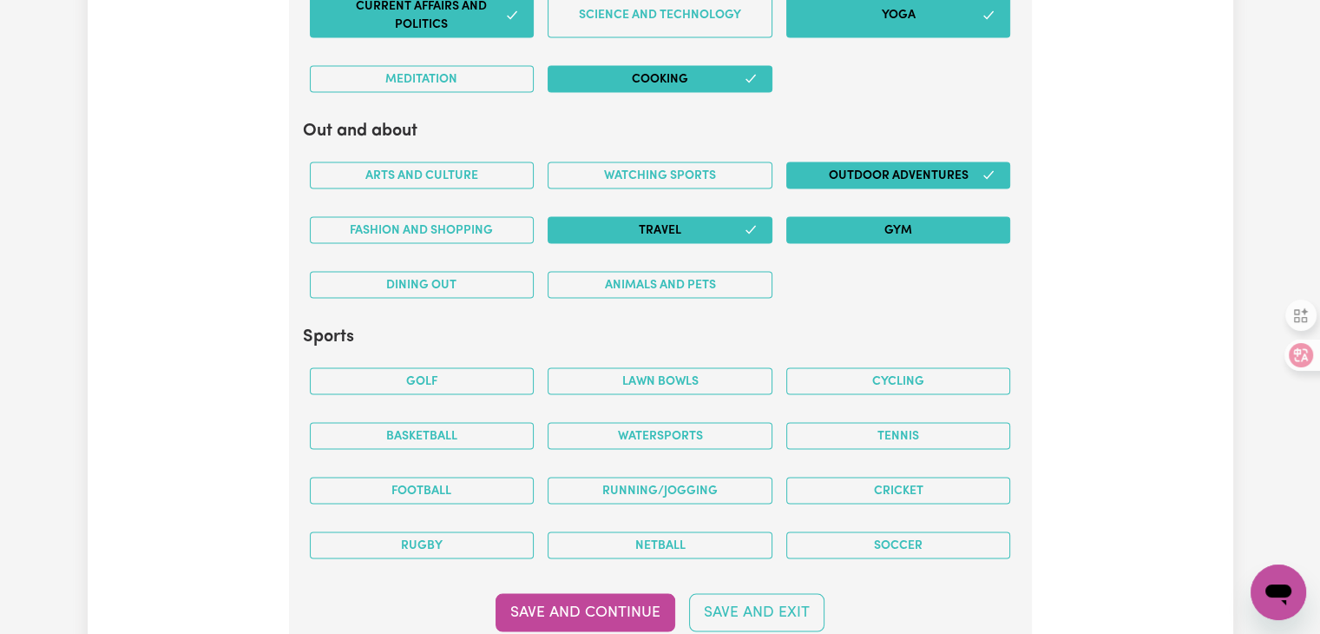
click at [865, 223] on button "Gym" at bounding box center [898, 230] width 225 height 27
click at [674, 281] on button "Animals and pets" at bounding box center [660, 285] width 225 height 27
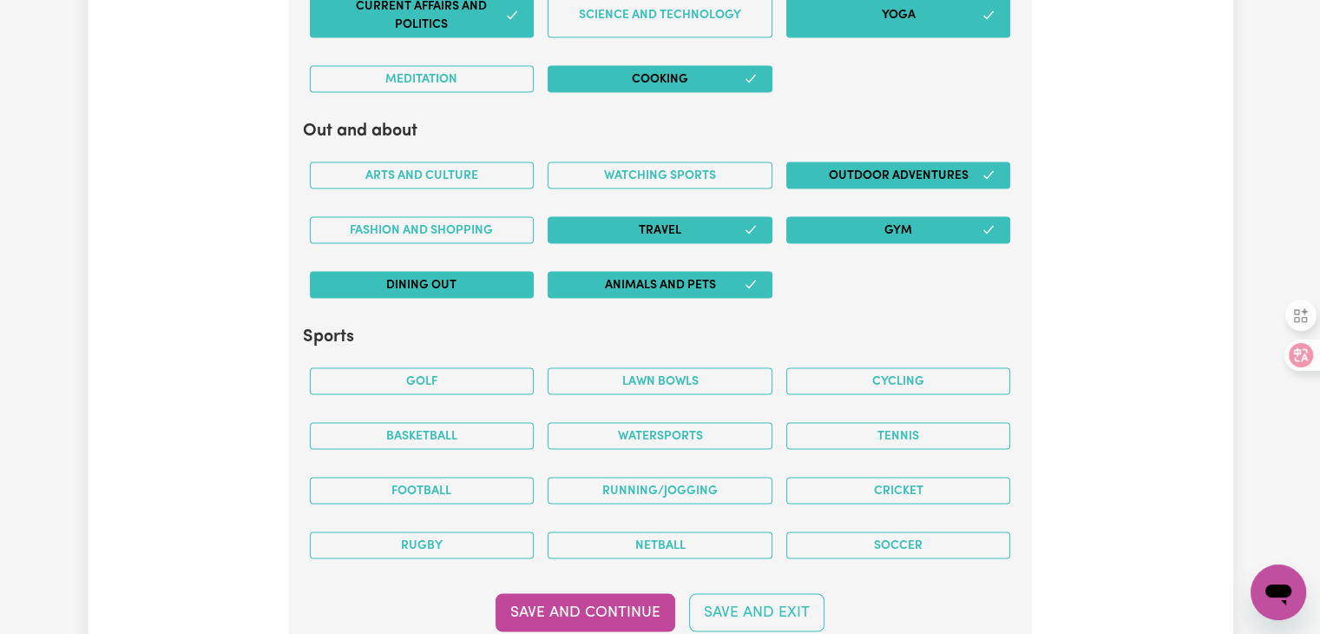
click at [431, 282] on button "Dining out" at bounding box center [422, 285] width 225 height 27
click at [444, 228] on button "Fashion and shopping" at bounding box center [422, 230] width 225 height 27
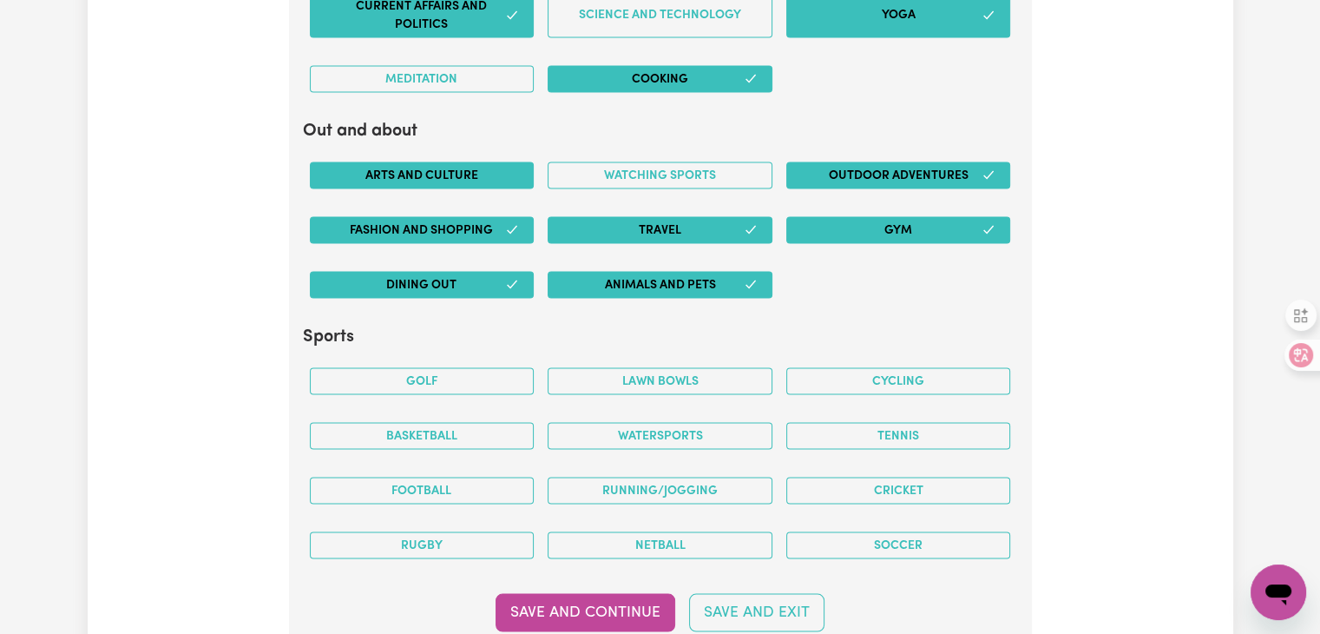
click at [469, 168] on button "Arts and Culture" at bounding box center [422, 175] width 225 height 27
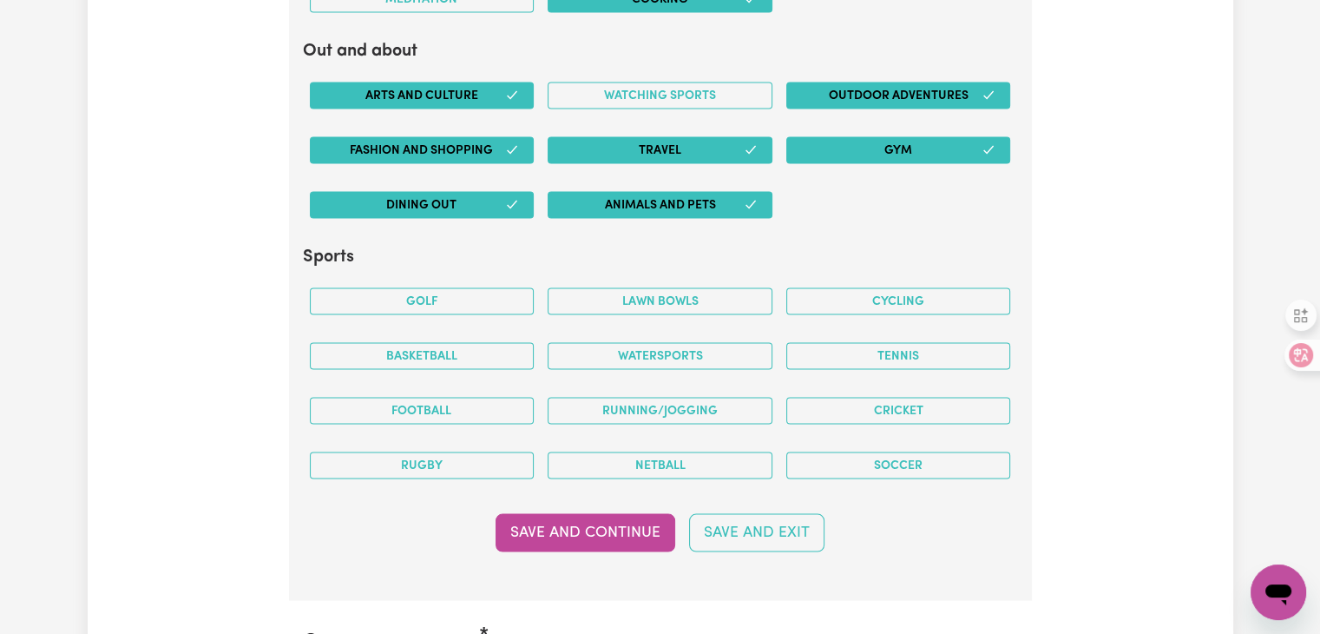
scroll to position [3534, 0]
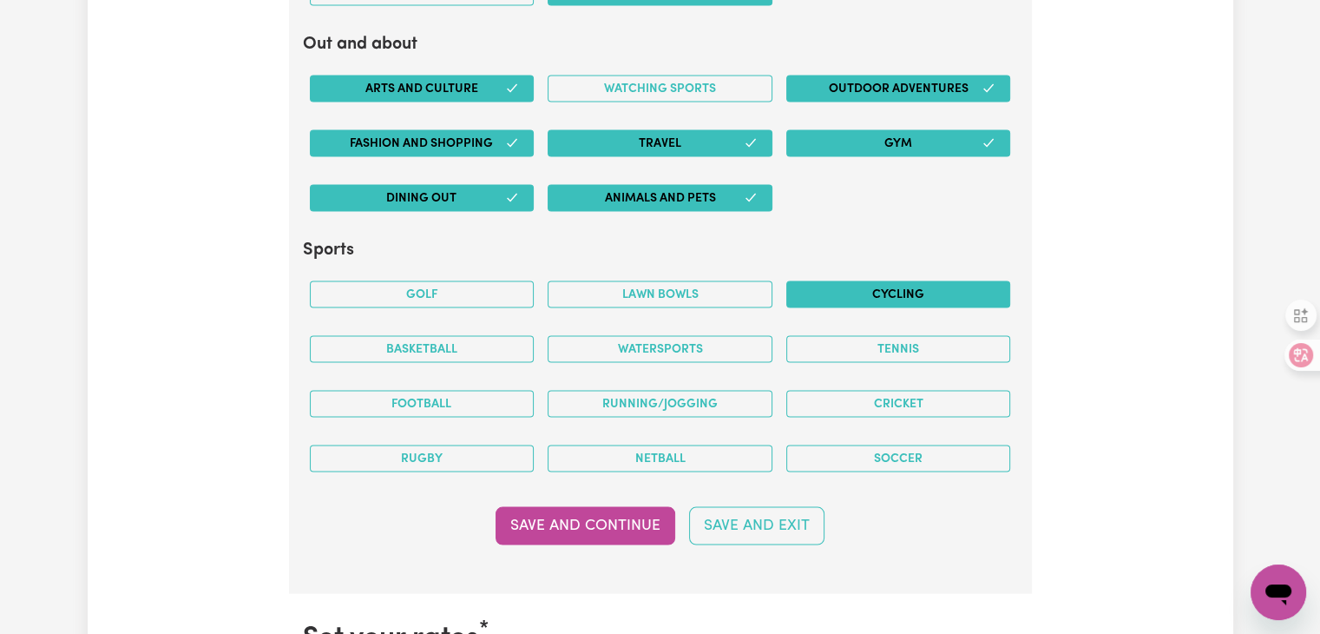
click at [913, 288] on button "Cycling" at bounding box center [898, 294] width 225 height 27
click at [715, 397] on button "Running/Jogging" at bounding box center [660, 404] width 225 height 27
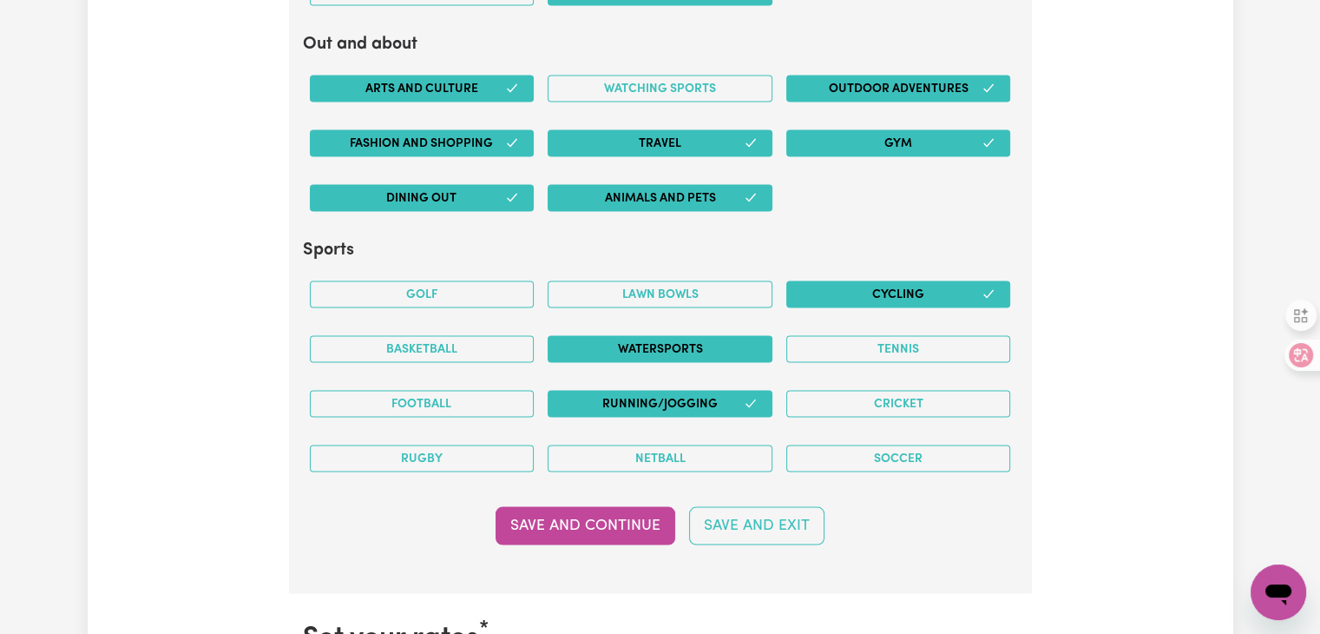
click at [675, 336] on button "Watersports" at bounding box center [660, 349] width 225 height 27
click at [625, 516] on button "Save and Continue" at bounding box center [586, 526] width 180 height 38
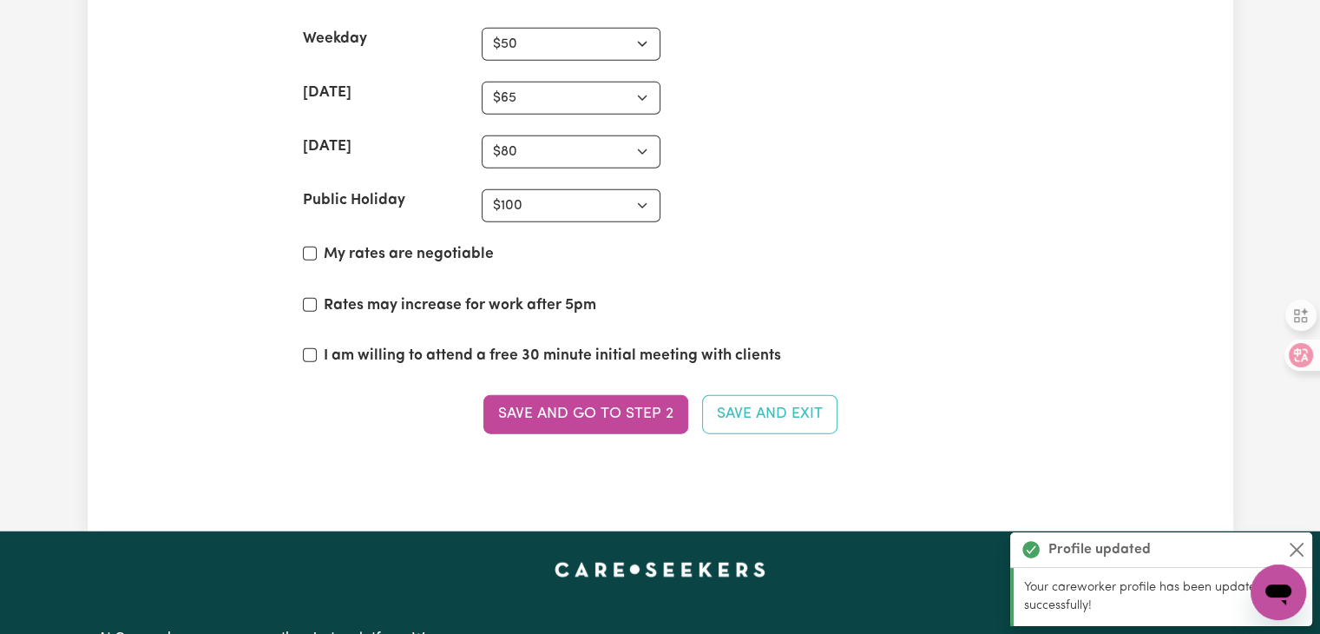
scroll to position [4293, 0]
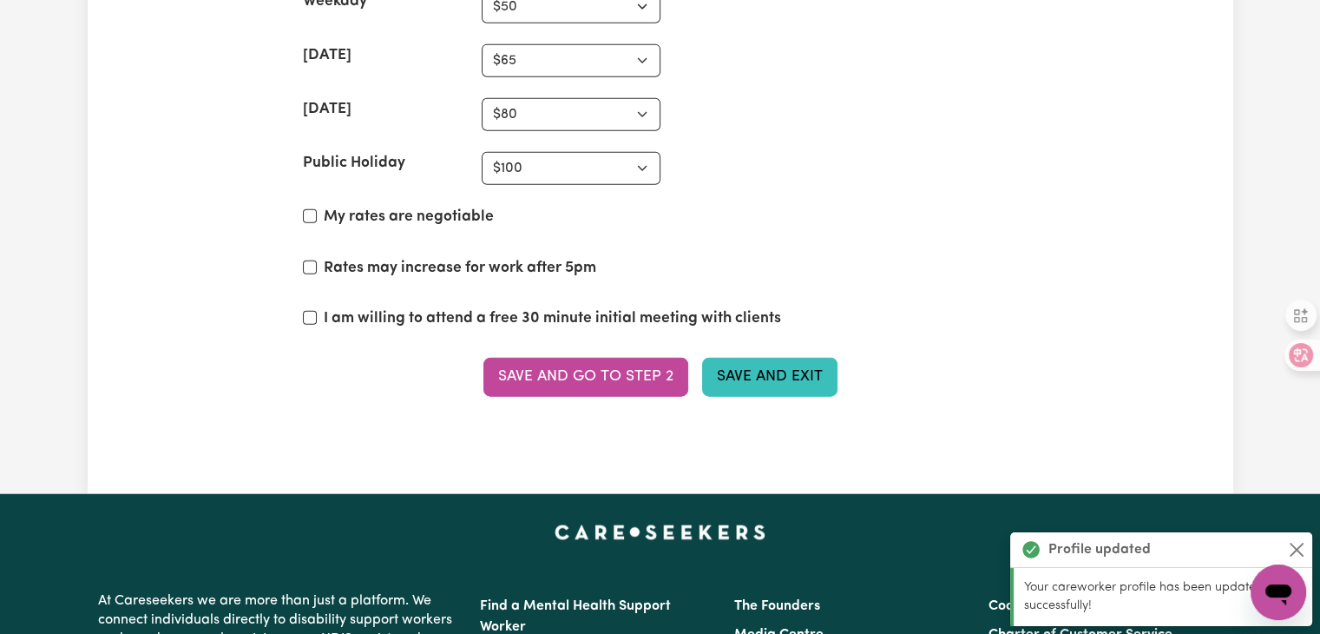
click at [788, 369] on button "Save and Exit" at bounding box center [769, 377] width 135 height 38
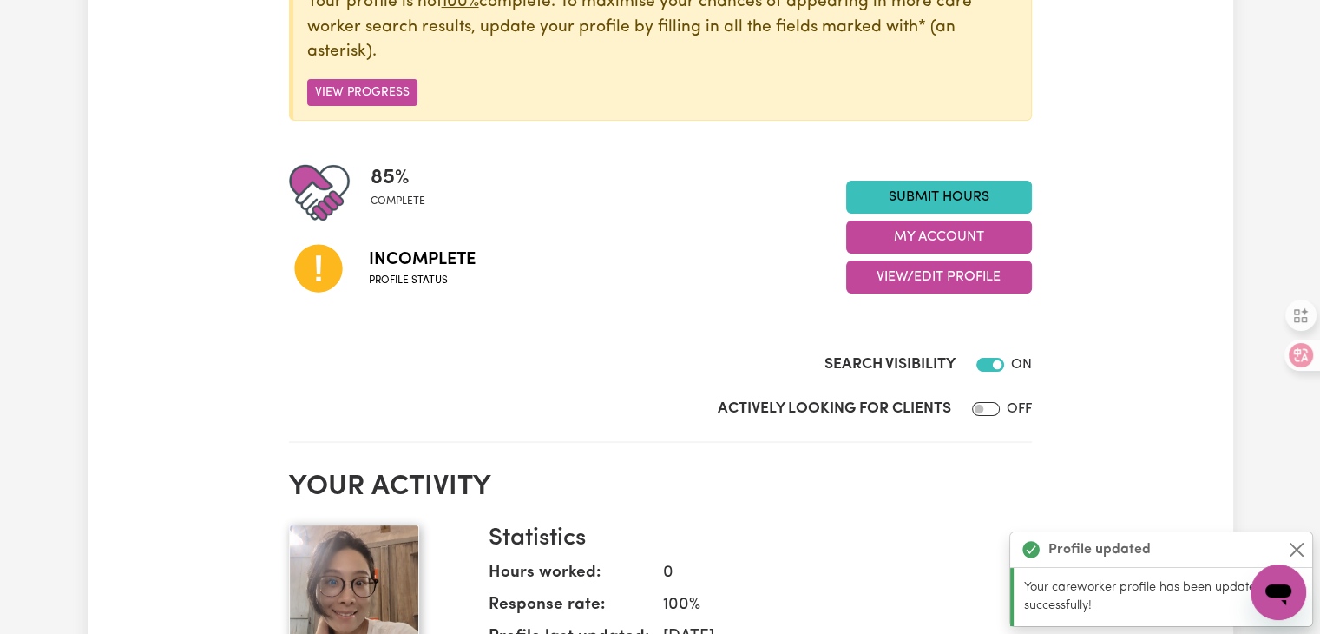
scroll to position [347, 0]
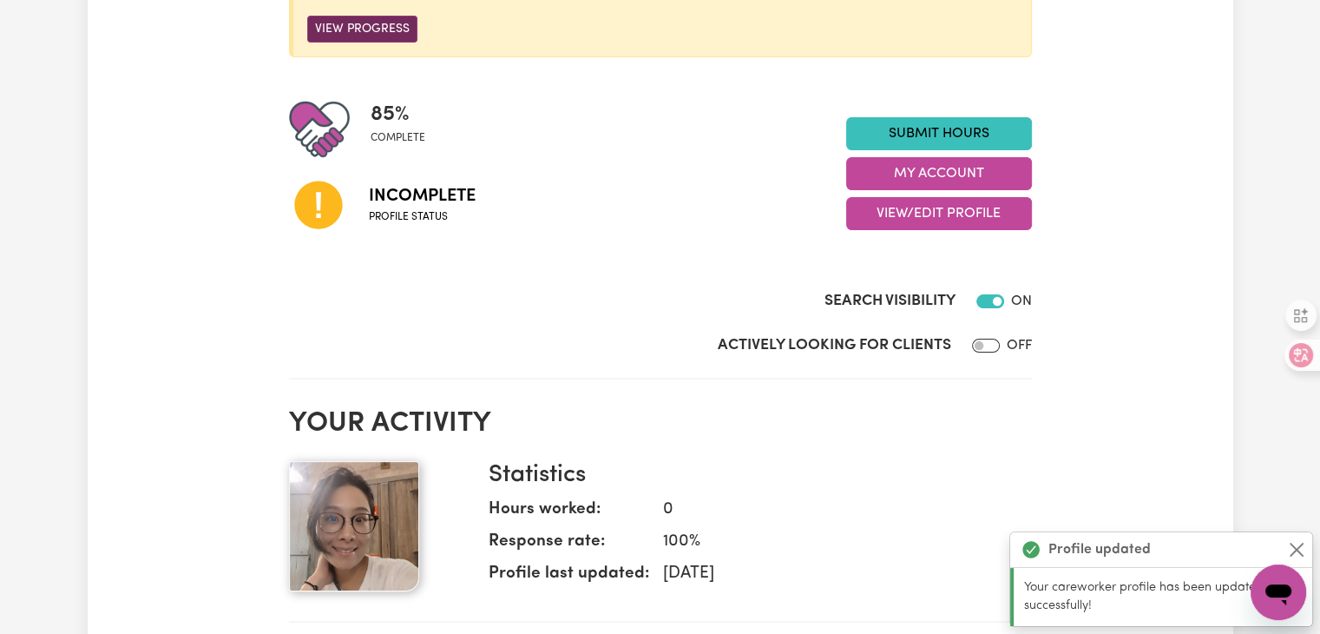
click at [366, 32] on button "View Progress" at bounding box center [362, 29] width 110 height 27
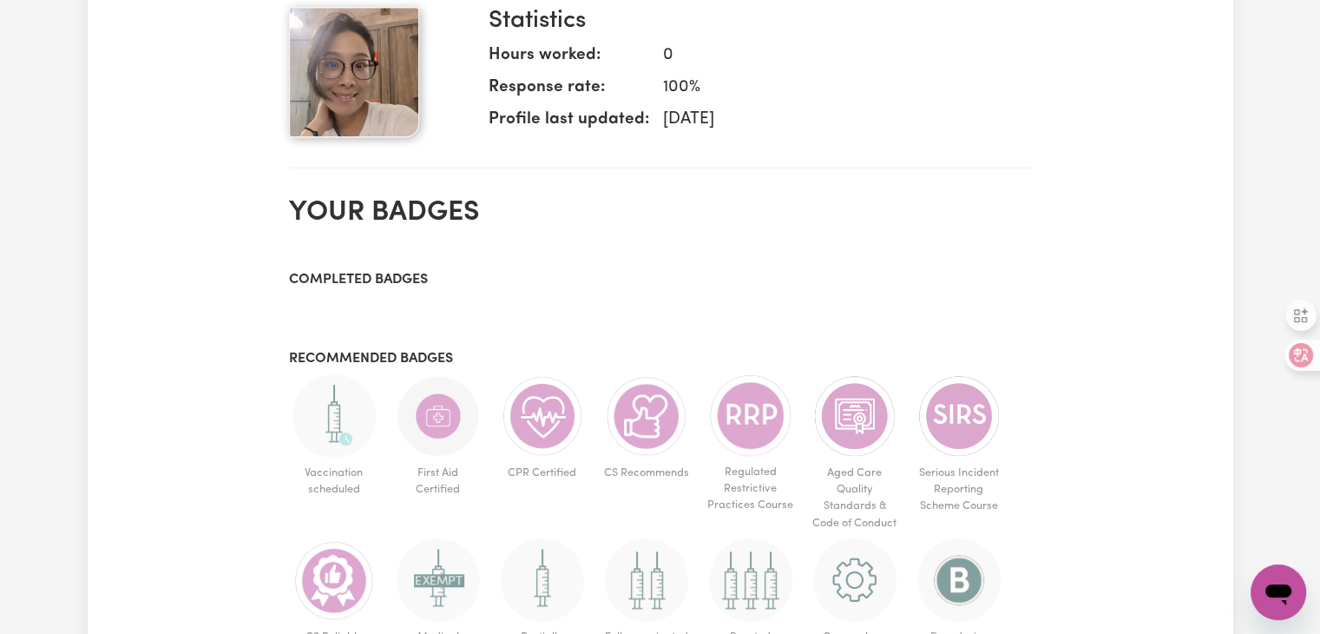
scroll to position [1128, 0]
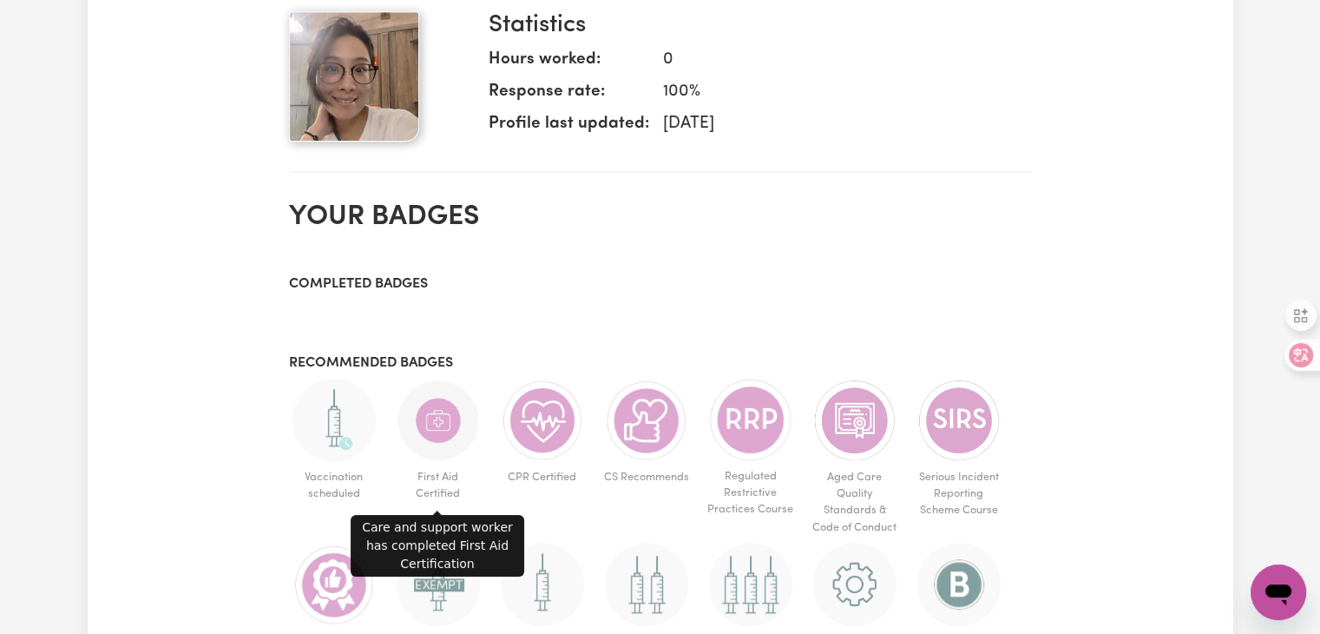
click at [457, 423] on img at bounding box center [438, 419] width 83 height 83
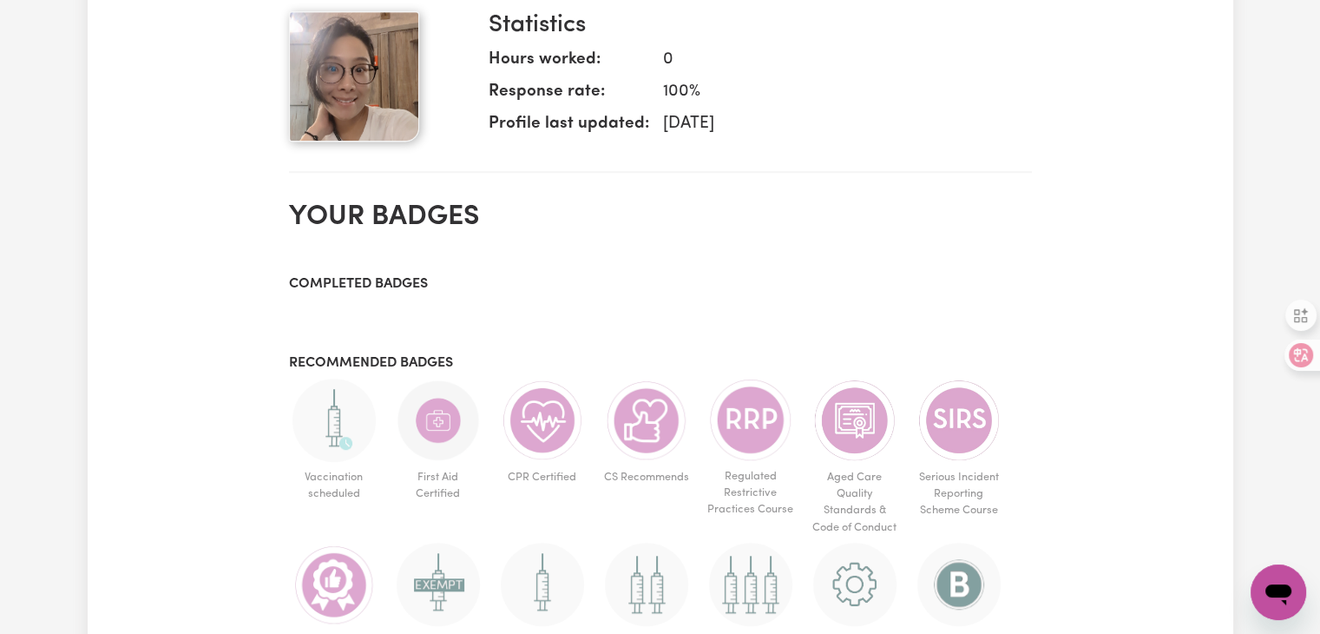
click at [435, 428] on img at bounding box center [438, 419] width 83 height 83
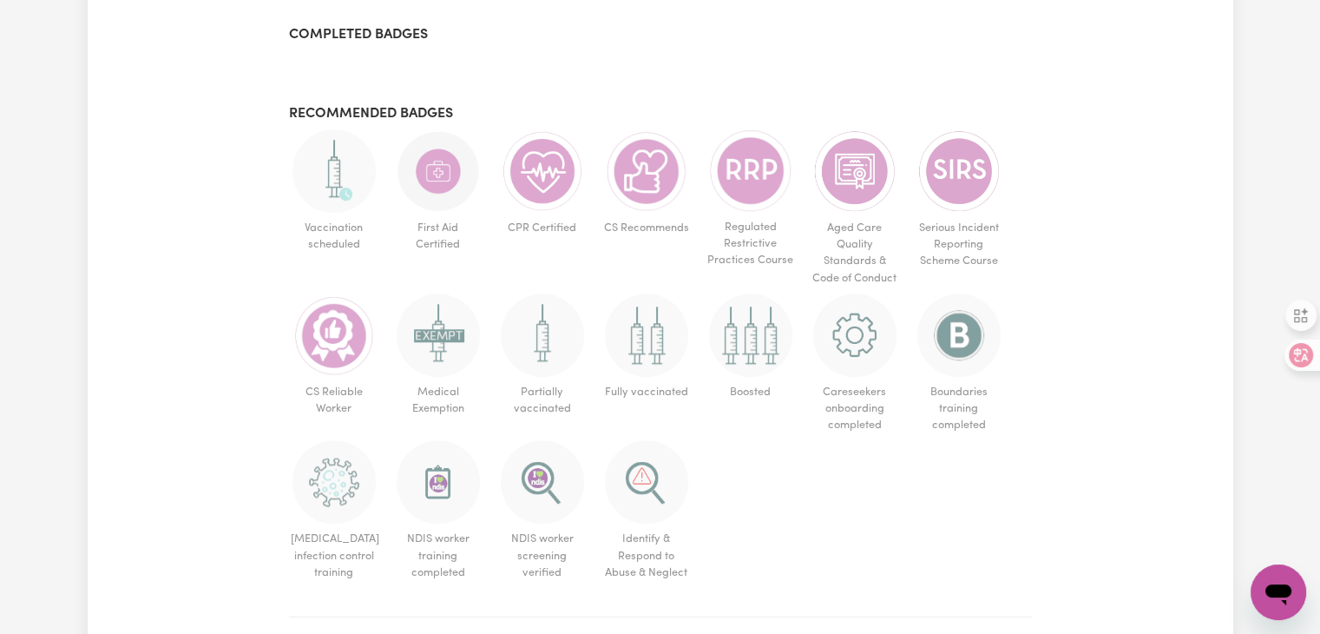
scroll to position [1389, 0]
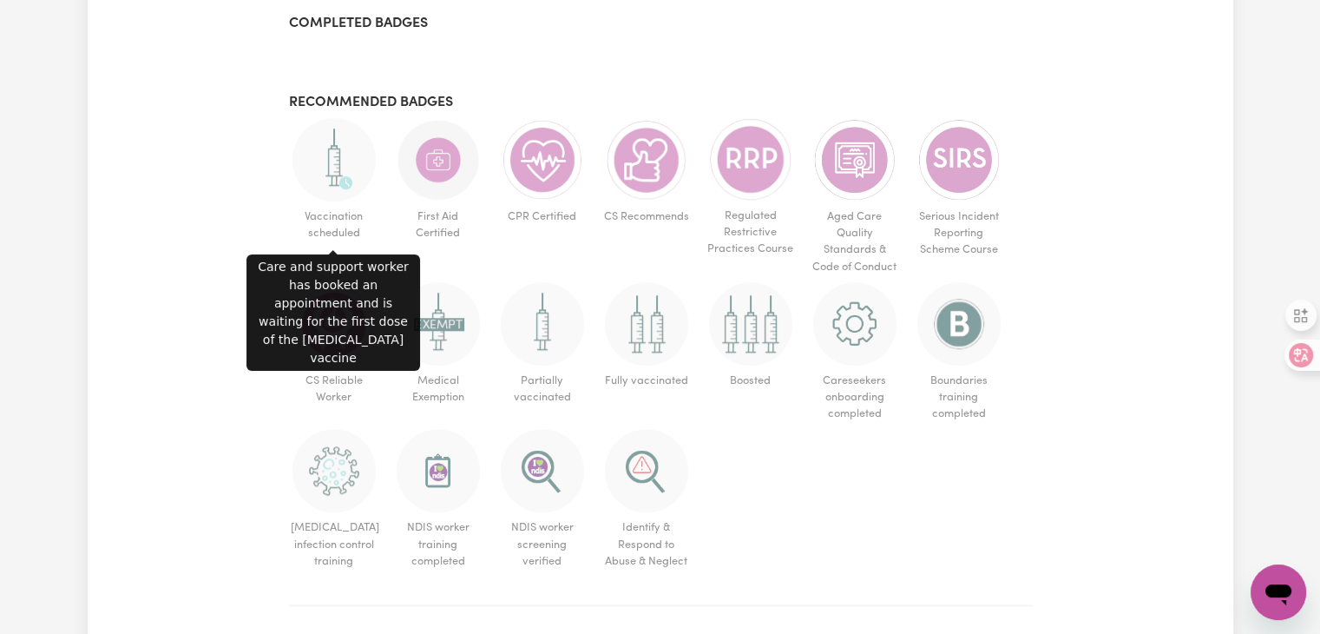
click at [322, 165] on img at bounding box center [333, 159] width 83 height 83
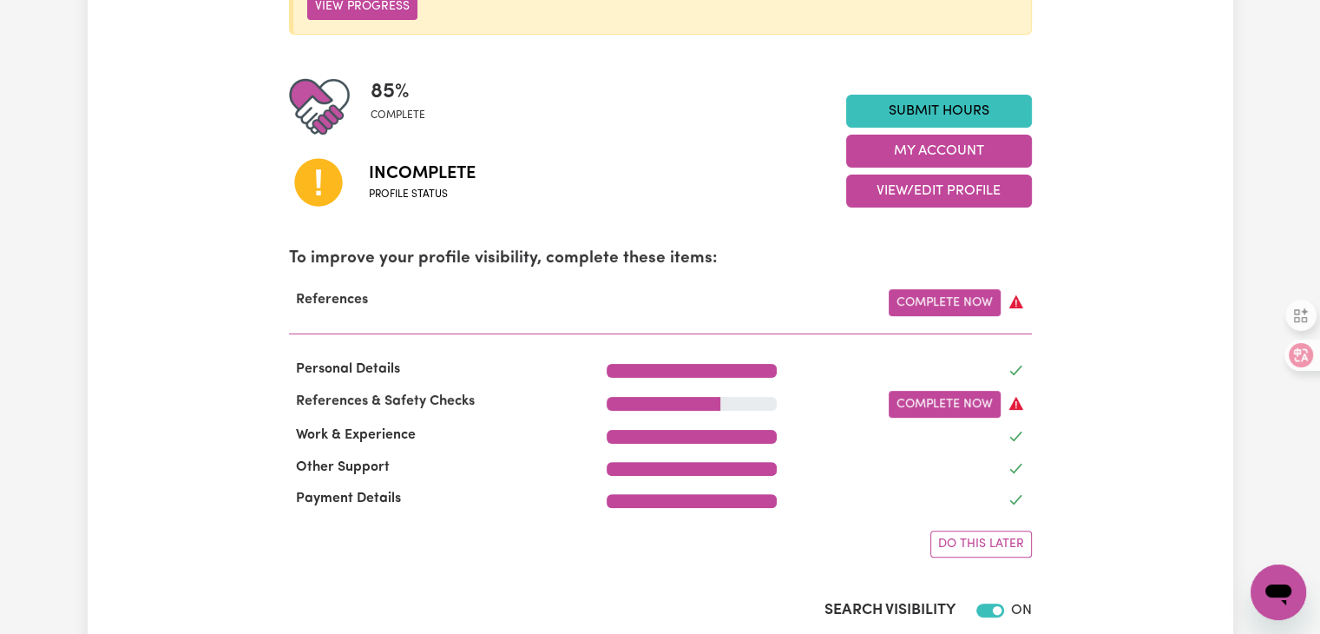
scroll to position [260, 0]
